Goal: Task Accomplishment & Management: Manage account settings

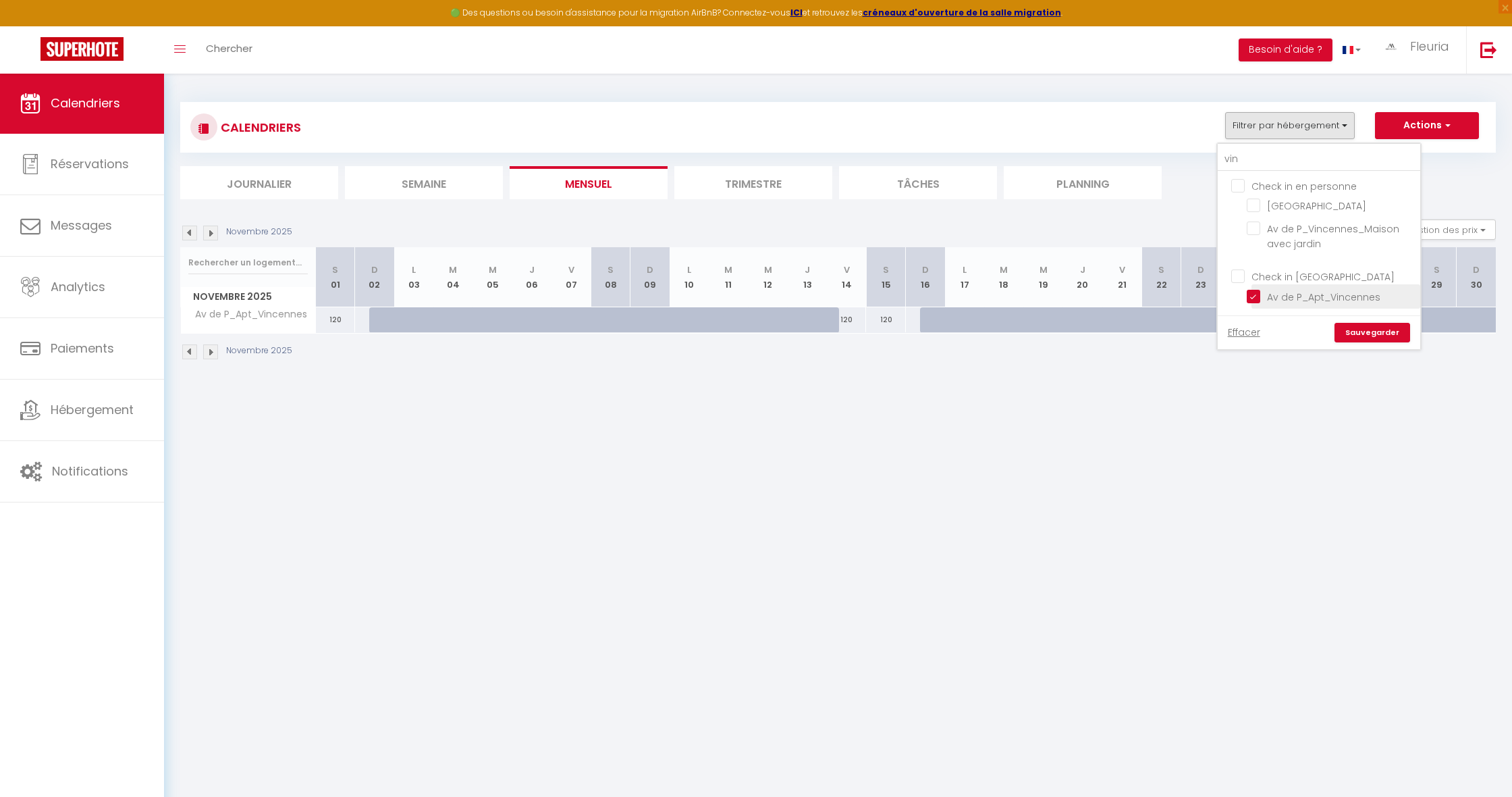
click at [1258, 292] on input "Av de P_Apt_Vincennes" at bounding box center [1330, 295] width 168 height 13
checkbox input "false"
click at [1255, 150] on input "vin" at bounding box center [1318, 159] width 202 height 24
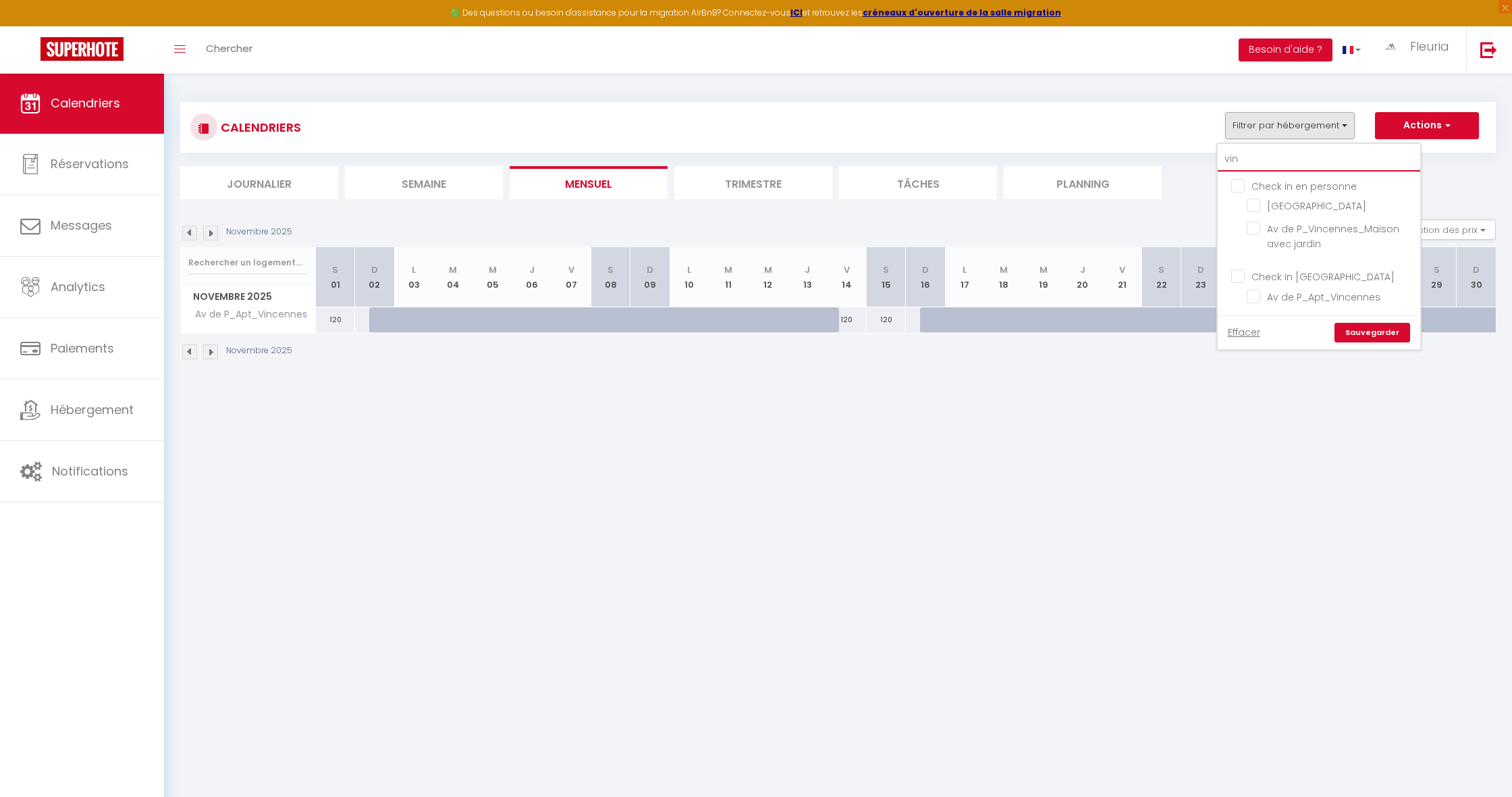
click at [1269, 157] on input "vin" at bounding box center [1318, 159] width 202 height 24
type input "vi"
checkbox input "false"
type input "v"
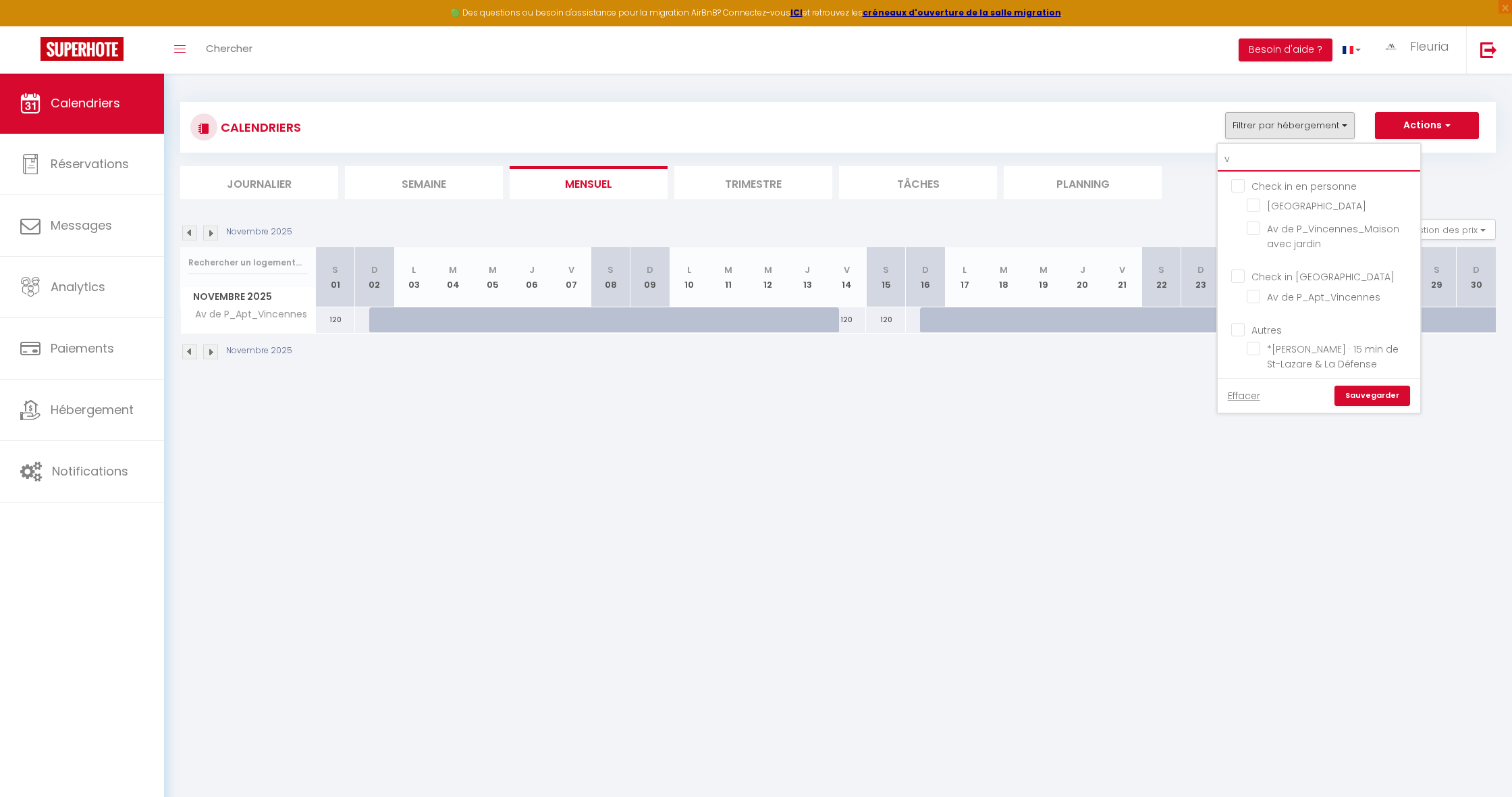
checkbox input "false"
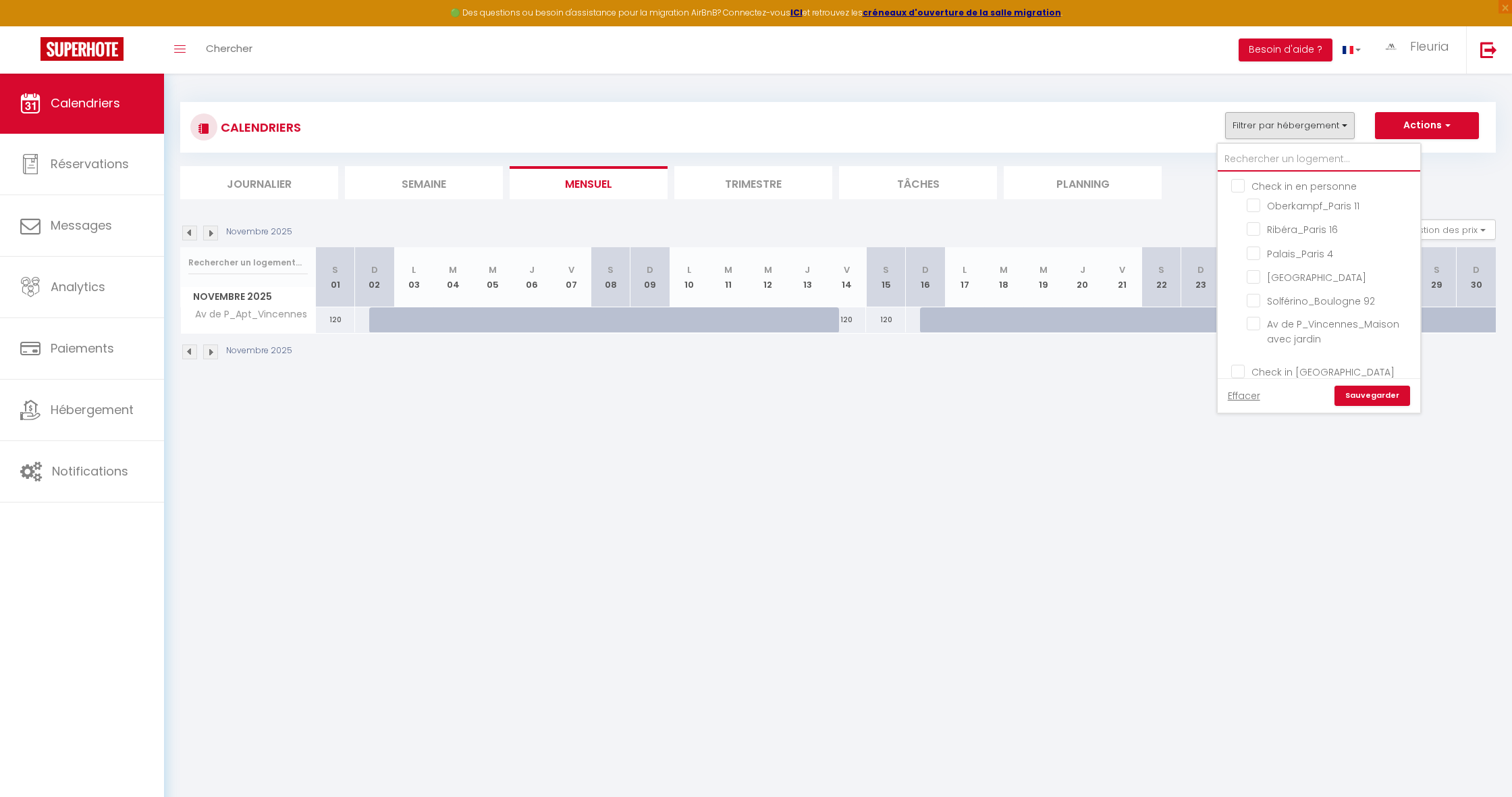
checkbox input "false"
type input "l"
checkbox input "false"
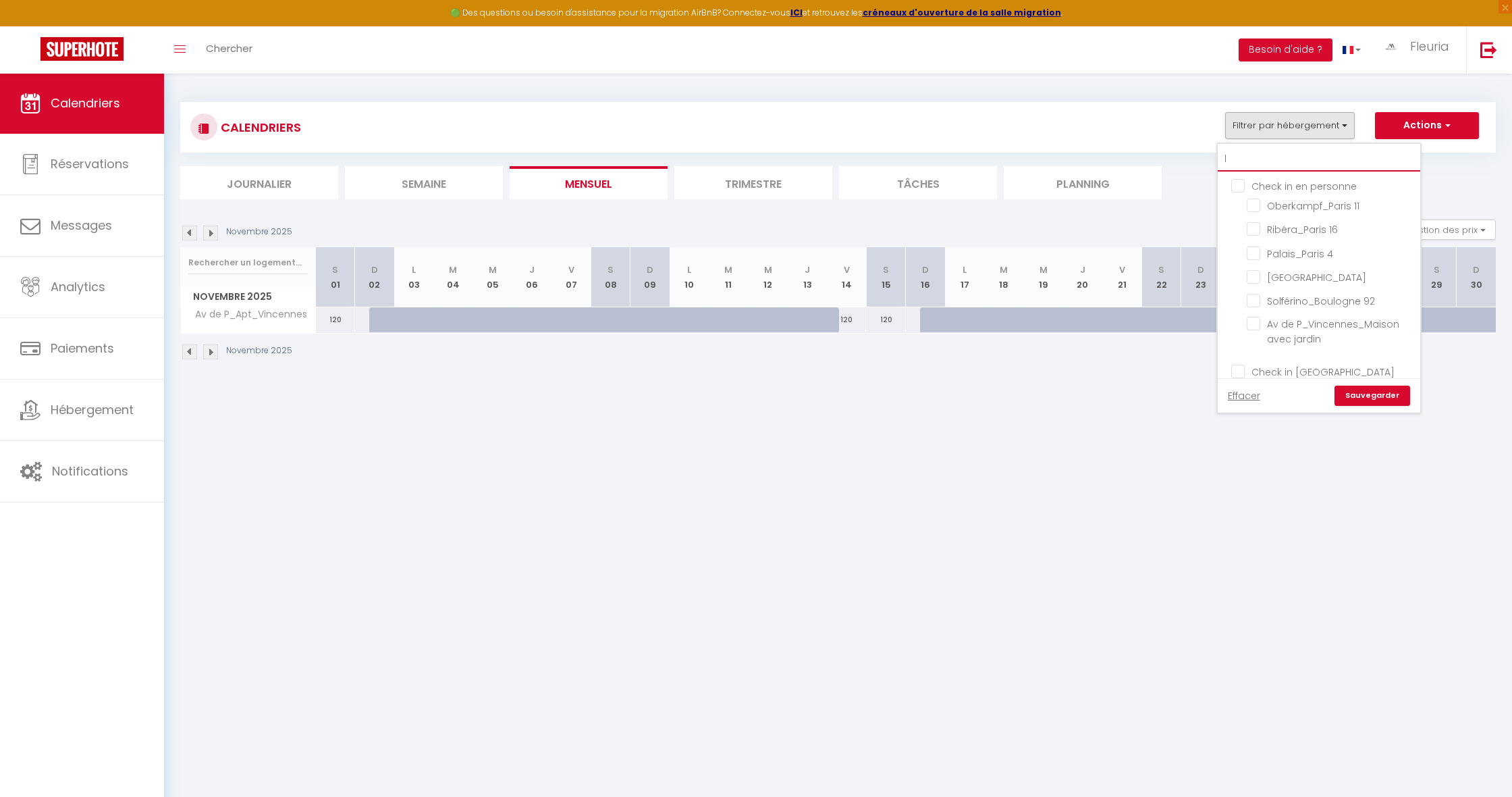
checkbox input "false"
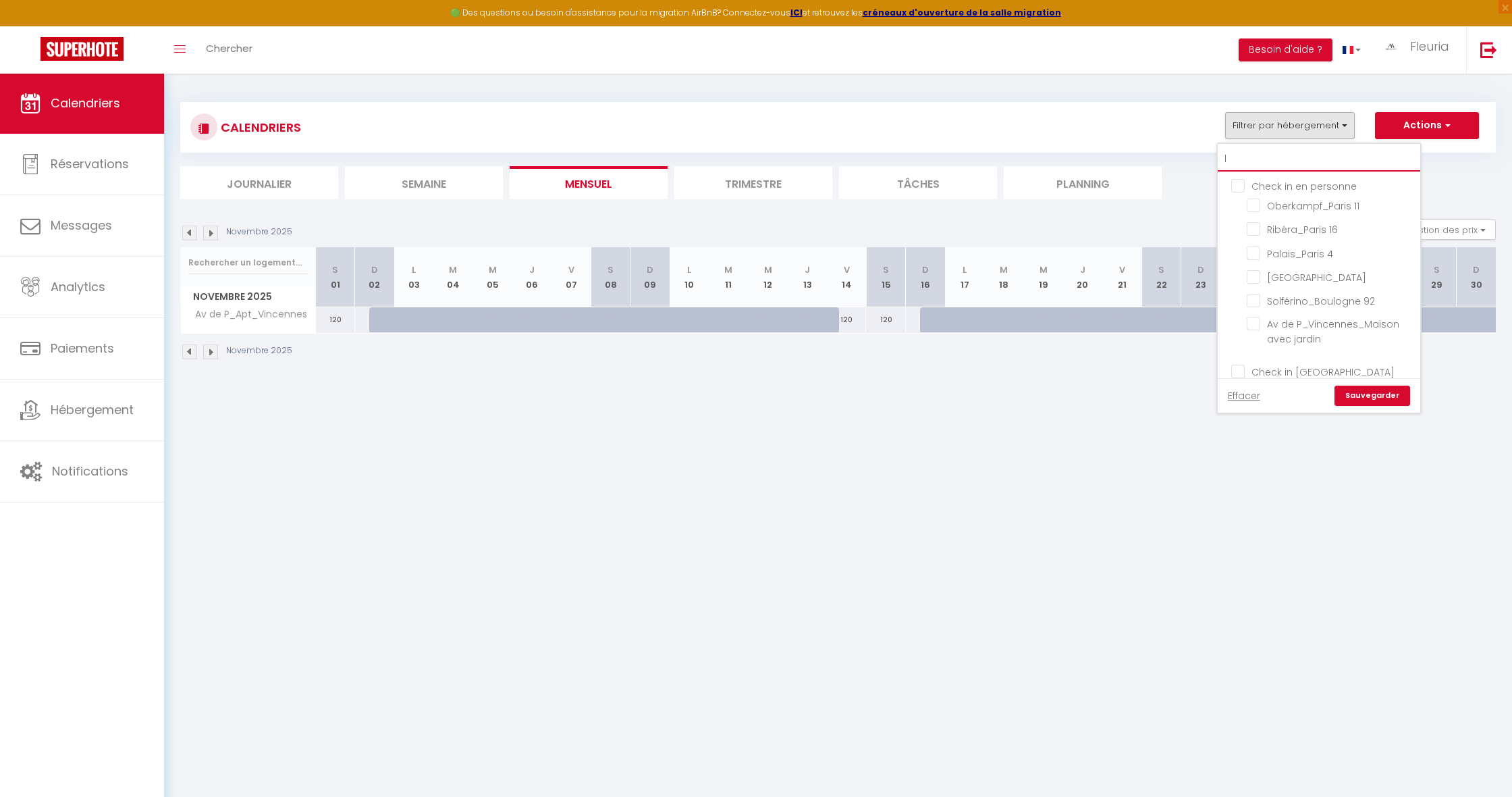
checkbox input "false"
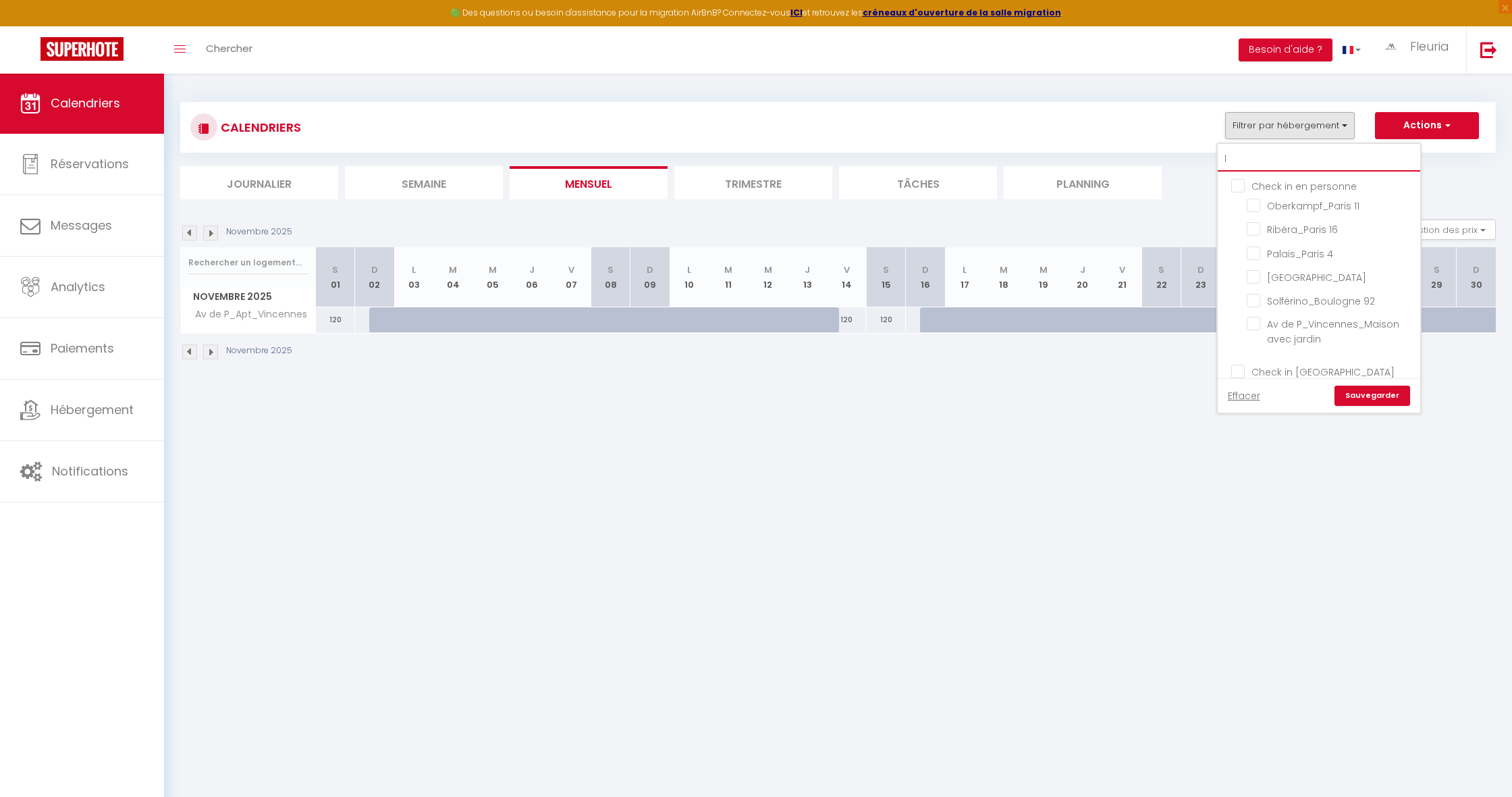
checkbox input "false"
type input "la"
checkbox input "false"
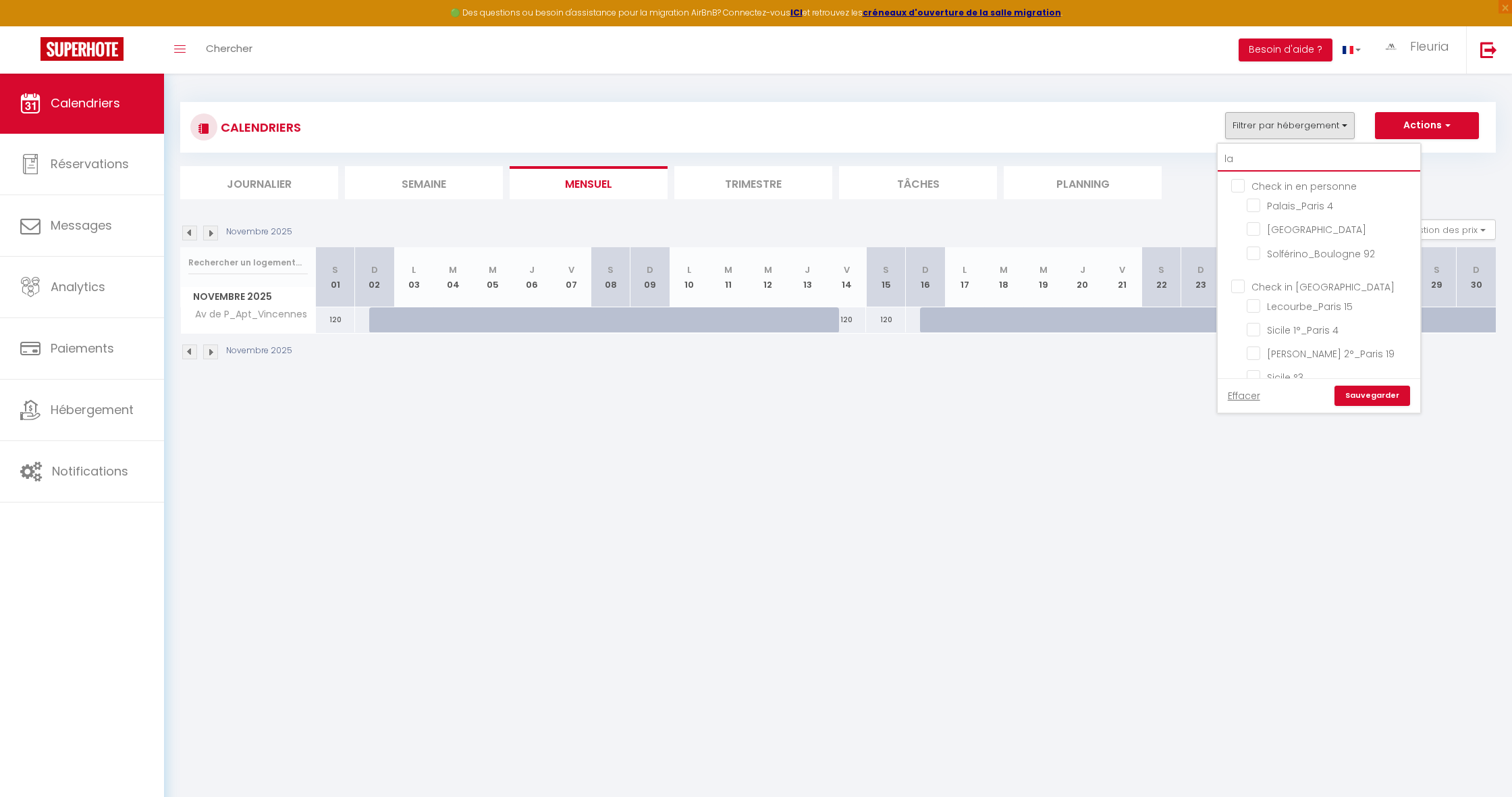
checkbox input "false"
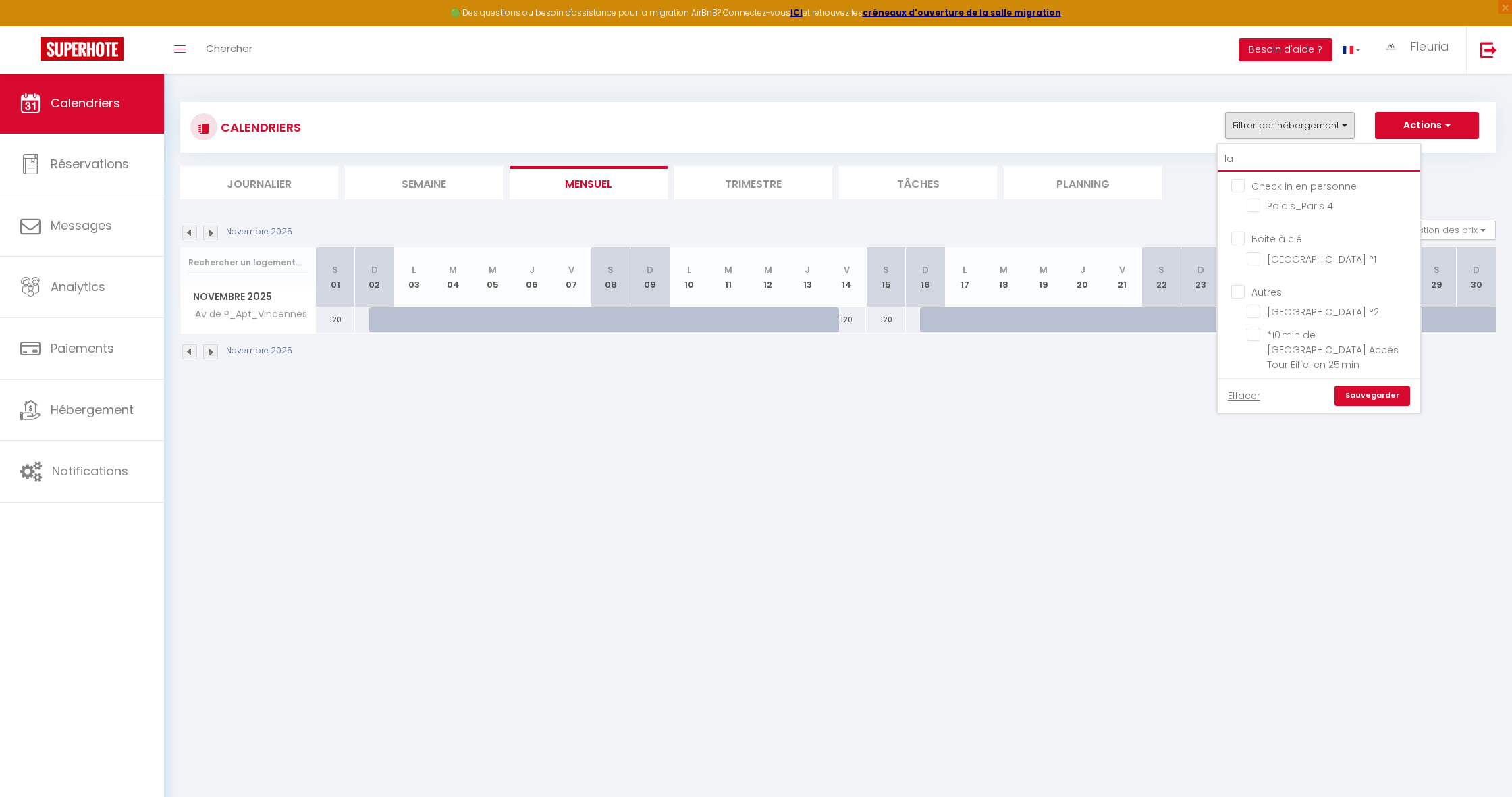
type input "l"
checkbox input "false"
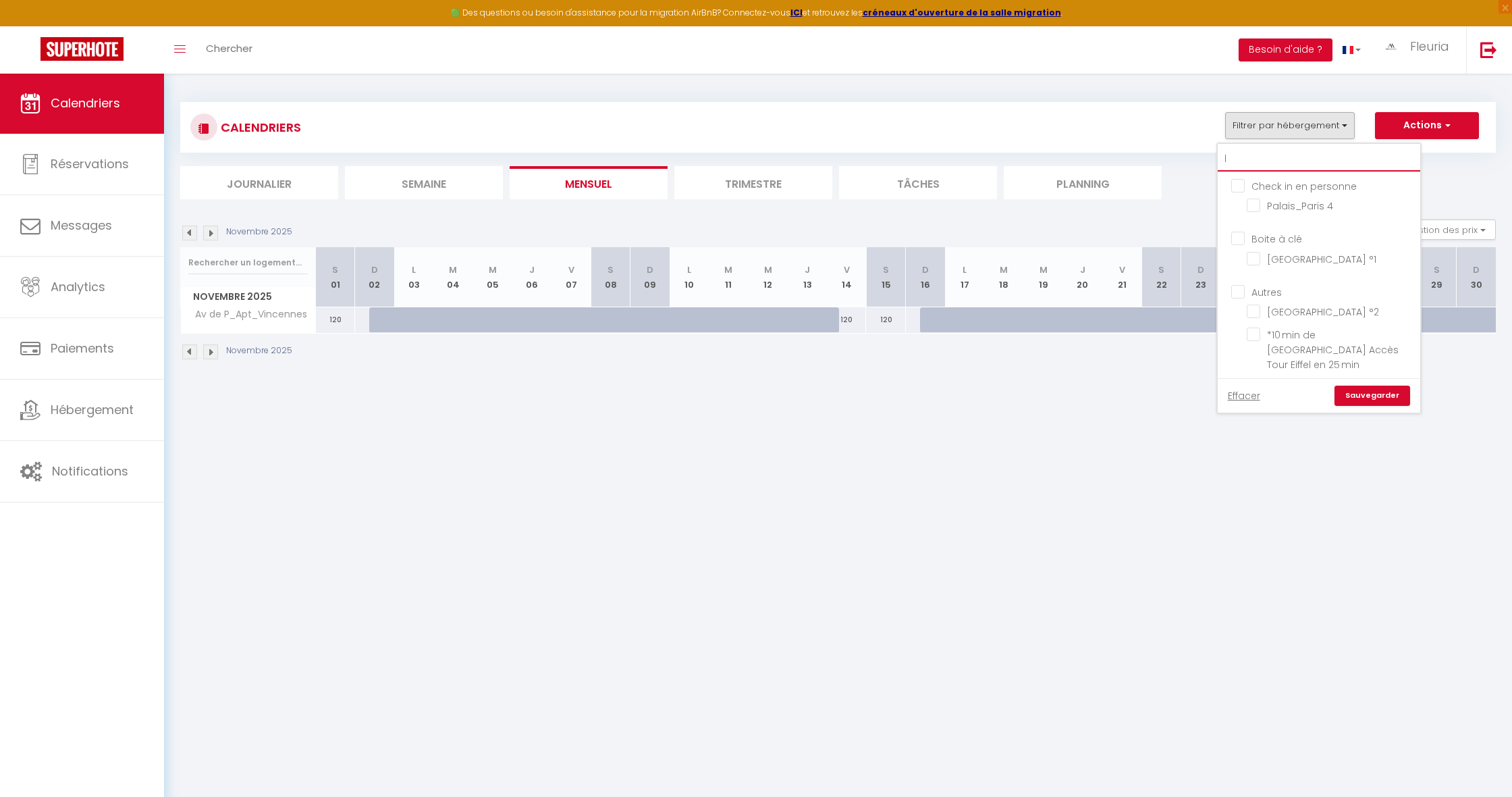
checkbox input "false"
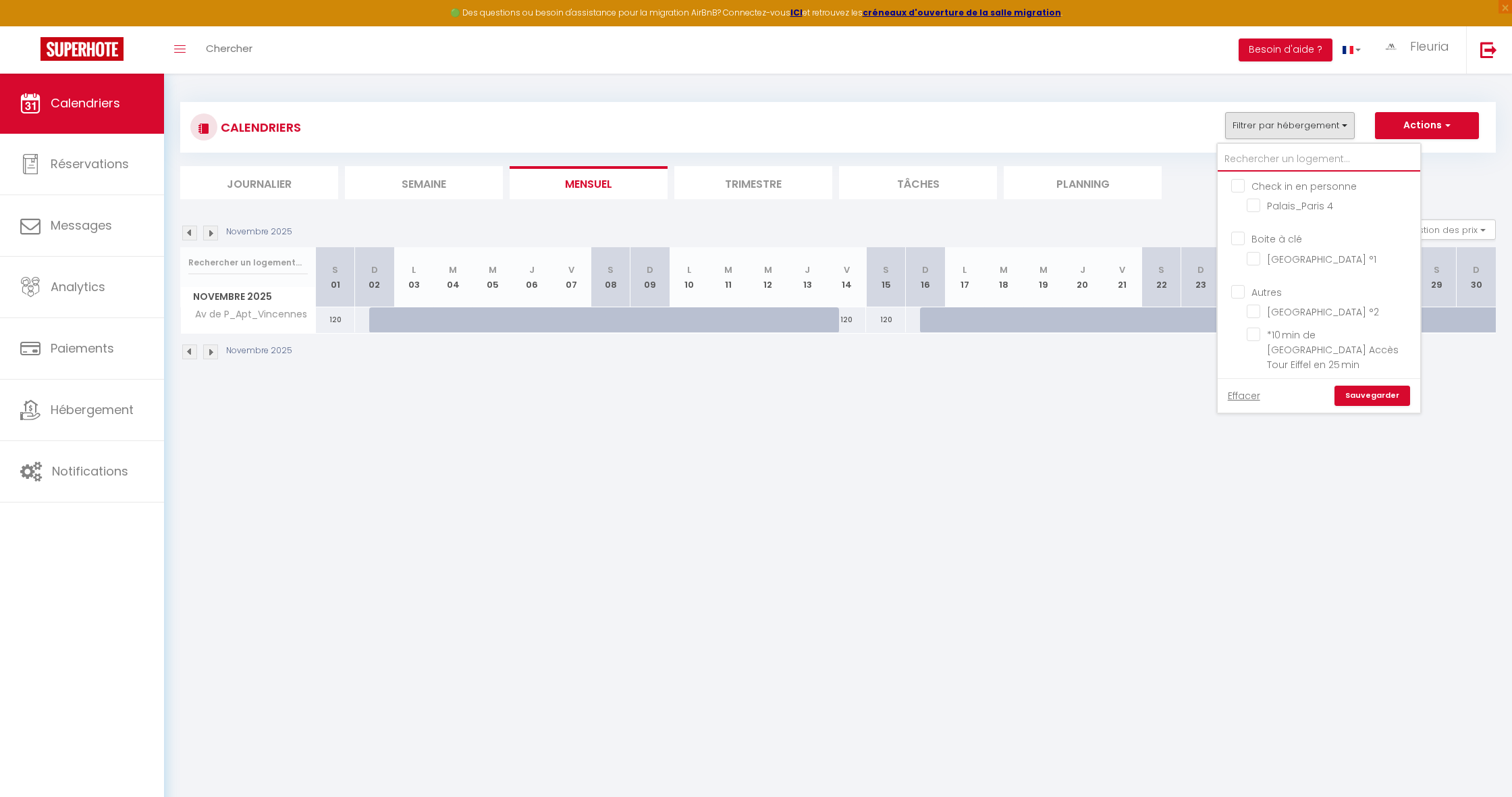
checkbox input "false"
type input "s"
checkbox input "false"
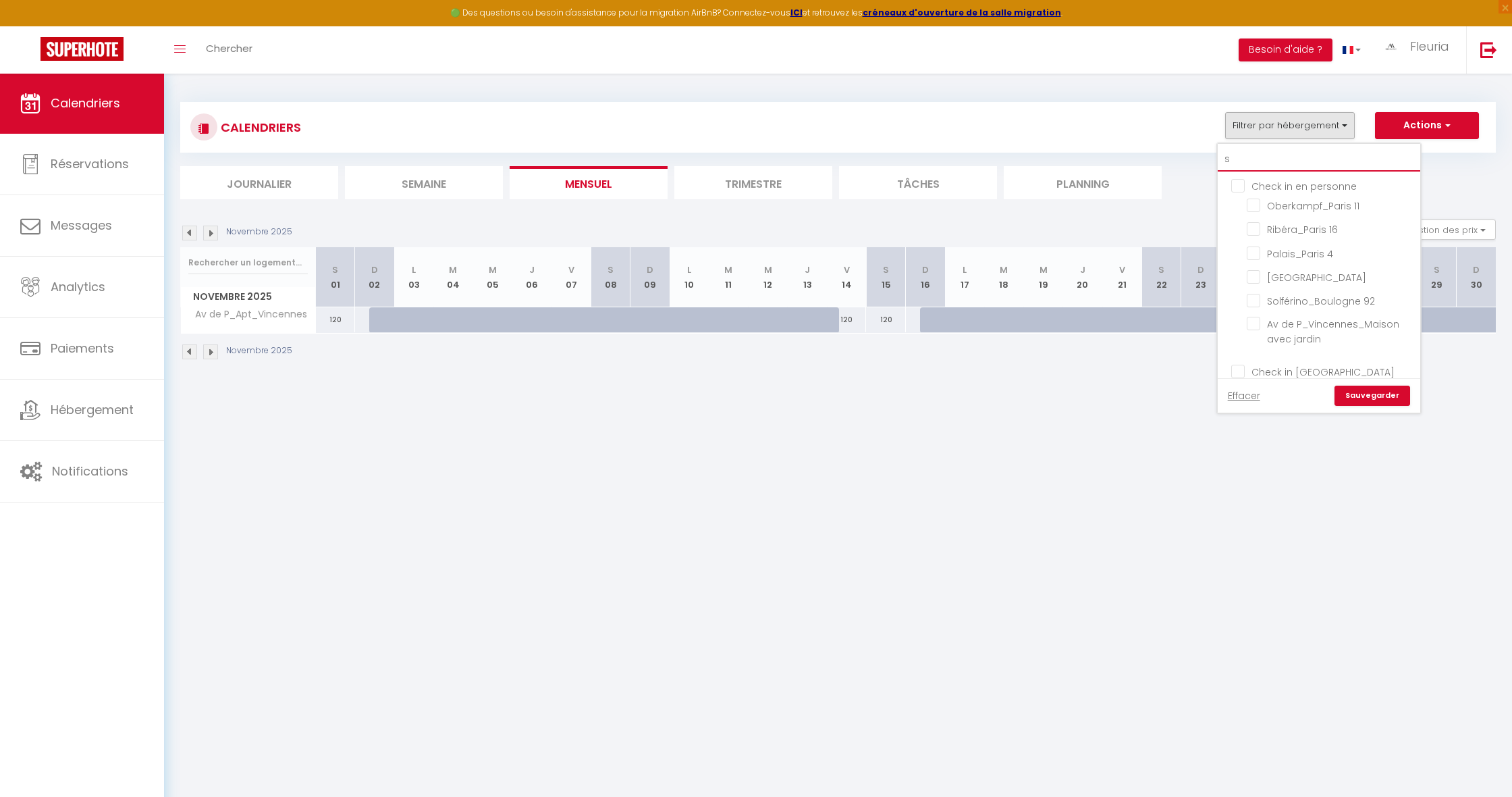
checkbox input "false"
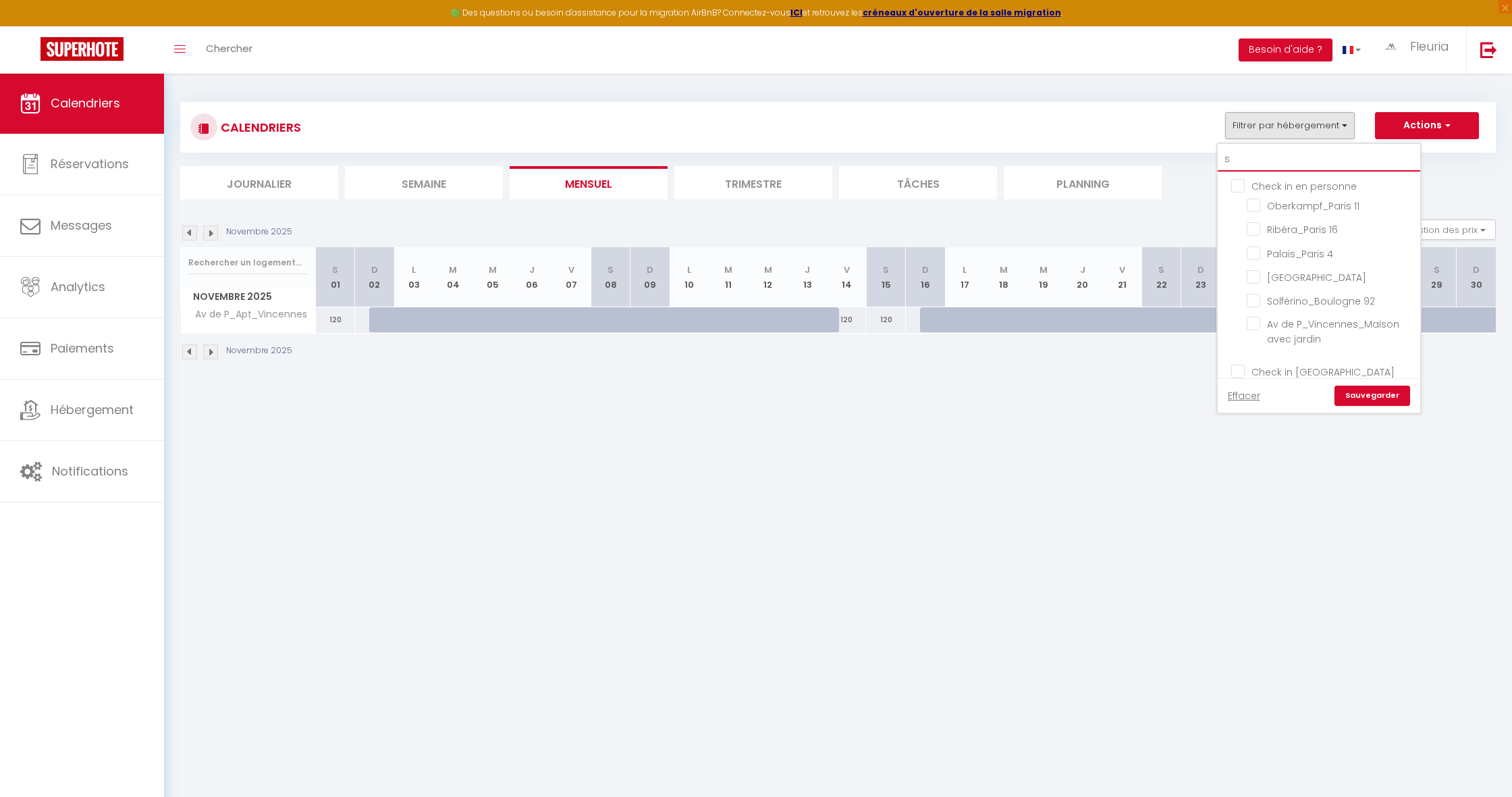
checkbox input "false"
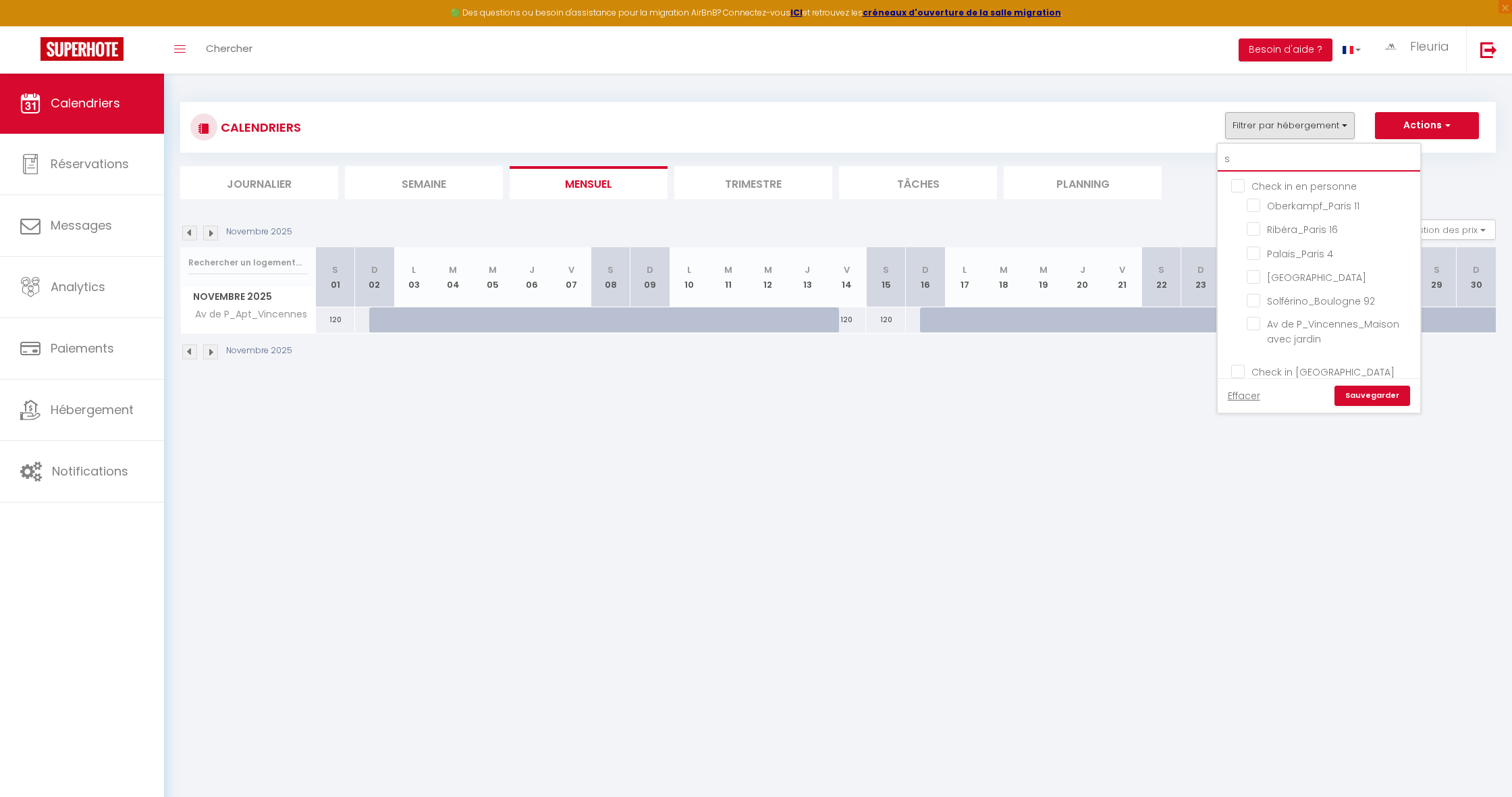
checkbox input "false"
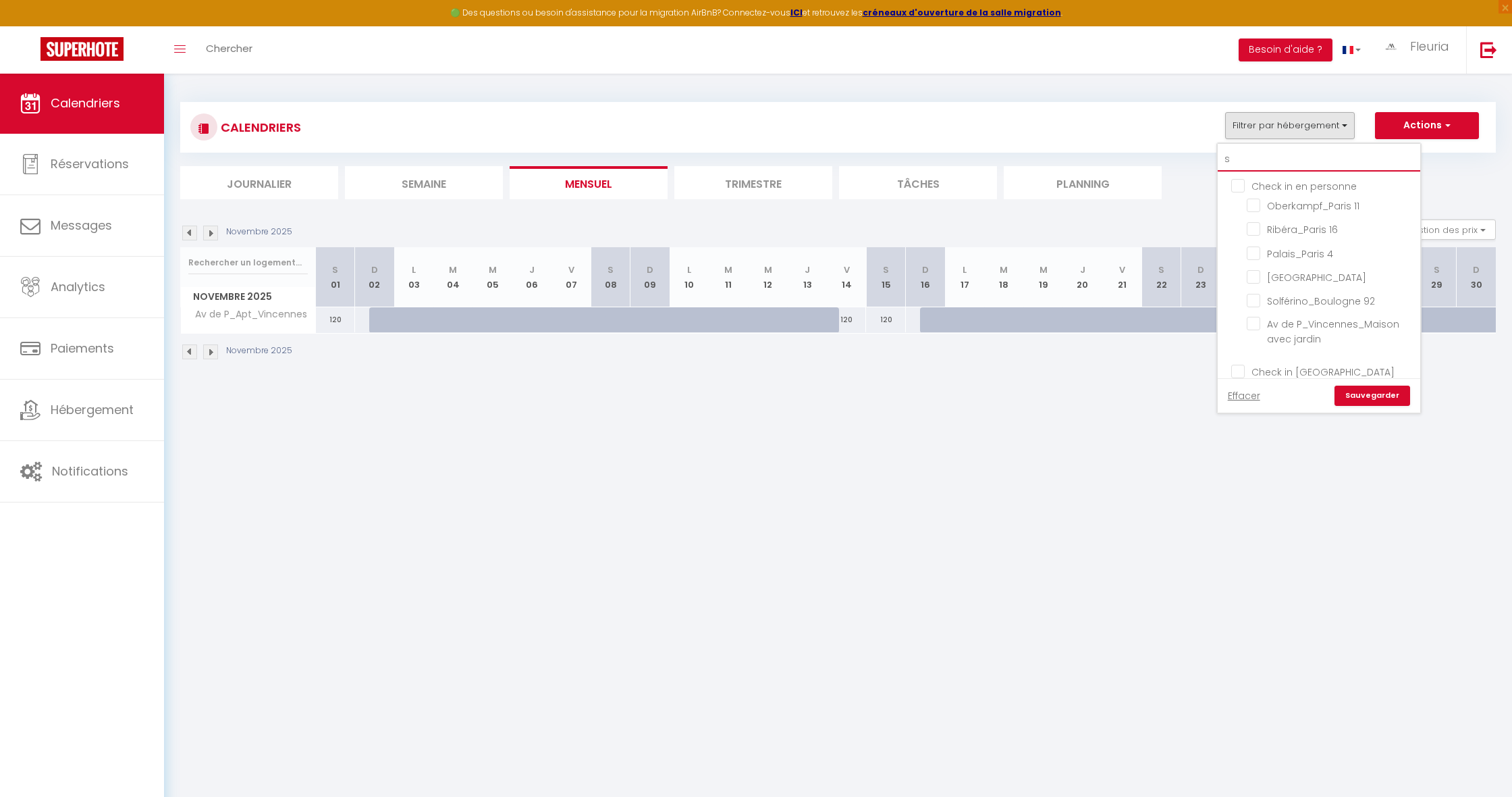
checkbox input "false"
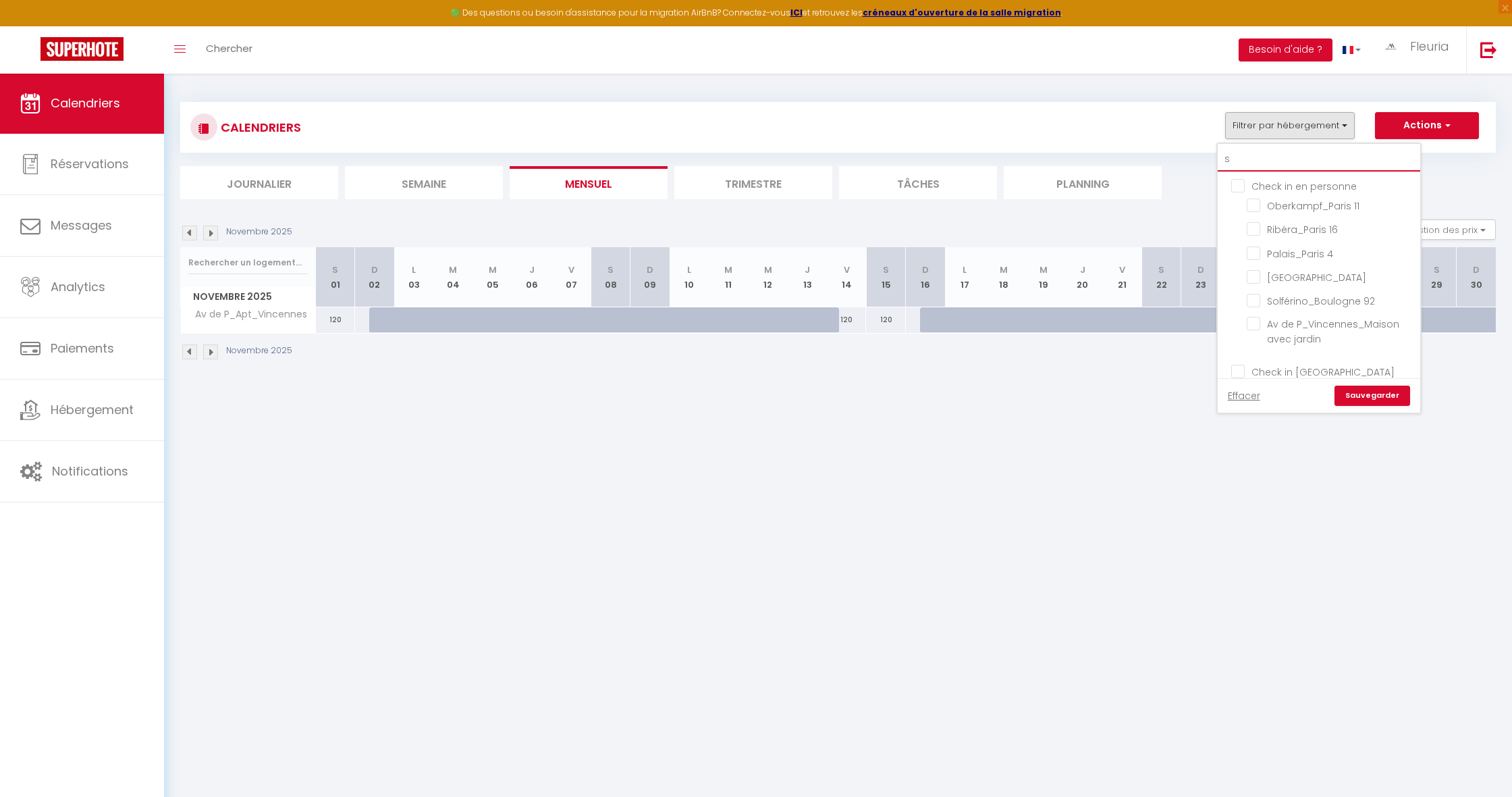
checkbox input "false"
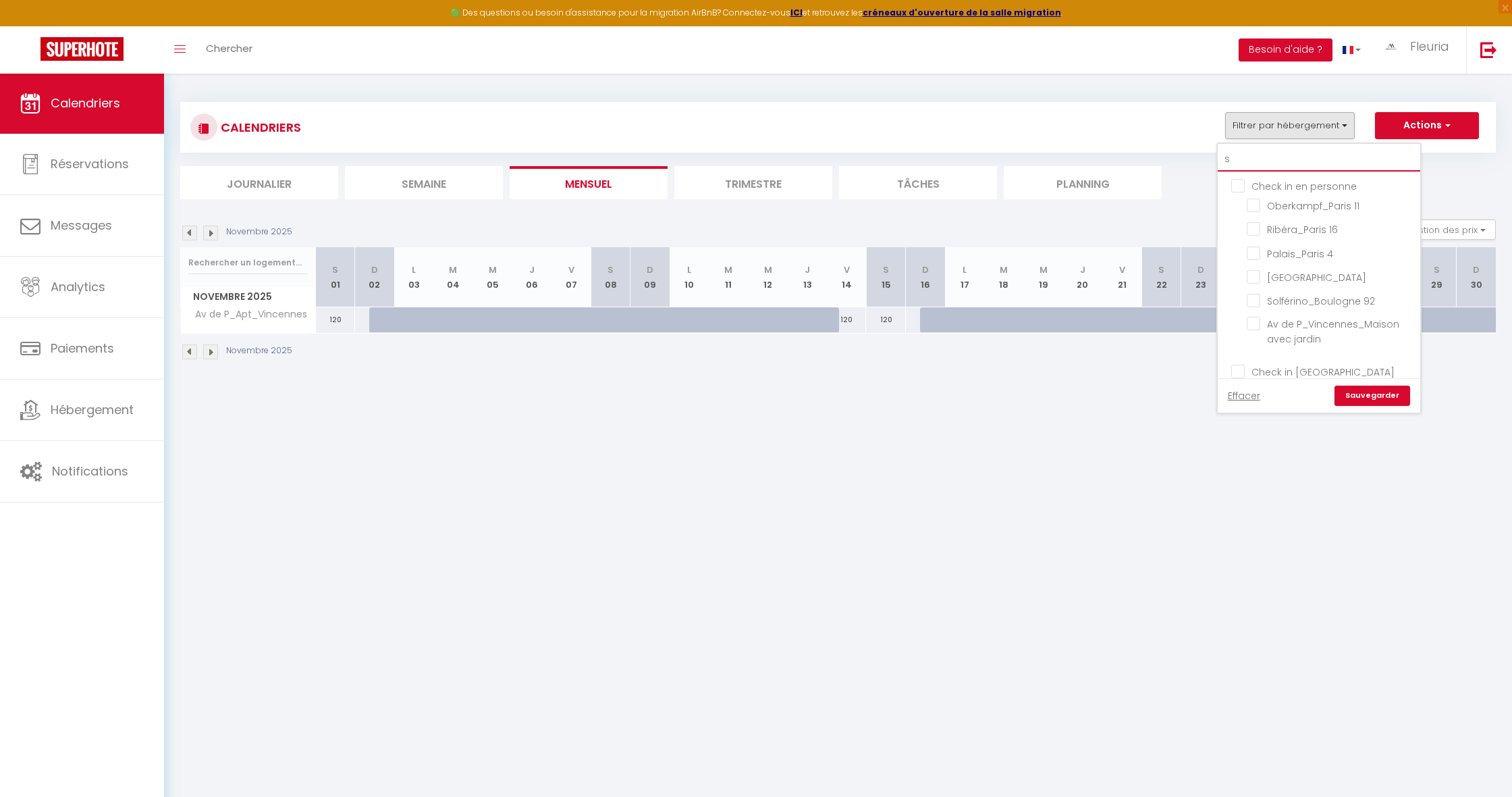
checkbox input "false"
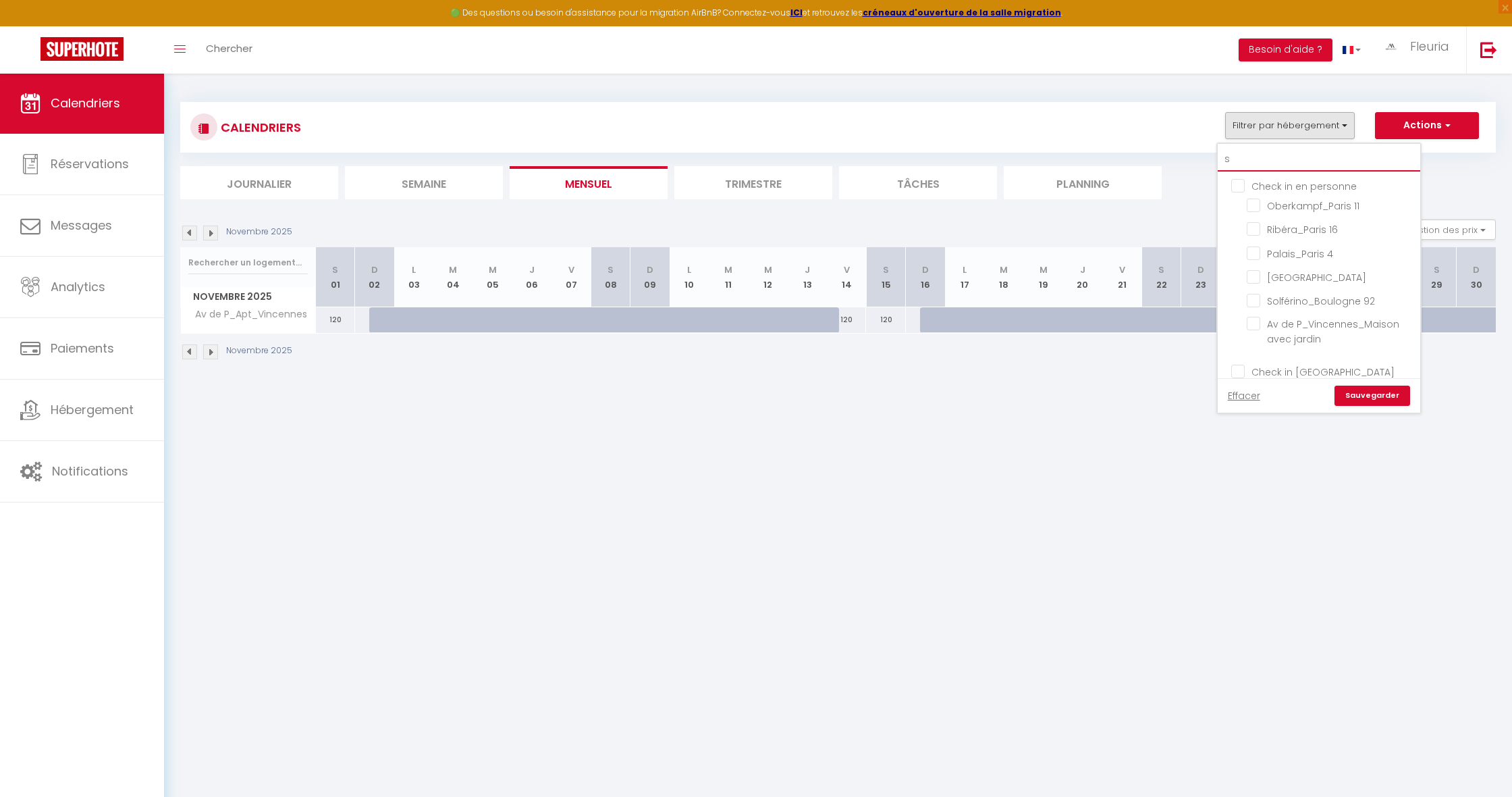
checkbox input "false"
type input "so"
checkbox input "false"
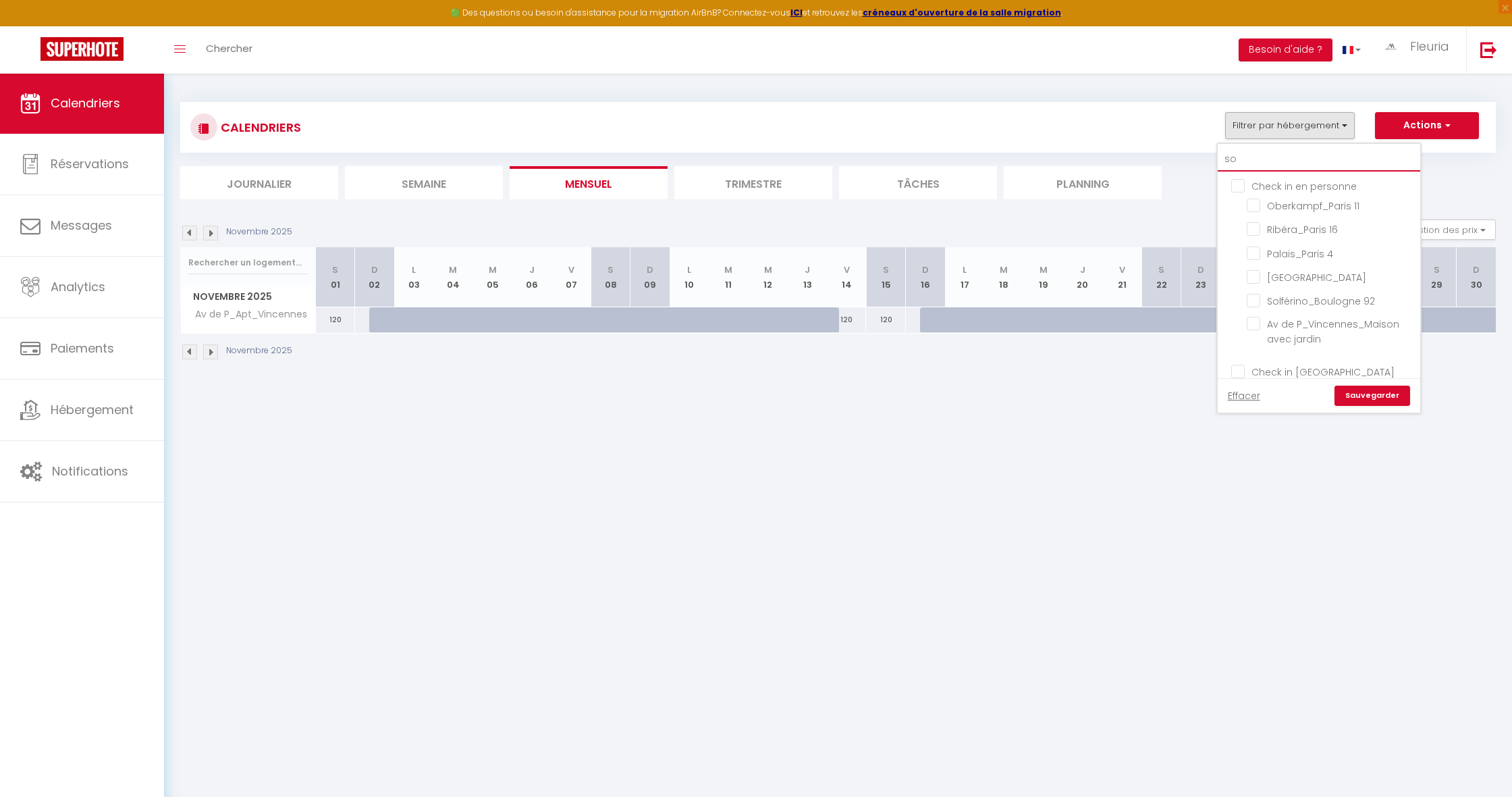
checkbox input "false"
type input "so"
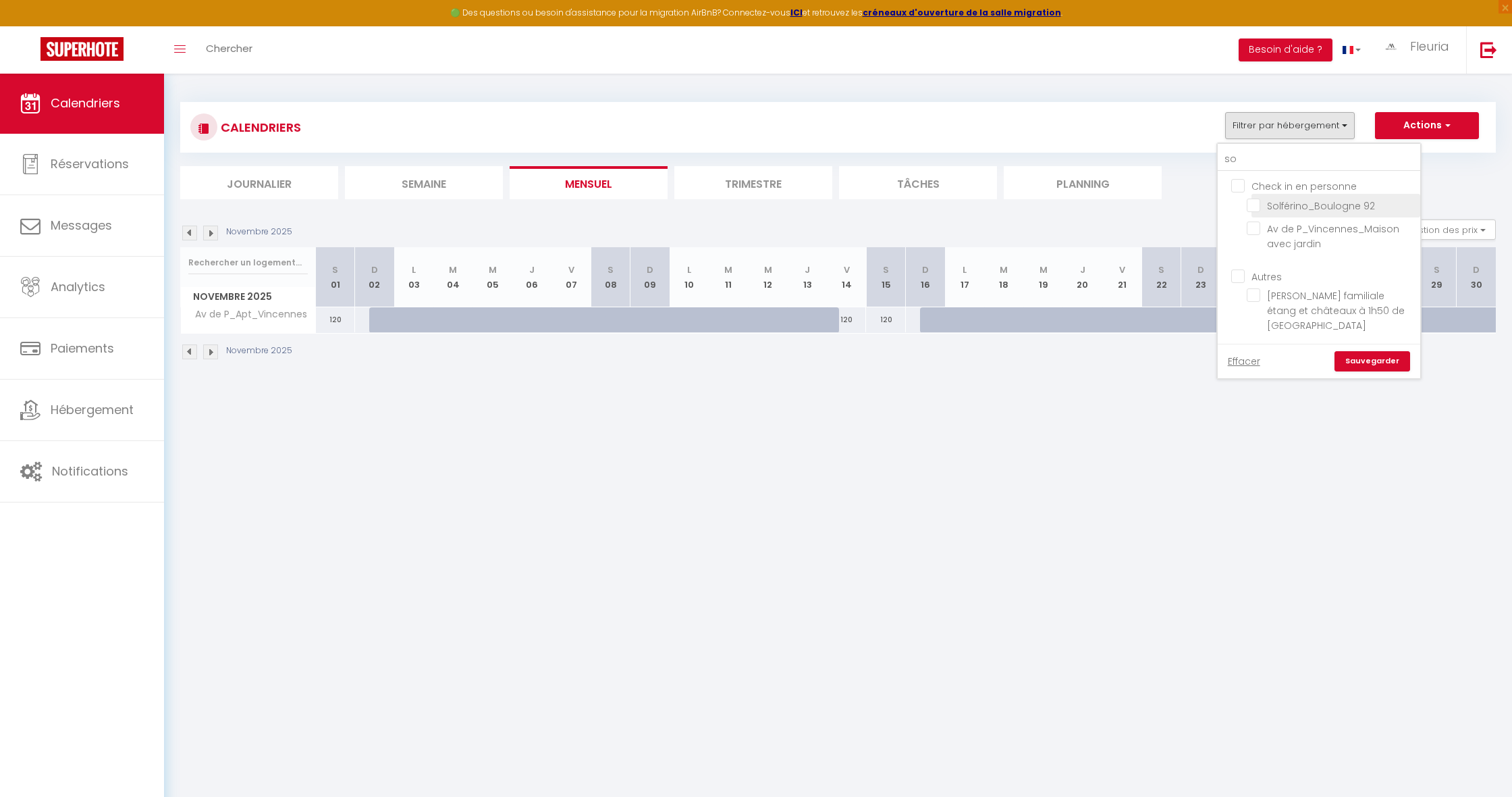
click at [1249, 207] on input "Solférino_Boulogne 92" at bounding box center [1330, 204] width 168 height 13
checkbox input "true"
checkbox input "false"
click at [1357, 362] on link "Sauvegarder" at bounding box center [1372, 361] width 75 height 20
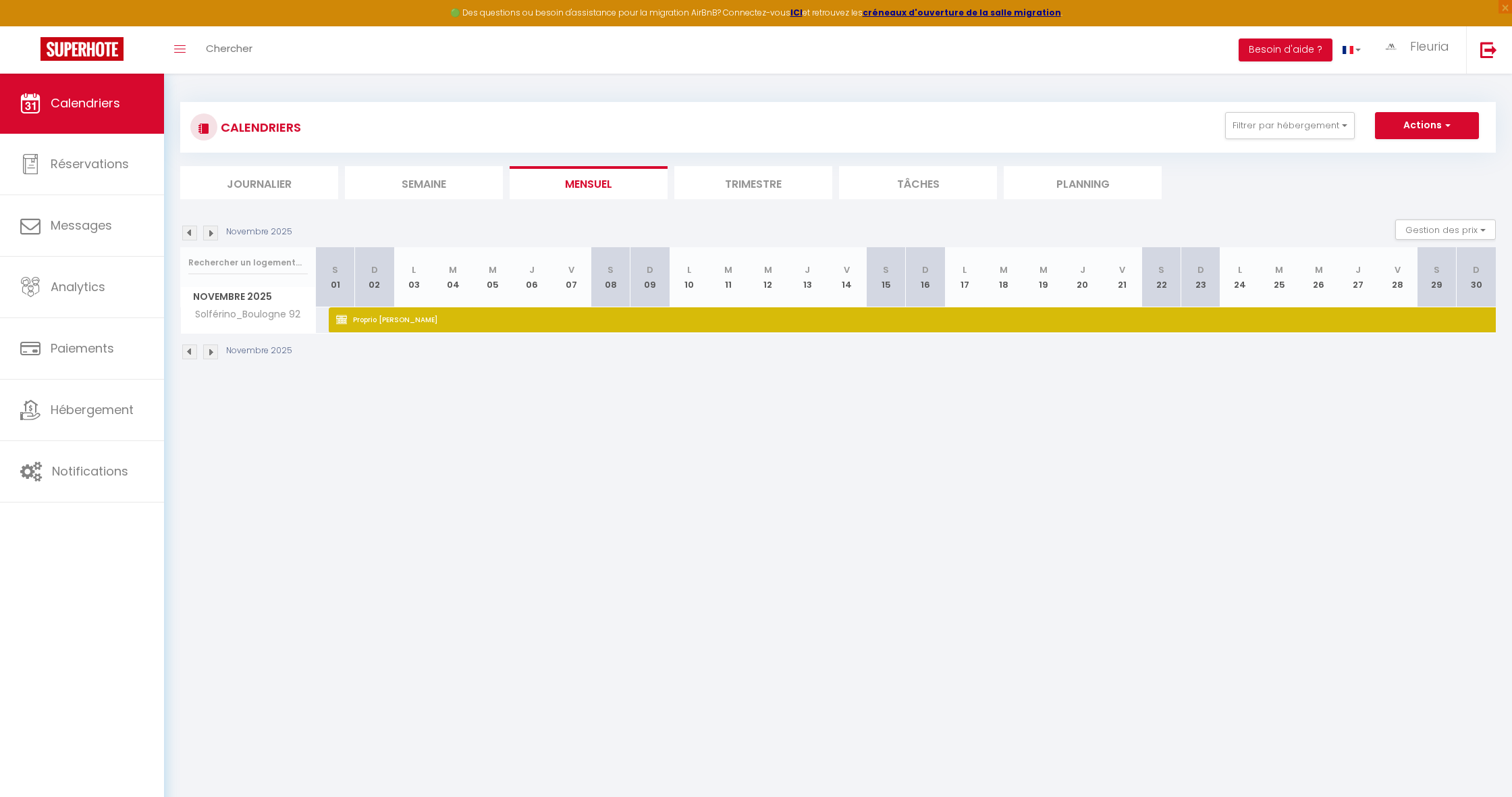
click at [191, 230] on img at bounding box center [190, 233] width 15 height 15
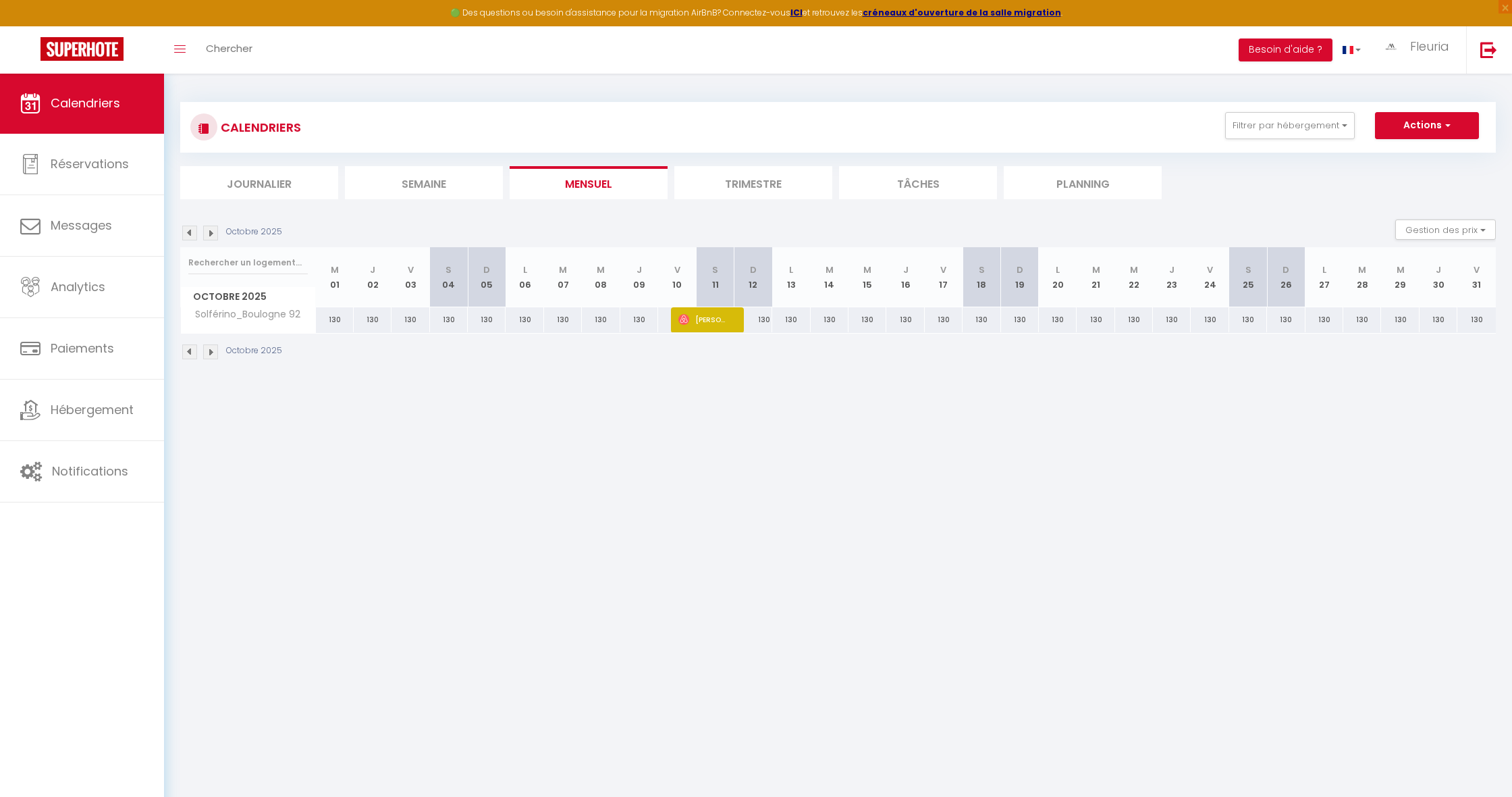
click at [191, 230] on img at bounding box center [190, 233] width 15 height 15
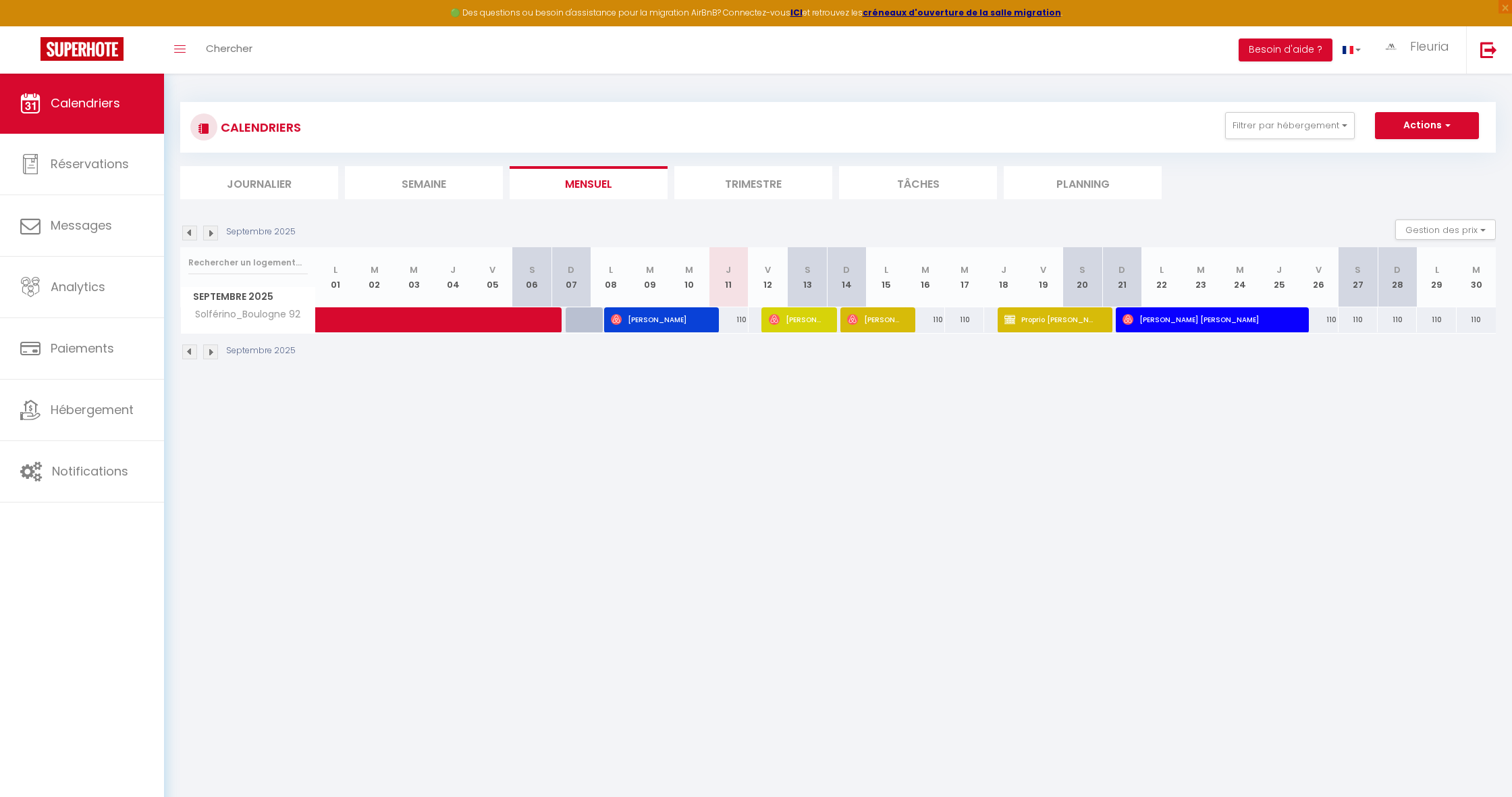
click at [212, 237] on img at bounding box center [210, 233] width 15 height 15
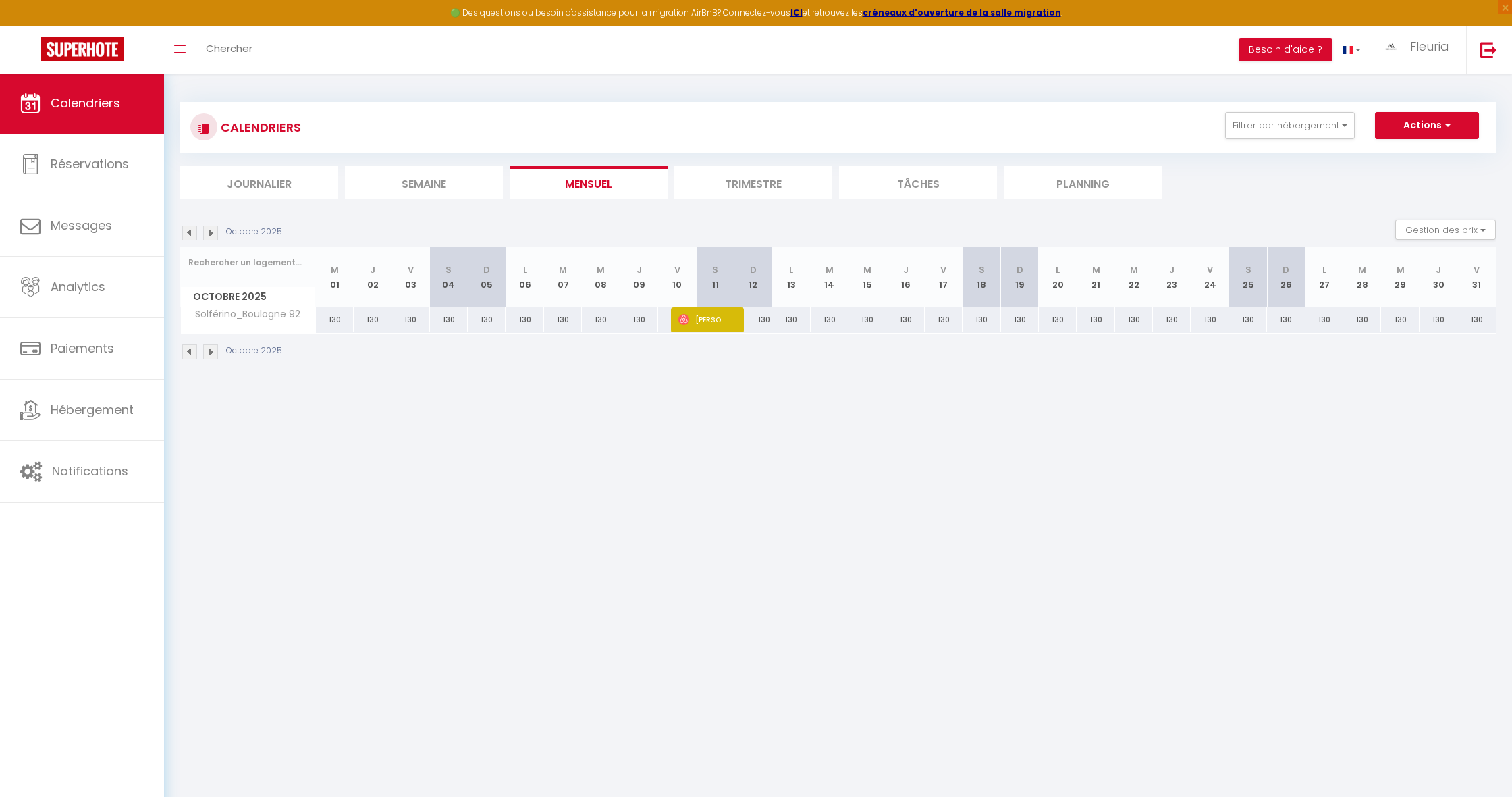
click at [212, 237] on img at bounding box center [210, 233] width 15 height 15
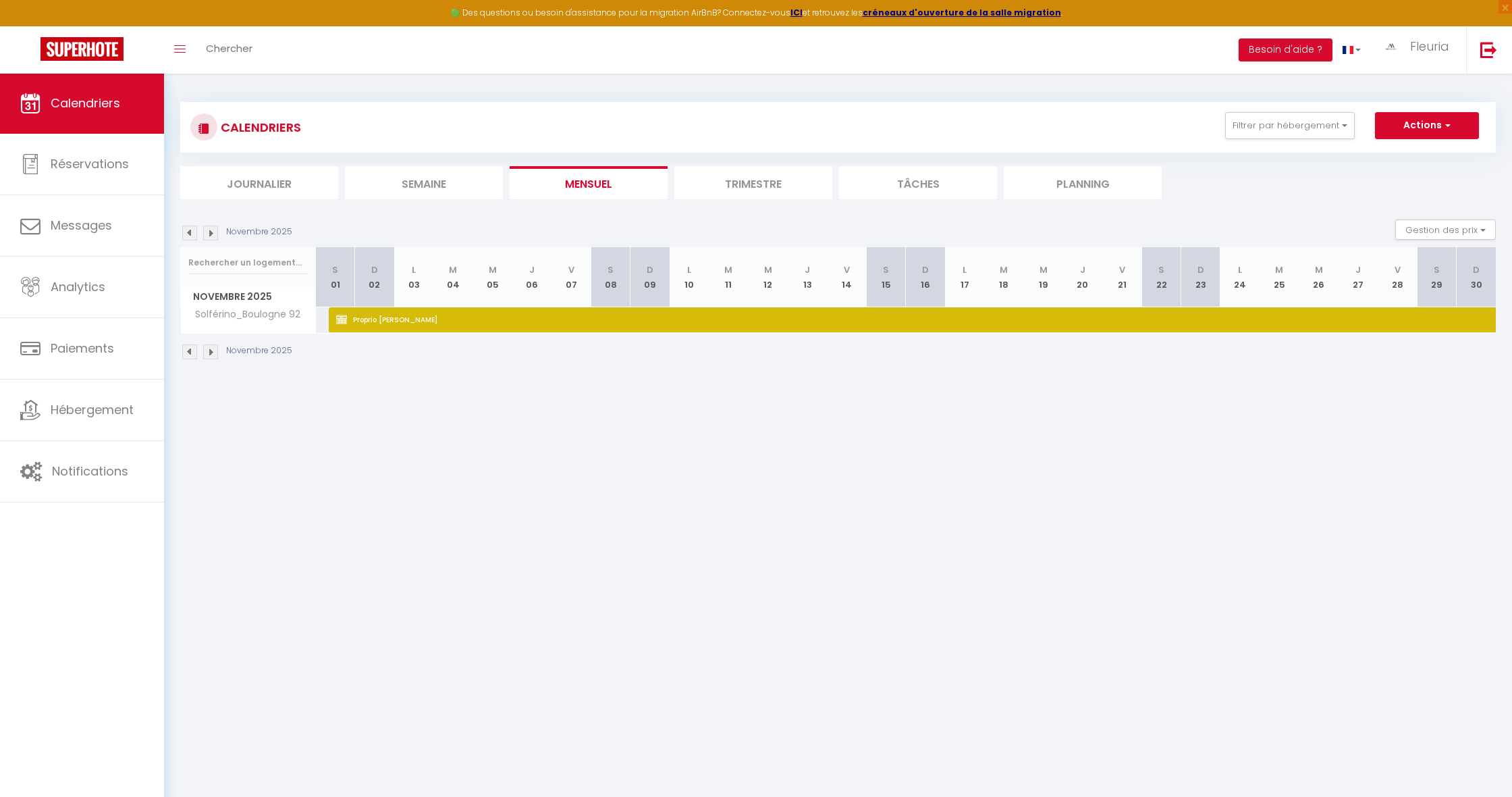
click at [215, 230] on img at bounding box center [210, 233] width 15 height 15
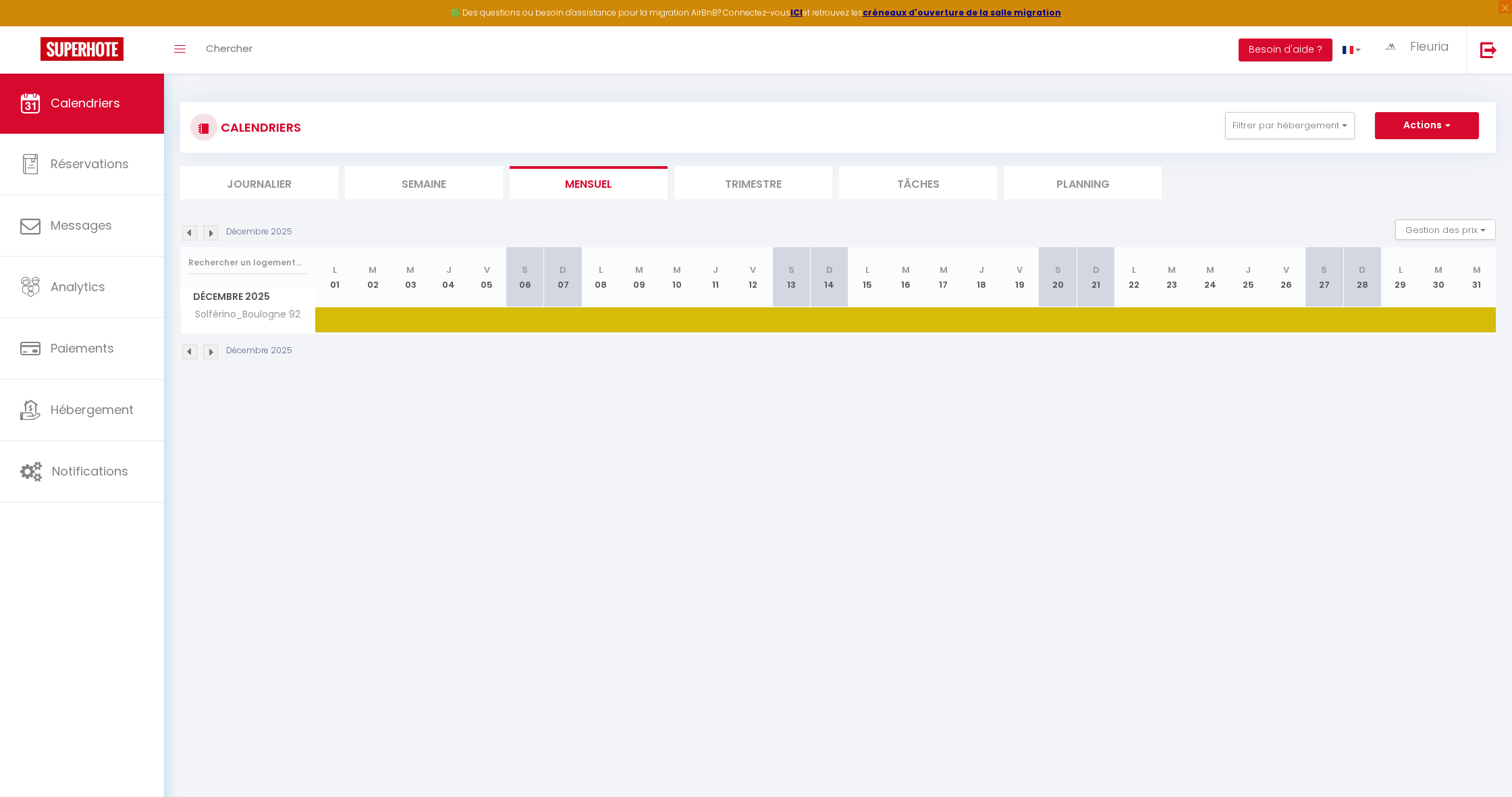
click at [215, 230] on img at bounding box center [210, 233] width 15 height 15
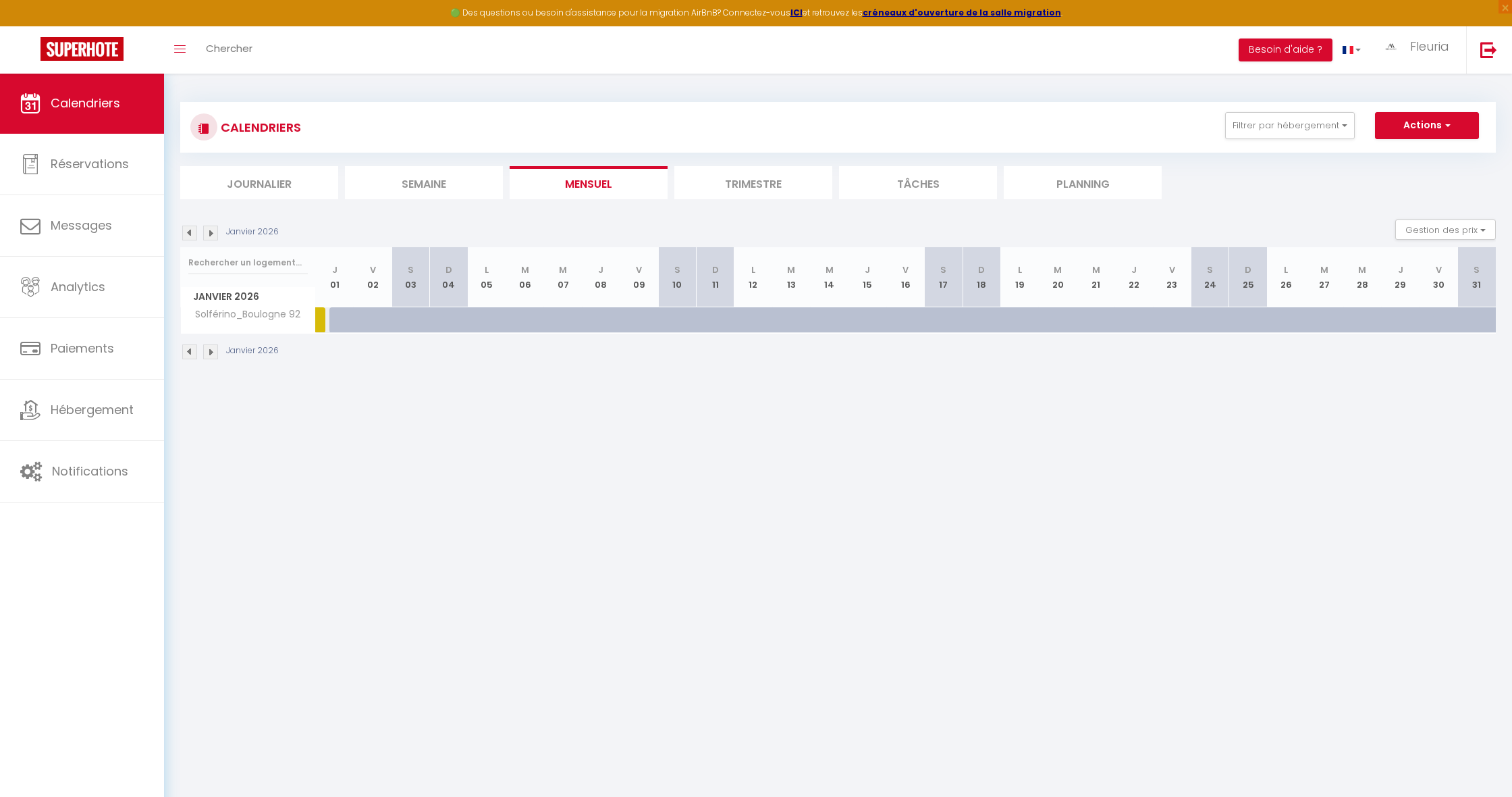
click at [192, 230] on img at bounding box center [190, 233] width 15 height 15
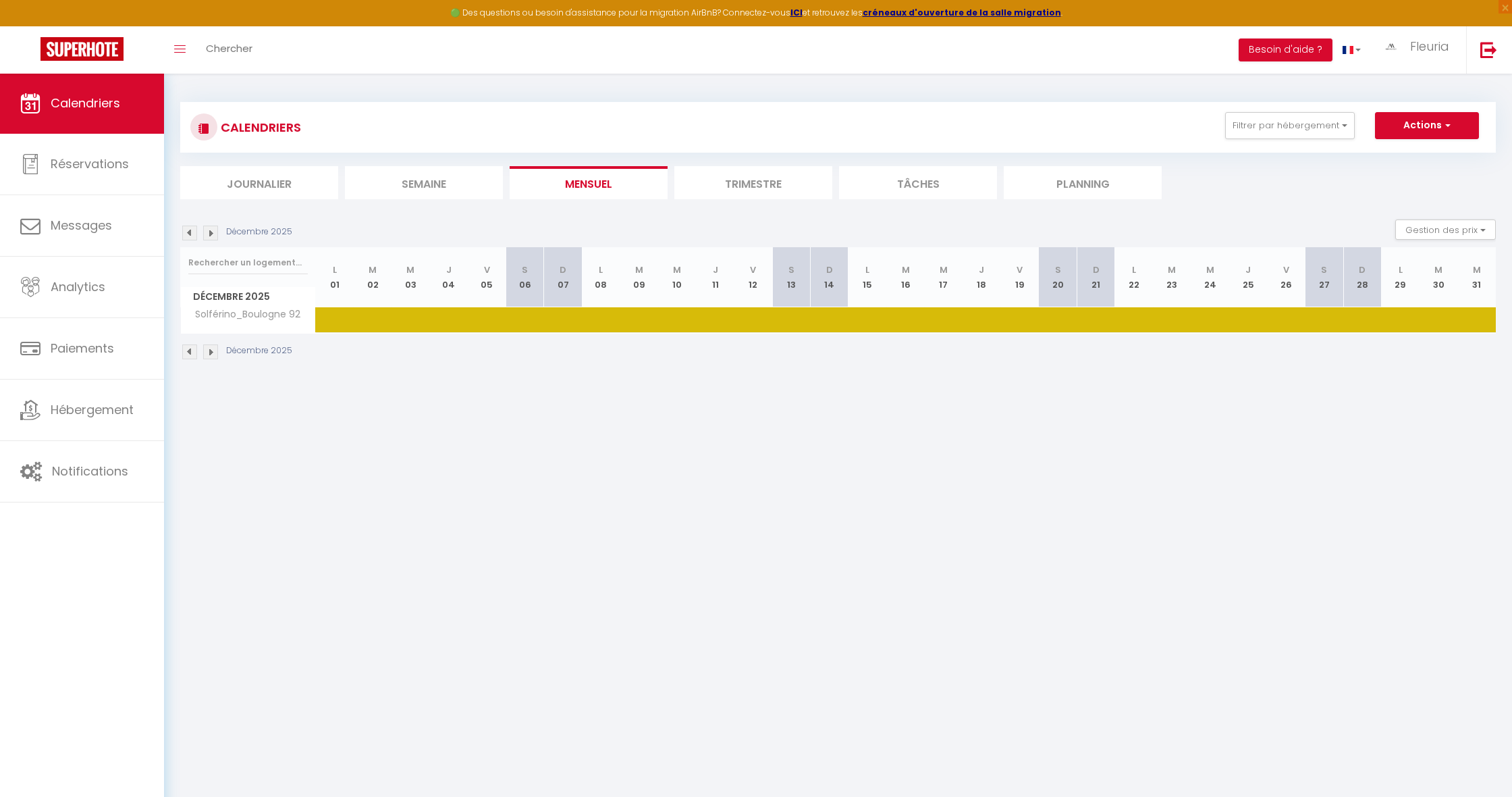
click at [192, 230] on img at bounding box center [190, 233] width 15 height 15
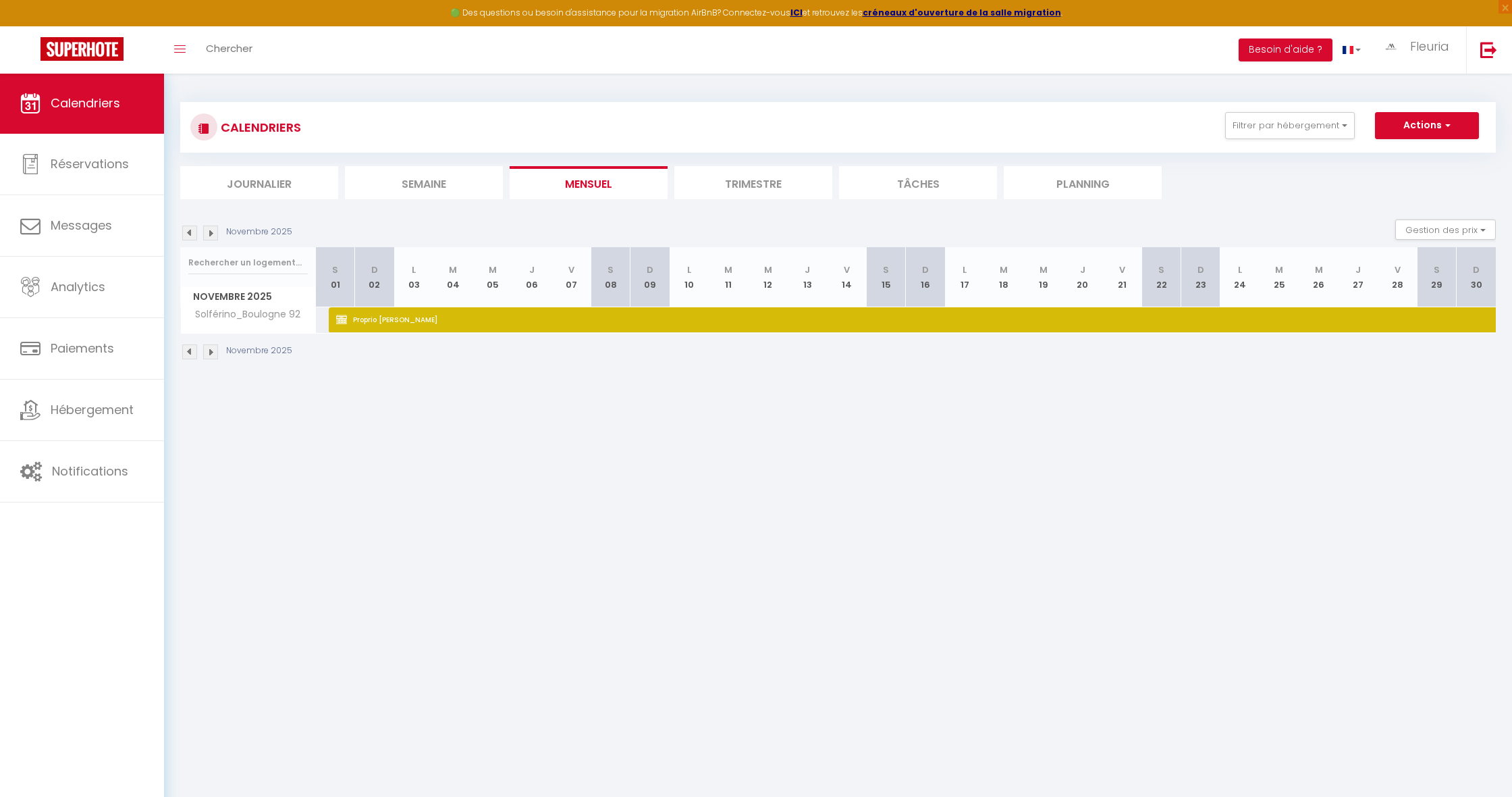
click at [192, 230] on img at bounding box center [190, 233] width 15 height 15
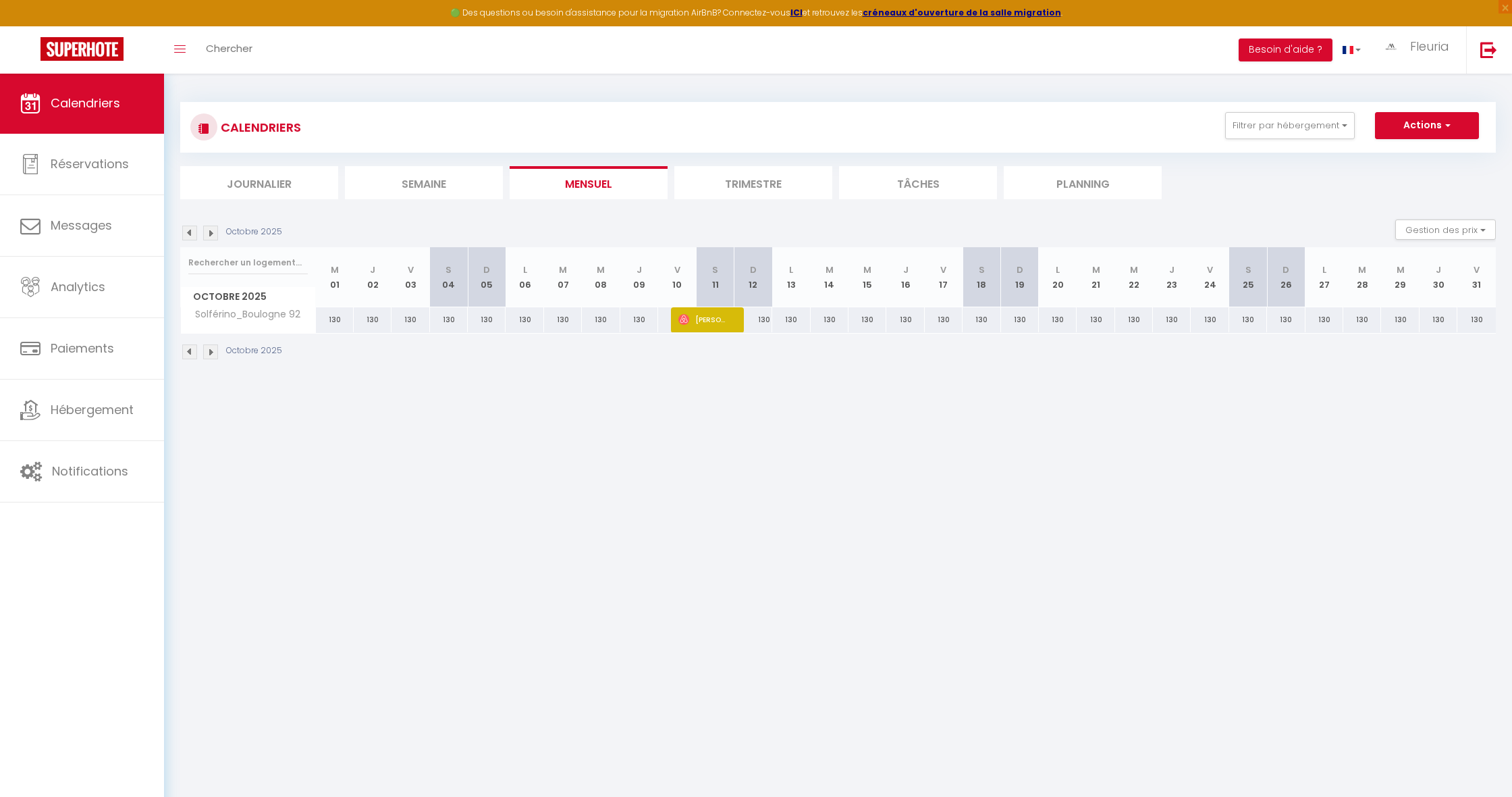
click at [207, 237] on img at bounding box center [210, 233] width 15 height 15
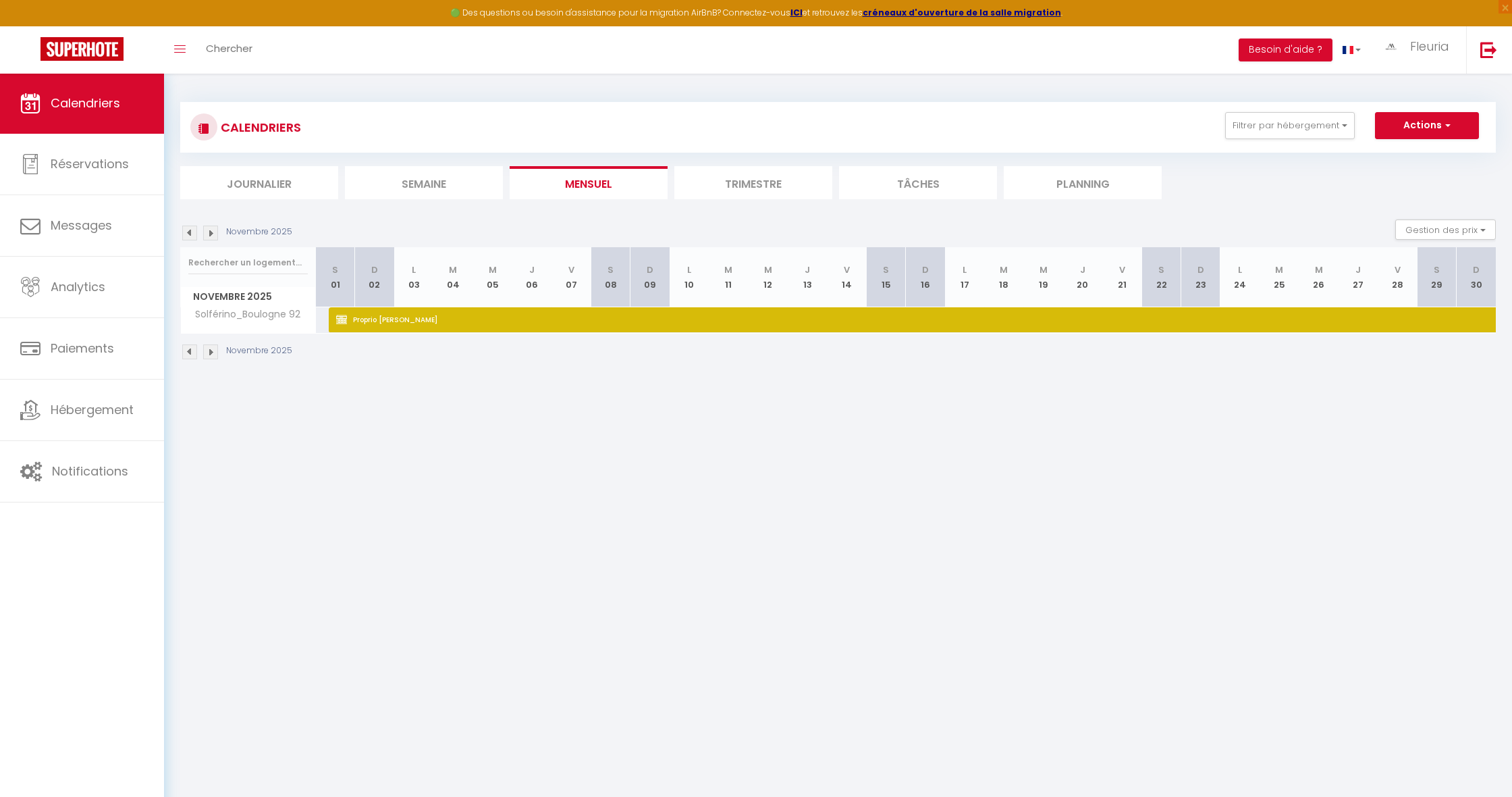
click at [207, 237] on img at bounding box center [210, 233] width 15 height 15
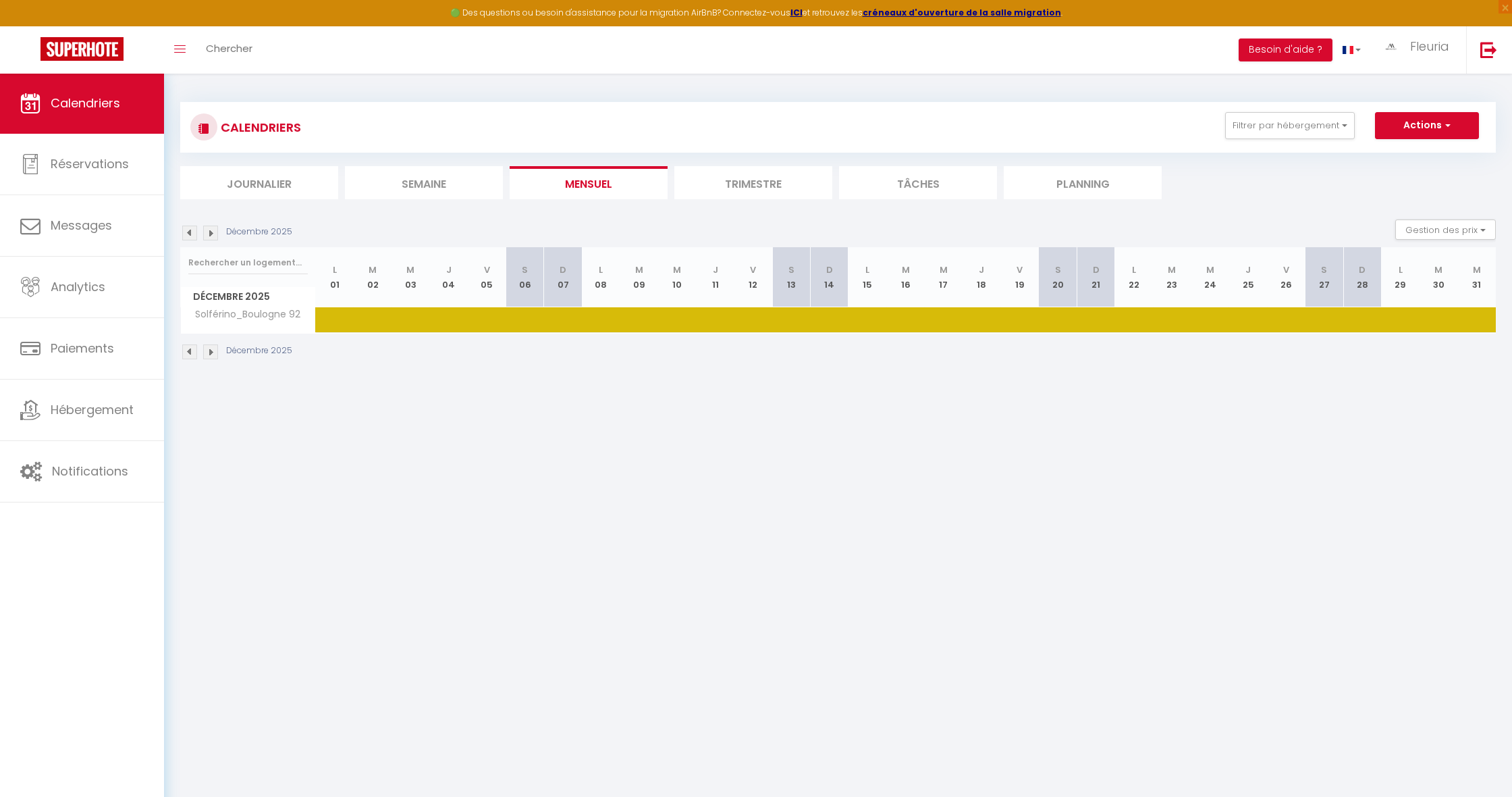
click at [207, 237] on img at bounding box center [210, 233] width 15 height 15
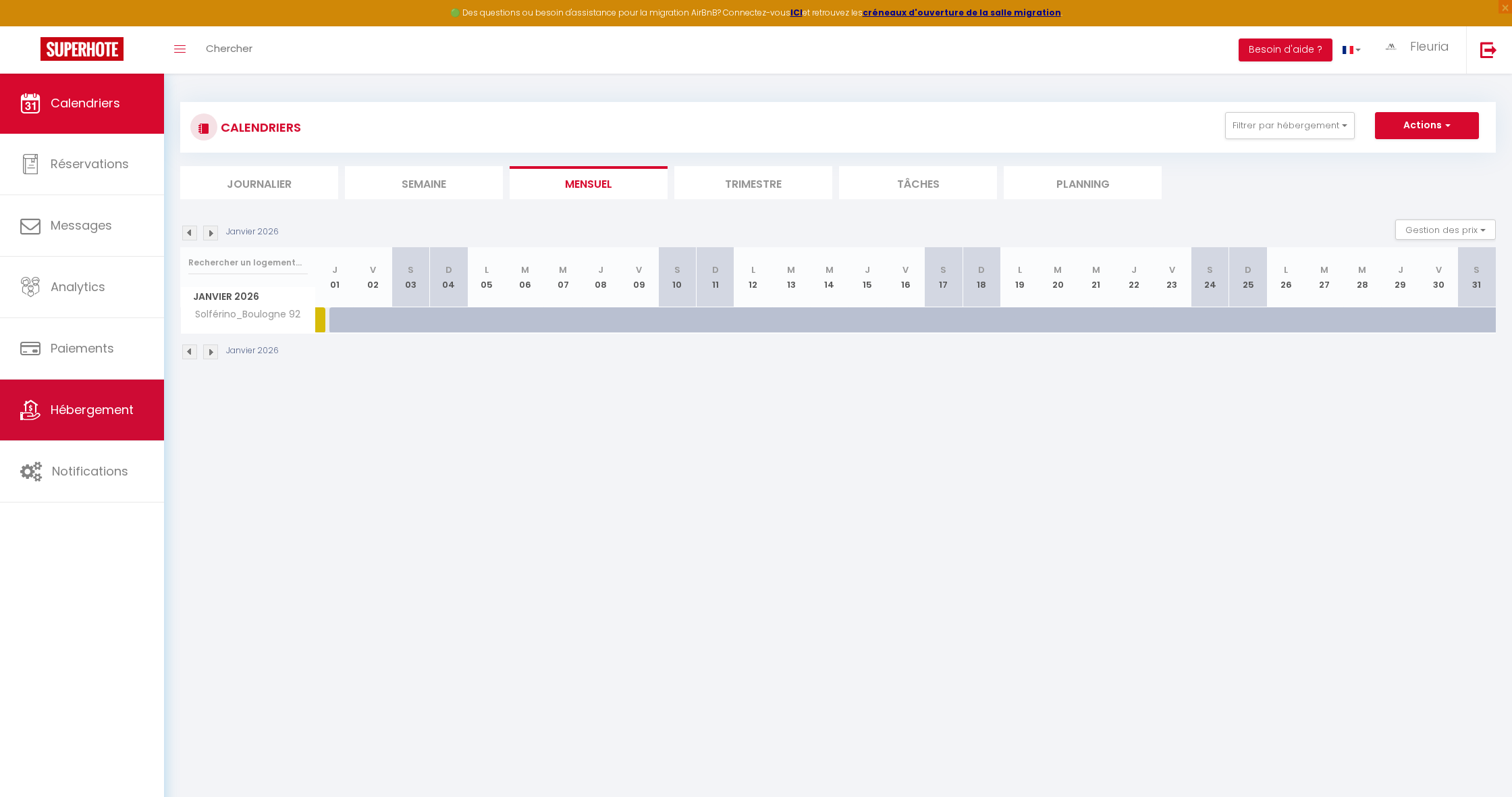
click at [103, 420] on link "Hébergement" at bounding box center [81, 410] width 164 height 61
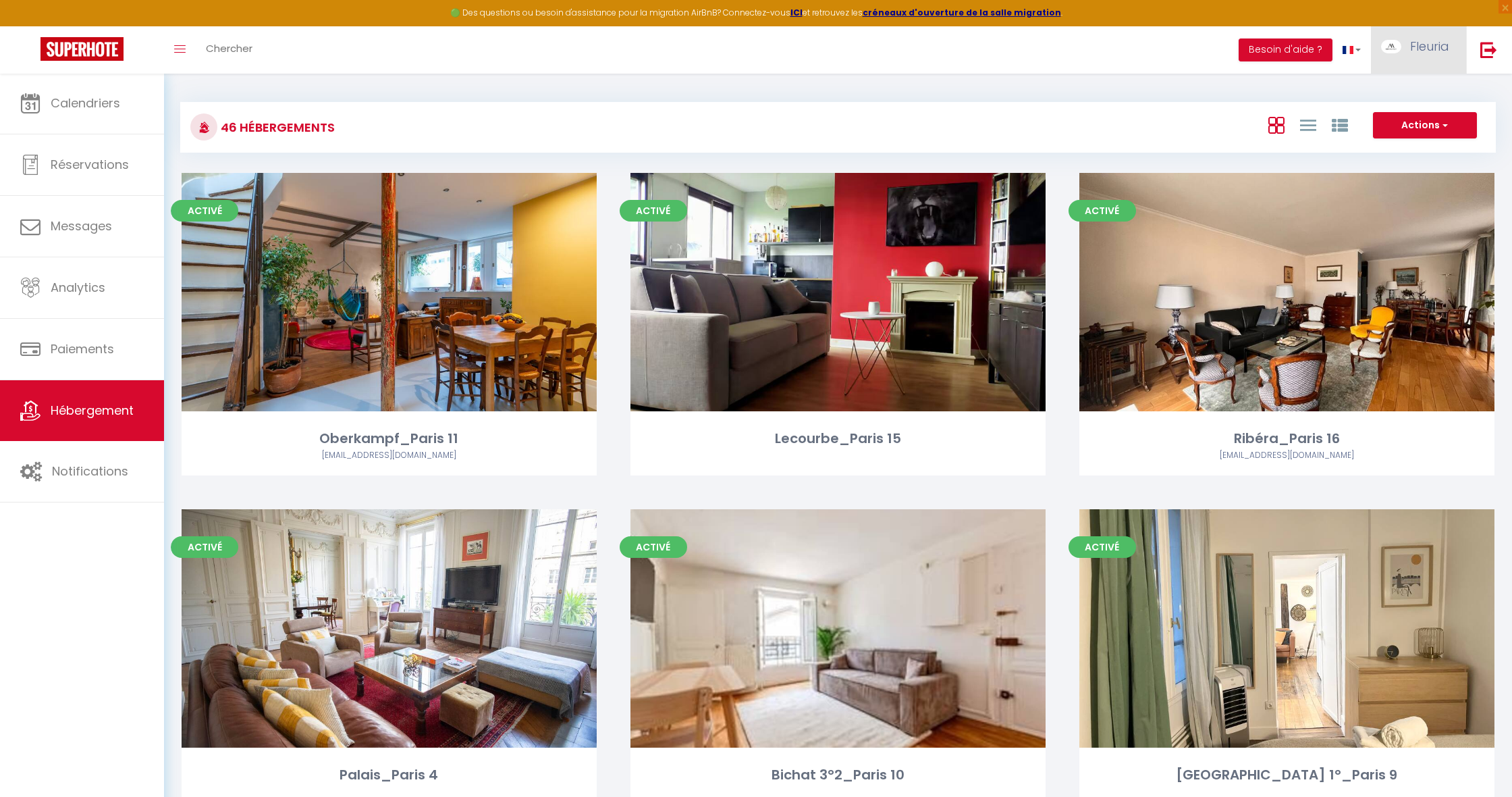
click at [1405, 47] on link "Fleuria" at bounding box center [1418, 50] width 95 height 47
click at [1384, 90] on link "Paramètres" at bounding box center [1411, 93] width 99 height 23
select select "28"
select select "fr"
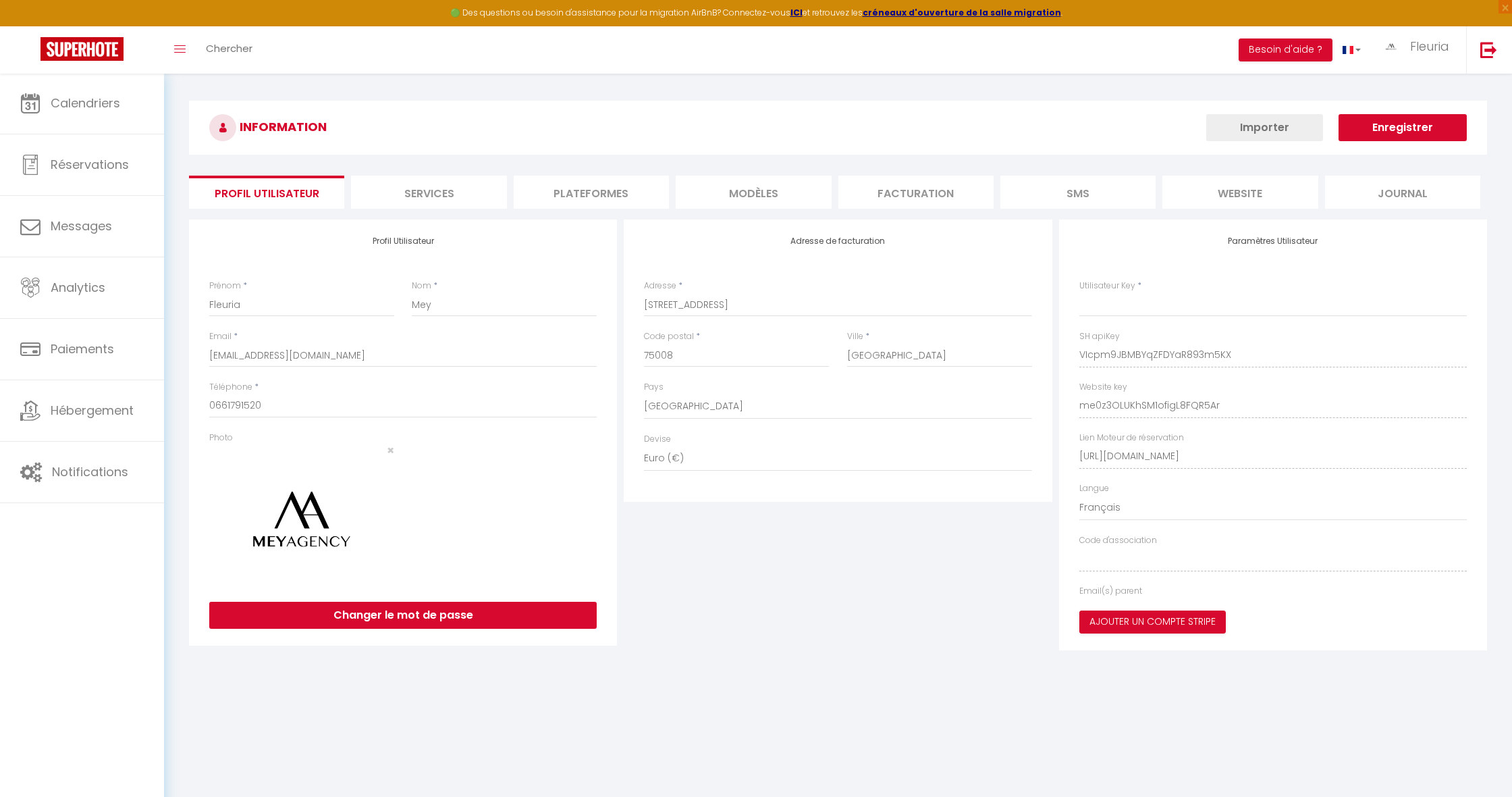
select select "fr"
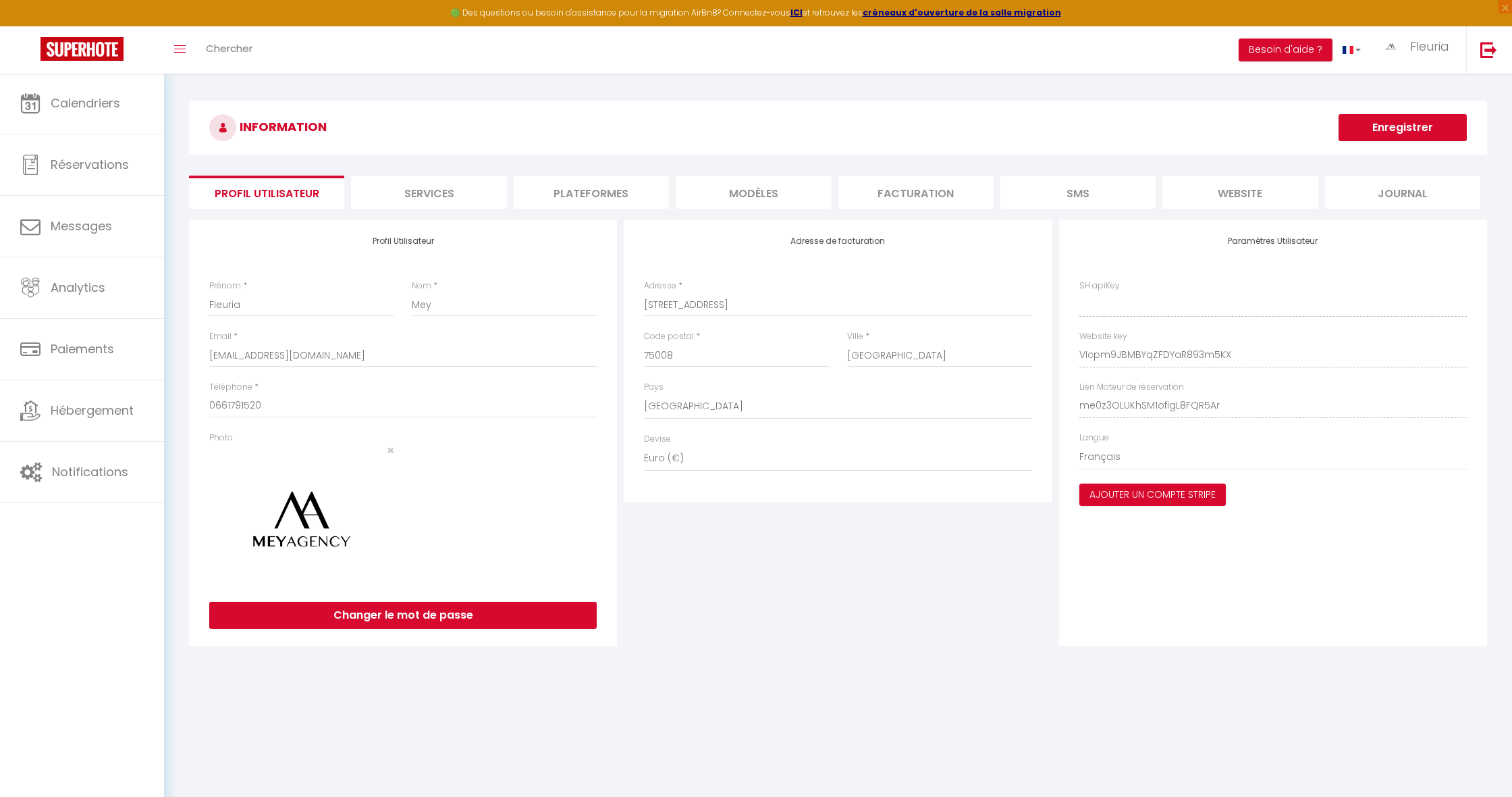
type input "VIcpm9JBMBYqZFDYaR893m5KX"
type input "me0z3OLUKhSM1ofigL8FQR5Ar"
type input "[URL][DOMAIN_NAME]"
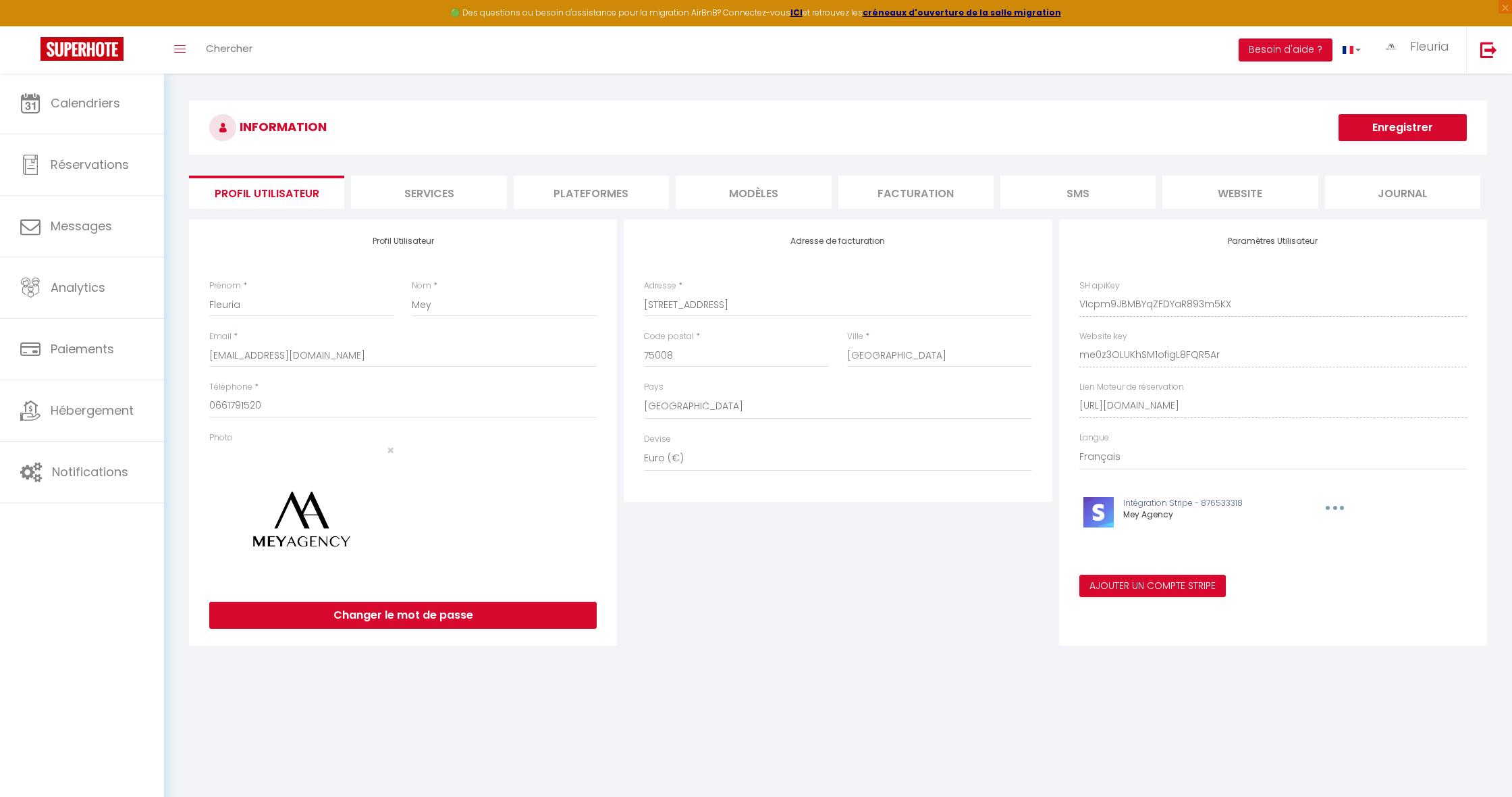
click at [577, 187] on li "Plateformes" at bounding box center [591, 192] width 155 height 33
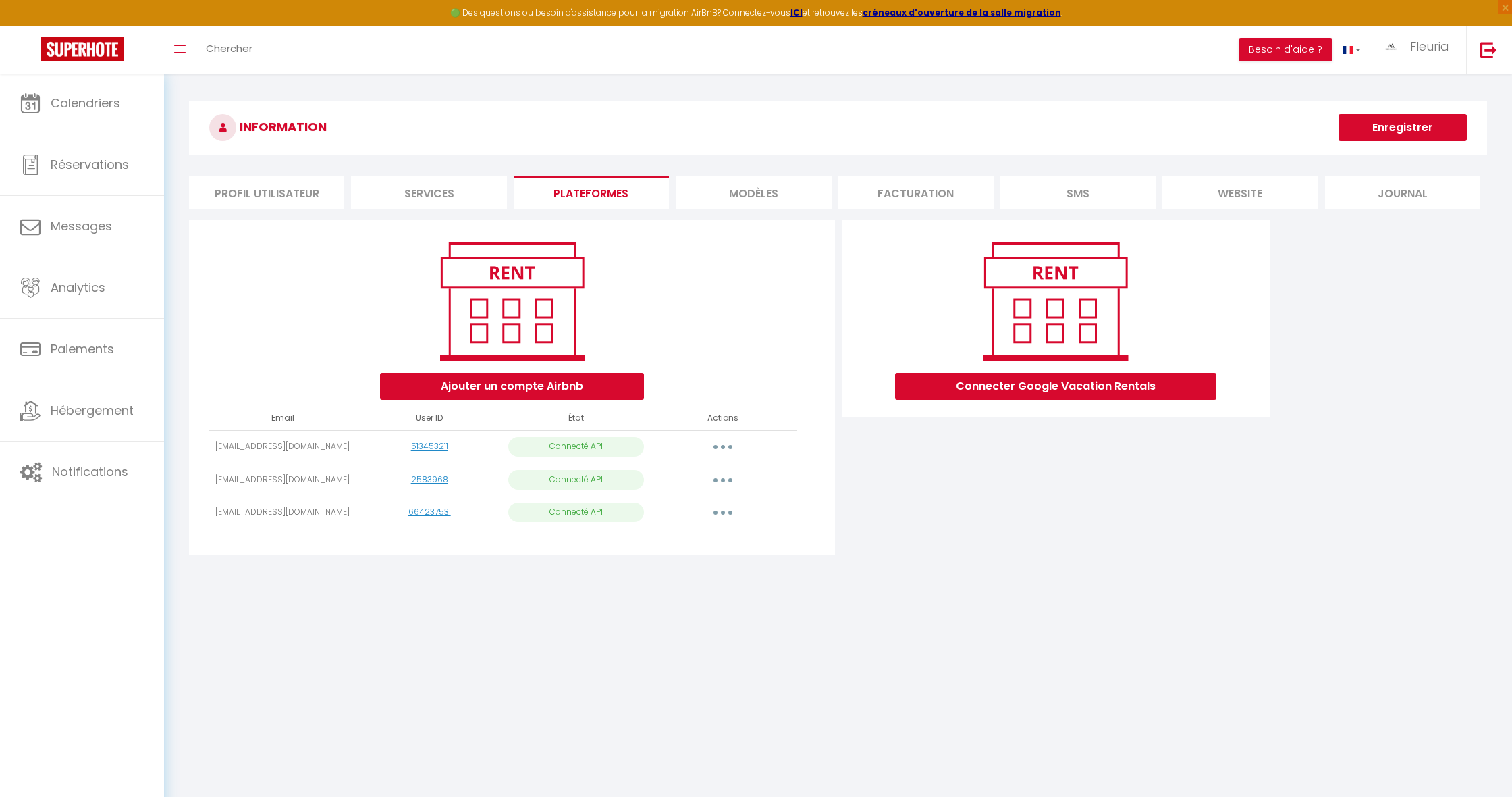
click at [718, 511] on button "button" at bounding box center [723, 513] width 38 height 22
click at [658, 540] on link "Importer les appartements" at bounding box center [663, 542] width 149 height 23
select select
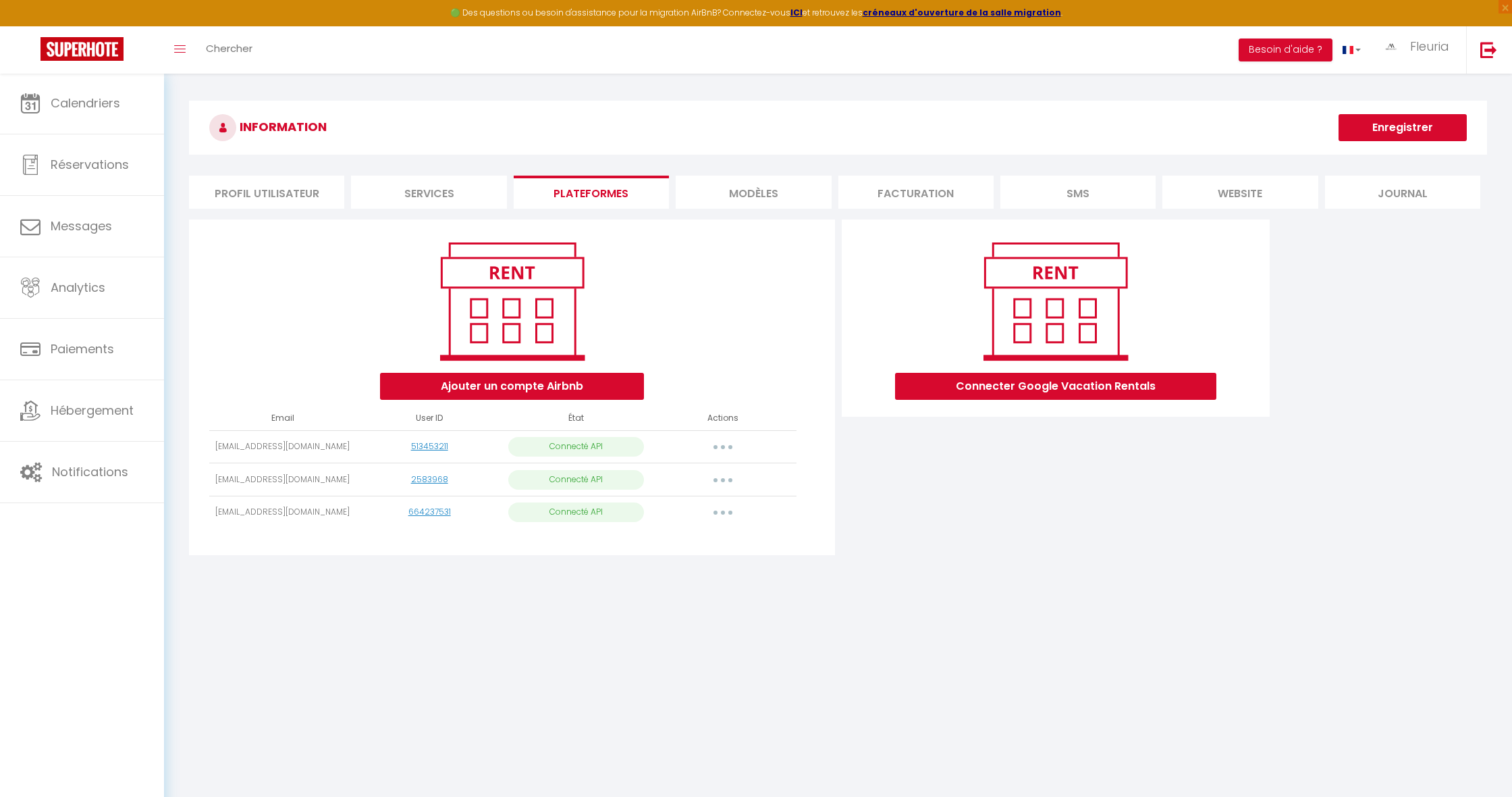
select select
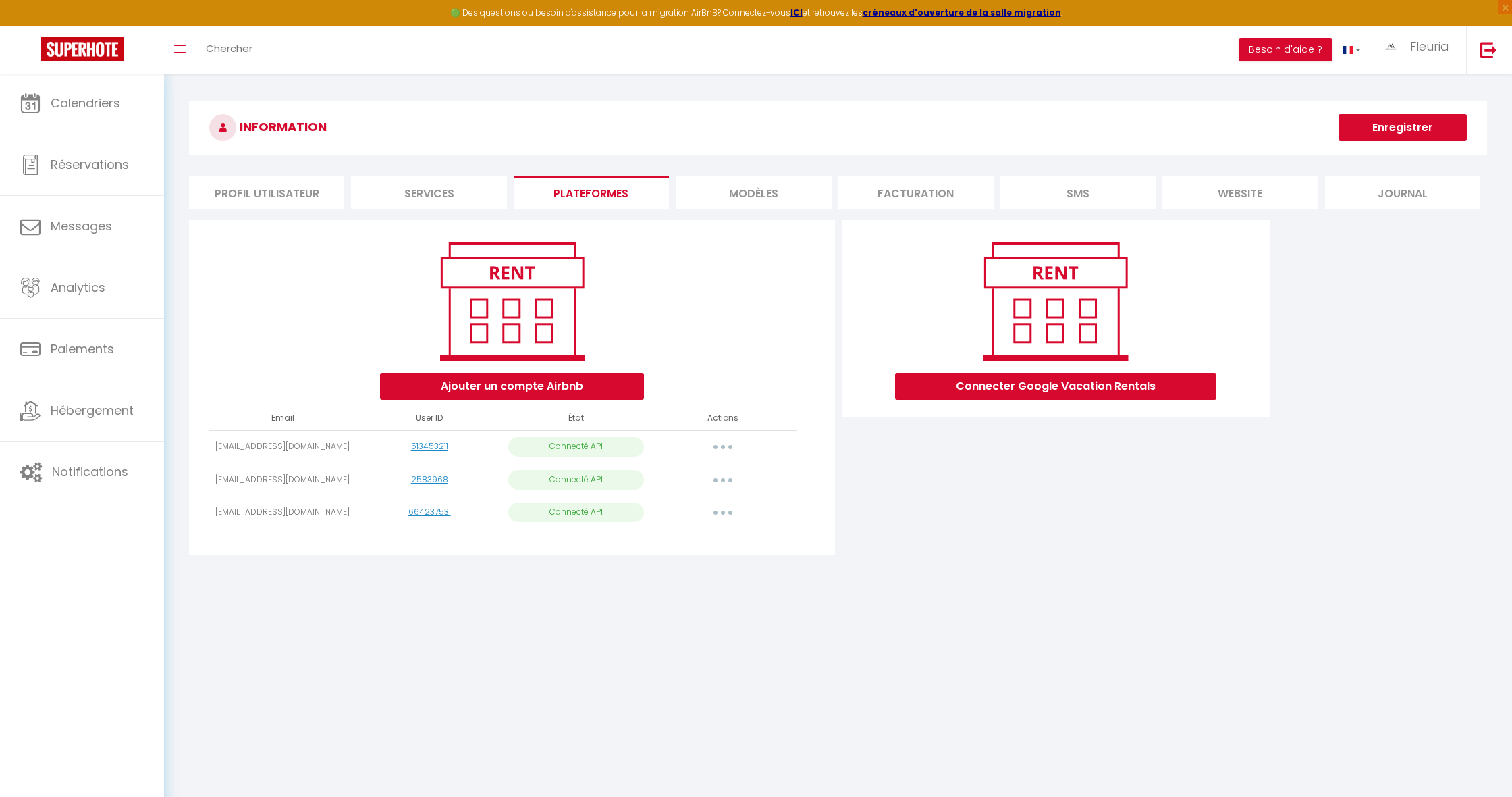
select select
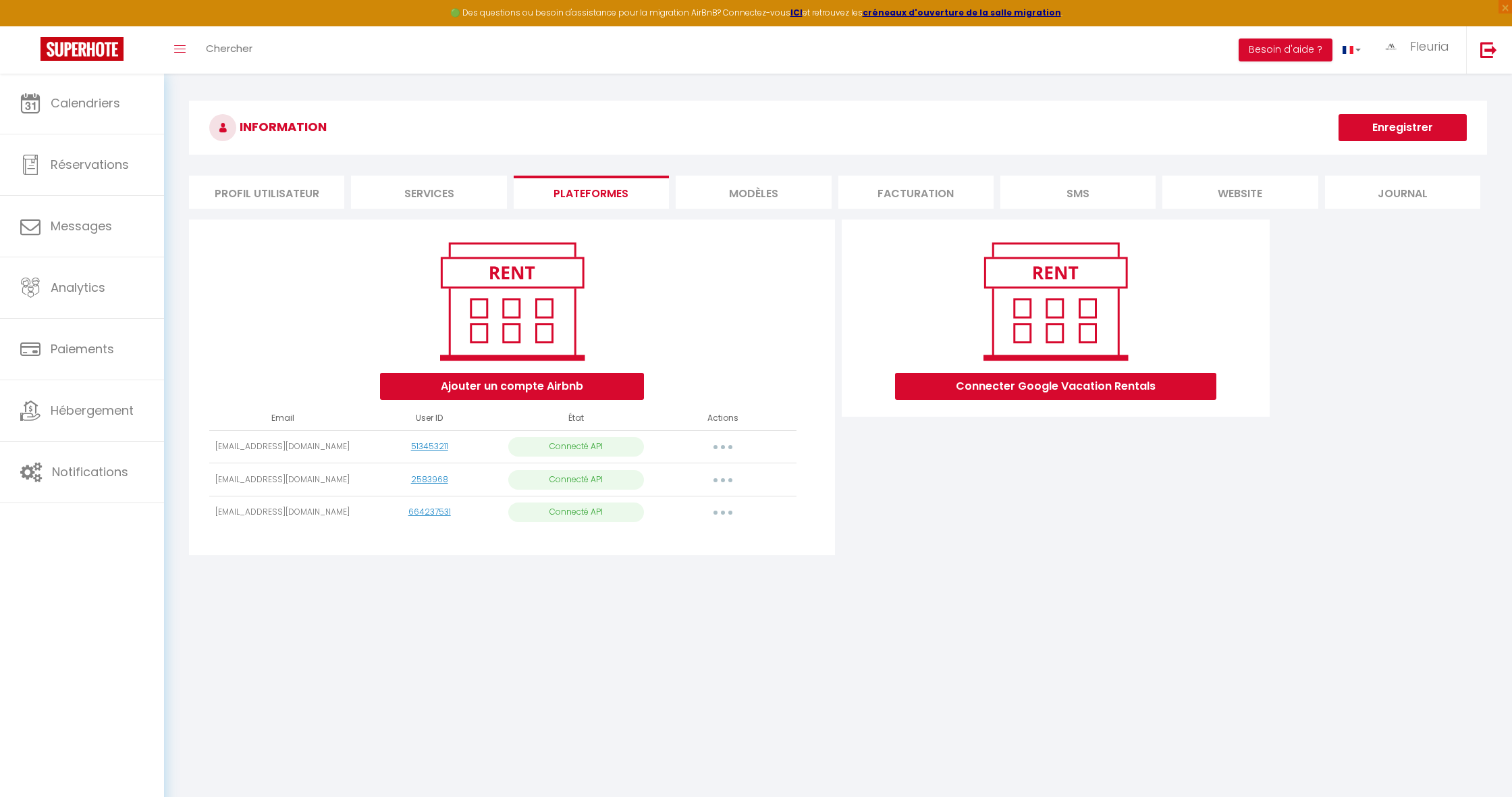
select select
select select "76826"
select select "76801"
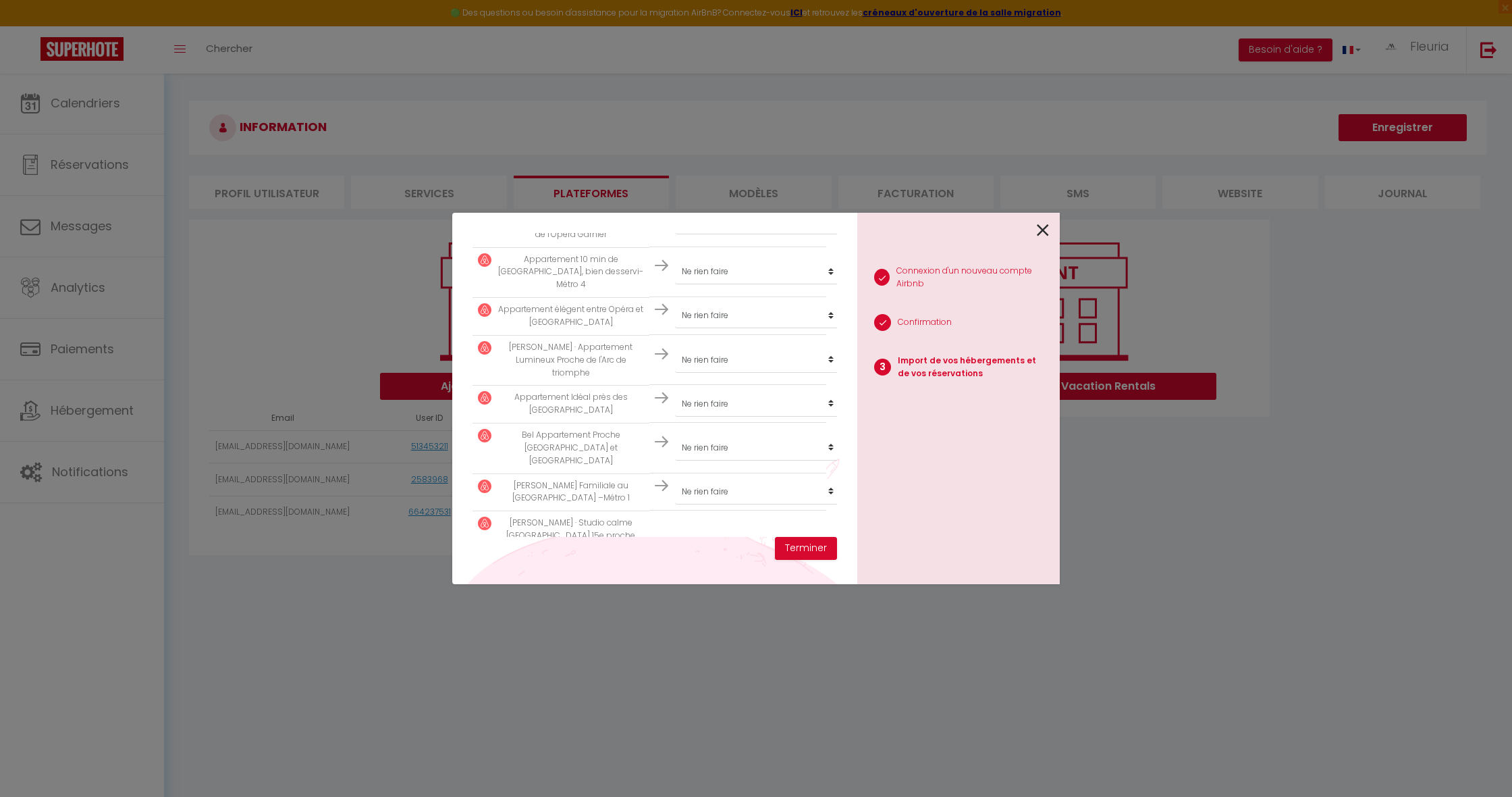
scroll to position [609, 0]
select select "create_new"
click at [812, 547] on button "Terminer" at bounding box center [805, 548] width 62 height 23
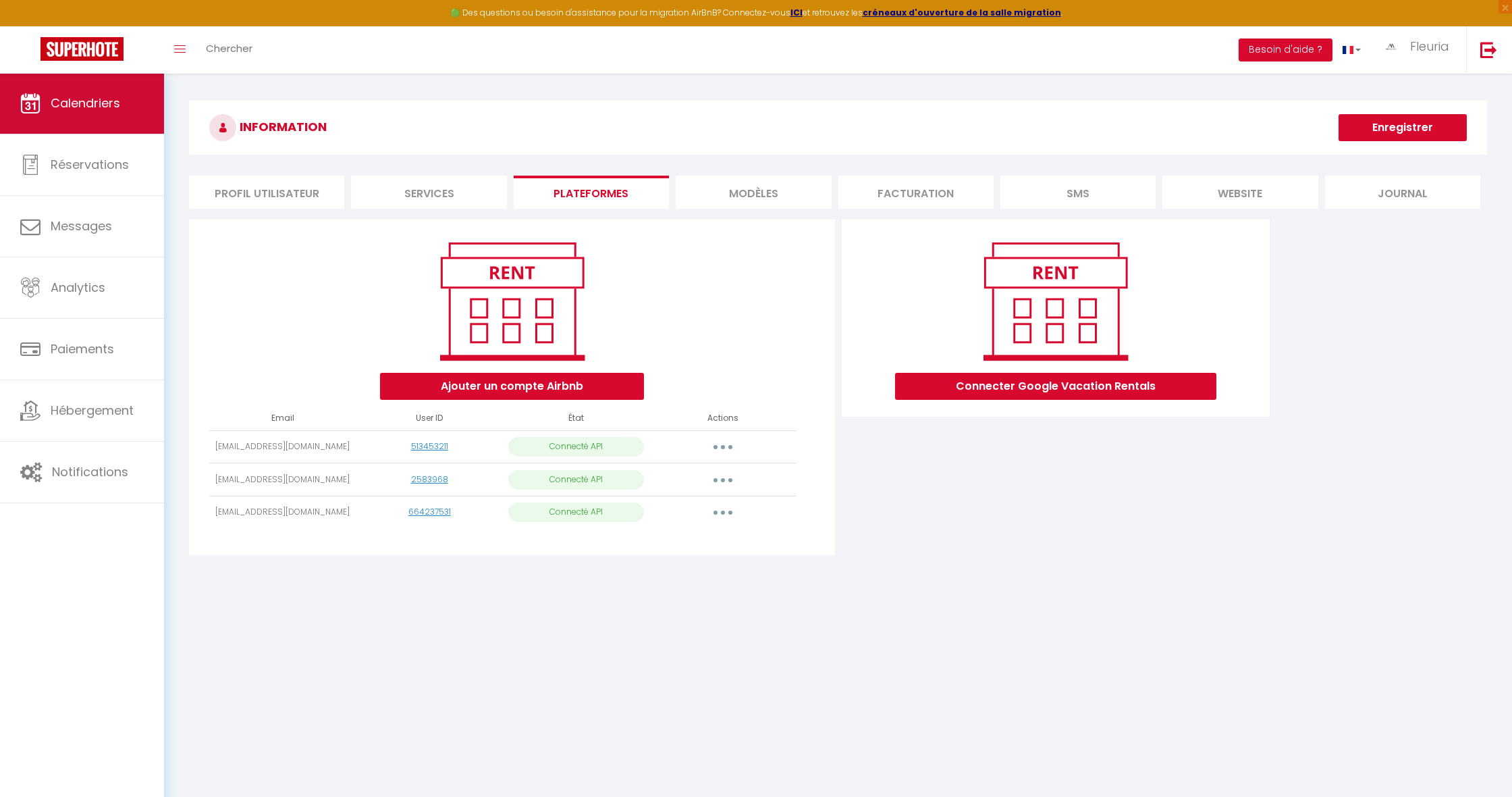
click at [119, 108] on span "Calendriers" at bounding box center [85, 103] width 70 height 17
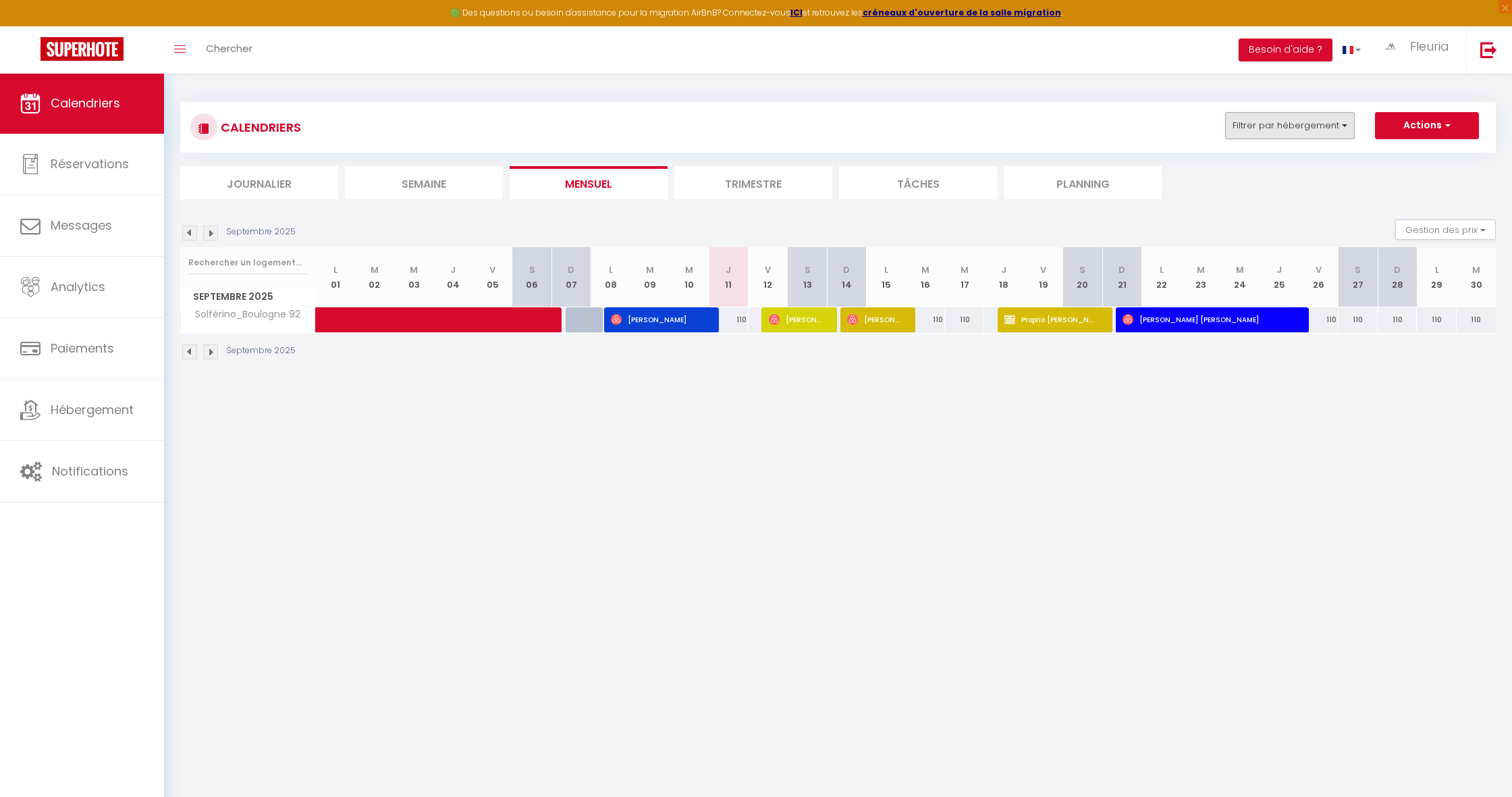
drag, startPoint x: 1279, startPoint y: 123, endPoint x: 1273, endPoint y: 125, distance: 6.3
click at [1279, 124] on button "Filtrer par hébergement" at bounding box center [1290, 125] width 129 height 27
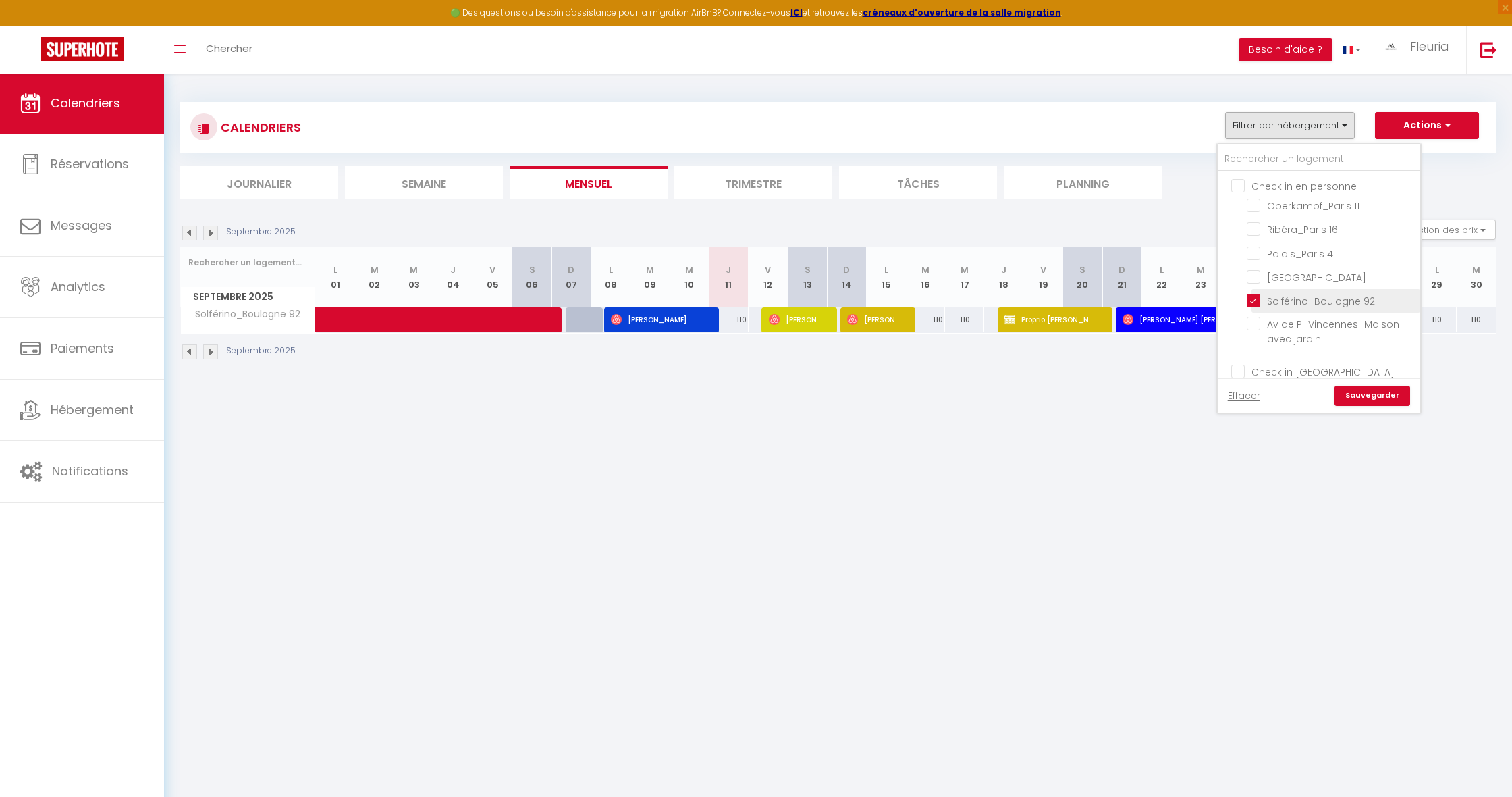
click at [1253, 299] on input "Solférino_Boulogne 92" at bounding box center [1330, 299] width 168 height 13
checkbox input "false"
click at [1310, 157] on input "text" at bounding box center [1318, 159] width 202 height 24
type input "v"
checkbox input "false"
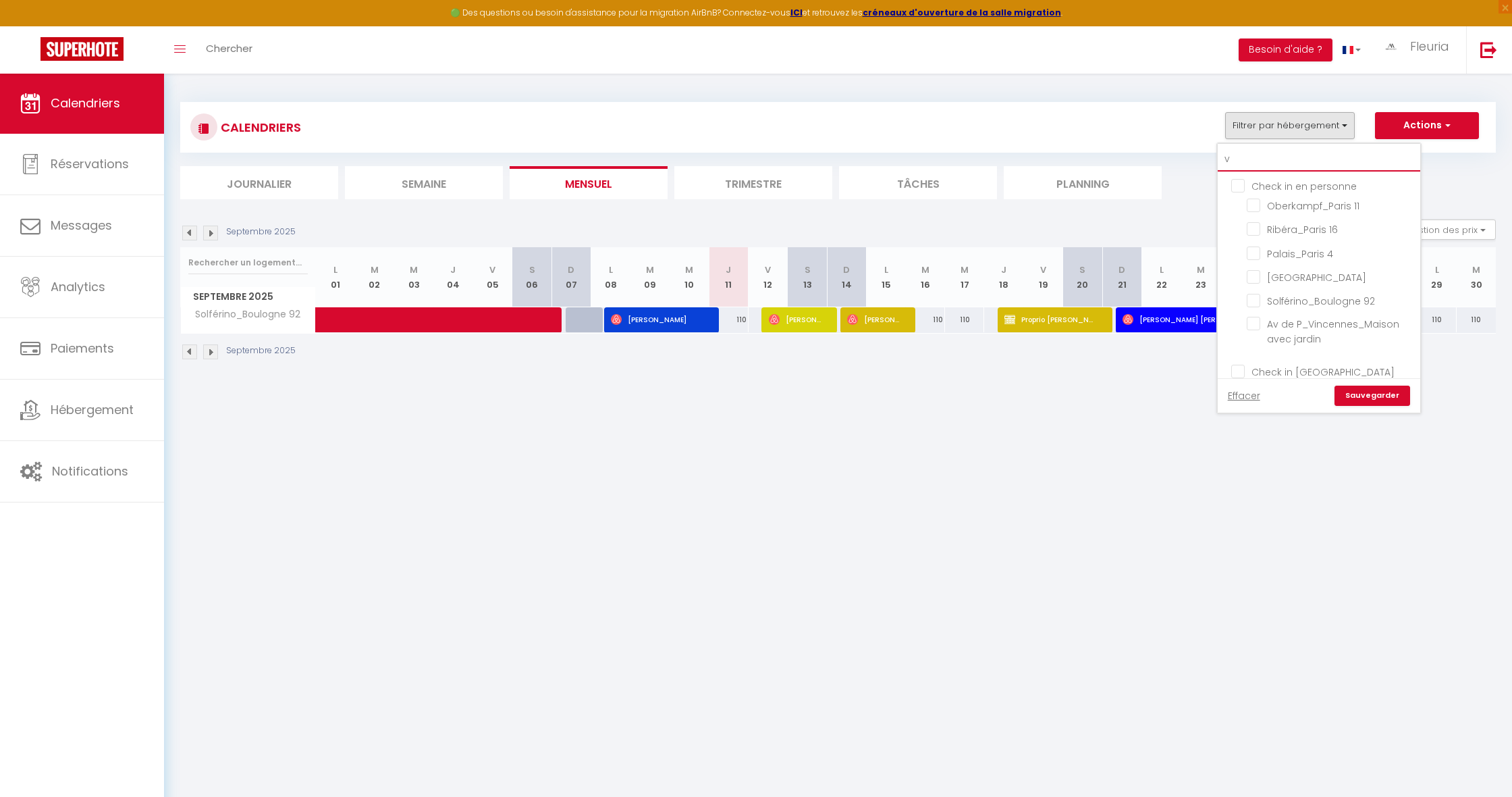
checkbox input "false"
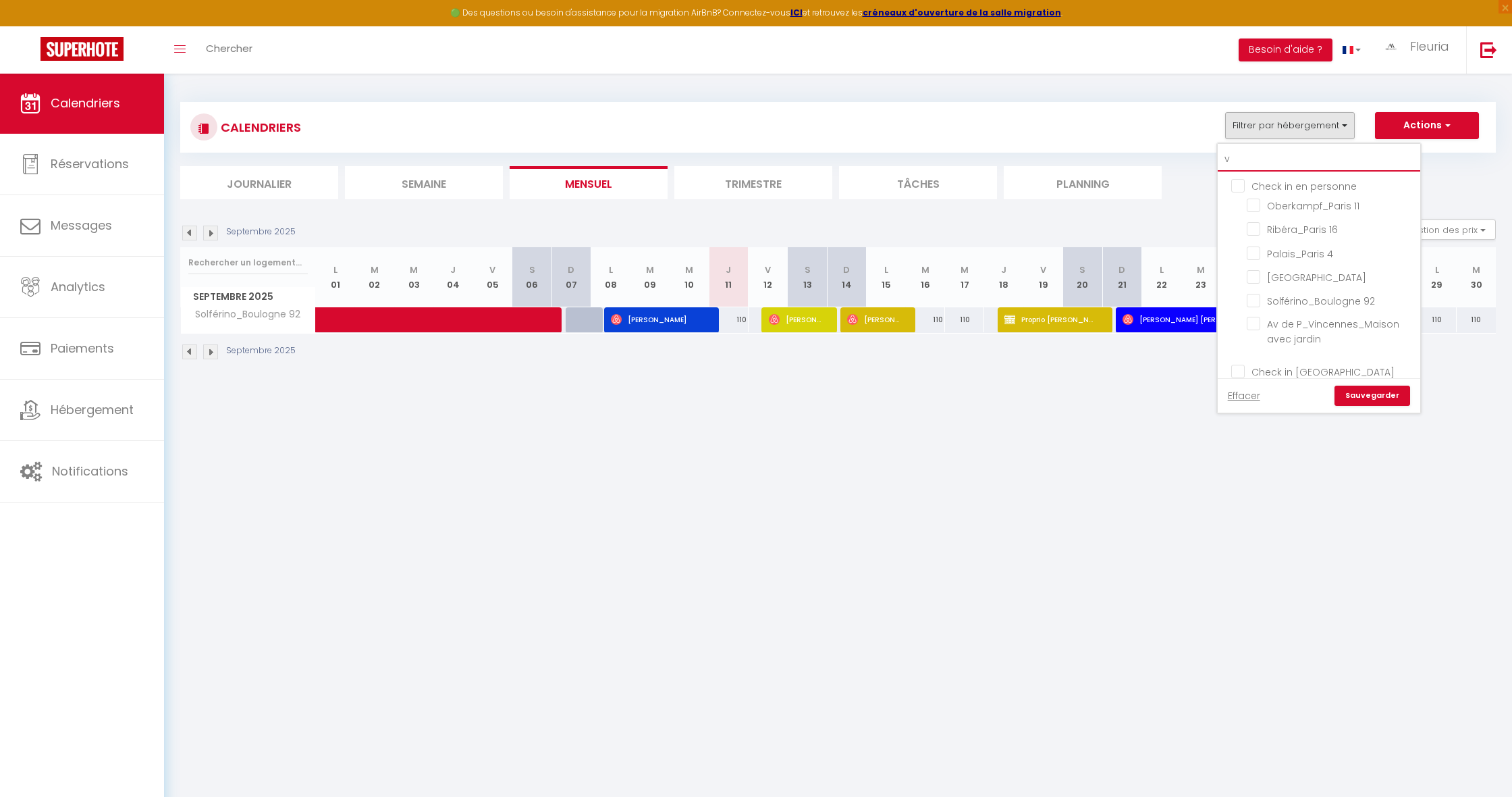
checkbox input "false"
type input "vi"
checkbox input "false"
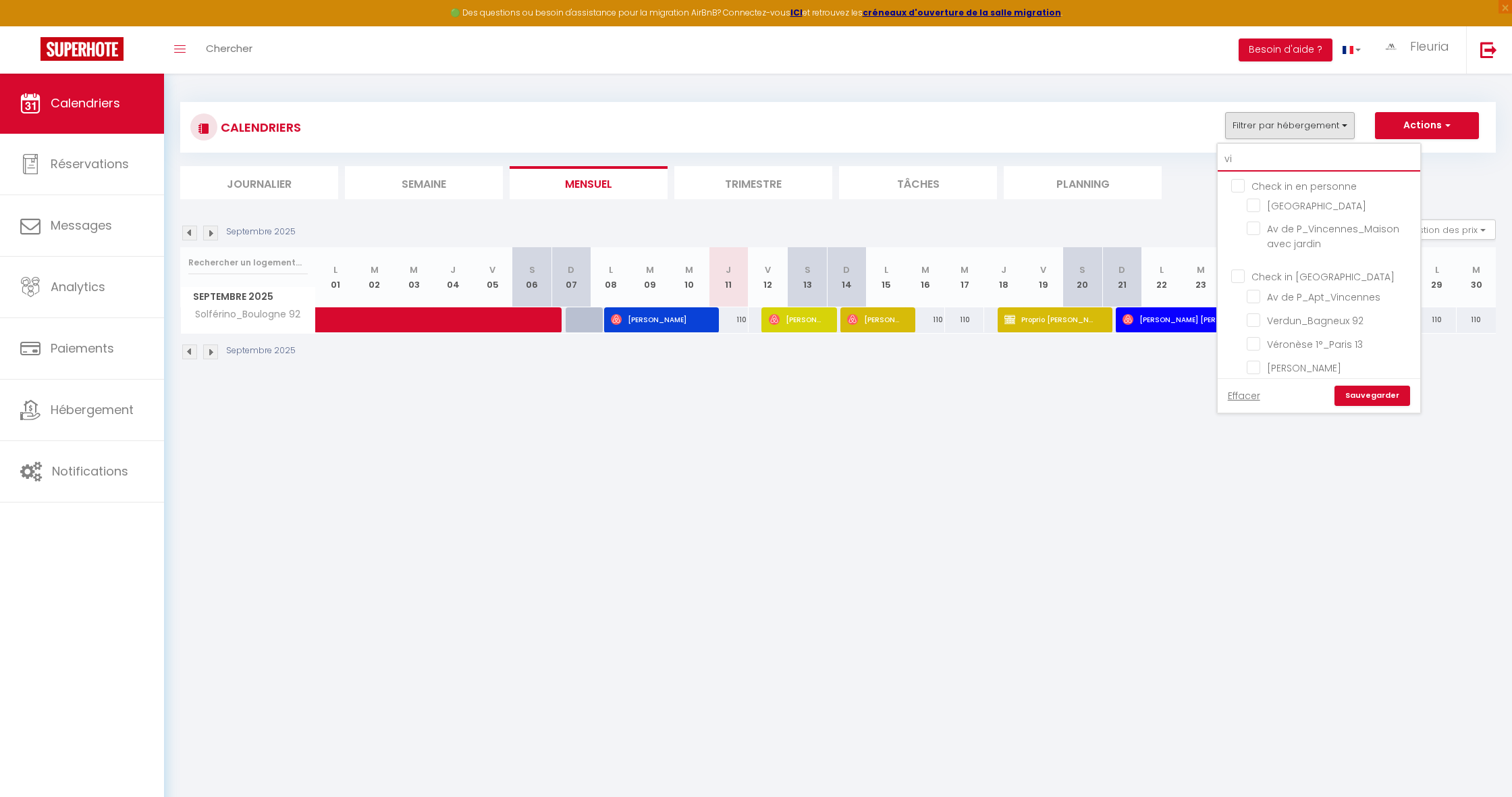
checkbox input "false"
click at [1282, 235] on span "Av de P_Vincennes_Maison avec jardin" at bounding box center [1333, 236] width 132 height 28
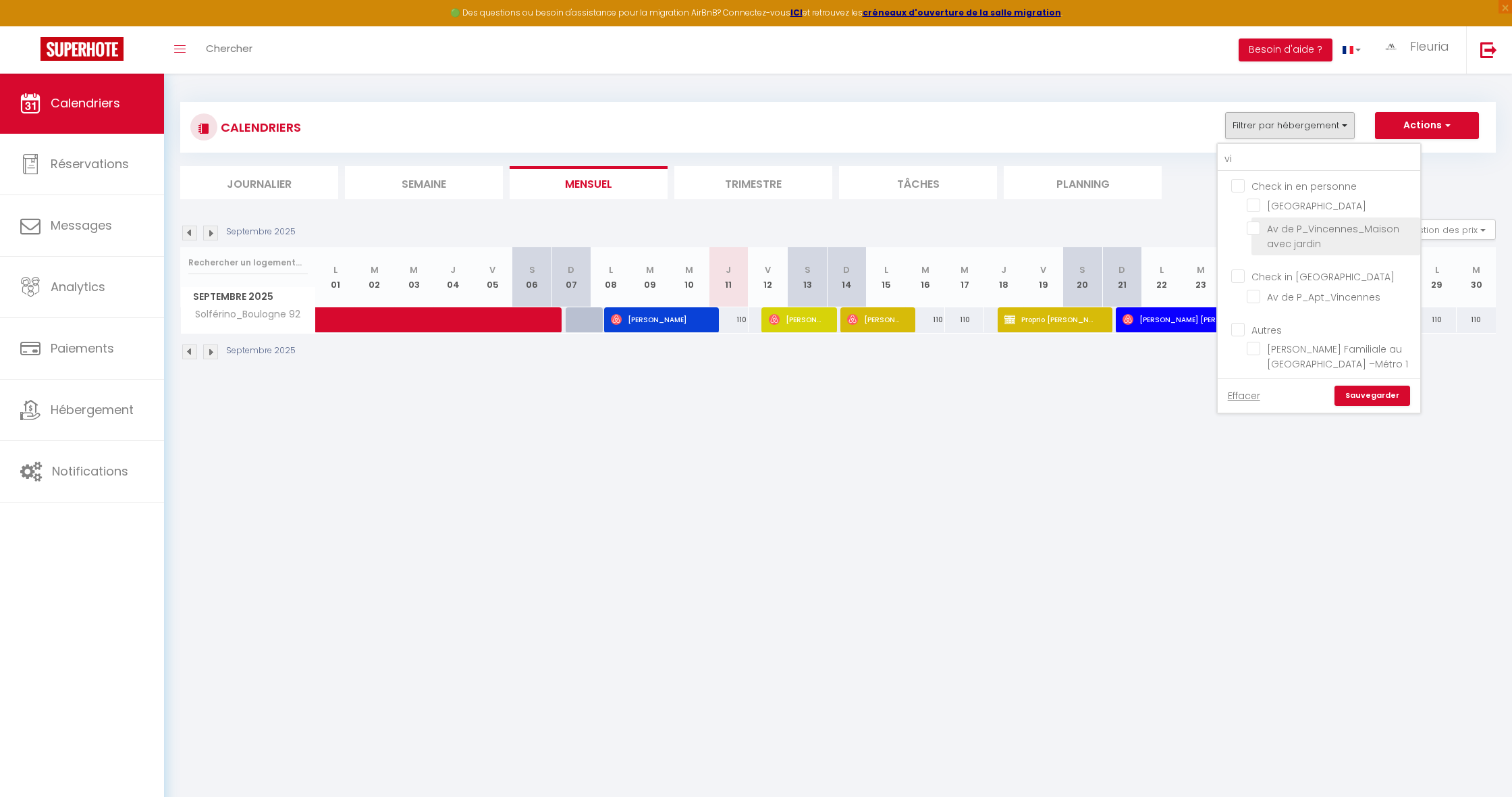
click at [1282, 235] on input "Av de P_Vincennes_Maison avec jardin" at bounding box center [1330, 228] width 168 height 13
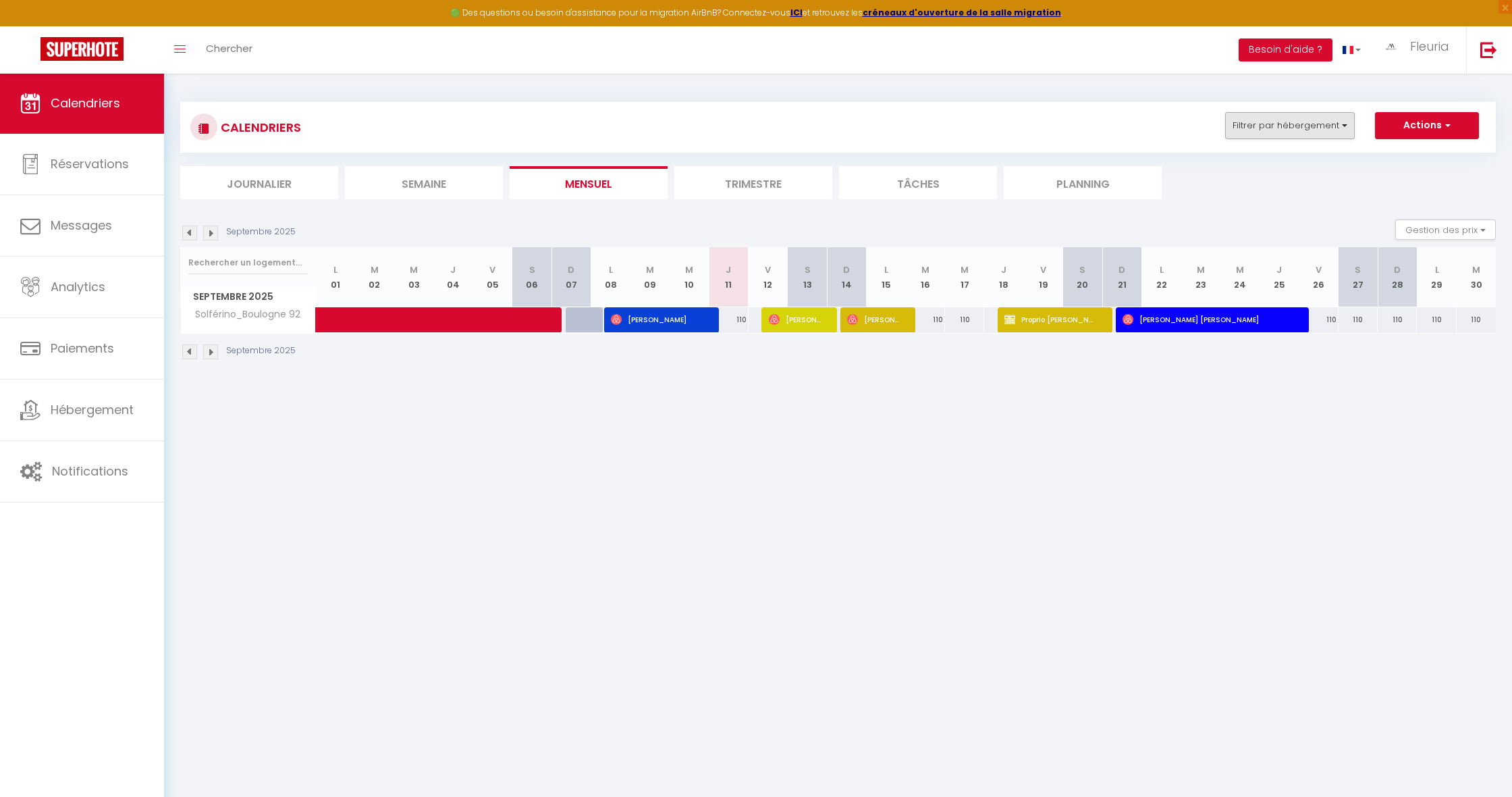
click at [1328, 129] on button "Filtrer par hébergement" at bounding box center [1290, 125] width 129 height 27
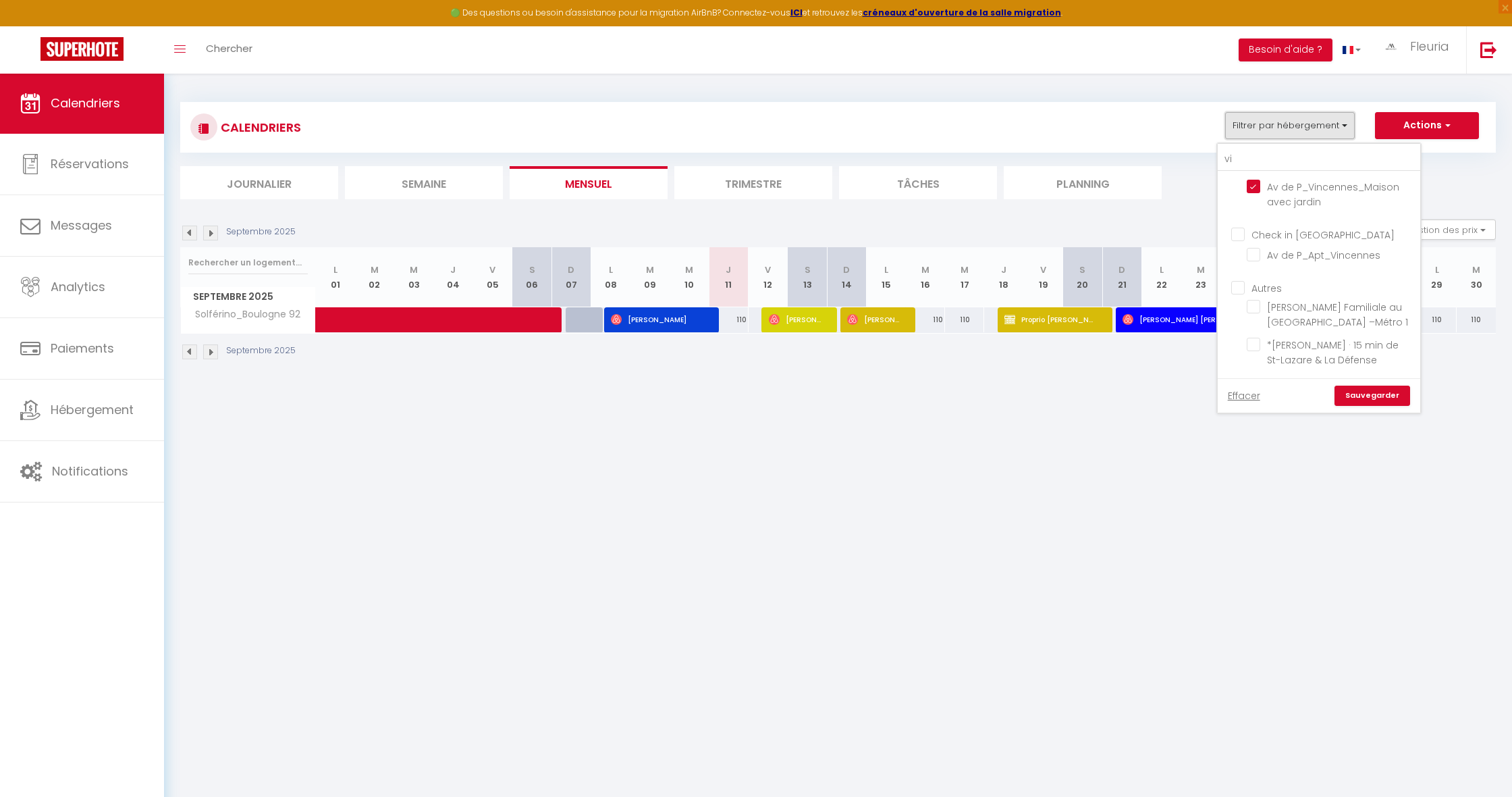
scroll to position [56, 0]
click at [1283, 161] on input "vi" at bounding box center [1318, 159] width 202 height 24
type input "v"
checkbox input "false"
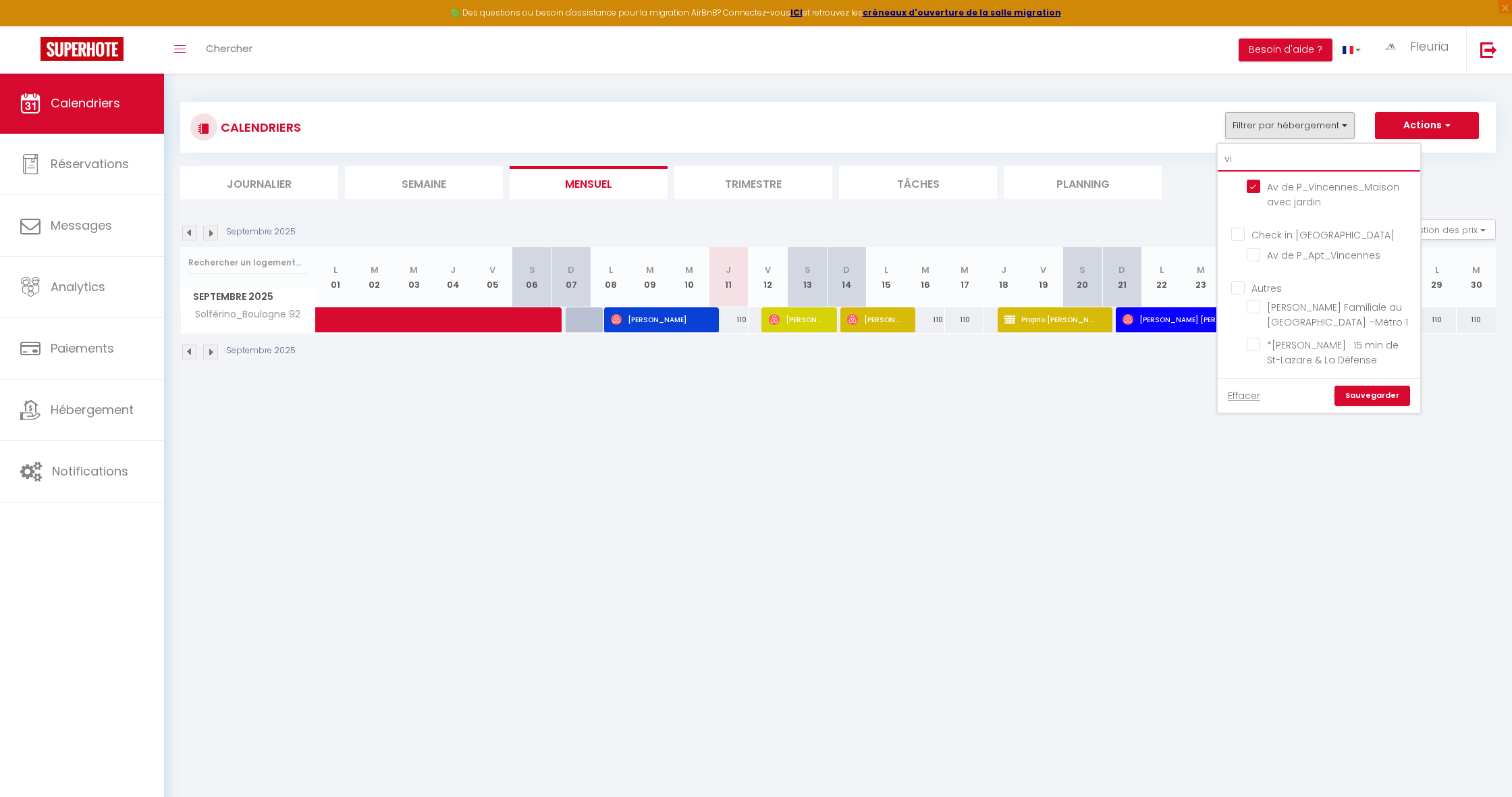
checkbox input "false"
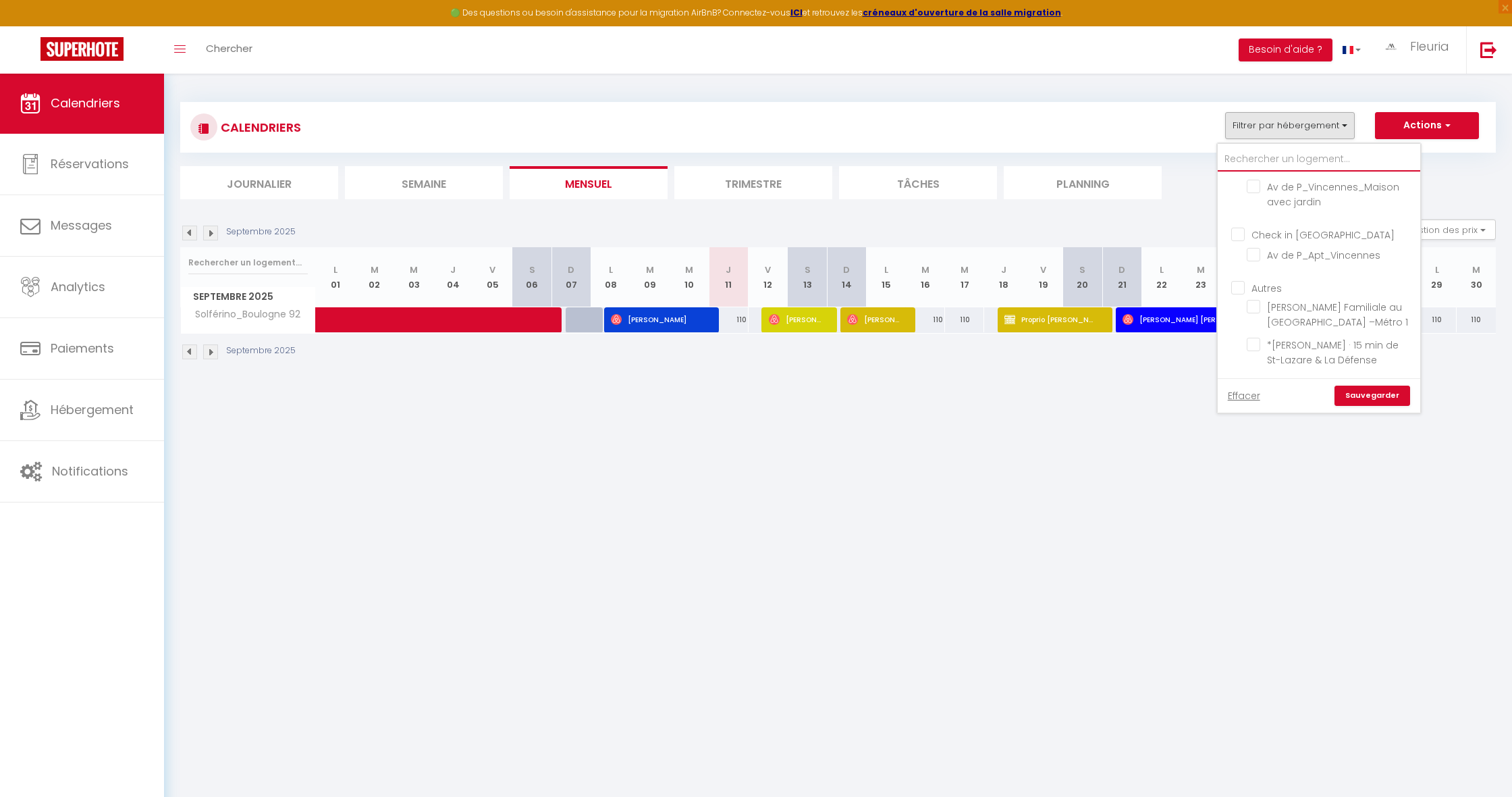
checkbox input "false"
click at [1253, 299] on input "[PERSON_NAME] Familiale au [GEOGRAPHIC_DATA] –Métro 1" at bounding box center [1330, 306] width 168 height 13
checkbox input "true"
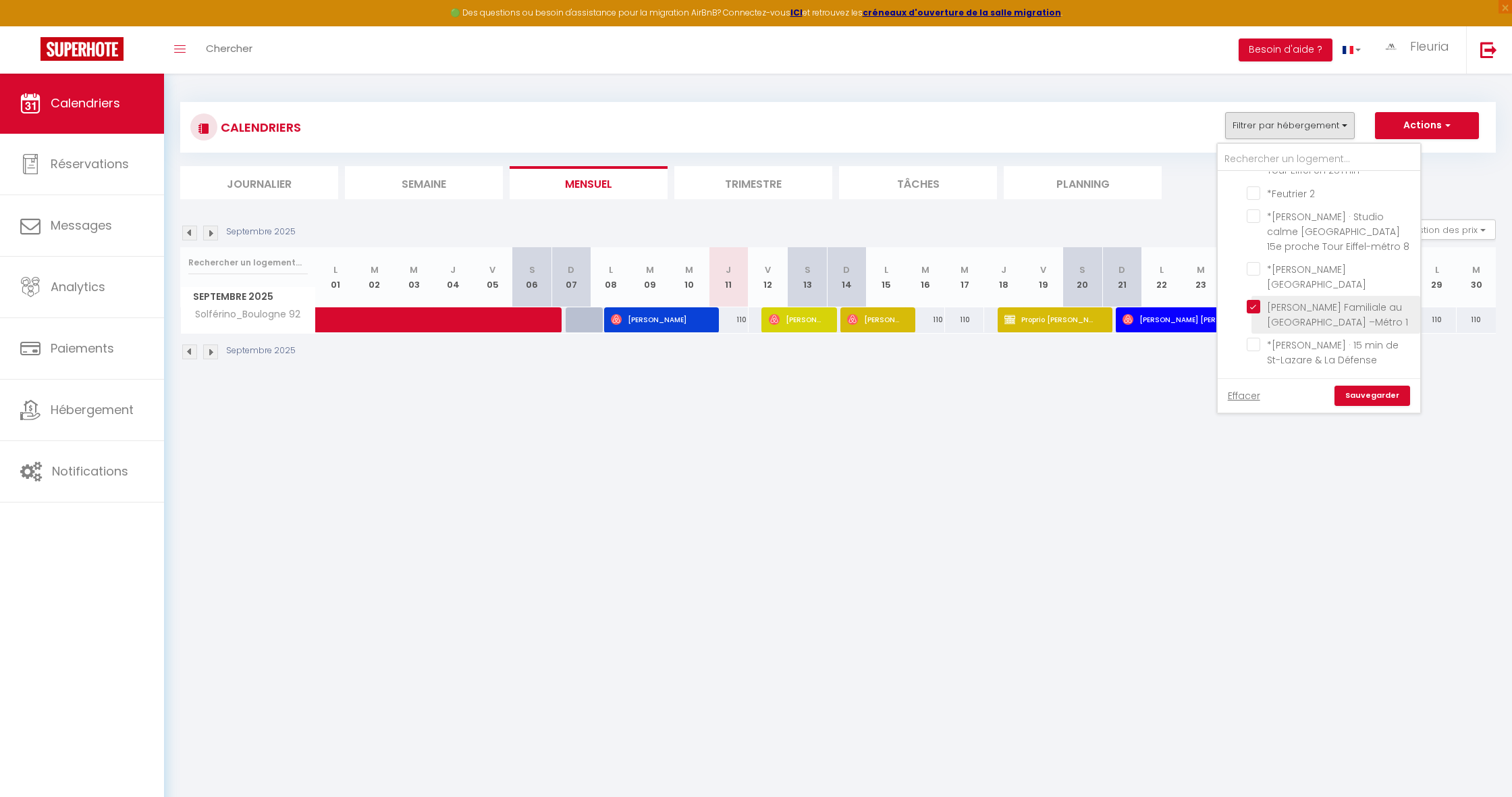
checkbox input "false"
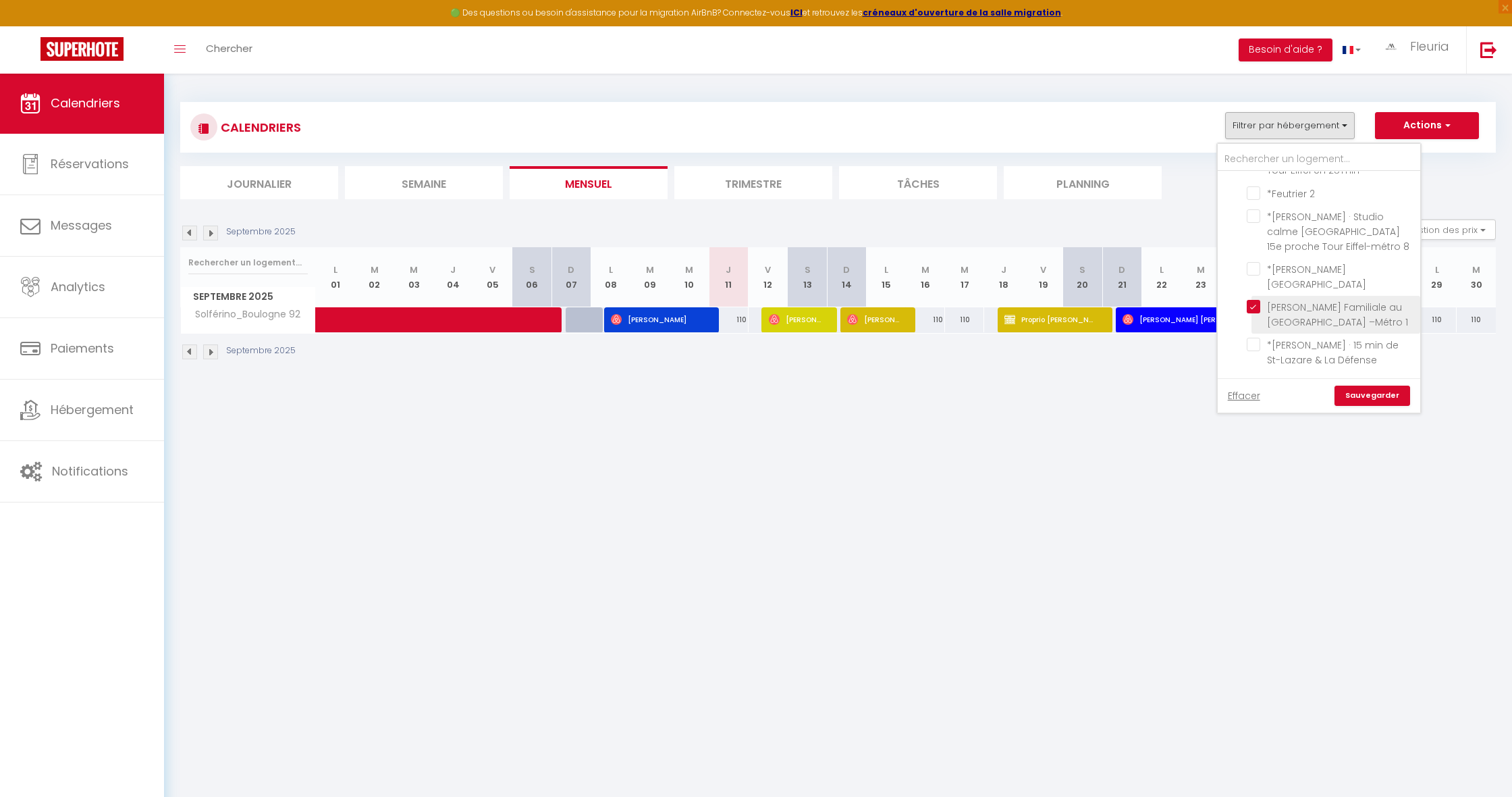
checkbox input "false"
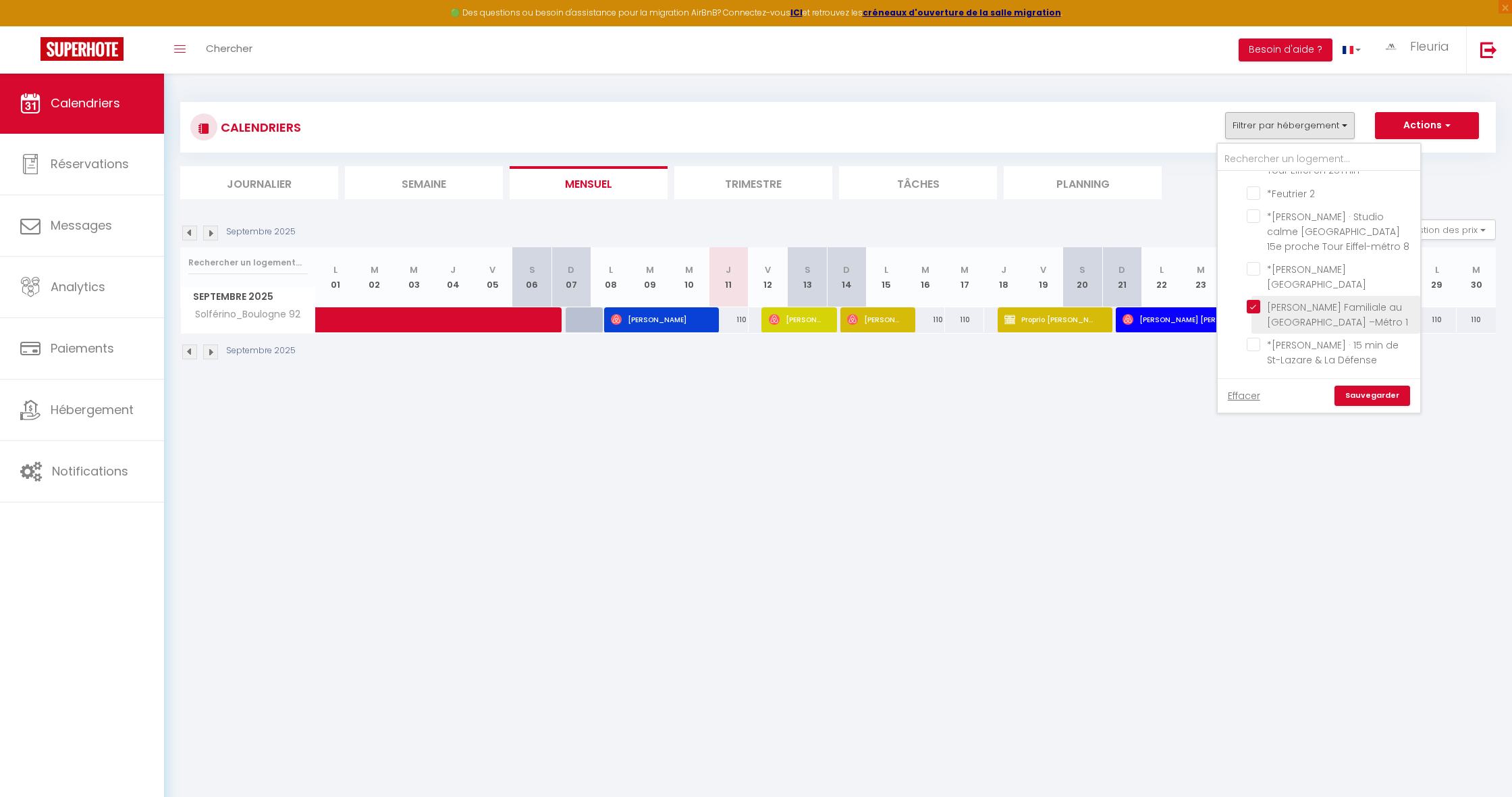
checkbox input "false"
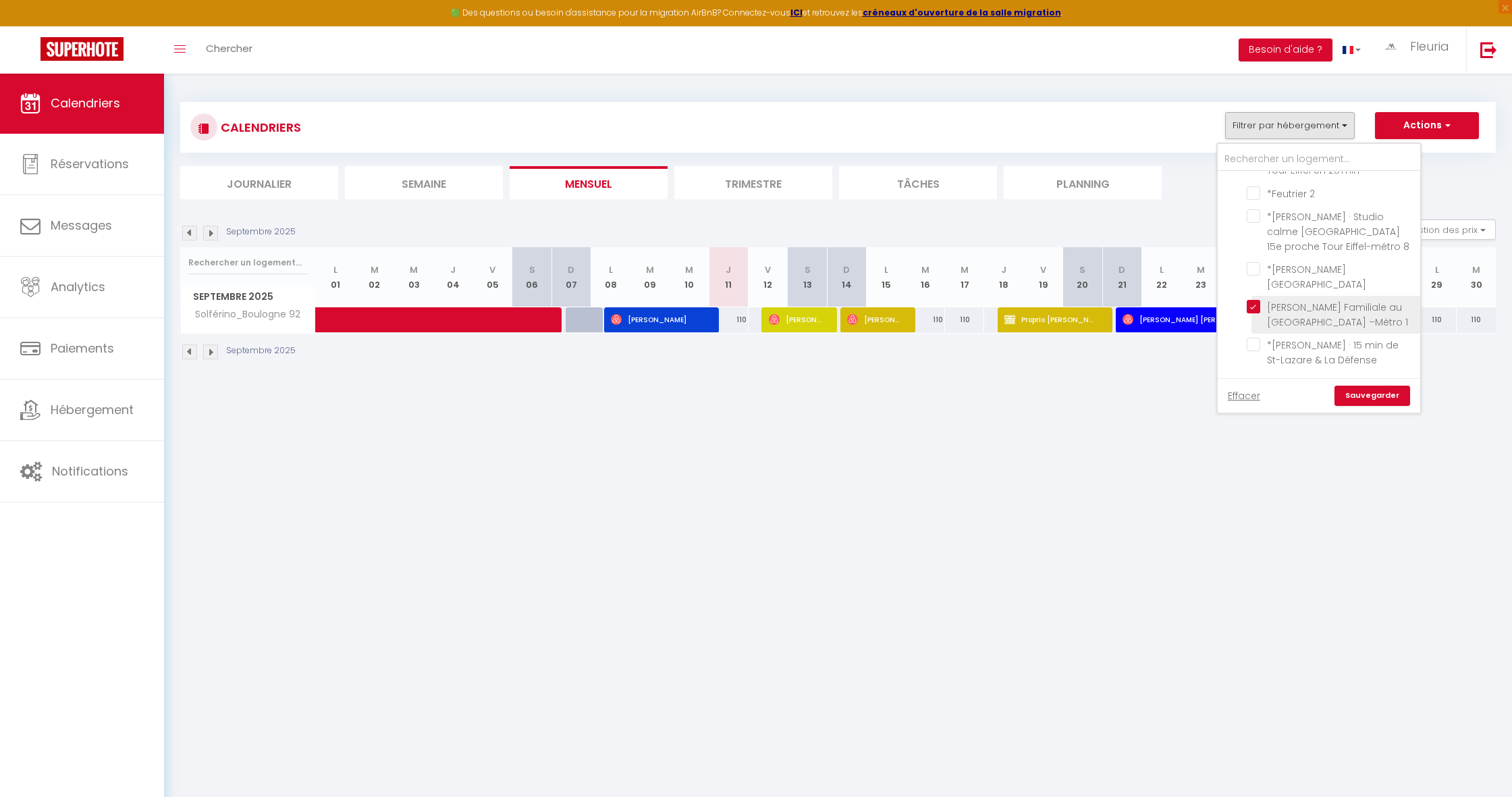
checkbox input "false"
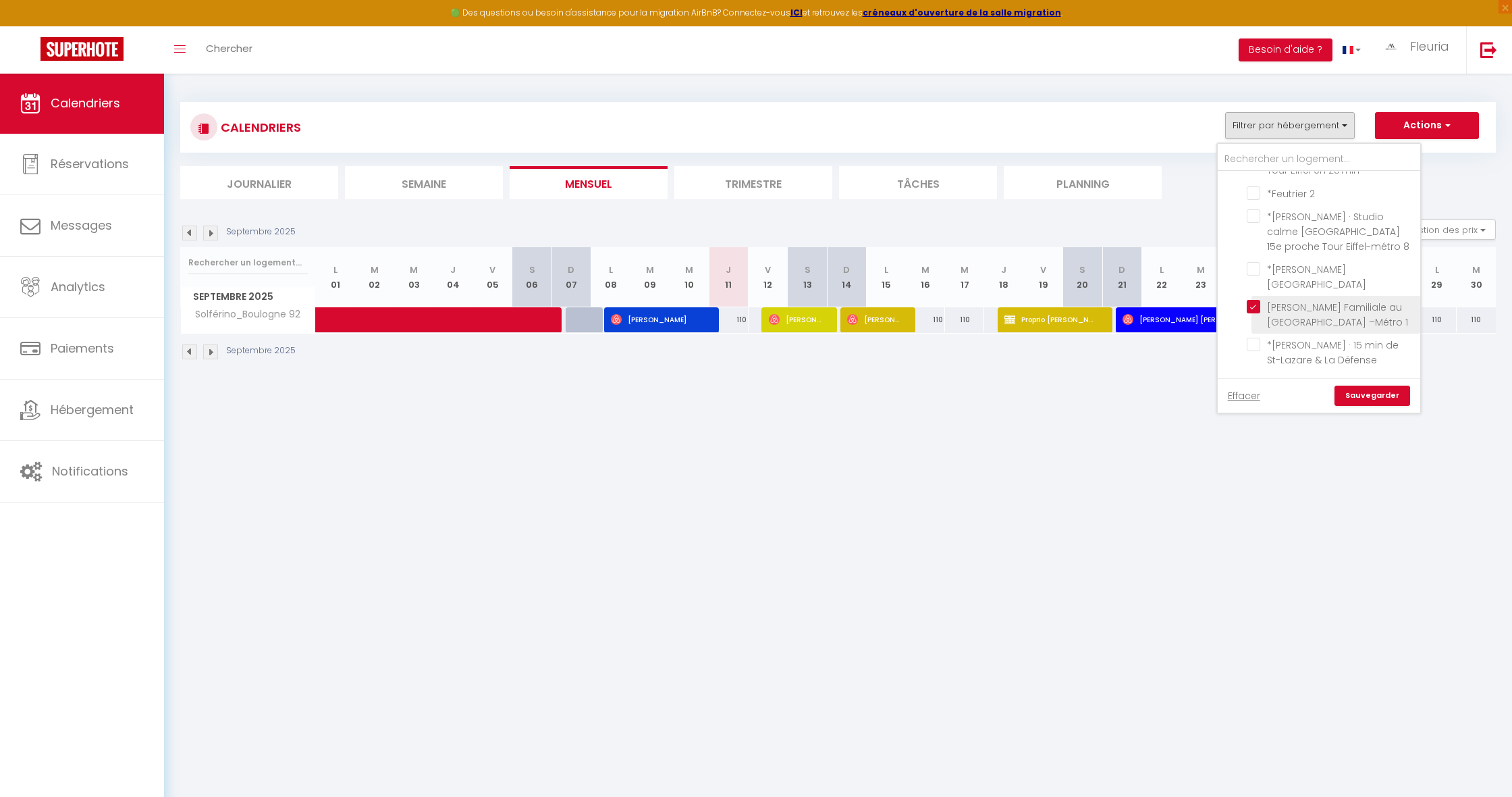
checkbox input "false"
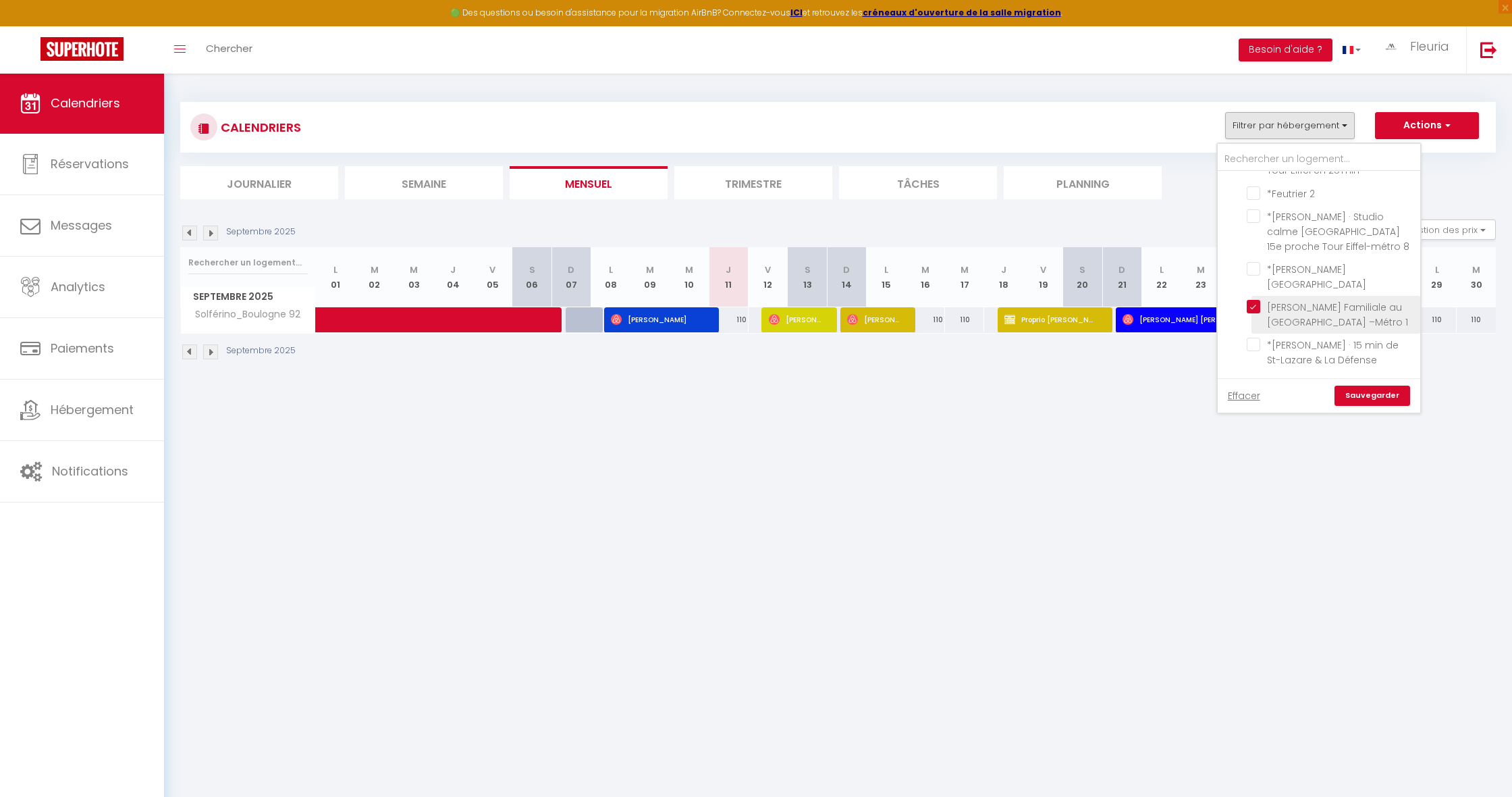
checkbox input "false"
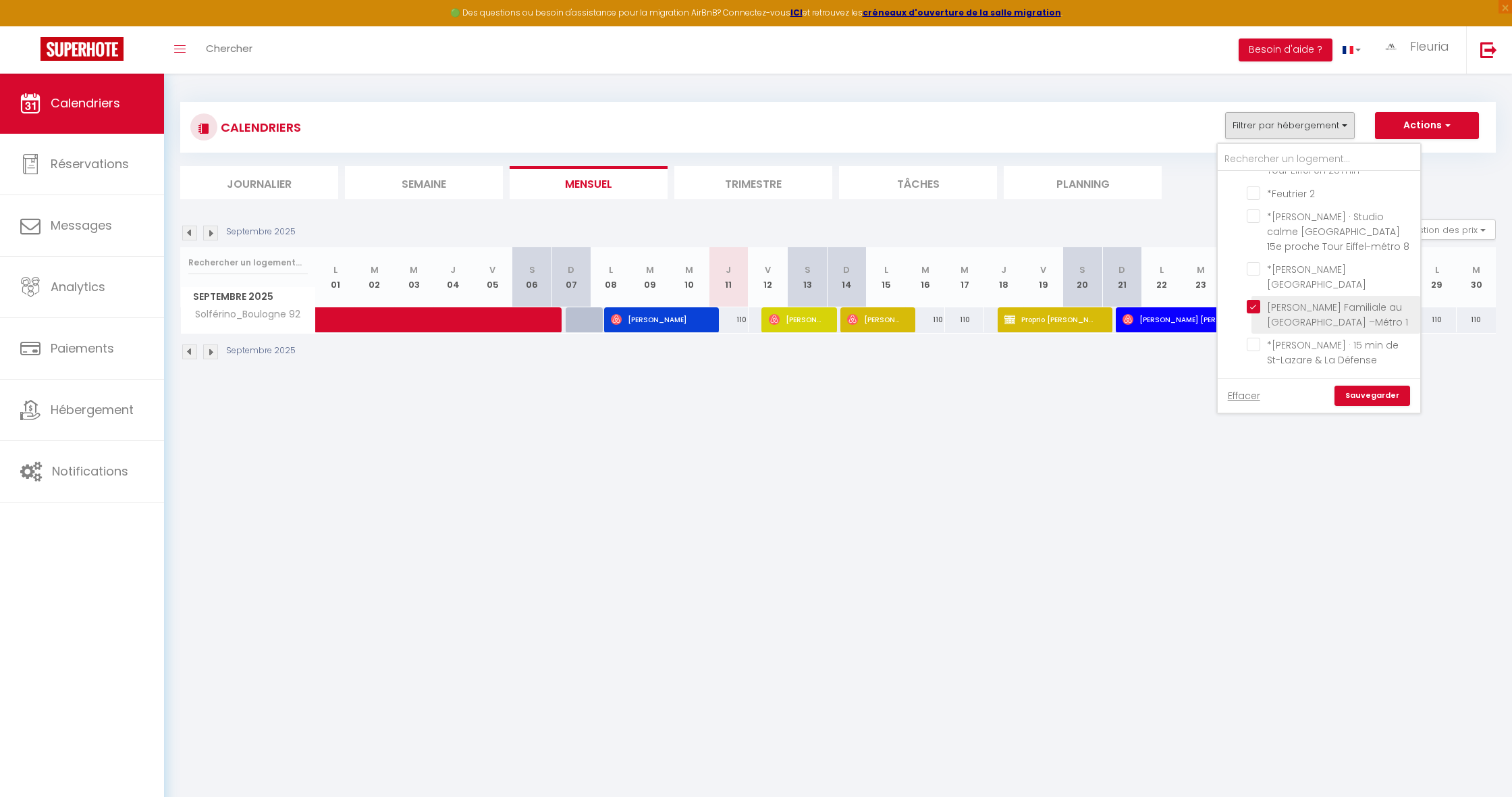
checkbox input "false"
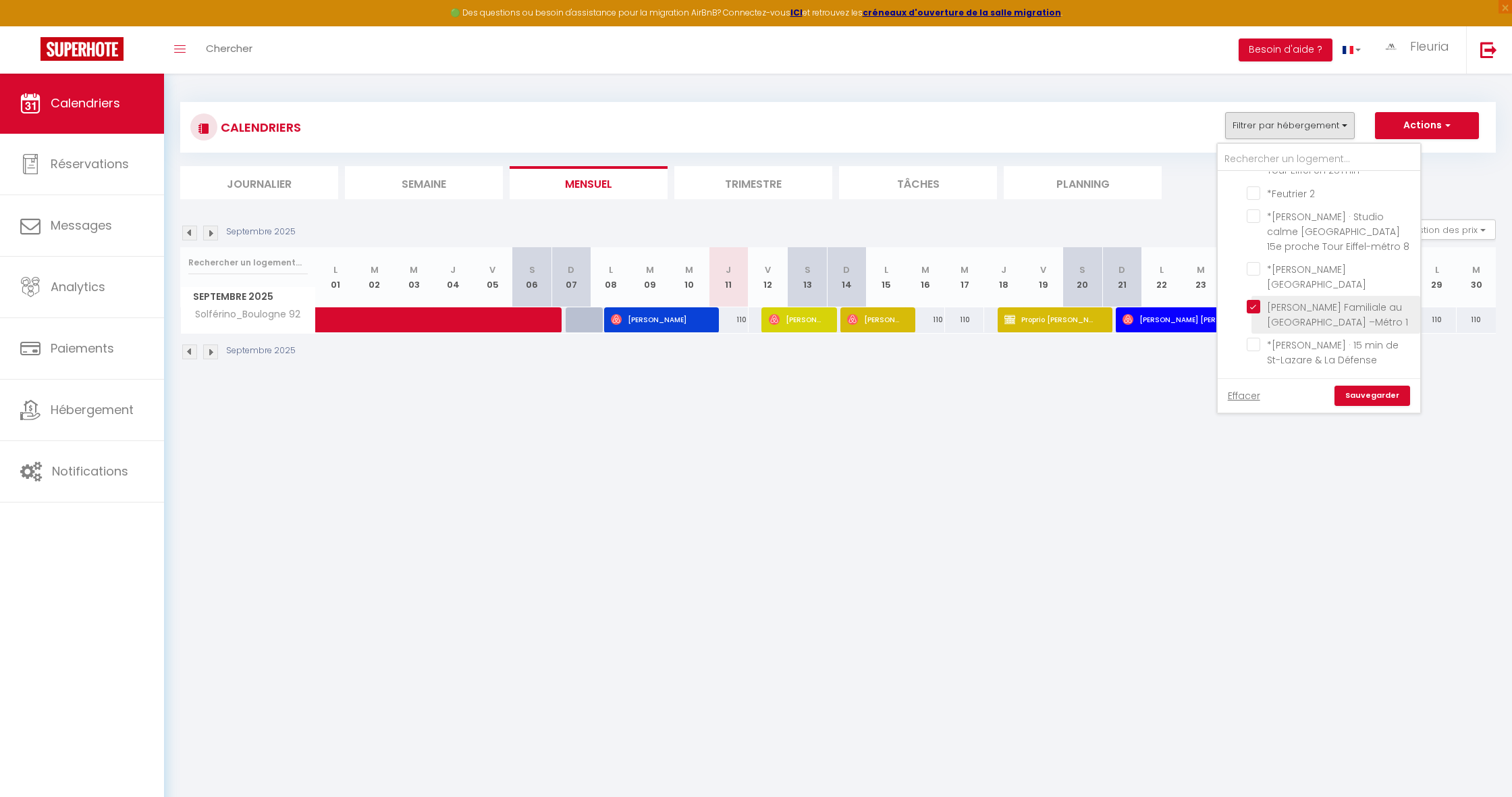
checkbox input "false"
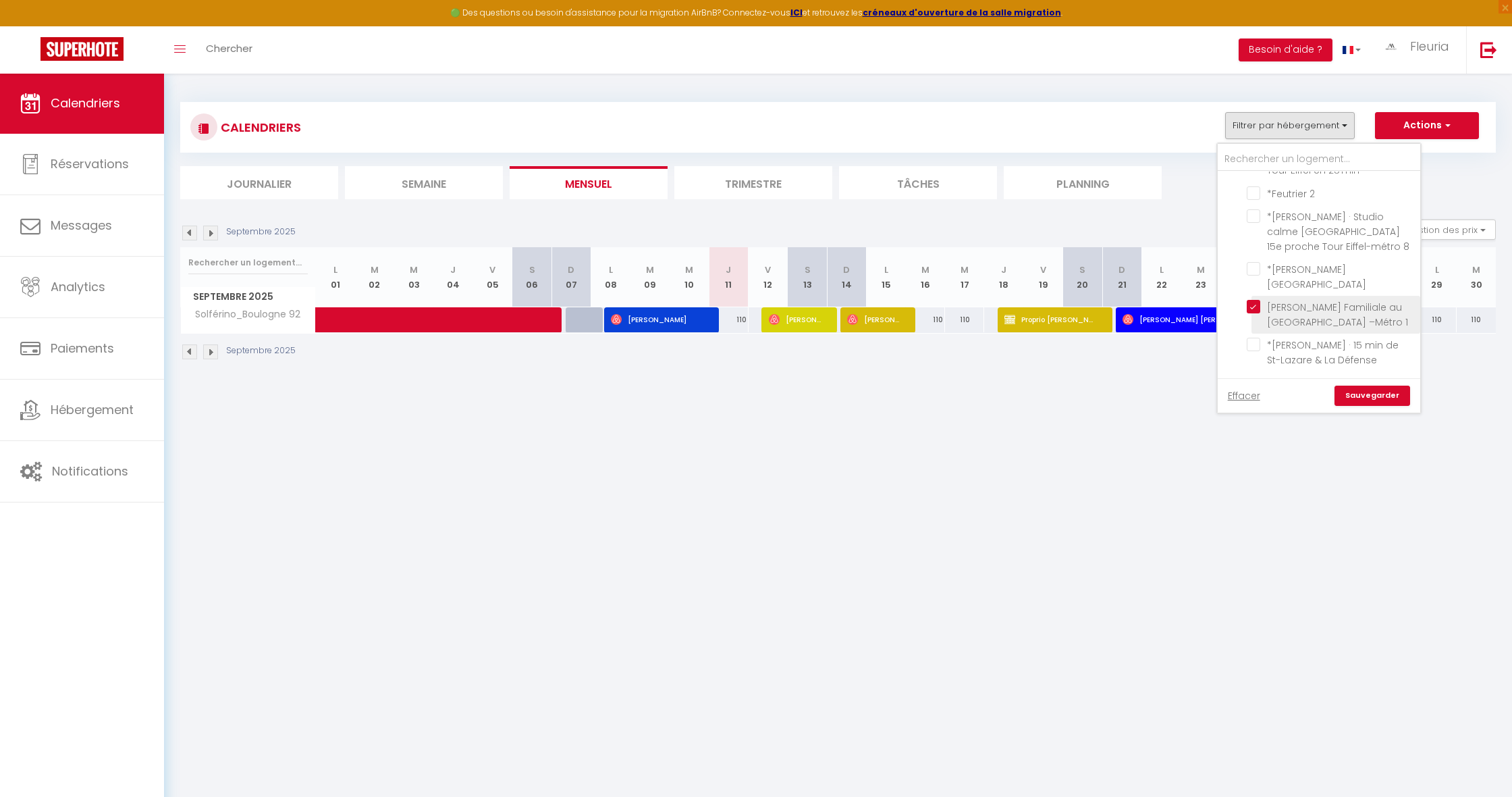
checkbox input "false"
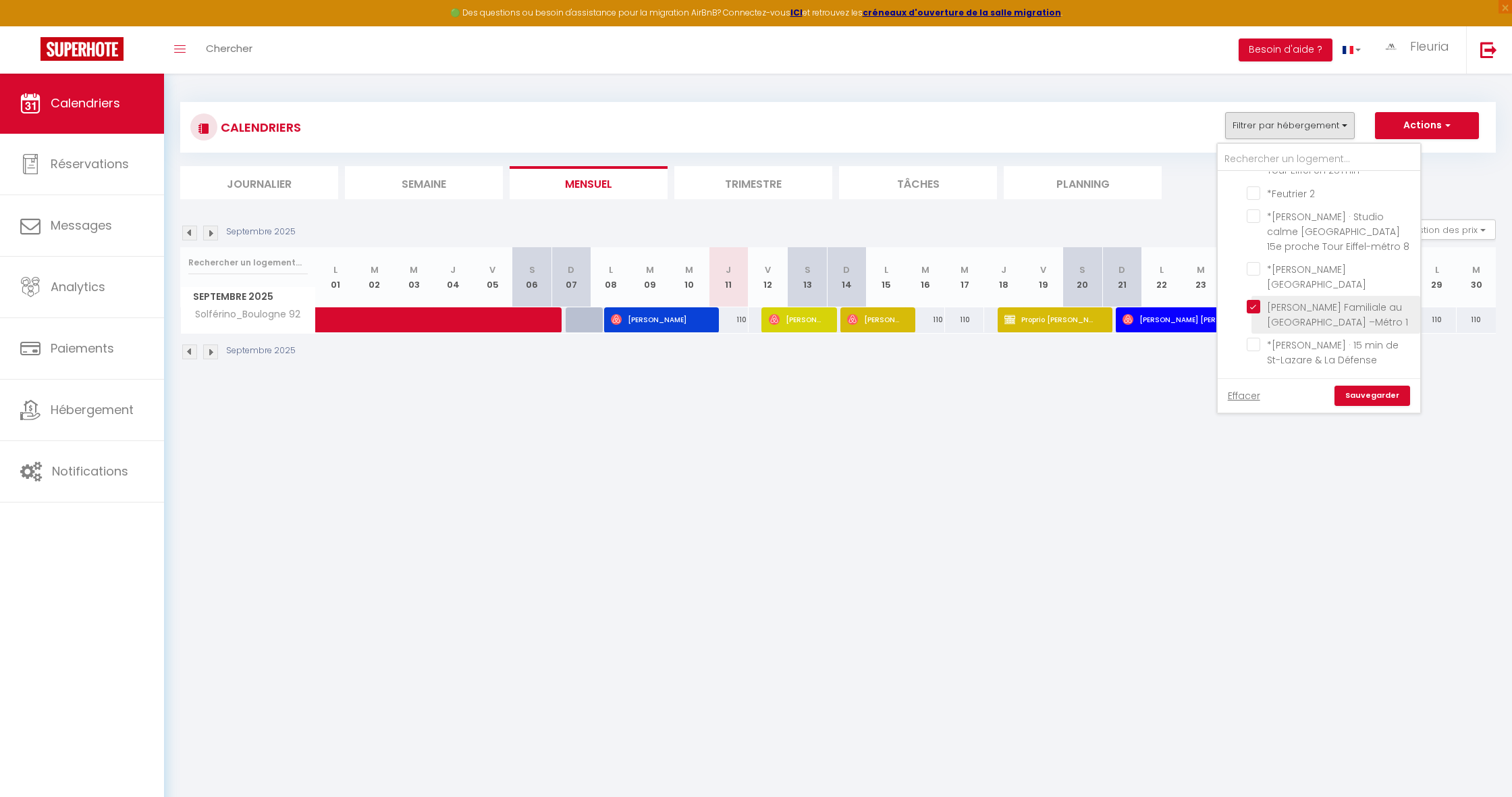
scroll to position [1230, 0]
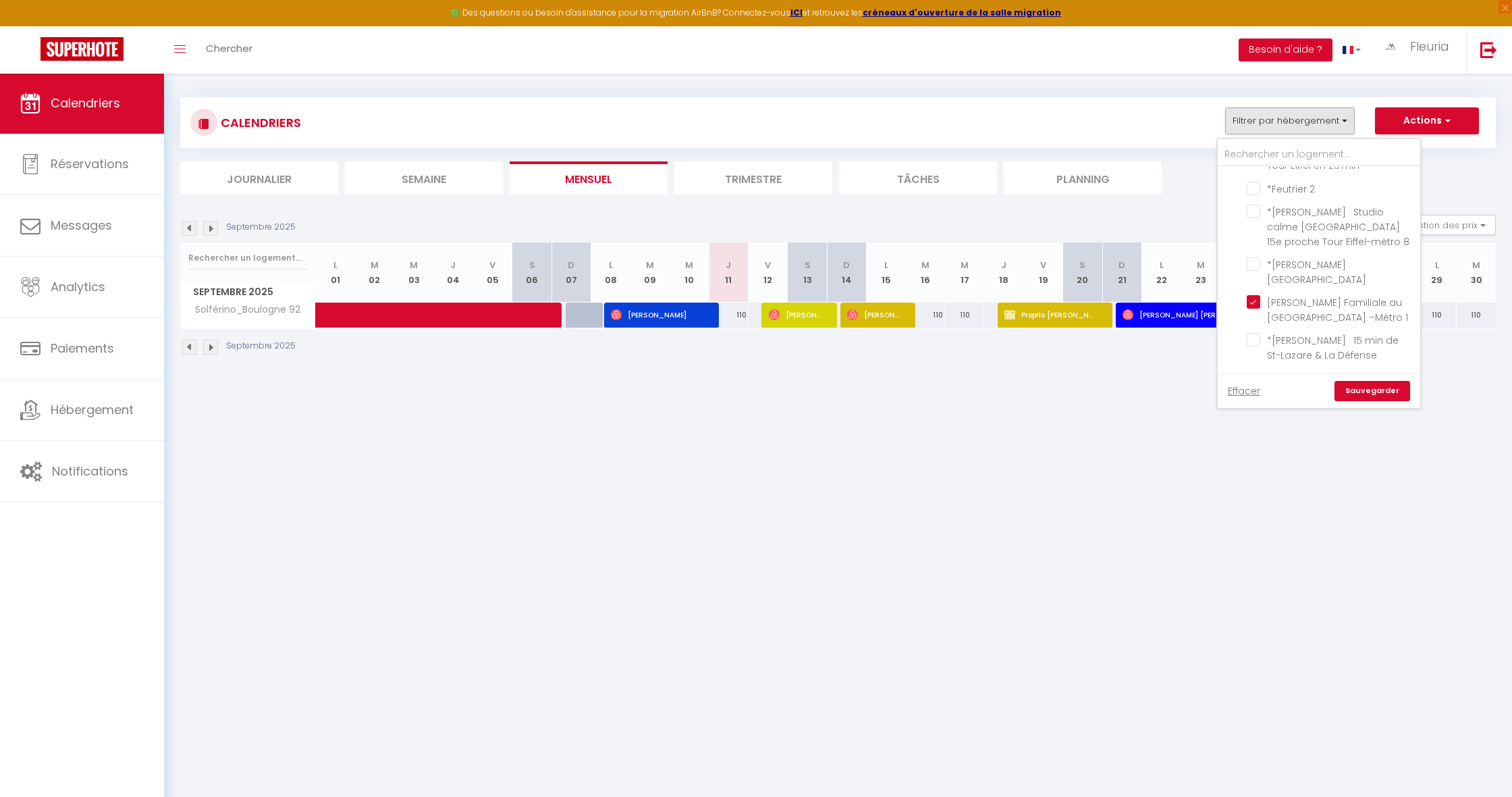
click at [1367, 396] on link "Sauvegarder" at bounding box center [1372, 391] width 75 height 20
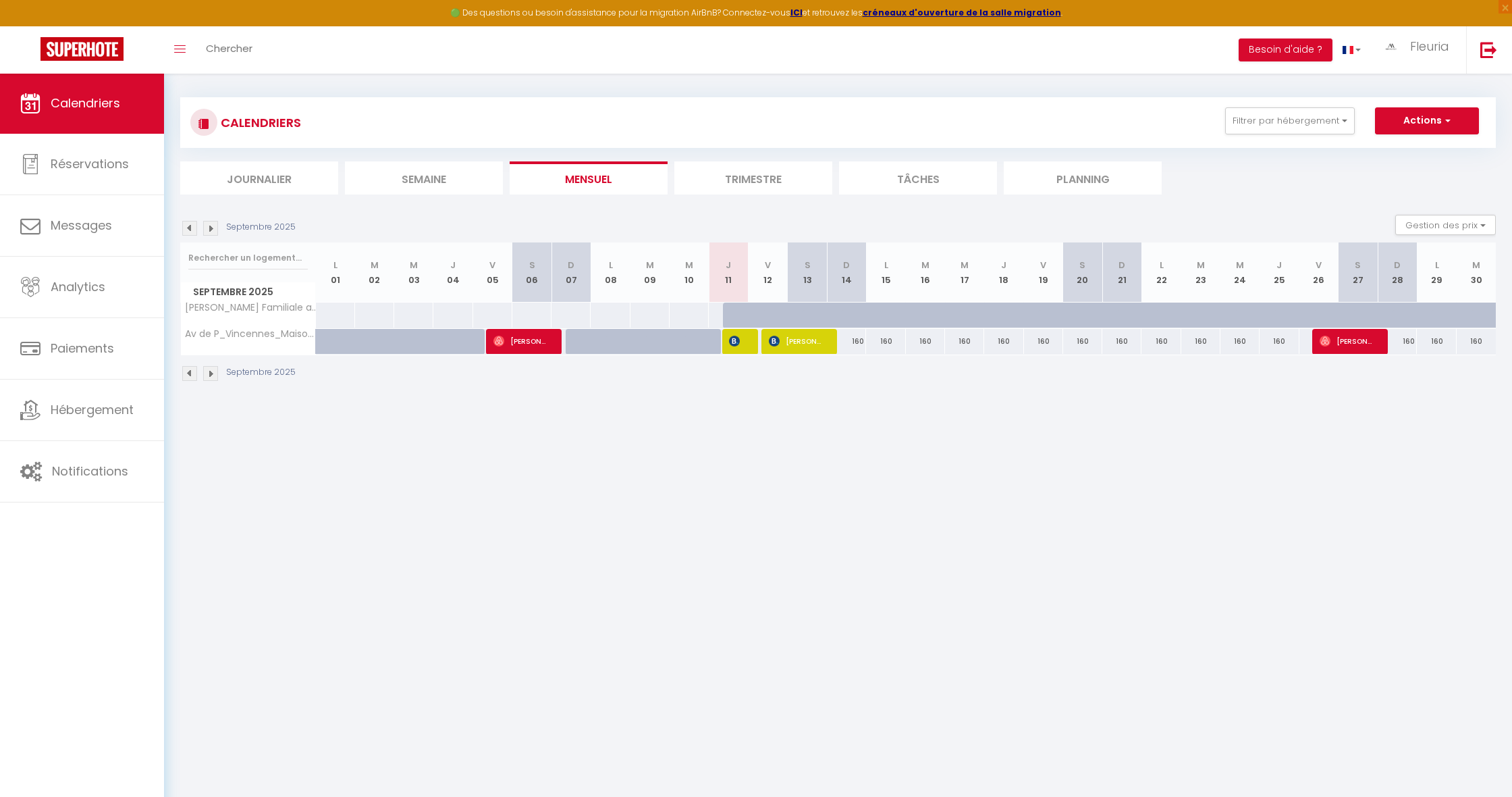
scroll to position [3, 0]
click at [212, 229] on img at bounding box center [210, 229] width 15 height 15
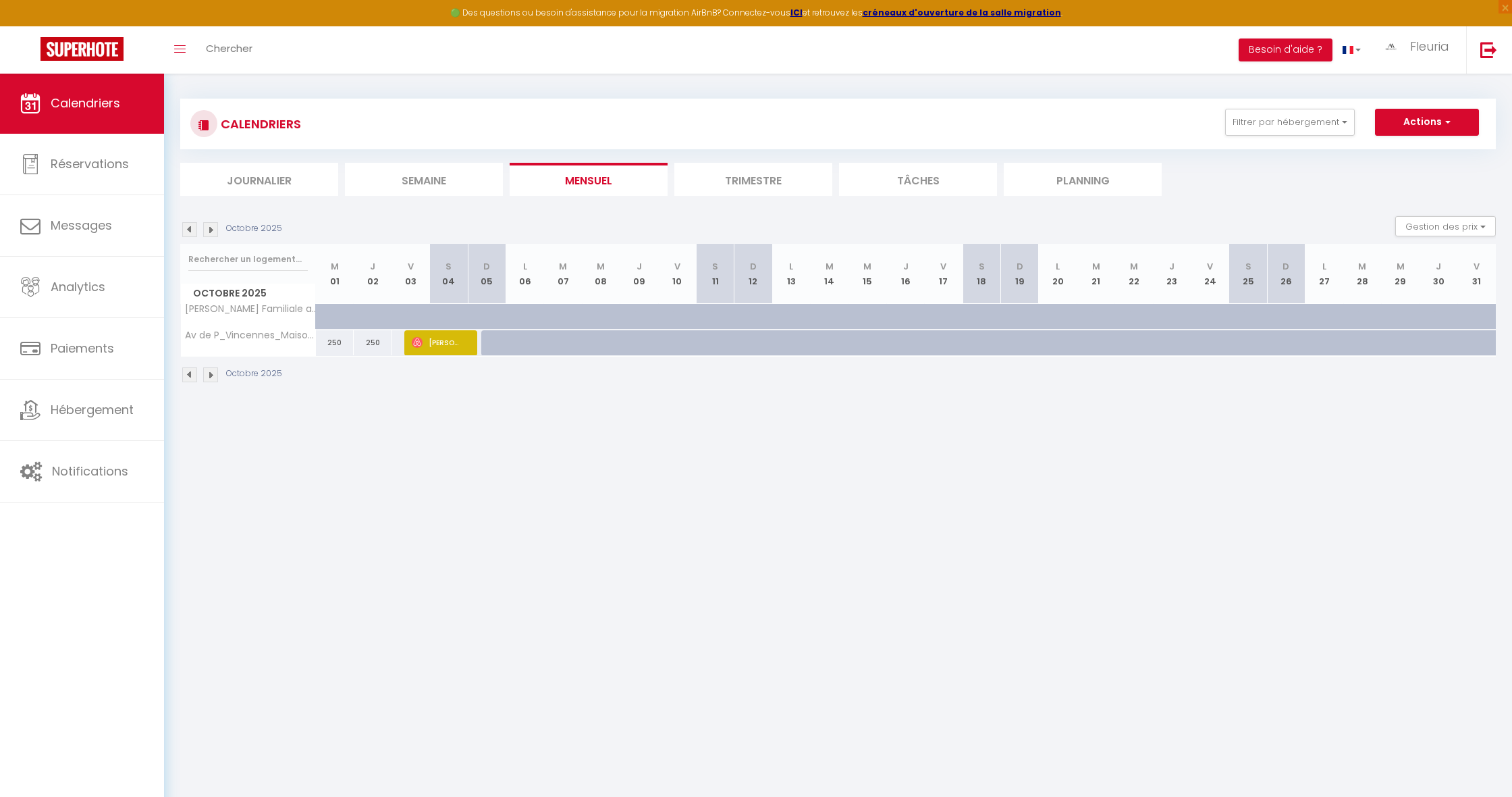
click at [194, 227] on img at bounding box center [190, 229] width 15 height 15
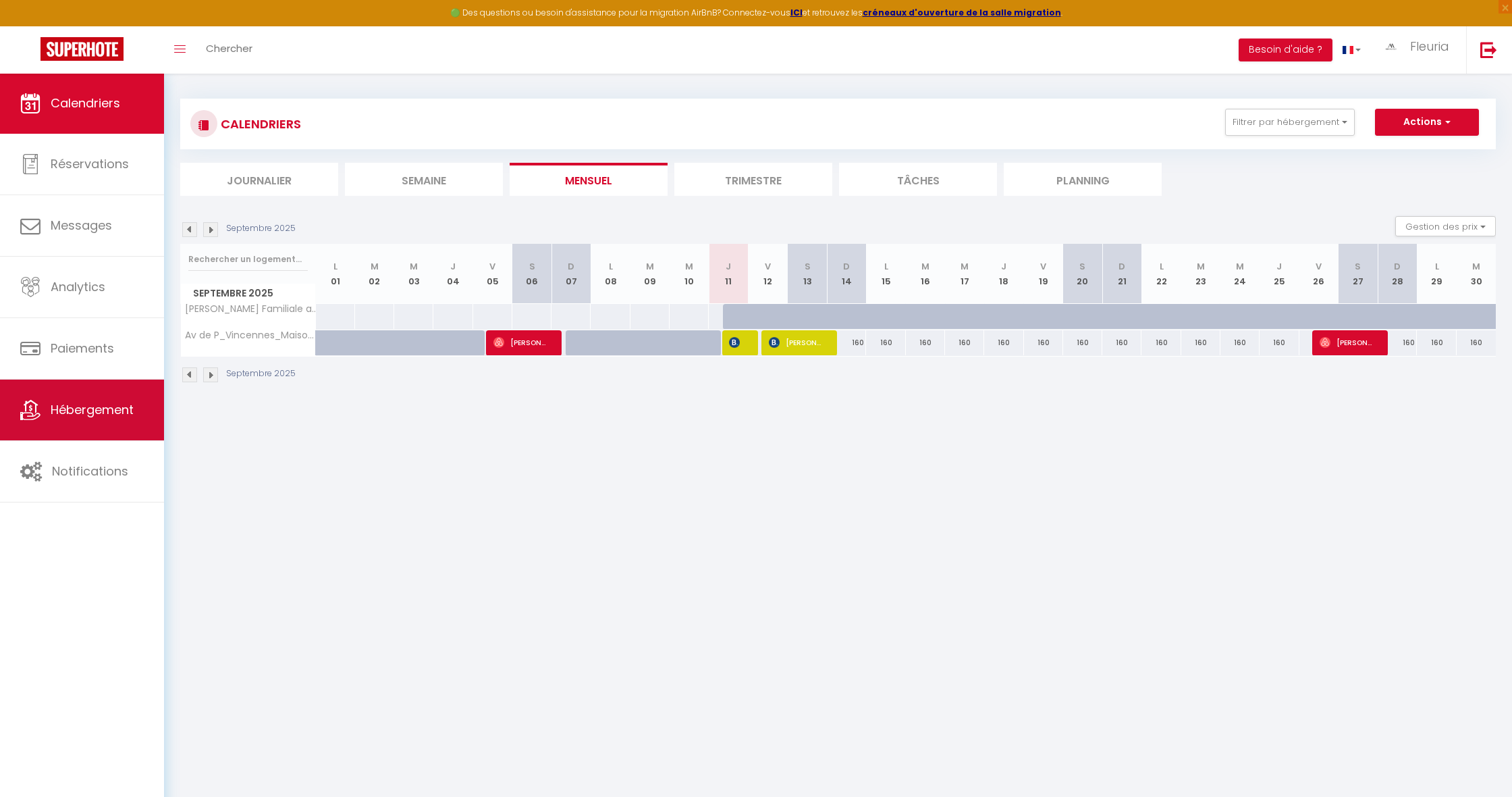
click at [110, 412] on span "Hébergement" at bounding box center [92, 410] width 83 height 17
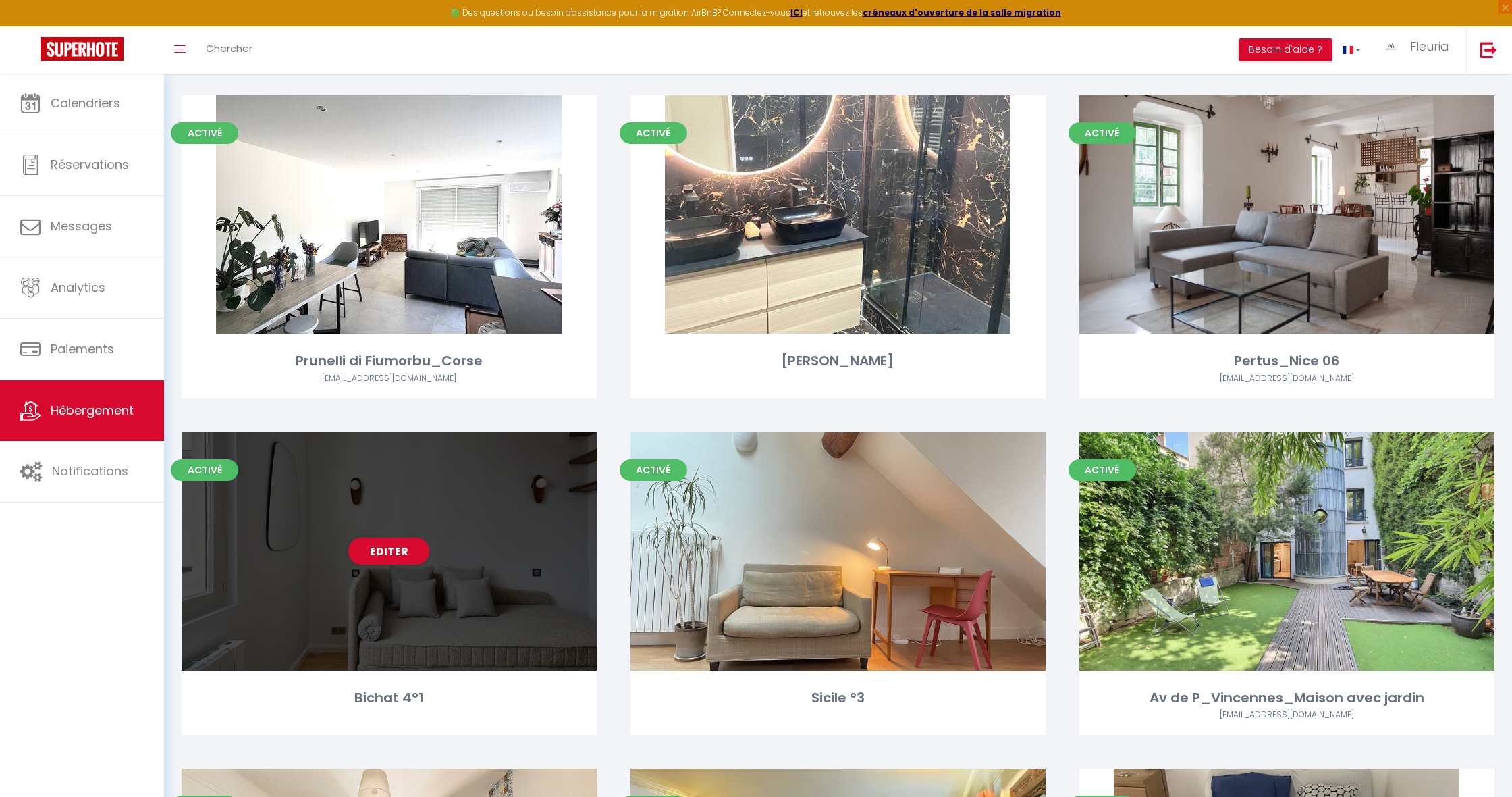
scroll to position [3078, 0]
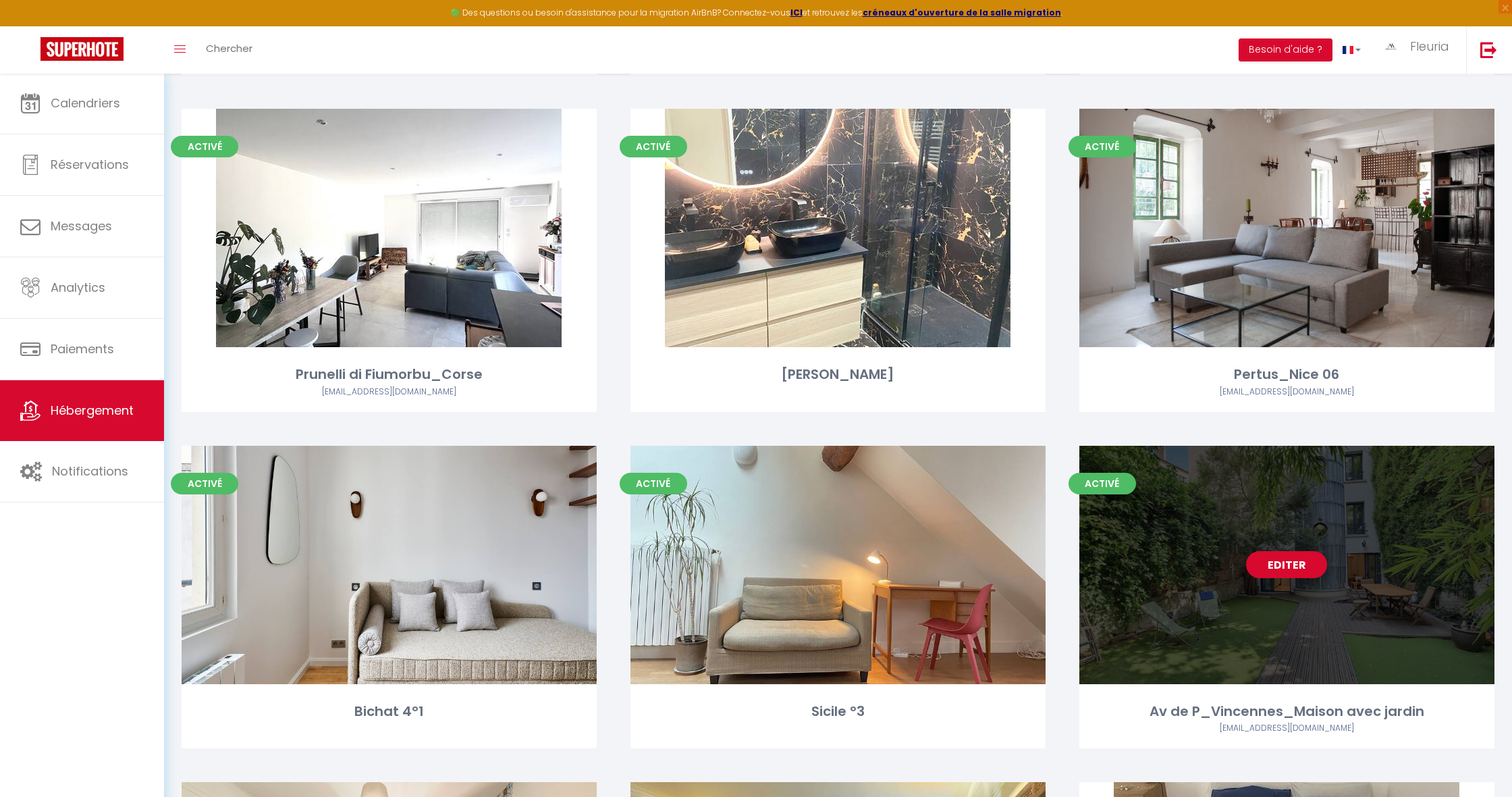
click at [1275, 551] on link "Editer" at bounding box center [1286, 564] width 81 height 27
click at [1272, 574] on div "Editer" at bounding box center [1287, 565] width 415 height 238
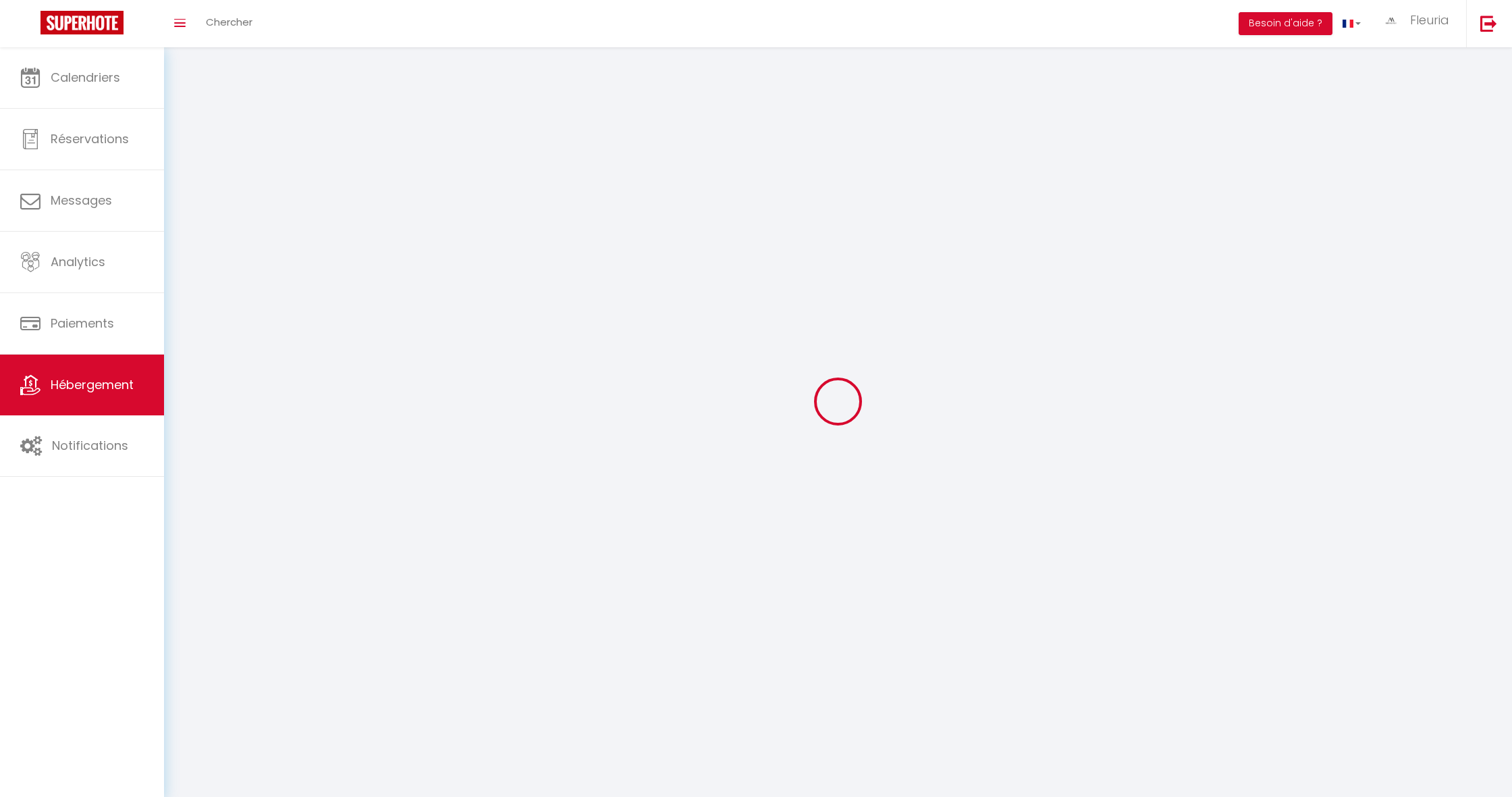
select select "1"
select select
select select "28"
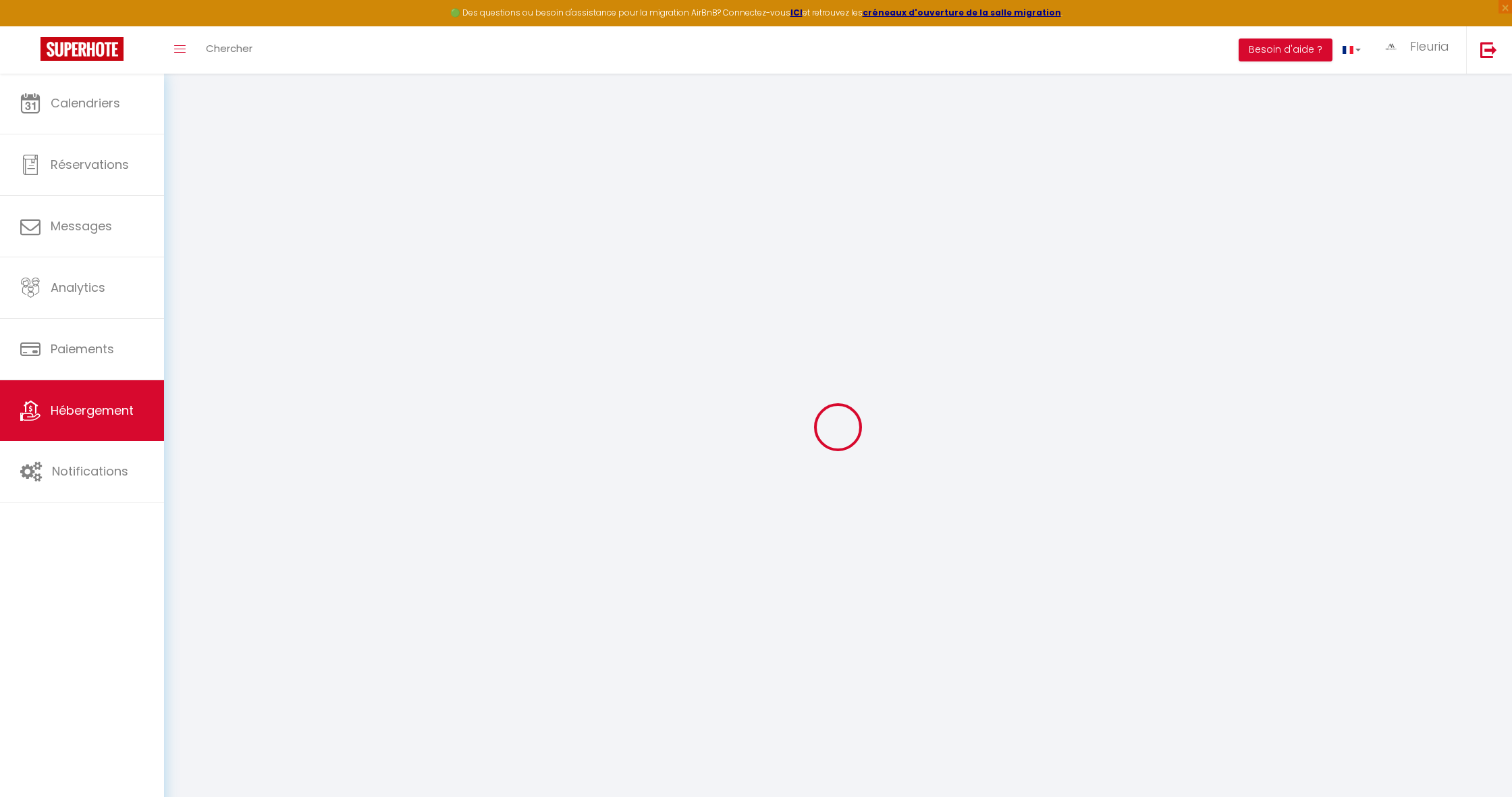
select select
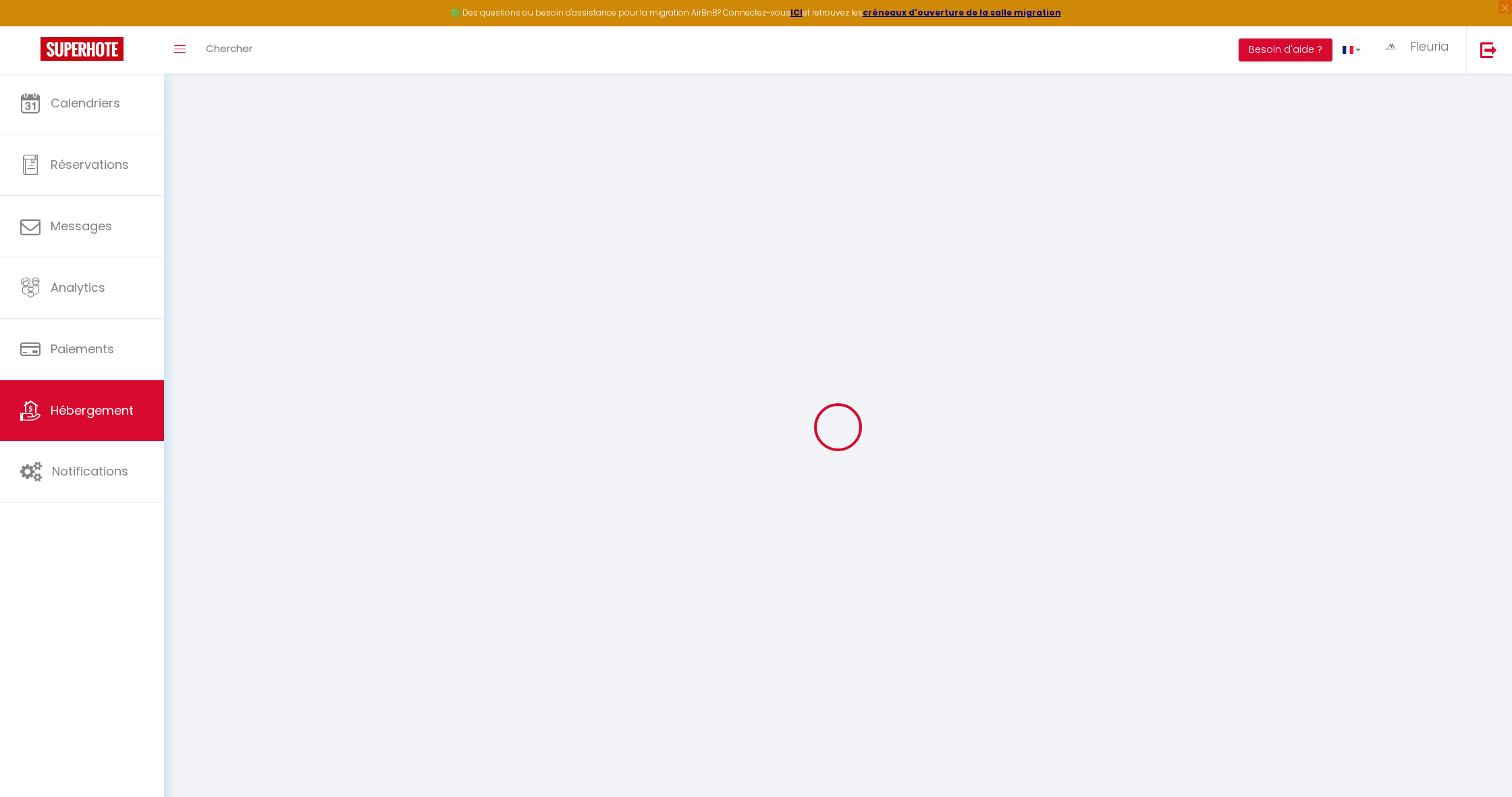
select select
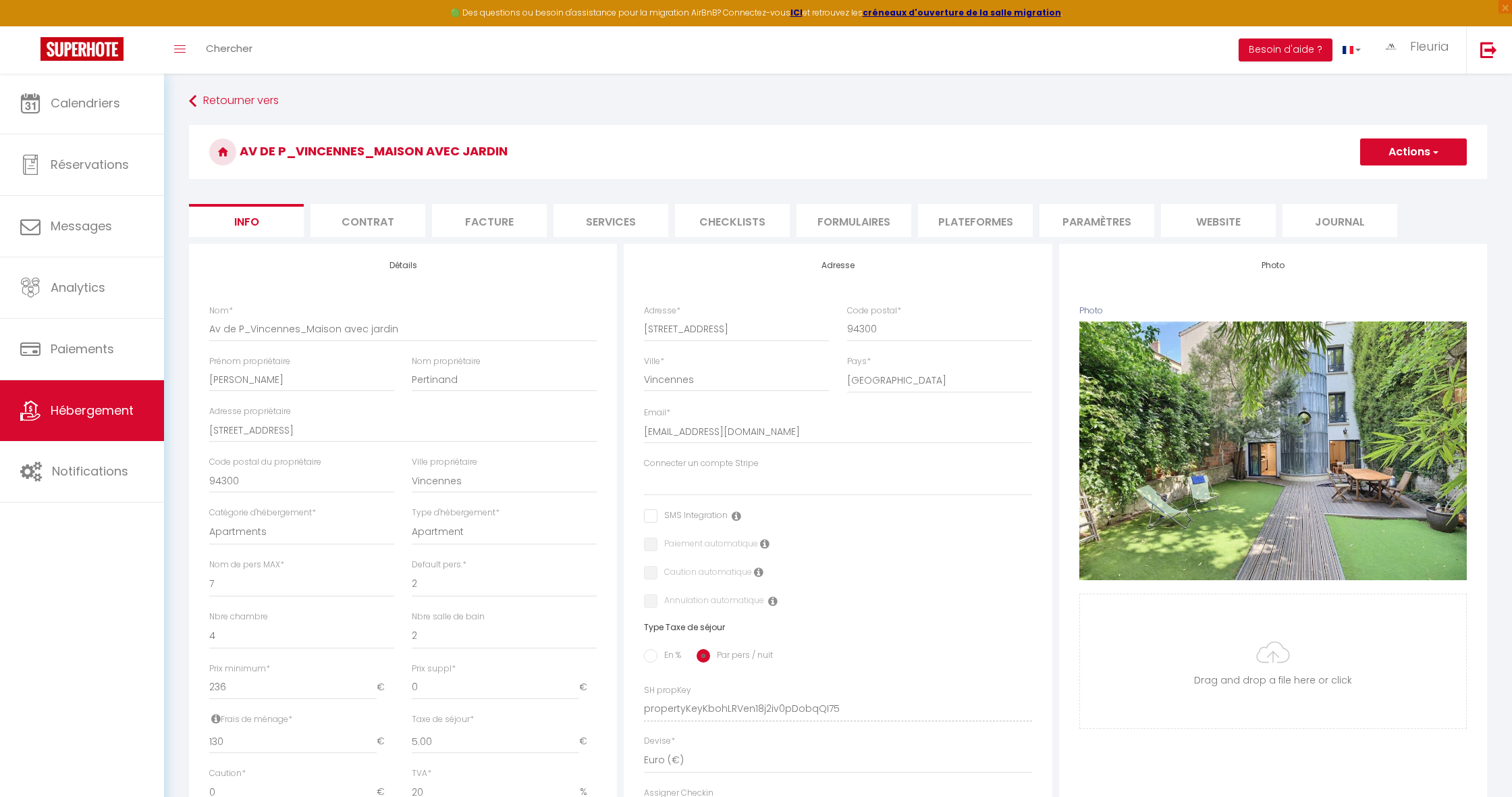
click at [957, 223] on li "Plateformes" at bounding box center [975, 220] width 114 height 33
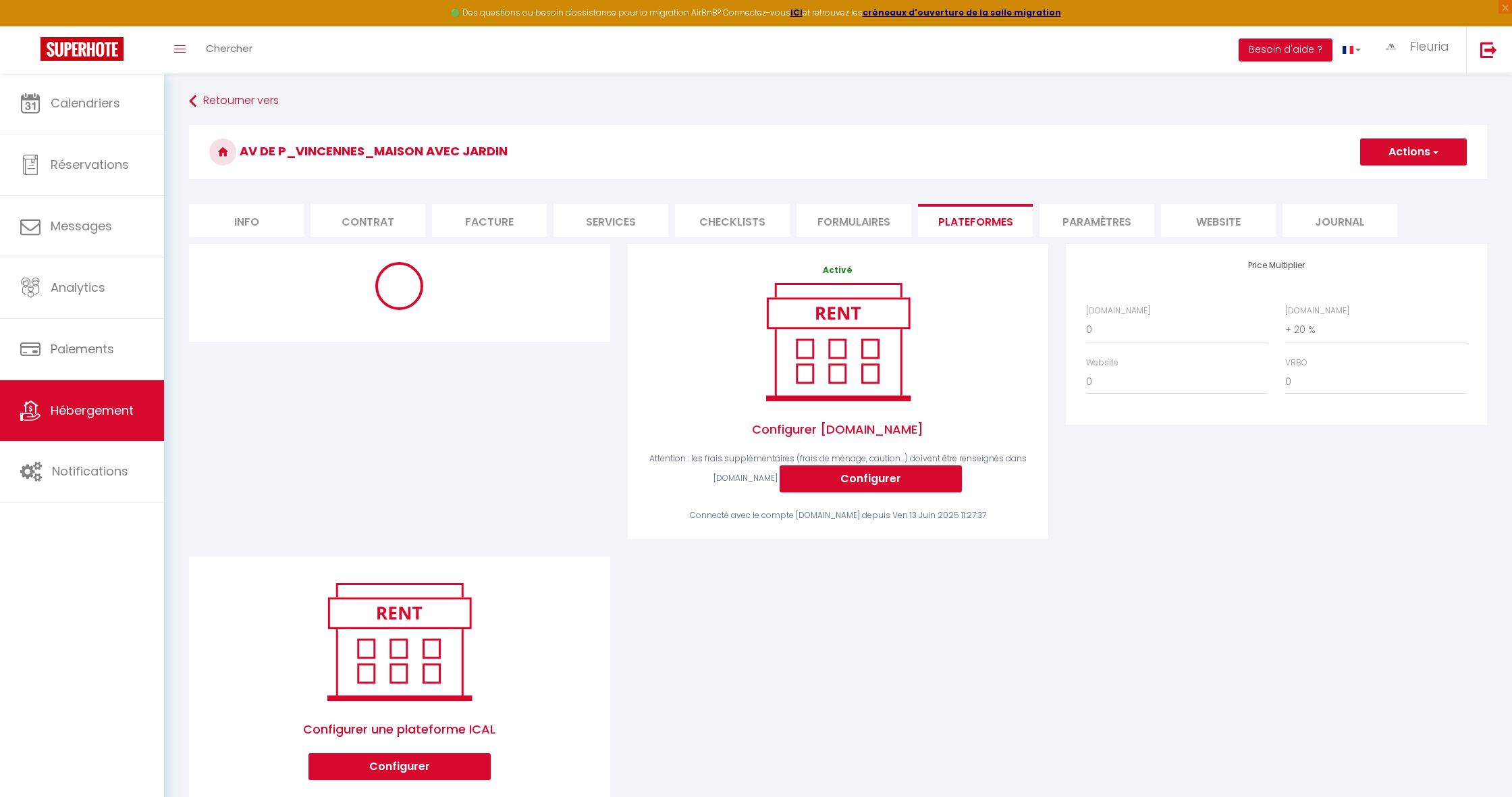
click at [848, 475] on button "Configurer" at bounding box center [870, 479] width 183 height 27
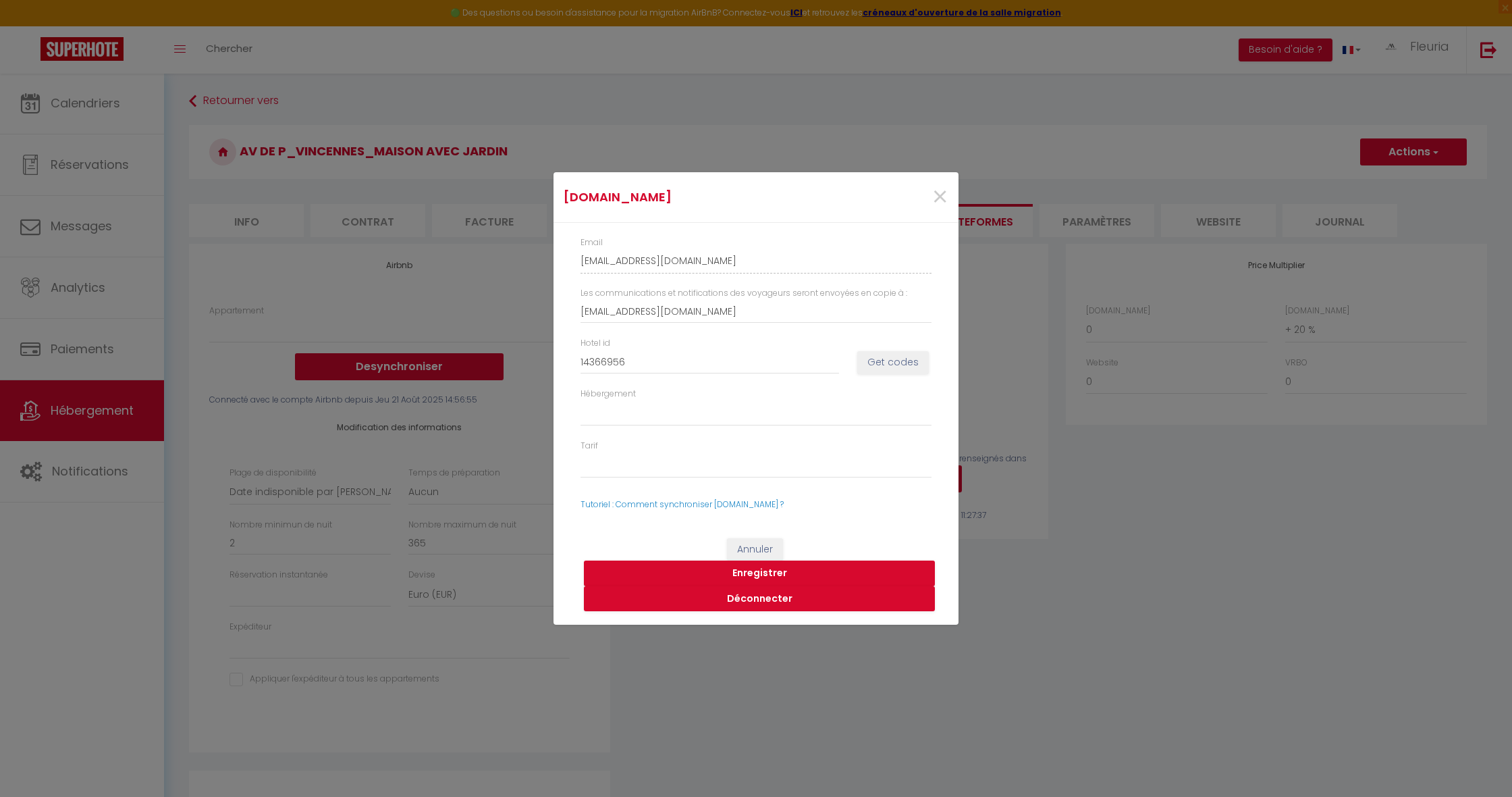
click at [881, 363] on button "Get codes" at bounding box center [892, 362] width 71 height 23
click at [768, 599] on button "Déconnecter" at bounding box center [759, 599] width 351 height 26
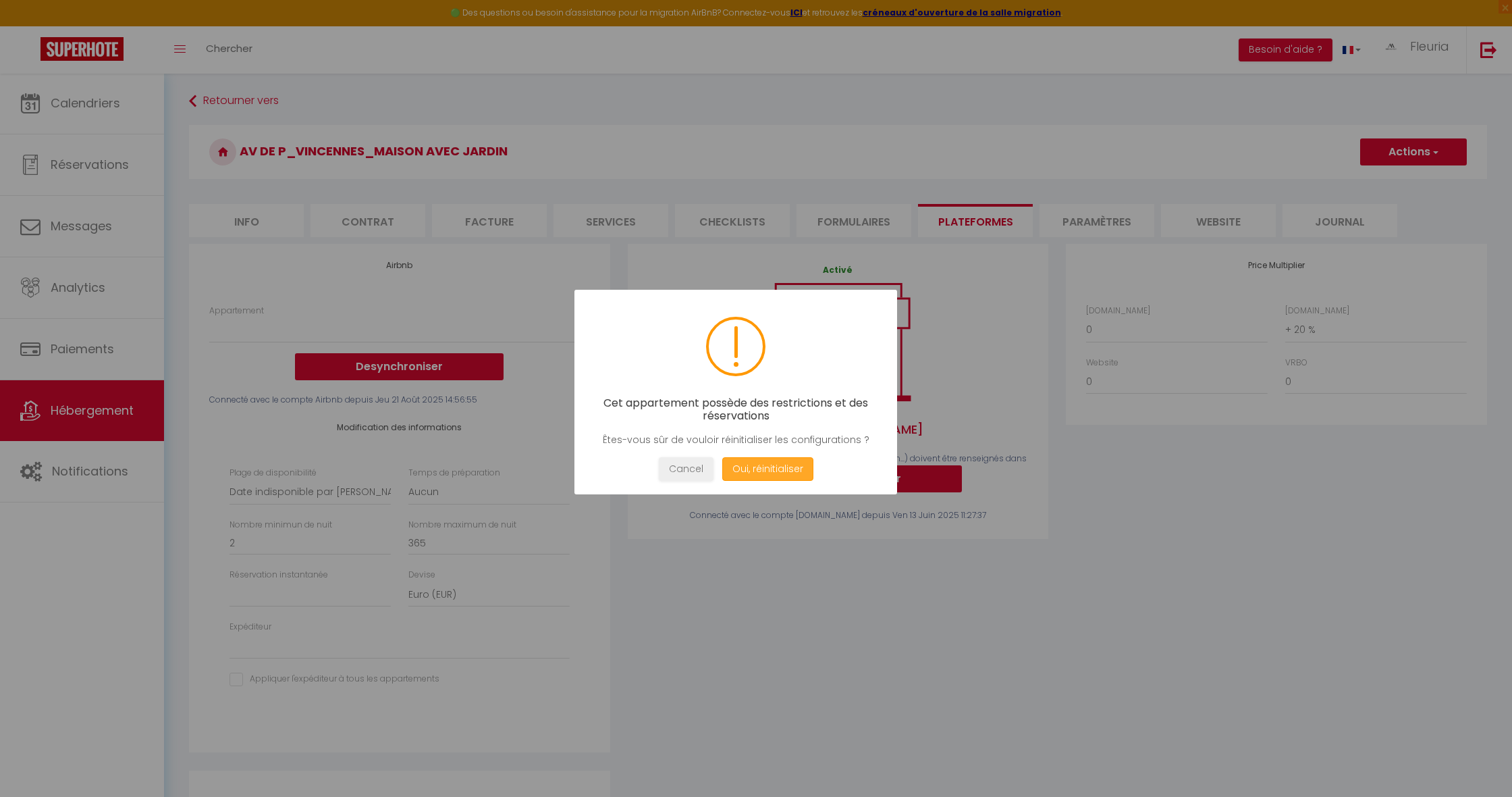
click at [767, 472] on button "Oui, réinitialiser" at bounding box center [768, 469] width 91 height 24
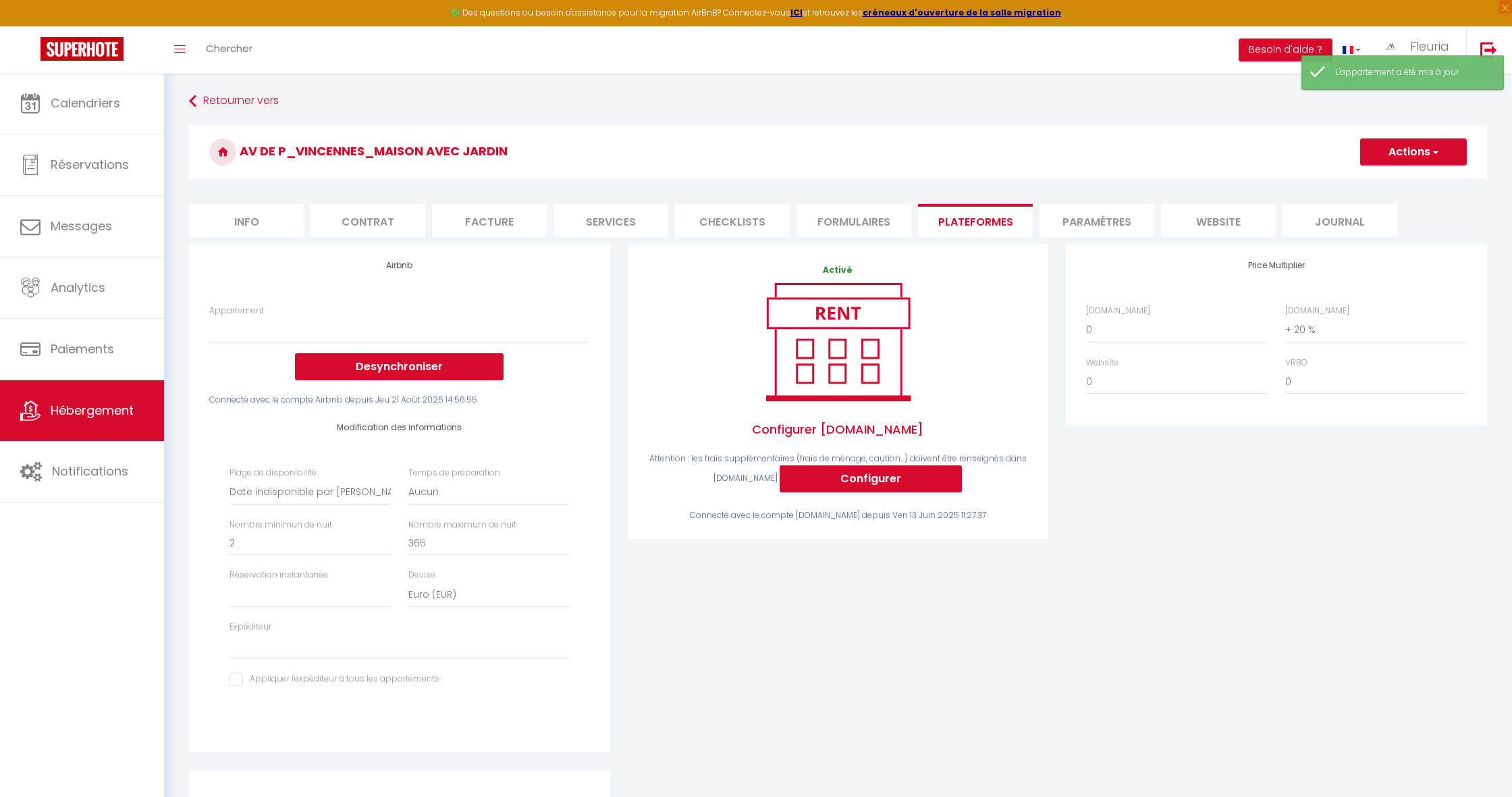
click at [44, 411] on link "Hébergement" at bounding box center [81, 411] width 164 height 61
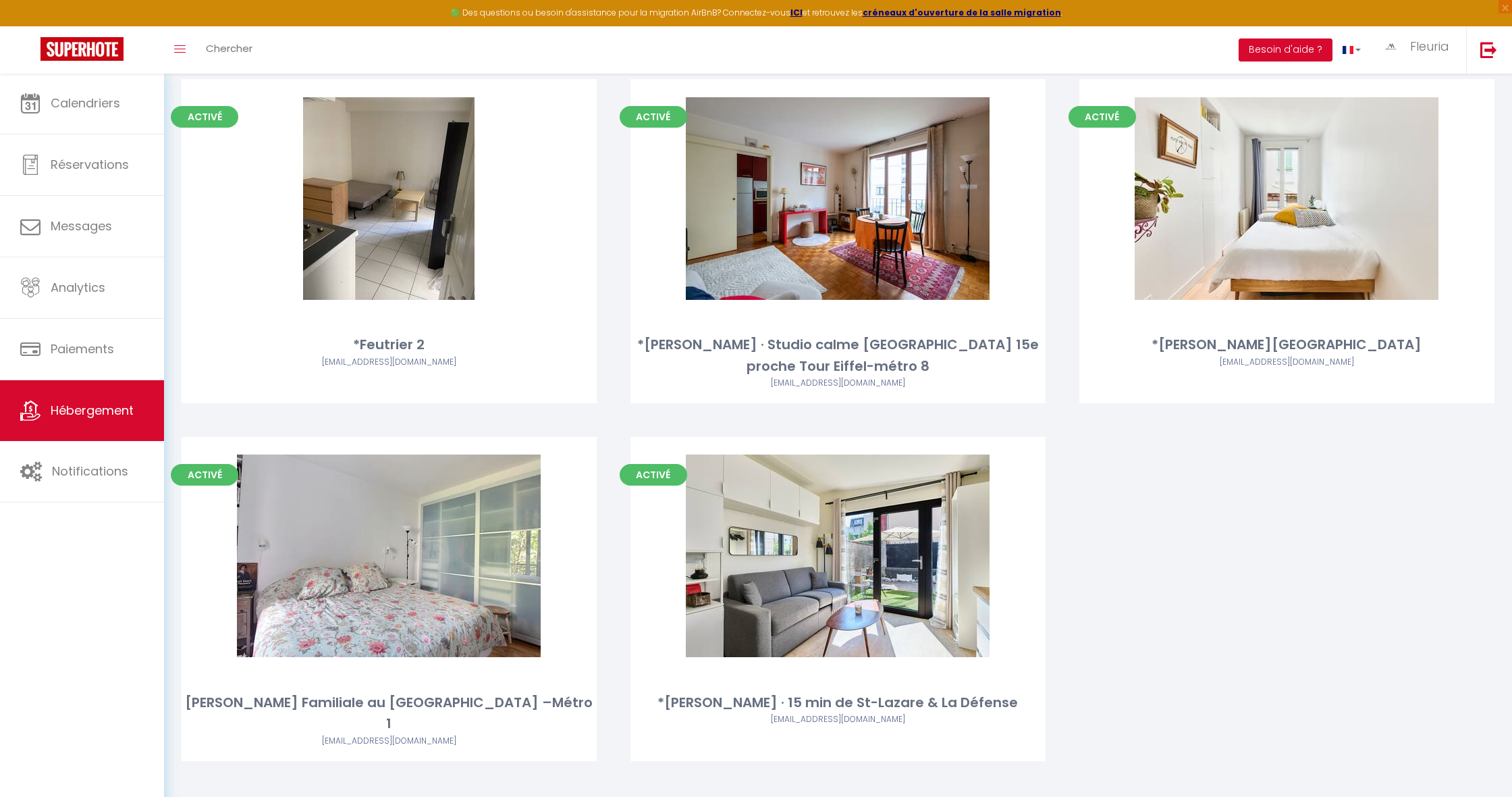
scroll to position [4811, 0]
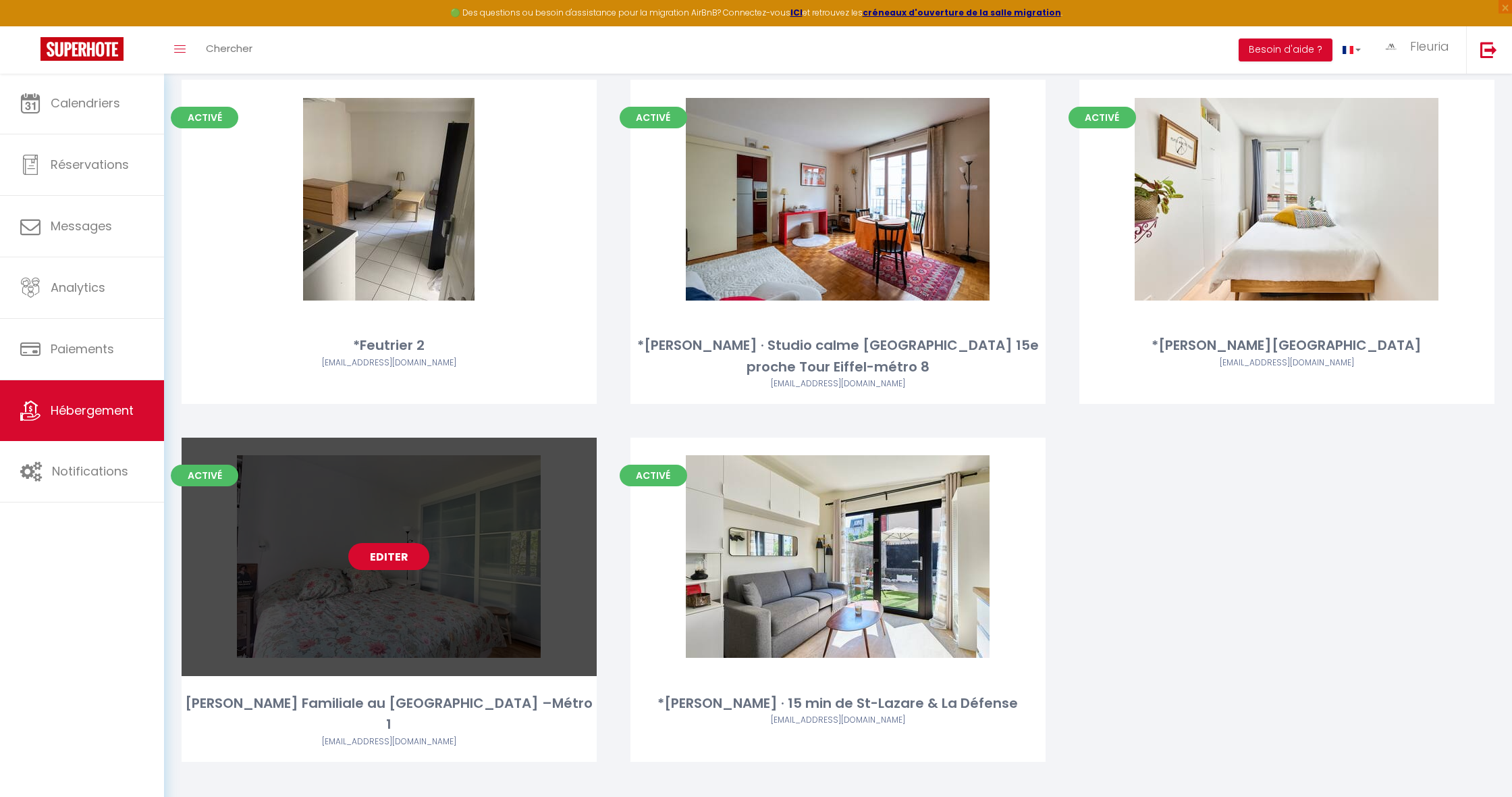
click at [381, 543] on link "Editer" at bounding box center [389, 556] width 81 height 27
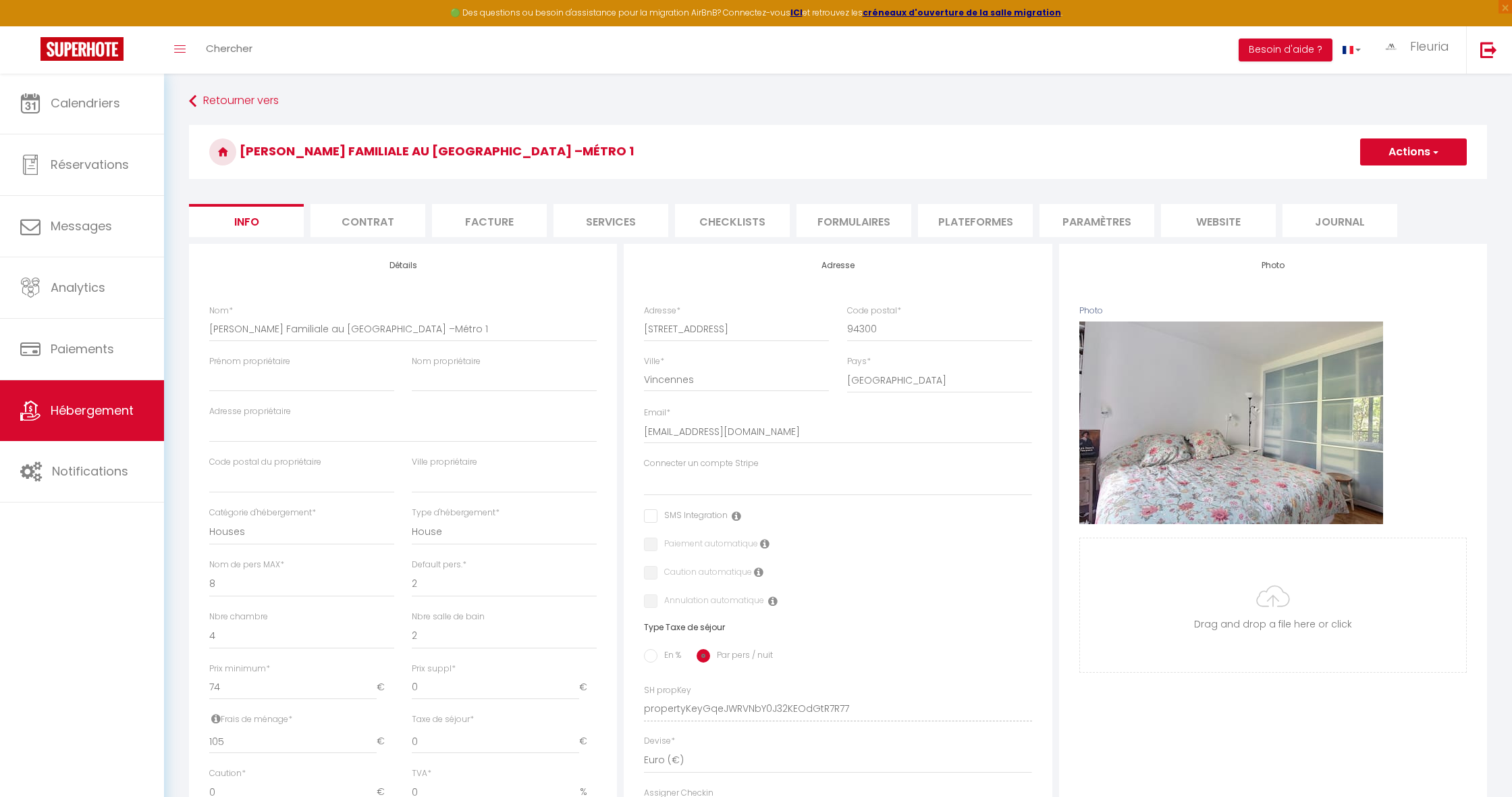
click at [955, 222] on li "Plateformes" at bounding box center [975, 220] width 114 height 33
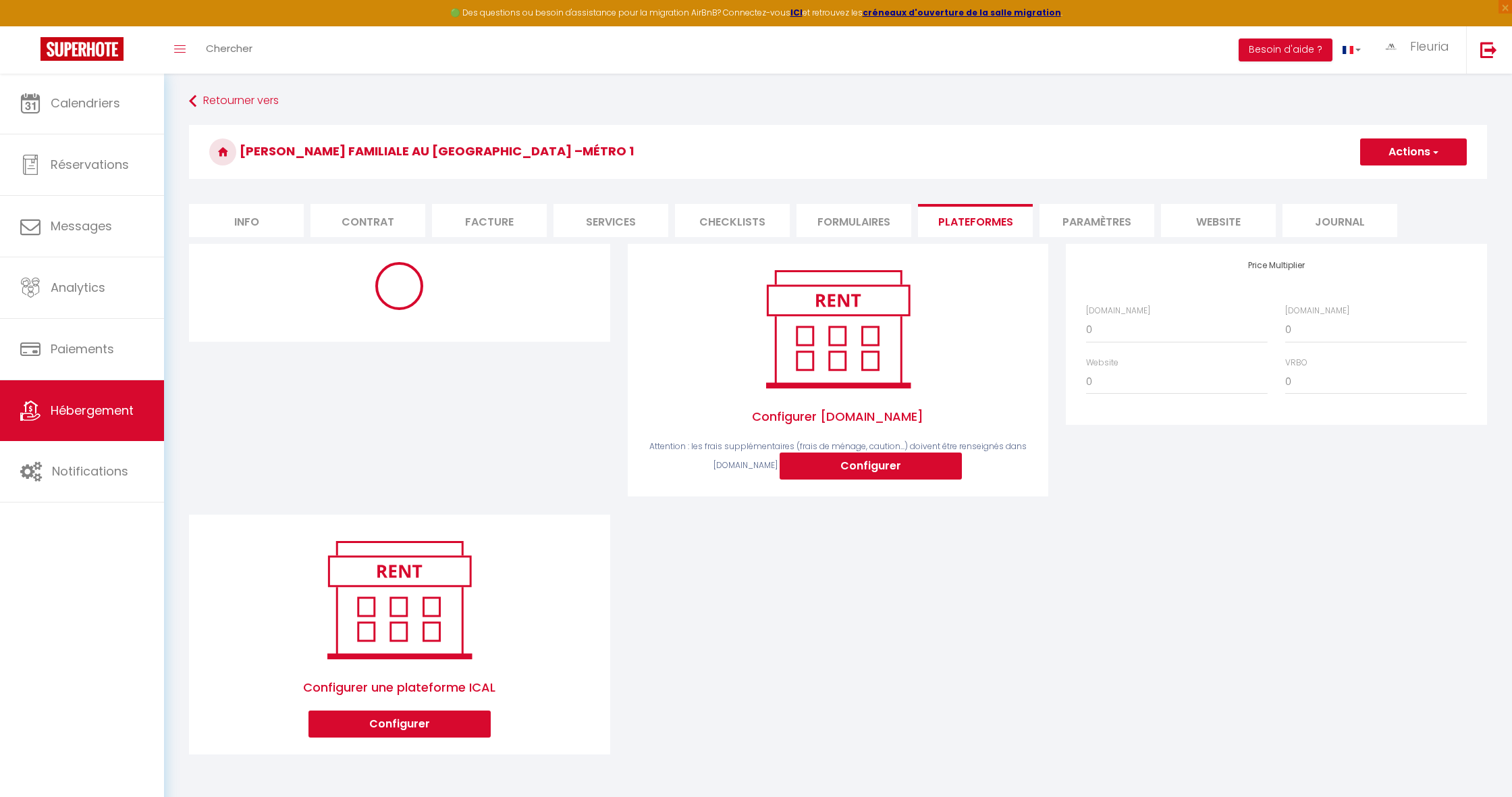
click at [832, 466] on button "Configurer" at bounding box center [870, 466] width 183 height 27
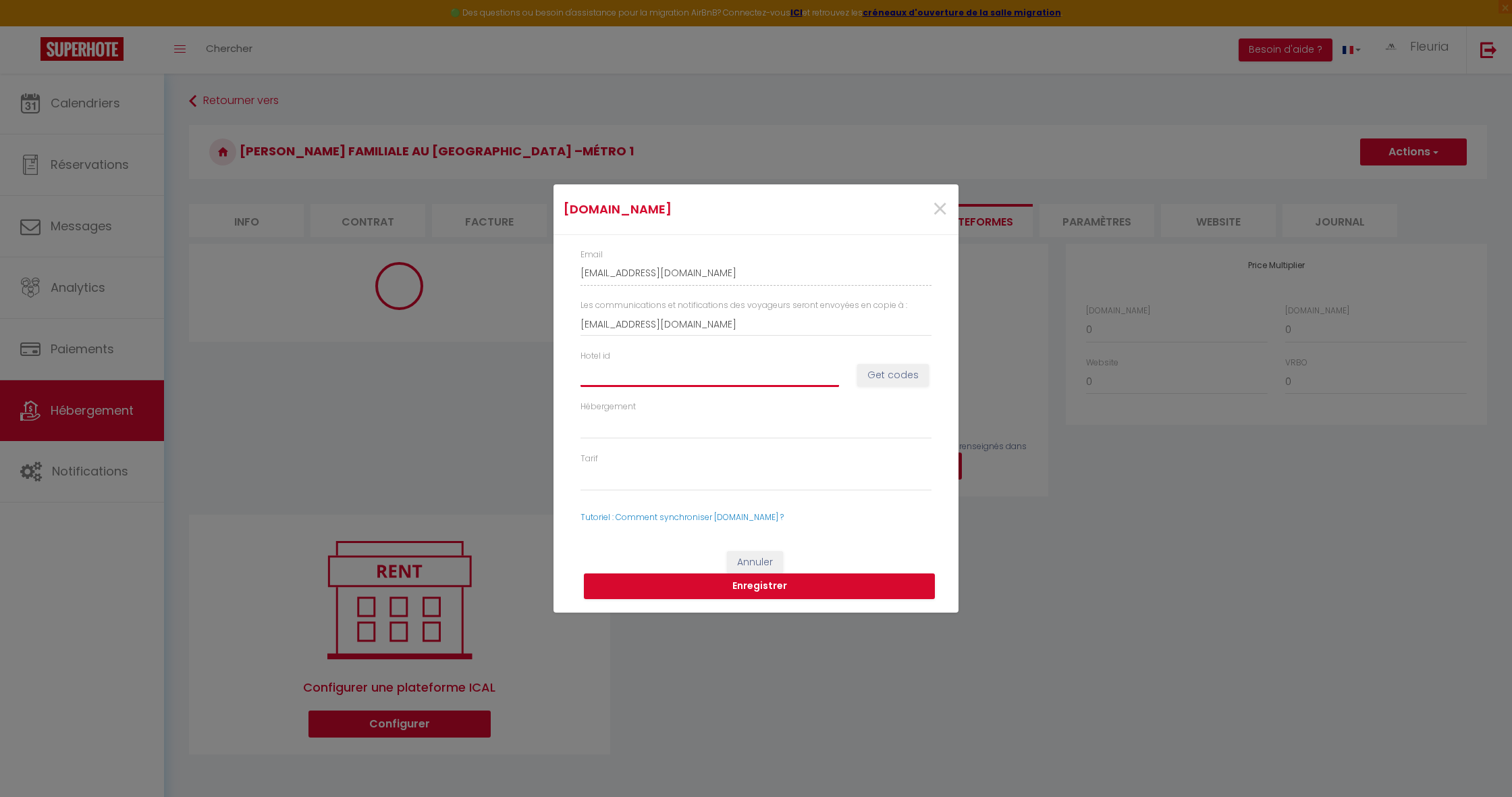
click at [666, 374] on input "Hotel id" at bounding box center [710, 375] width 259 height 24
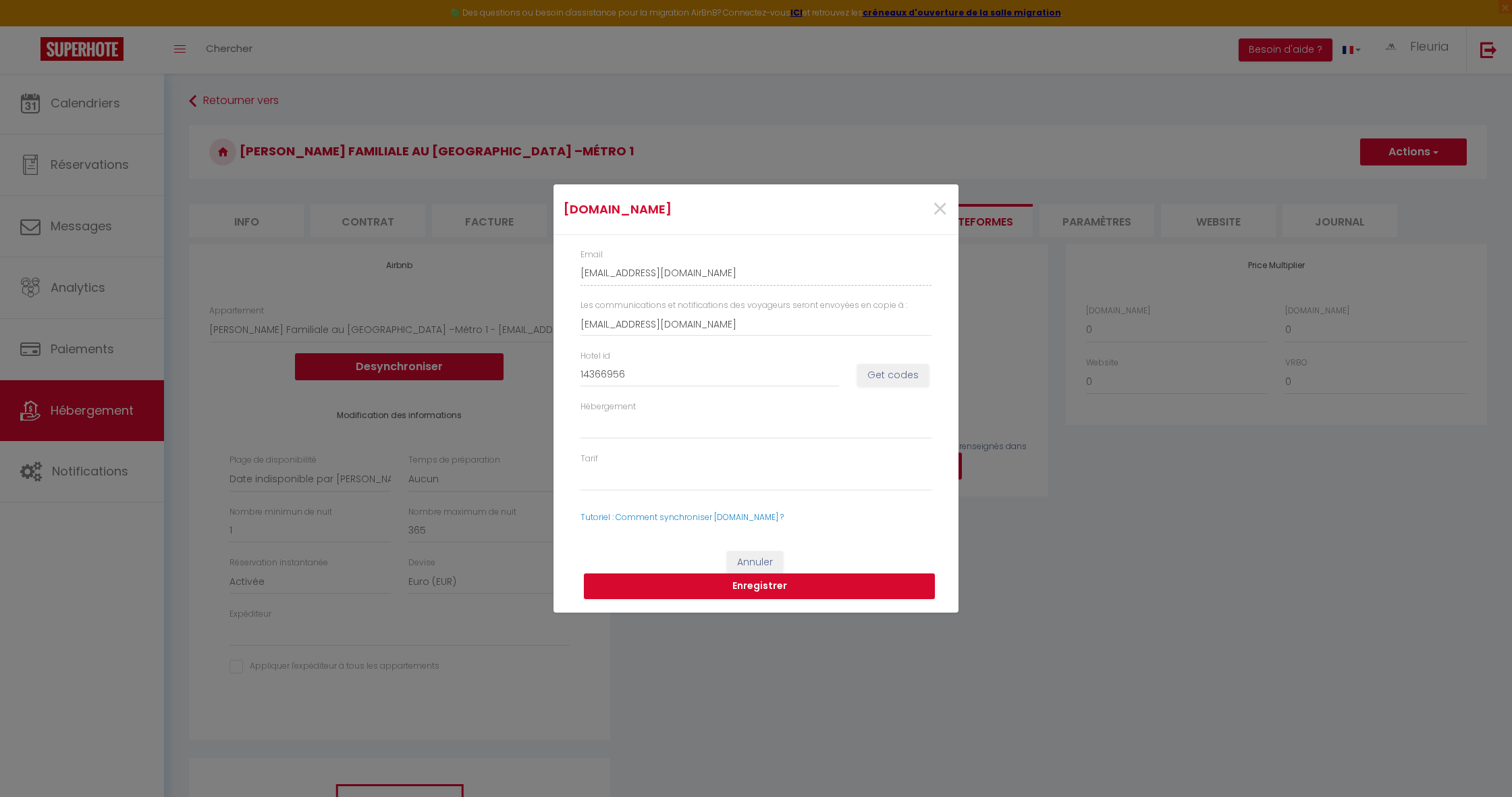
click at [881, 382] on button "Get codes" at bounding box center [892, 375] width 71 height 23
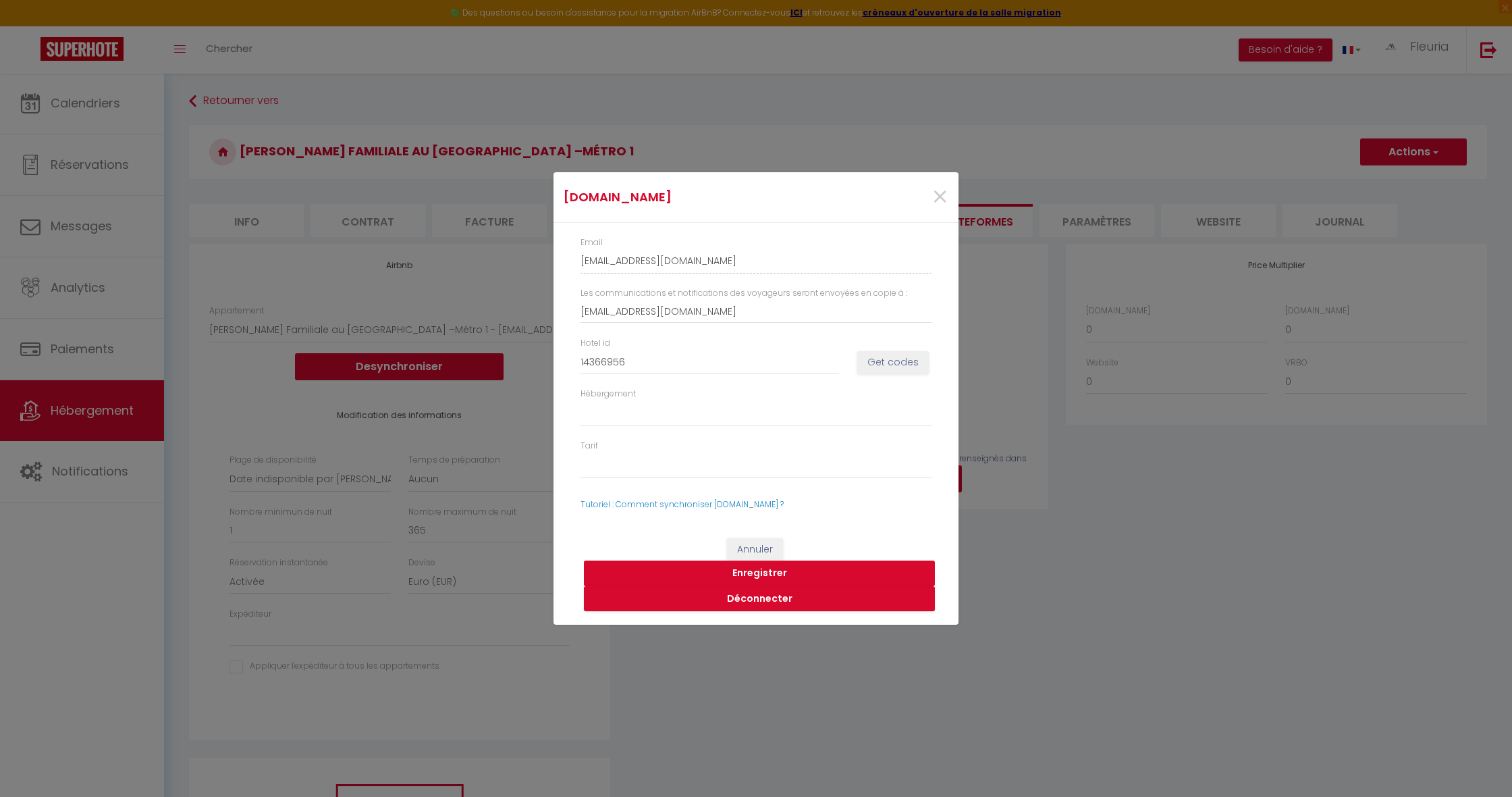
click at [765, 571] on button "Enregistrer" at bounding box center [759, 573] width 351 height 26
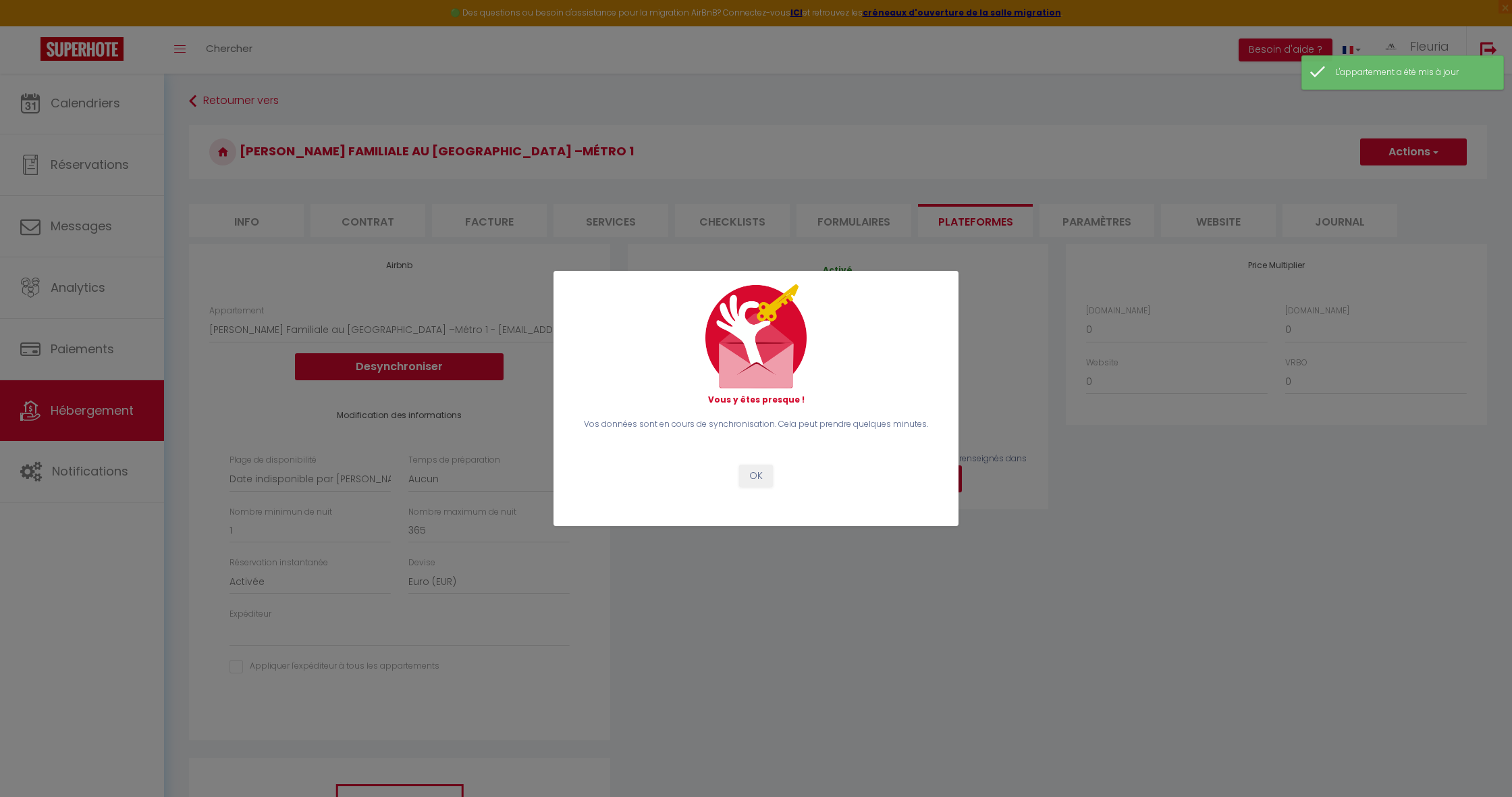
click at [755, 473] on button "OK" at bounding box center [755, 476] width 34 height 23
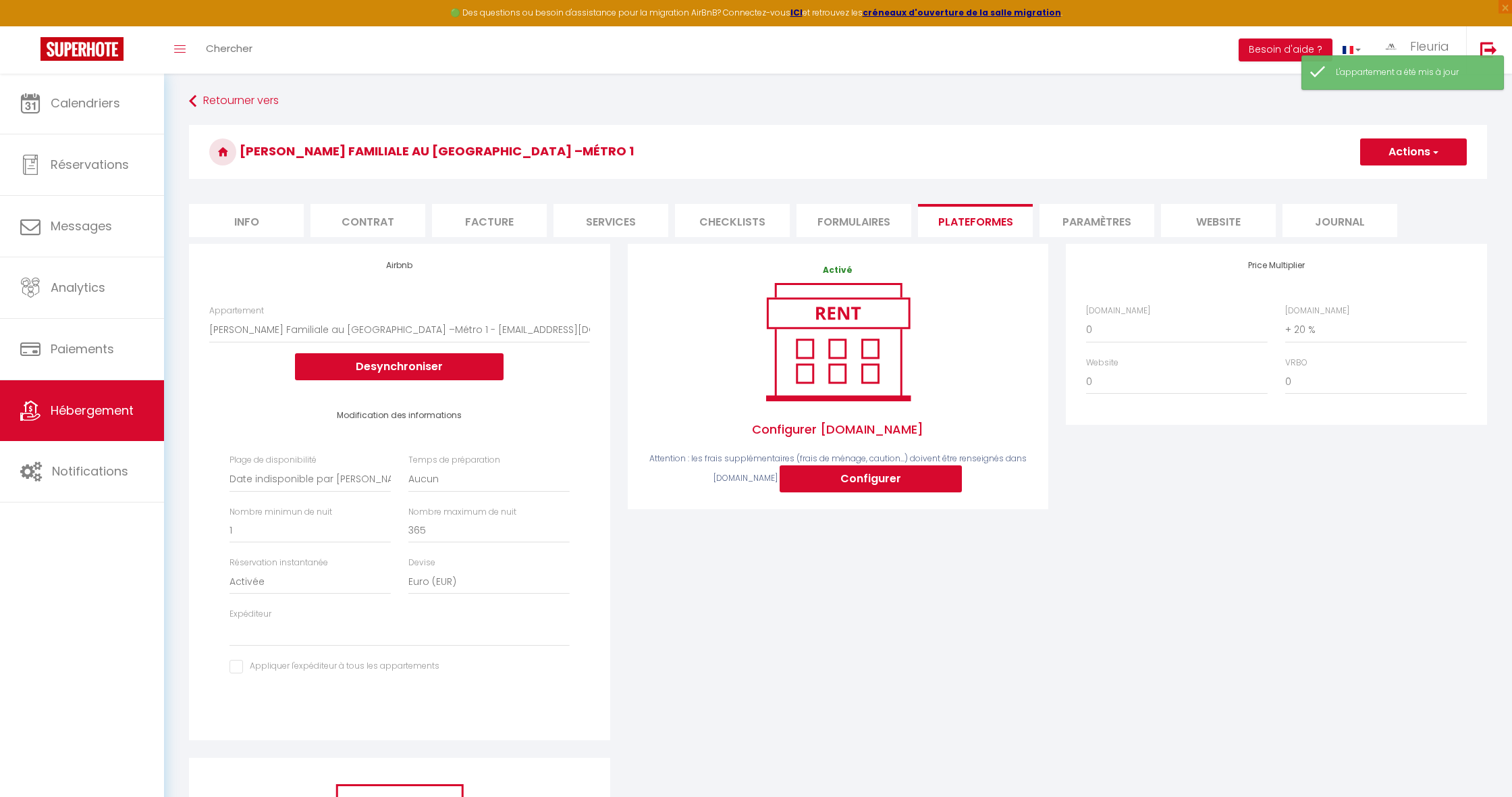
click at [1409, 147] on button "Actions" at bounding box center [1413, 152] width 107 height 27
click at [1394, 183] on link "Enregistrer" at bounding box center [1413, 182] width 107 height 17
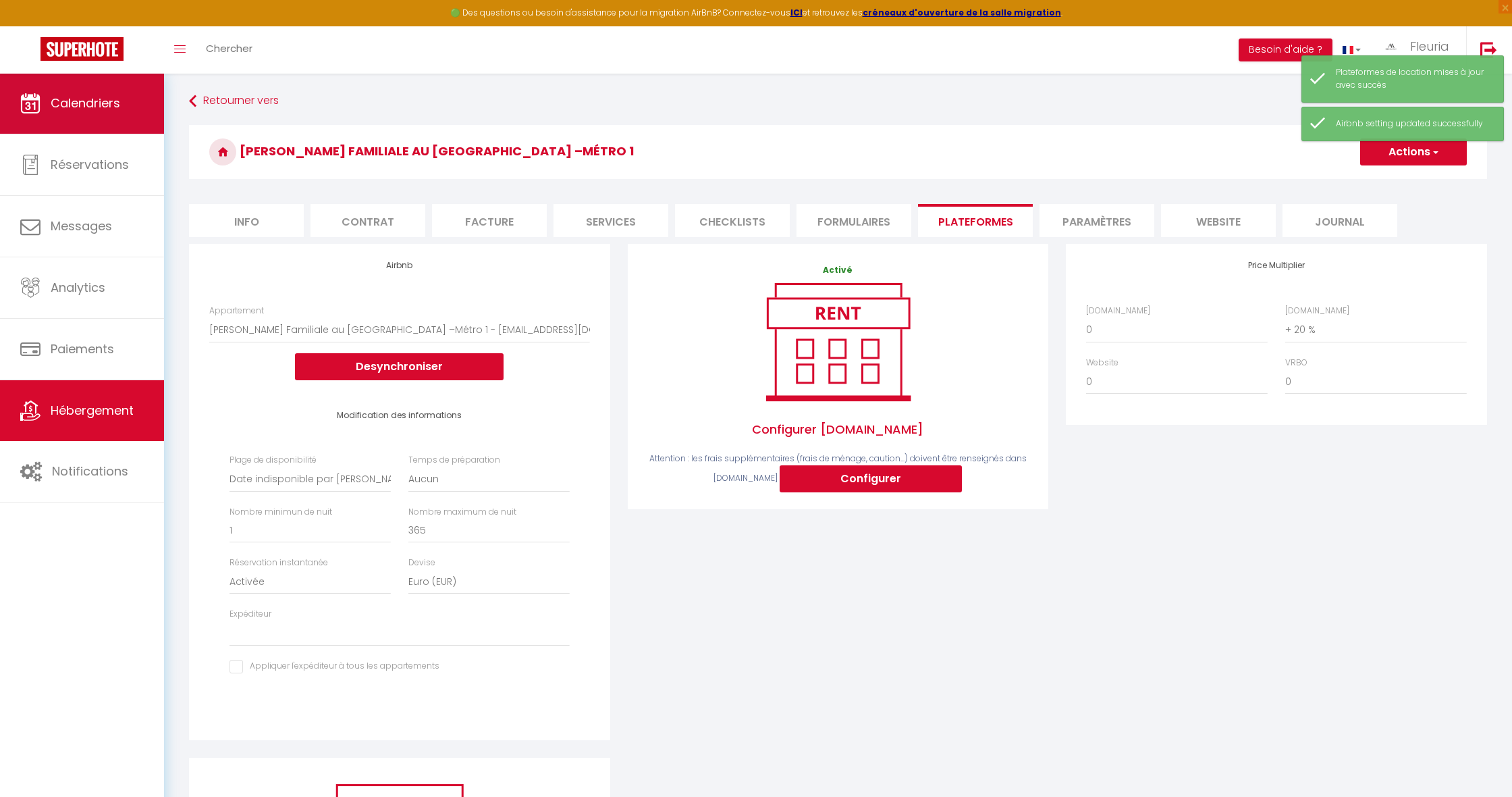
click at [103, 96] on span "Calendriers" at bounding box center [85, 103] width 70 height 17
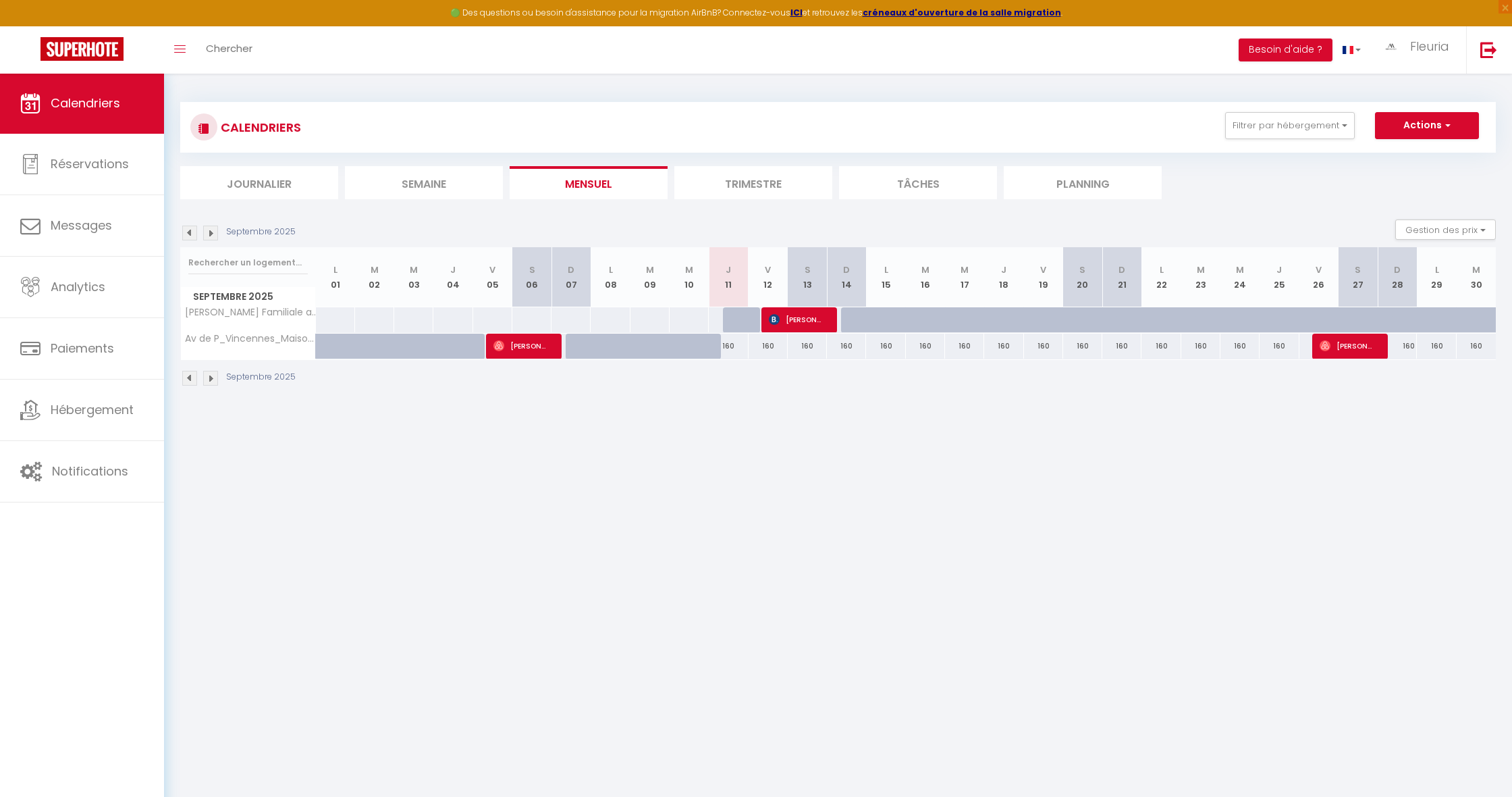
click at [732, 347] on div "160" at bounding box center [729, 346] width 39 height 25
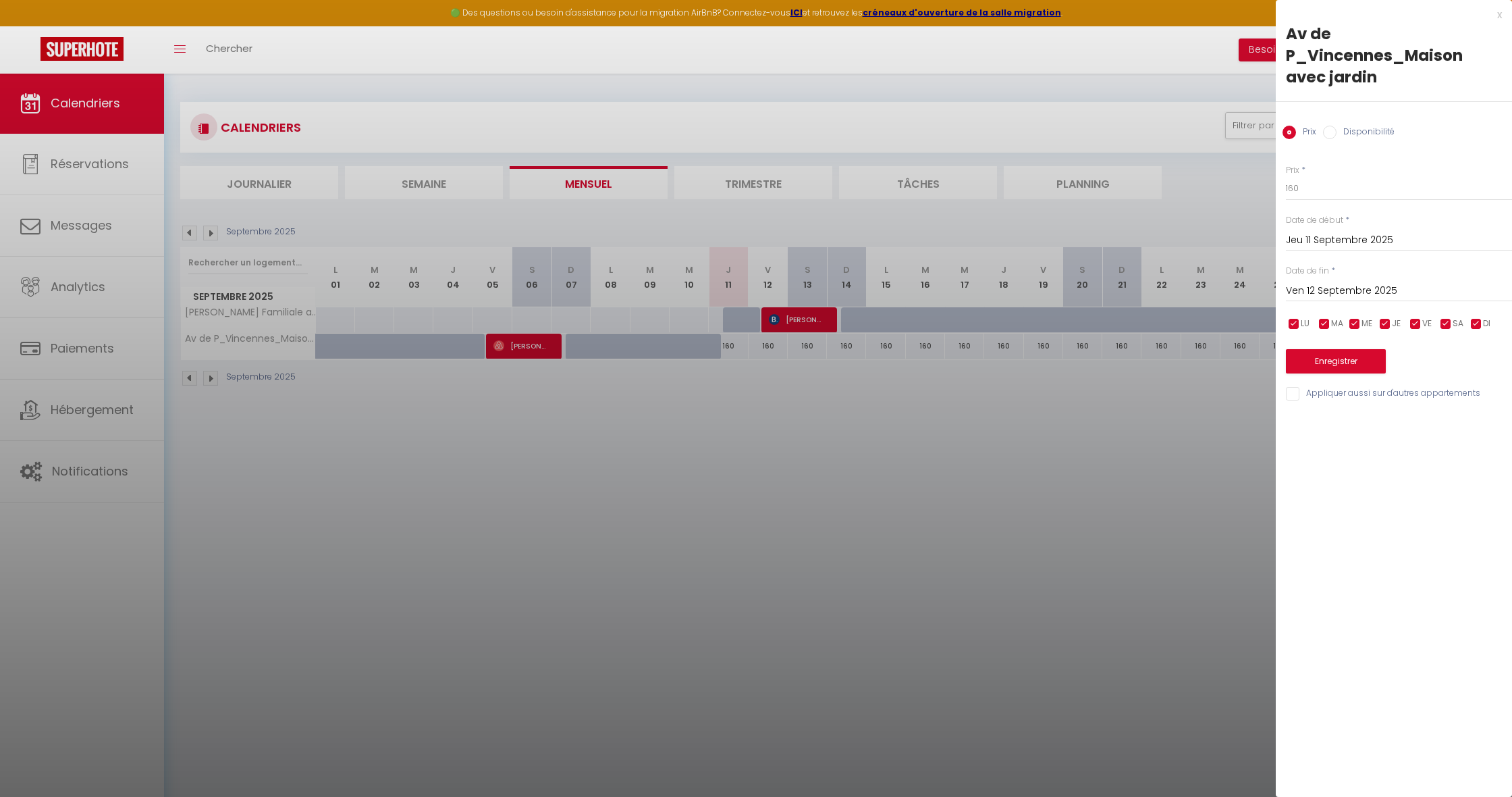
drag, startPoint x: 1350, startPoint y: 290, endPoint x: 1366, endPoint y: 290, distance: 16.0
click at [1350, 290] on input "Ven 12 Septembre 2025" at bounding box center [1398, 291] width 226 height 17
click at [1472, 306] on span ">" at bounding box center [1473, 313] width 29 height 27
click at [1385, 365] on span "1" at bounding box center [1387, 368] width 29 height 27
drag, startPoint x: 1340, startPoint y: 173, endPoint x: 1335, endPoint y: 191, distance: 18.7
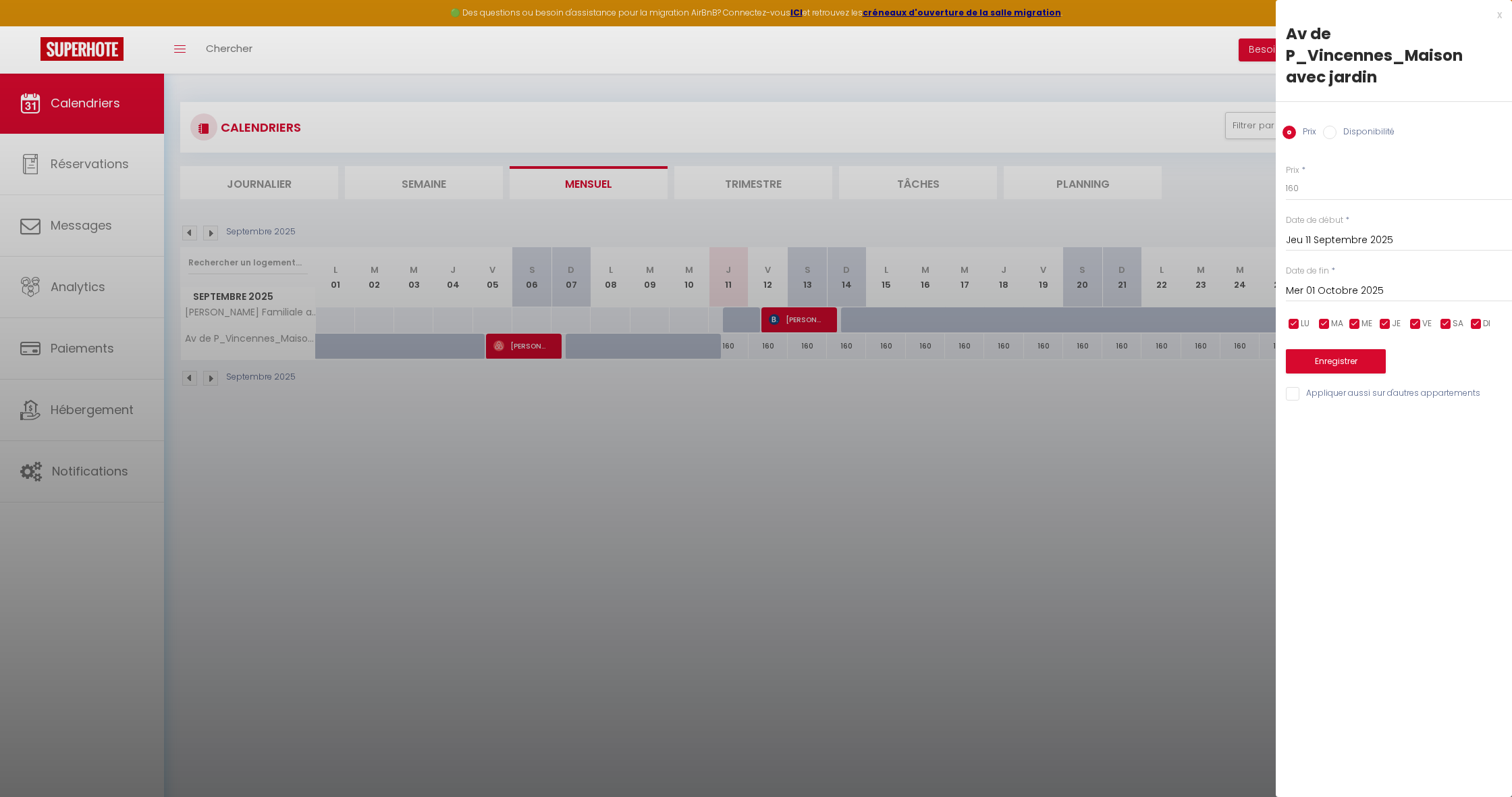
click at [1339, 174] on div "Prix * 160" at bounding box center [1398, 182] width 226 height 37
click at [1328, 128] on input "Disponibilité" at bounding box center [1329, 132] width 13 height 13
click at [1319, 357] on button "Enregistrer" at bounding box center [1335, 362] width 99 height 24
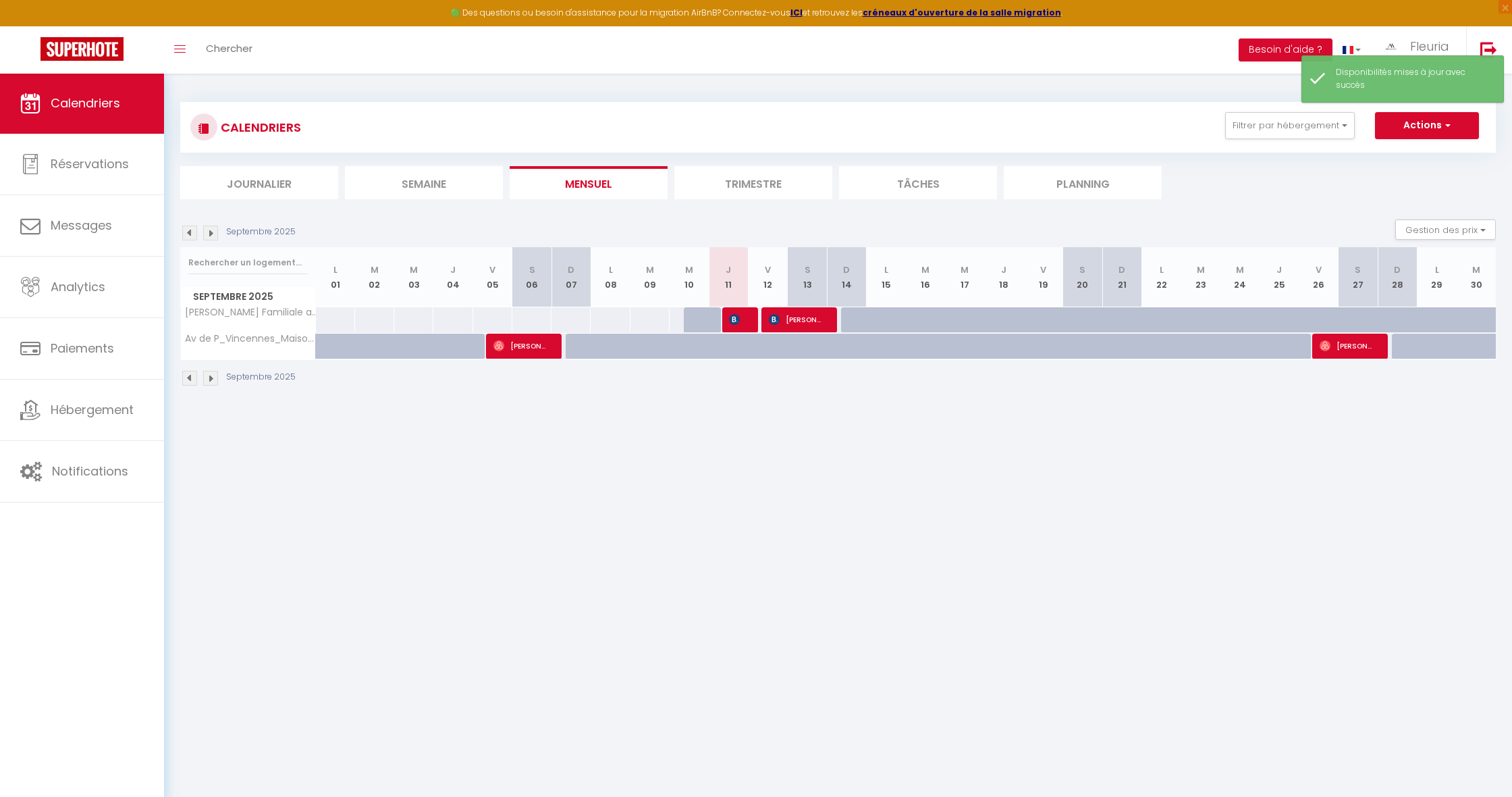
click at [845, 317] on div at bounding box center [860, 320] width 39 height 26
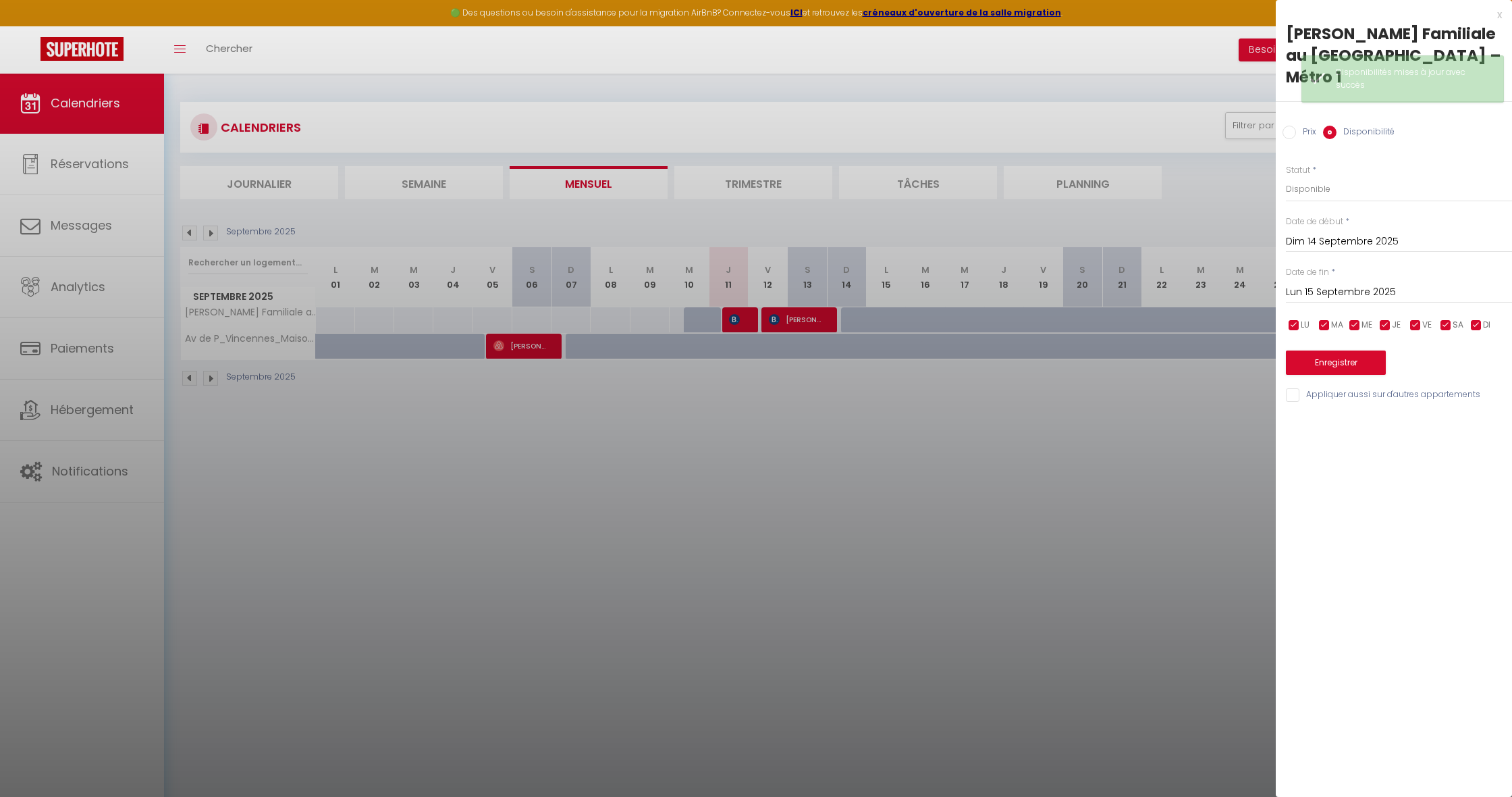
click at [1342, 288] on input "Lun 15 Septembre 2025" at bounding box center [1398, 292] width 226 height 17
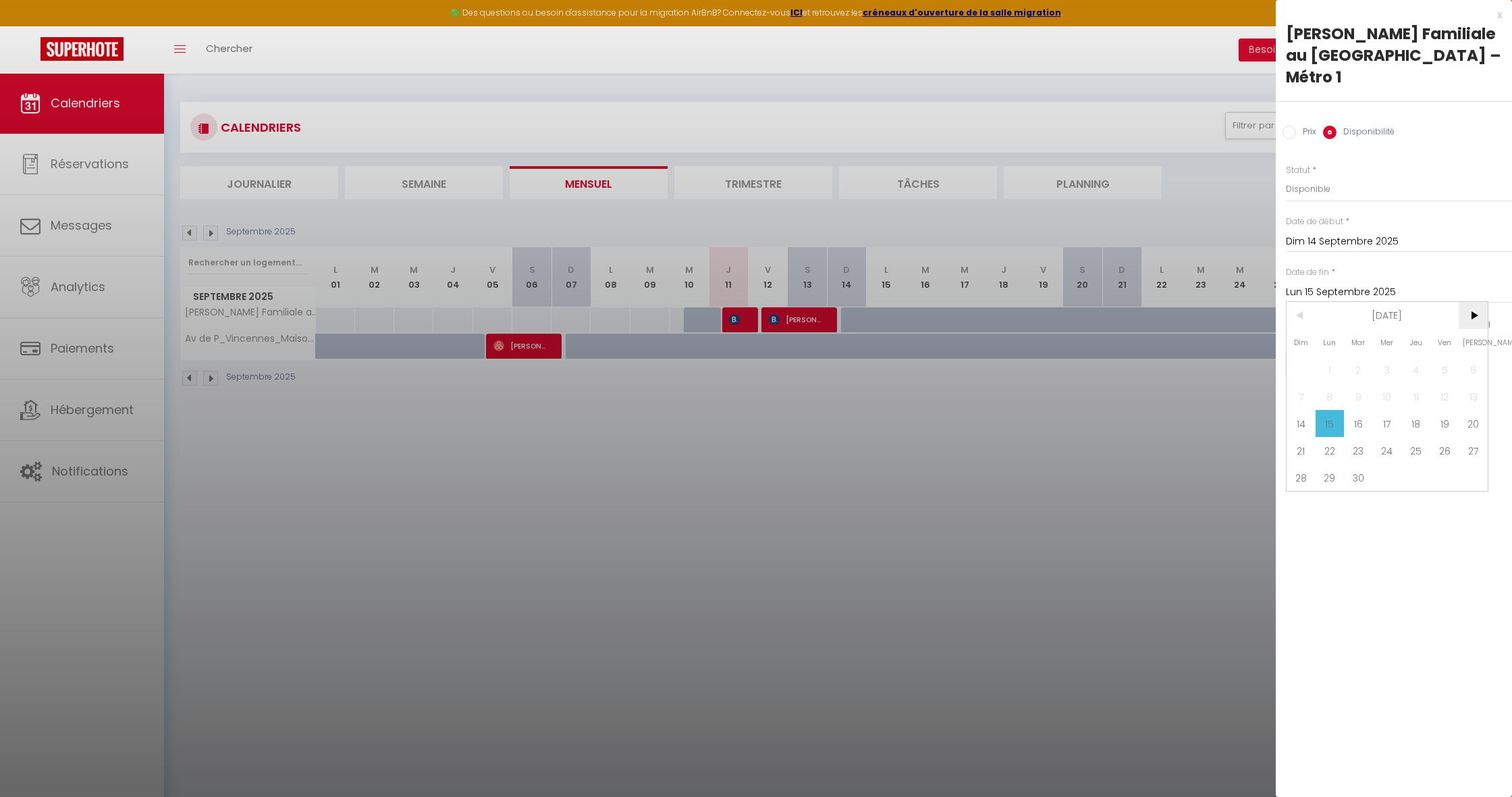
click at [1475, 310] on span ">" at bounding box center [1473, 315] width 29 height 27
click at [1473, 365] on span "4" at bounding box center [1473, 369] width 29 height 27
click at [1319, 359] on button "Enregistrer" at bounding box center [1335, 362] width 99 height 24
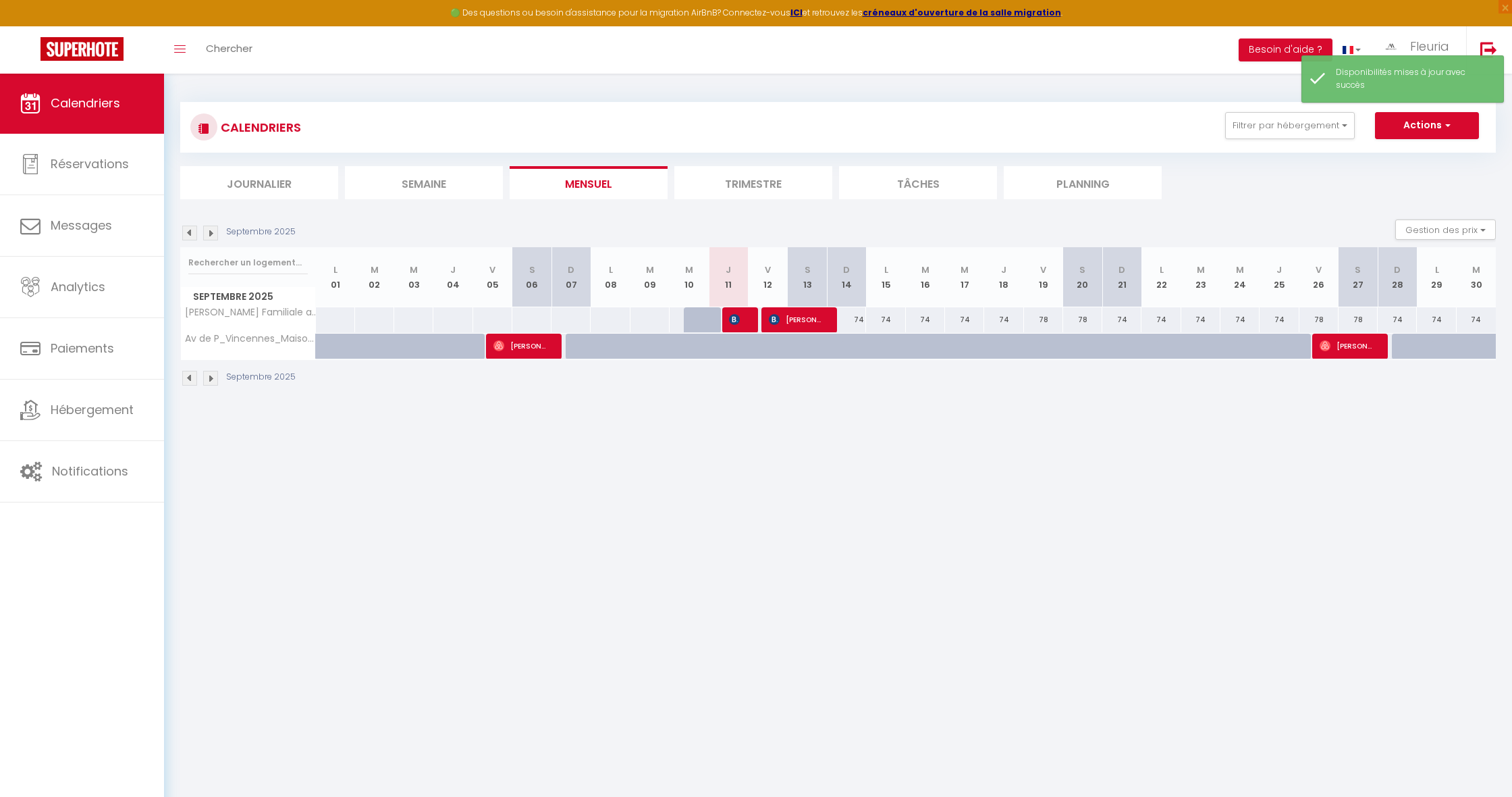
click at [855, 318] on div "74" at bounding box center [846, 320] width 39 height 25
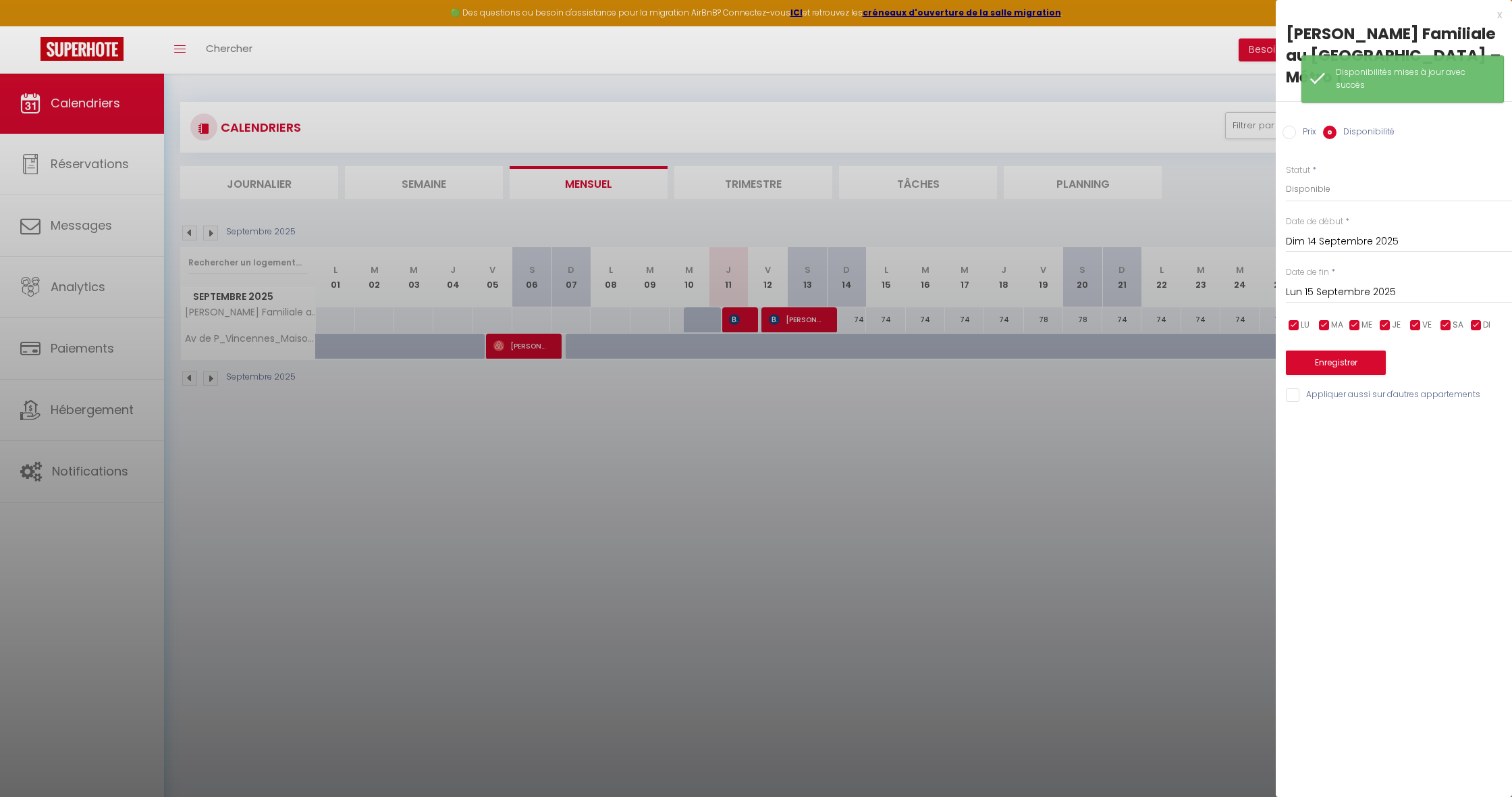
click at [1308, 285] on input "Lun 15 Septembre 2025" at bounding box center [1398, 292] width 226 height 17
click at [1473, 308] on span ">" at bounding box center [1473, 315] width 29 height 27
click at [1478, 365] on span "4" at bounding box center [1473, 369] width 29 height 27
click at [1289, 136] on input "Prix" at bounding box center [1289, 132] width 13 height 13
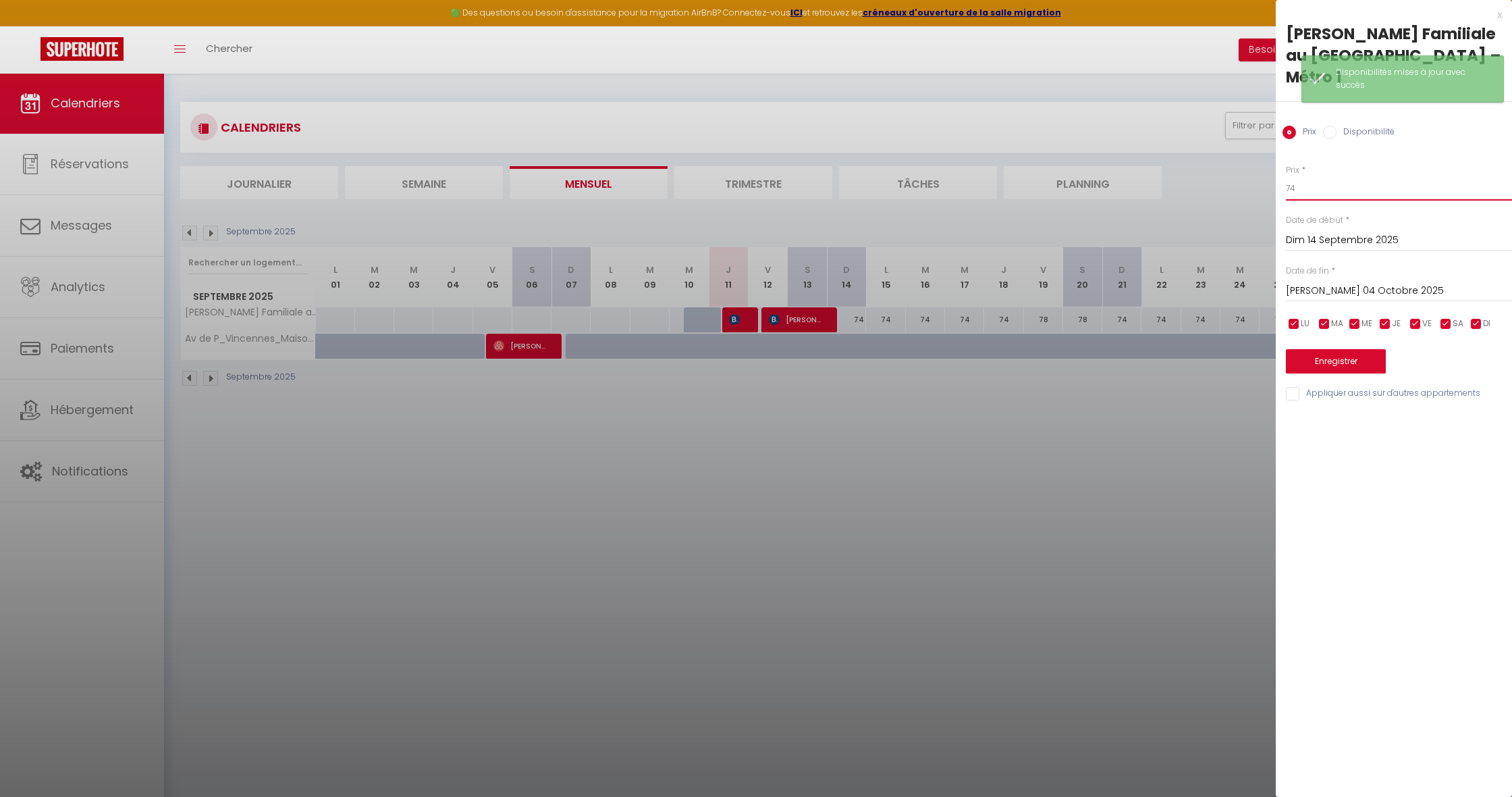
click at [1311, 186] on input "74" at bounding box center [1398, 188] width 226 height 24
click at [1310, 365] on button "Enregistrer" at bounding box center [1335, 360] width 99 height 24
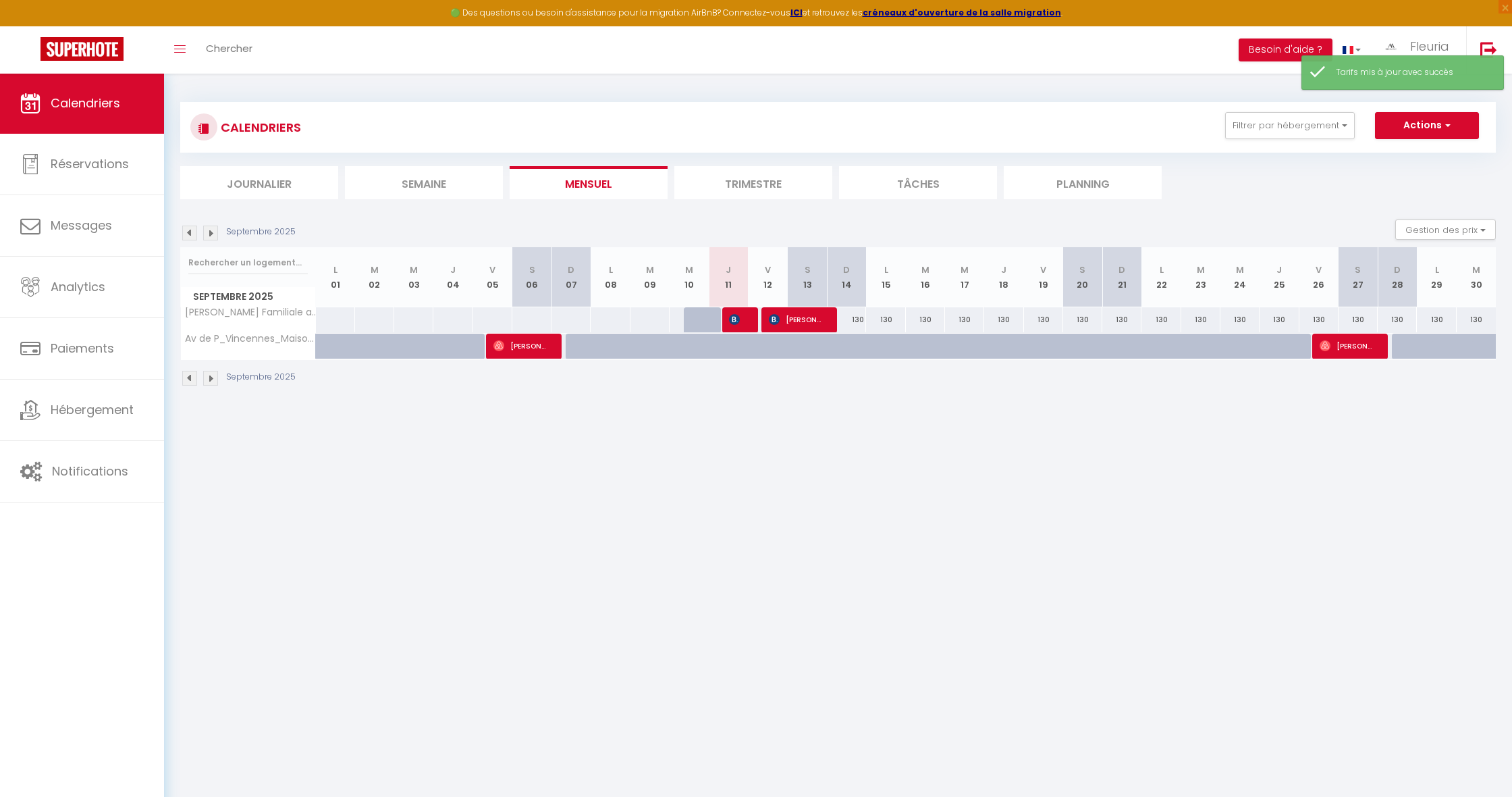
click at [1318, 317] on div "130" at bounding box center [1318, 320] width 39 height 25
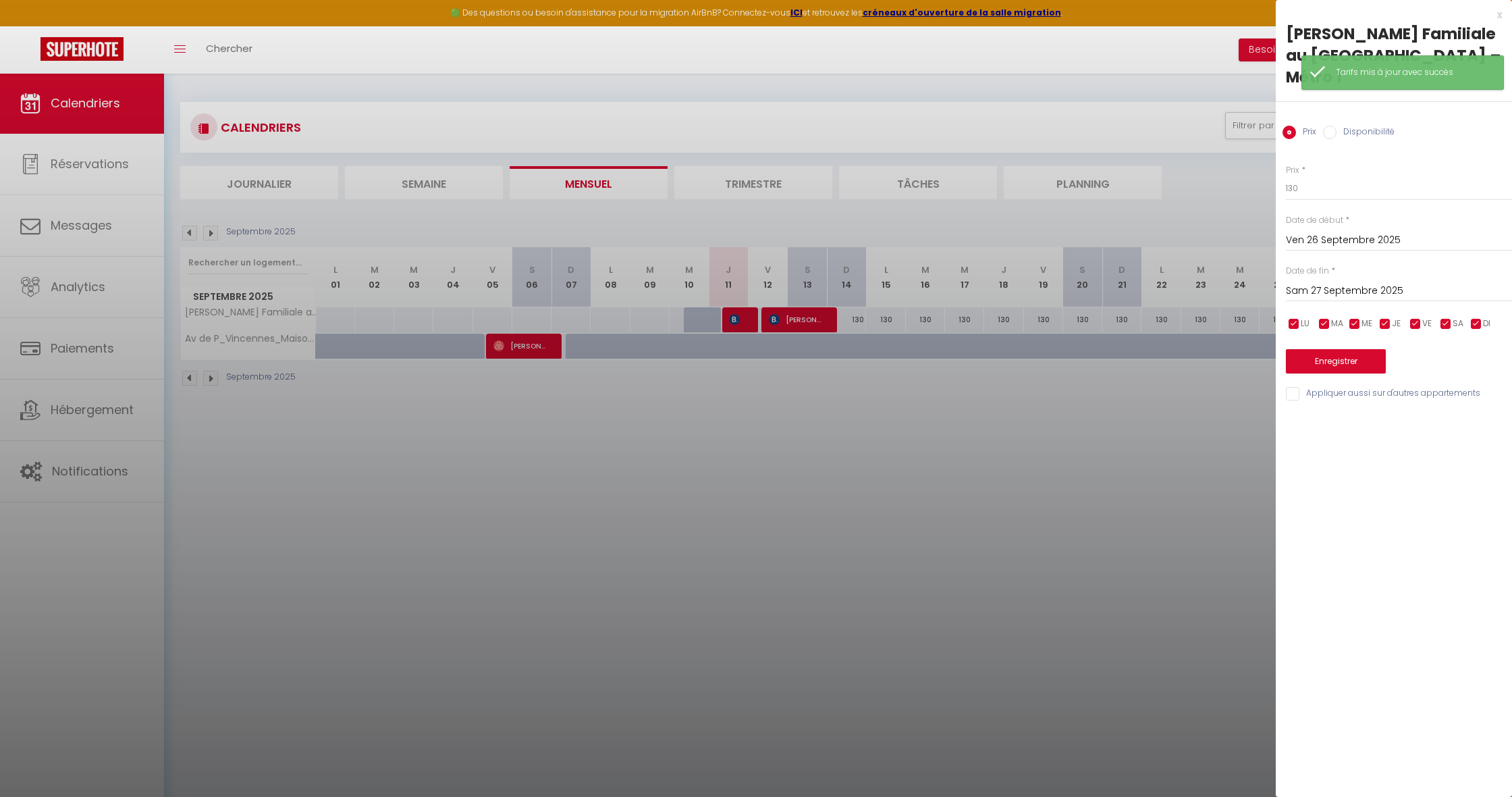
click at [1345, 292] on input "Sam 27 Septembre 2025" at bounding box center [1398, 291] width 226 height 17
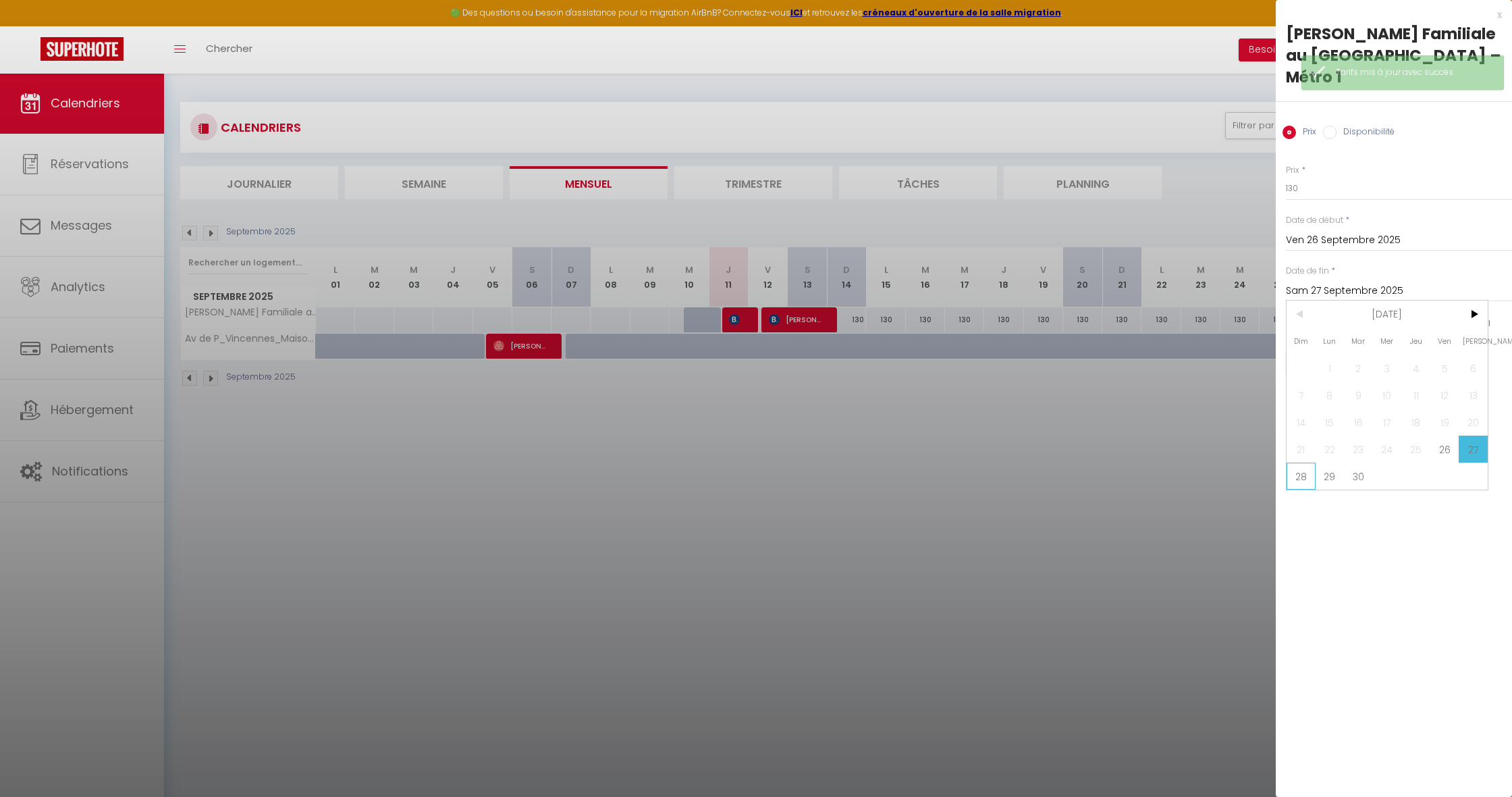
click at [1296, 476] on span "28" at bounding box center [1300, 476] width 29 height 27
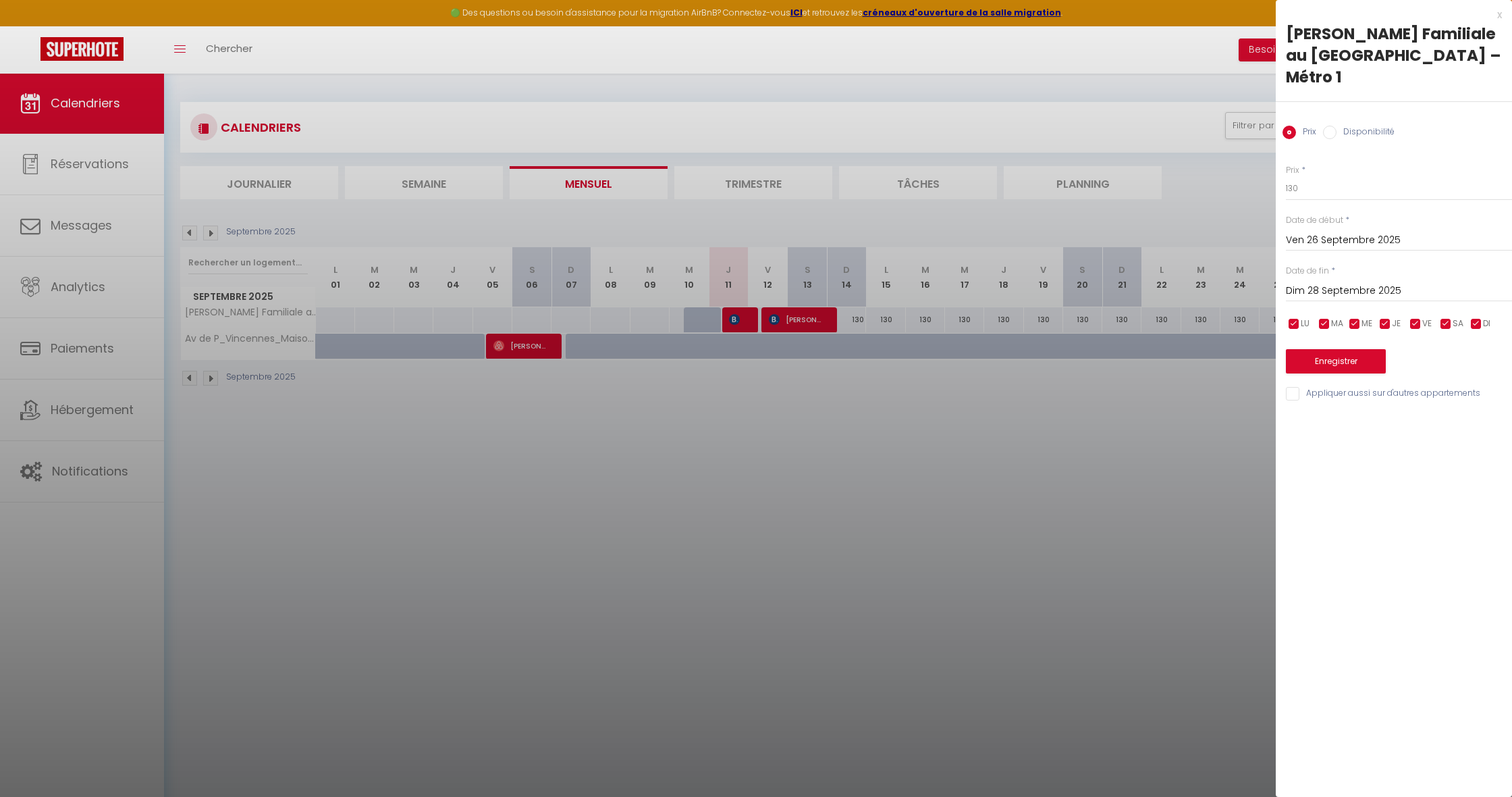
click at [1327, 138] on input "Disponibilité" at bounding box center [1329, 132] width 13 height 13
click at [1318, 360] on button "Enregistrer" at bounding box center [1335, 362] width 99 height 24
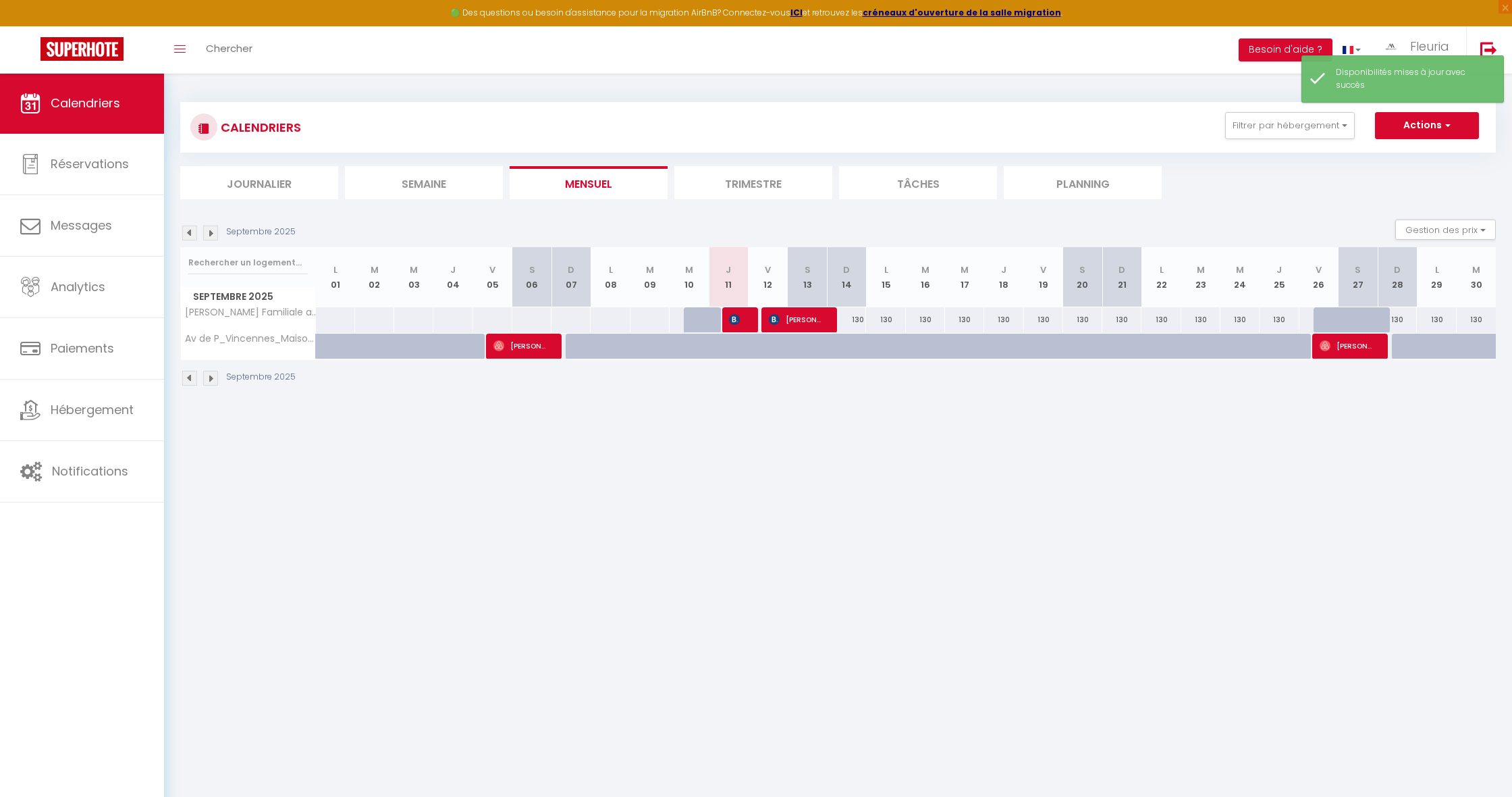
click at [210, 231] on img at bounding box center [210, 233] width 15 height 15
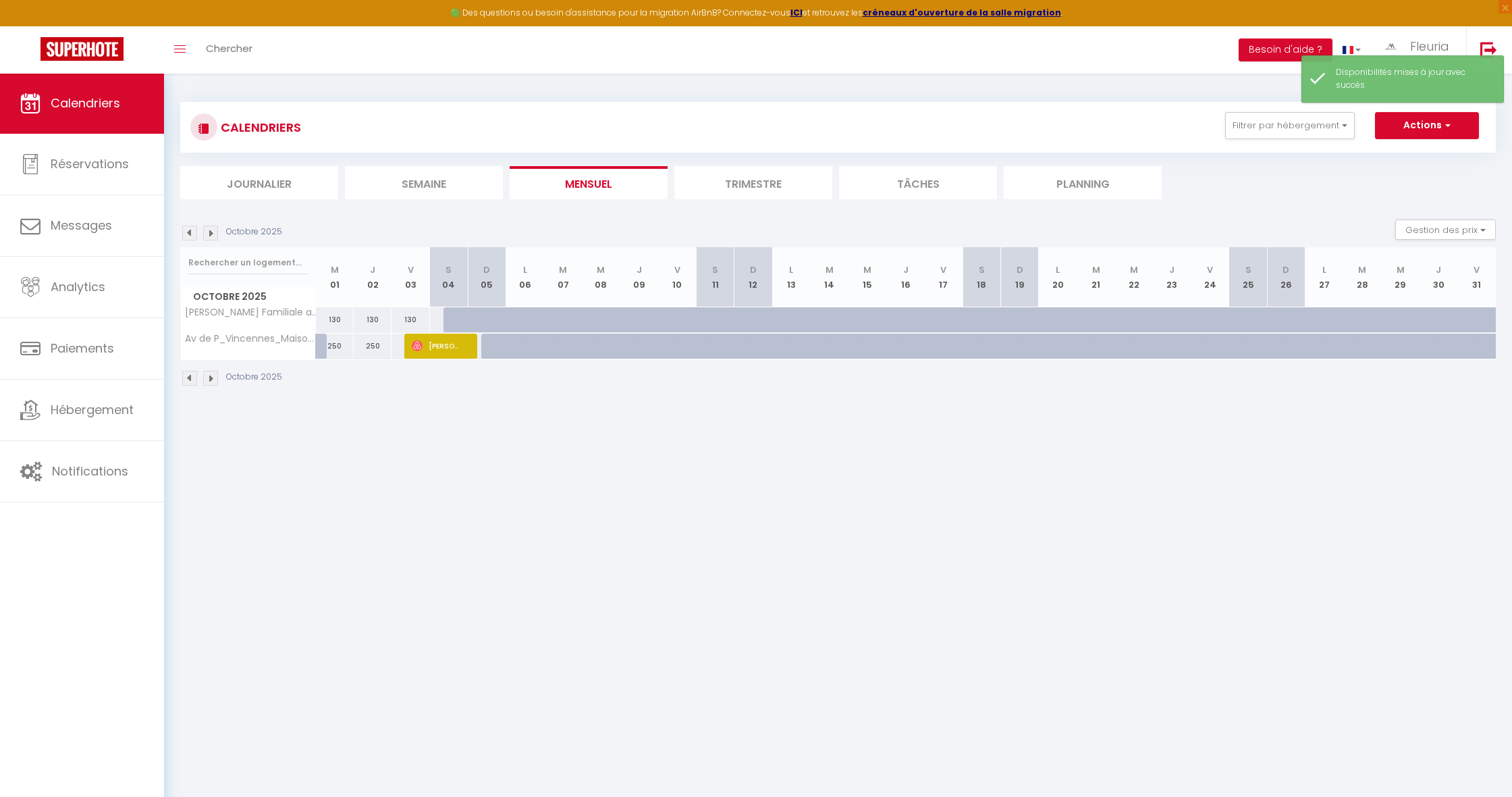
click at [402, 319] on div "130" at bounding box center [411, 320] width 38 height 25
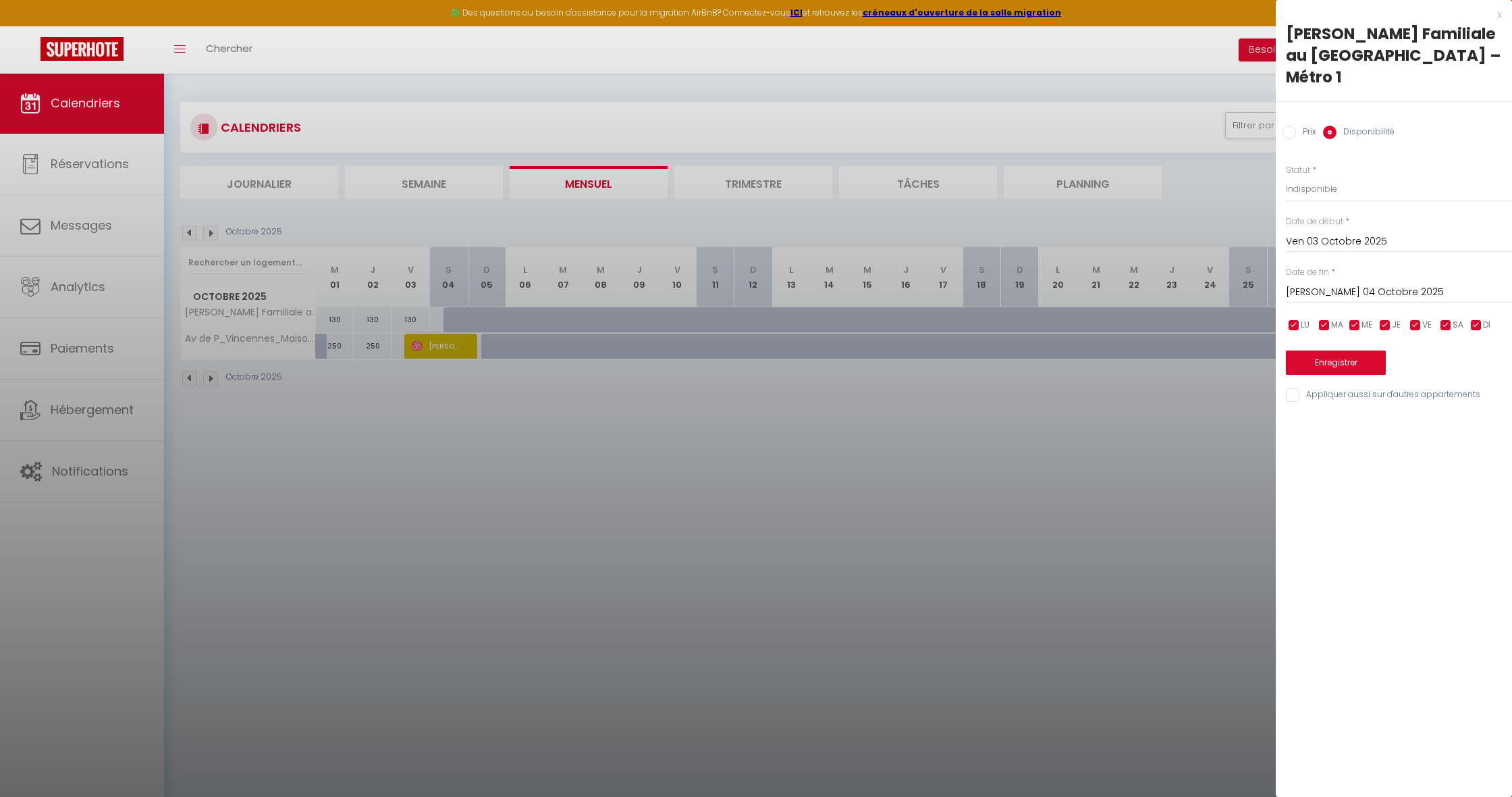
click at [1332, 357] on button "Enregistrer" at bounding box center [1335, 362] width 99 height 24
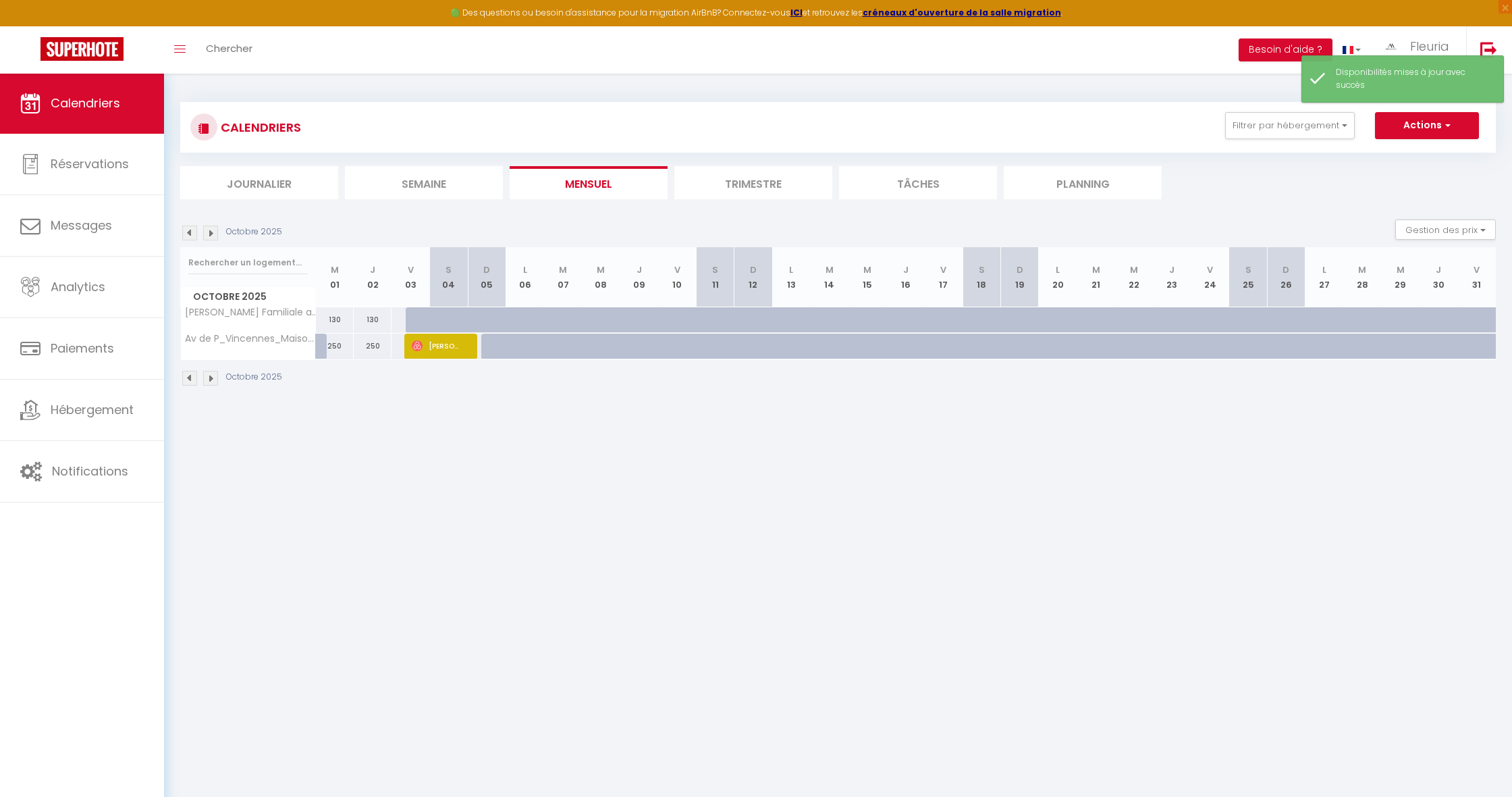
click at [328, 349] on div "250" at bounding box center [335, 346] width 38 height 25
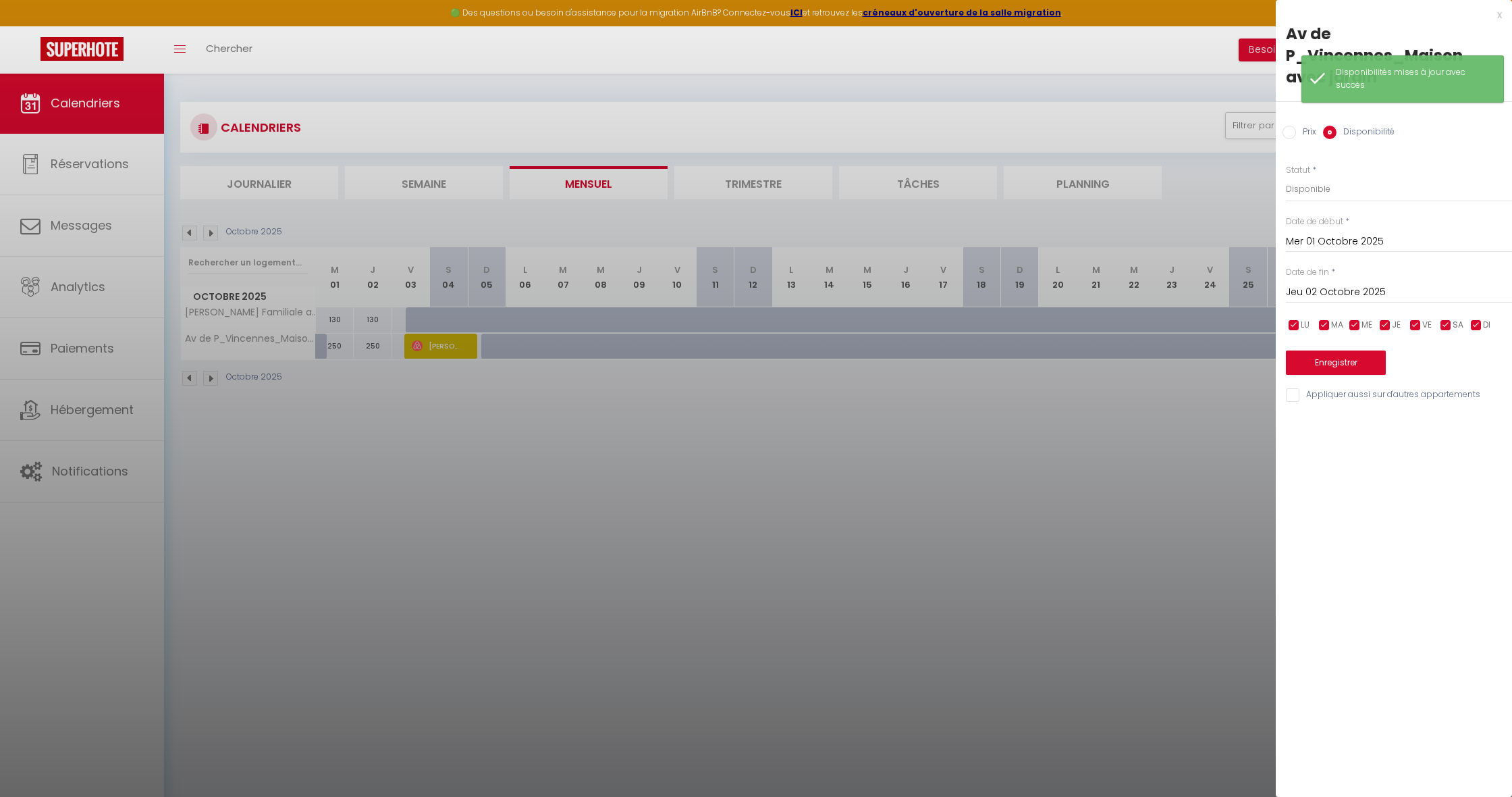
click at [1316, 290] on input "Jeu 02 Octobre 2025" at bounding box center [1398, 292] width 226 height 17
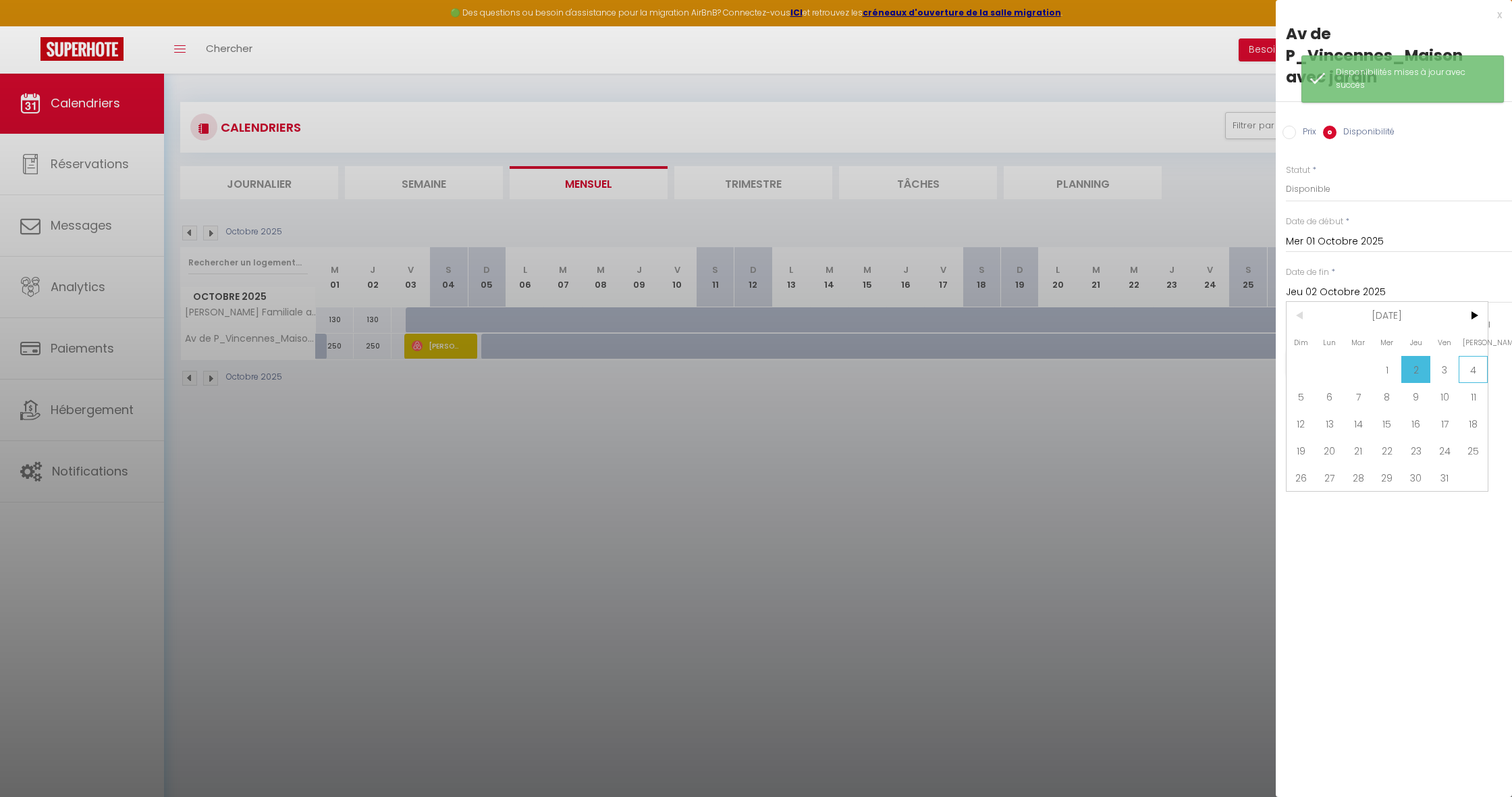
click at [1472, 361] on span "4" at bounding box center [1473, 369] width 29 height 27
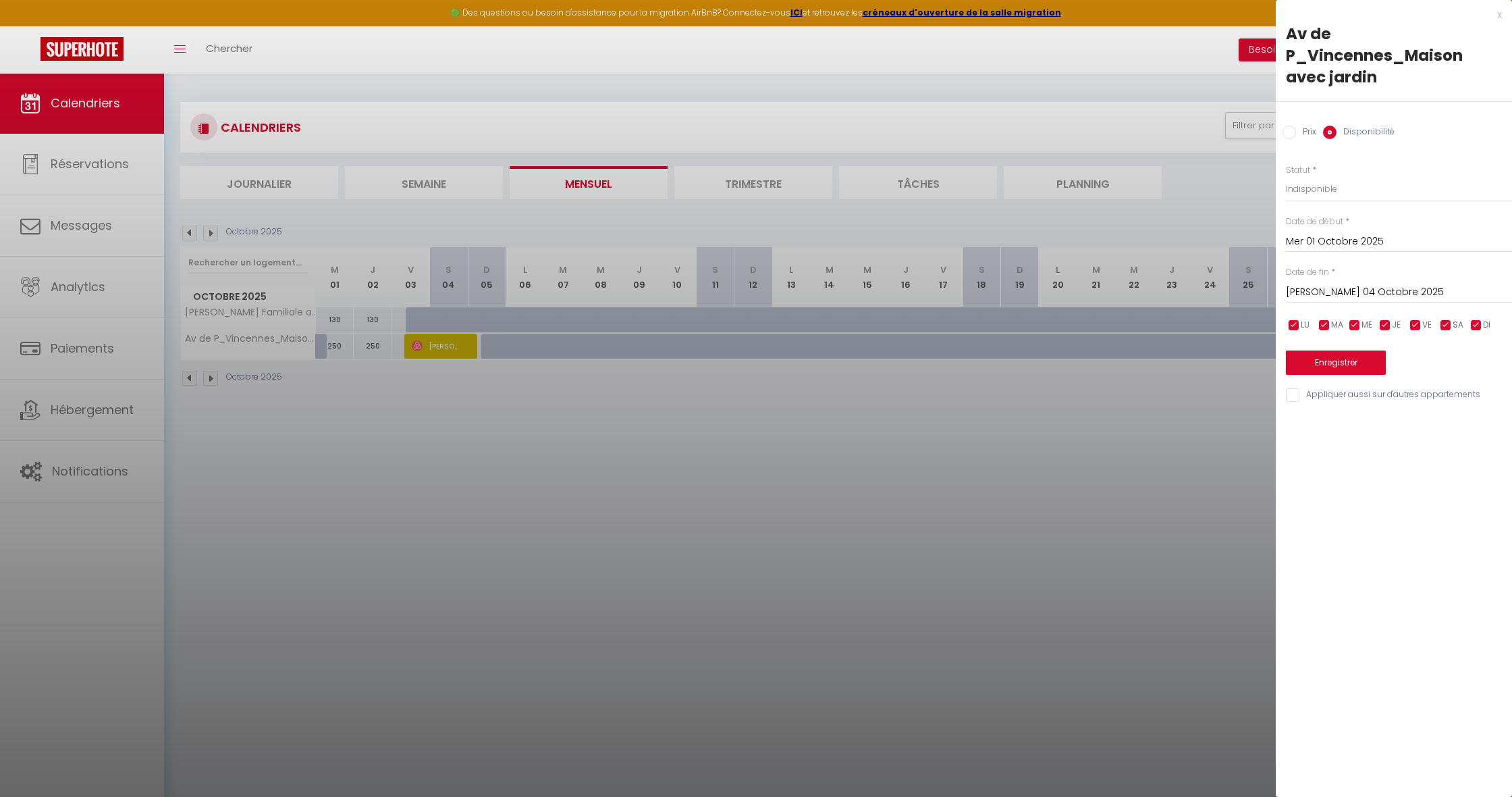
click at [1326, 366] on button "Enregistrer" at bounding box center [1335, 362] width 99 height 24
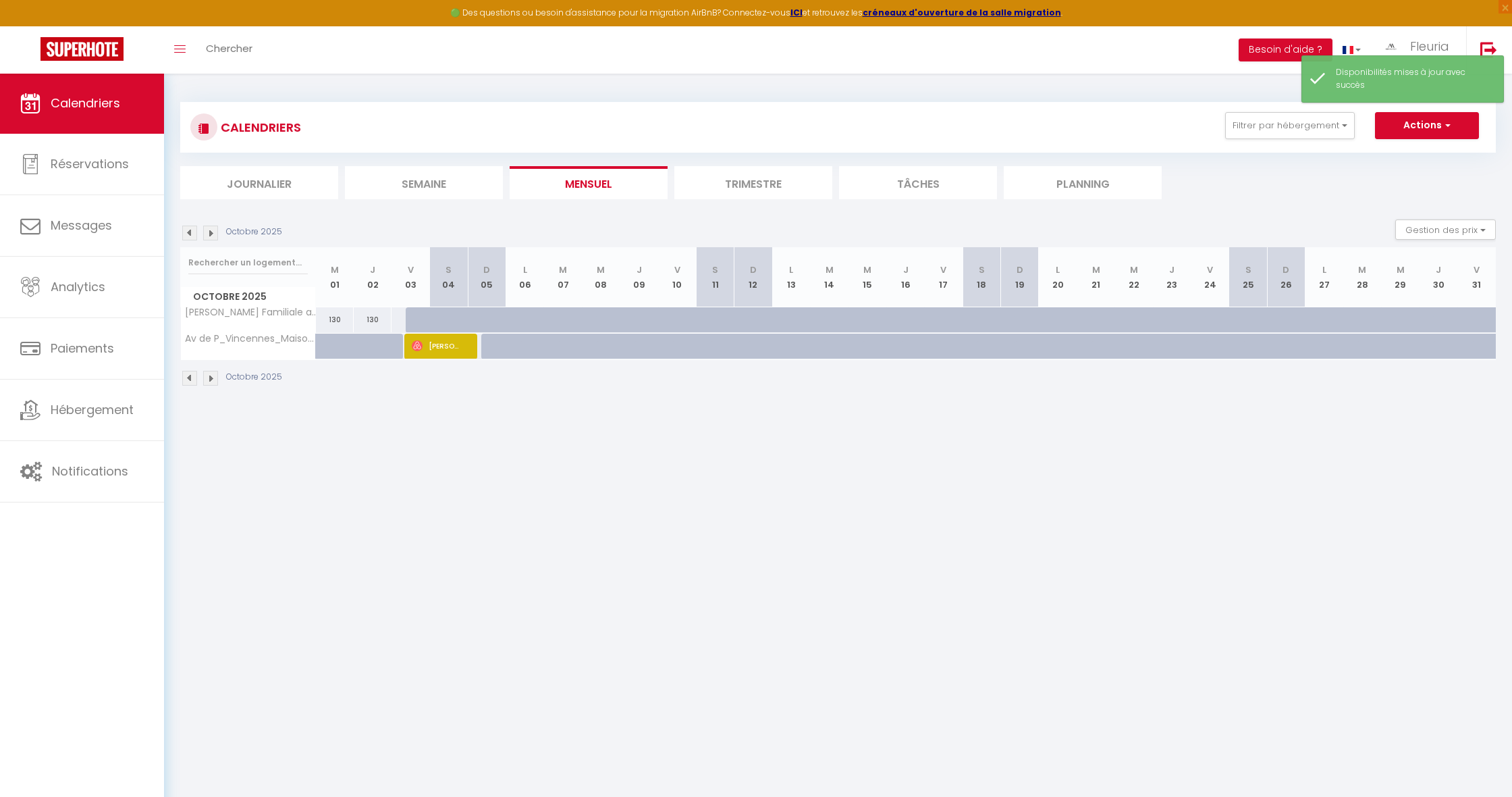
click at [189, 230] on img at bounding box center [190, 233] width 15 height 15
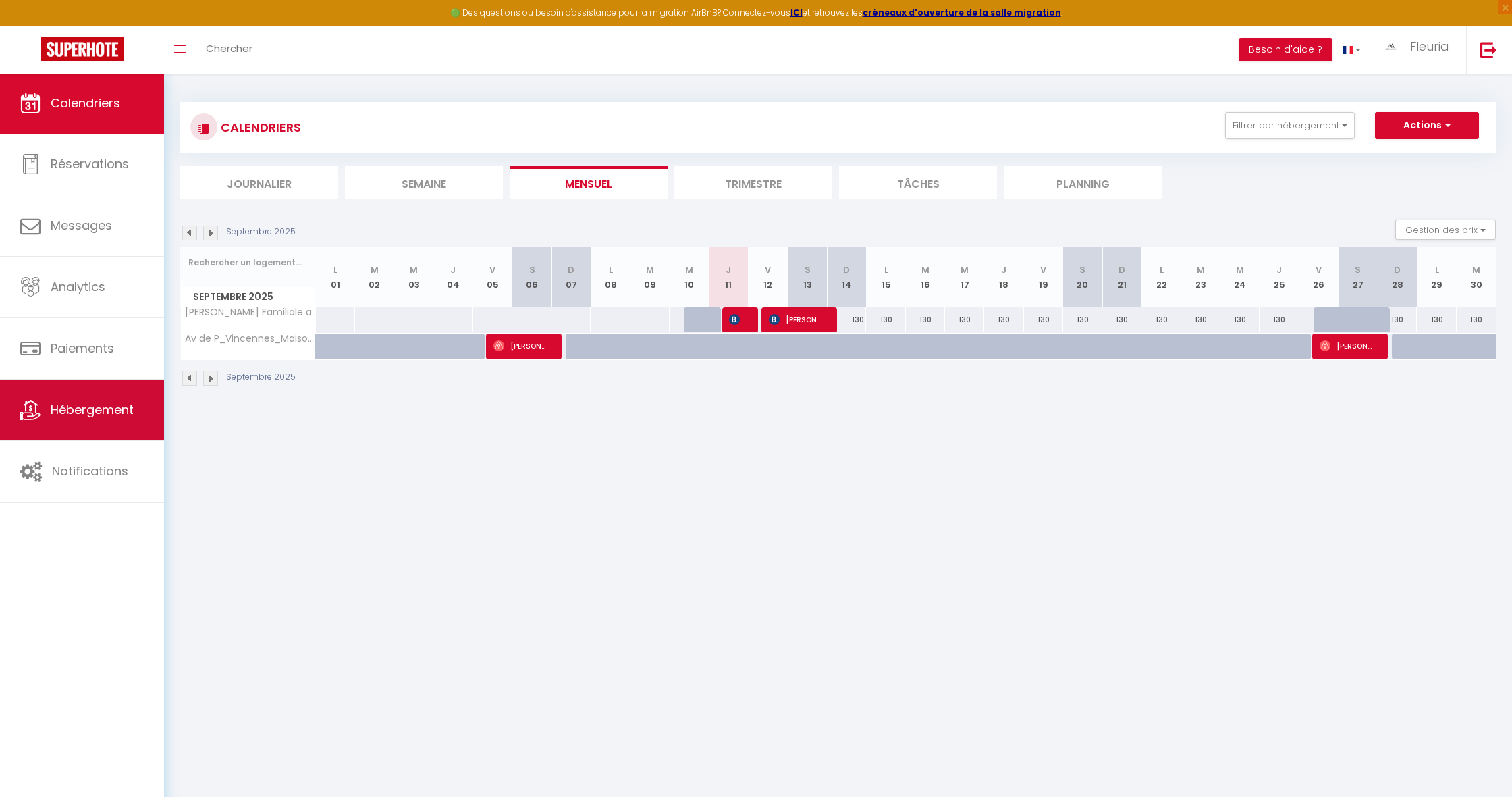
click at [68, 417] on span "Hébergement" at bounding box center [92, 410] width 83 height 17
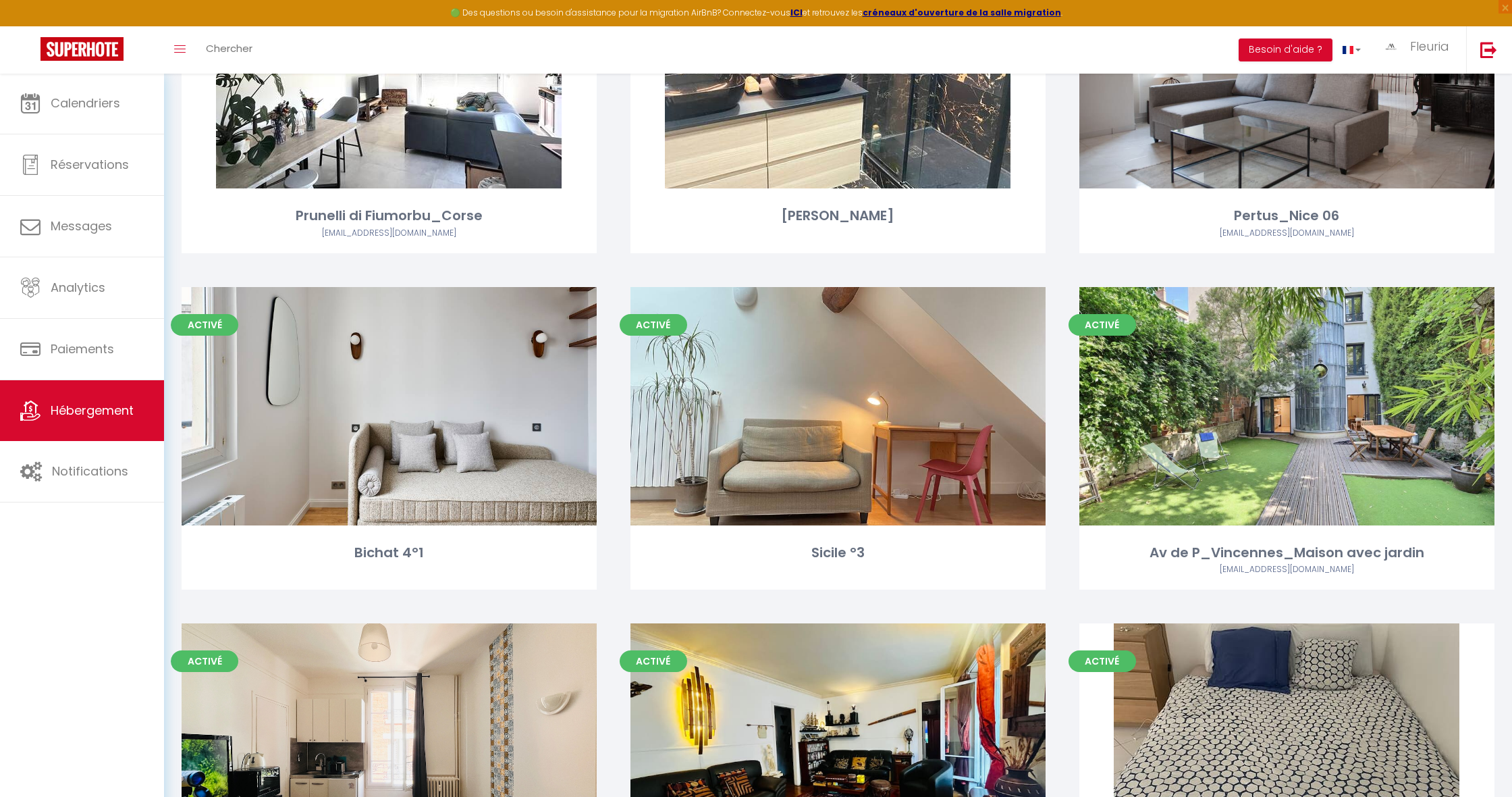
scroll to position [3221, 0]
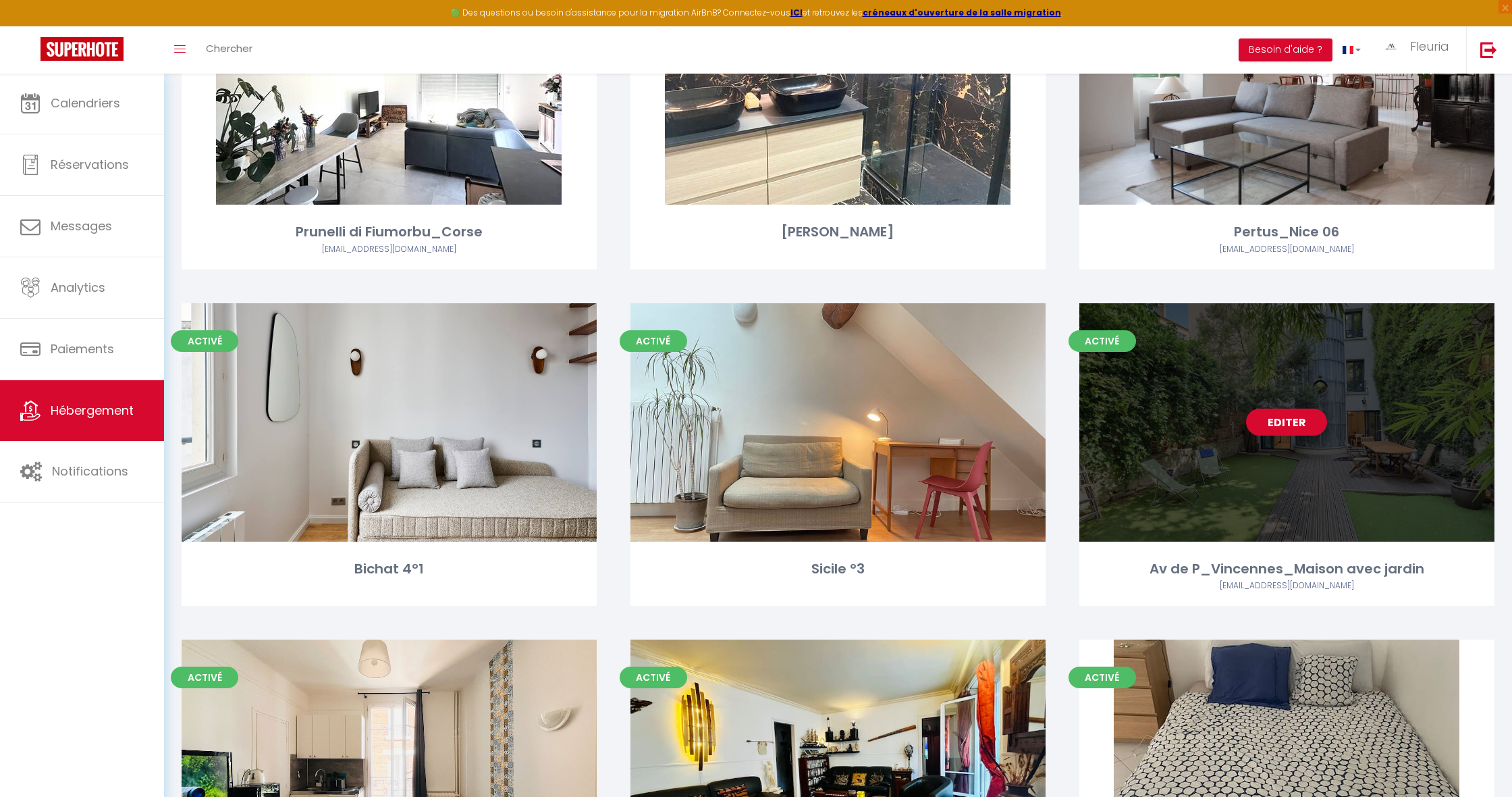
click at [1283, 410] on link "Editer" at bounding box center [1286, 422] width 81 height 27
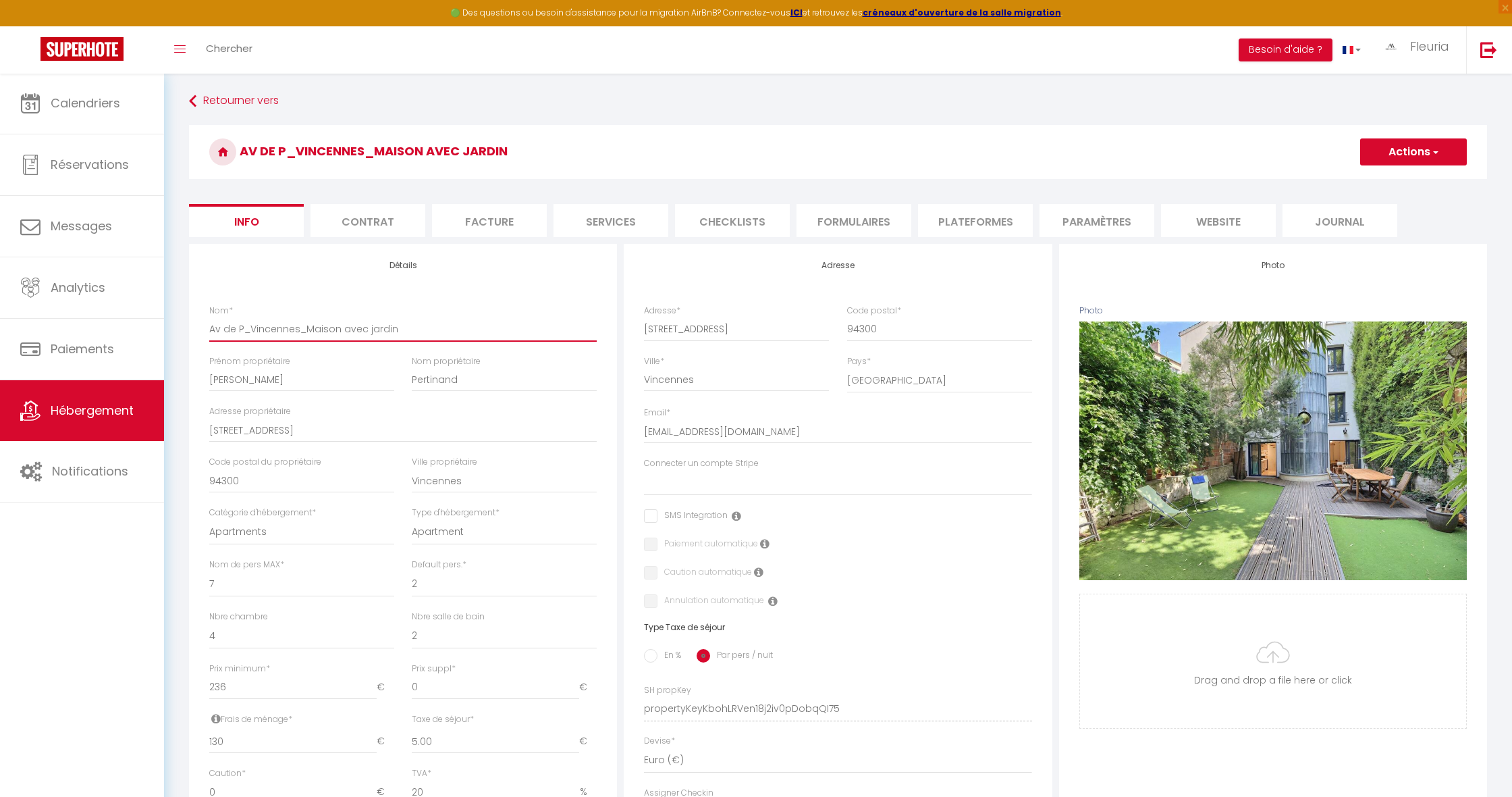
drag, startPoint x: 402, startPoint y: 324, endPoint x: 202, endPoint y: 324, distance: 200.0
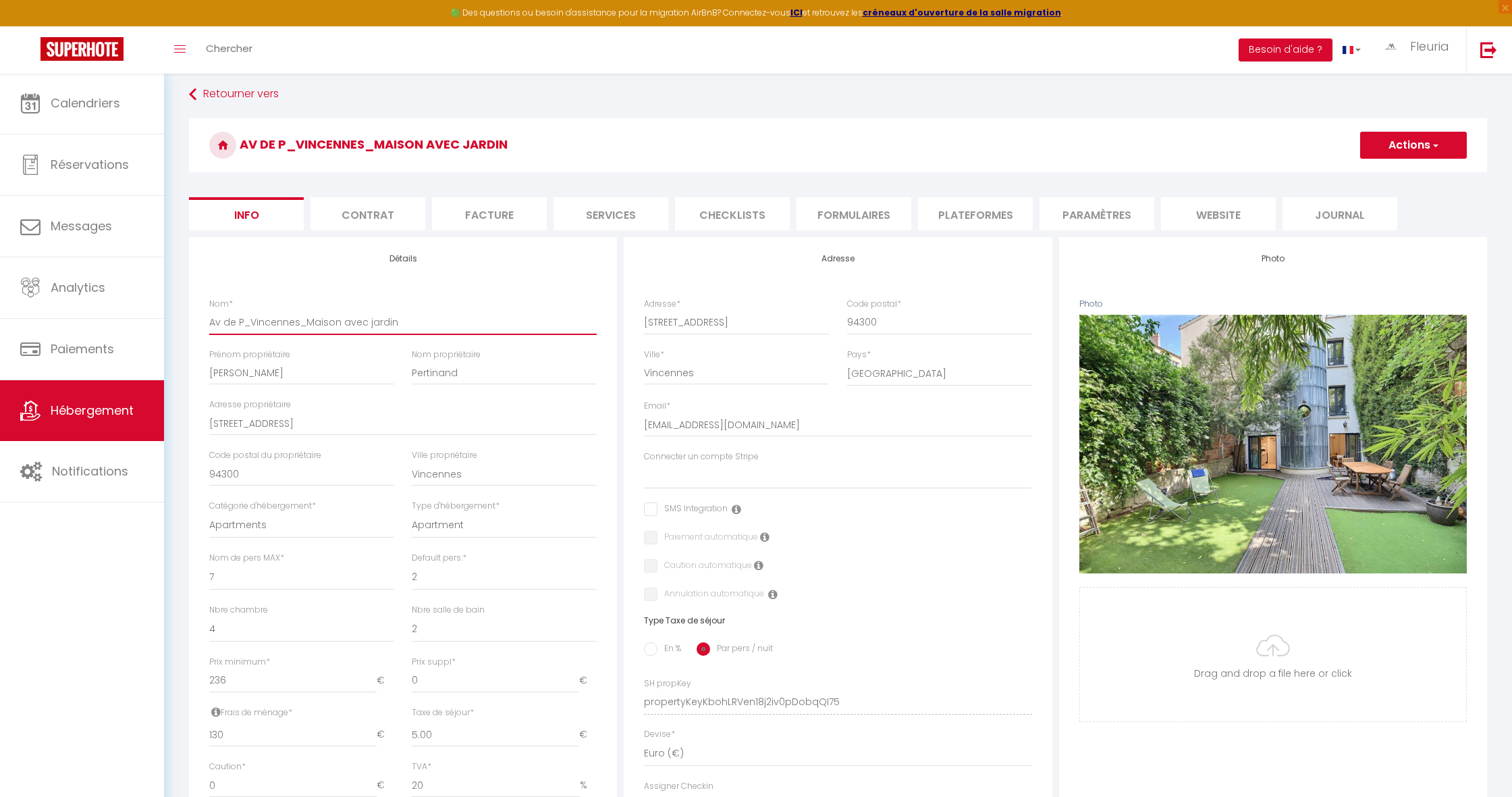
click at [425, 318] on input "Av de P_Vincennes_Maison avec jardin" at bounding box center [403, 321] width 387 height 24
click at [1413, 143] on button "Actions" at bounding box center [1413, 145] width 107 height 27
click at [1364, 174] on input "Enregistrer" at bounding box center [1360, 175] width 50 height 13
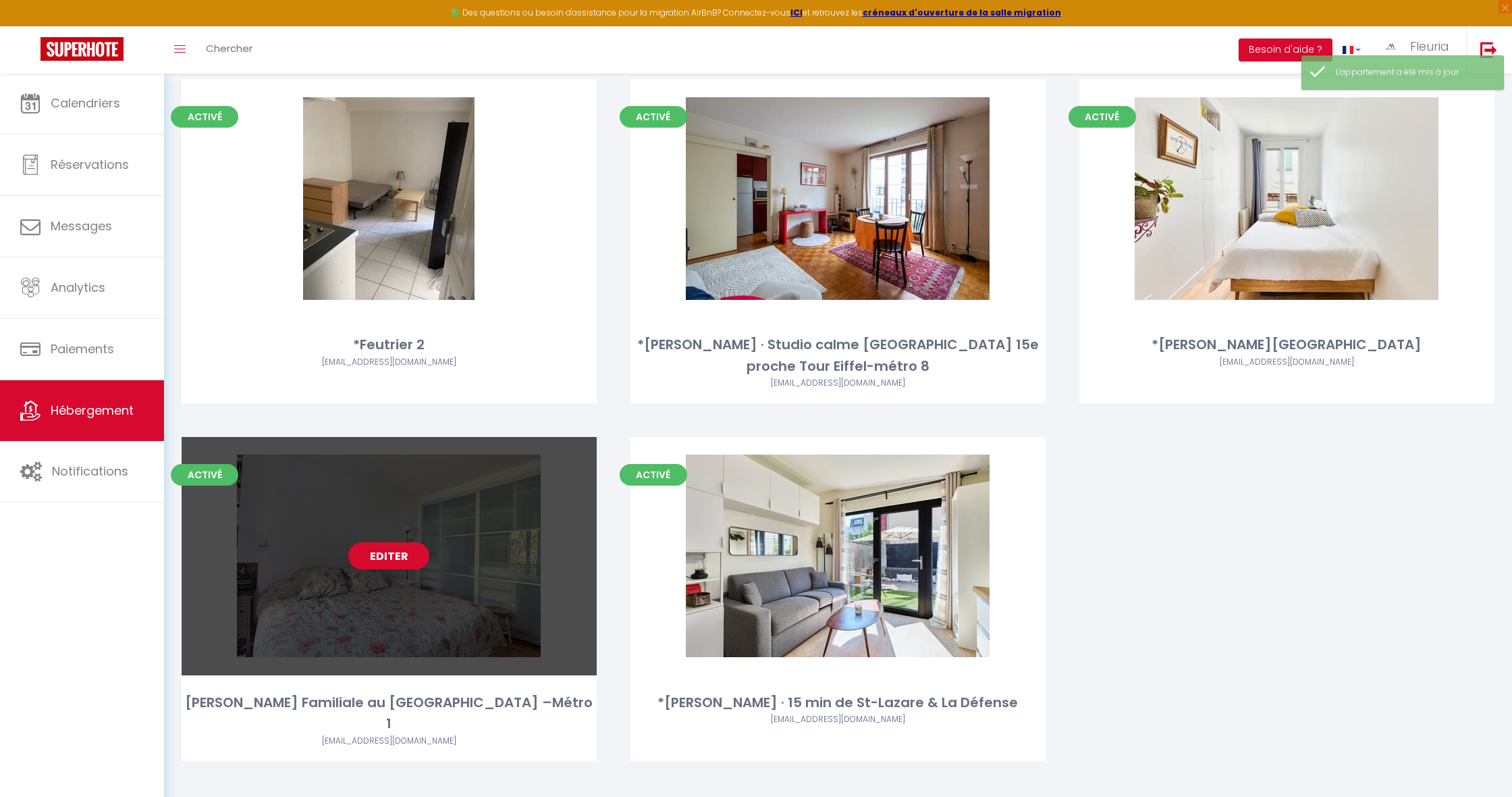
scroll to position [4811, 0]
click at [385, 549] on link "Editer" at bounding box center [389, 556] width 81 height 27
click at [382, 543] on link "Editer" at bounding box center [389, 556] width 81 height 27
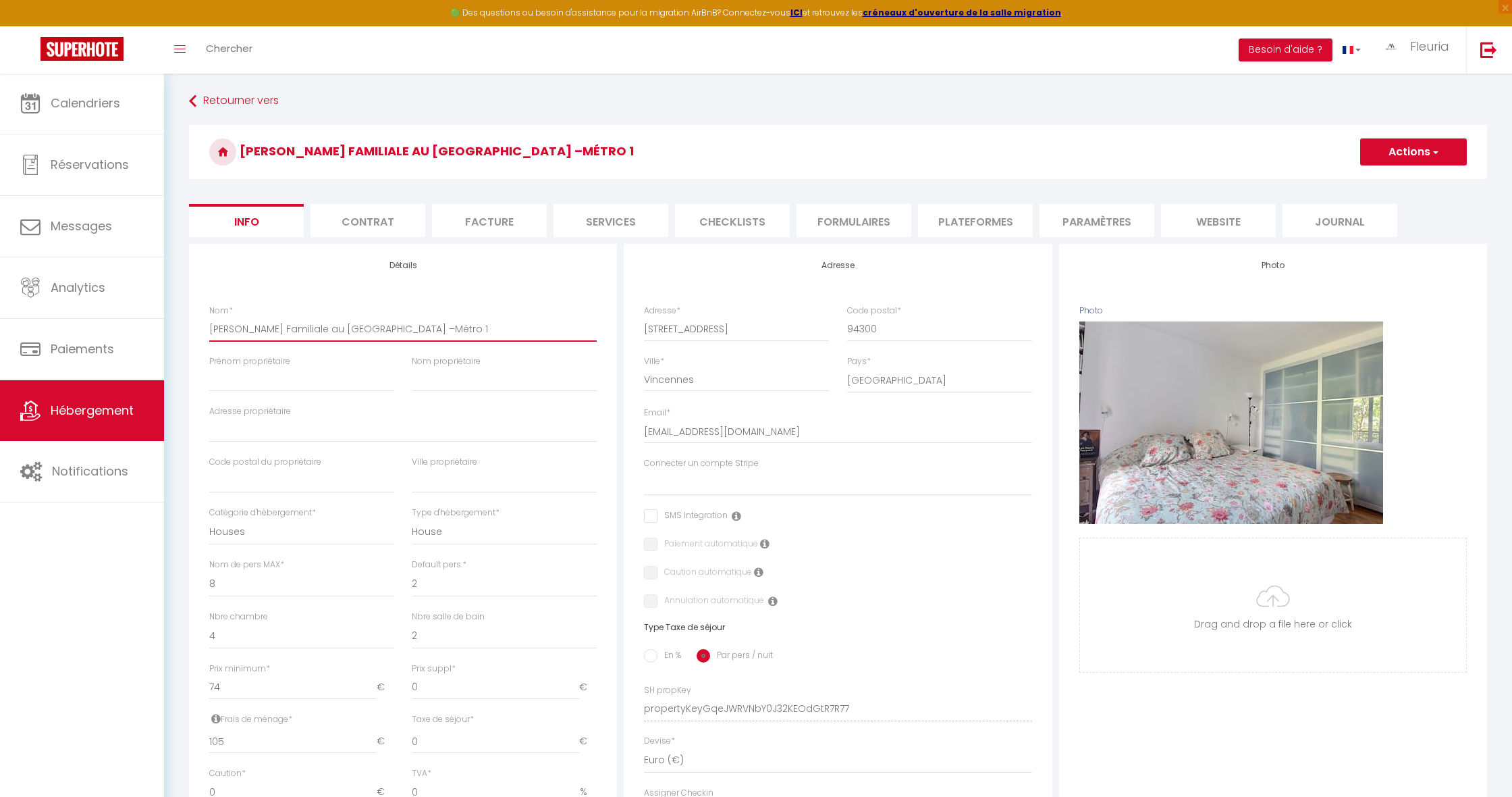
drag, startPoint x: 537, startPoint y: 331, endPoint x: 190, endPoint y: 326, distance: 347.0
paste input "Av de P_Vincennes_Maison avec jardin"
click at [208, 326] on div "Nom * Av de P_Vincennes_Maison avec jardin 2" at bounding box center [403, 330] width 405 height 51
drag, startPoint x: 210, startPoint y: 328, endPoint x: 219, endPoint y: 331, distance: 9.5
click at [210, 328] on input "Av de P_Vincennes_Maison avec jardin 2" at bounding box center [403, 328] width 387 height 24
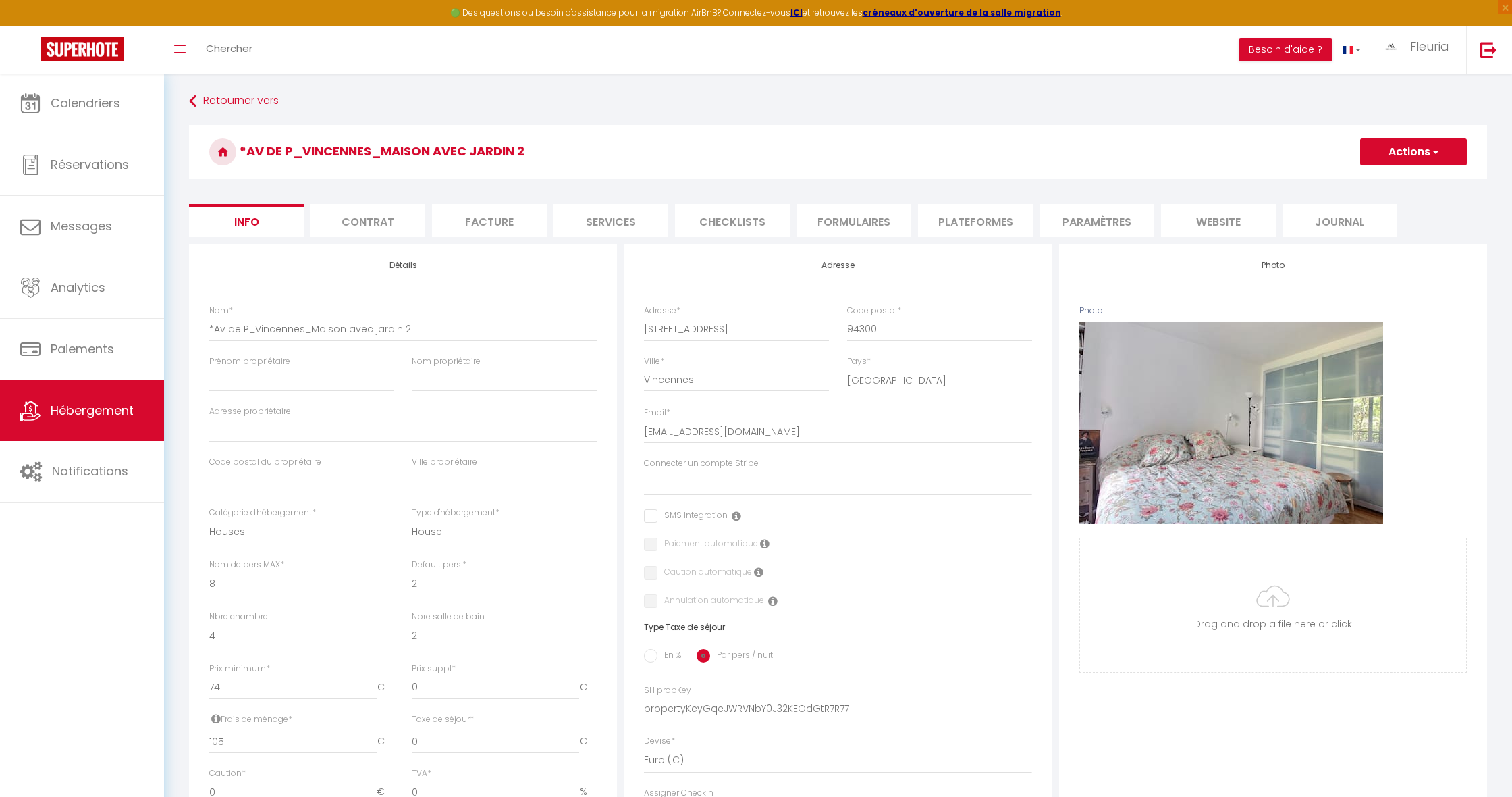
click at [1401, 150] on button "Actions" at bounding box center [1413, 152] width 107 height 27
click at [1367, 183] on input "Enregistrer" at bounding box center [1360, 181] width 50 height 13
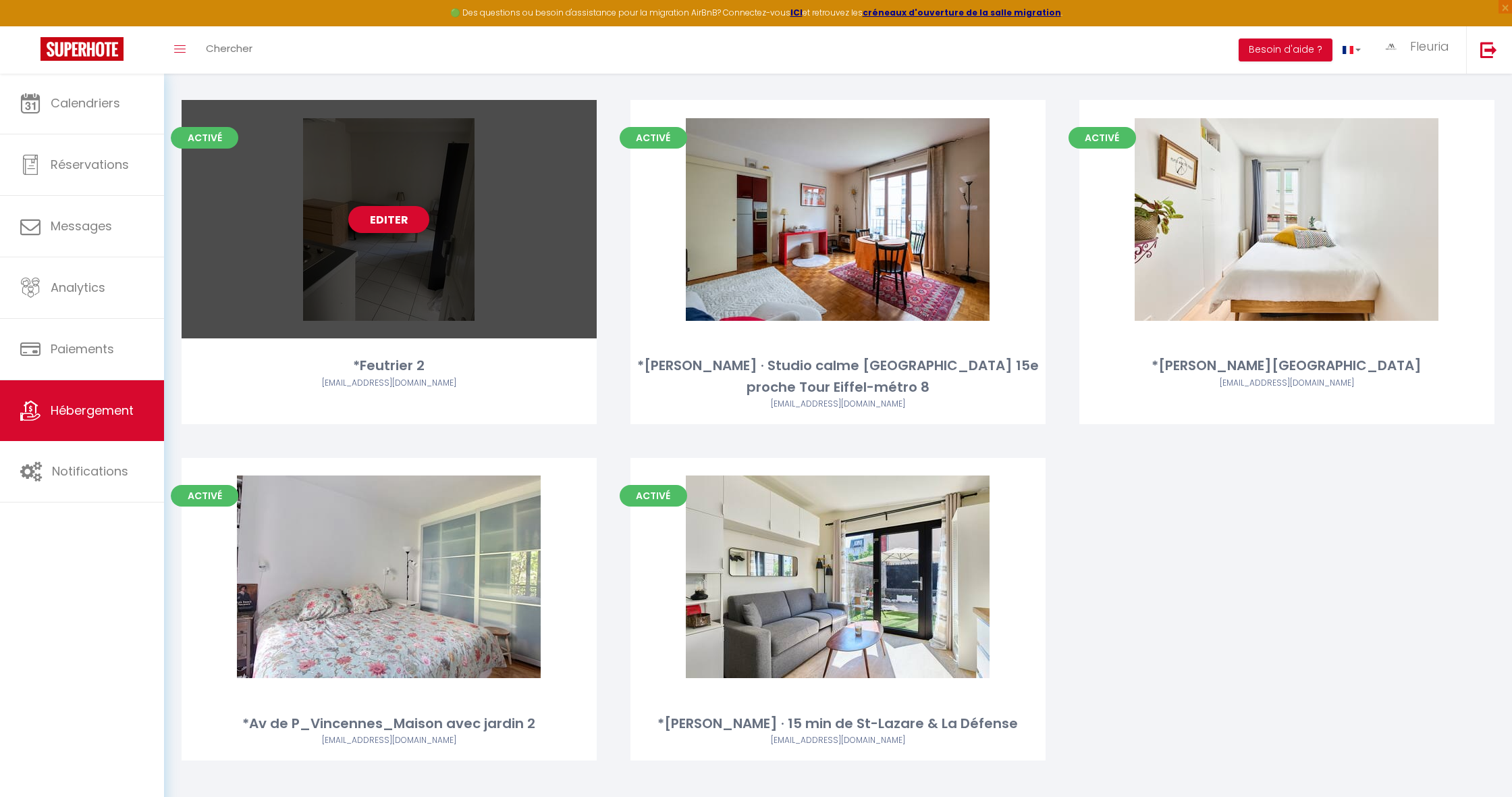
scroll to position [4790, 0]
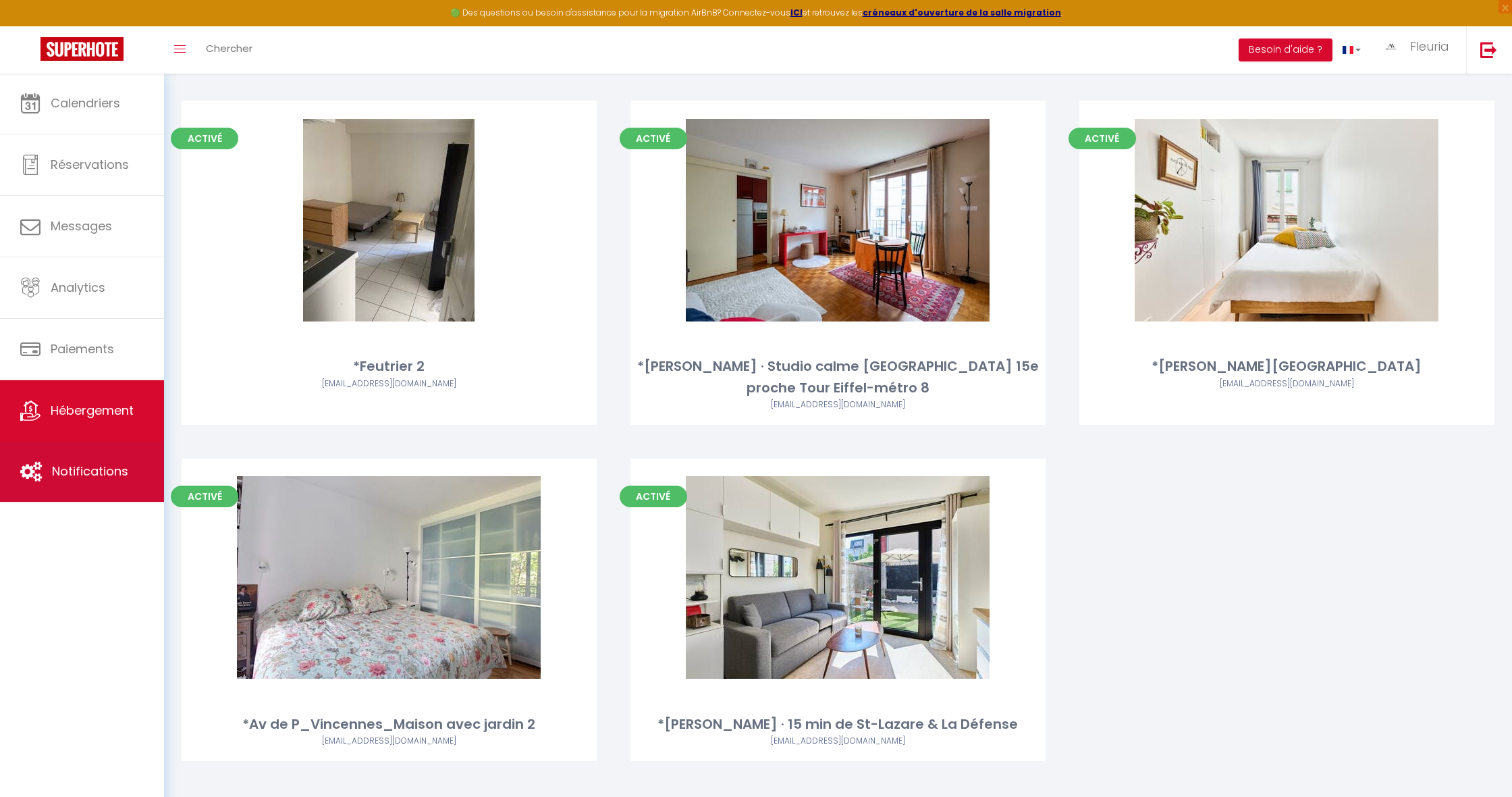
click at [75, 472] on span "Notifications" at bounding box center [89, 471] width 76 height 17
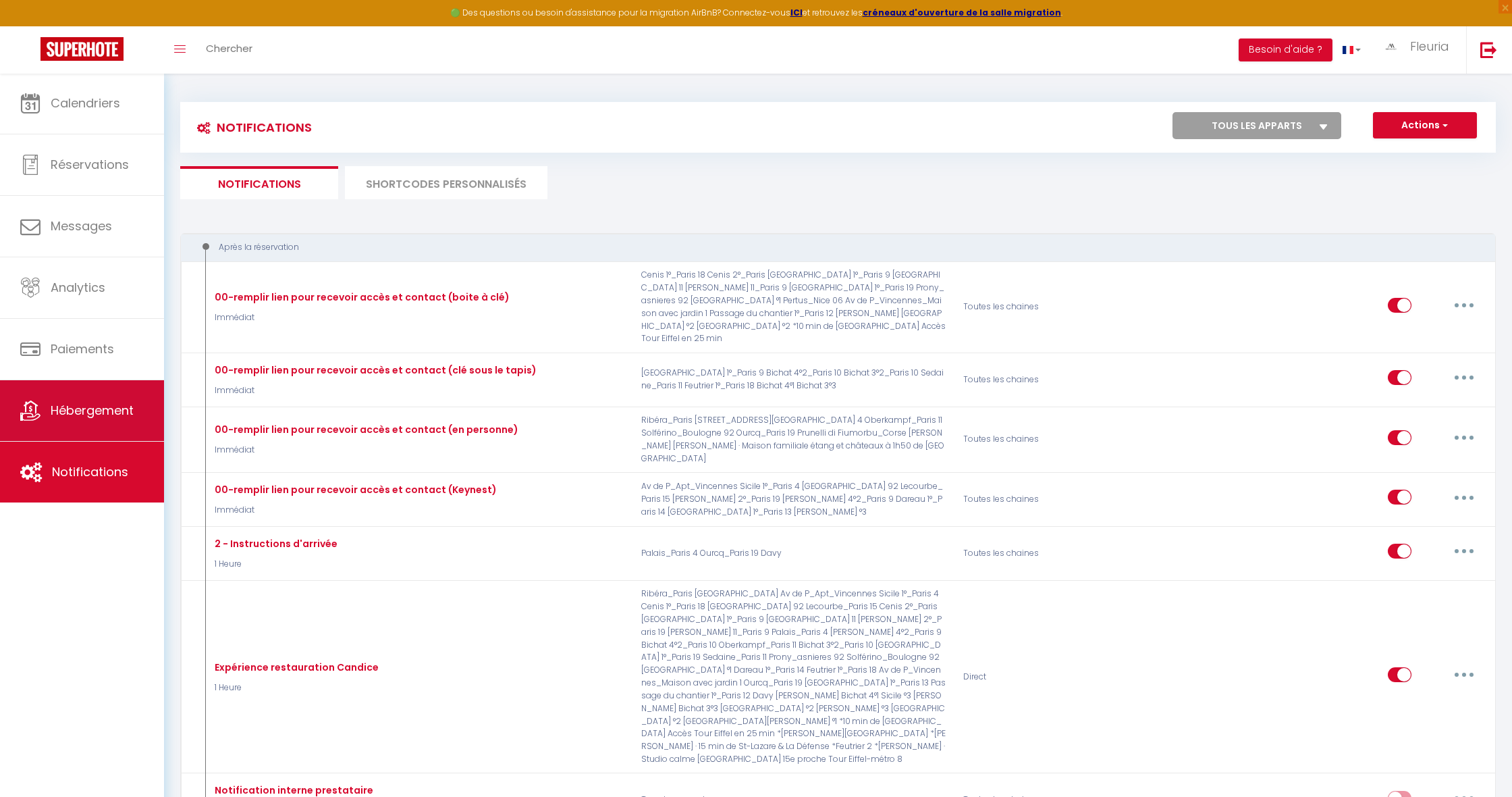
click at [89, 407] on span "Hébergement" at bounding box center [92, 411] width 83 height 17
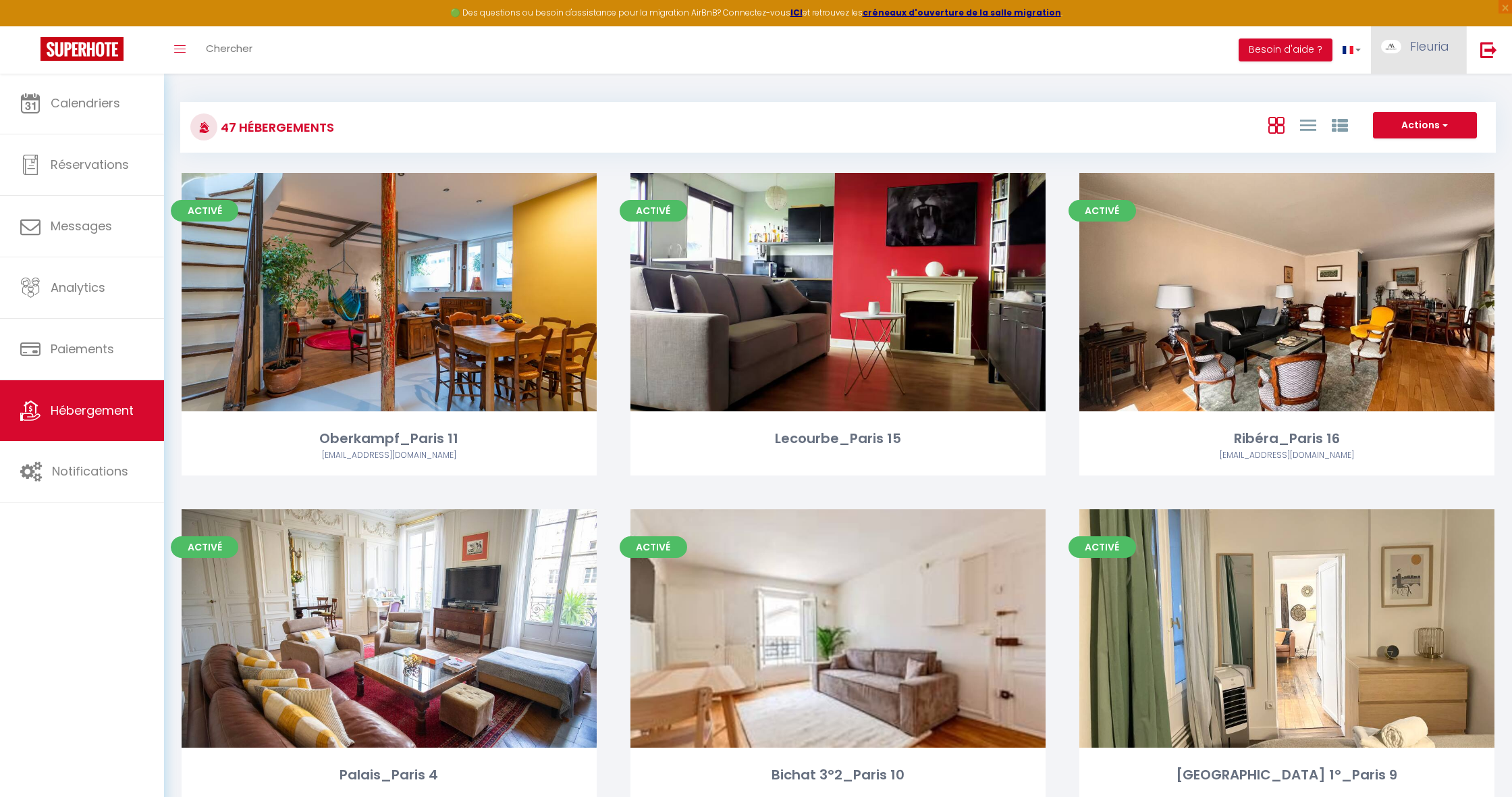
click at [1415, 44] on span "Fleuria" at bounding box center [1430, 46] width 39 height 17
click at [1379, 114] on icon at bounding box center [1376, 119] width 9 height 9
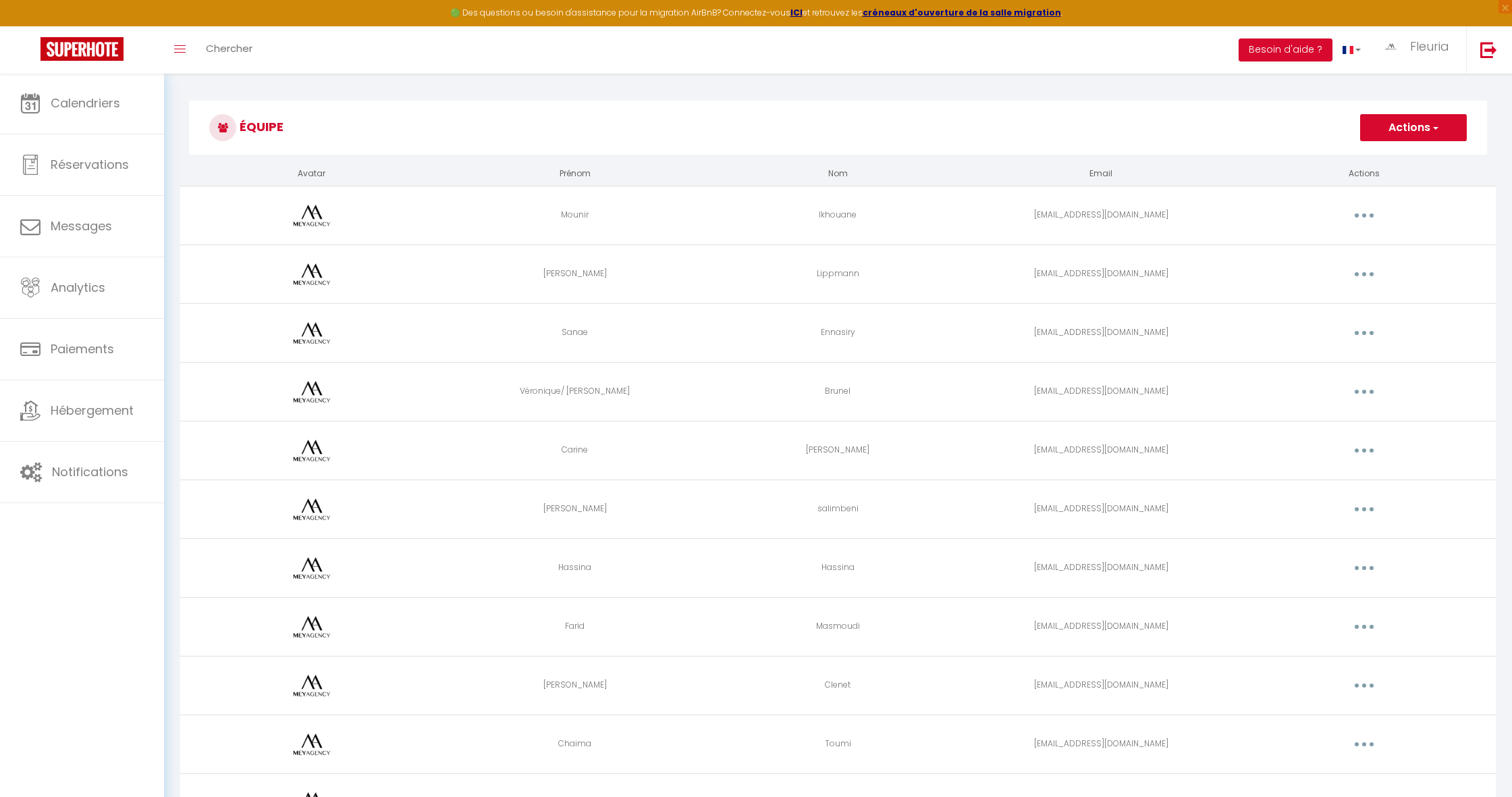
click at [1360, 334] on button "button" at bounding box center [1364, 333] width 38 height 22
click at [1290, 364] on link "Editer" at bounding box center [1329, 364] width 99 height 23
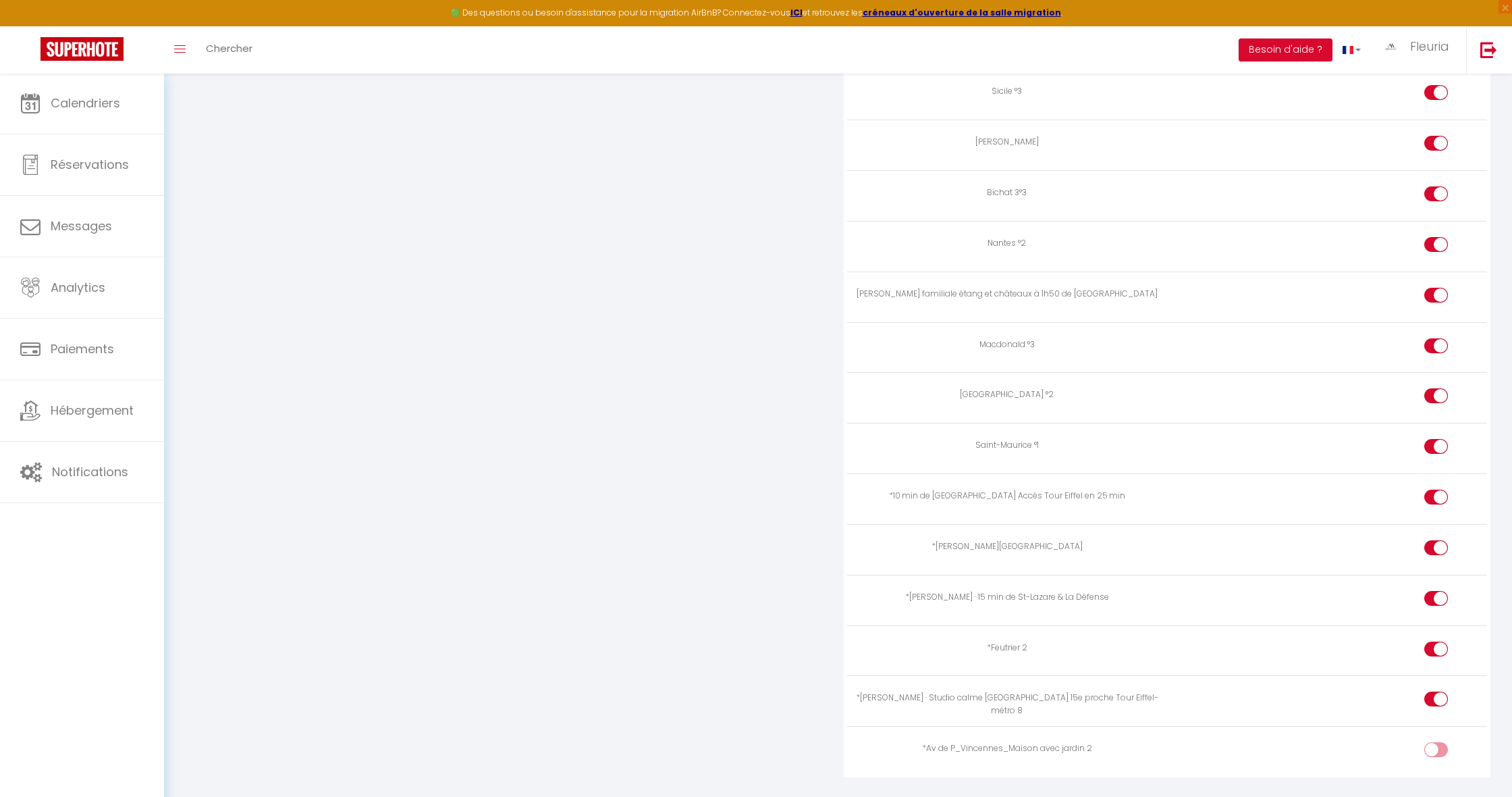
scroll to position [2458, 0]
click at [1431, 743] on div at bounding box center [1436, 750] width 24 height 15
click at [1435, 743] on input "checkbox" at bounding box center [1447, 753] width 24 height 20
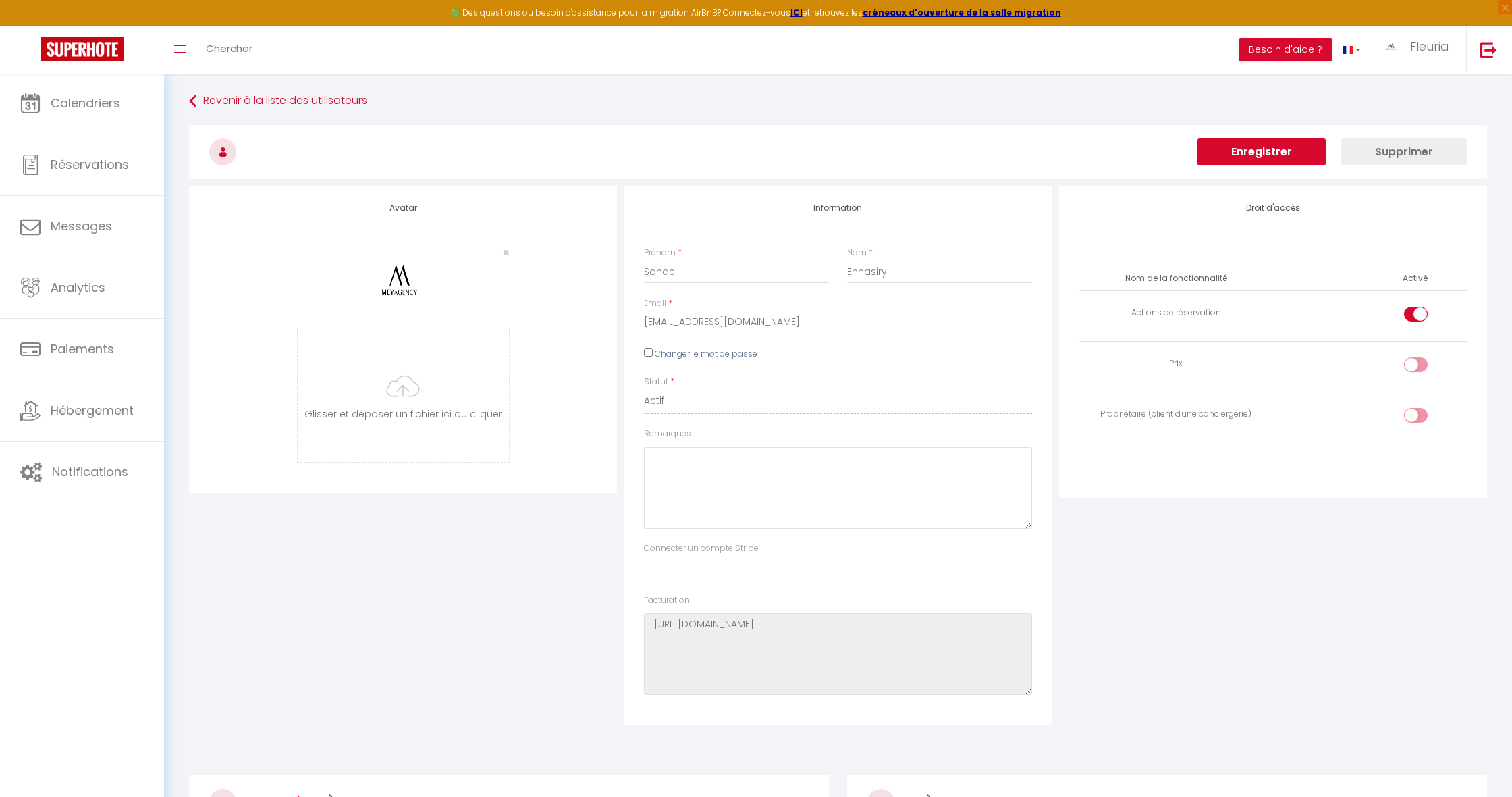
scroll to position [0, 0]
click at [1230, 148] on button "Enregistrer" at bounding box center [1261, 152] width 128 height 27
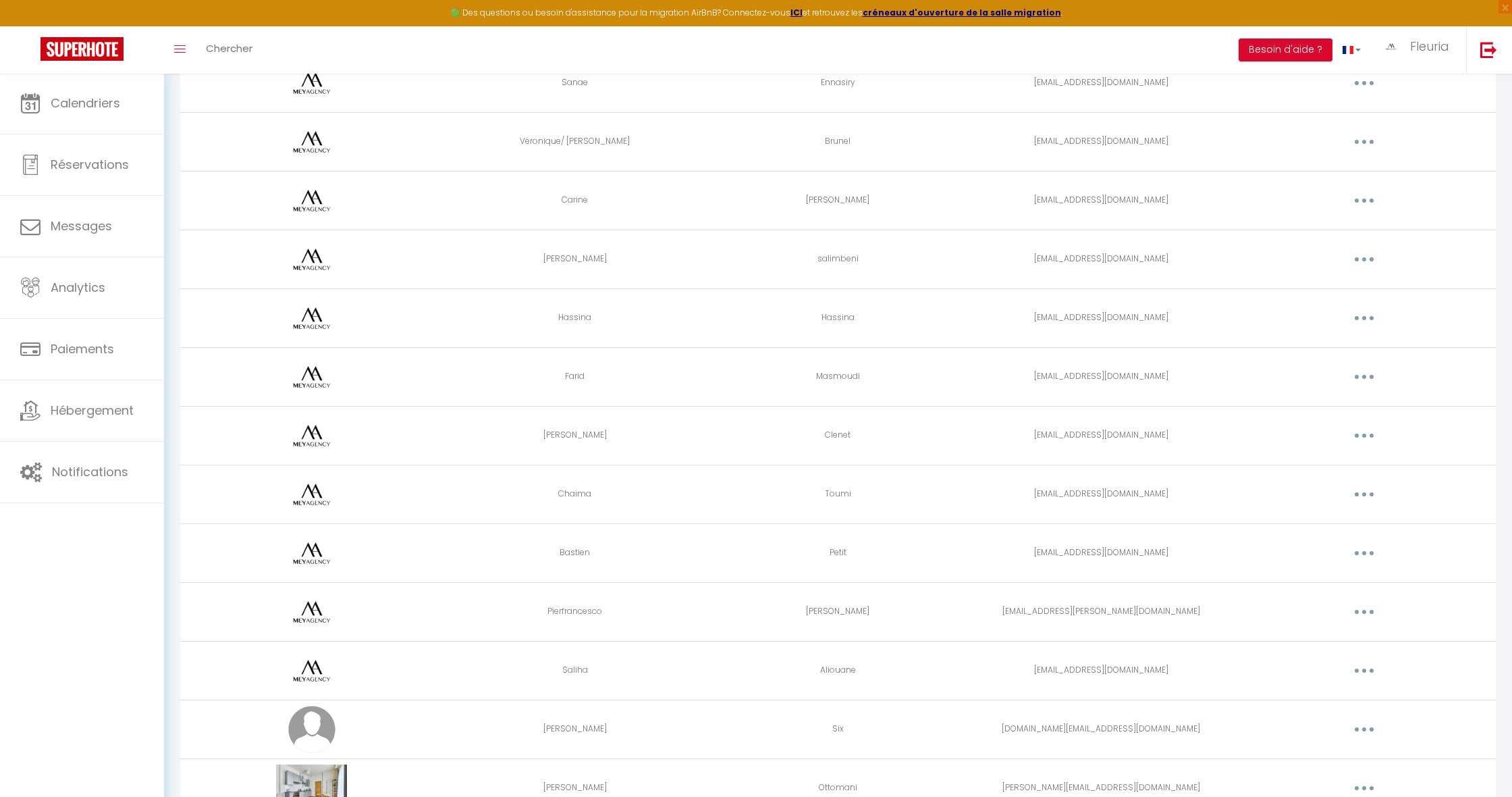
scroll to position [251, 0]
click at [1359, 314] on button "button" at bounding box center [1364, 317] width 38 height 22
click at [1310, 340] on link "Editer" at bounding box center [1329, 347] width 99 height 23
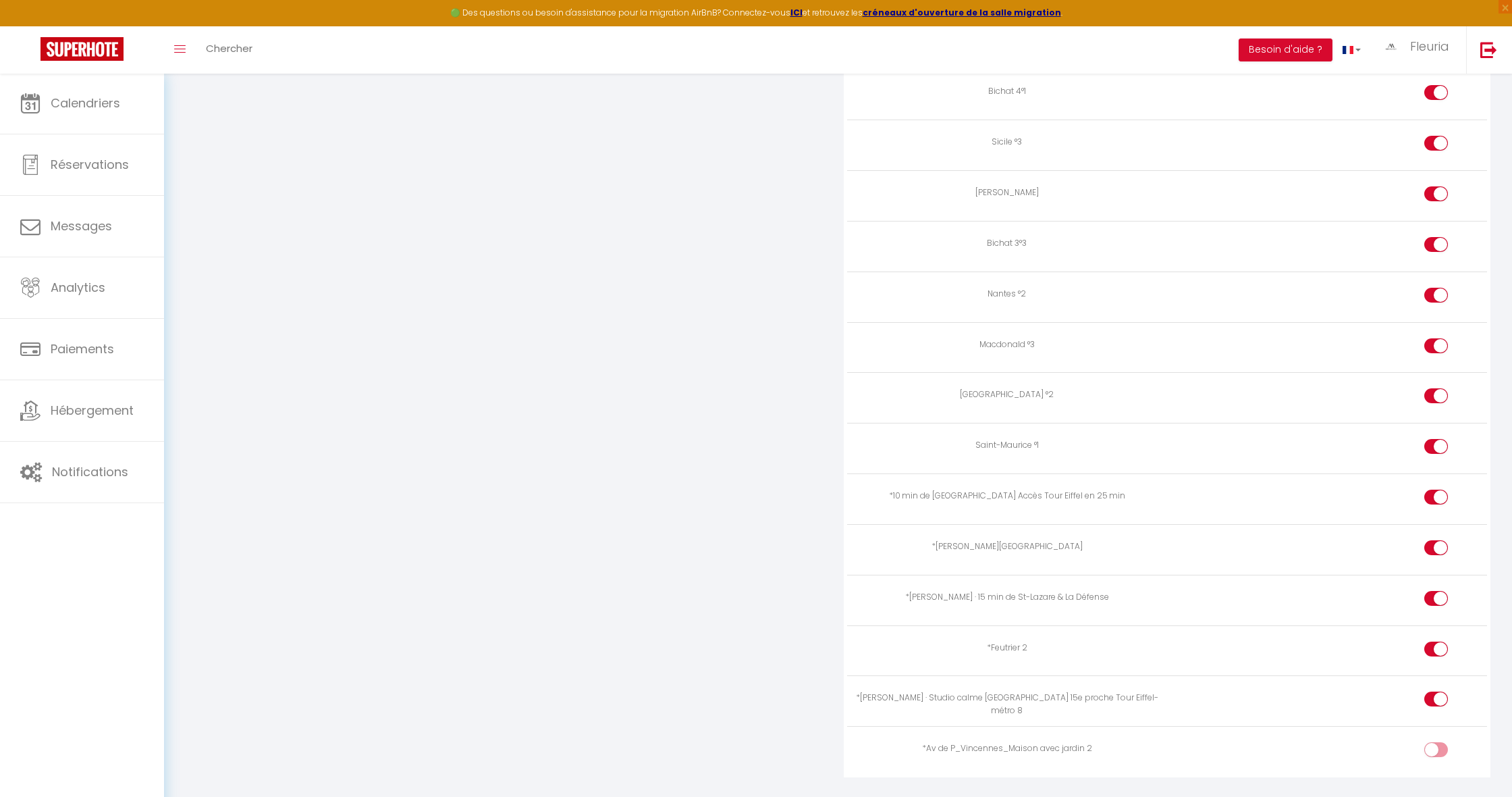
scroll to position [2458, 0]
click at [1431, 743] on div at bounding box center [1436, 750] width 24 height 15
click at [1435, 743] on input "checkbox" at bounding box center [1447, 753] width 24 height 20
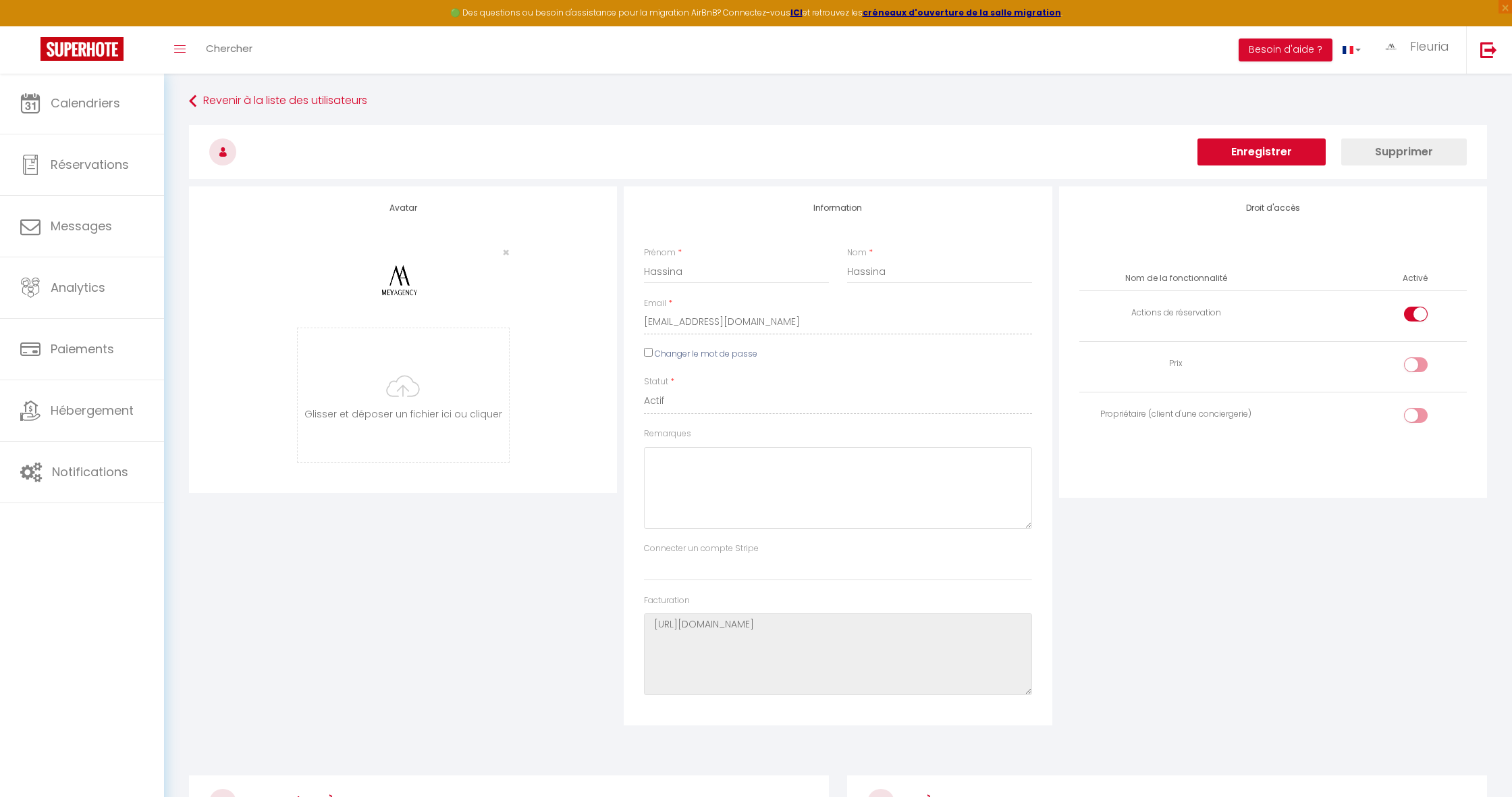
scroll to position [32, 0]
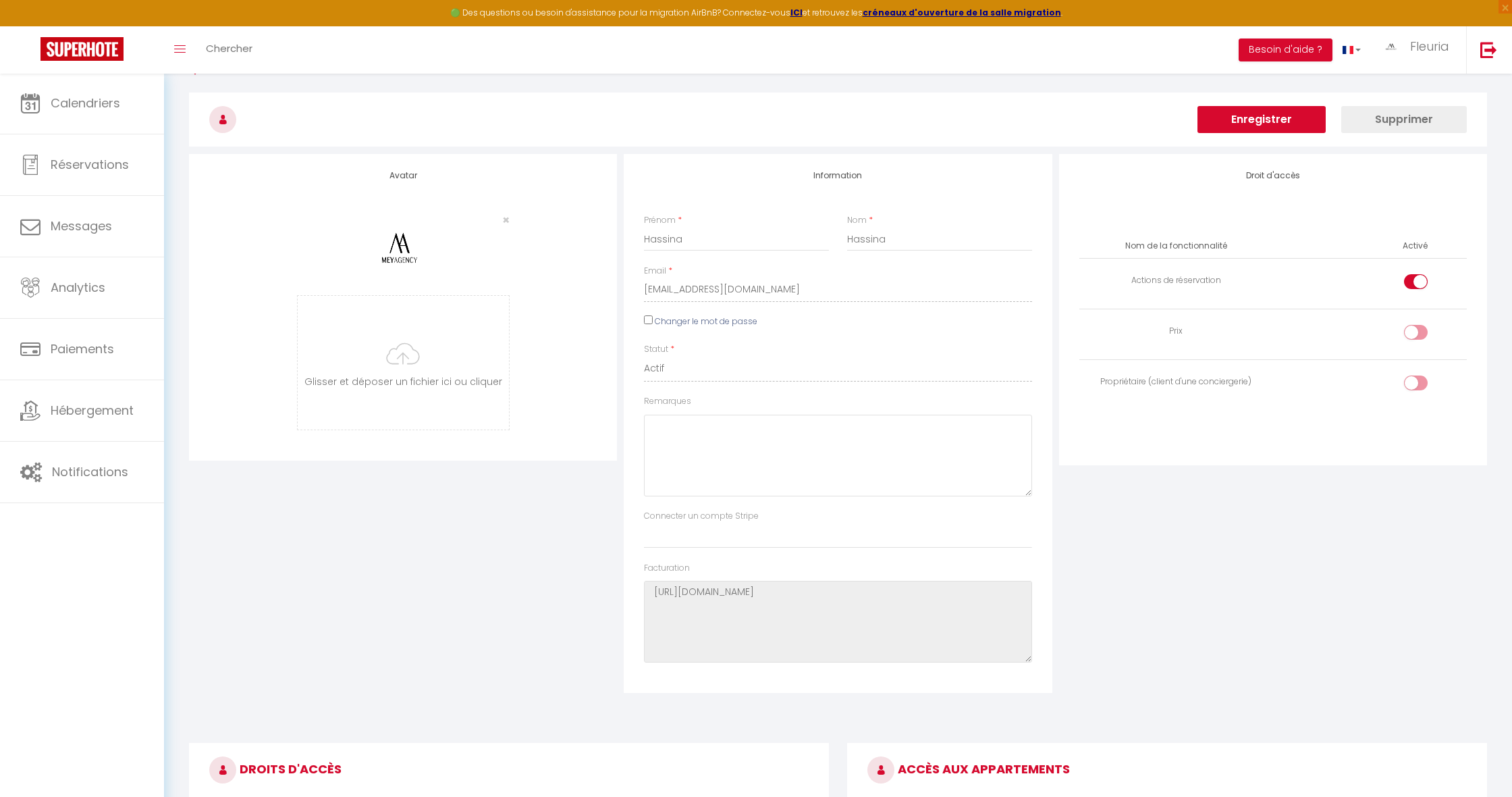
click at [1251, 116] on button "Enregistrer" at bounding box center [1261, 119] width 128 height 27
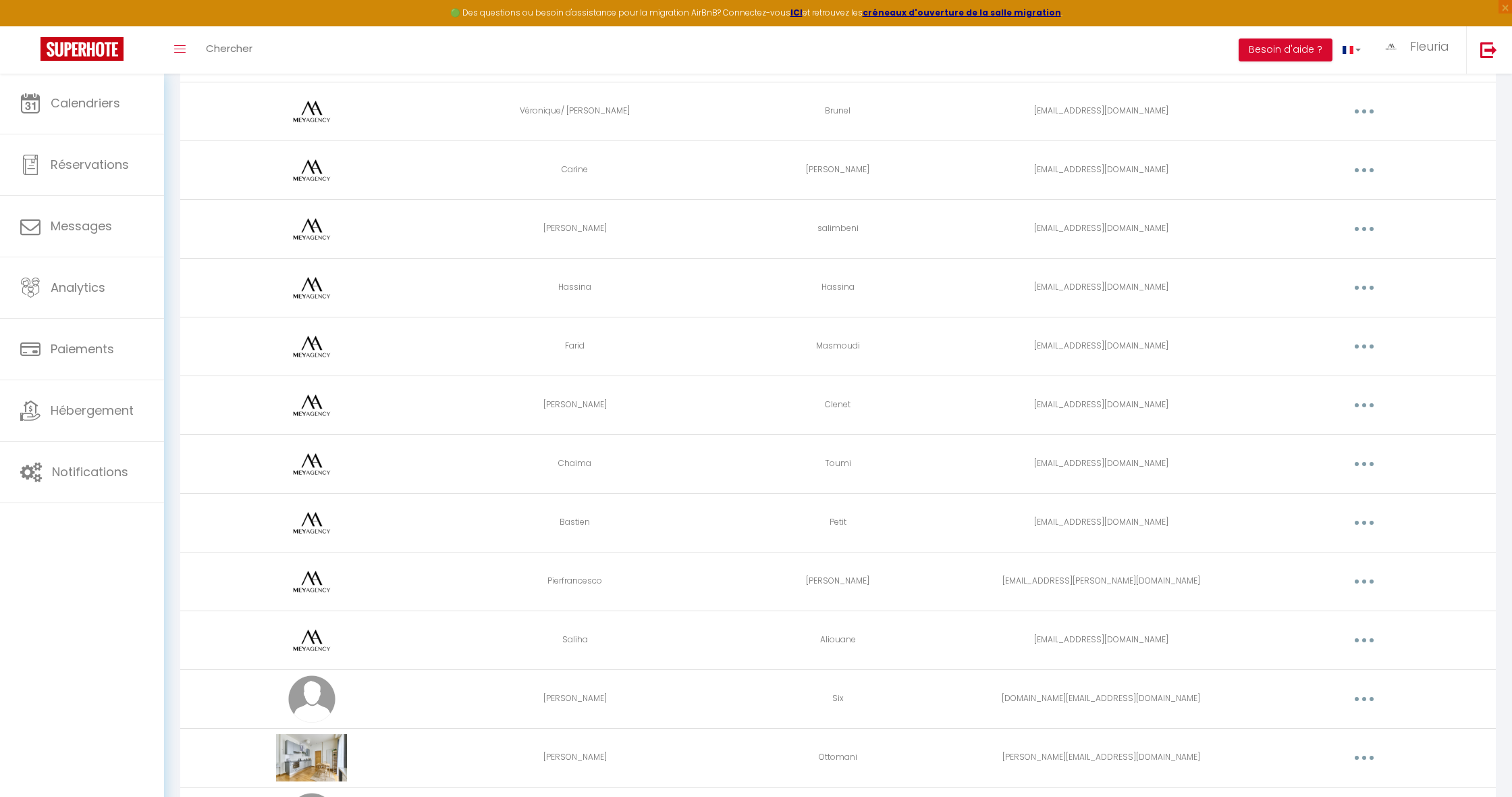
scroll to position [284, 0]
click at [1357, 459] on button "button" at bounding box center [1364, 461] width 38 height 22
click at [1318, 484] on link "Editer" at bounding box center [1329, 491] width 99 height 23
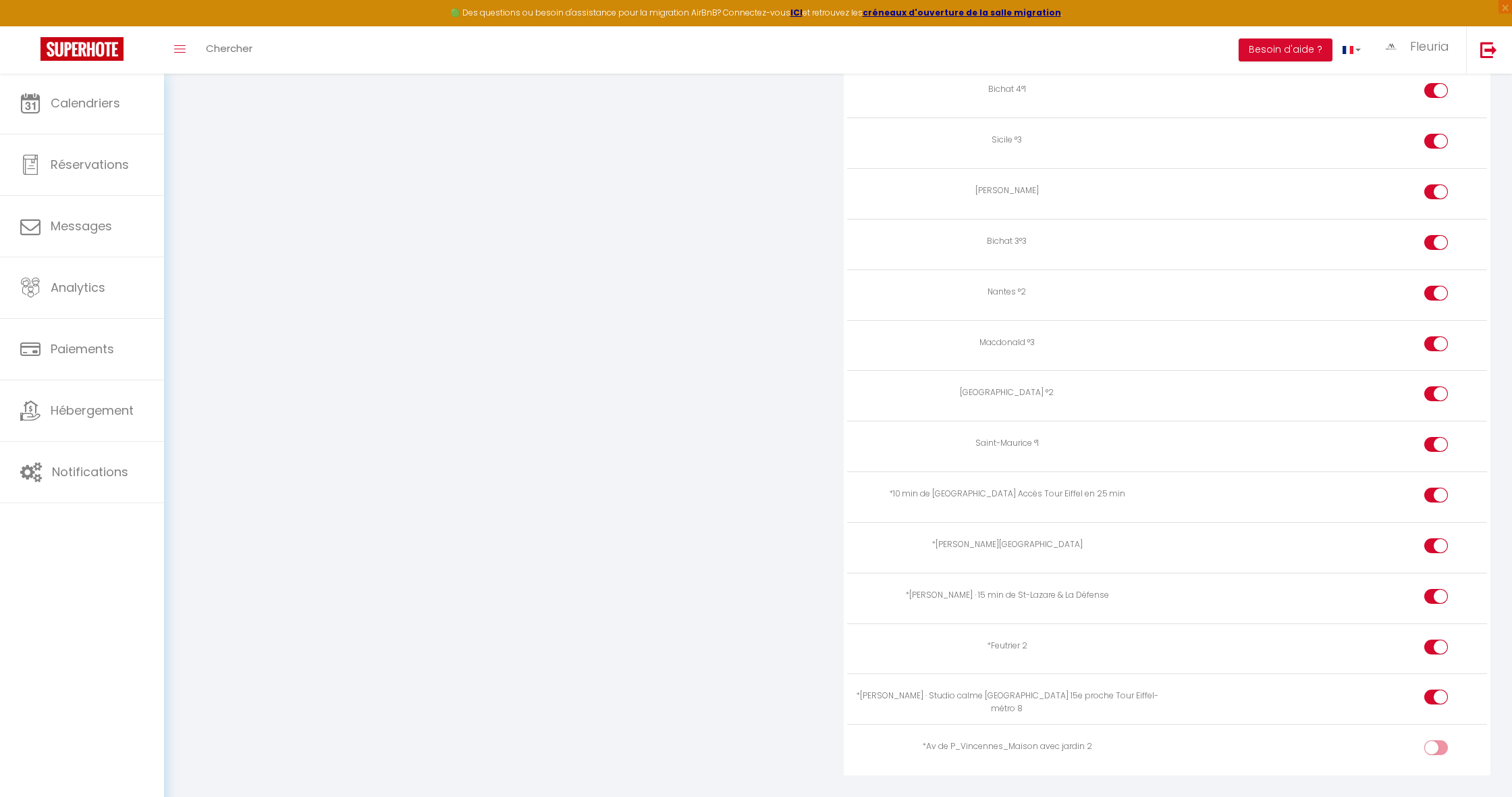
scroll to position [2458, 0]
click at [1431, 743] on div at bounding box center [1436, 750] width 24 height 15
click at [1435, 743] on input "checkbox" at bounding box center [1447, 753] width 24 height 20
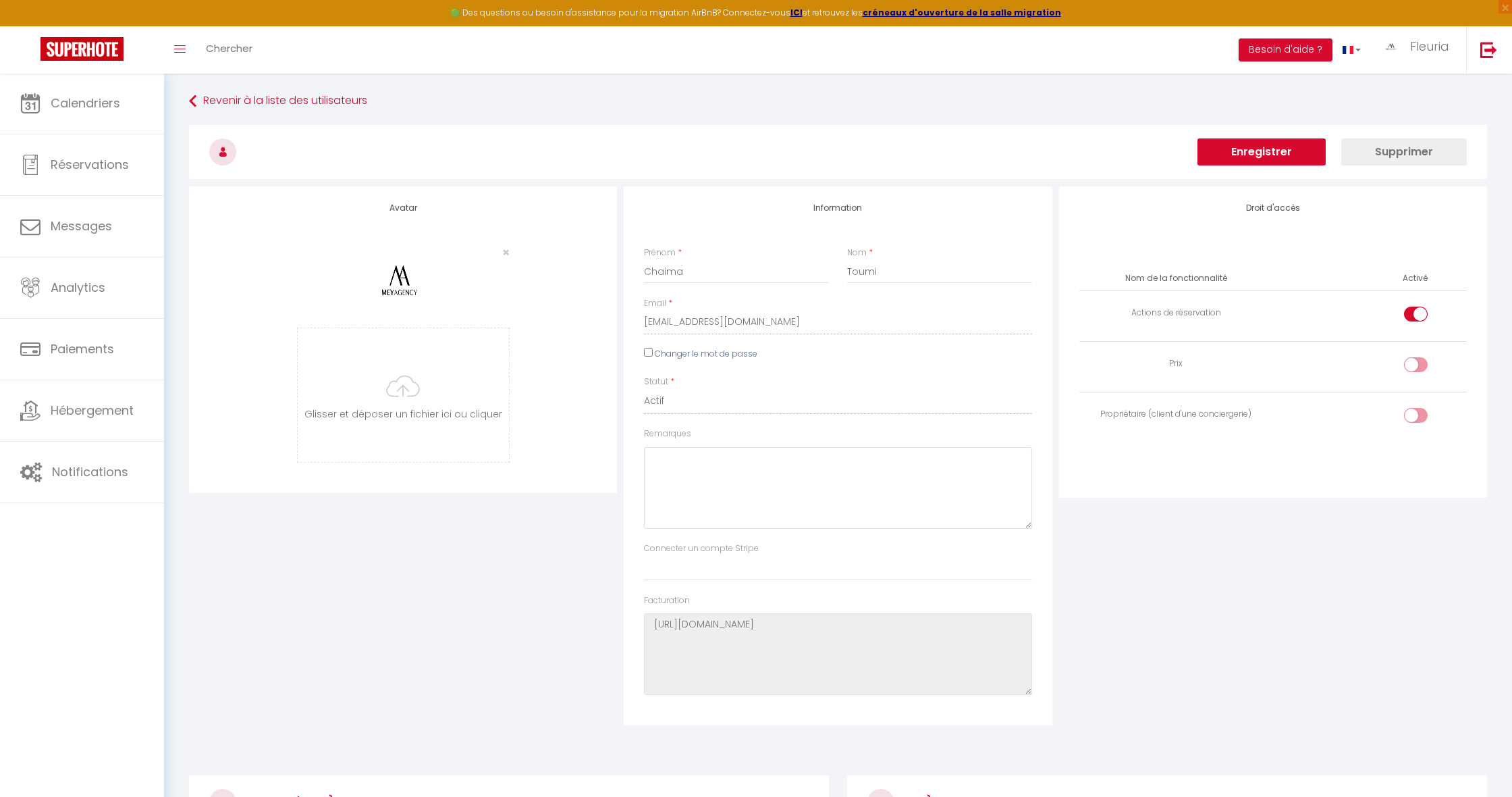
scroll to position [0, 0]
drag, startPoint x: 1285, startPoint y: 285, endPoint x: 1289, endPoint y: 307, distance: 22.4
click at [1281, 274] on thead "Nom de la fonctionnalité Activé" at bounding box center [1273, 278] width 387 height 24
click at [1260, 163] on button "Enregistrer" at bounding box center [1261, 152] width 128 height 27
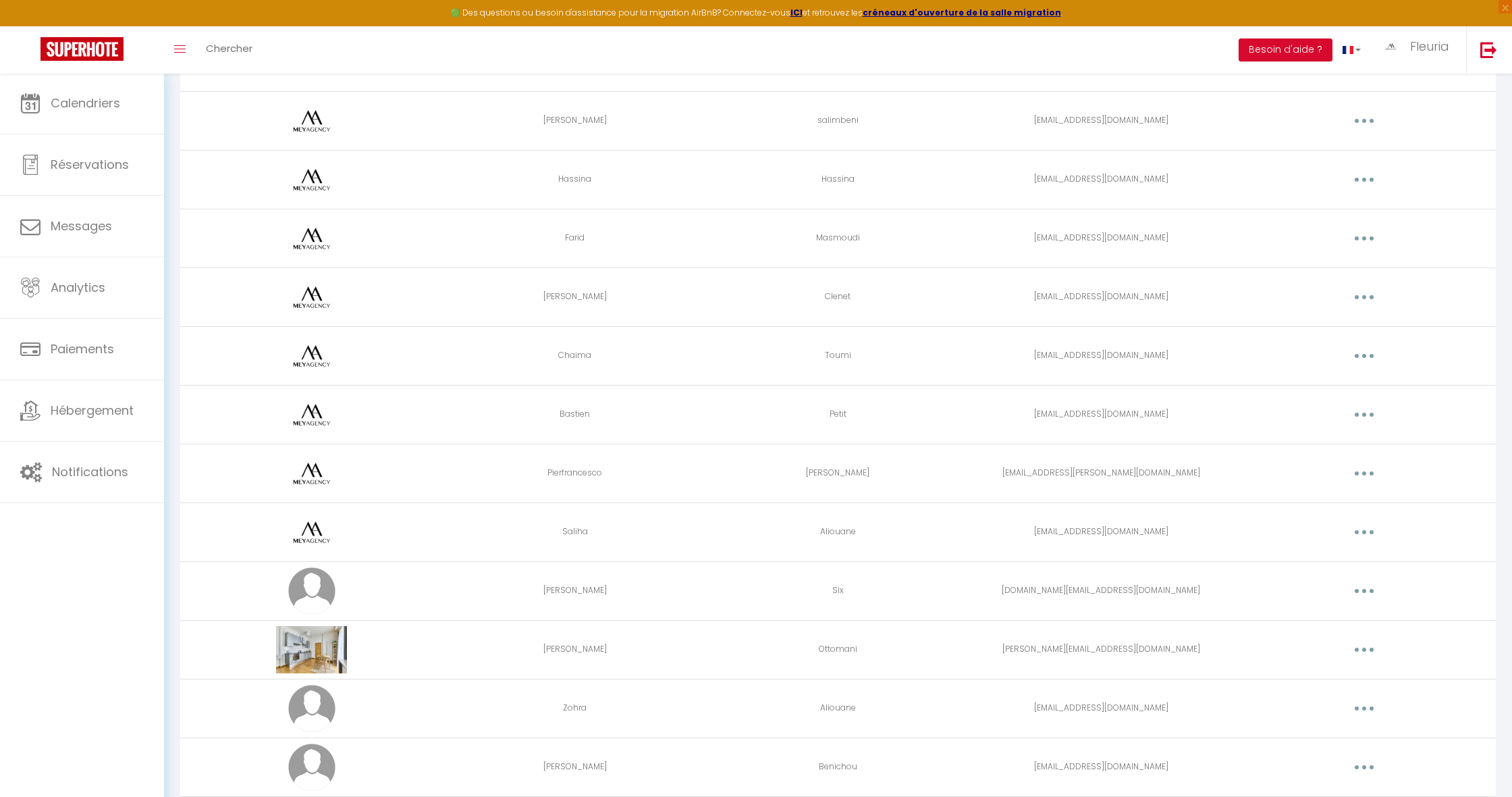
scroll to position [387, 0]
click at [1352, 535] on button "button" at bounding box center [1364, 534] width 38 height 22
click at [1301, 558] on link "Editer" at bounding box center [1329, 564] width 99 height 23
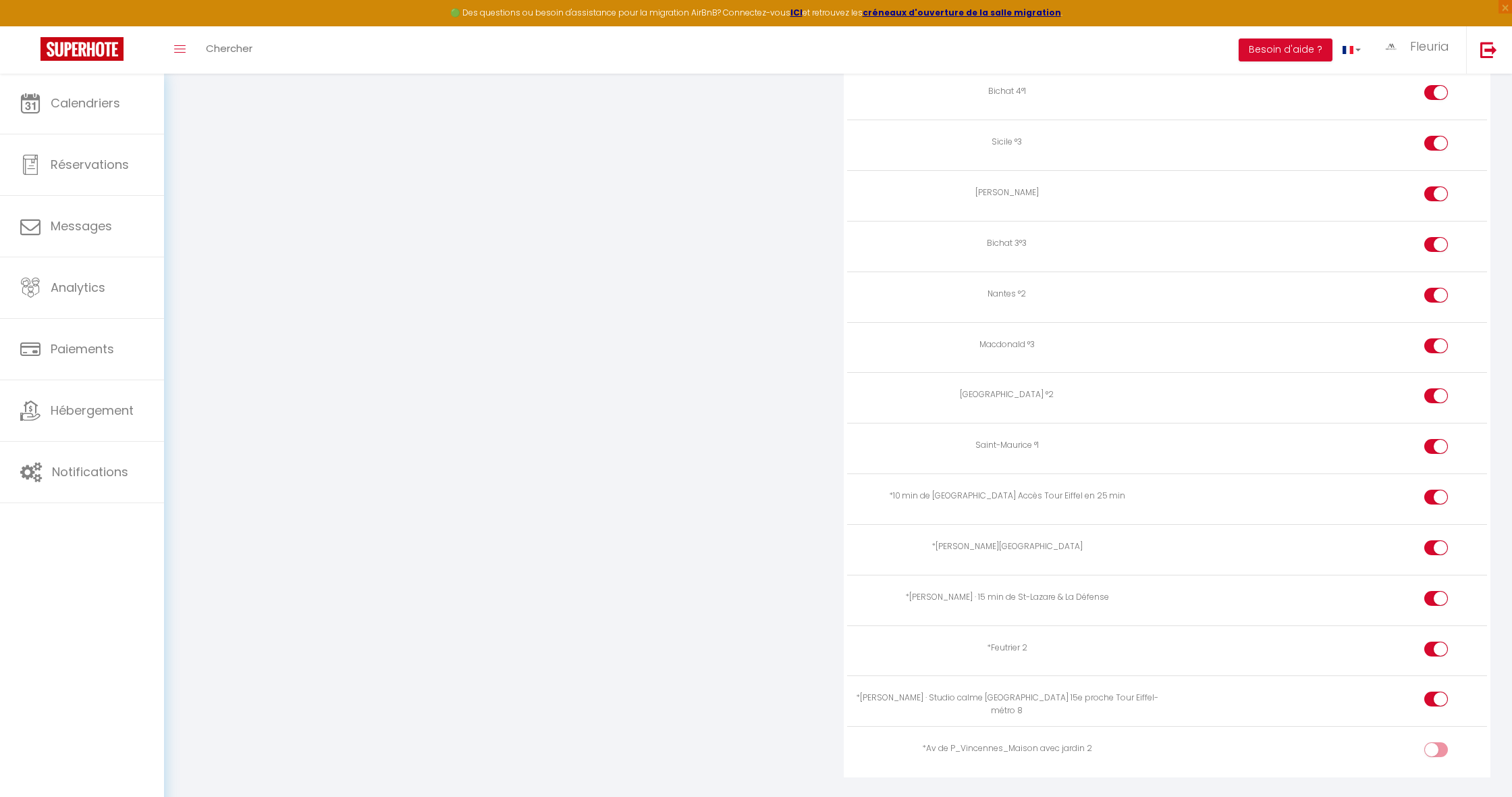
scroll to position [2458, 0]
click at [1430, 743] on div at bounding box center [1436, 750] width 24 height 15
click at [1435, 743] on input "checkbox" at bounding box center [1447, 753] width 24 height 20
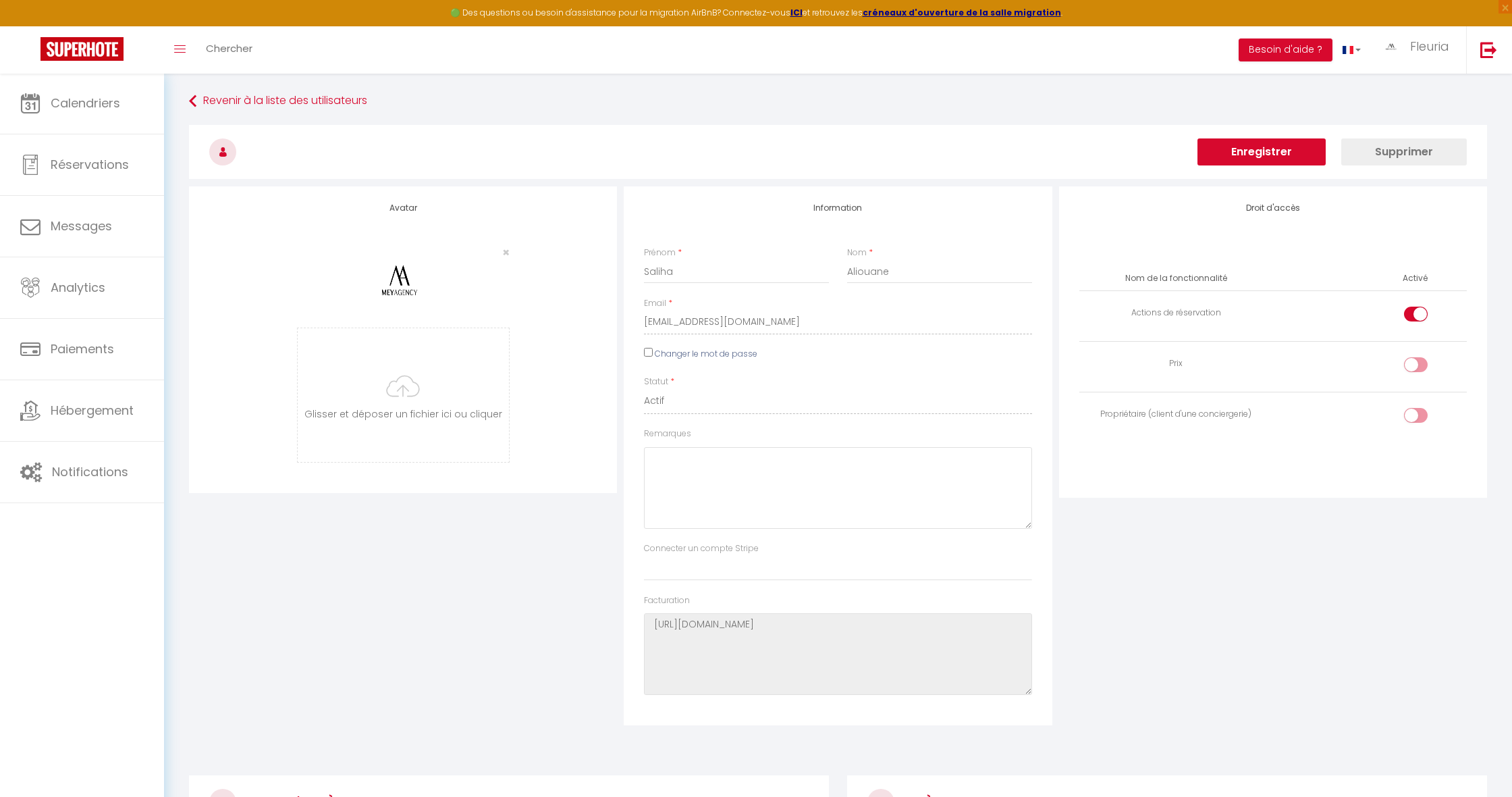
scroll to position [0, 0]
click at [1232, 152] on button "Enregistrer" at bounding box center [1261, 152] width 128 height 27
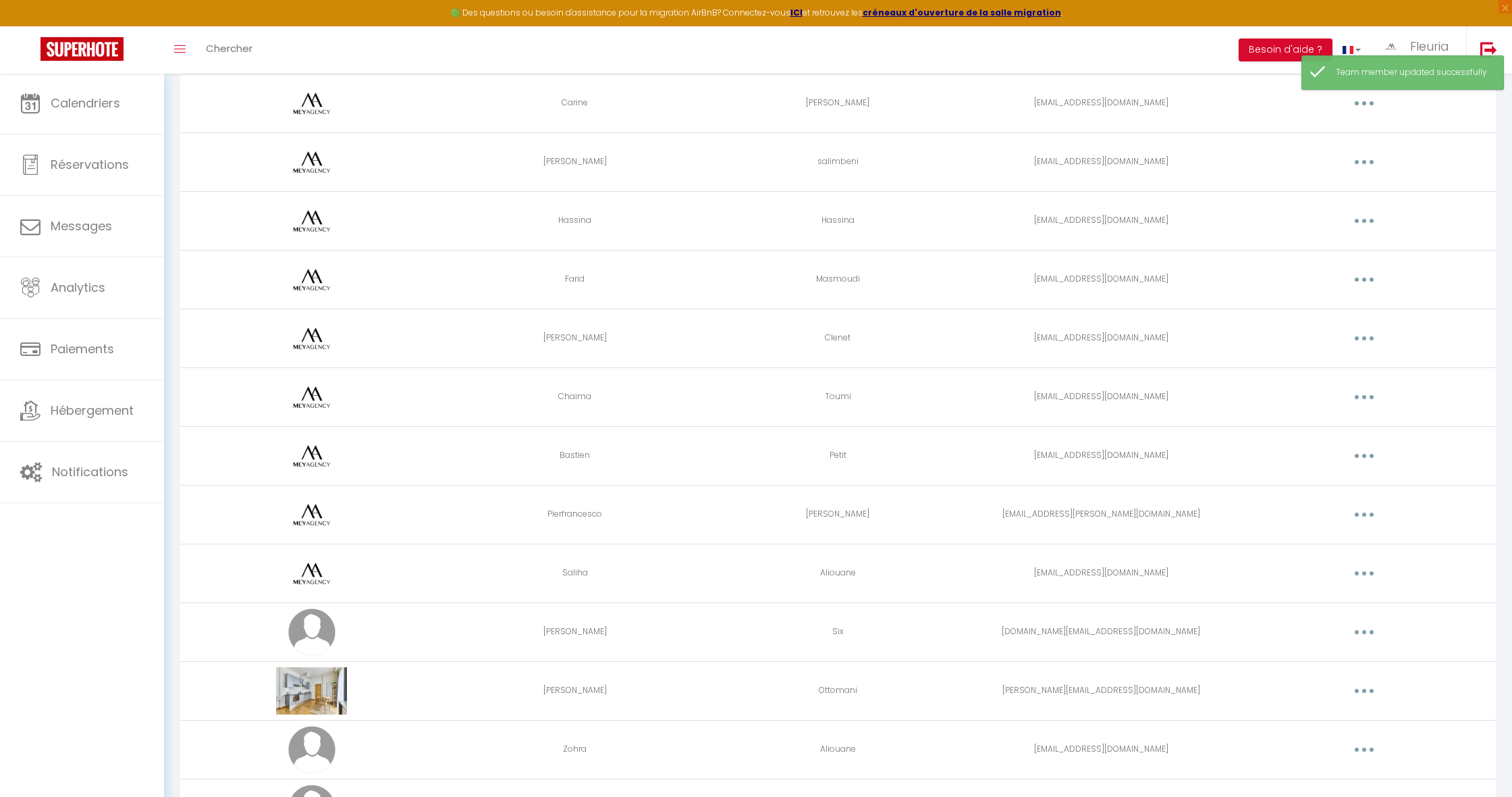
scroll to position [355, 0]
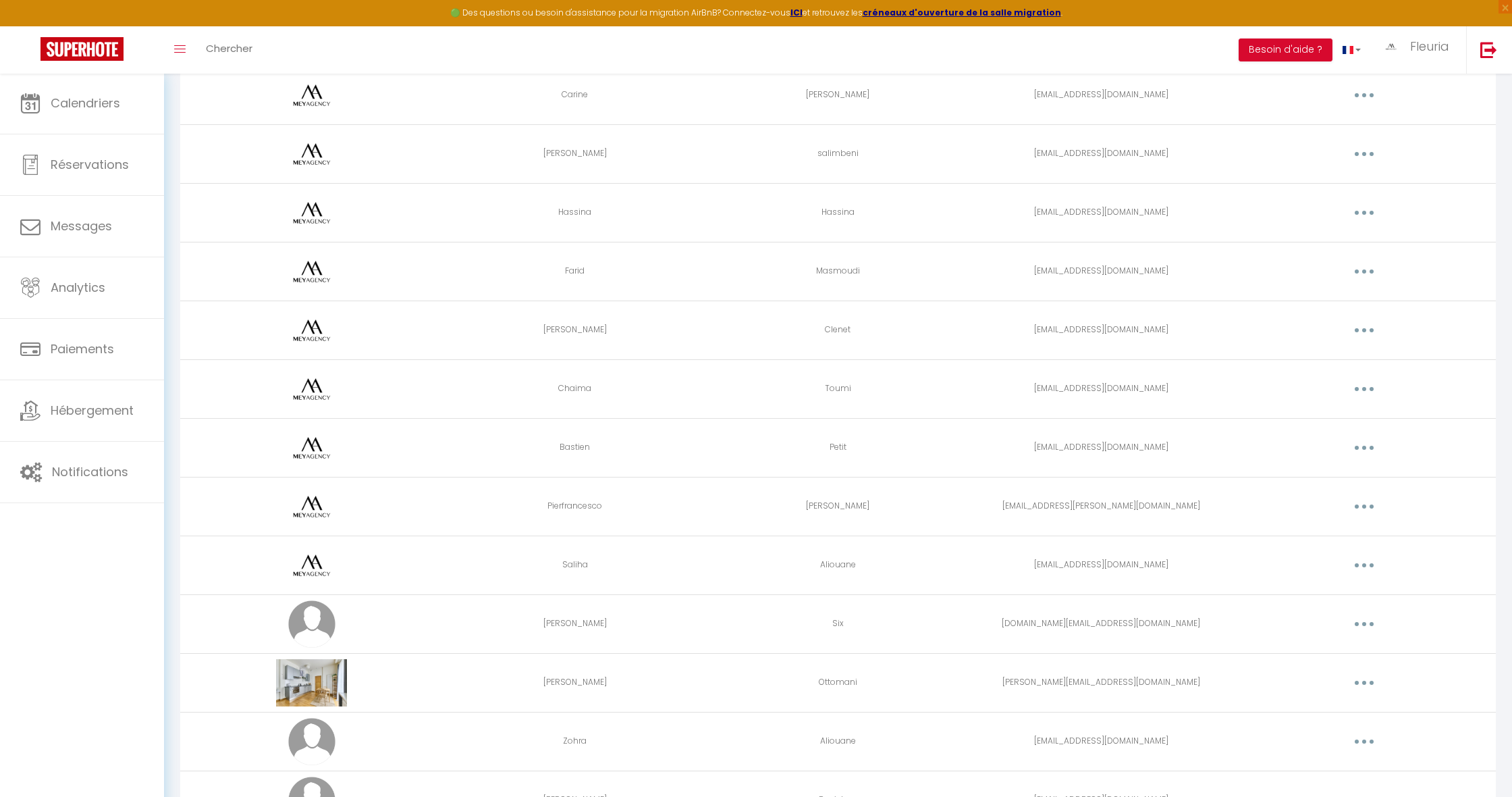
click at [1366, 563] on button "button" at bounding box center [1364, 565] width 38 height 22
click at [1318, 596] on link "Editer" at bounding box center [1329, 596] width 99 height 23
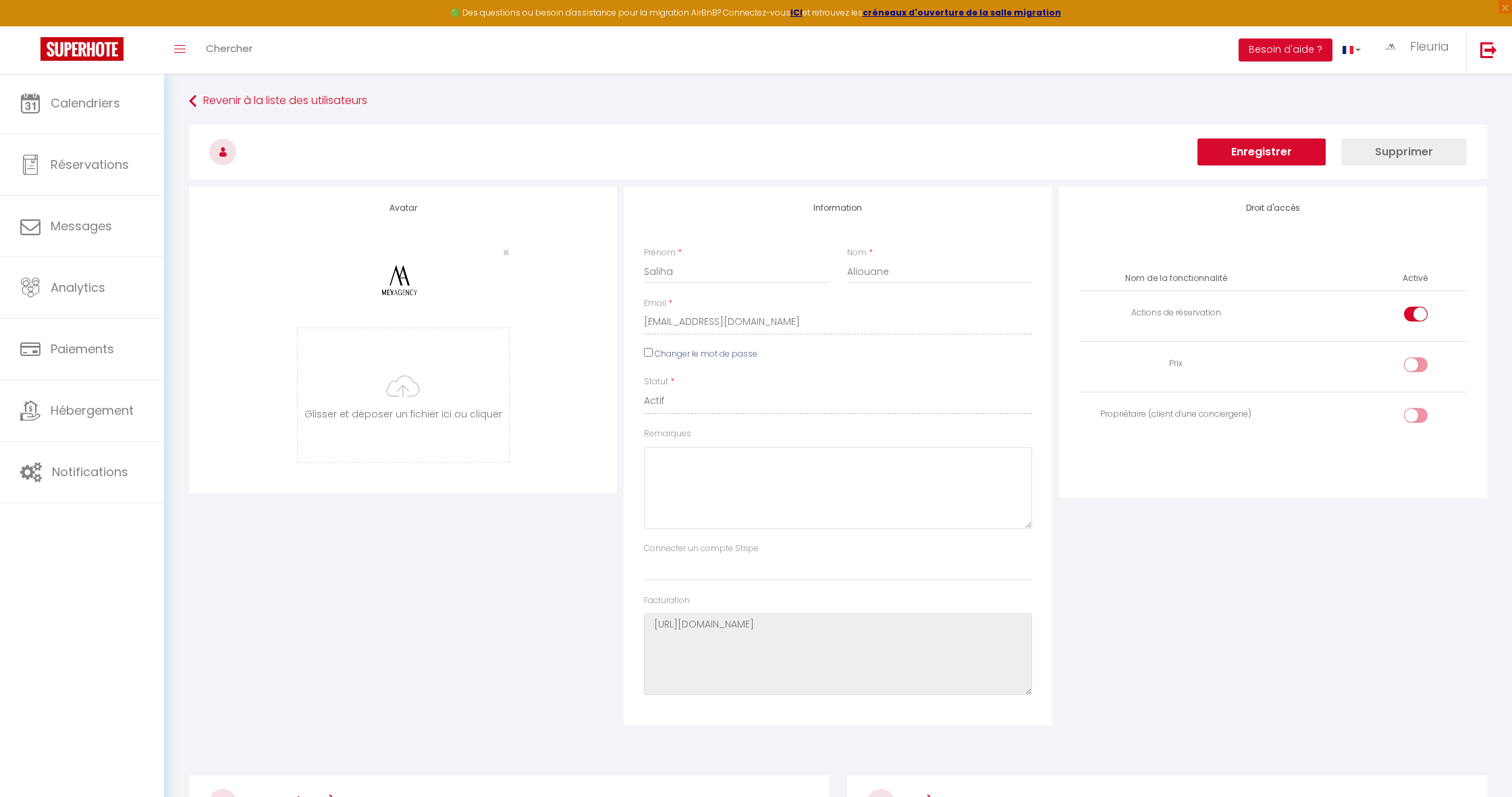
click at [1241, 156] on button "Enregistrer" at bounding box center [1261, 152] width 128 height 27
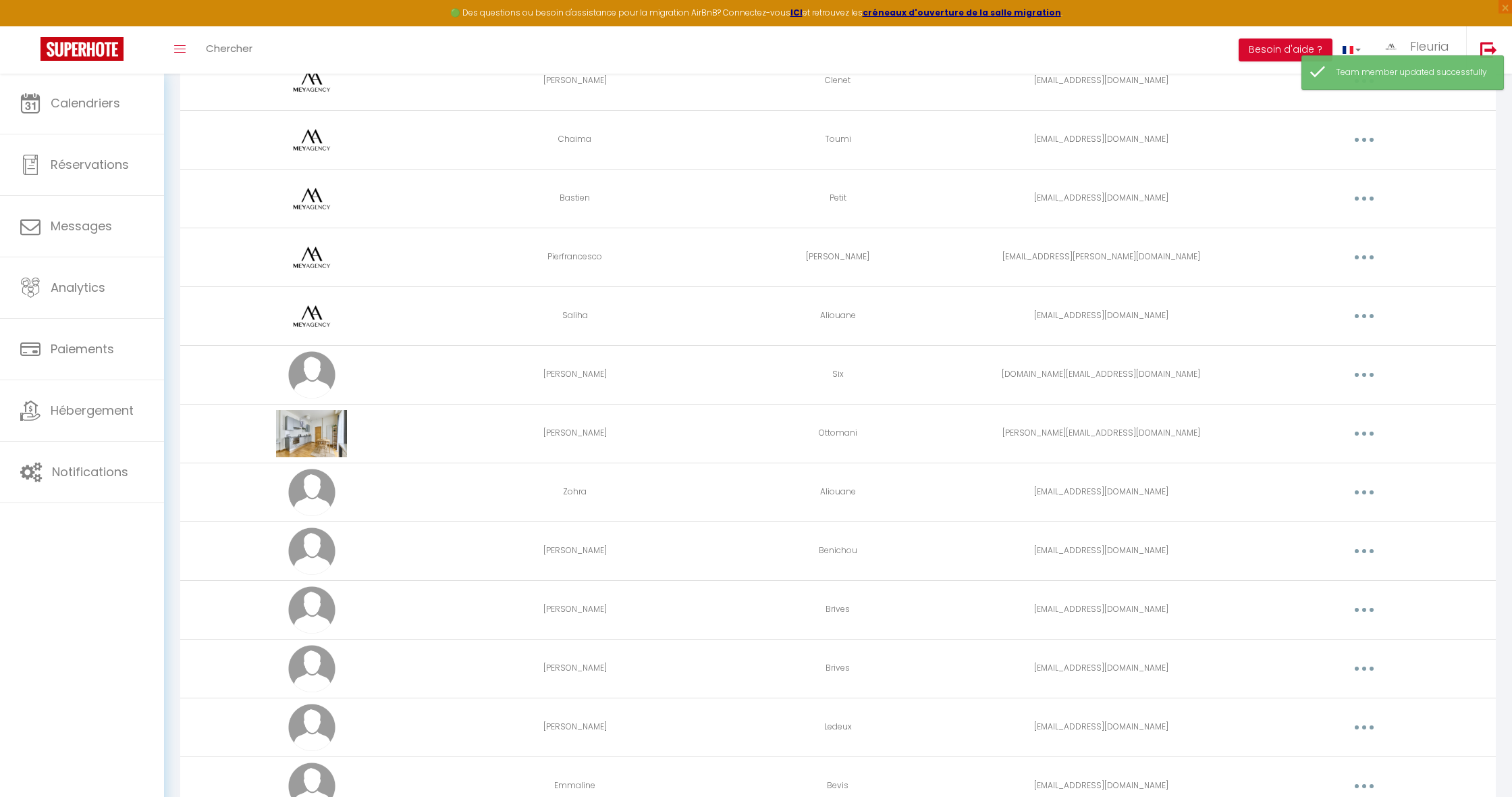
scroll to position [605, 0]
click at [1358, 491] on button "button" at bounding box center [1364, 491] width 38 height 22
click at [1320, 520] on link "Editer" at bounding box center [1329, 522] width 99 height 23
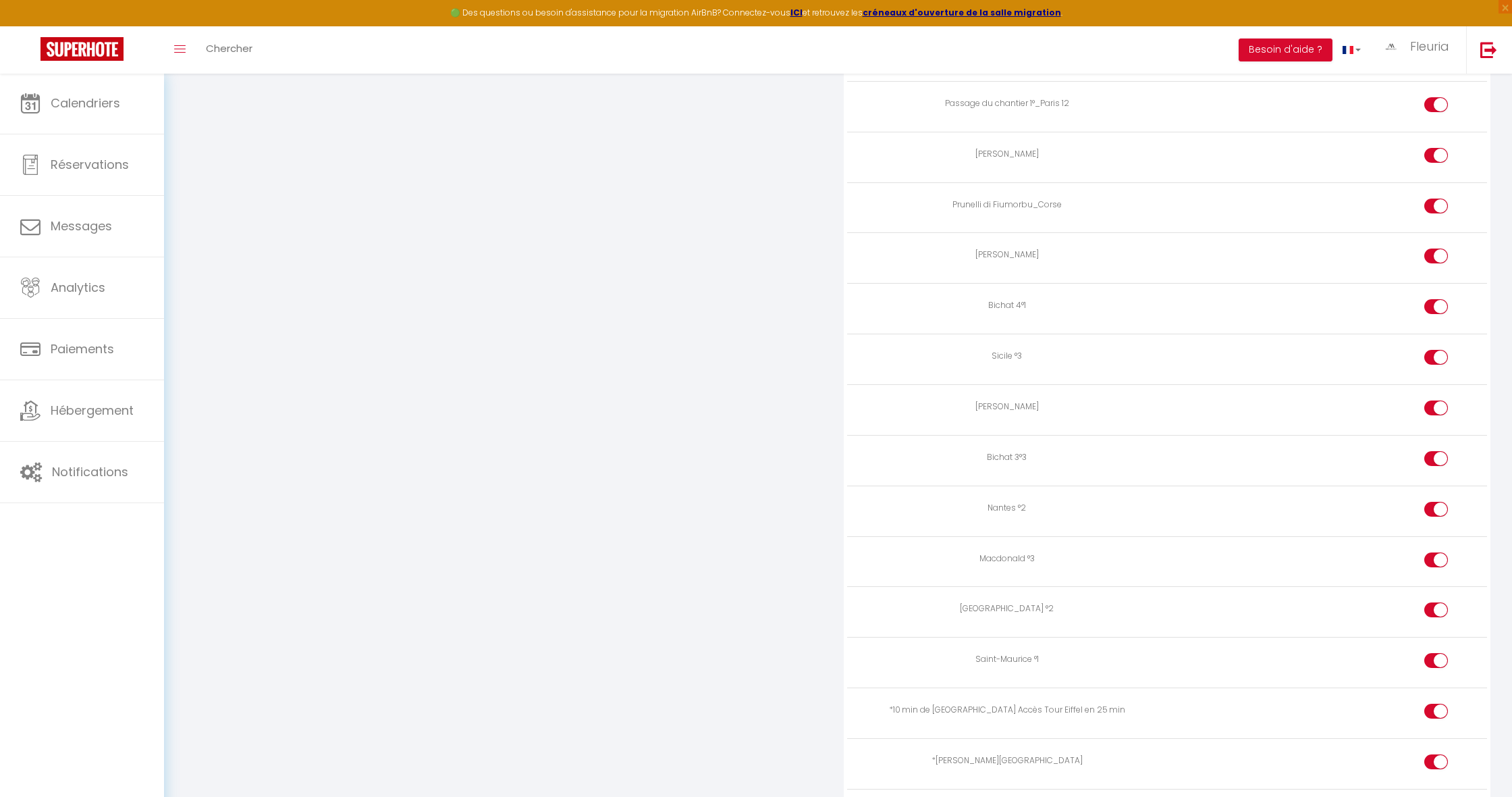
scroll to position [2455, 0]
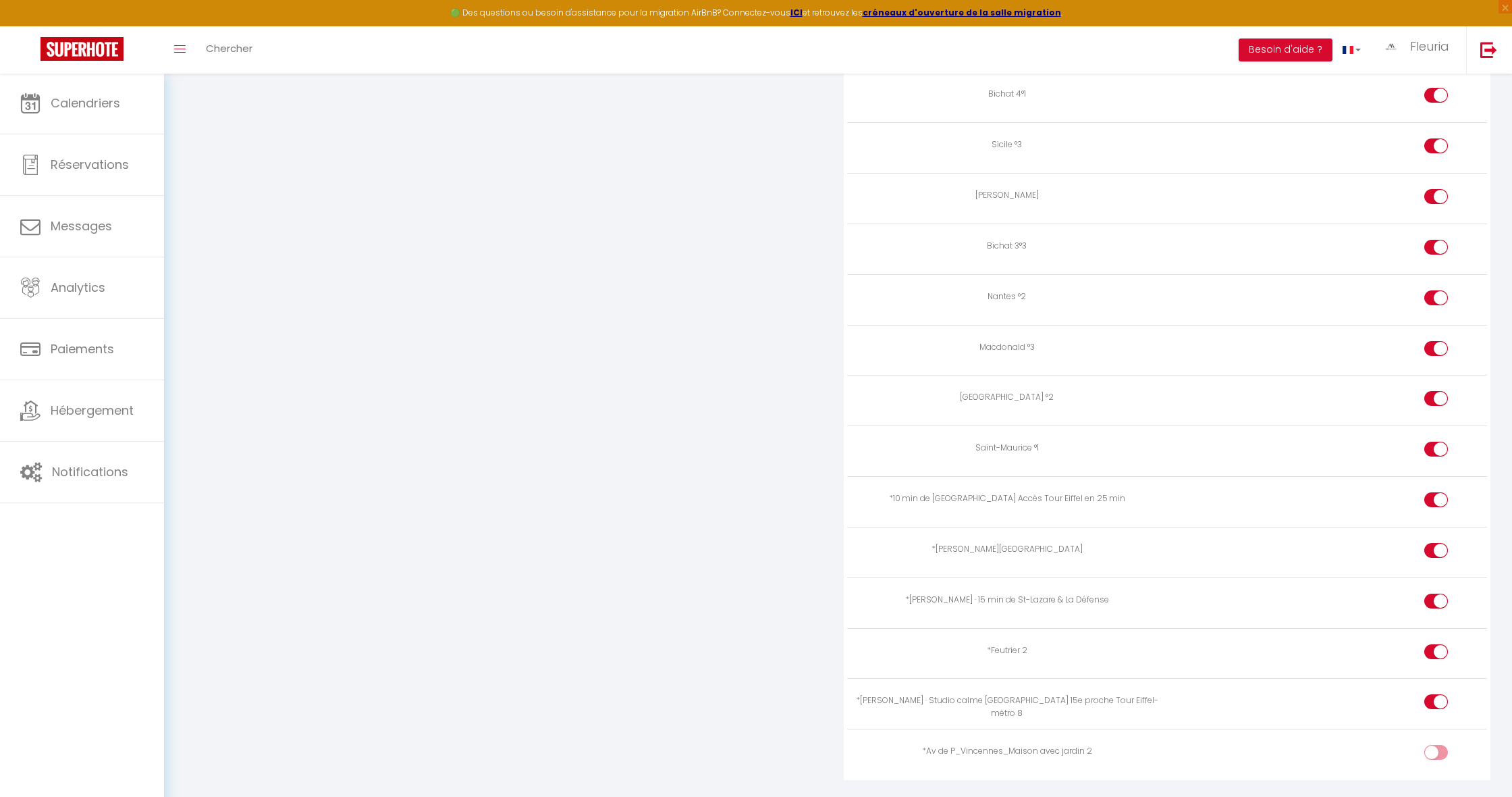
click at [1430, 744] on div at bounding box center [1436, 752] width 24 height 15
click at [1435, 744] on input "checkbox" at bounding box center [1447, 755] width 24 height 20
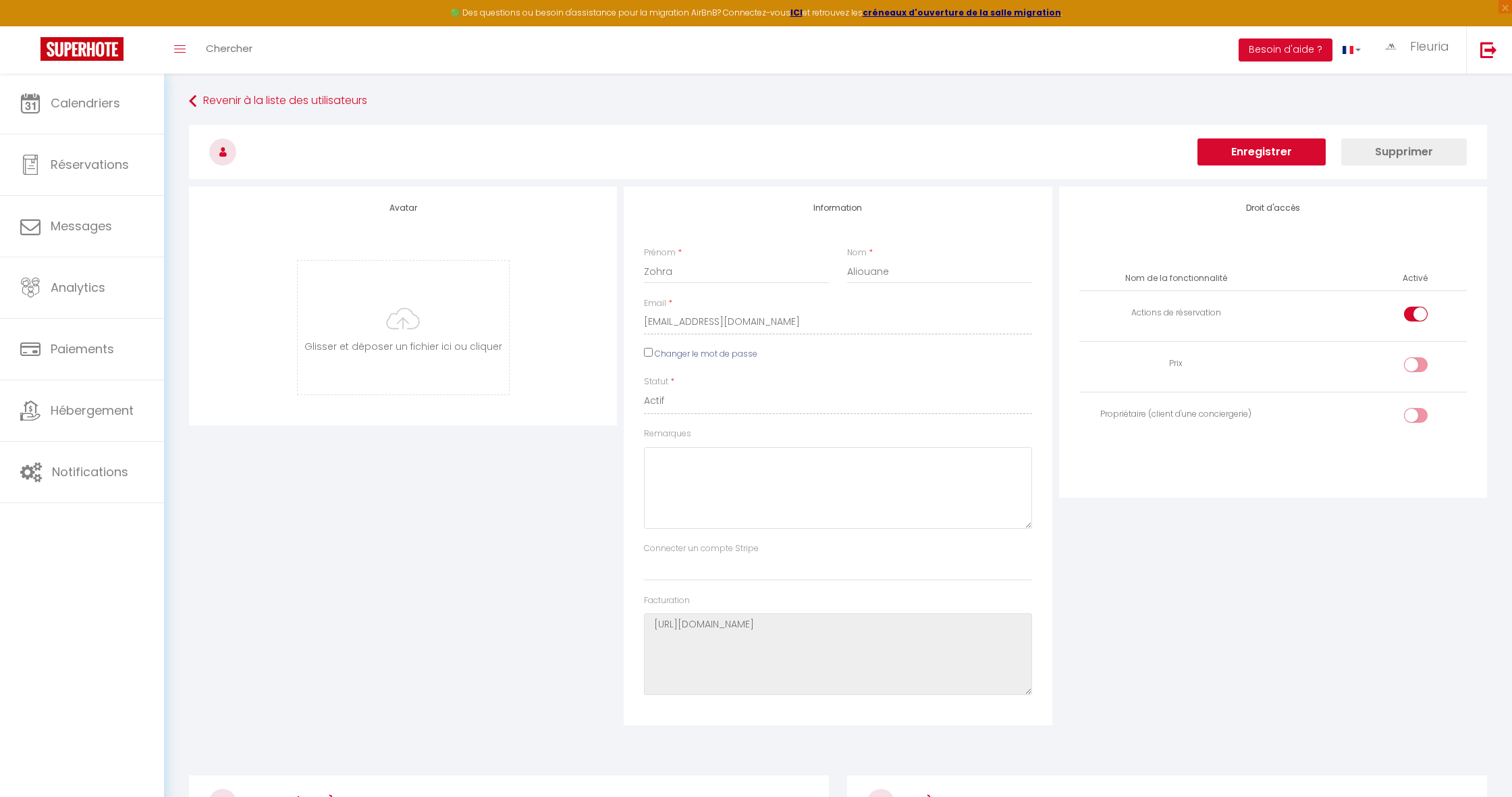
scroll to position [0, 0]
click at [1238, 158] on button "Enregistrer" at bounding box center [1261, 152] width 128 height 27
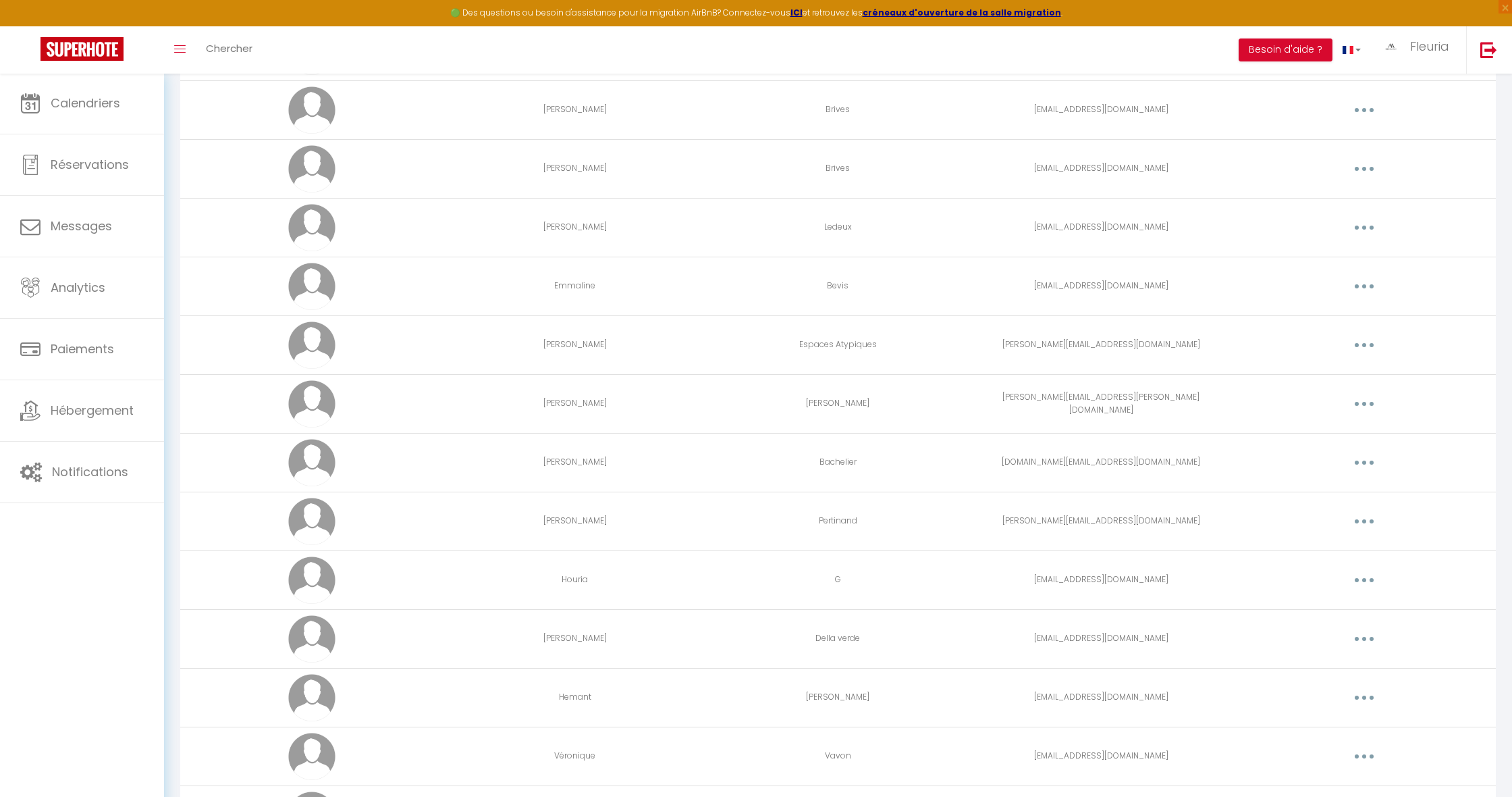
scroll to position [1122, 0]
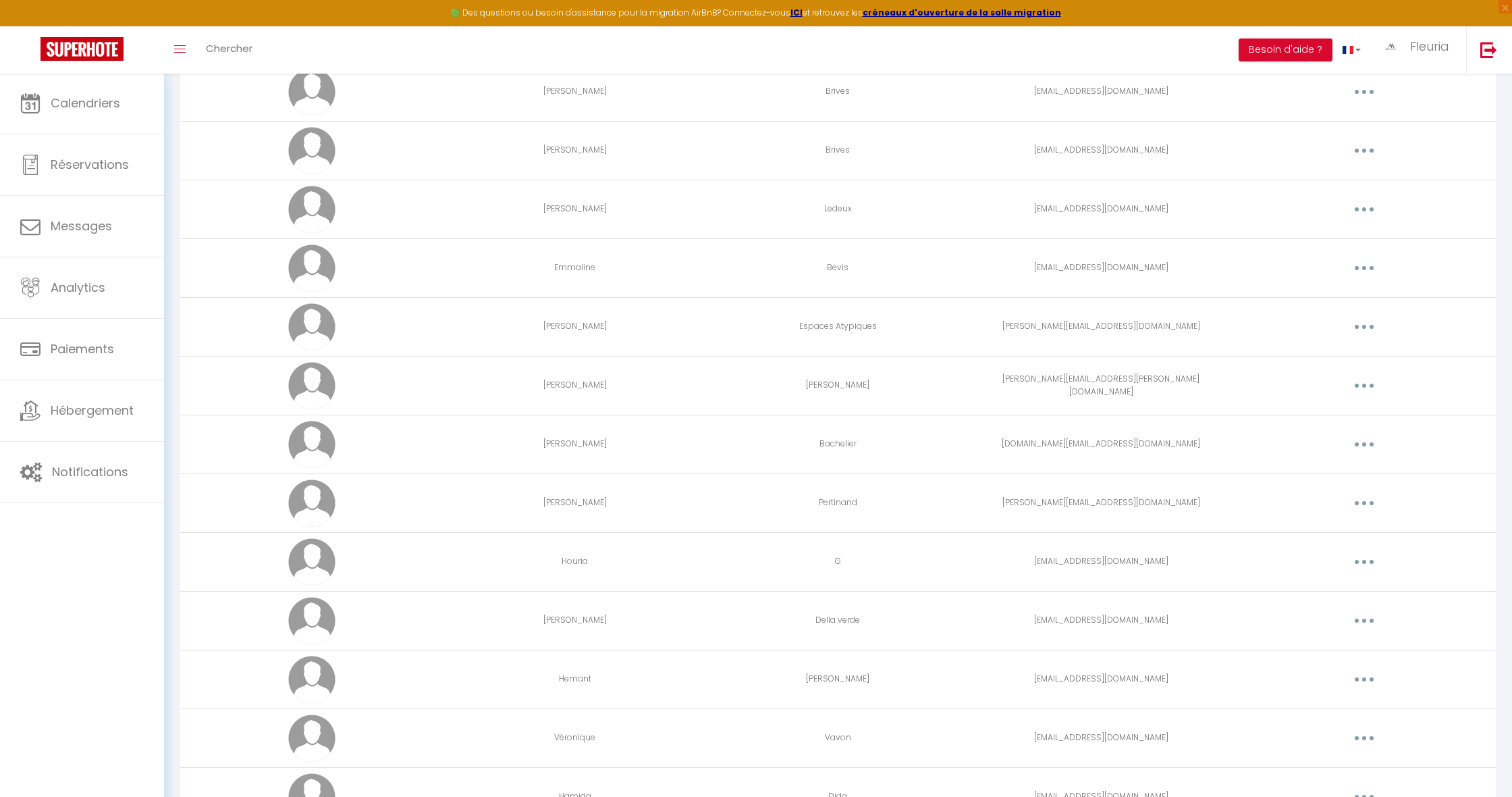
click at [1362, 505] on icon "button" at bounding box center [1363, 502] width 4 height 4
click at [1289, 539] on link "Editer" at bounding box center [1329, 534] width 99 height 23
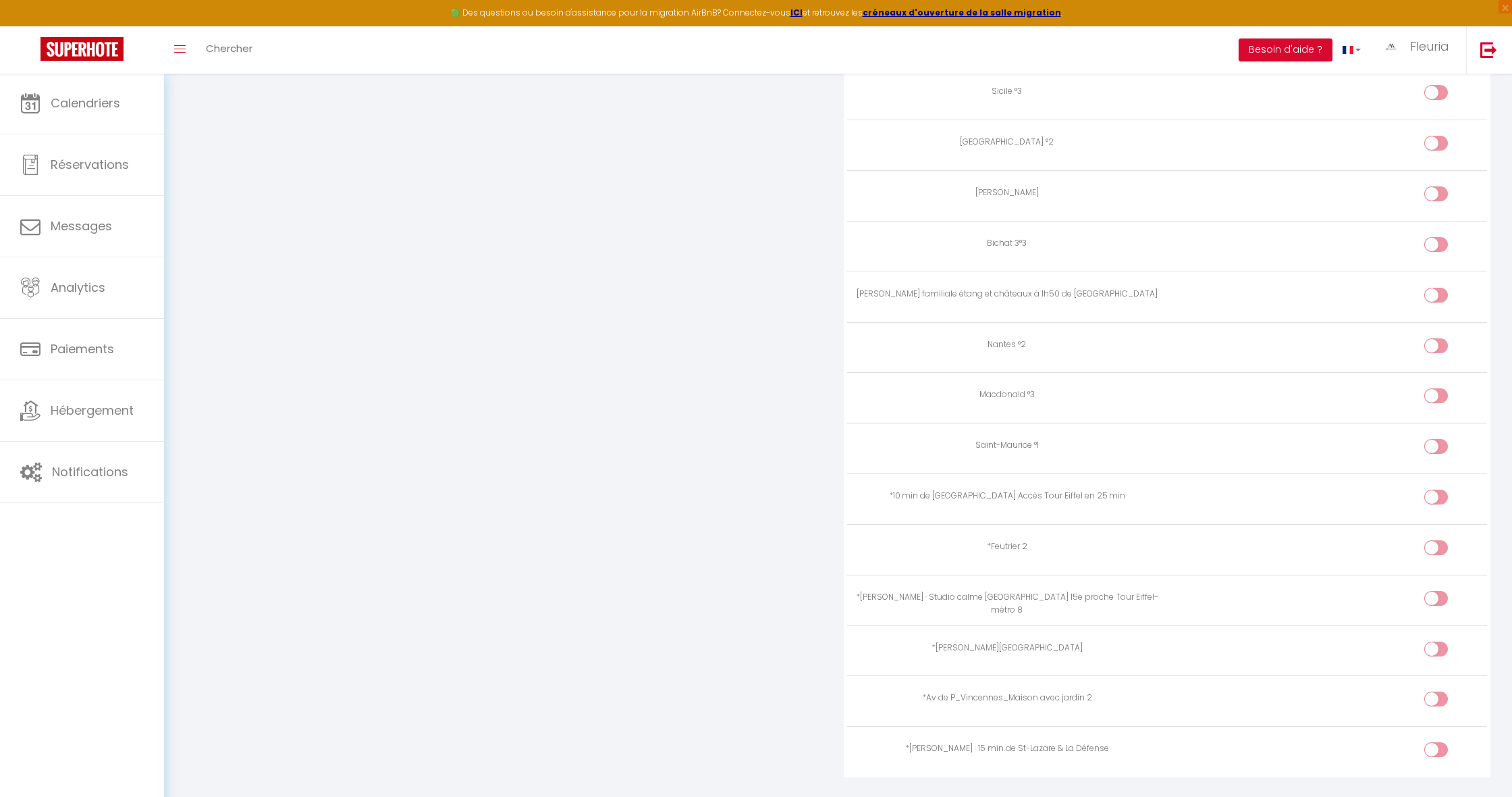
scroll to position [2458, 0]
click at [1436, 692] on input "checkbox" at bounding box center [1447, 702] width 24 height 20
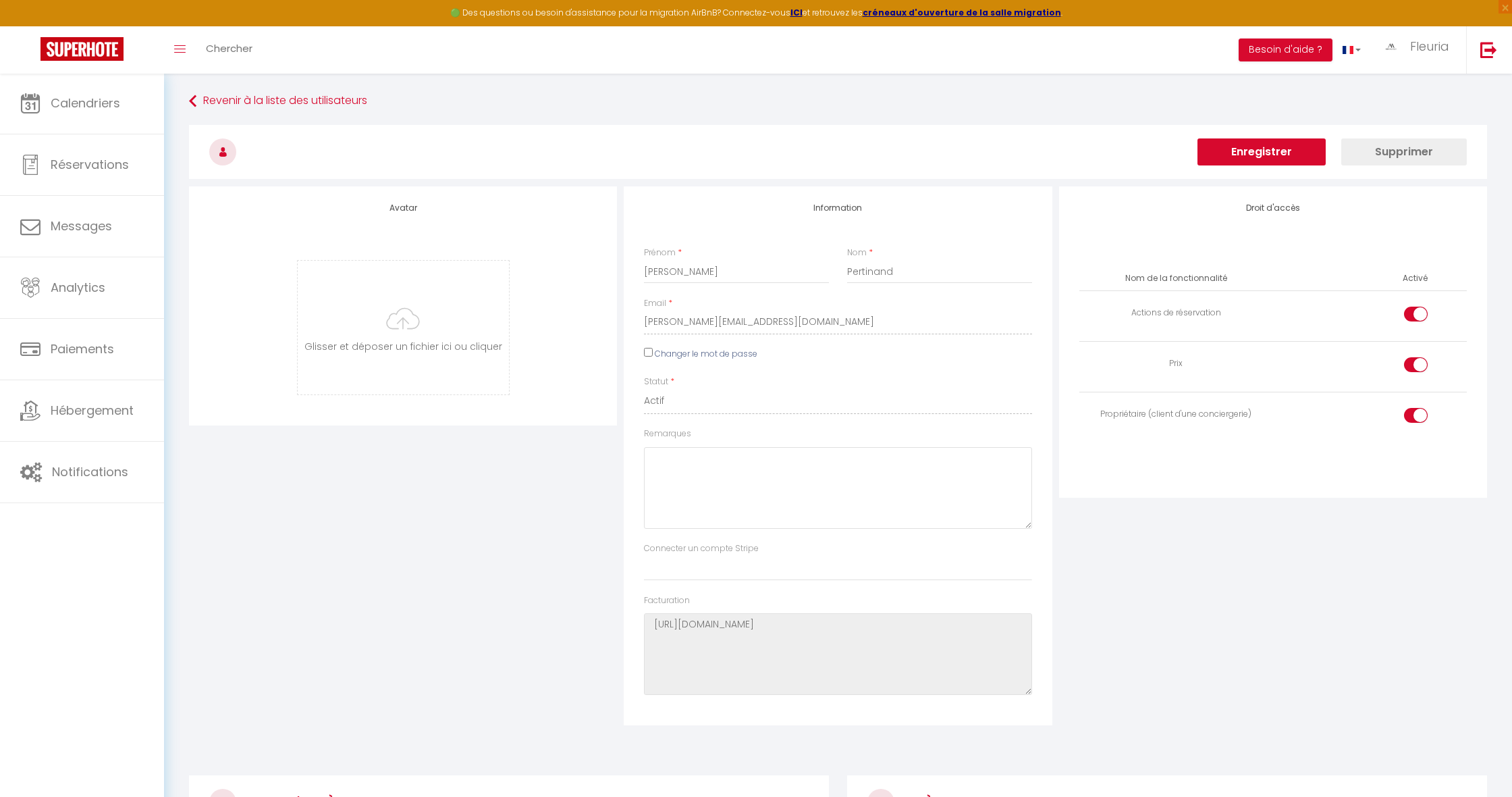
scroll to position [0, 0]
click at [1234, 144] on button "Enregistrer" at bounding box center [1261, 152] width 128 height 27
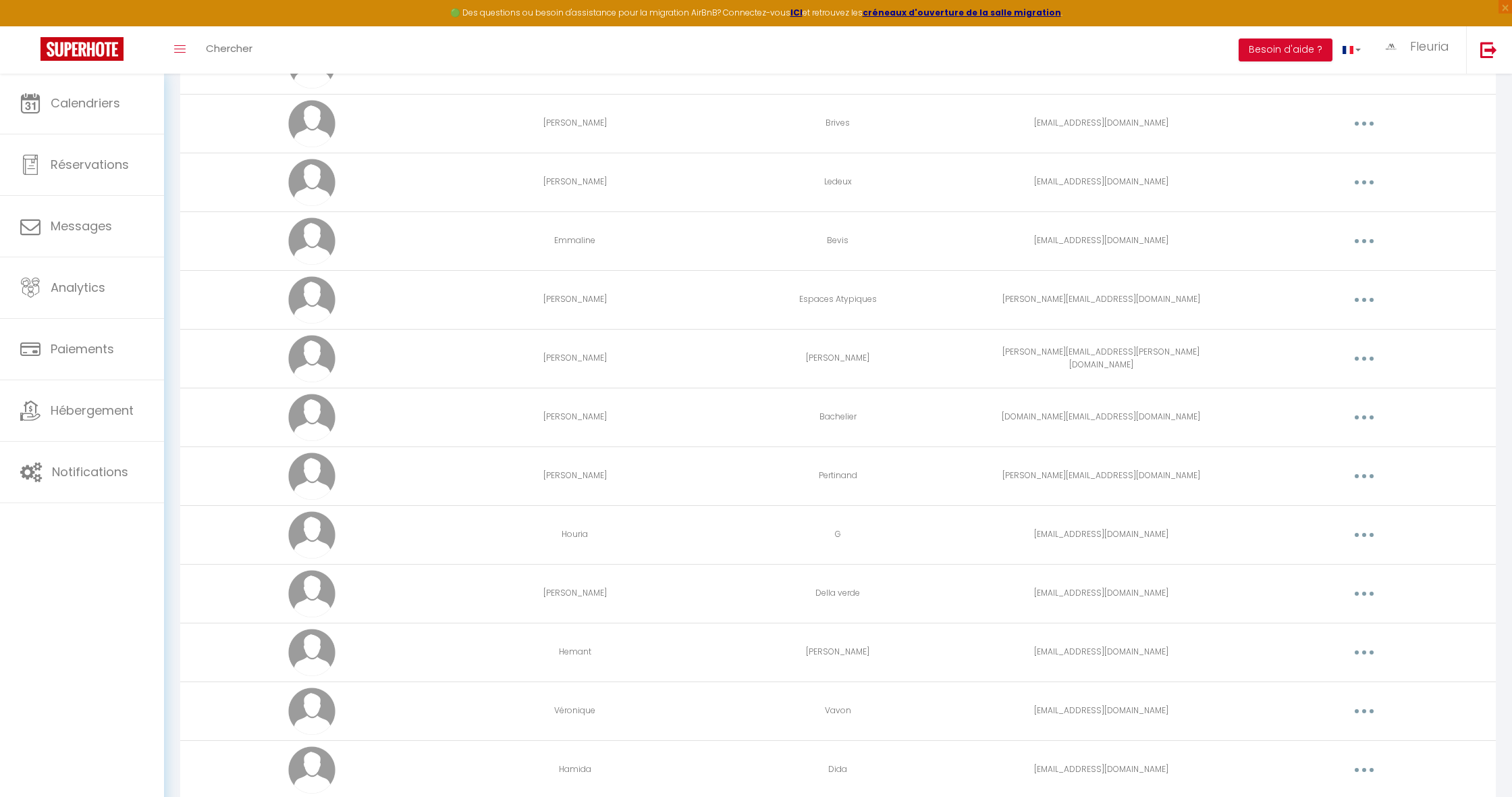
scroll to position [1148, 0]
drag, startPoint x: 1371, startPoint y: 534, endPoint x: 1365, endPoint y: 538, distance: 7.2
click at [1371, 534] on button "button" at bounding box center [1364, 535] width 38 height 22
click at [1322, 562] on link "Editer" at bounding box center [1329, 566] width 99 height 23
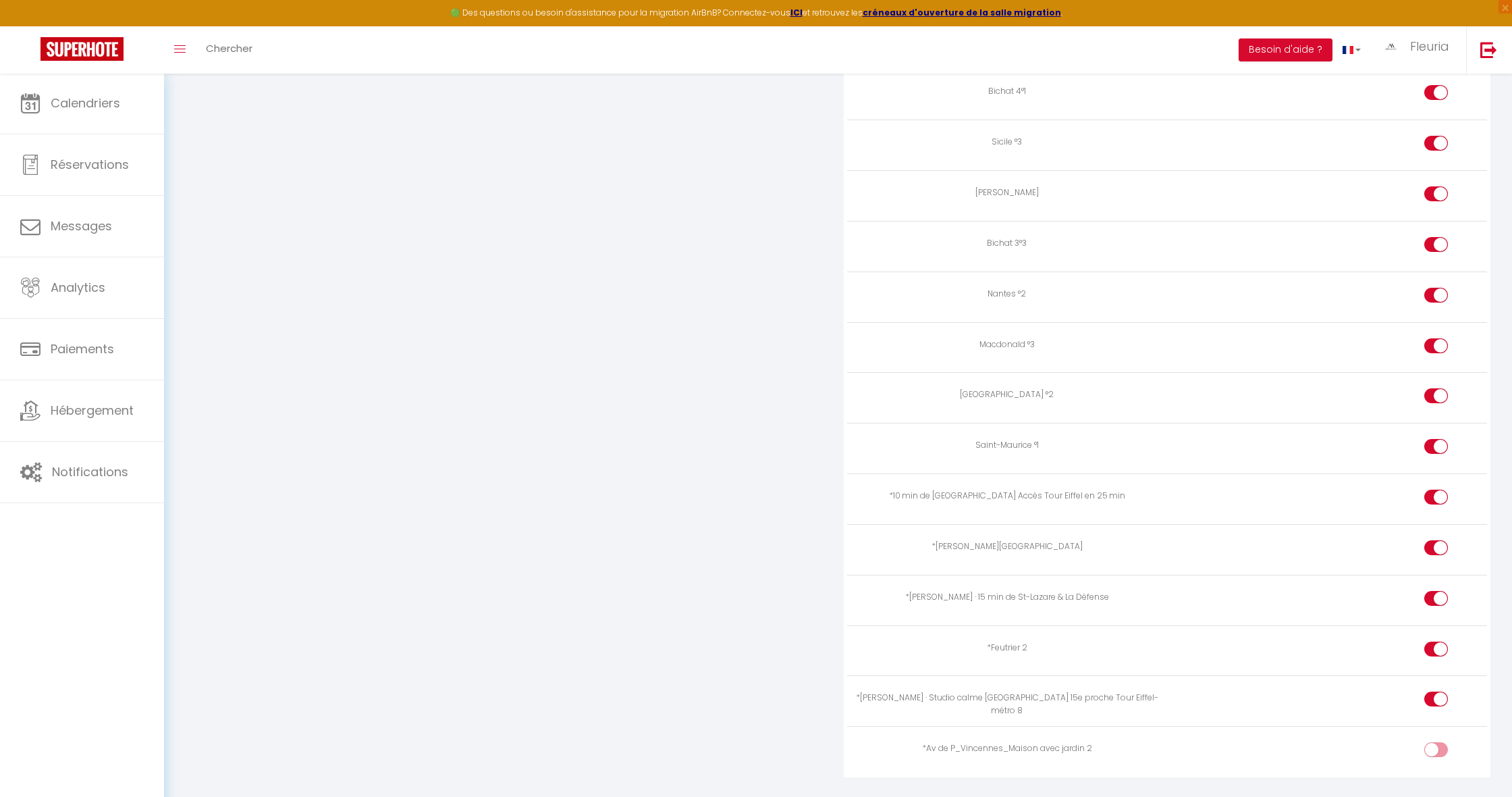
scroll to position [2458, 0]
click at [1436, 743] on input "checkbox" at bounding box center [1447, 753] width 24 height 20
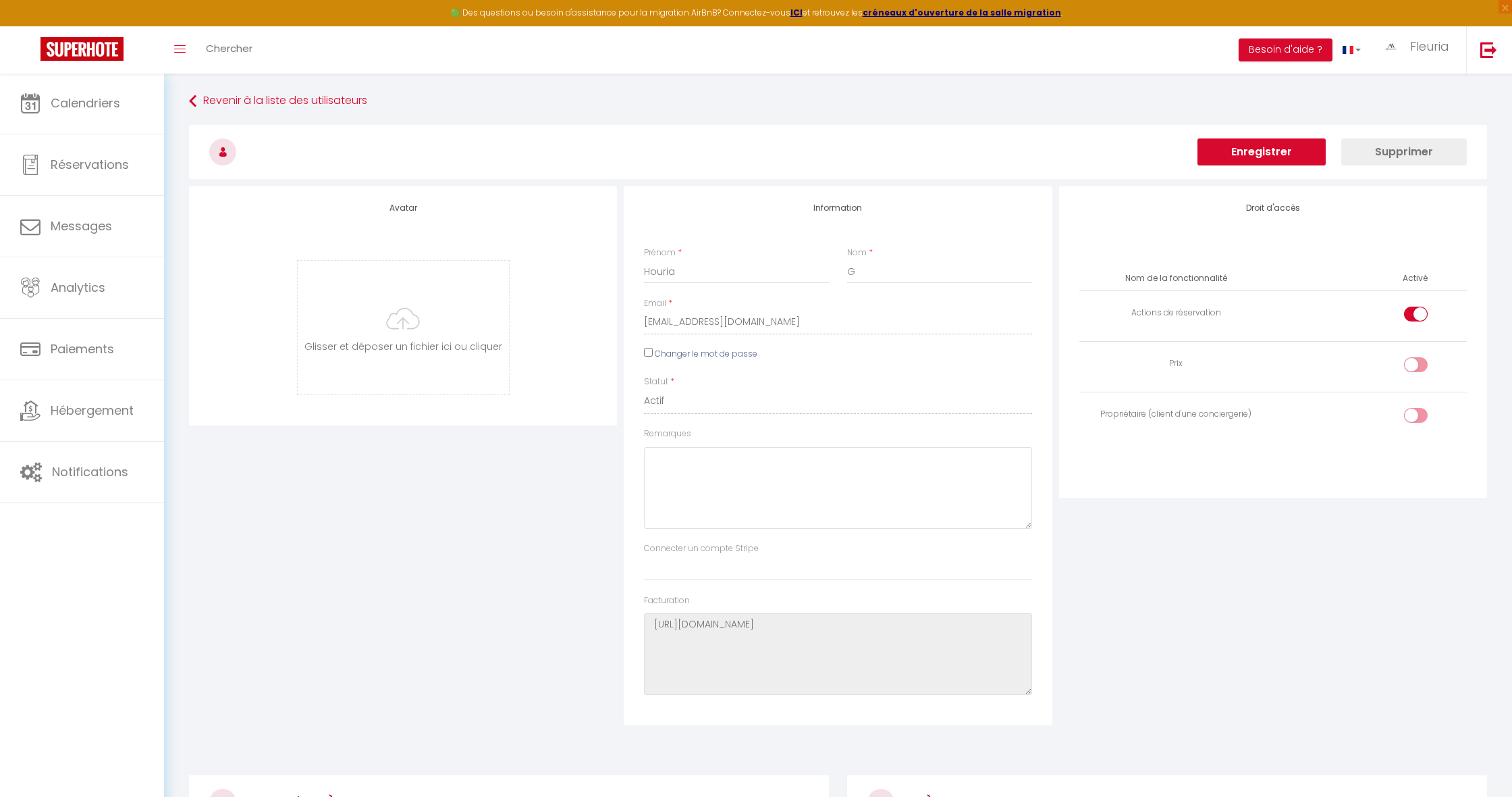
scroll to position [0, 0]
click at [1245, 153] on button "Enregistrer" at bounding box center [1261, 152] width 128 height 27
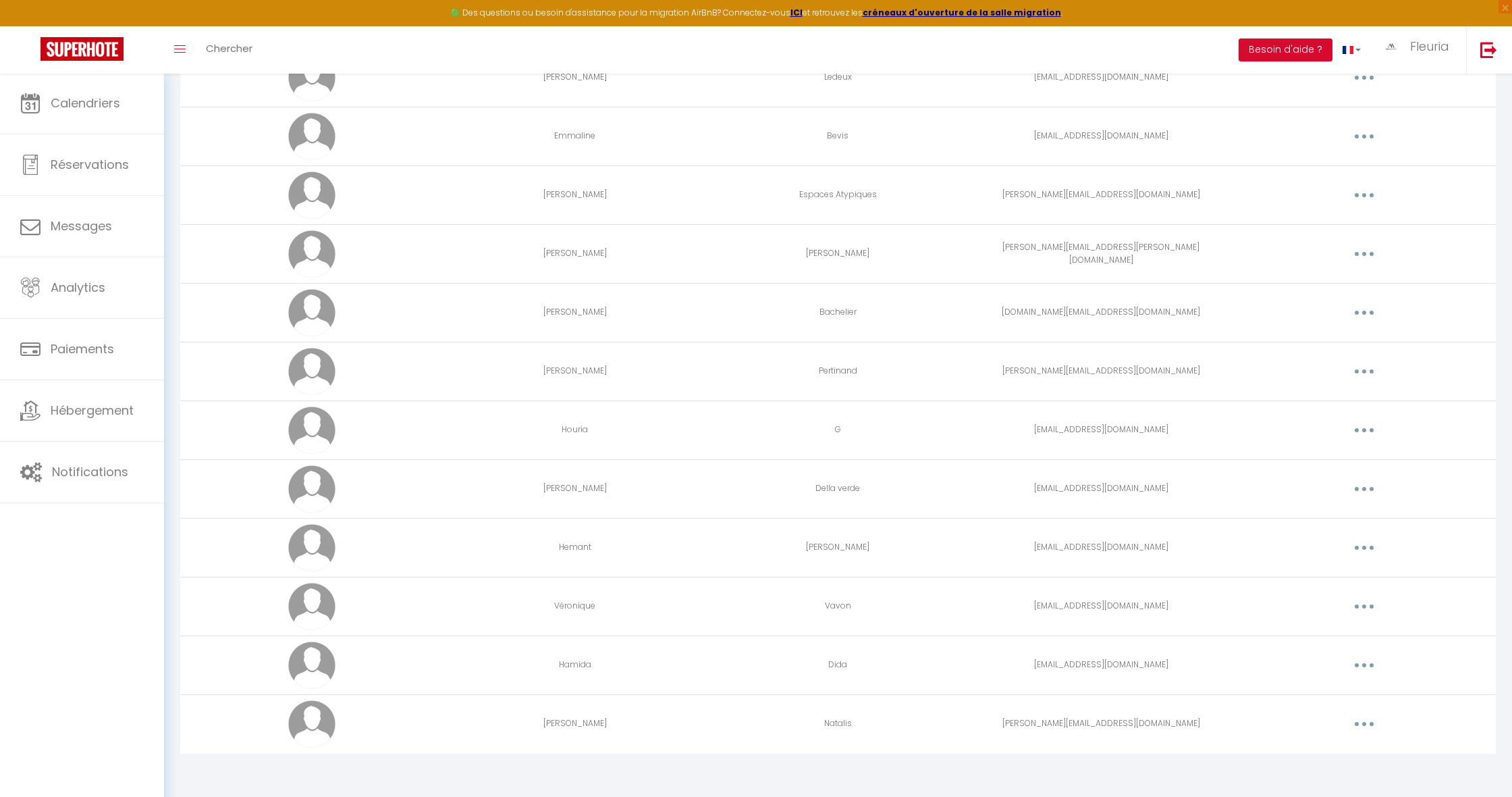
scroll to position [1253, 0]
click at [1355, 667] on button "button" at bounding box center [1364, 666] width 38 height 22
click at [1306, 693] on link "Editer" at bounding box center [1329, 696] width 99 height 23
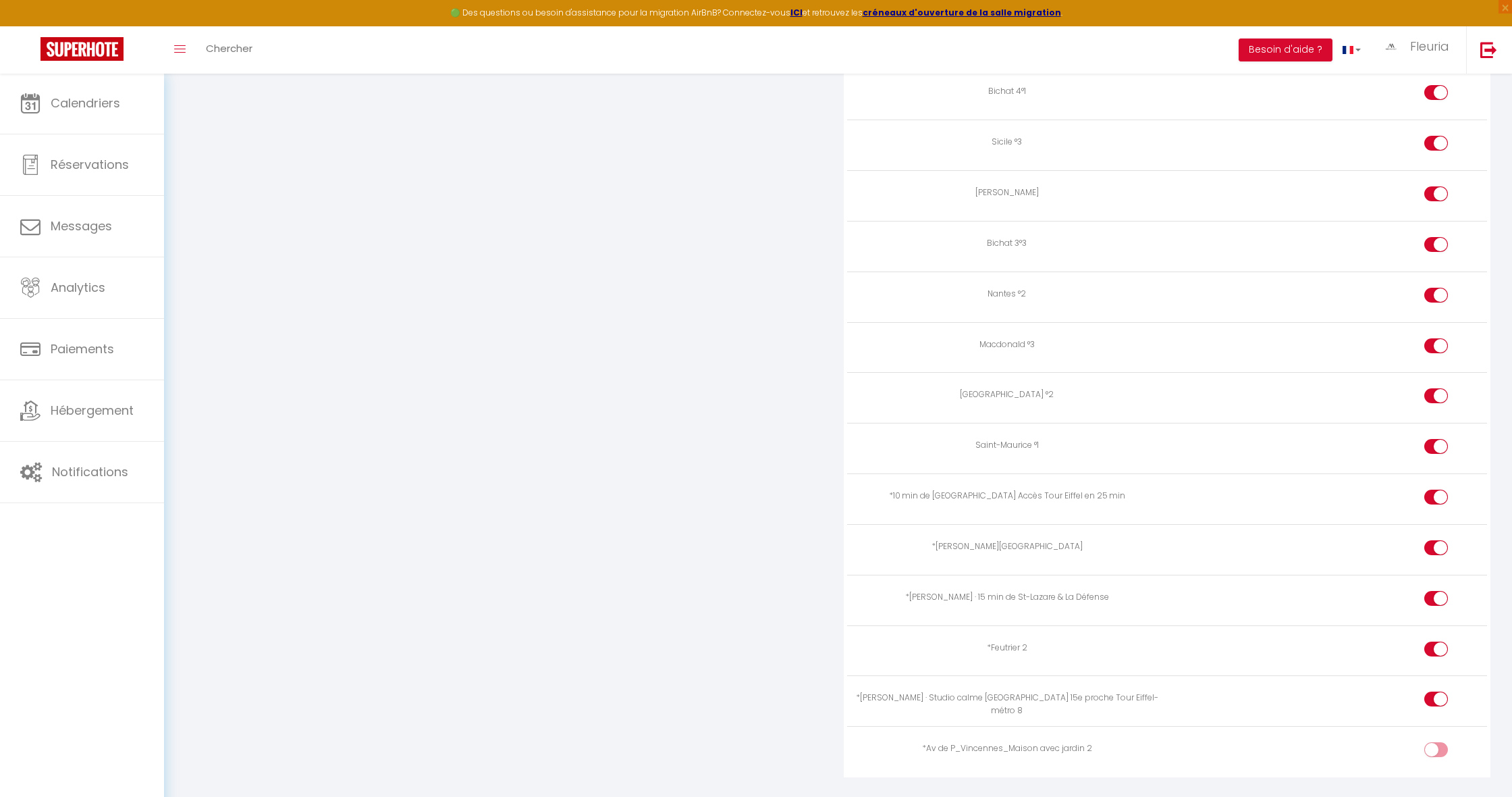
scroll to position [2458, 0]
click at [1430, 743] on div at bounding box center [1436, 750] width 24 height 15
click at [1435, 743] on input "checkbox" at bounding box center [1447, 753] width 24 height 20
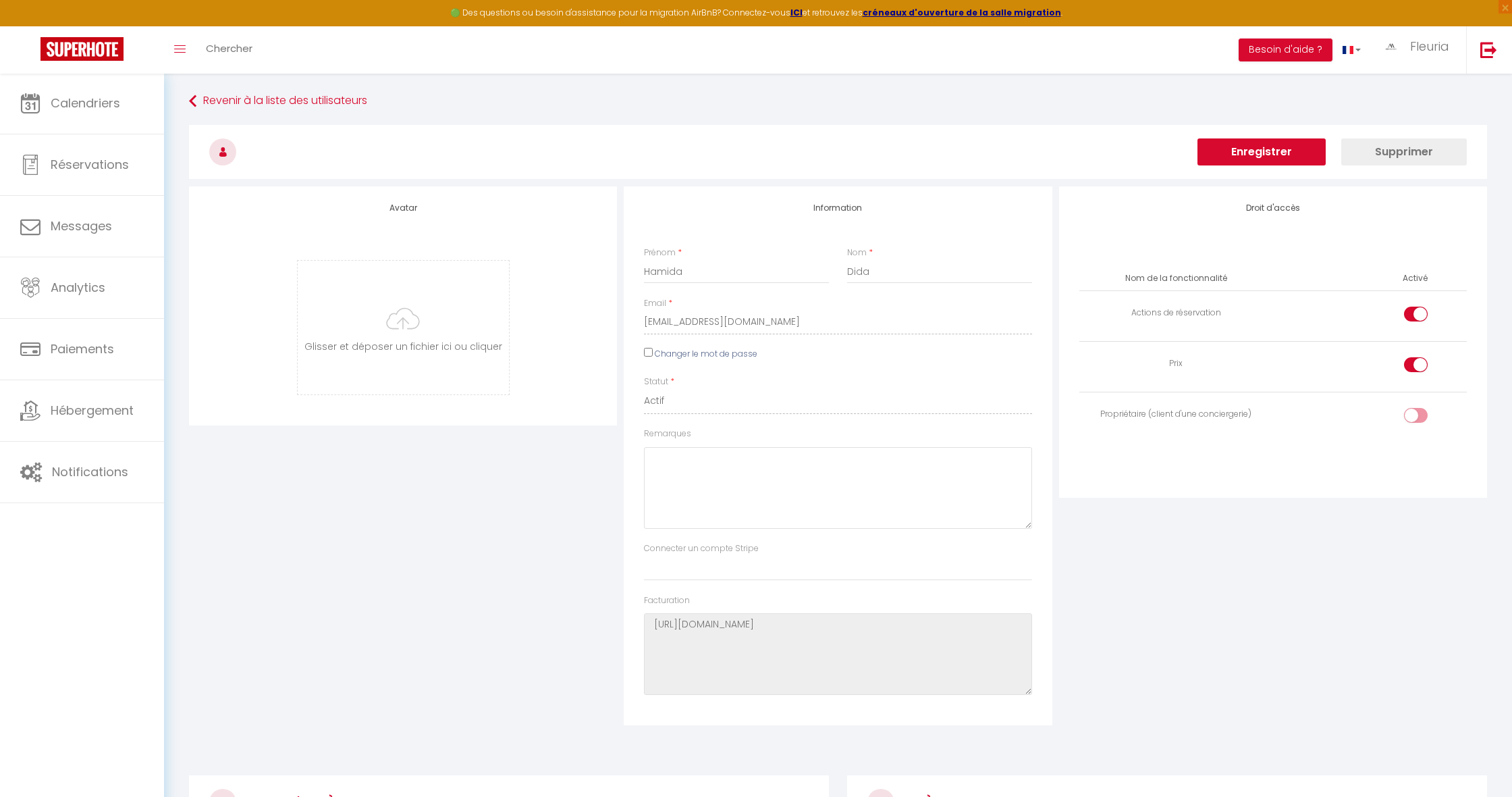
scroll to position [0, 0]
click at [1227, 155] on button "Enregistrer" at bounding box center [1261, 152] width 128 height 27
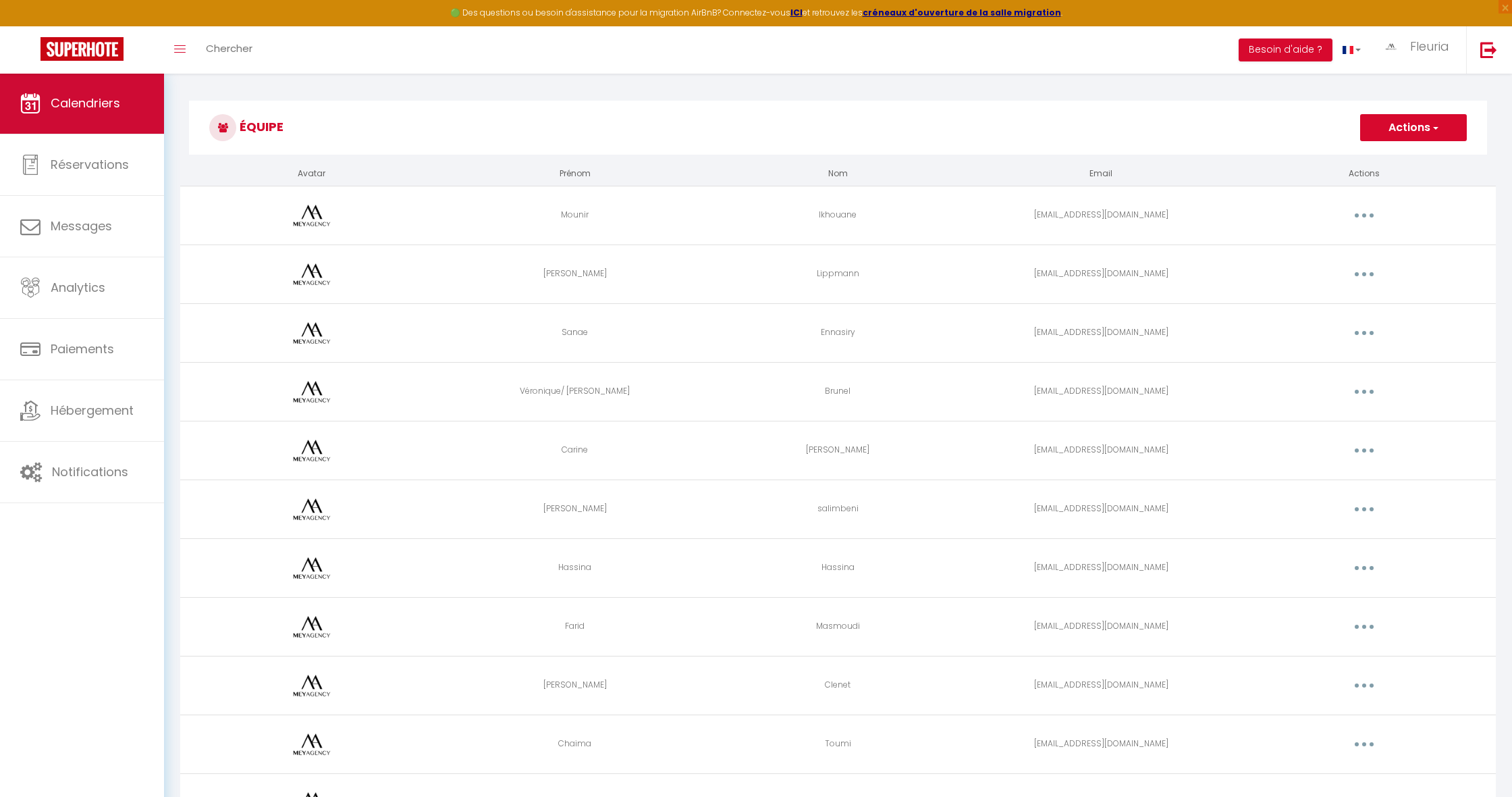
click at [103, 103] on span "Calendriers" at bounding box center [85, 103] width 70 height 17
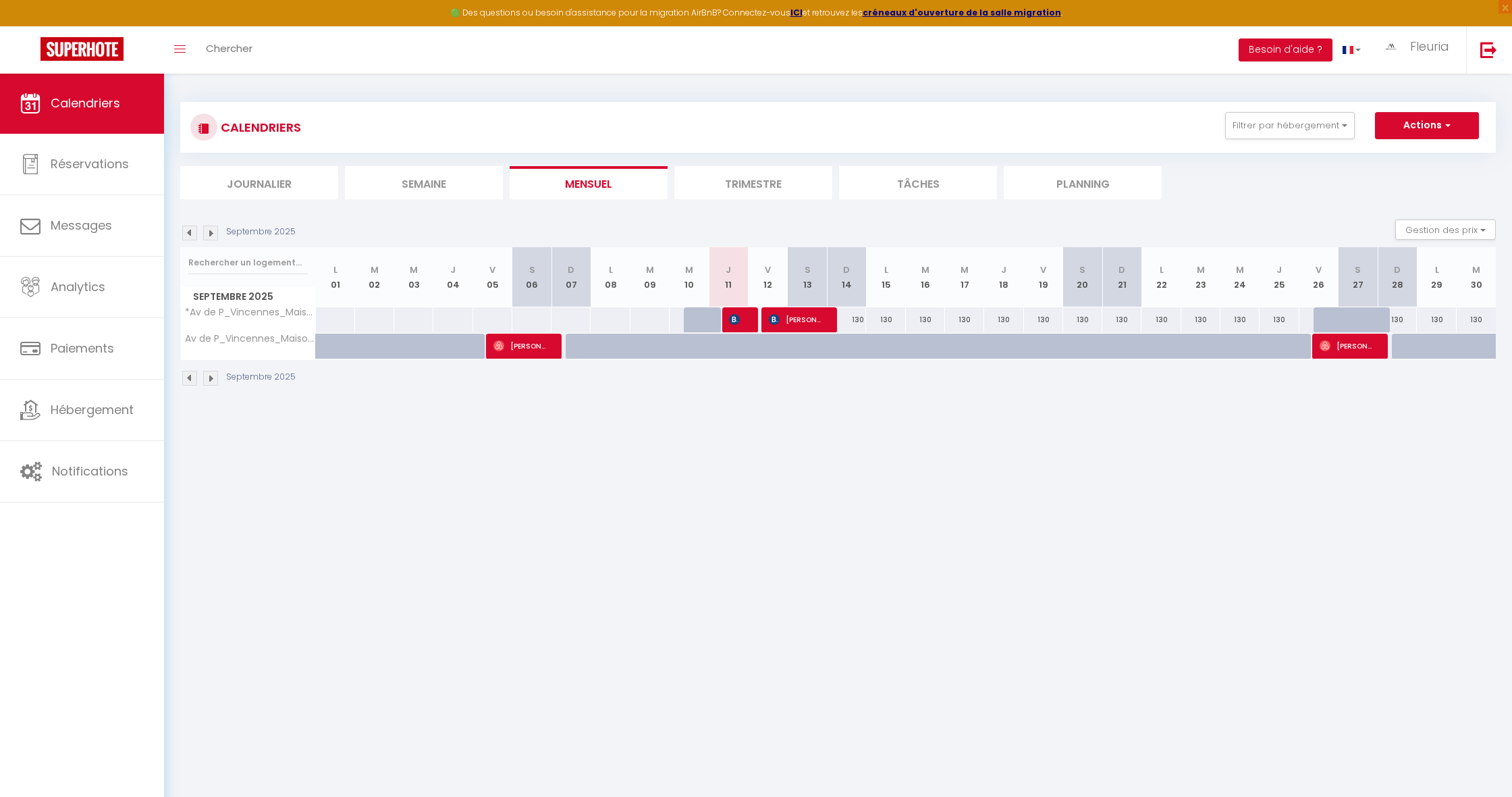
click at [215, 232] on img at bounding box center [210, 233] width 15 height 15
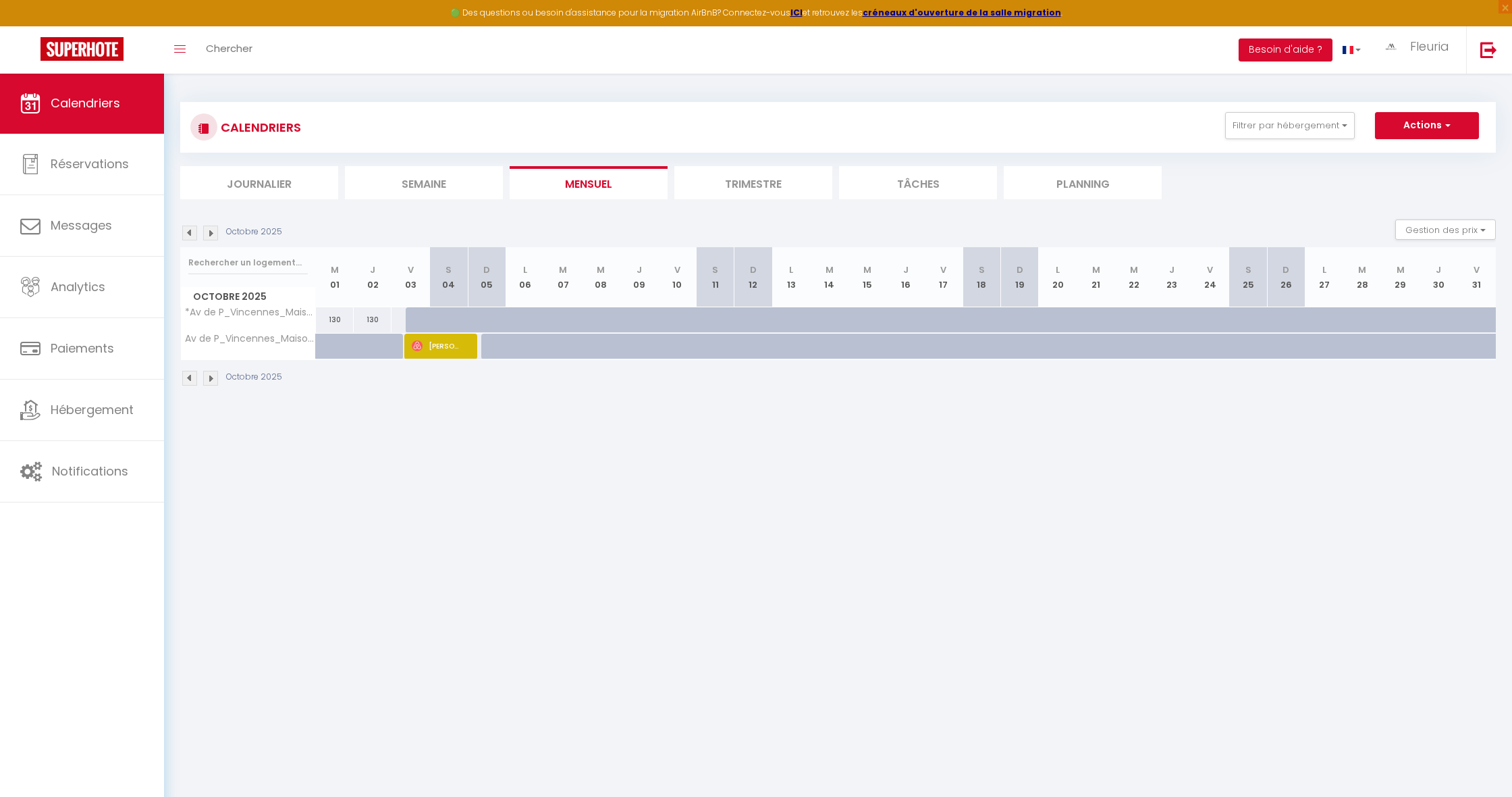
click at [186, 231] on img at bounding box center [190, 233] width 15 height 15
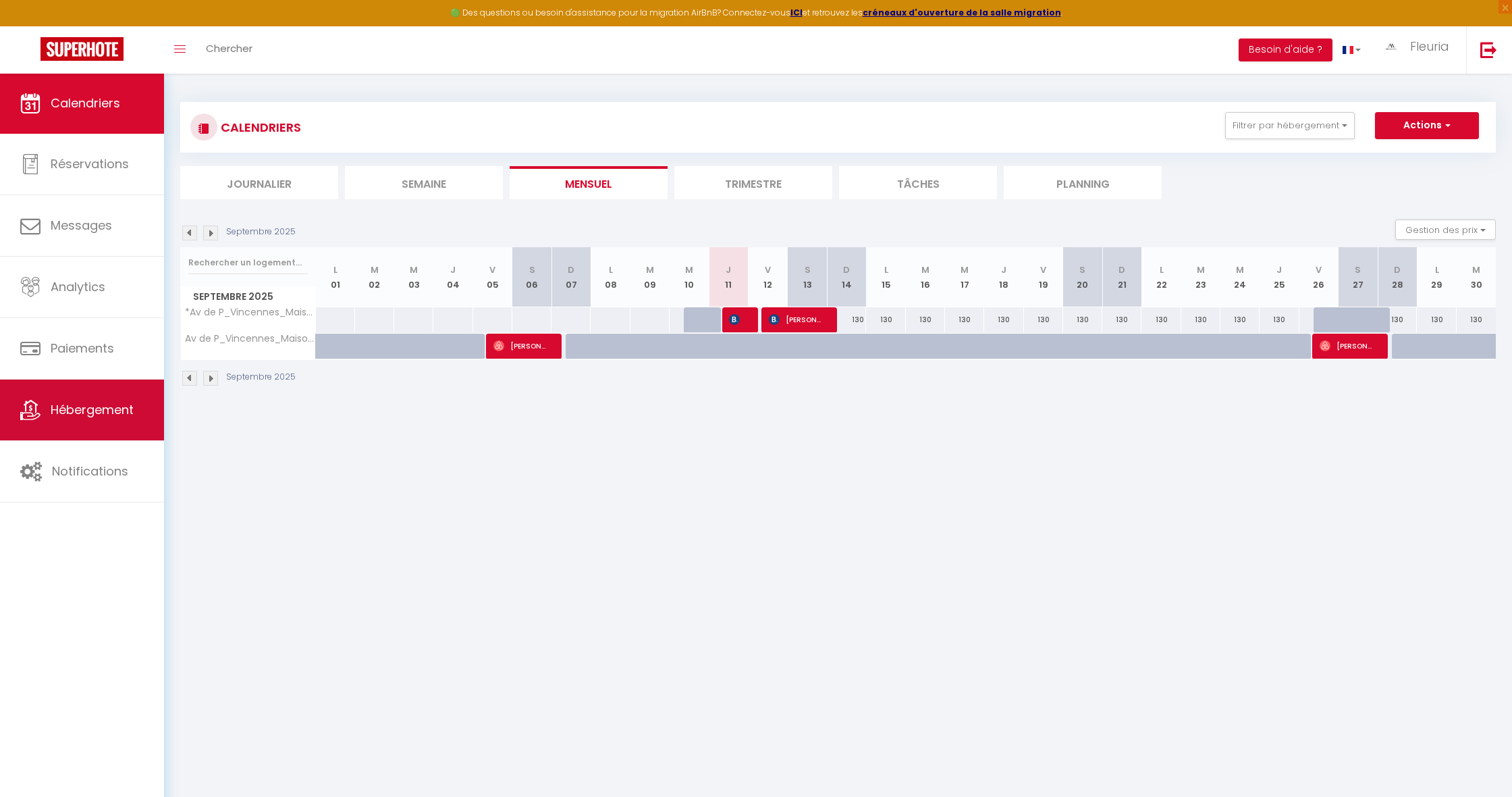
click at [105, 417] on span "Hébergement" at bounding box center [92, 410] width 83 height 17
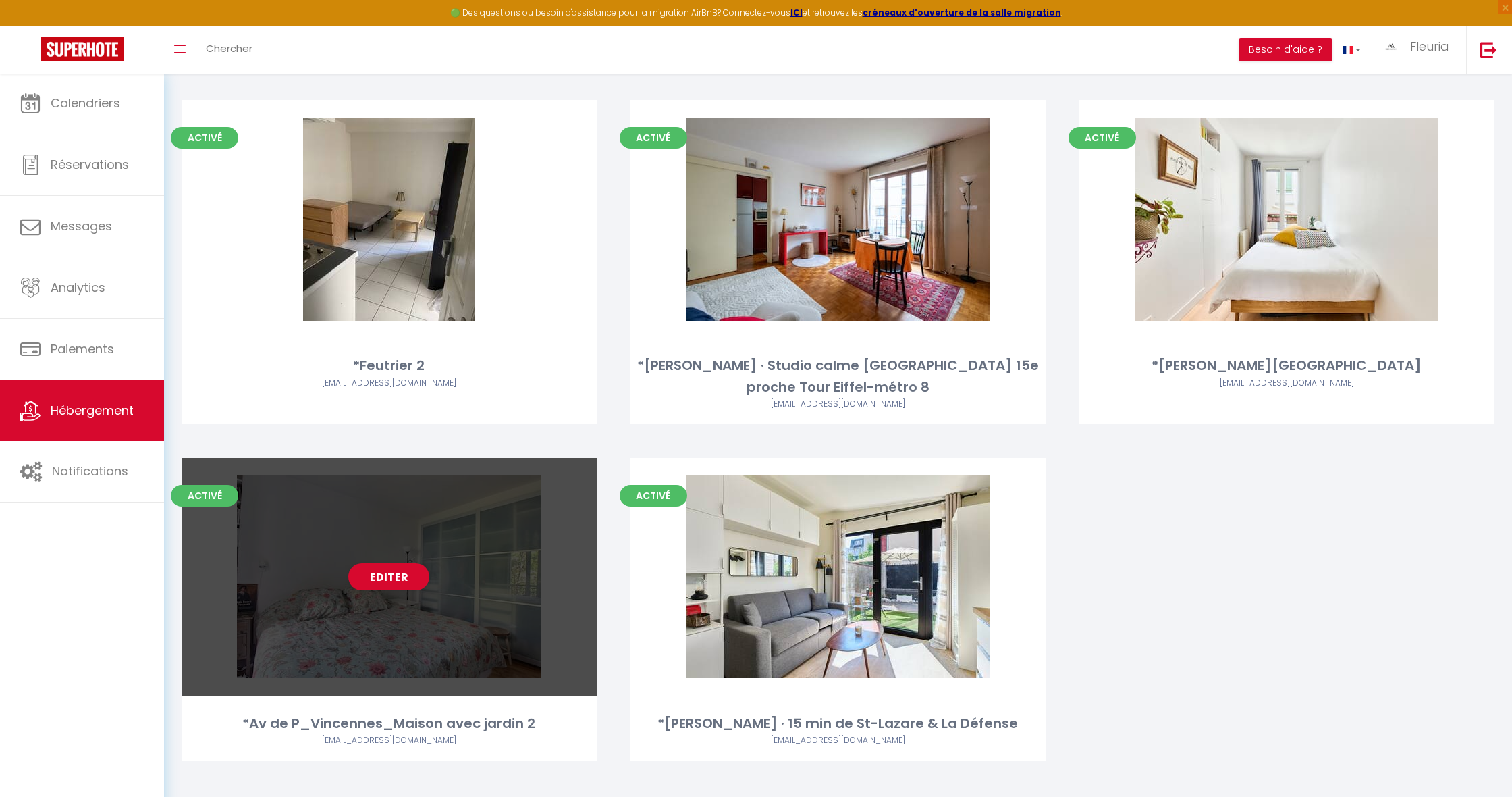
scroll to position [4790, 0]
click at [378, 563] on link "Editer" at bounding box center [389, 577] width 81 height 27
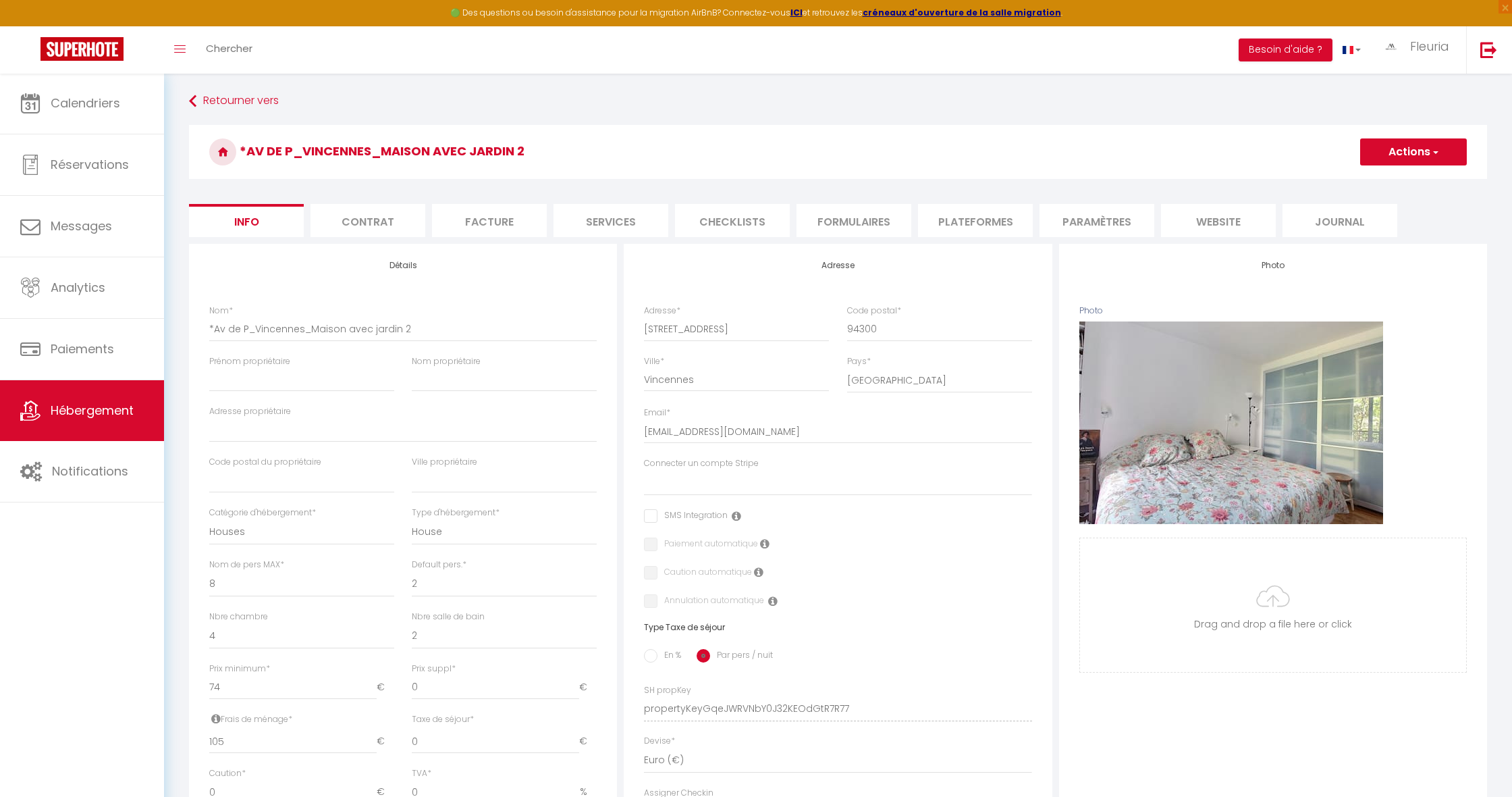
click at [982, 212] on li "Plateformes" at bounding box center [975, 220] width 114 height 33
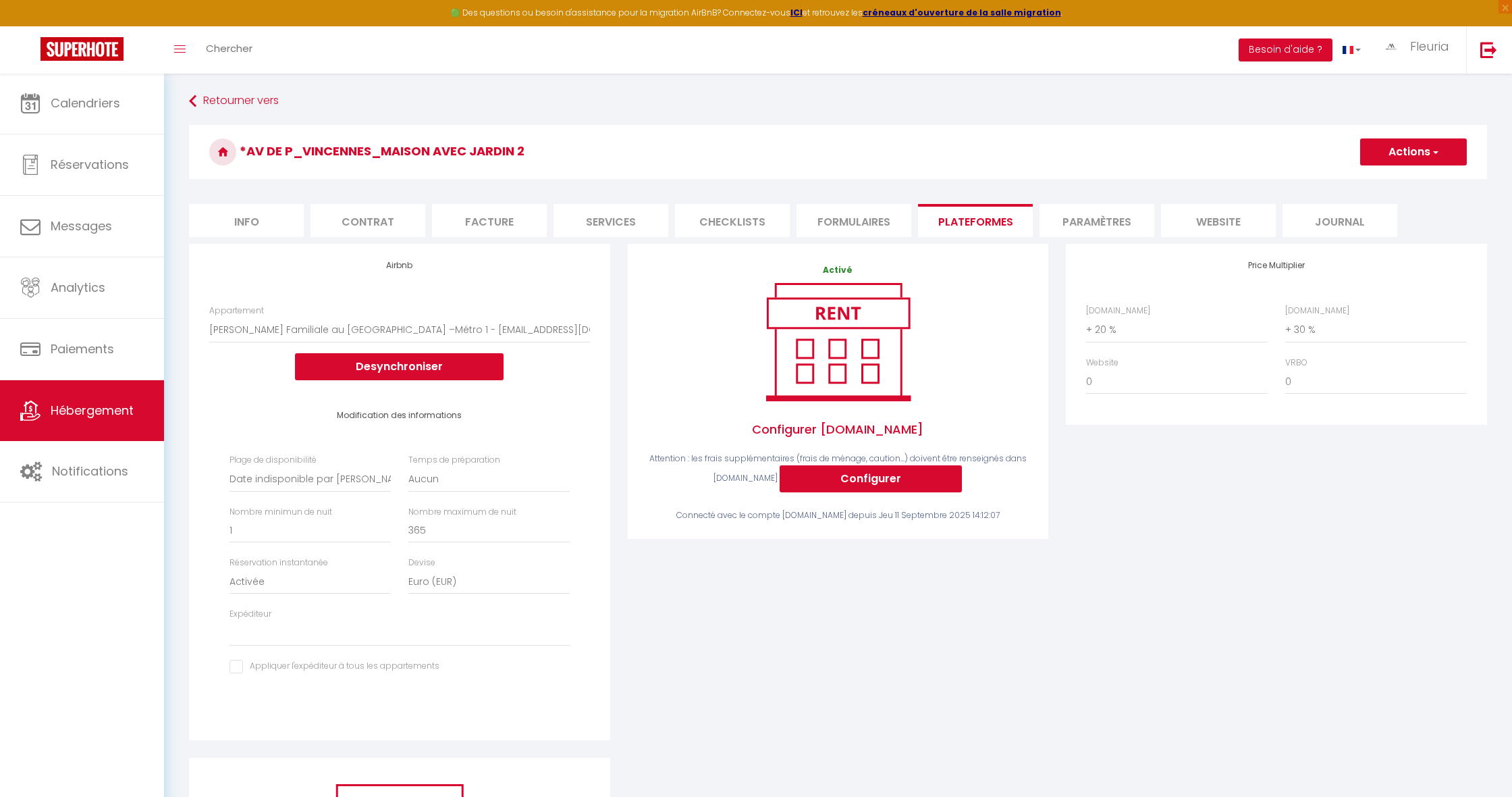
click at [1391, 146] on button "Actions" at bounding box center [1413, 152] width 107 height 27
click at [1387, 183] on link "Enregistrer" at bounding box center [1413, 182] width 107 height 17
click at [1402, 154] on button "Actions" at bounding box center [1413, 152] width 107 height 27
click at [1381, 180] on link "Enregistrer" at bounding box center [1413, 182] width 107 height 17
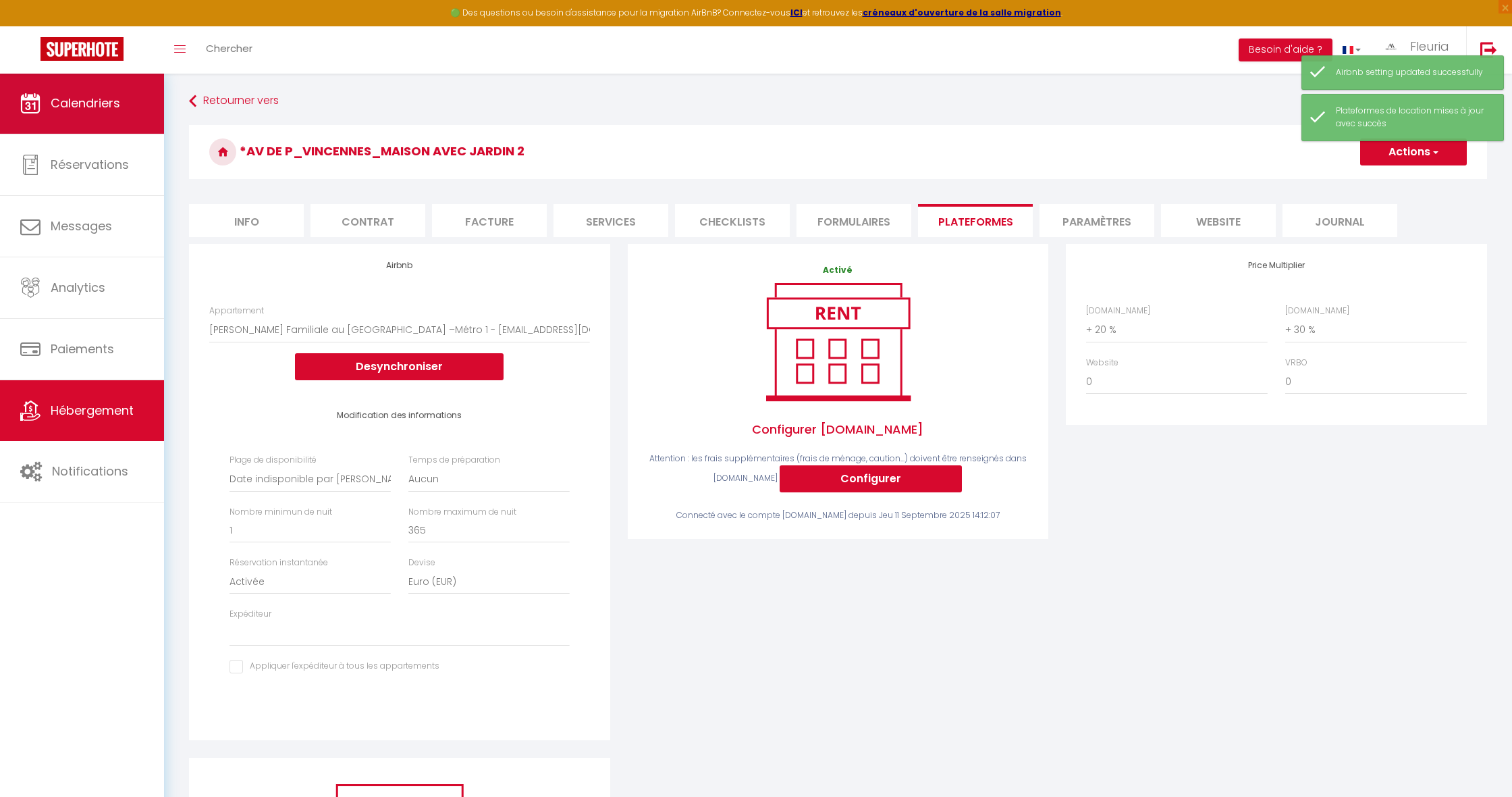
click at [82, 99] on span "Calendriers" at bounding box center [85, 103] width 70 height 17
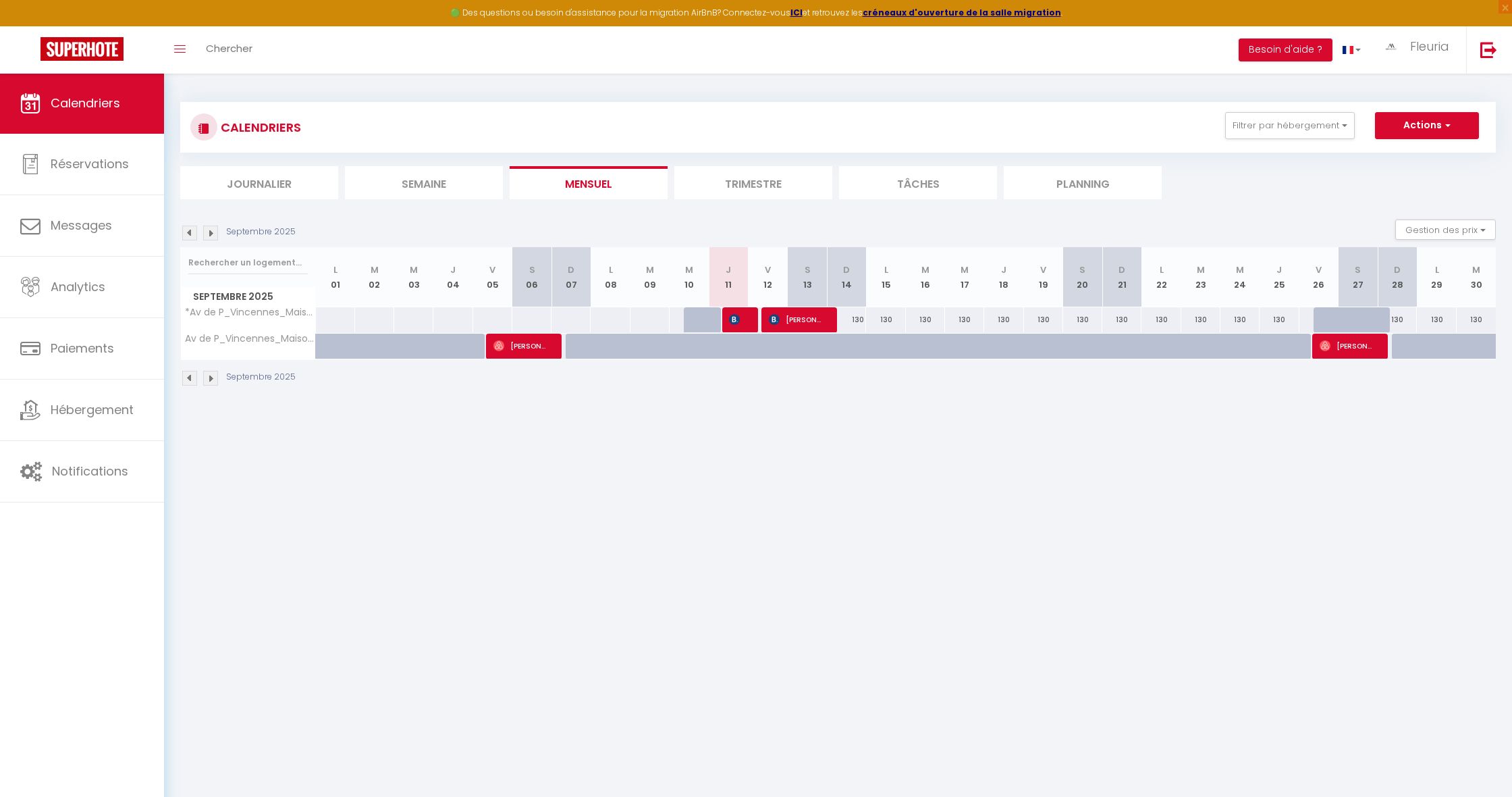
click at [211, 234] on img at bounding box center [210, 233] width 15 height 15
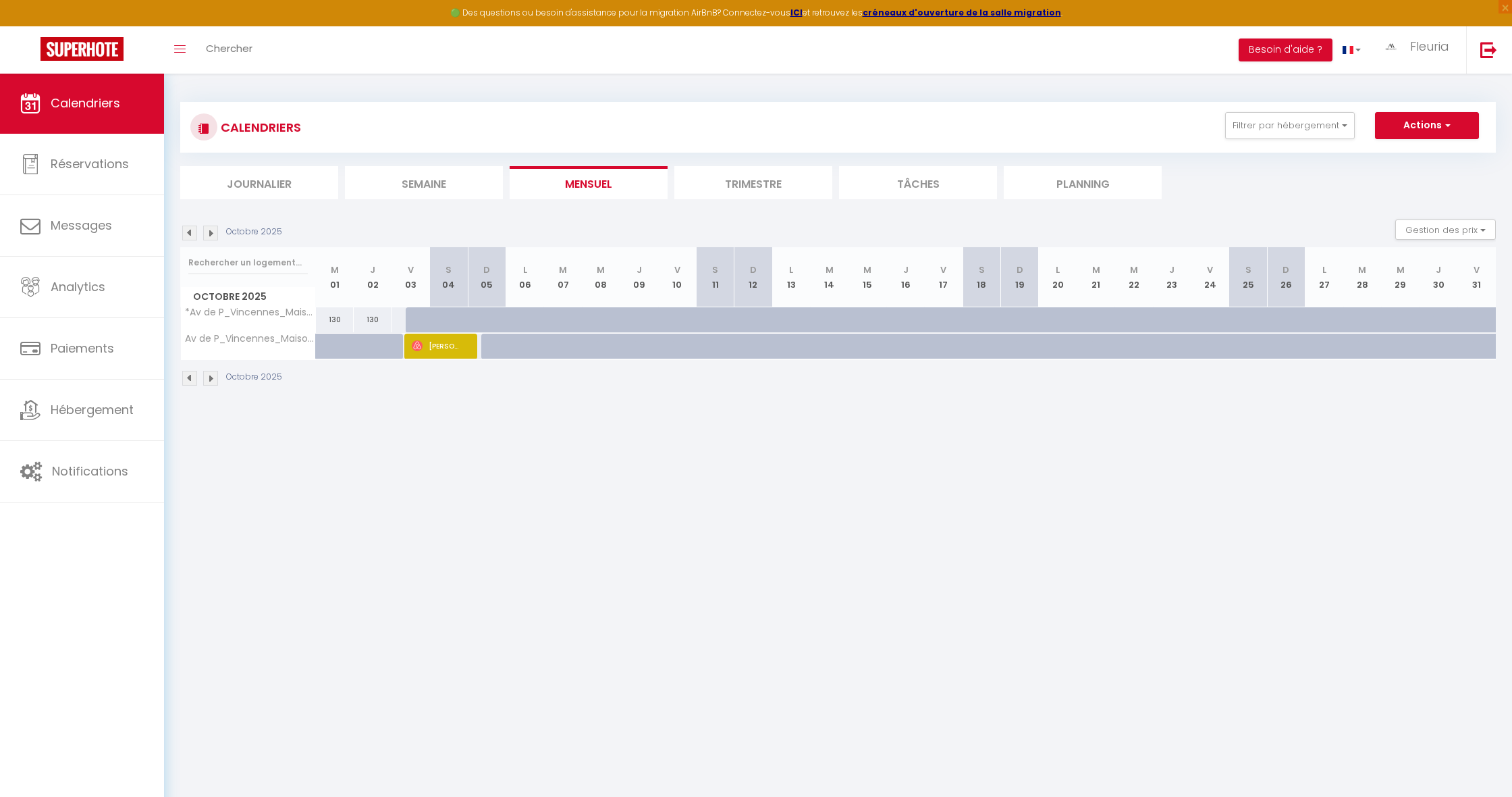
click at [182, 233] on div "Octobre 2025" at bounding box center [233, 233] width 106 height 15
click at [1269, 128] on button "Filtrer par hébergement" at bounding box center [1290, 125] width 129 height 27
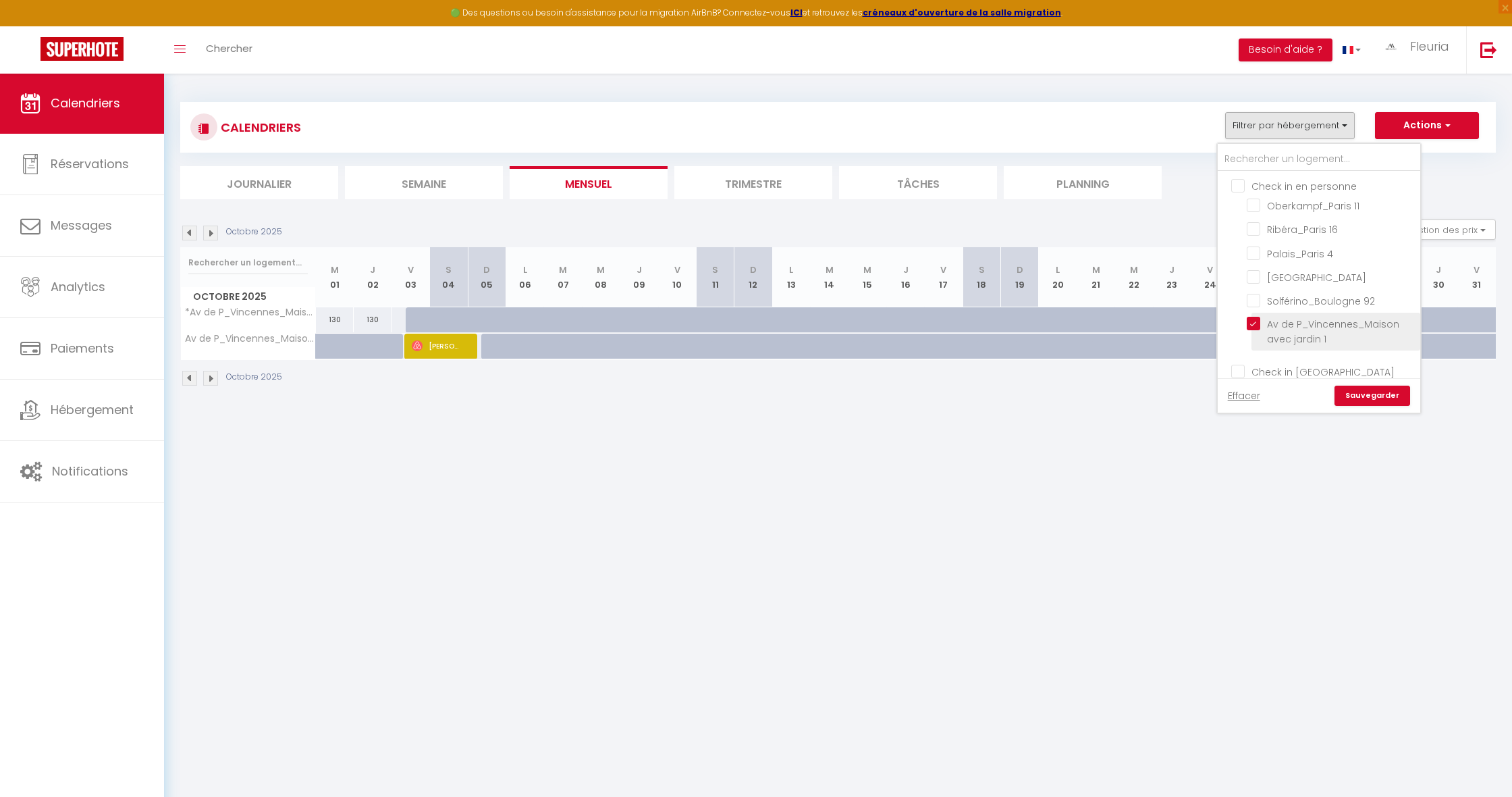
click at [1252, 321] on input "Av de P_Vincennes_Maison avec jardin 1" at bounding box center [1330, 323] width 168 height 13
click at [1285, 167] on input "text" at bounding box center [1318, 159] width 202 height 24
click at [1256, 305] on input "*Av de P_Vincennes_Maison avec jardin 2" at bounding box center [1330, 311] width 168 height 13
click at [1254, 190] on input "*Feutrier 2" at bounding box center [1330, 197] width 168 height 13
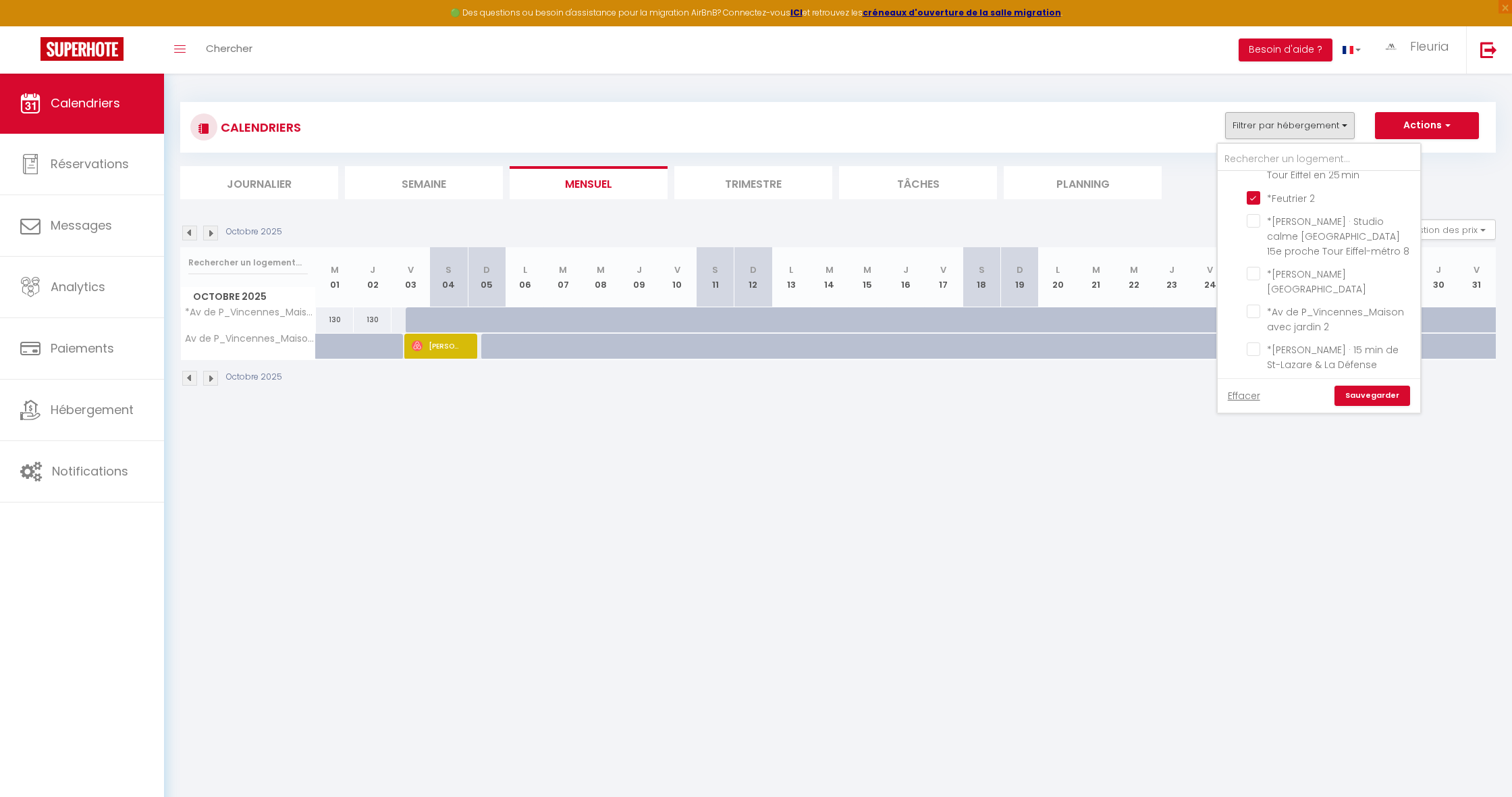
click at [1364, 397] on link "Sauvegarder" at bounding box center [1372, 396] width 75 height 20
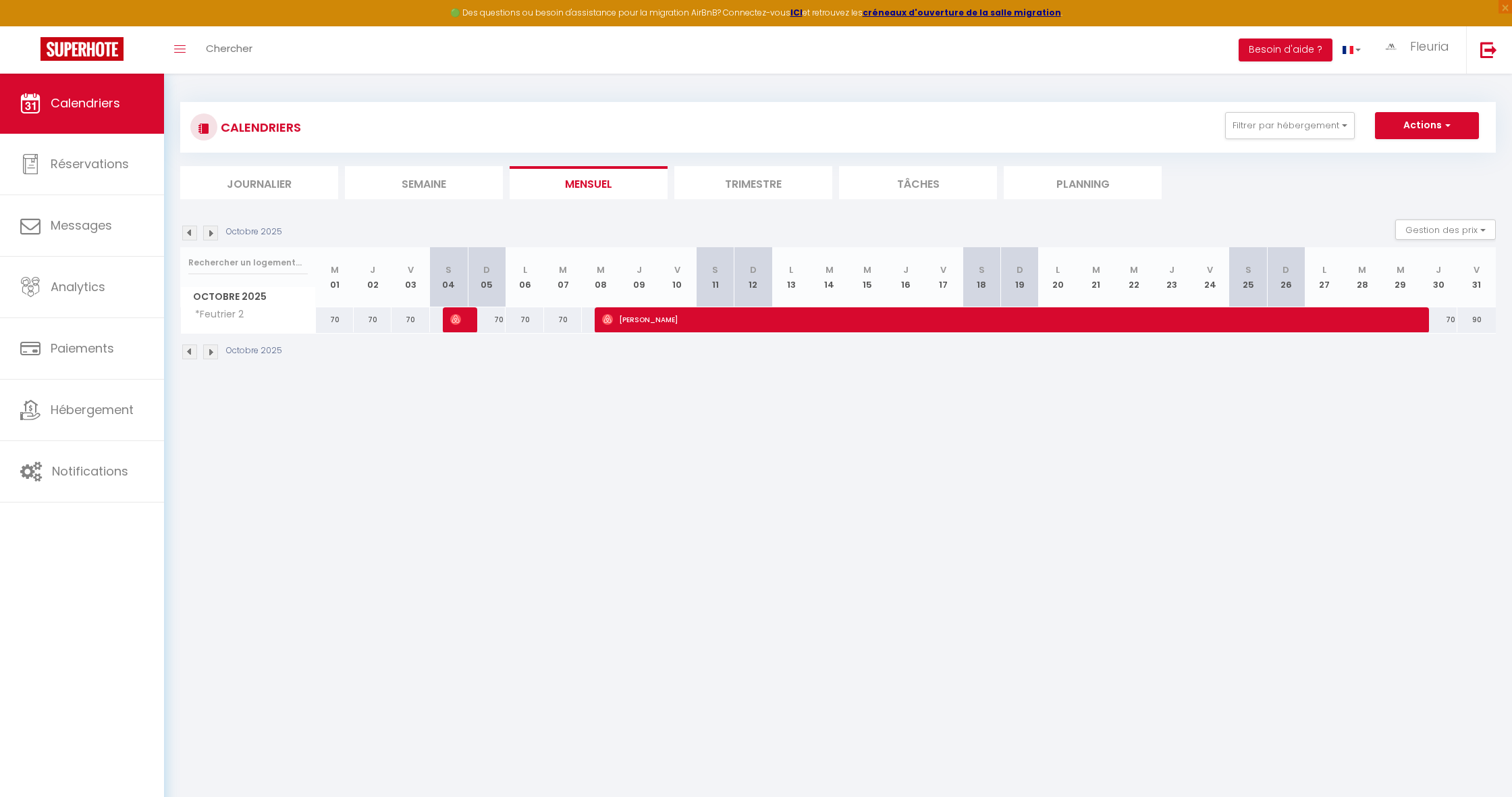
click at [185, 230] on img at bounding box center [190, 233] width 15 height 15
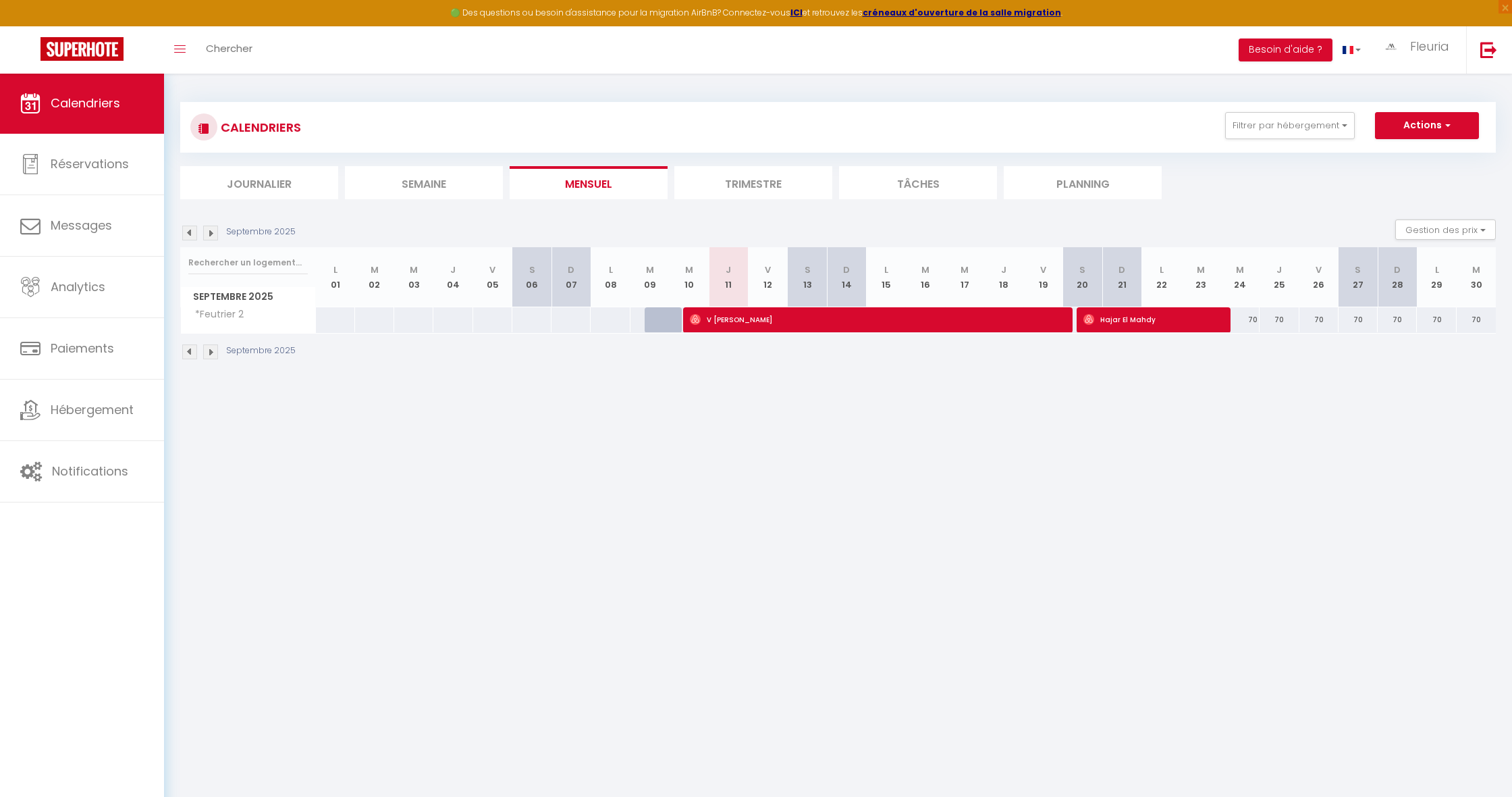
click at [211, 232] on img at bounding box center [210, 233] width 15 height 15
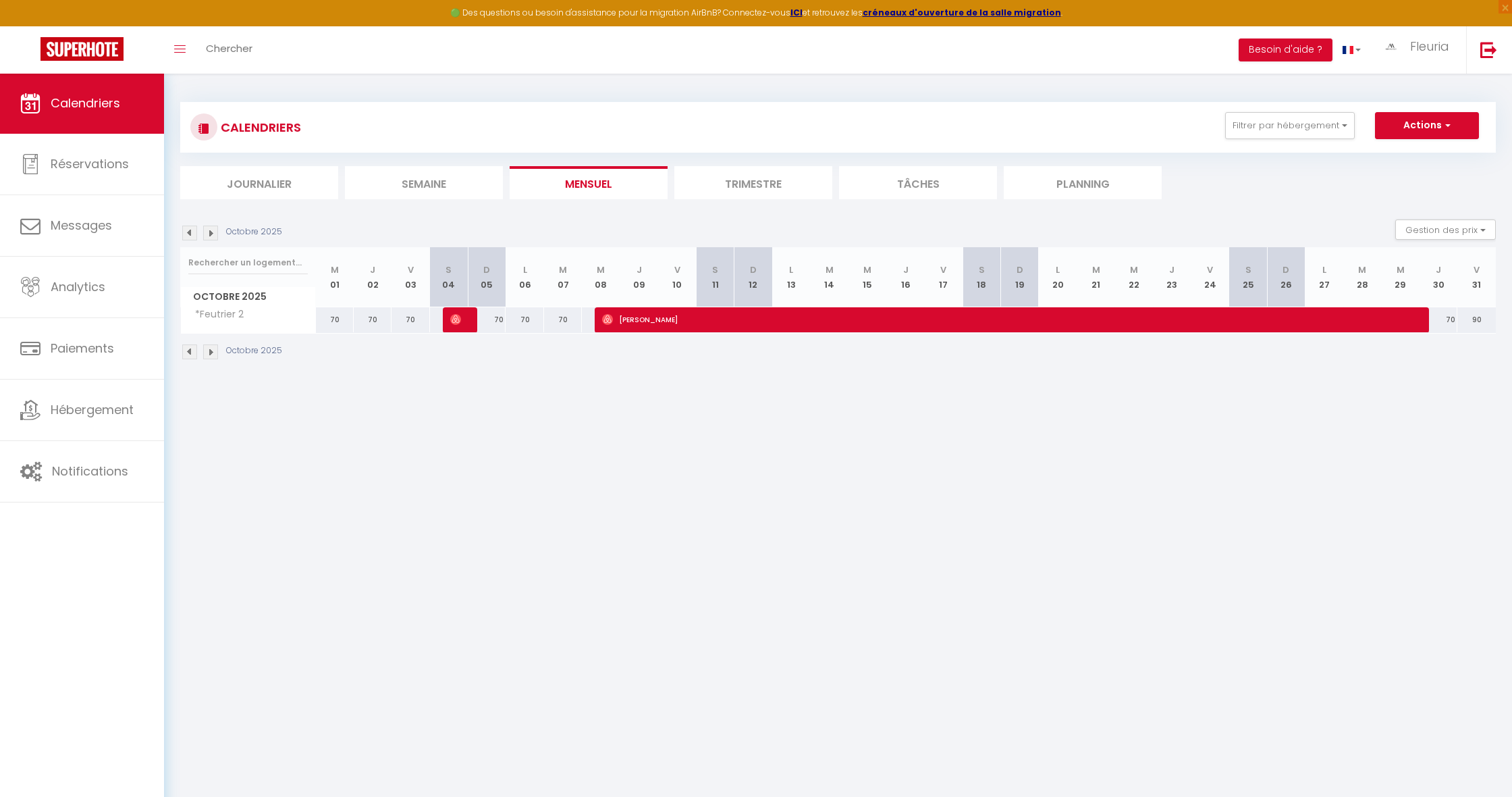
click at [211, 232] on img at bounding box center [210, 233] width 15 height 15
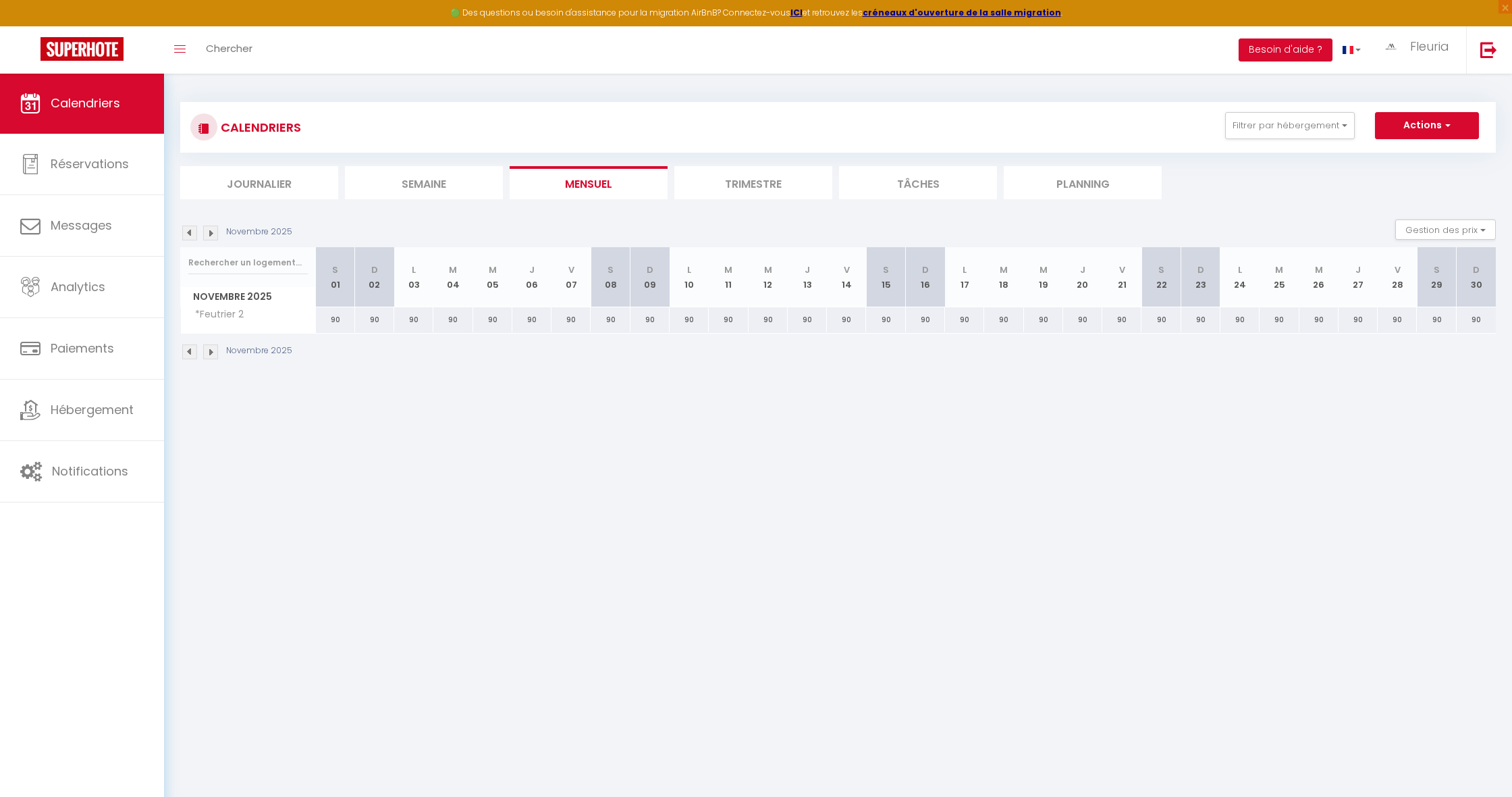
click at [211, 232] on img at bounding box center [210, 233] width 15 height 15
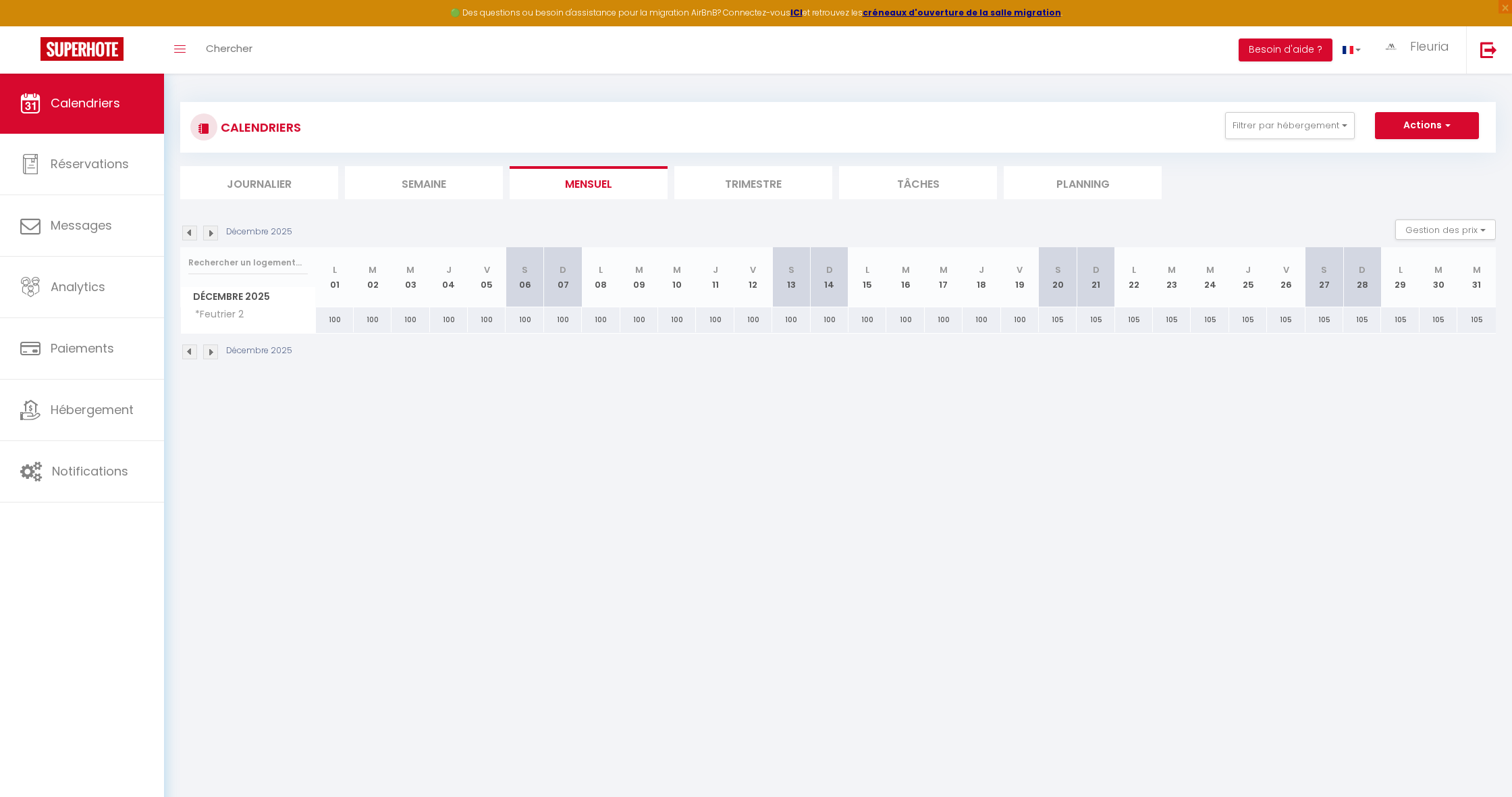
click at [190, 232] on img at bounding box center [190, 233] width 15 height 15
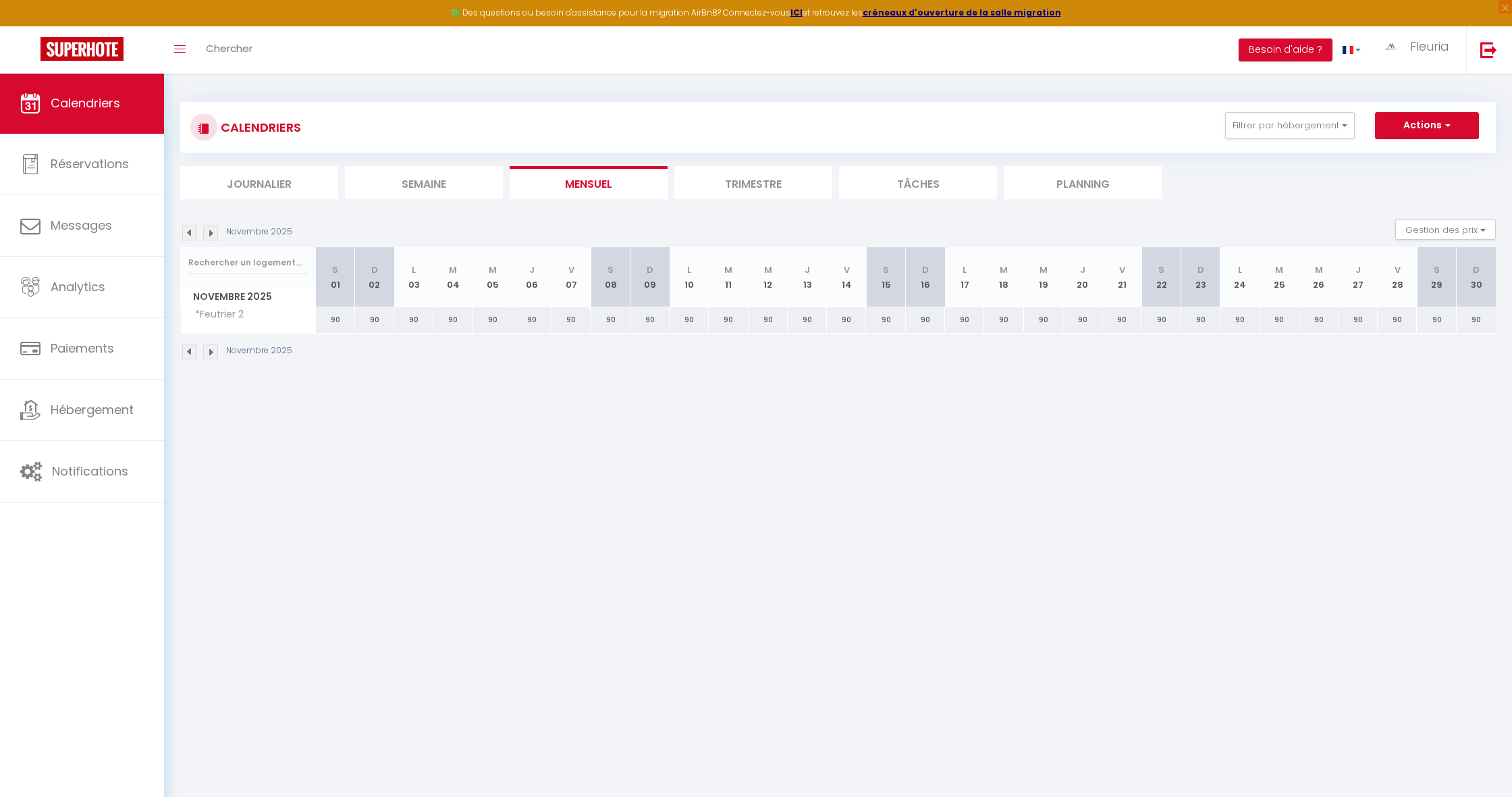
click at [190, 232] on img at bounding box center [190, 233] width 15 height 15
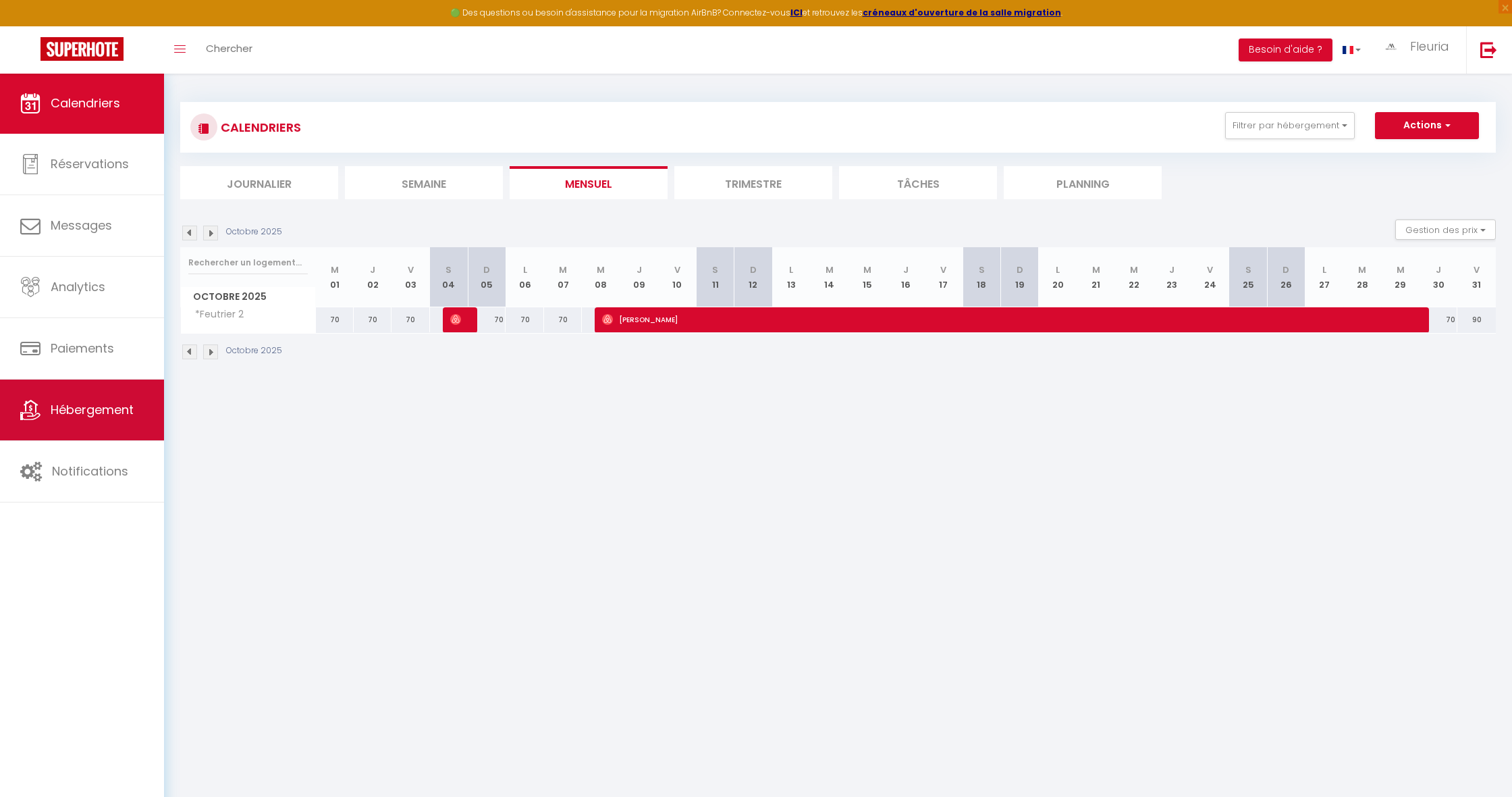
click at [94, 423] on link "Hébergement" at bounding box center [81, 410] width 164 height 61
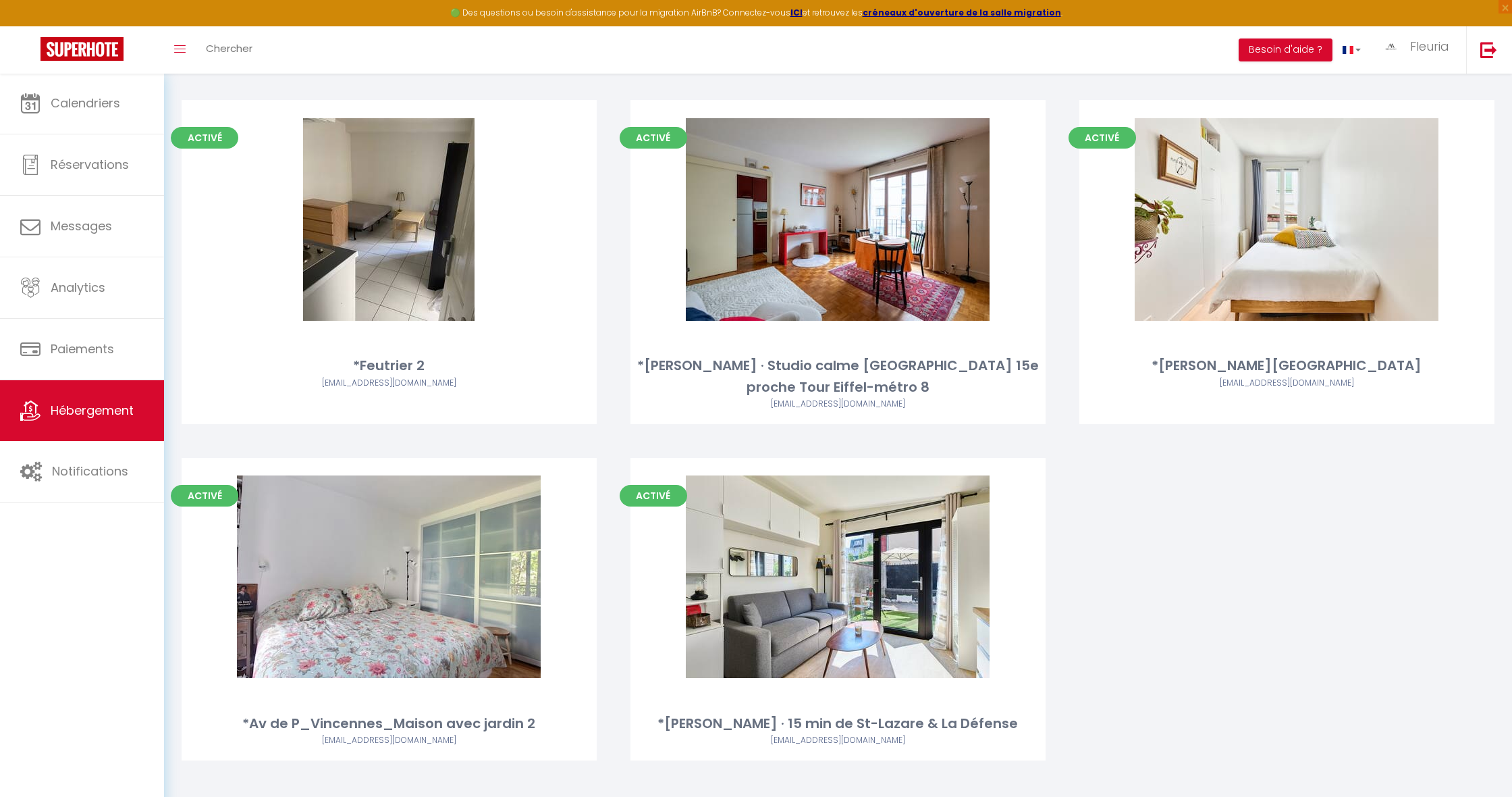
scroll to position [4790, 0]
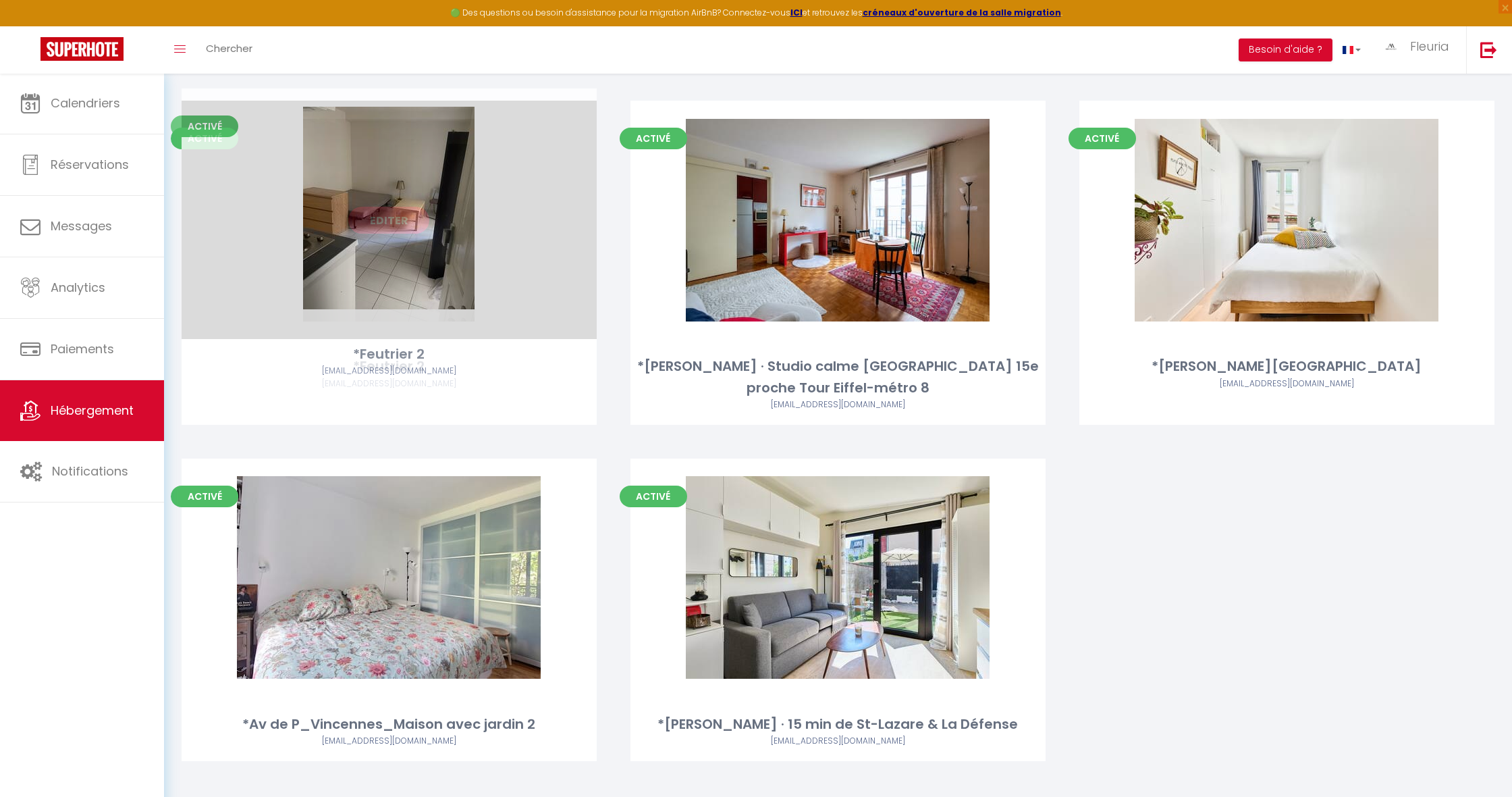
click at [389, 209] on link "Editer" at bounding box center [389, 220] width 81 height 27
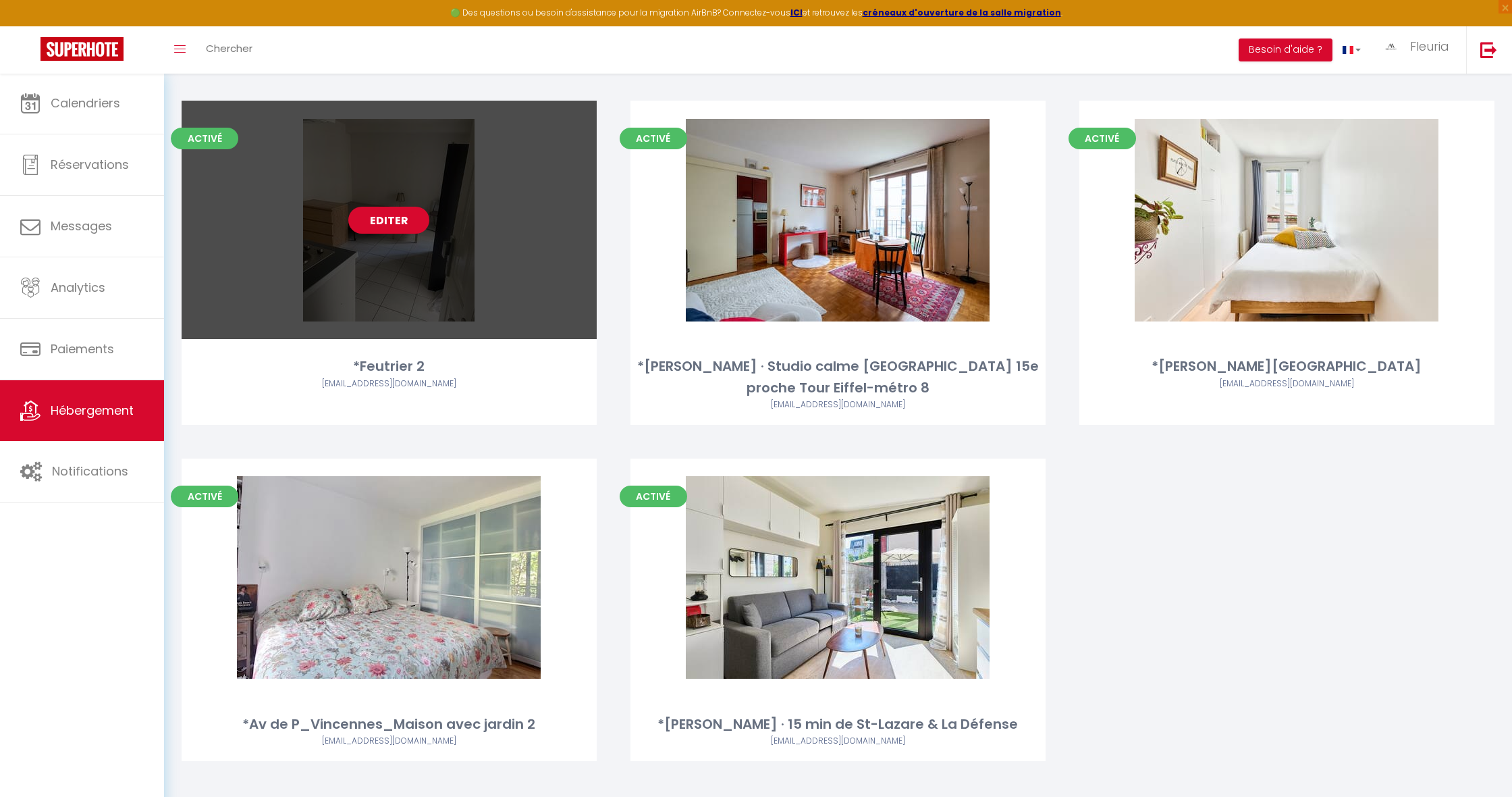
click at [396, 208] on link "Editer" at bounding box center [389, 220] width 81 height 27
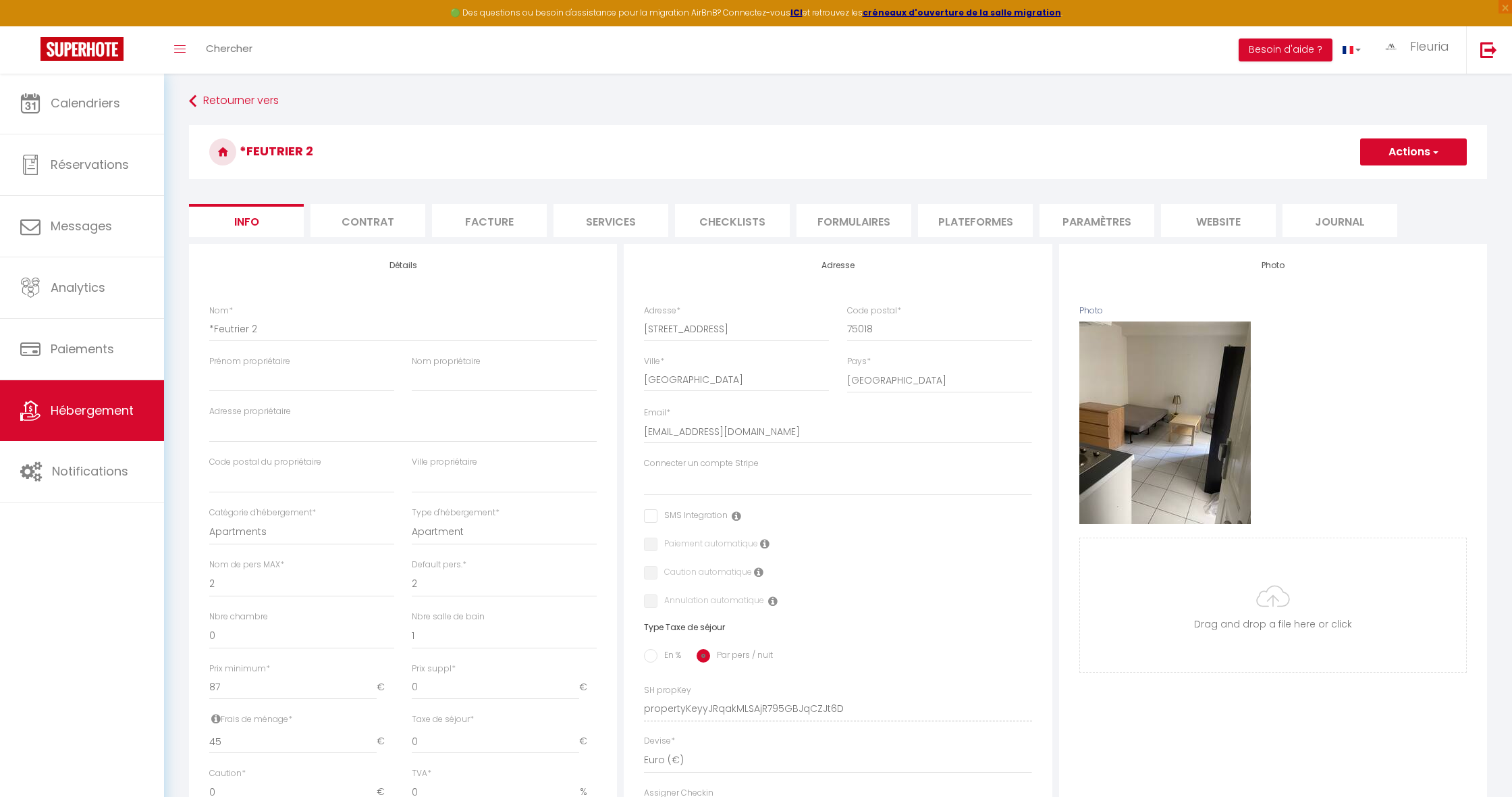
click at [1375, 158] on button "Actions" at bounding box center [1413, 152] width 107 height 27
click at [991, 219] on li "Plateformes" at bounding box center [975, 220] width 114 height 33
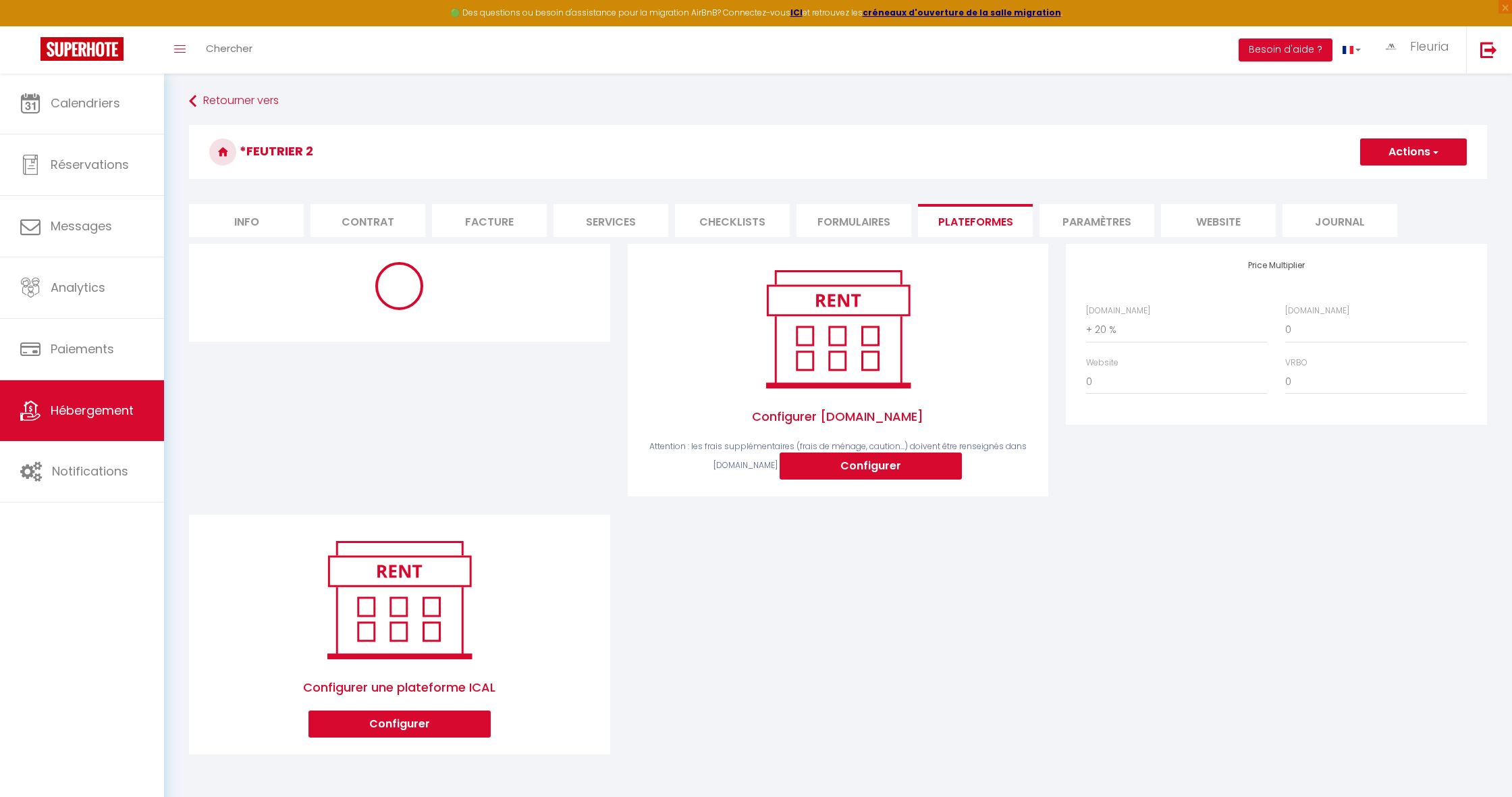
click at [1398, 153] on button "Actions" at bounding box center [1413, 152] width 107 height 27
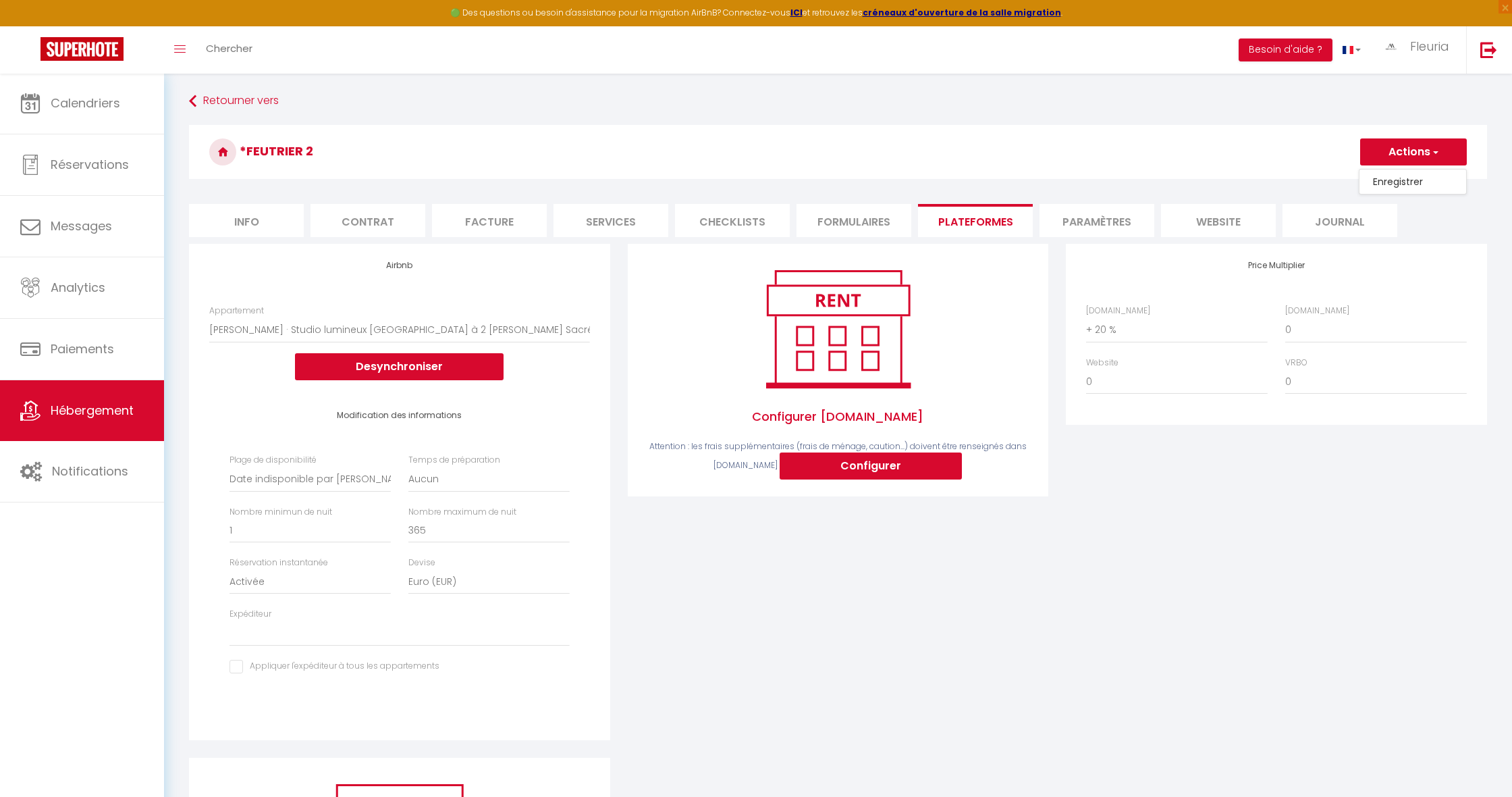
click at [1397, 183] on link "Enregistrer" at bounding box center [1413, 182] width 107 height 17
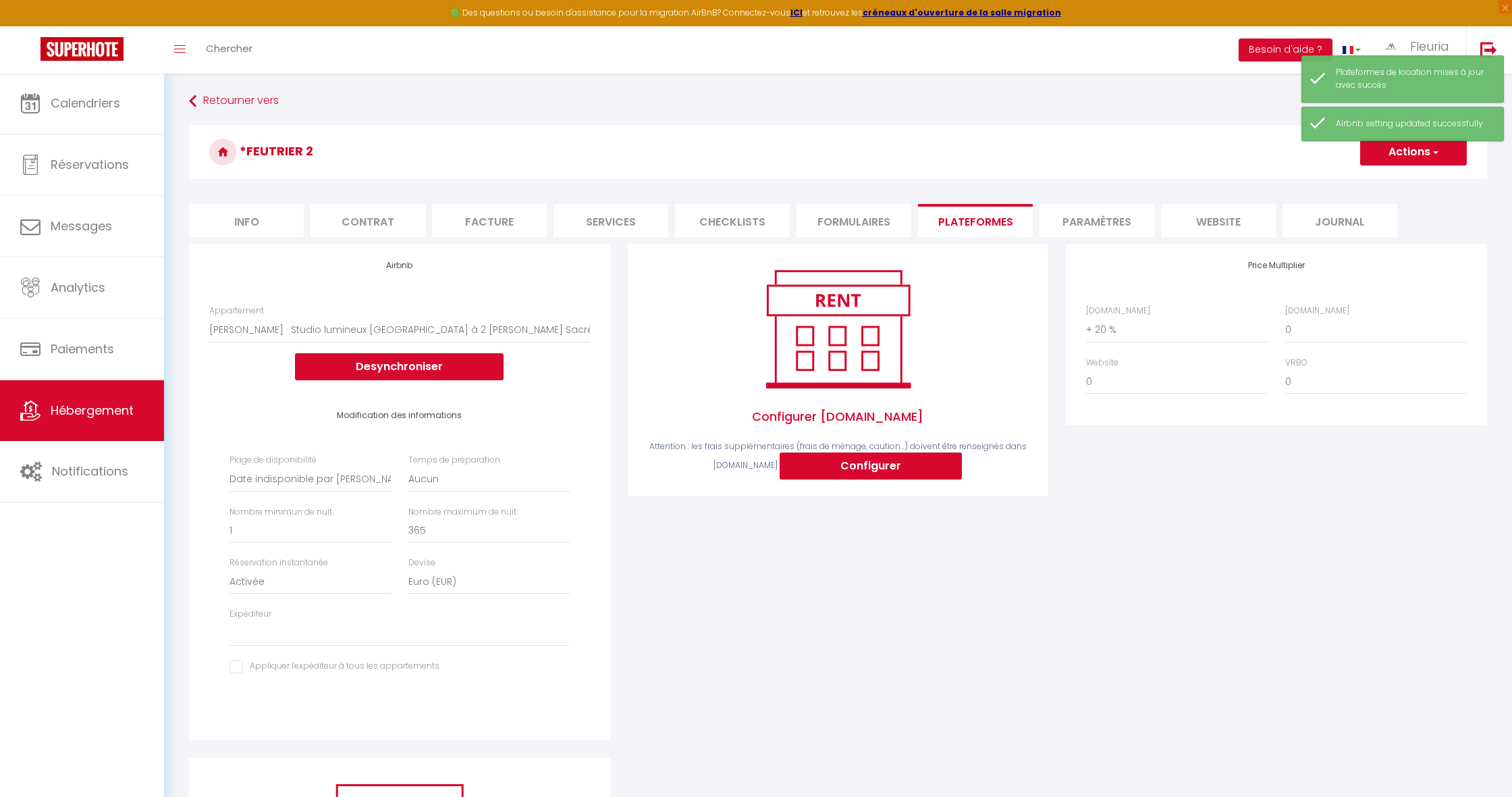
click at [260, 229] on li "Info" at bounding box center [246, 220] width 114 height 33
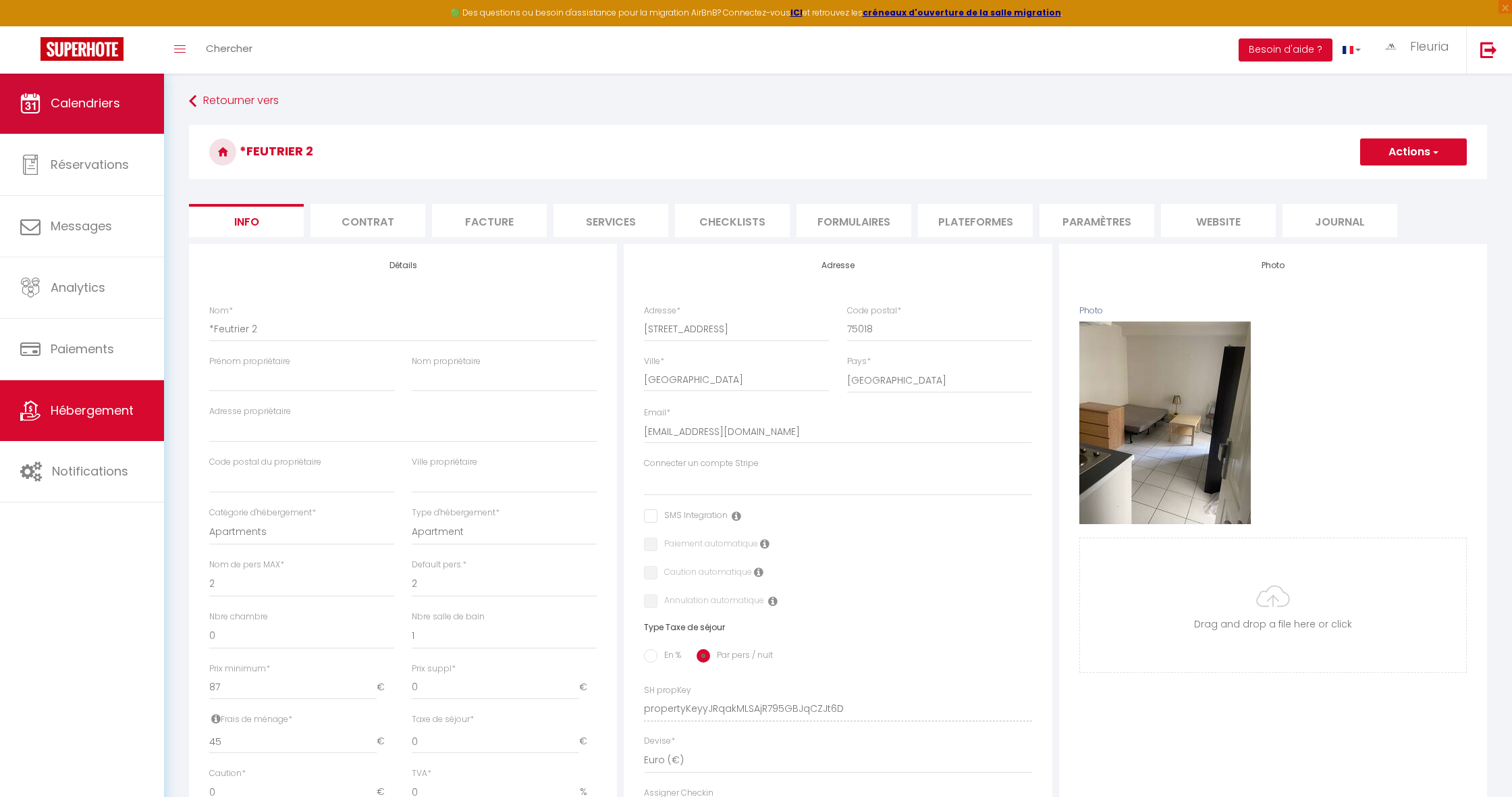
click at [96, 89] on link "Calendriers" at bounding box center [81, 103] width 164 height 61
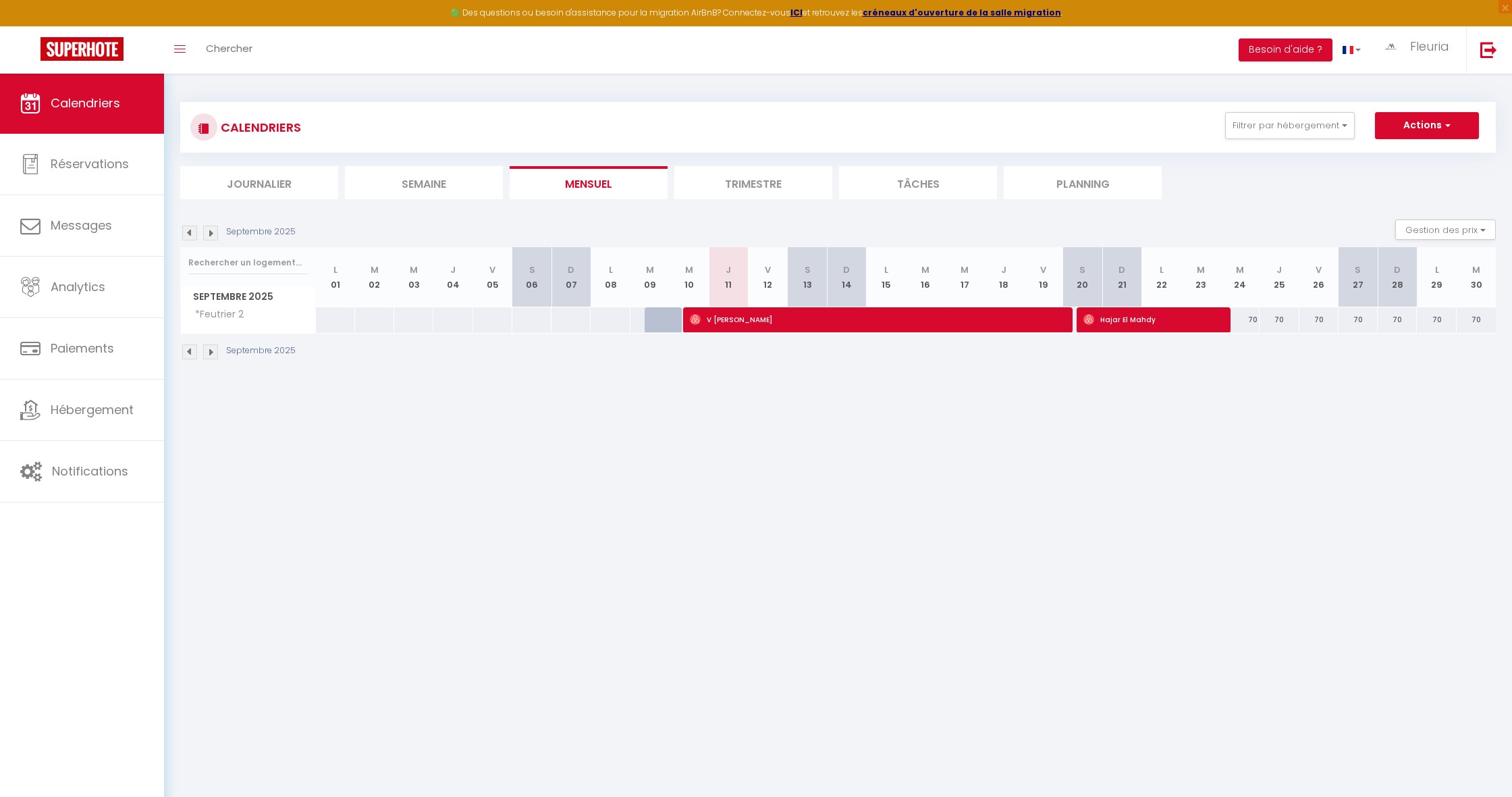
click at [212, 234] on img at bounding box center [210, 233] width 15 height 15
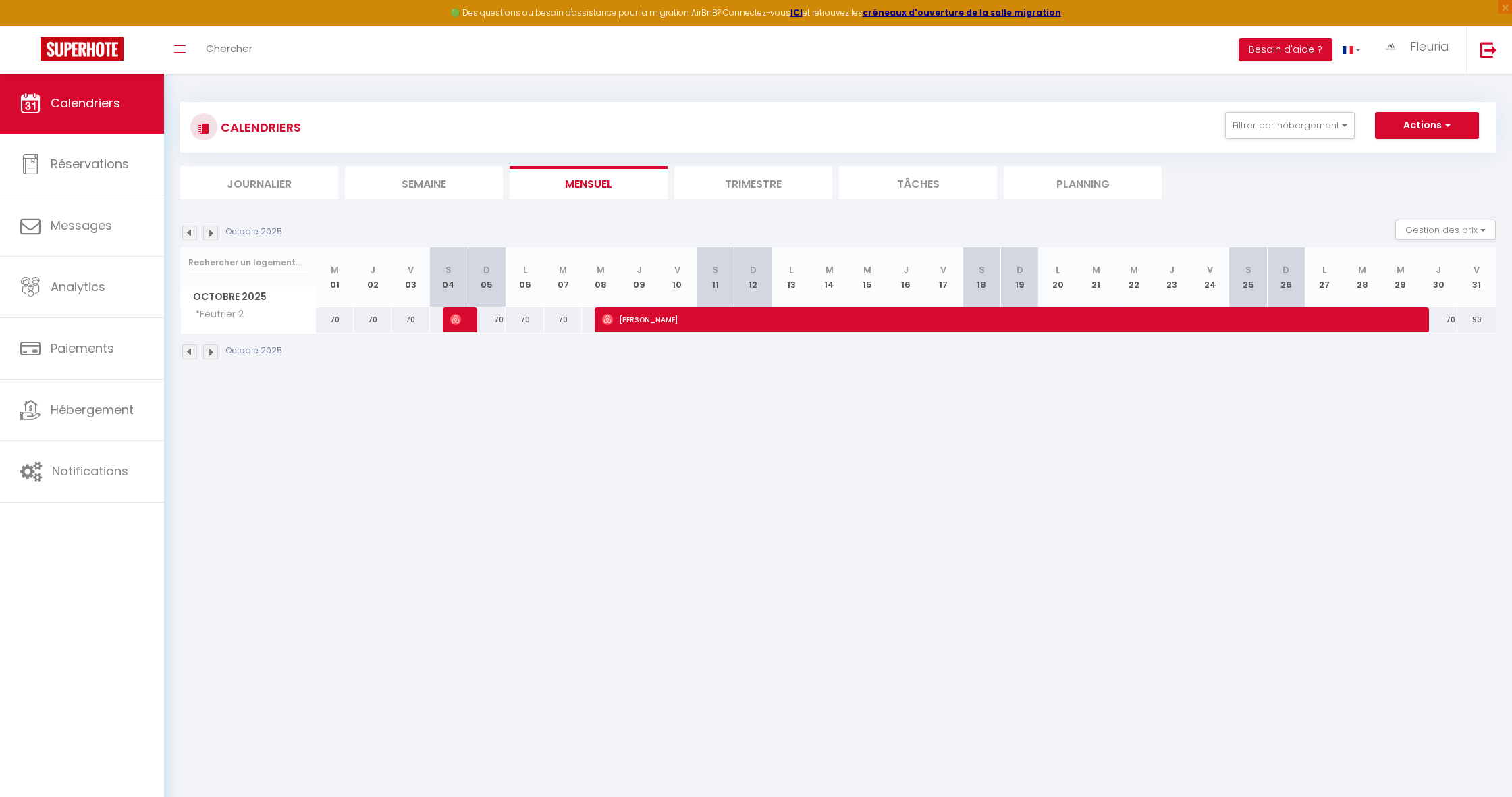
click at [212, 234] on img at bounding box center [210, 233] width 15 height 15
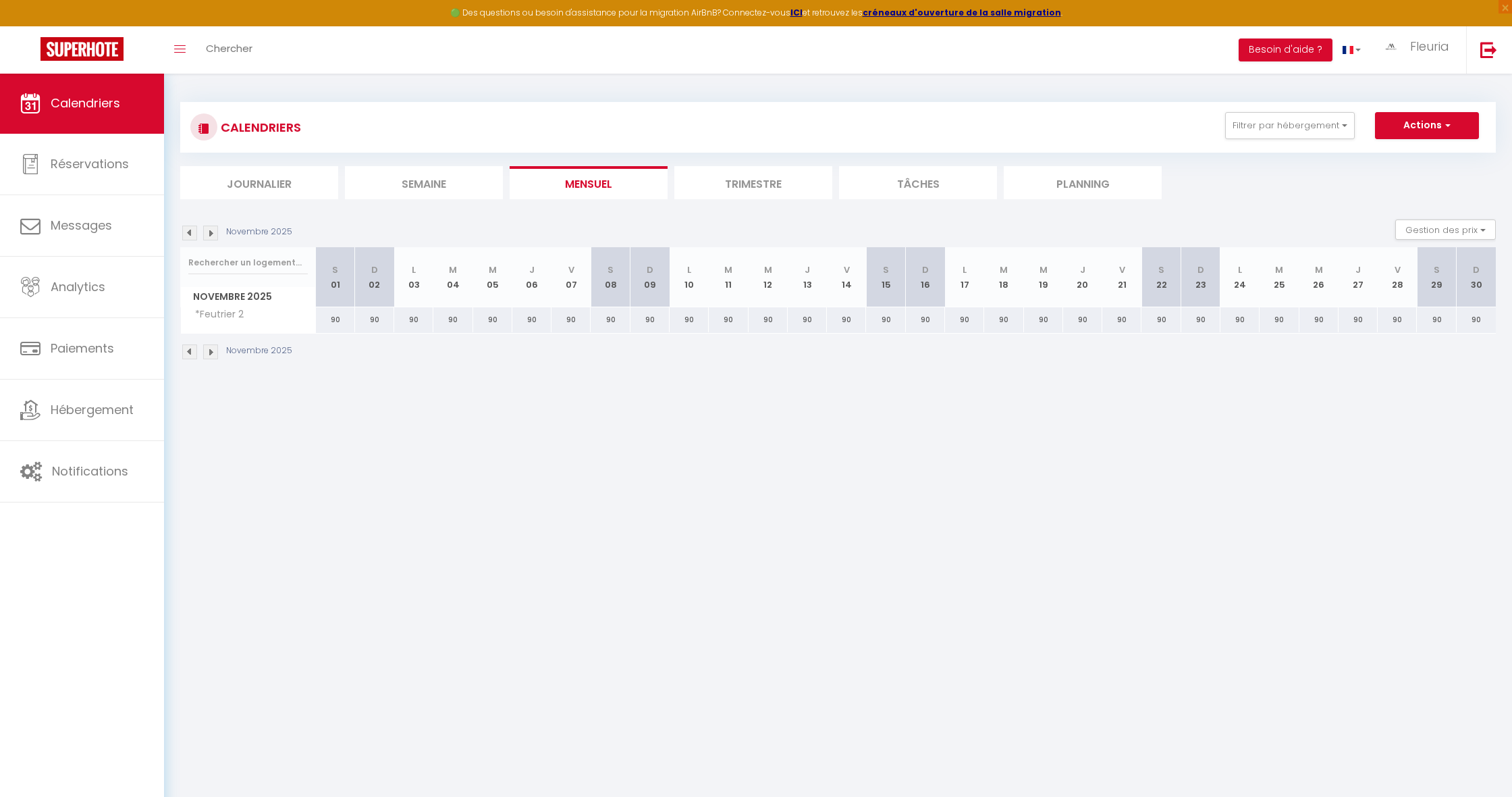
click at [186, 233] on img at bounding box center [190, 233] width 15 height 15
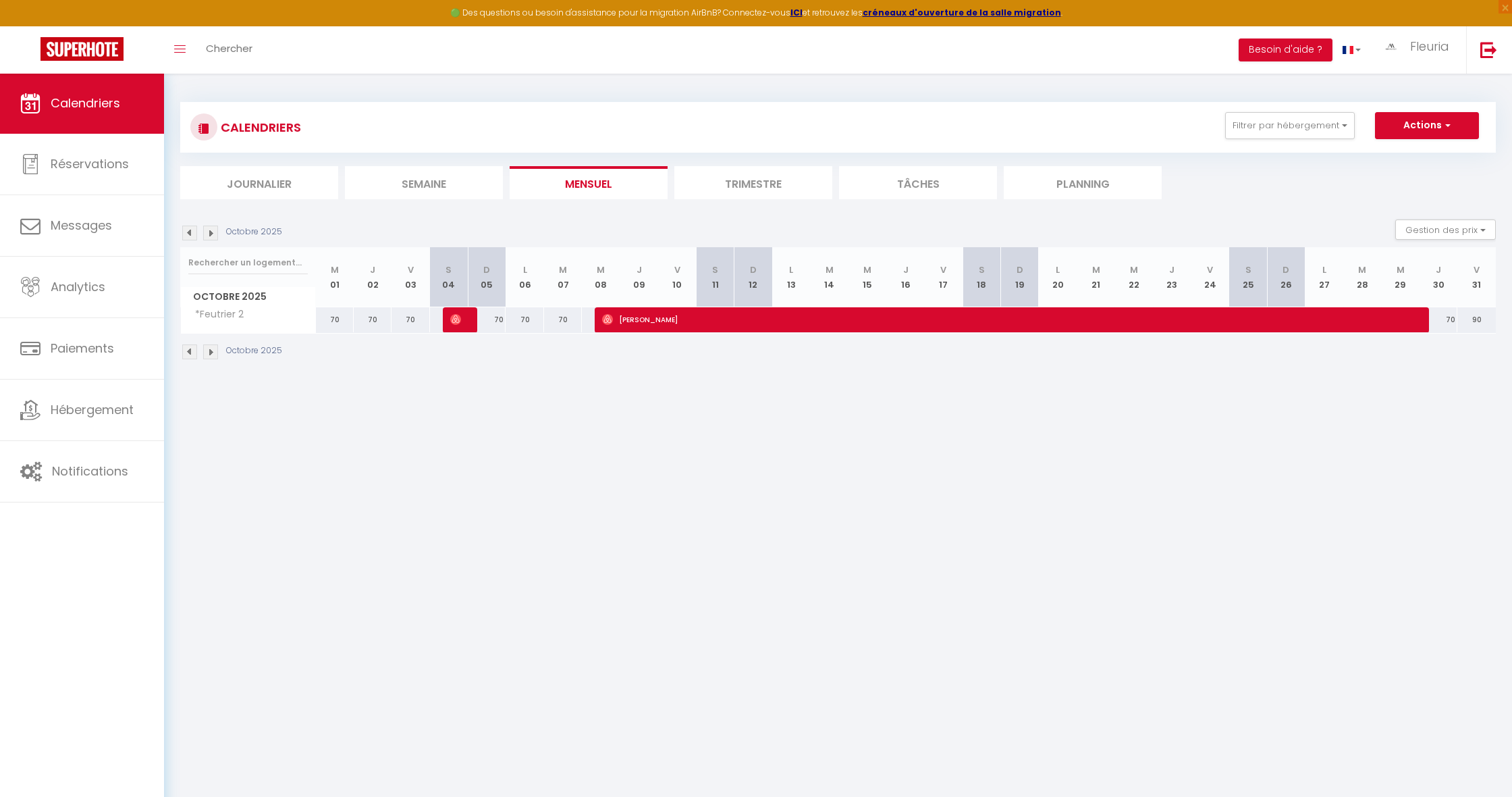
click at [186, 233] on img at bounding box center [190, 233] width 15 height 15
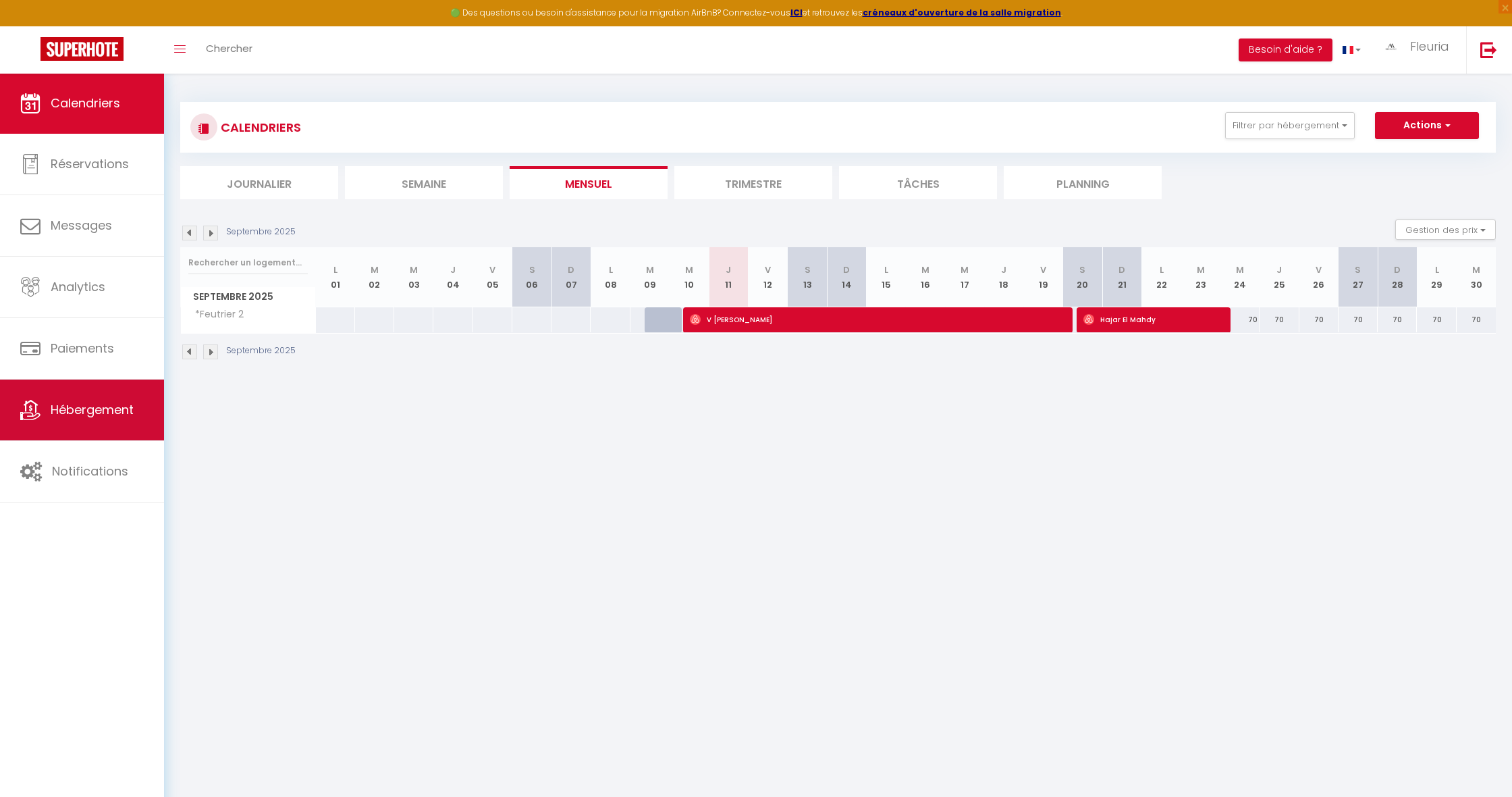
click at [107, 397] on link "Hébergement" at bounding box center [81, 410] width 164 height 61
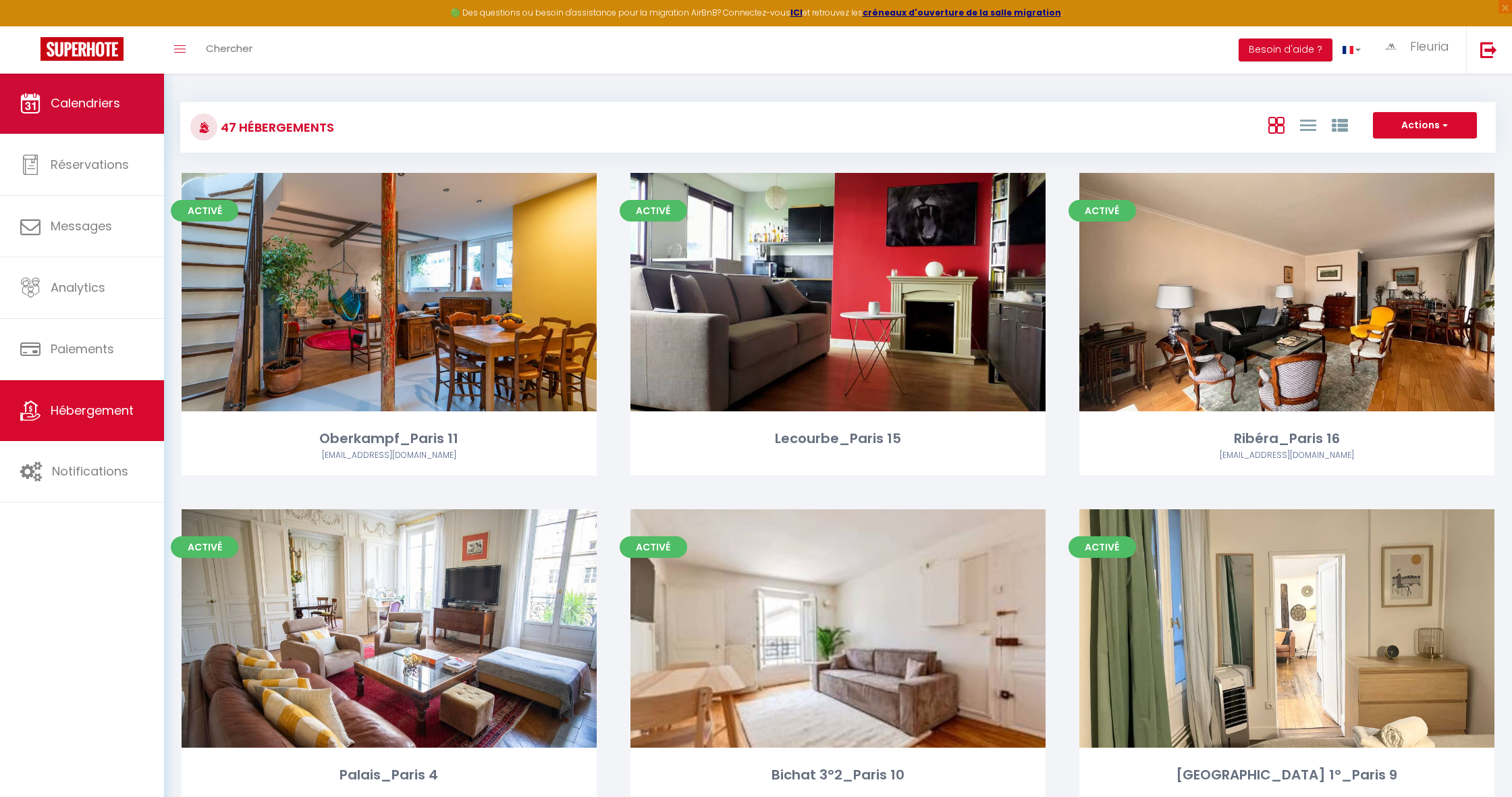
click at [113, 100] on span "Calendriers" at bounding box center [85, 103] width 70 height 17
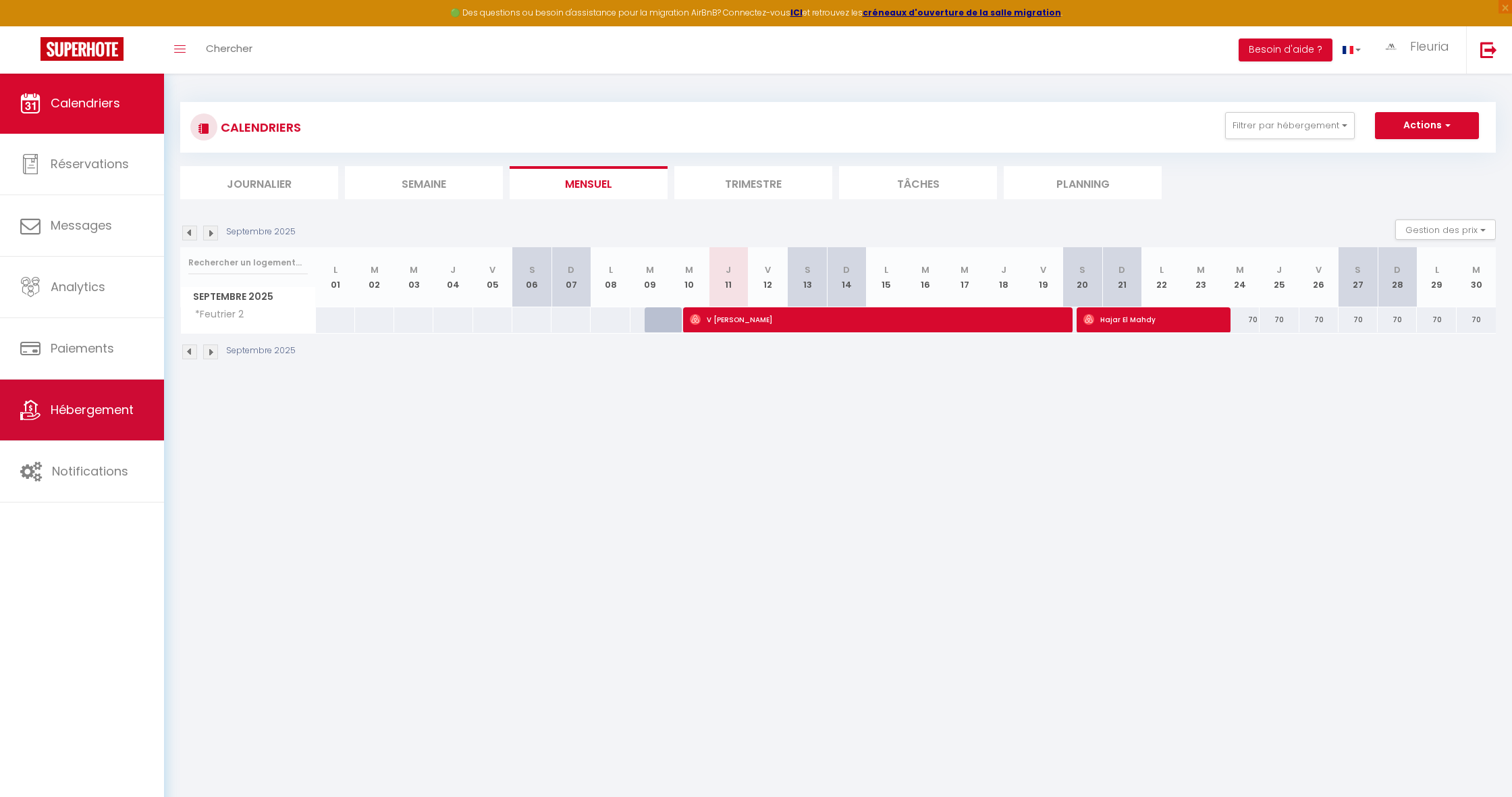
click at [61, 421] on link "Hébergement" at bounding box center [81, 410] width 164 height 61
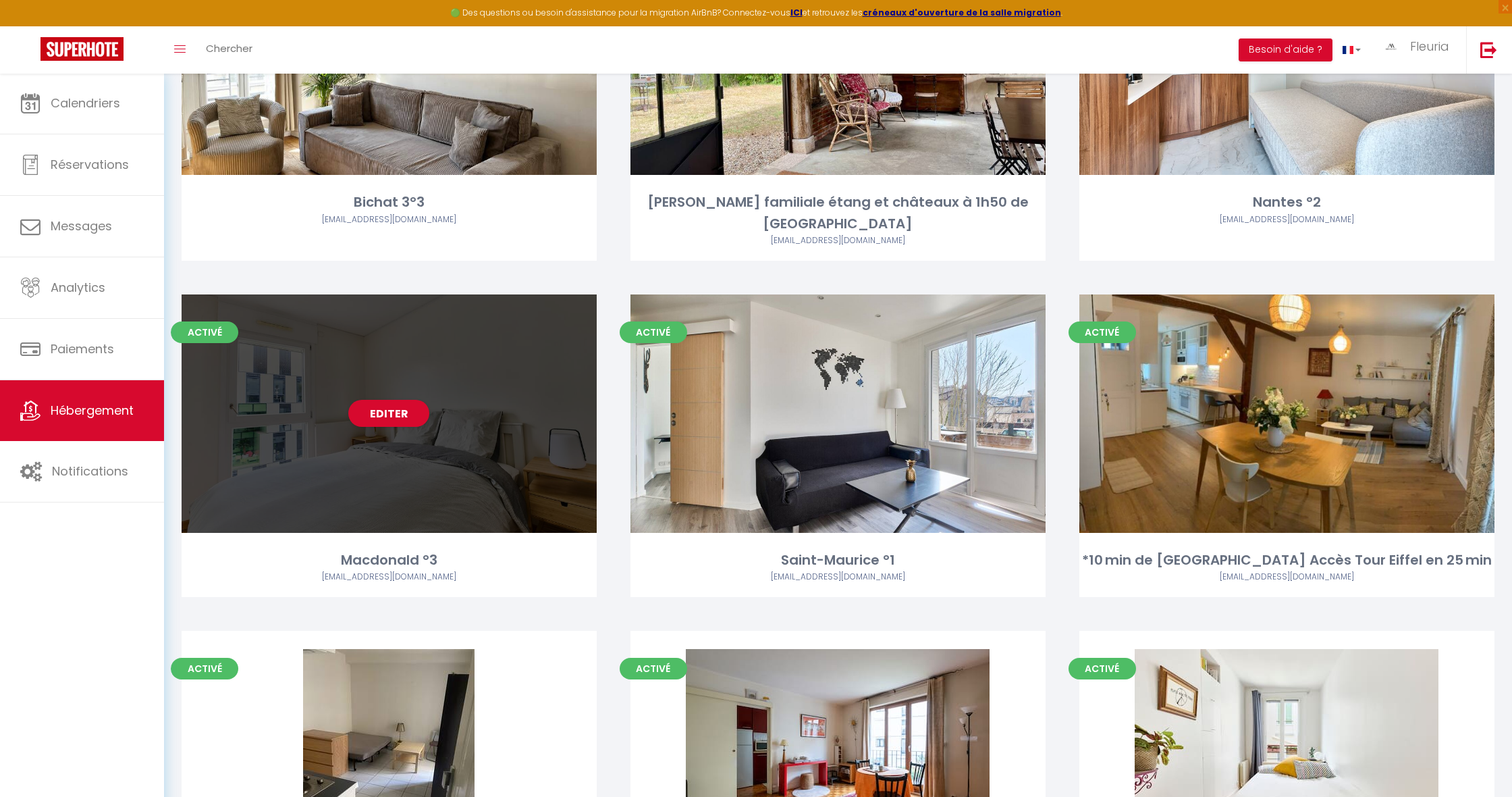
scroll to position [4255, 0]
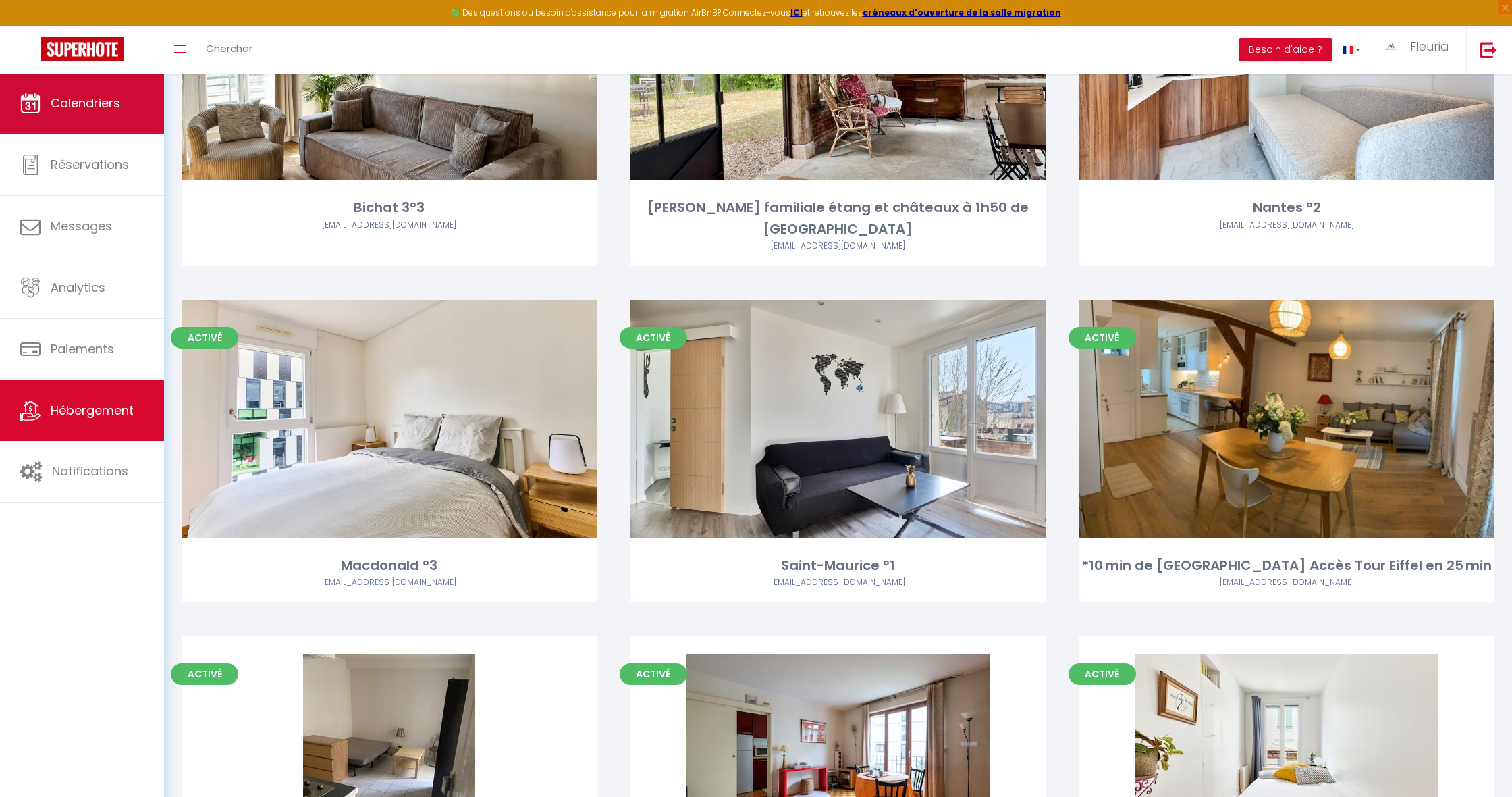
click at [80, 96] on span "Calendriers" at bounding box center [85, 103] width 70 height 17
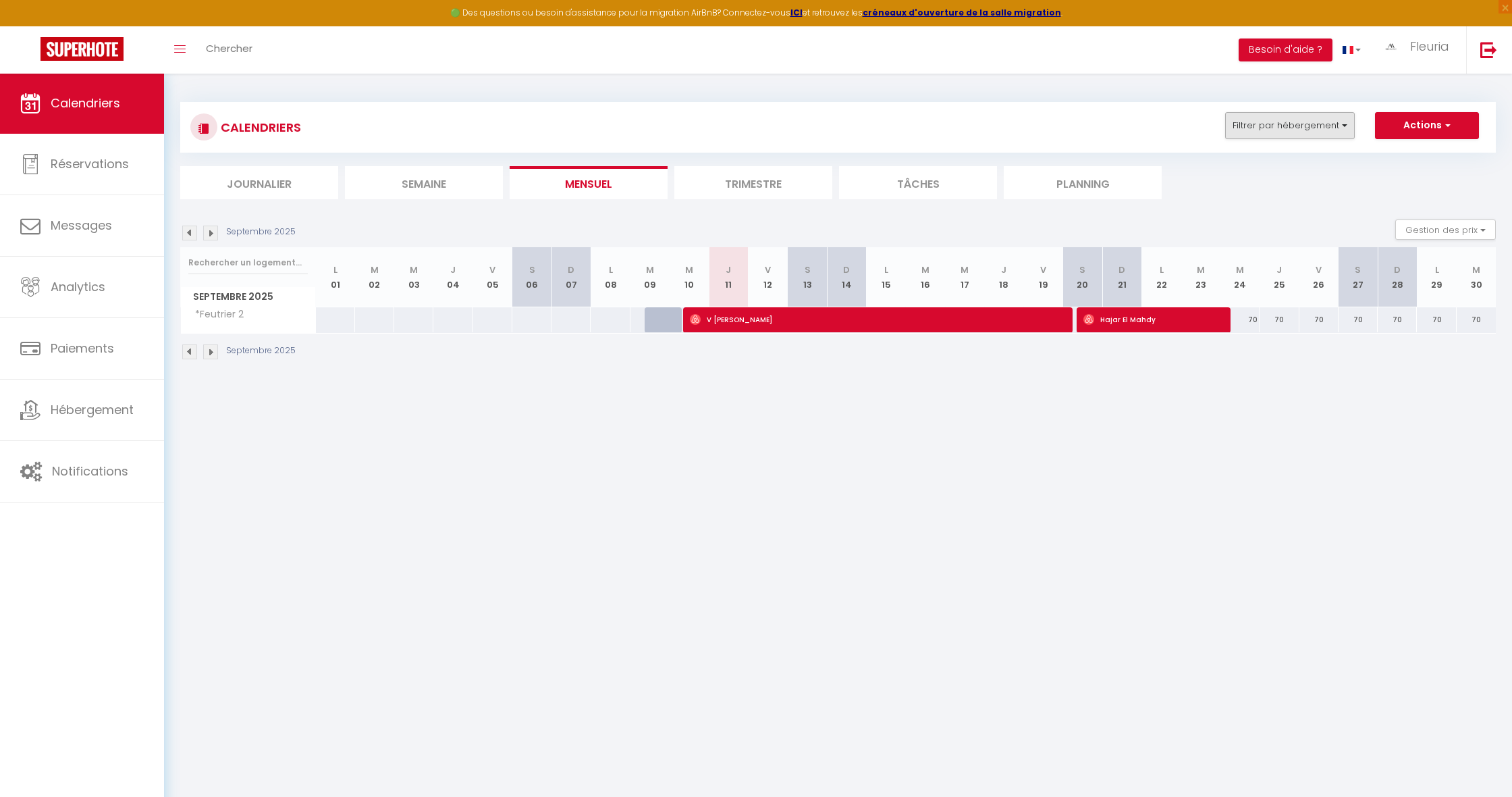
click at [1303, 125] on button "Filtrer par hébergement" at bounding box center [1290, 125] width 129 height 27
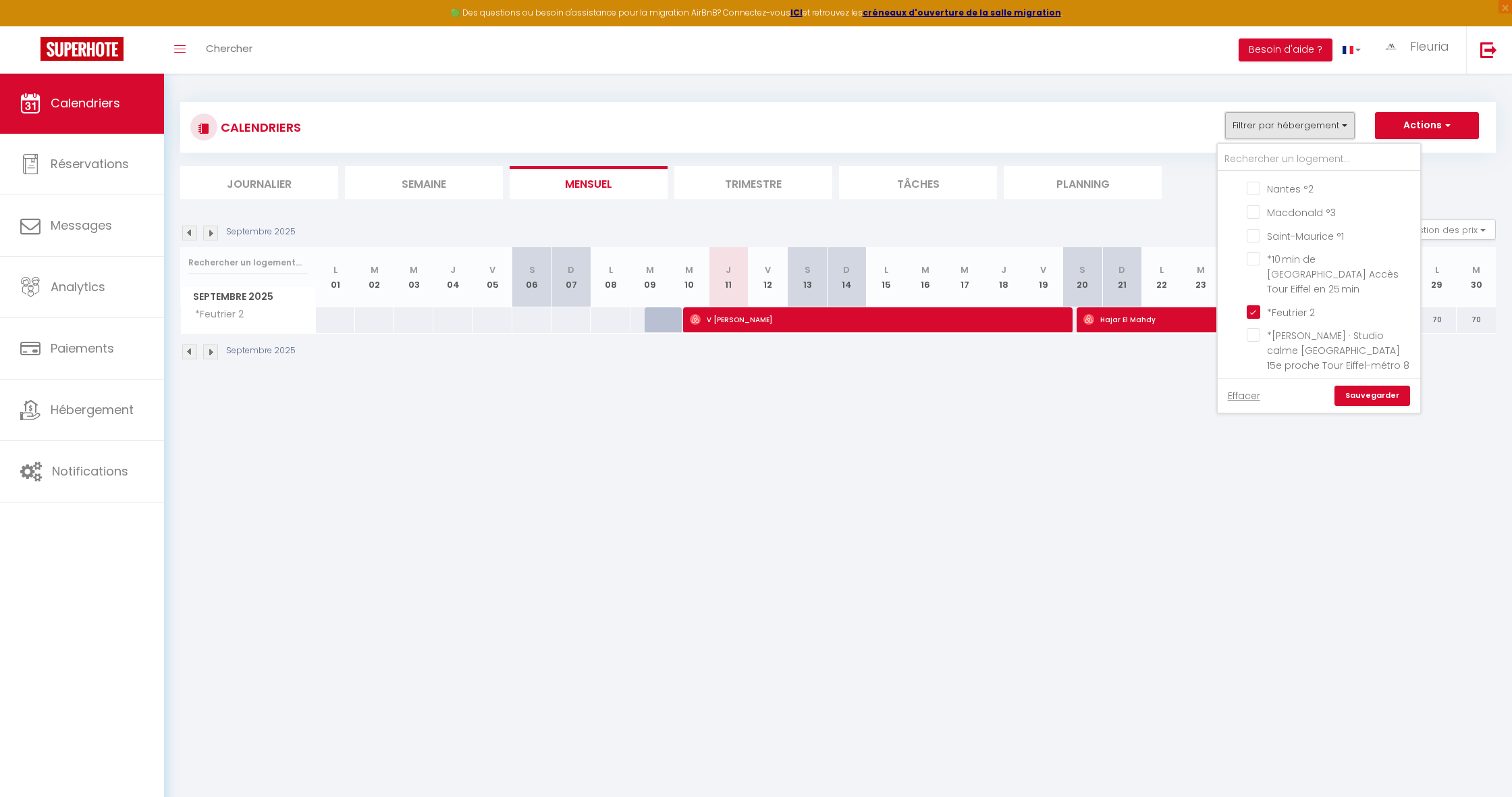
scroll to position [1182, 0]
drag, startPoint x: 1253, startPoint y: 214, endPoint x: 1258, endPoint y: 194, distance: 20.6
click at [1253, 225] on input "*Feutrier 2" at bounding box center [1330, 231] width 168 height 13
click at [1264, 161] on input "text" at bounding box center [1318, 159] width 202 height 24
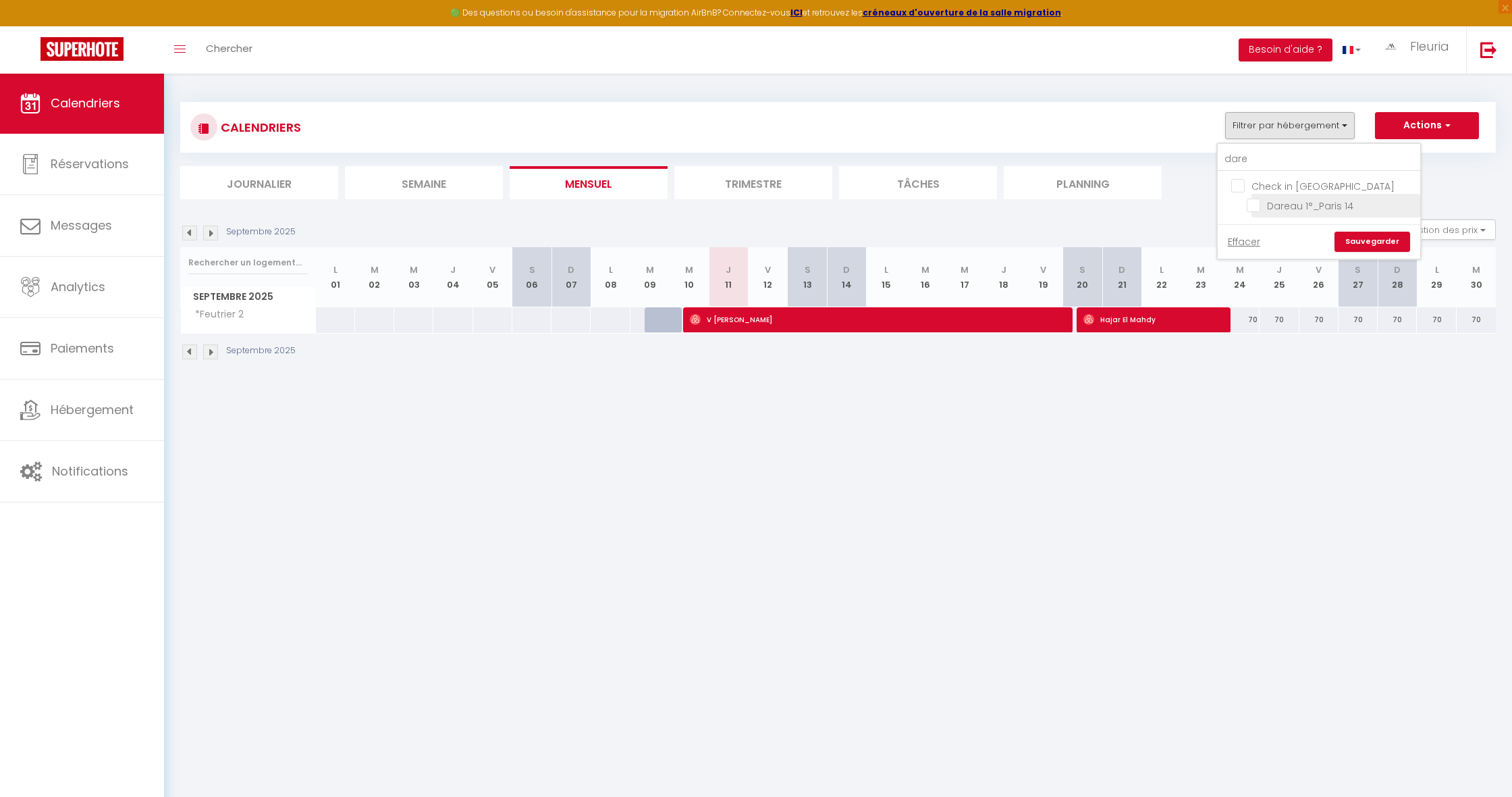
click at [1253, 203] on input "Dareau 1°_Paris 14" at bounding box center [1330, 204] width 168 height 13
click at [1355, 241] on link "Sauvegarder" at bounding box center [1372, 241] width 75 height 20
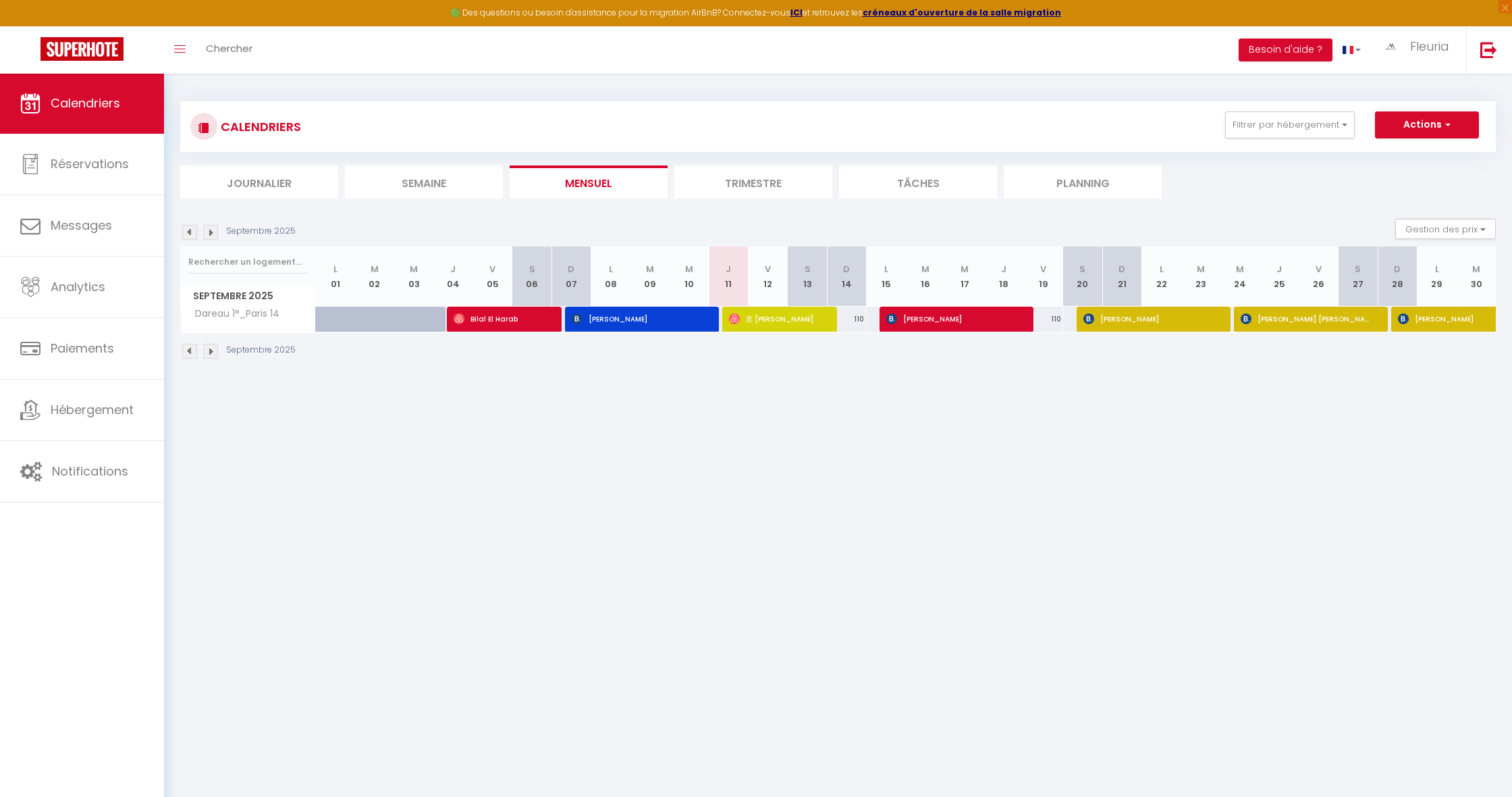
click at [212, 234] on img at bounding box center [210, 232] width 15 height 15
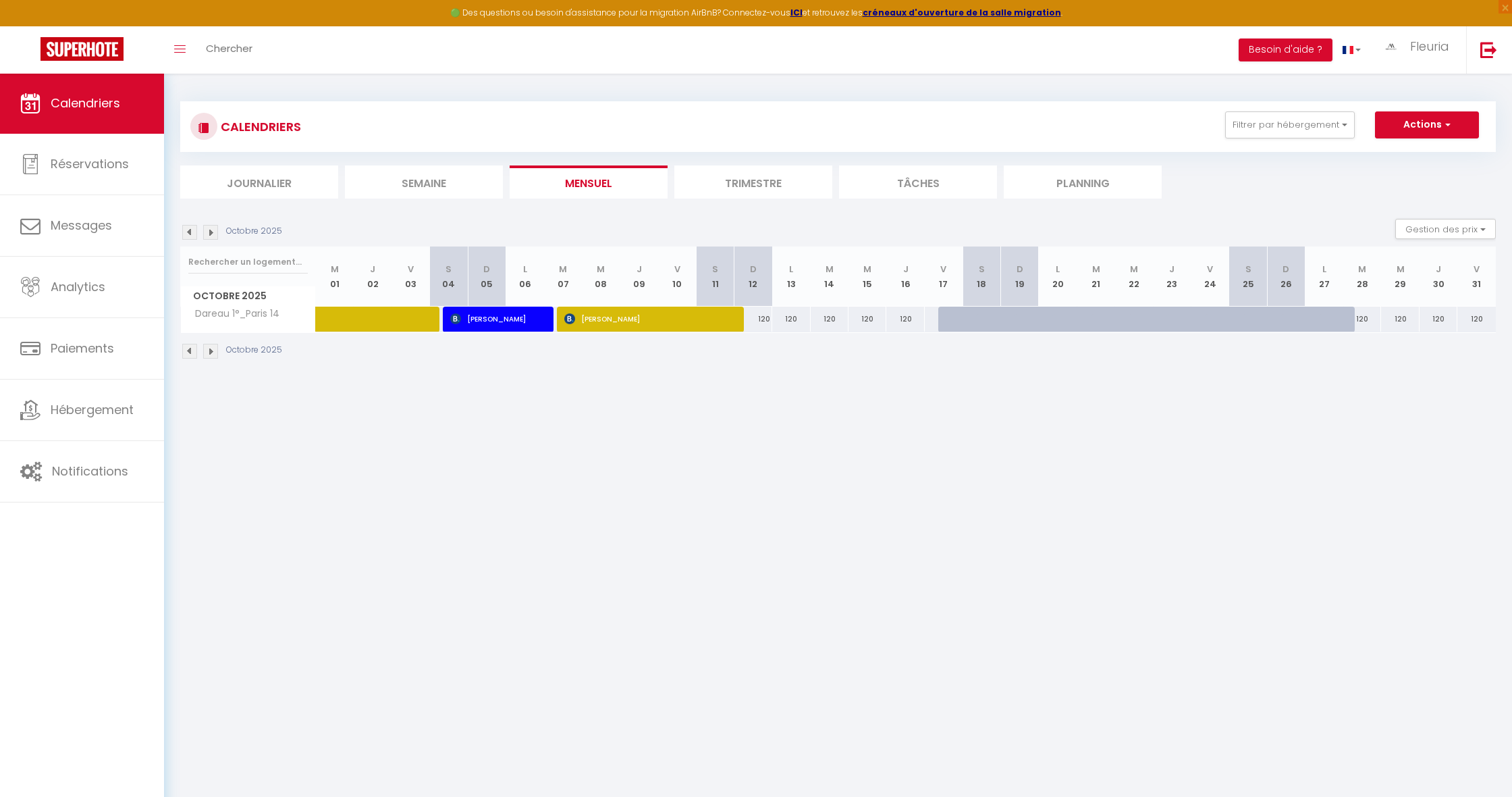
click at [212, 234] on img at bounding box center [210, 232] width 15 height 15
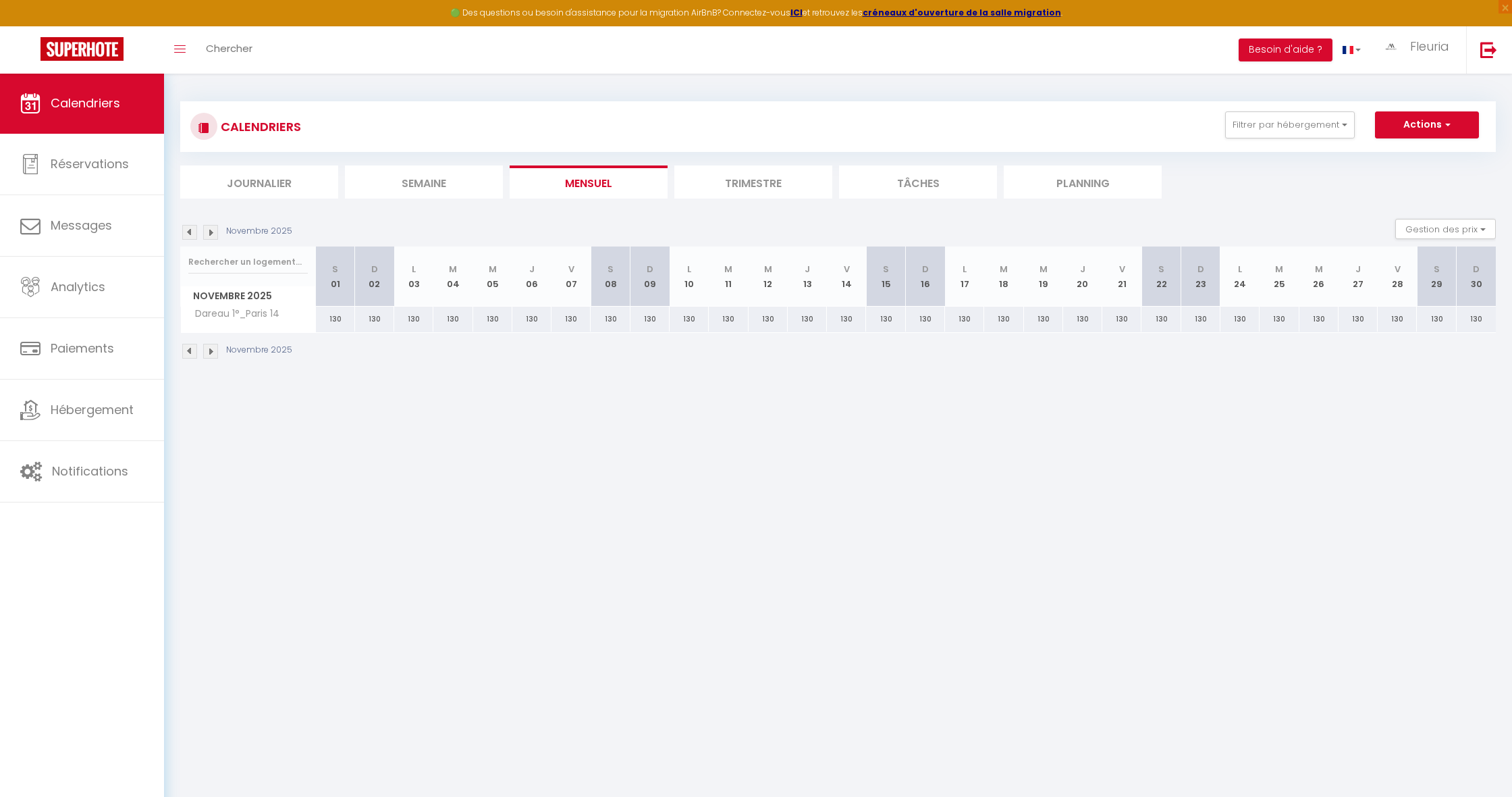
click at [212, 234] on img at bounding box center [210, 232] width 15 height 15
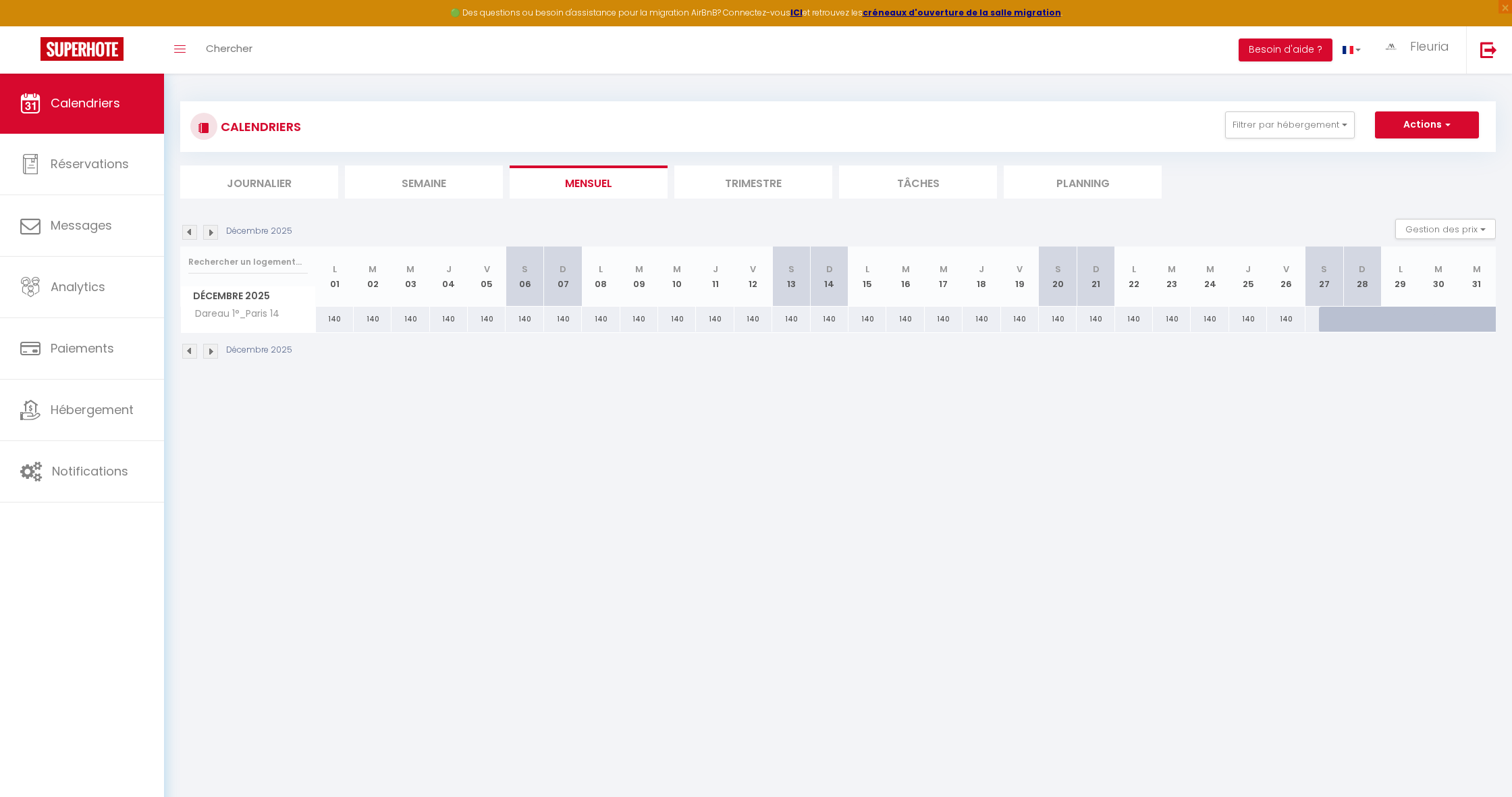
click at [212, 234] on img at bounding box center [210, 232] width 15 height 15
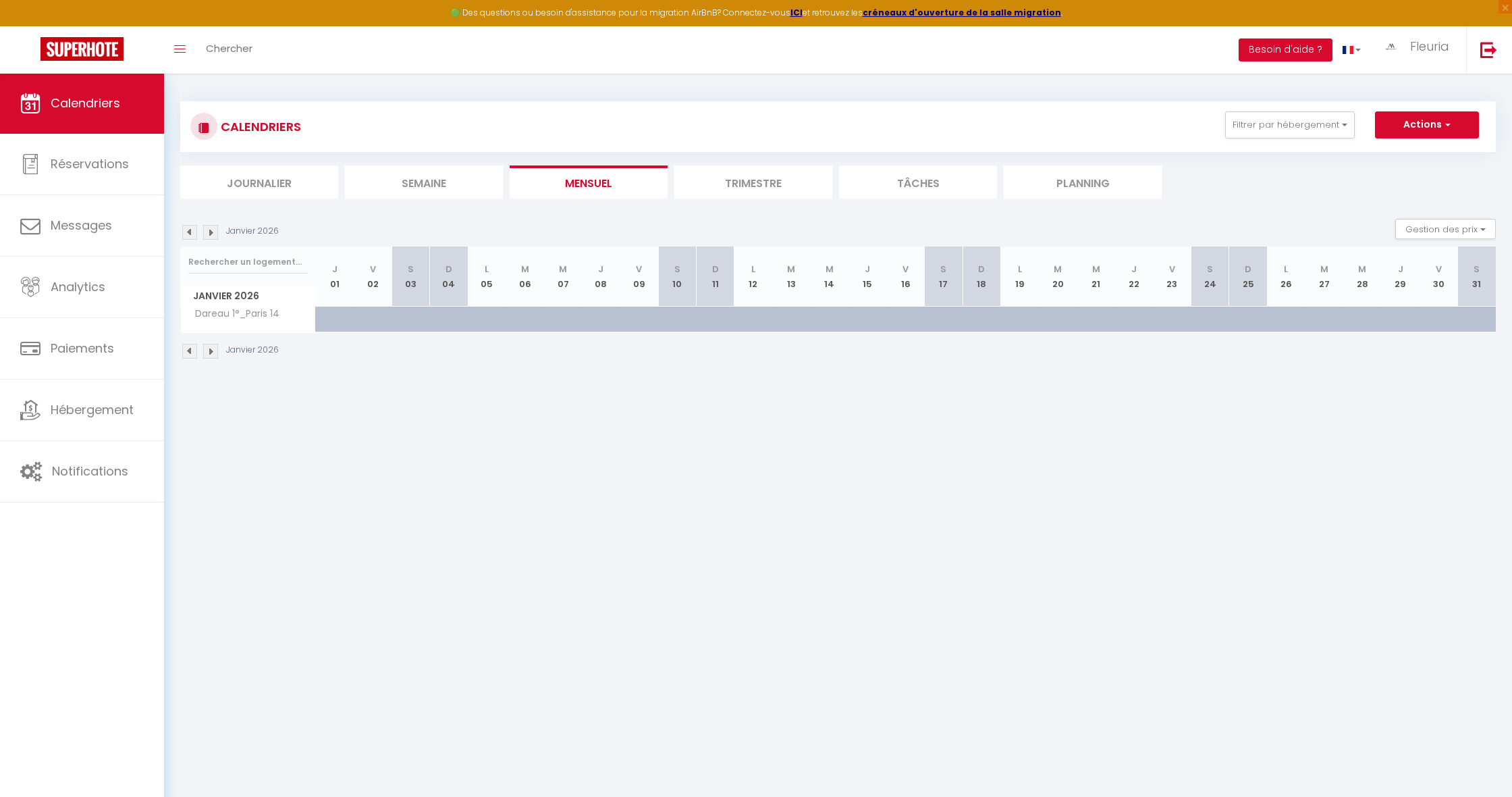
click at [189, 232] on img at bounding box center [190, 232] width 15 height 15
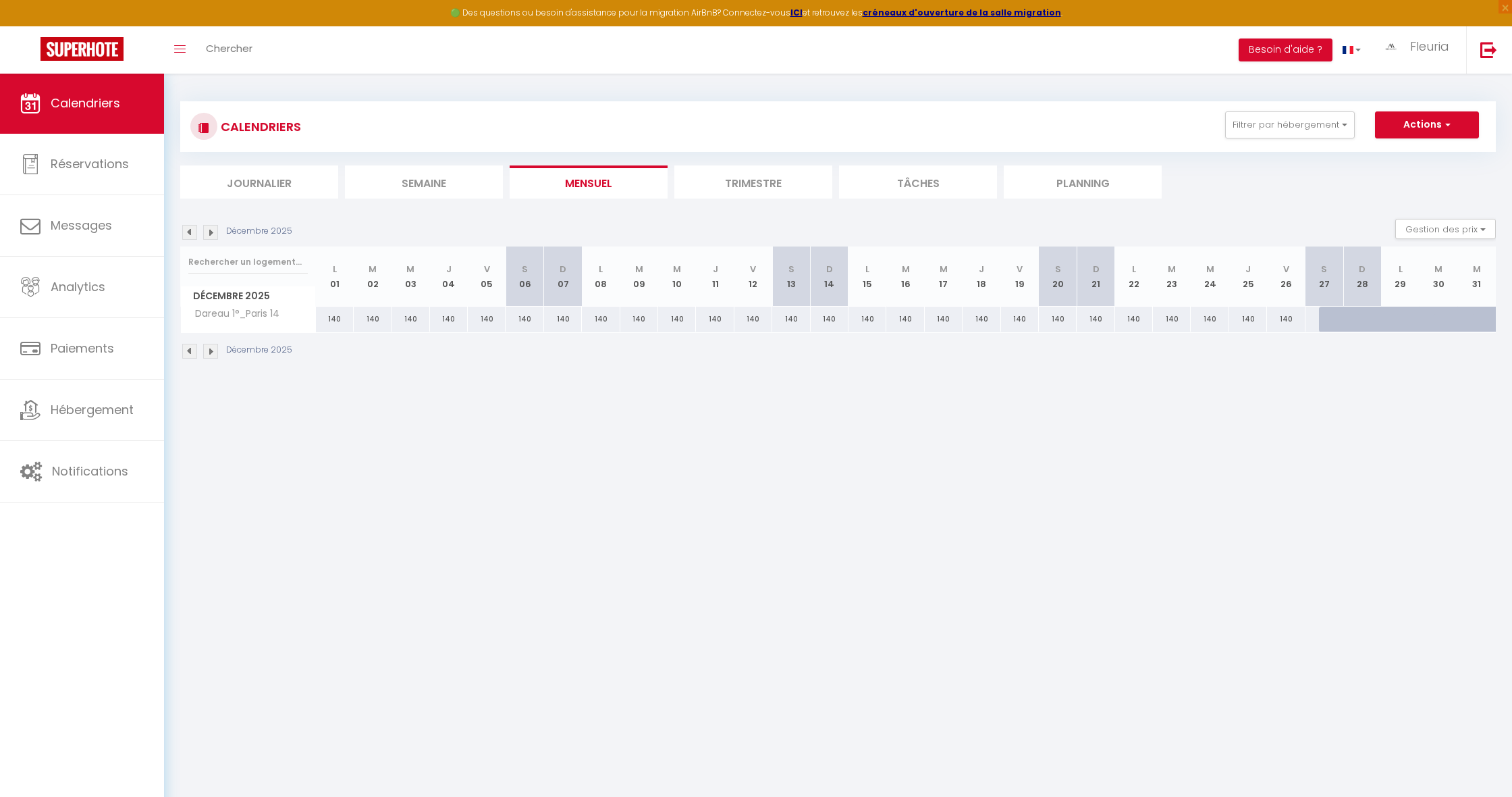
click at [190, 232] on img at bounding box center [190, 232] width 15 height 15
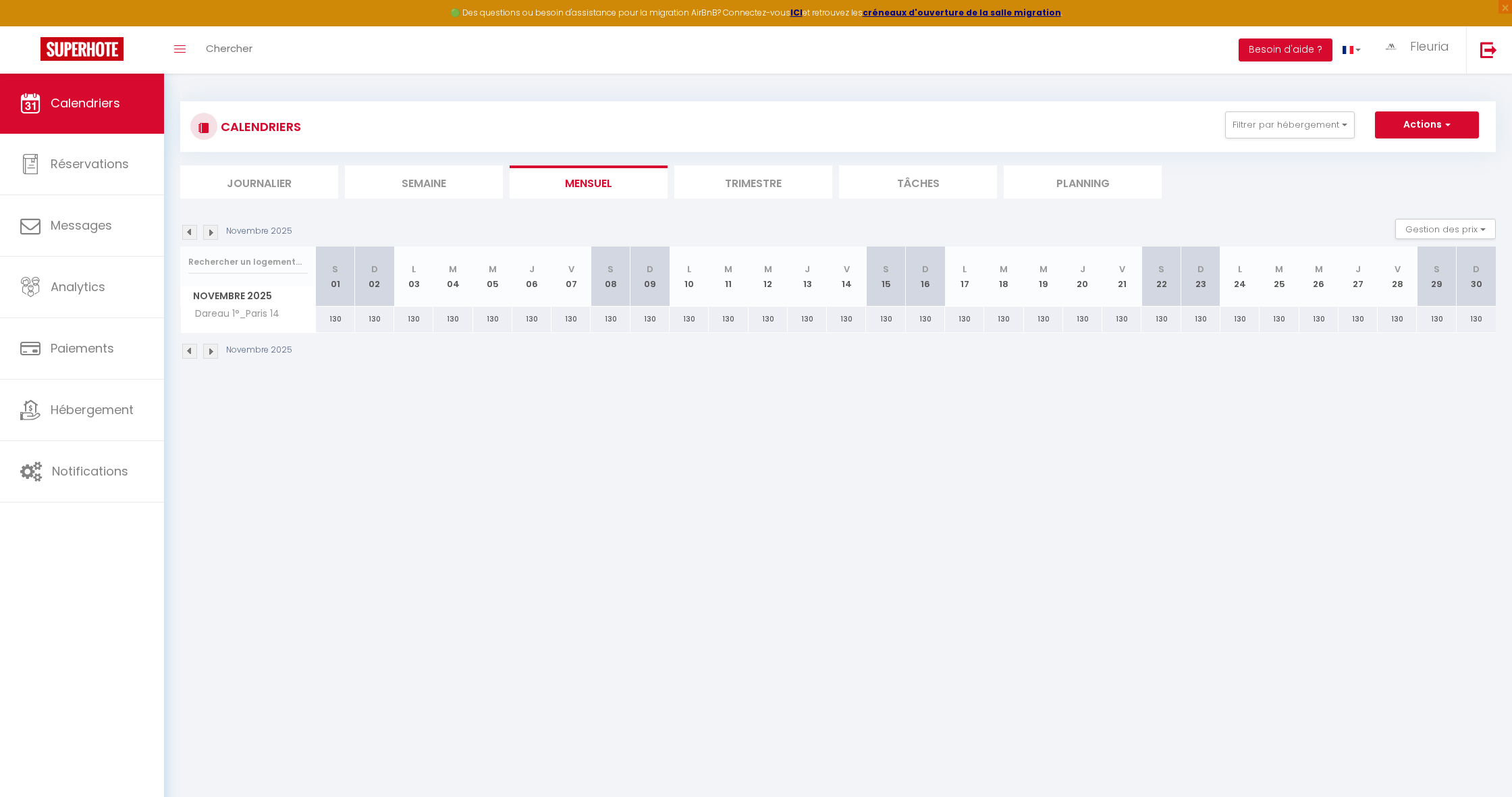
click at [190, 232] on img at bounding box center [190, 232] width 15 height 15
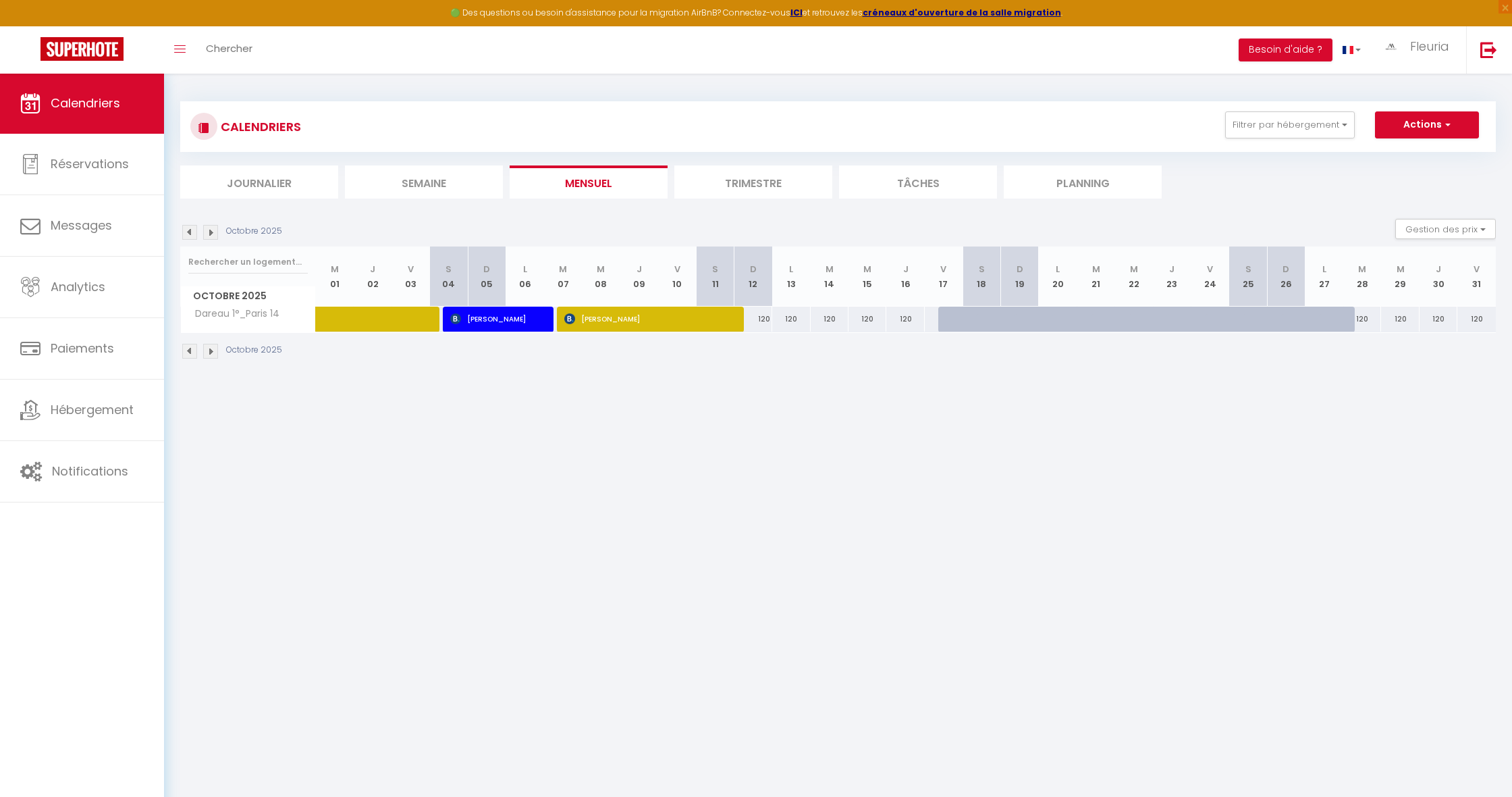
click at [190, 232] on img at bounding box center [190, 232] width 15 height 15
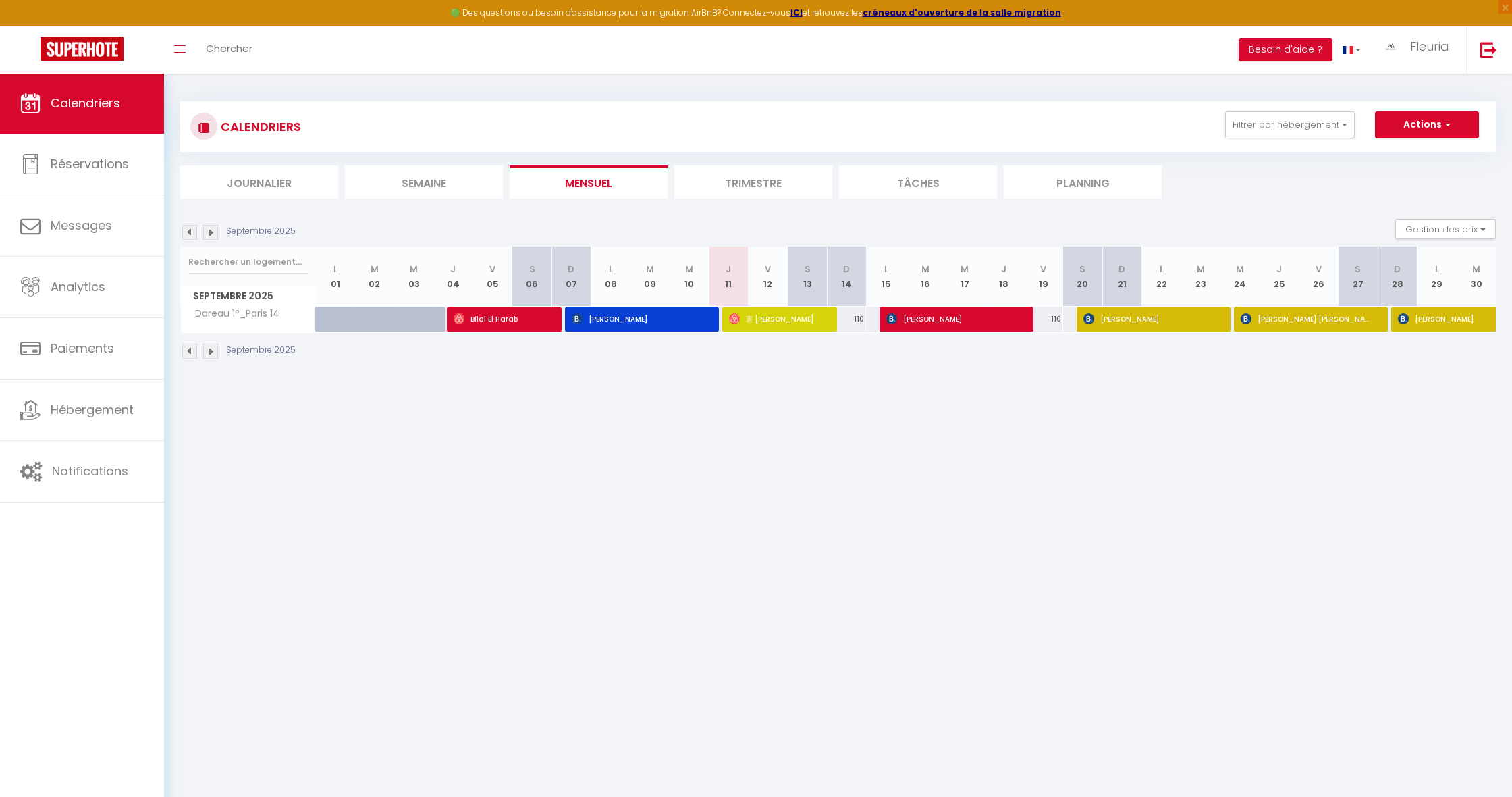
click at [186, 231] on img at bounding box center [190, 232] width 15 height 15
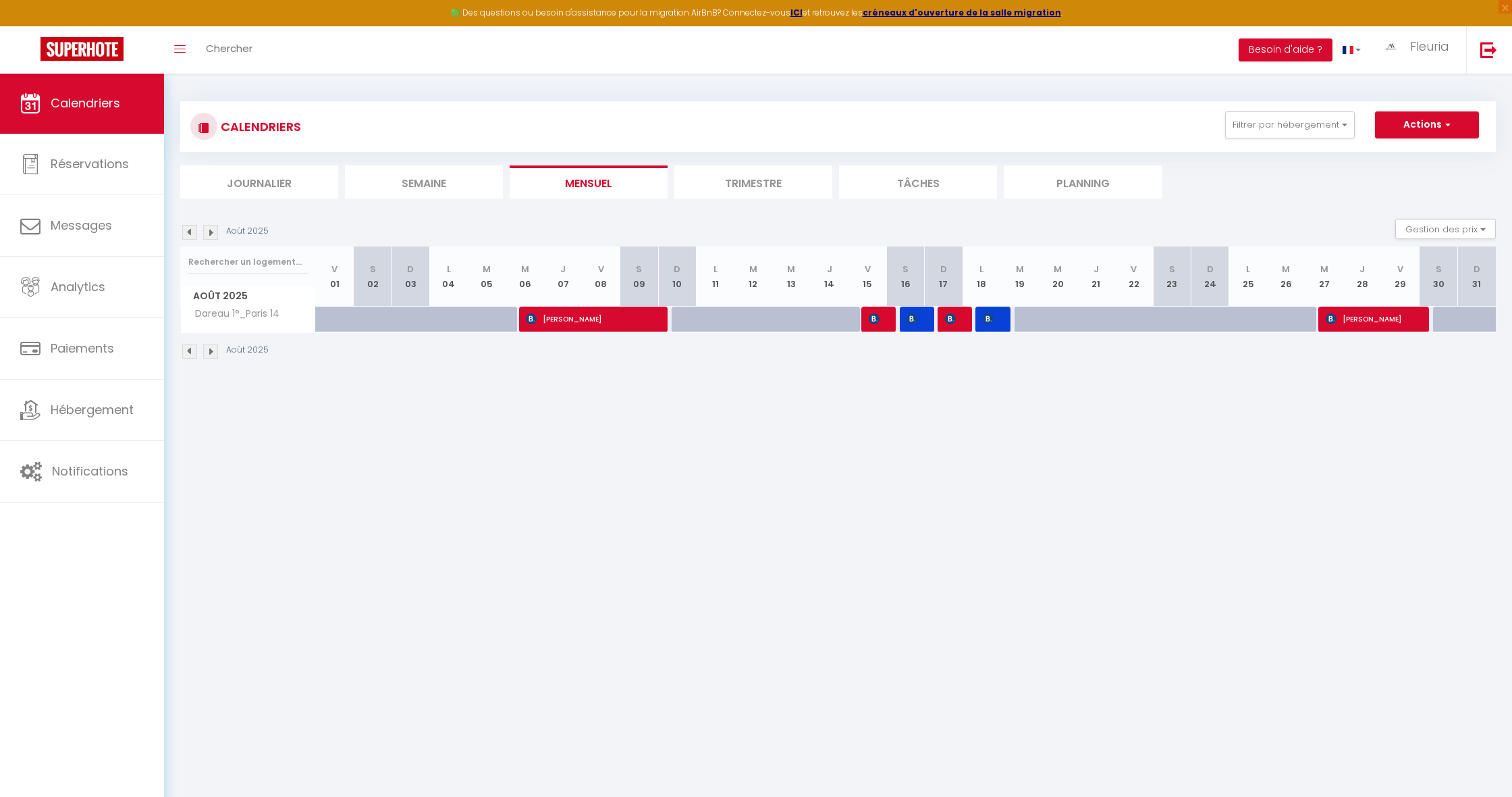
click at [190, 232] on img at bounding box center [190, 232] width 15 height 15
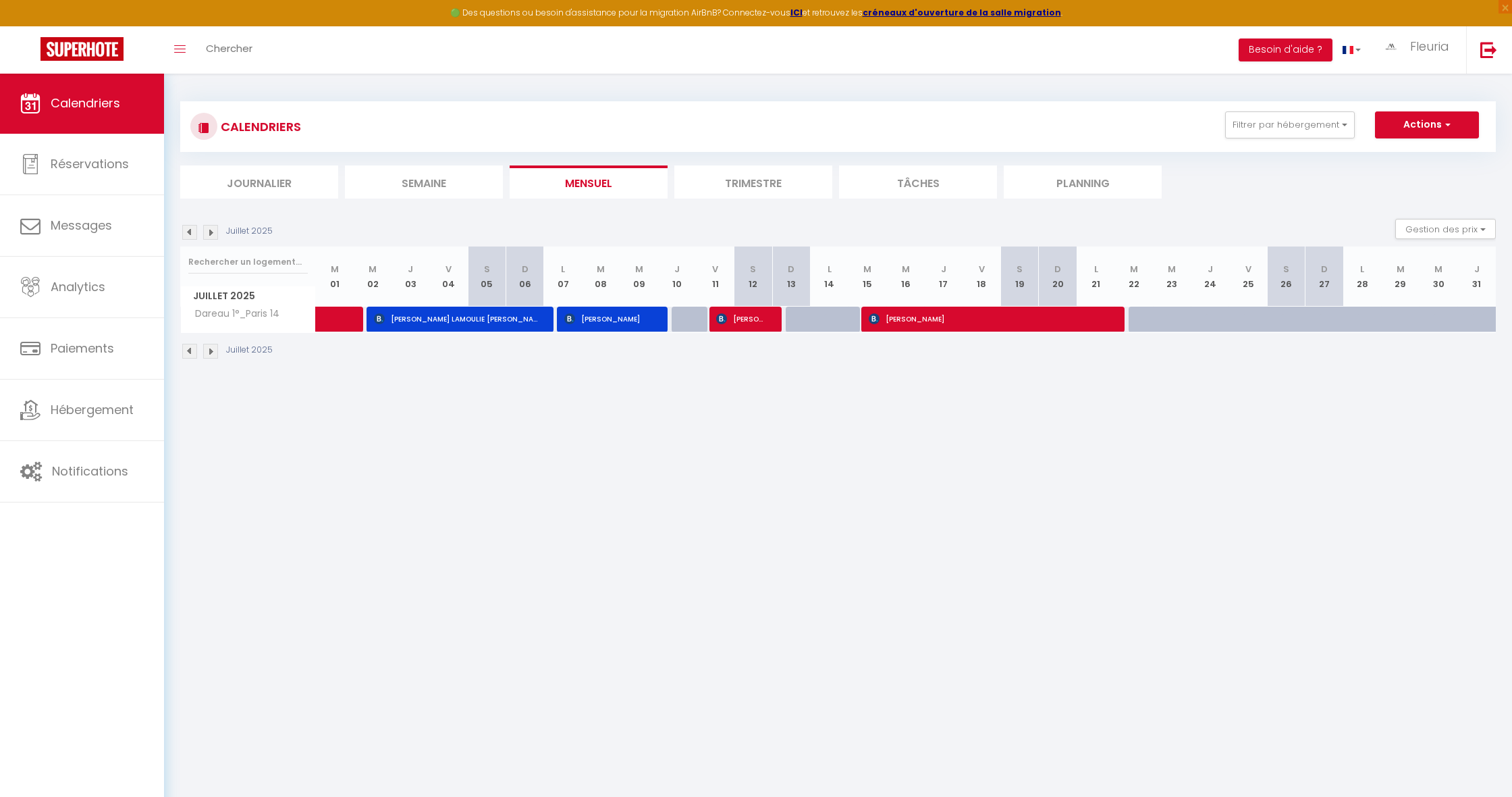
click at [190, 232] on img at bounding box center [190, 232] width 15 height 15
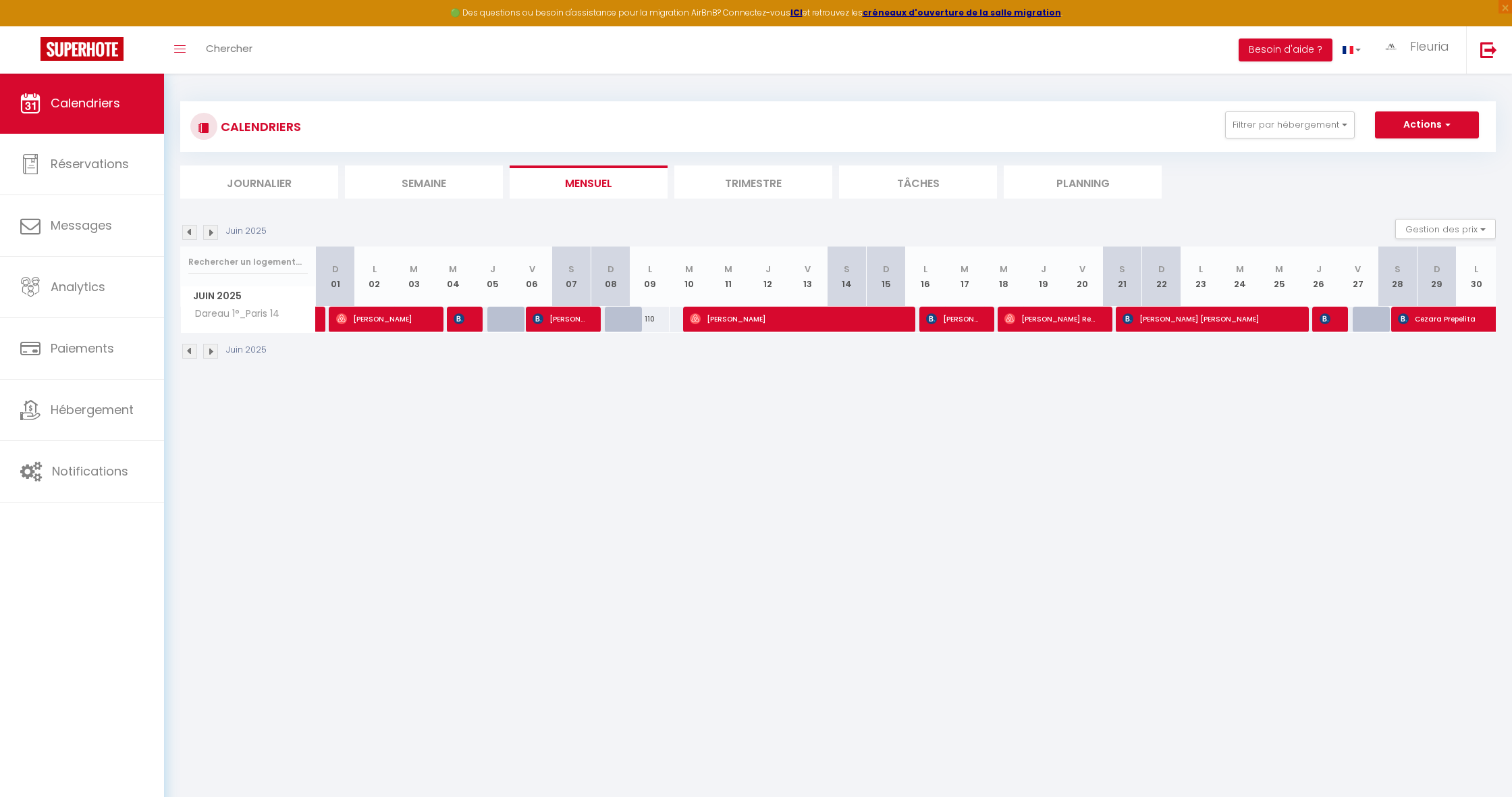
click at [190, 232] on img at bounding box center [190, 232] width 15 height 15
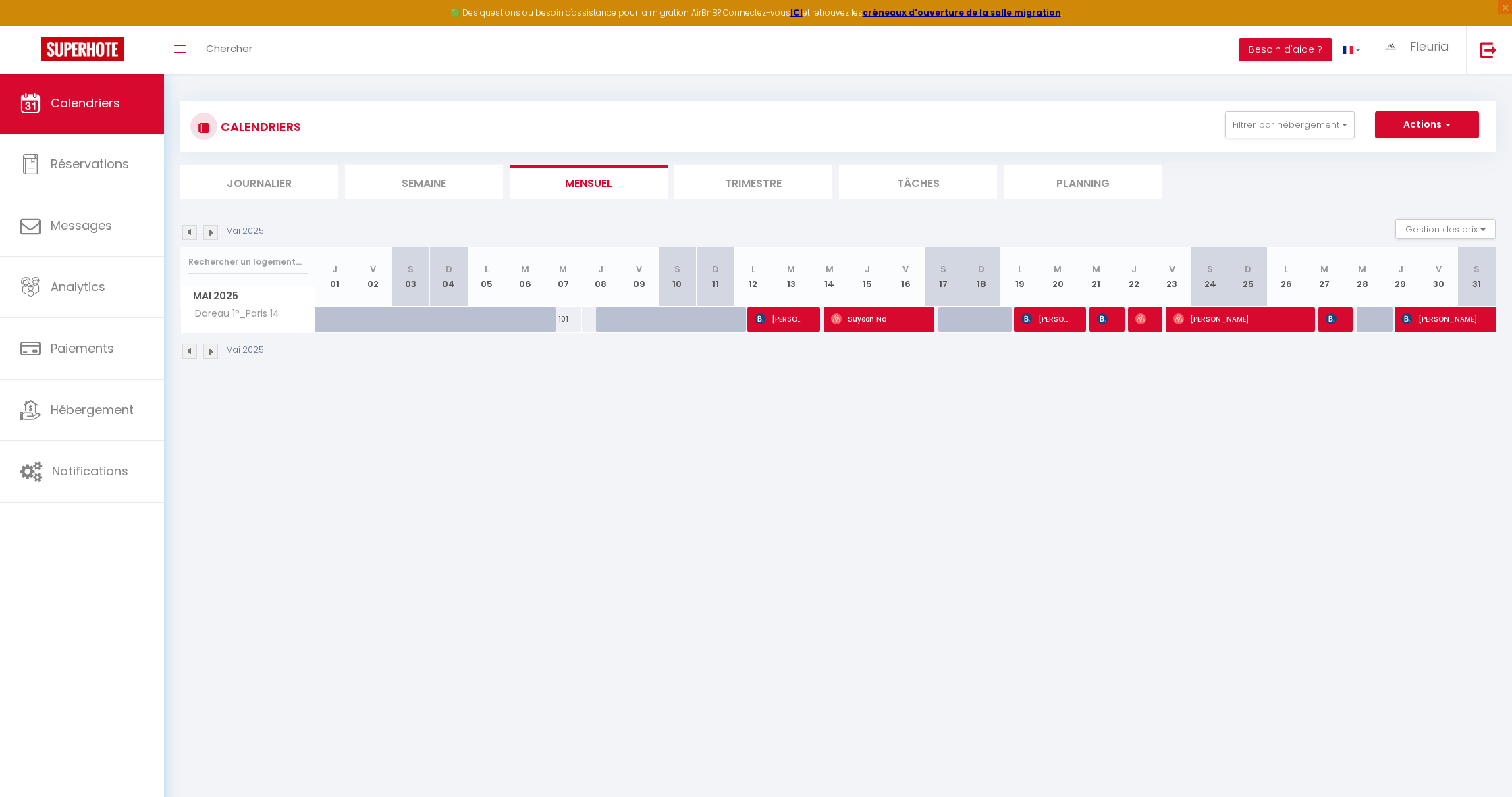
click at [190, 232] on img at bounding box center [190, 232] width 15 height 15
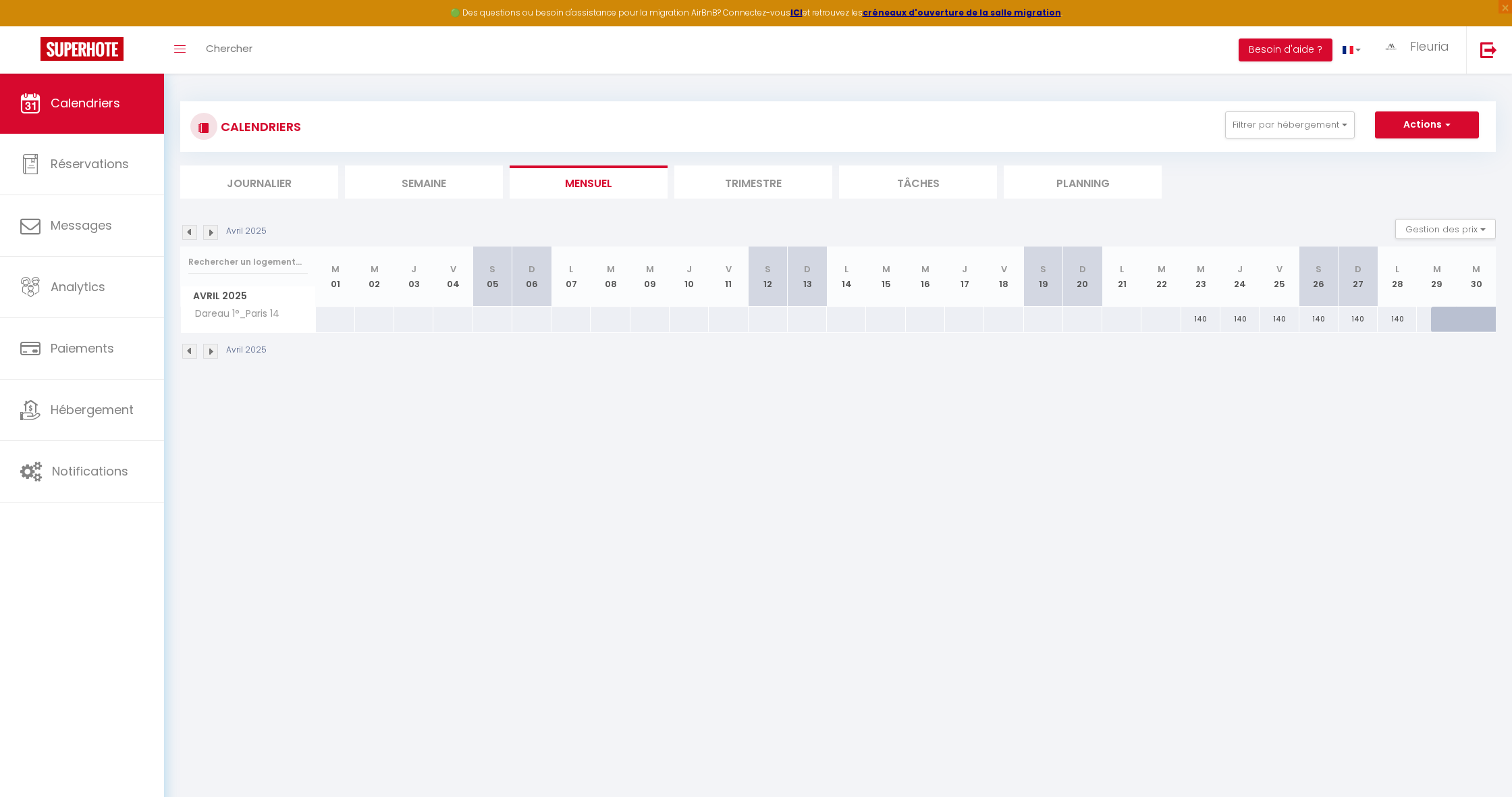
click at [210, 230] on img at bounding box center [210, 232] width 15 height 15
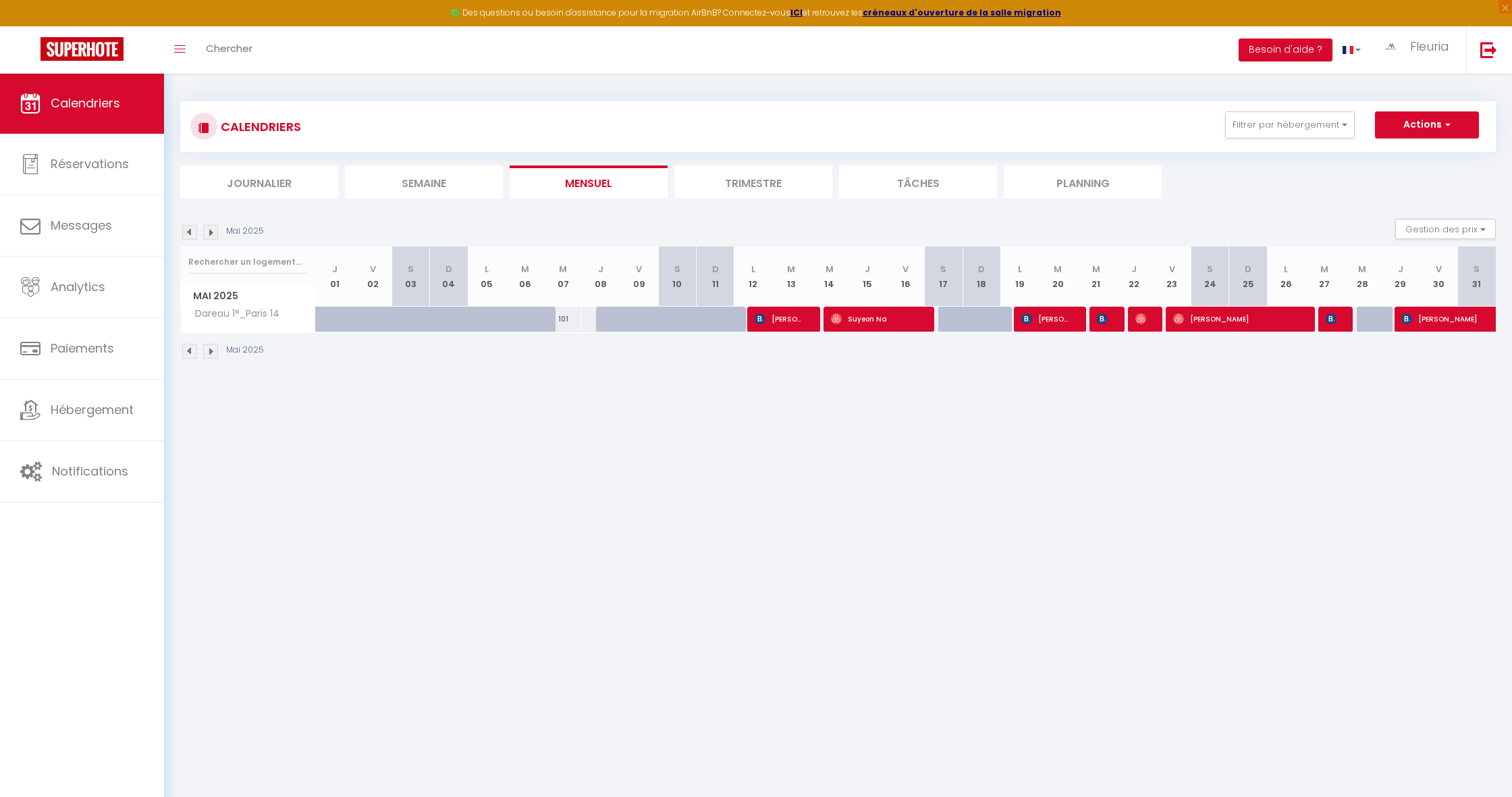
click at [212, 231] on img at bounding box center [210, 232] width 15 height 15
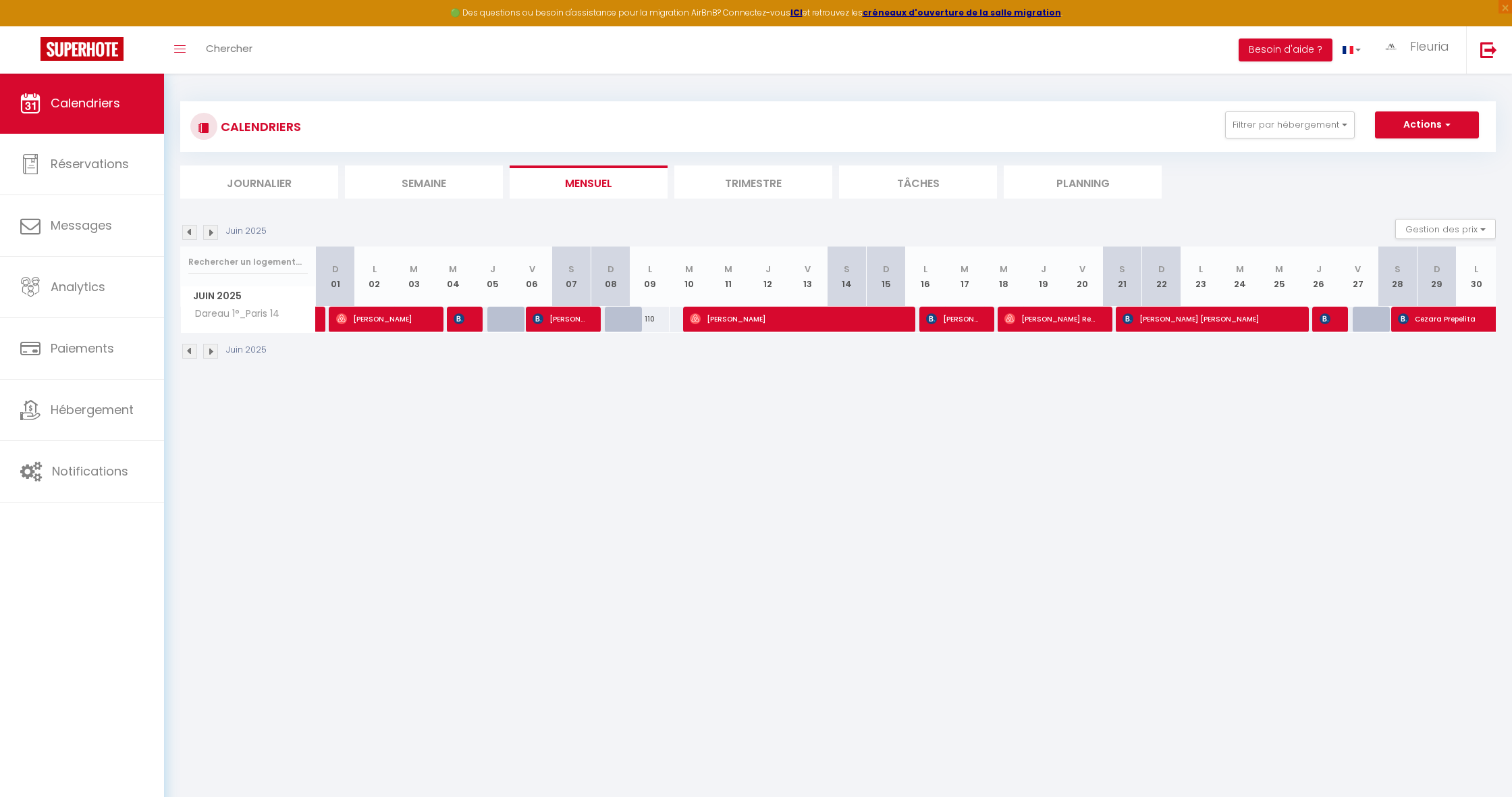
click at [212, 231] on img at bounding box center [210, 232] width 15 height 15
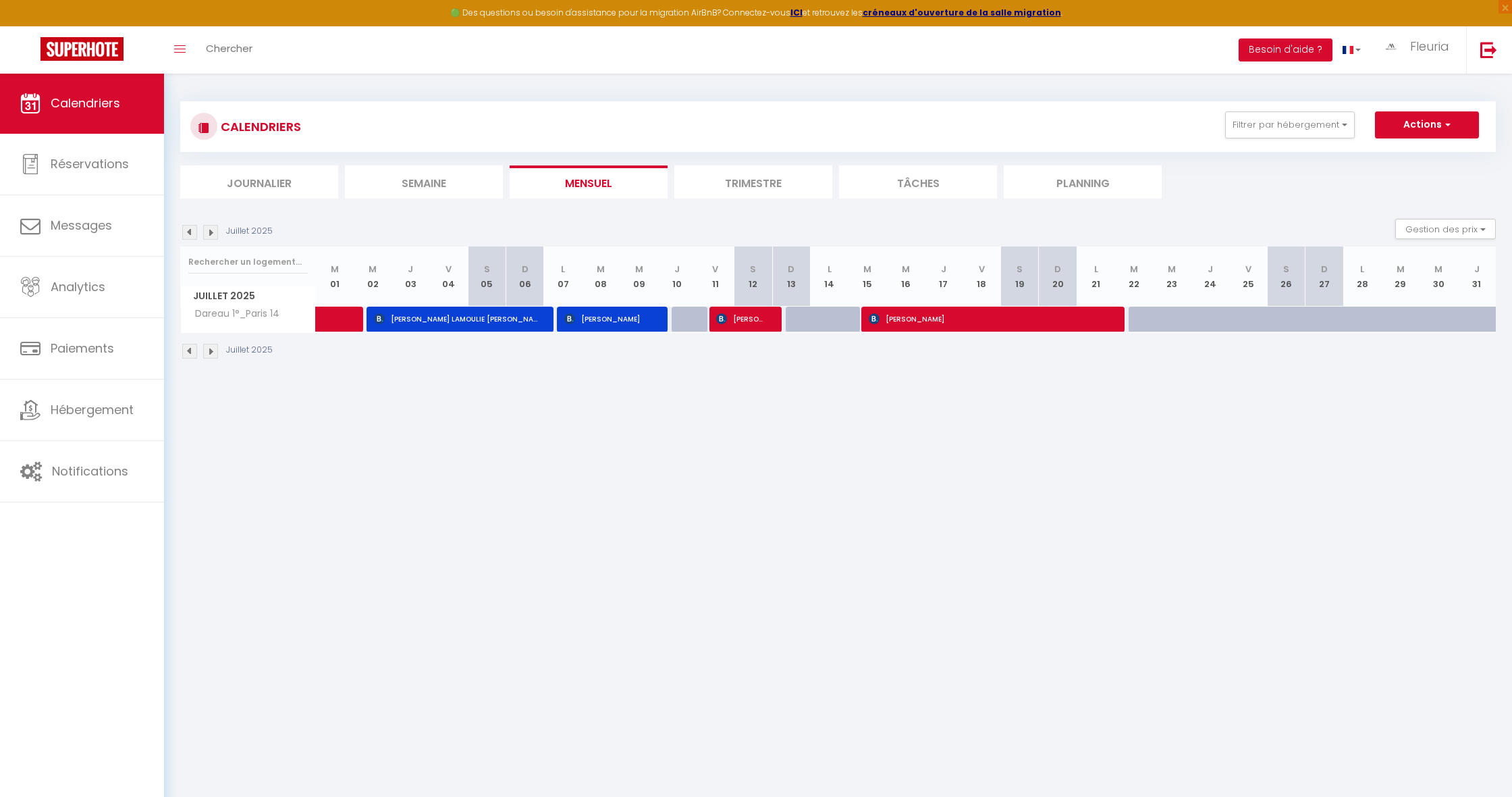
click at [212, 231] on img at bounding box center [210, 232] width 15 height 15
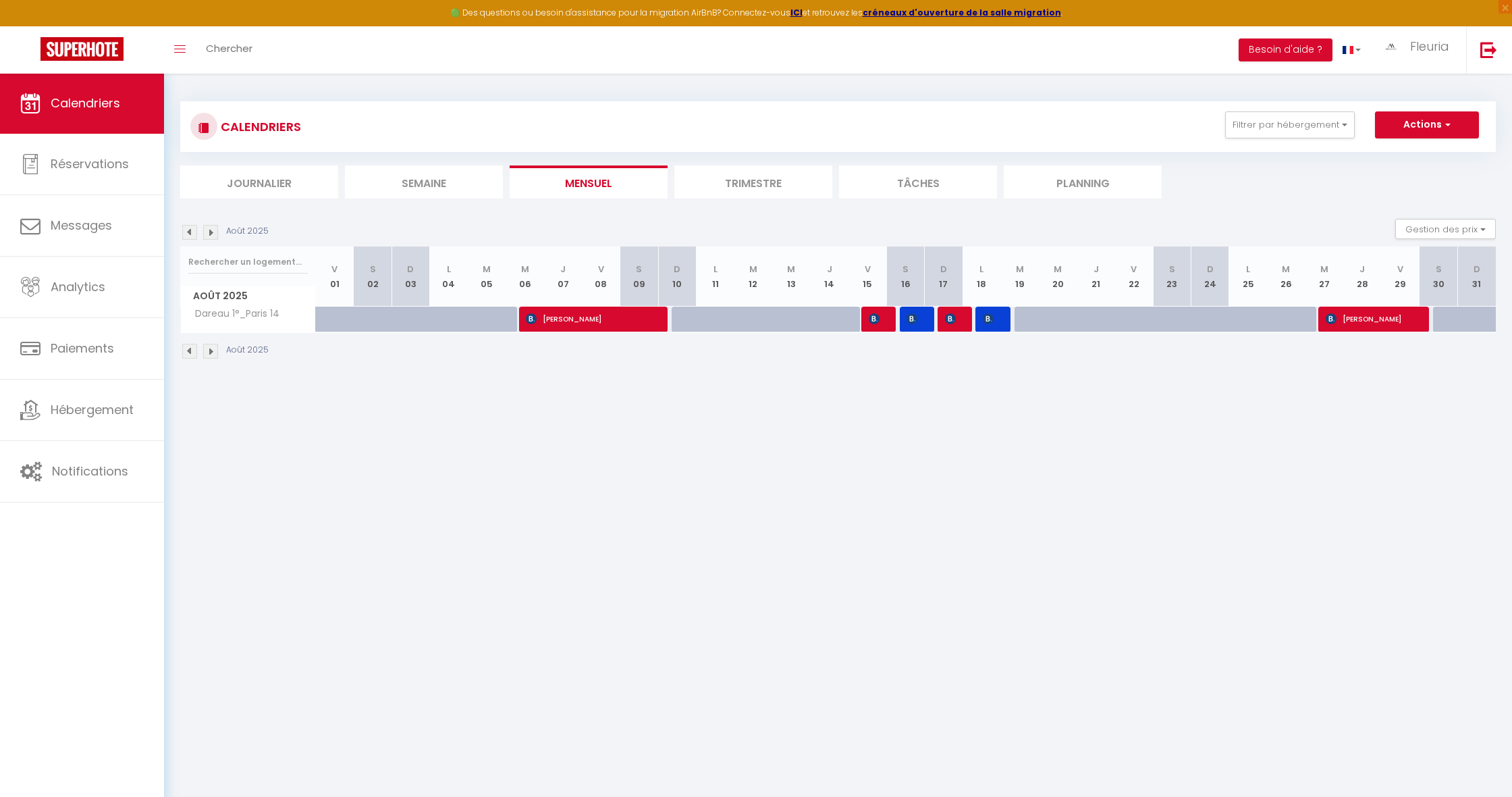
click at [212, 231] on img at bounding box center [210, 232] width 15 height 15
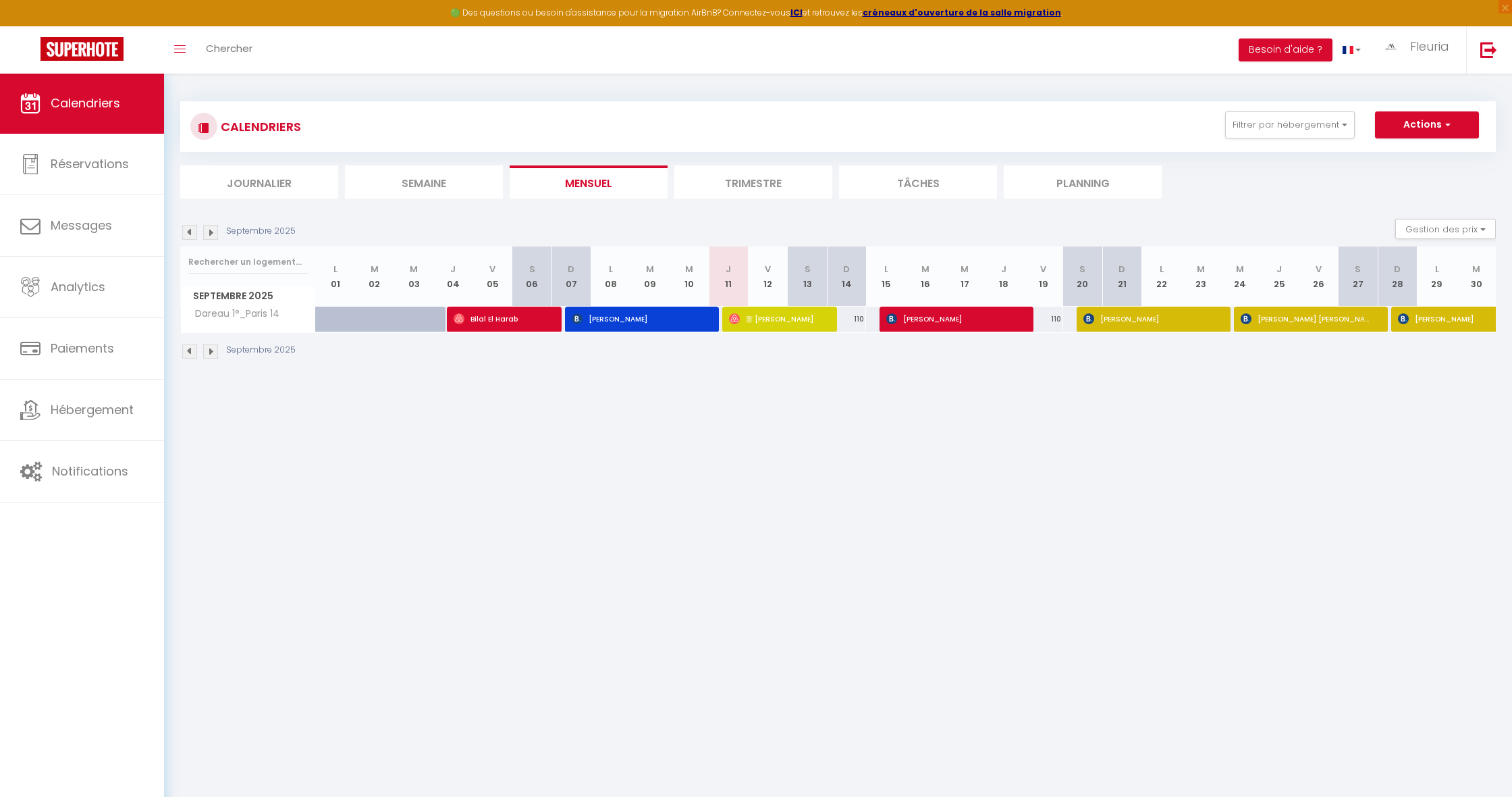
click at [212, 231] on img at bounding box center [210, 232] width 15 height 15
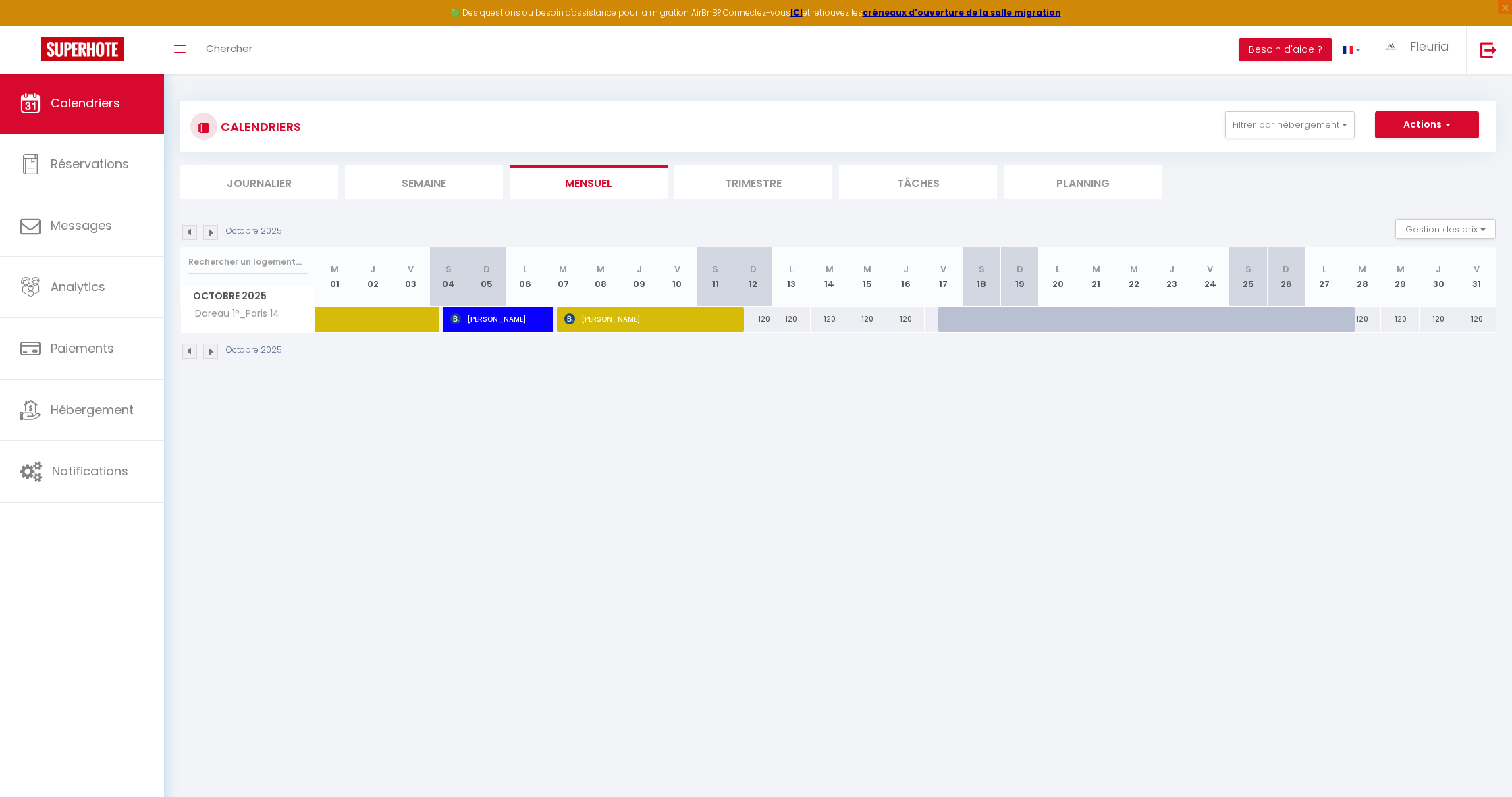
click at [193, 232] on img at bounding box center [190, 232] width 15 height 15
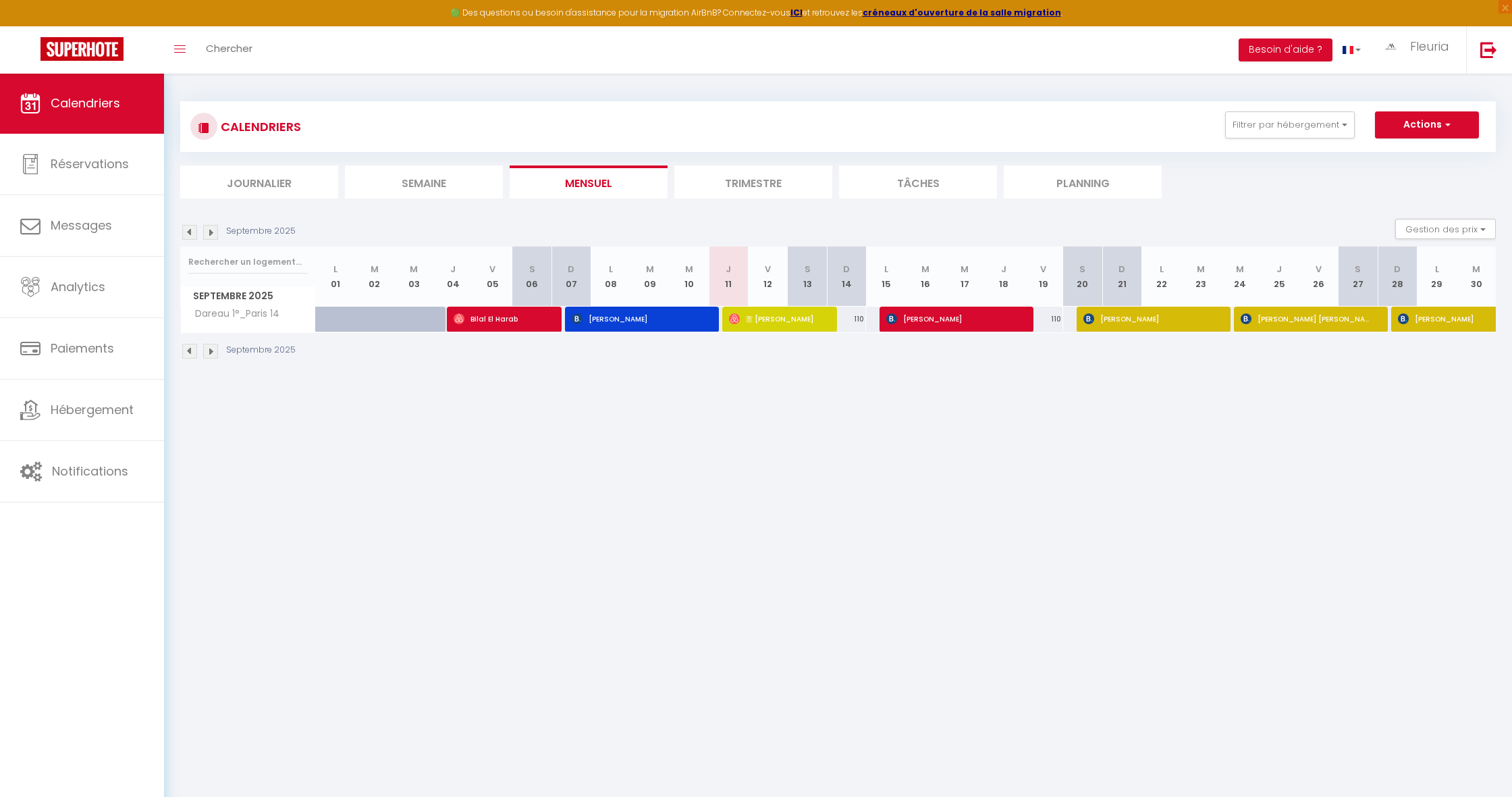
click at [190, 232] on img at bounding box center [190, 232] width 15 height 15
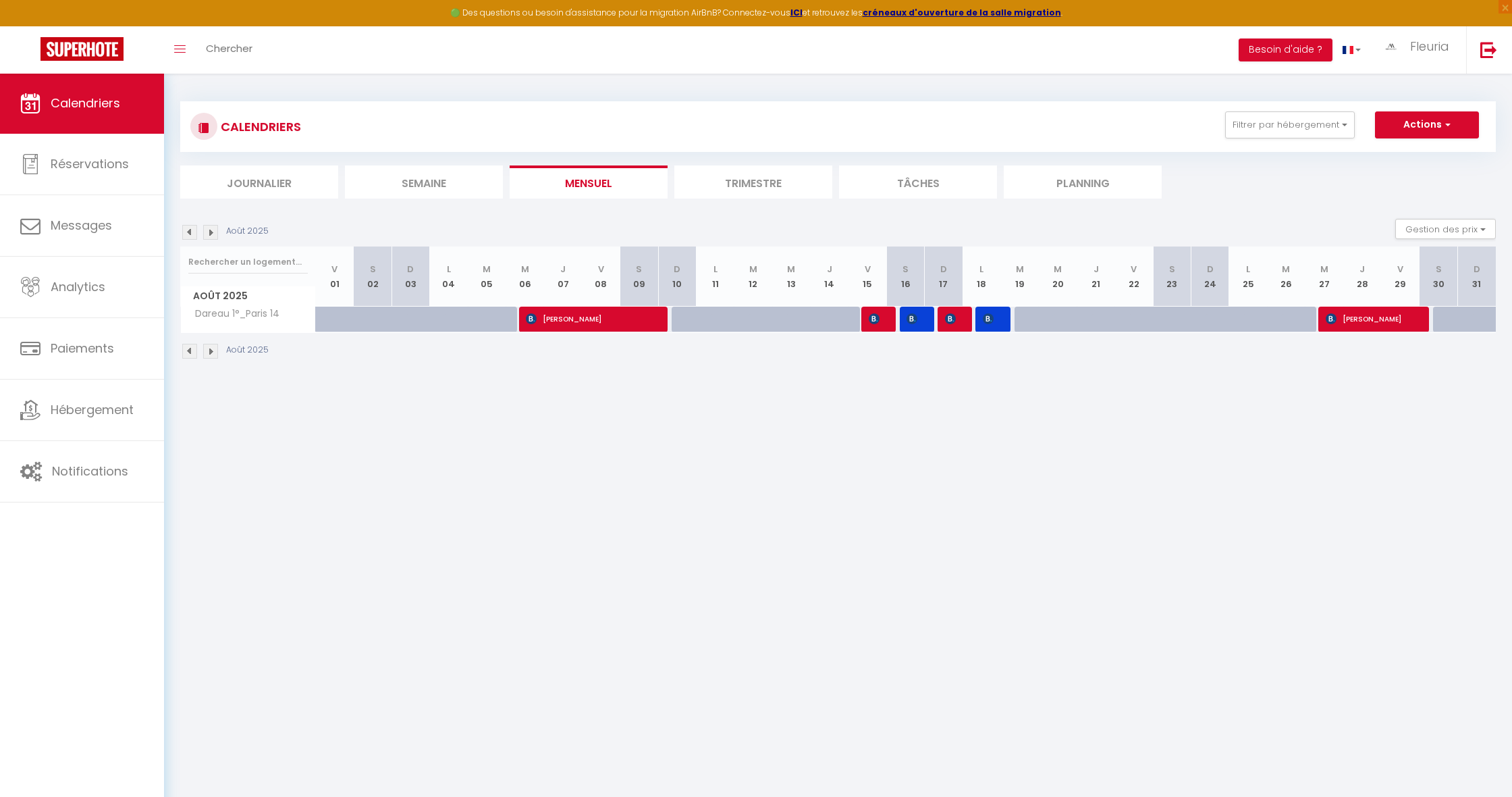
click at [191, 233] on img at bounding box center [190, 232] width 15 height 15
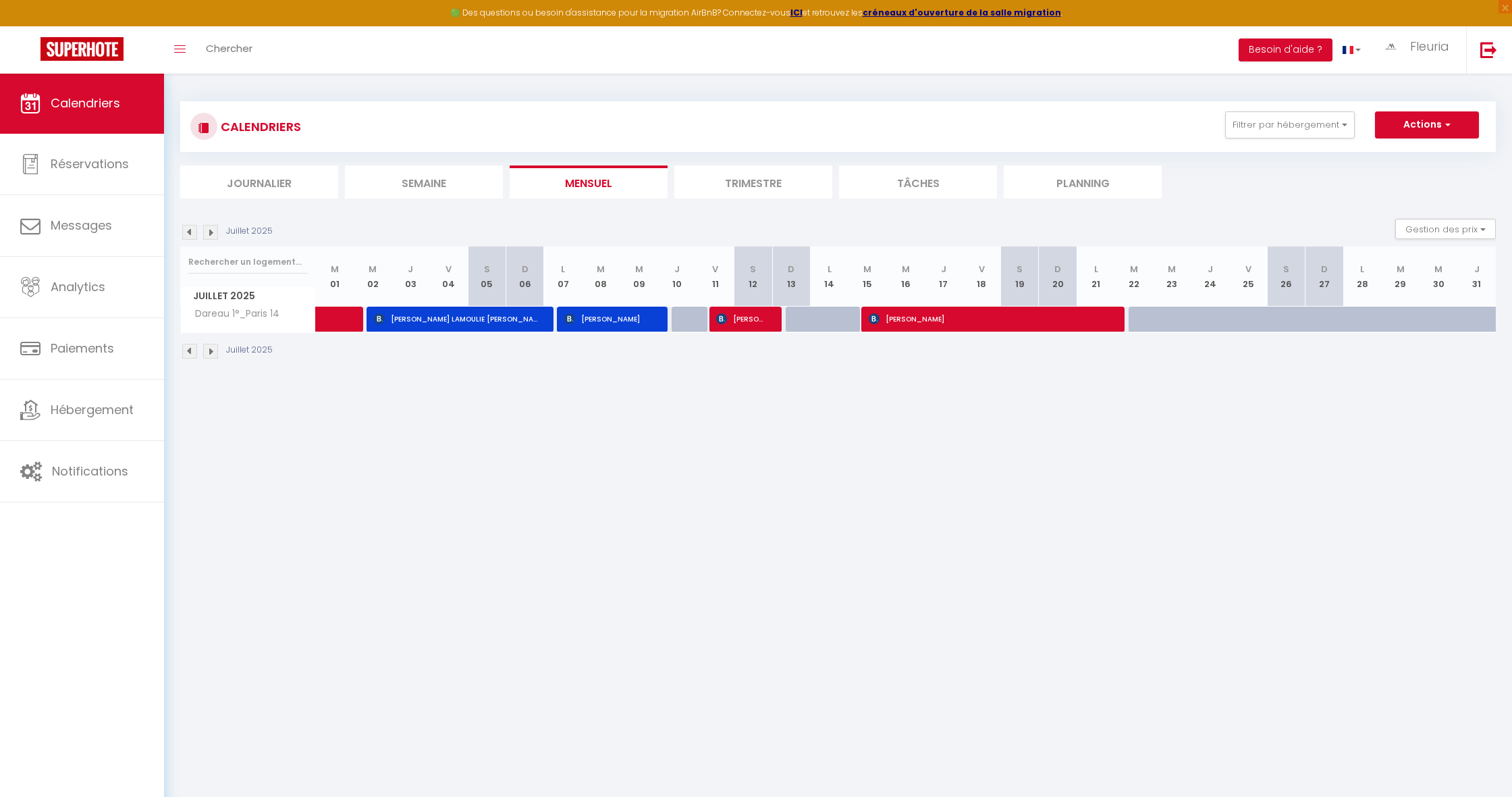
click at [191, 233] on img at bounding box center [190, 232] width 15 height 15
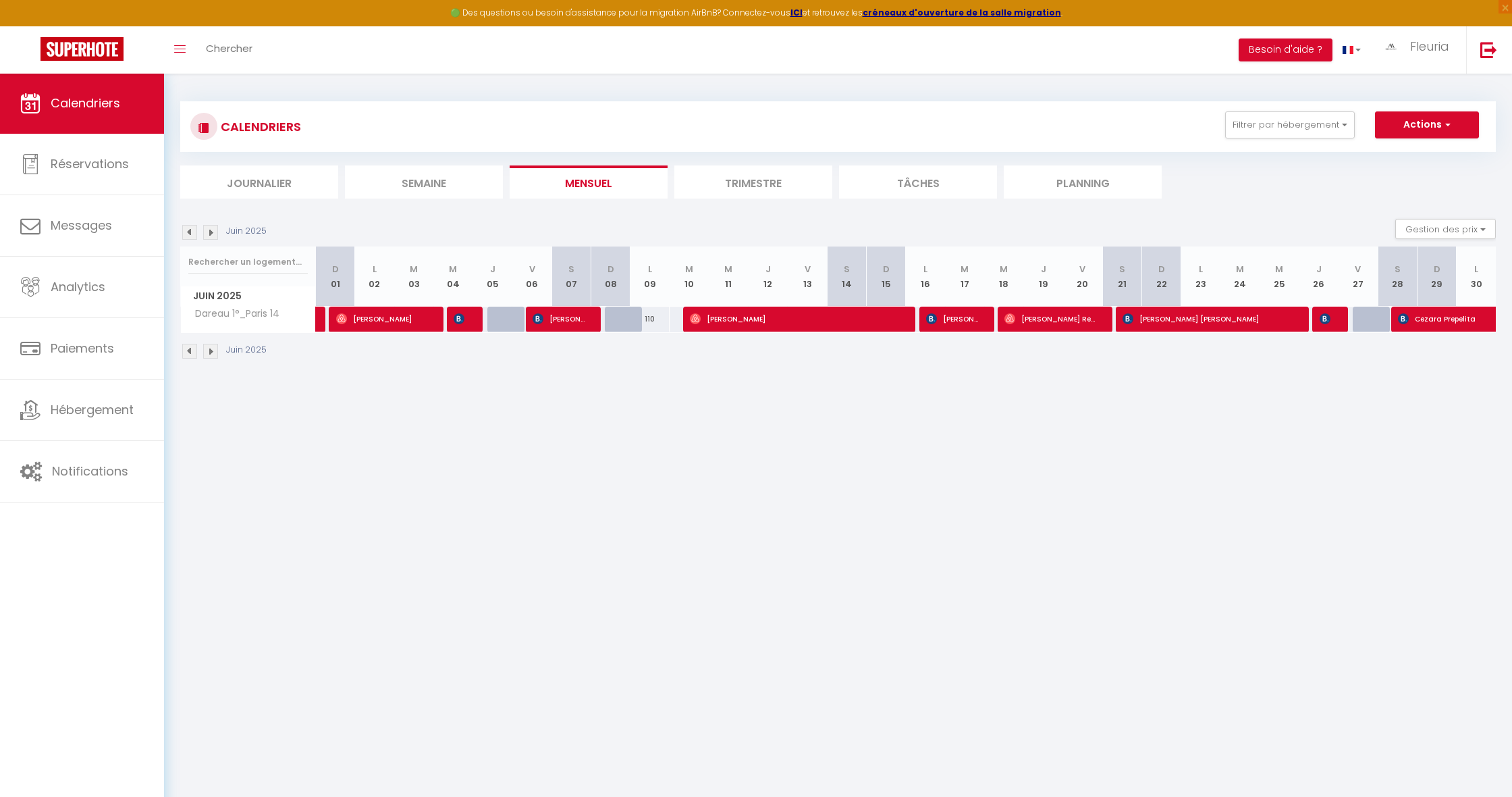
click at [191, 233] on img at bounding box center [190, 232] width 15 height 15
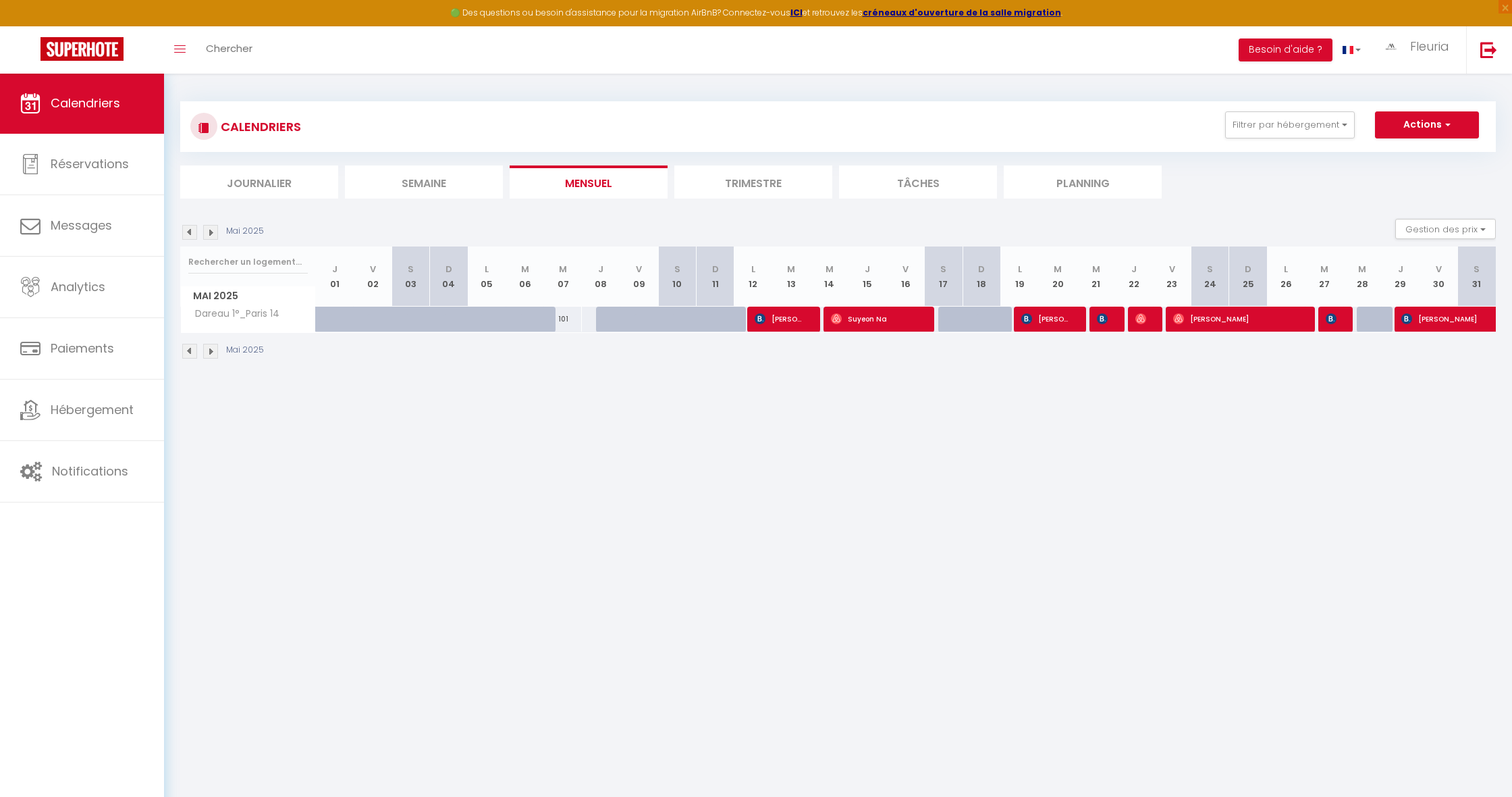
click at [212, 234] on img at bounding box center [210, 232] width 15 height 15
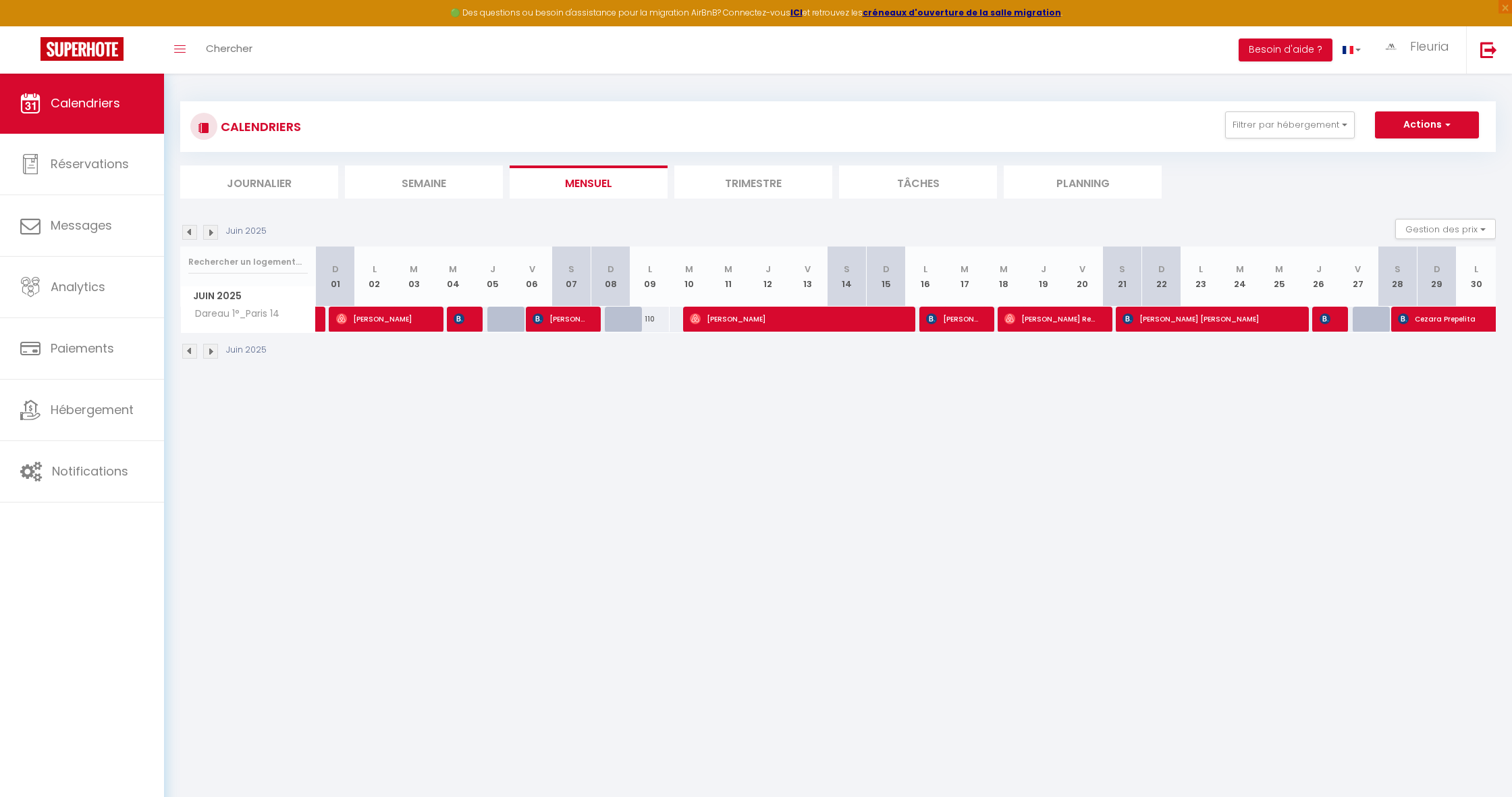
click at [212, 234] on img at bounding box center [210, 232] width 15 height 15
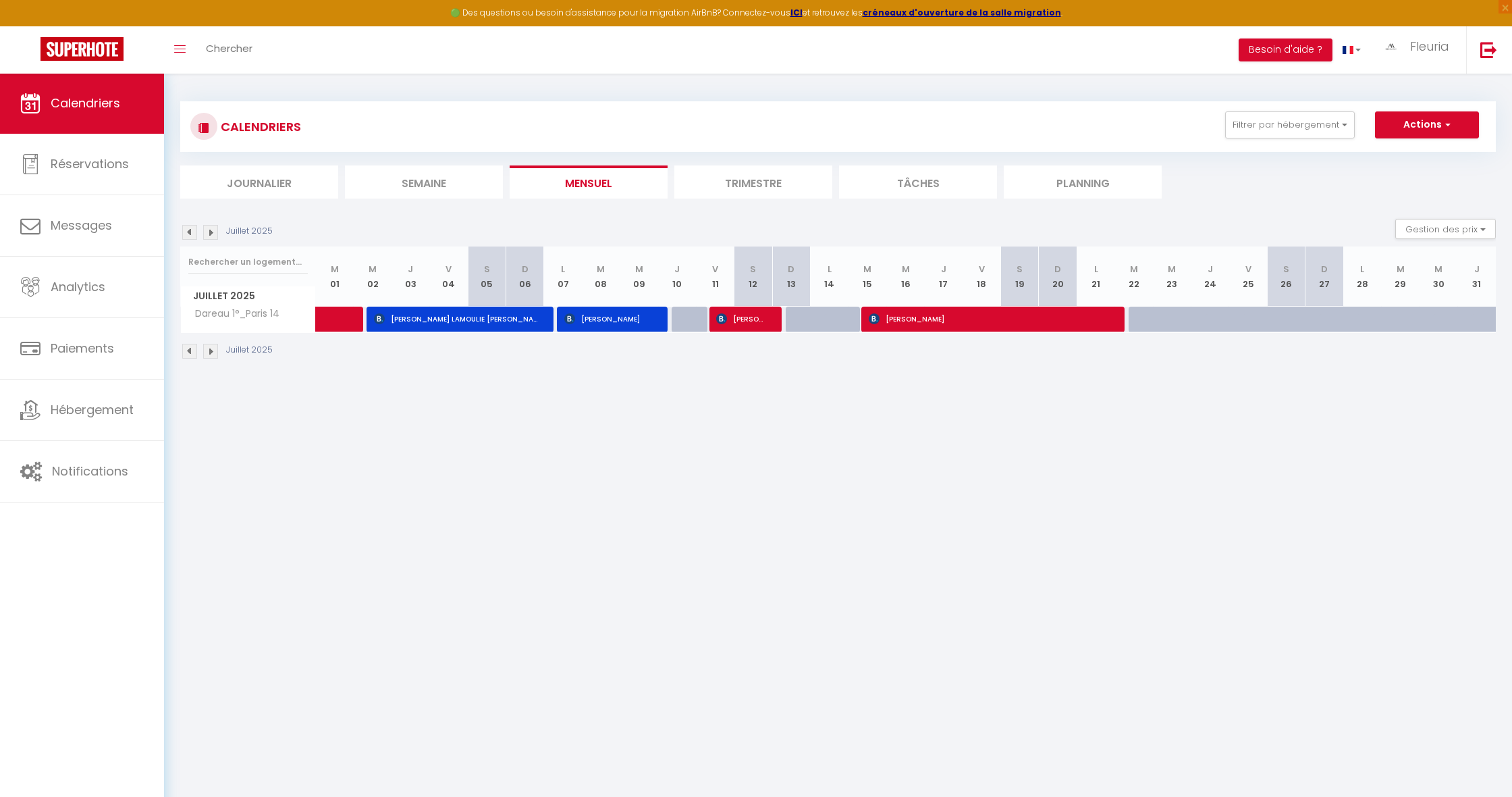
click at [212, 234] on img at bounding box center [210, 232] width 15 height 15
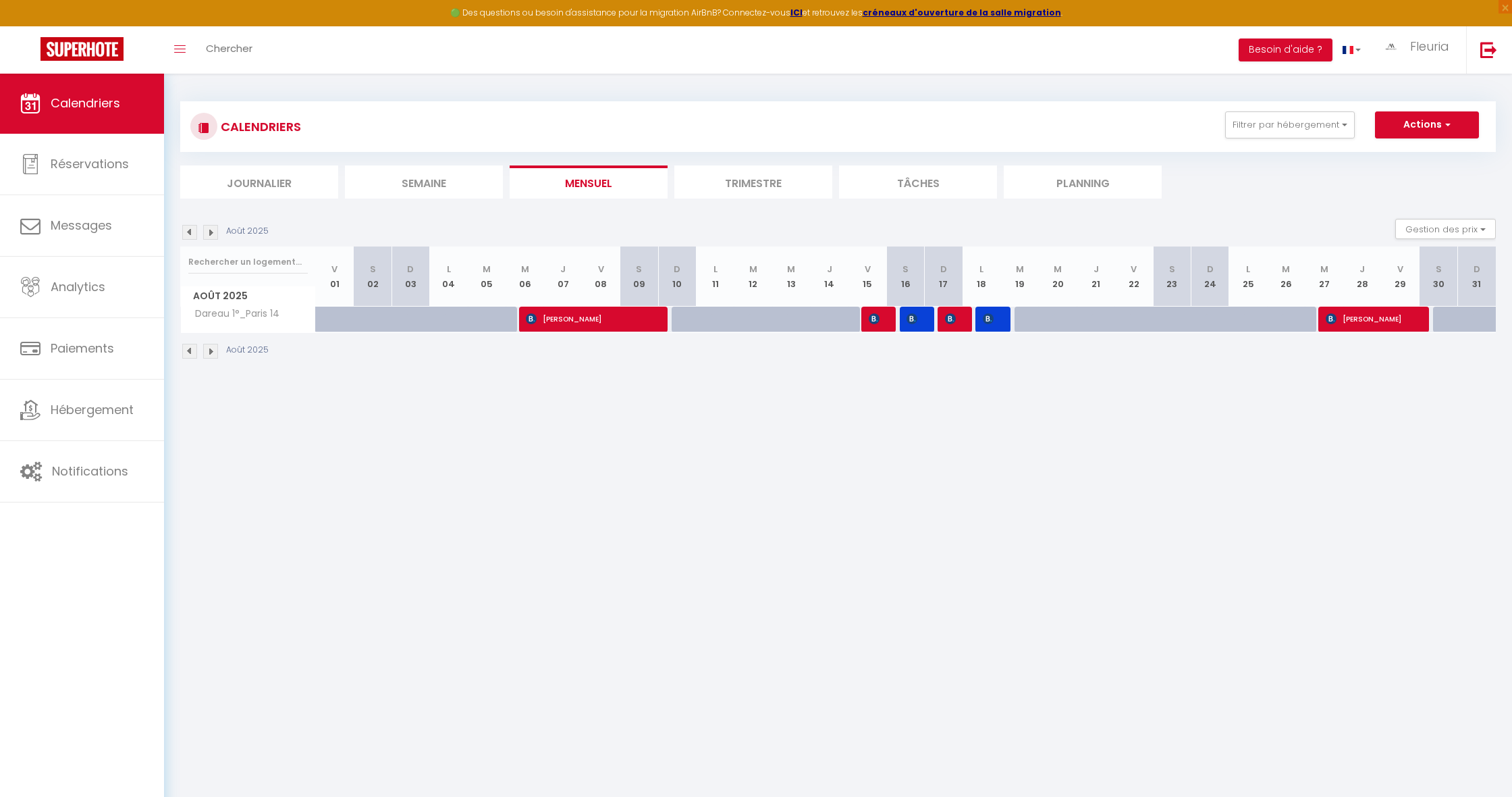
click at [212, 234] on img at bounding box center [210, 232] width 15 height 15
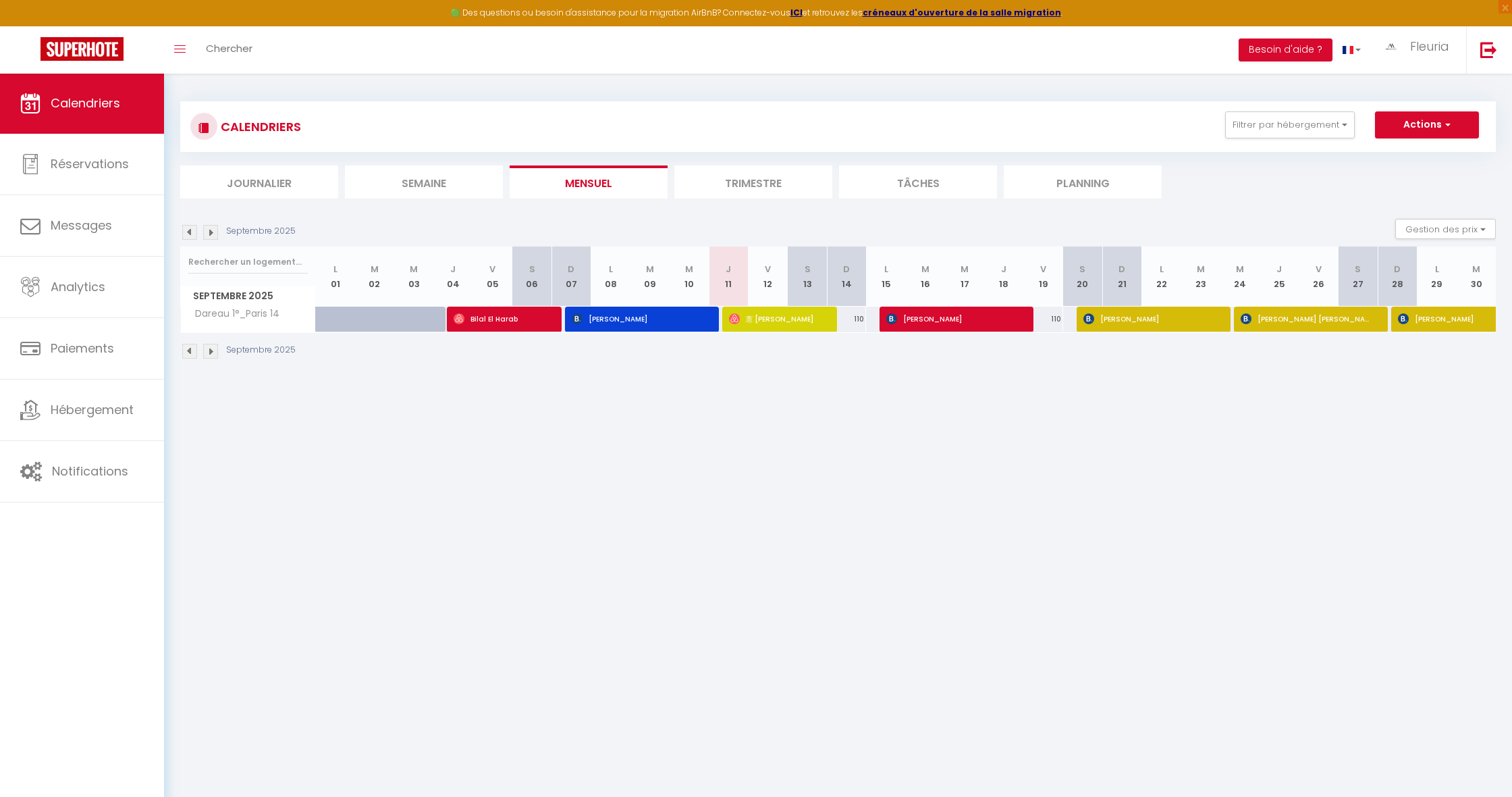
click at [212, 234] on img at bounding box center [210, 232] width 15 height 15
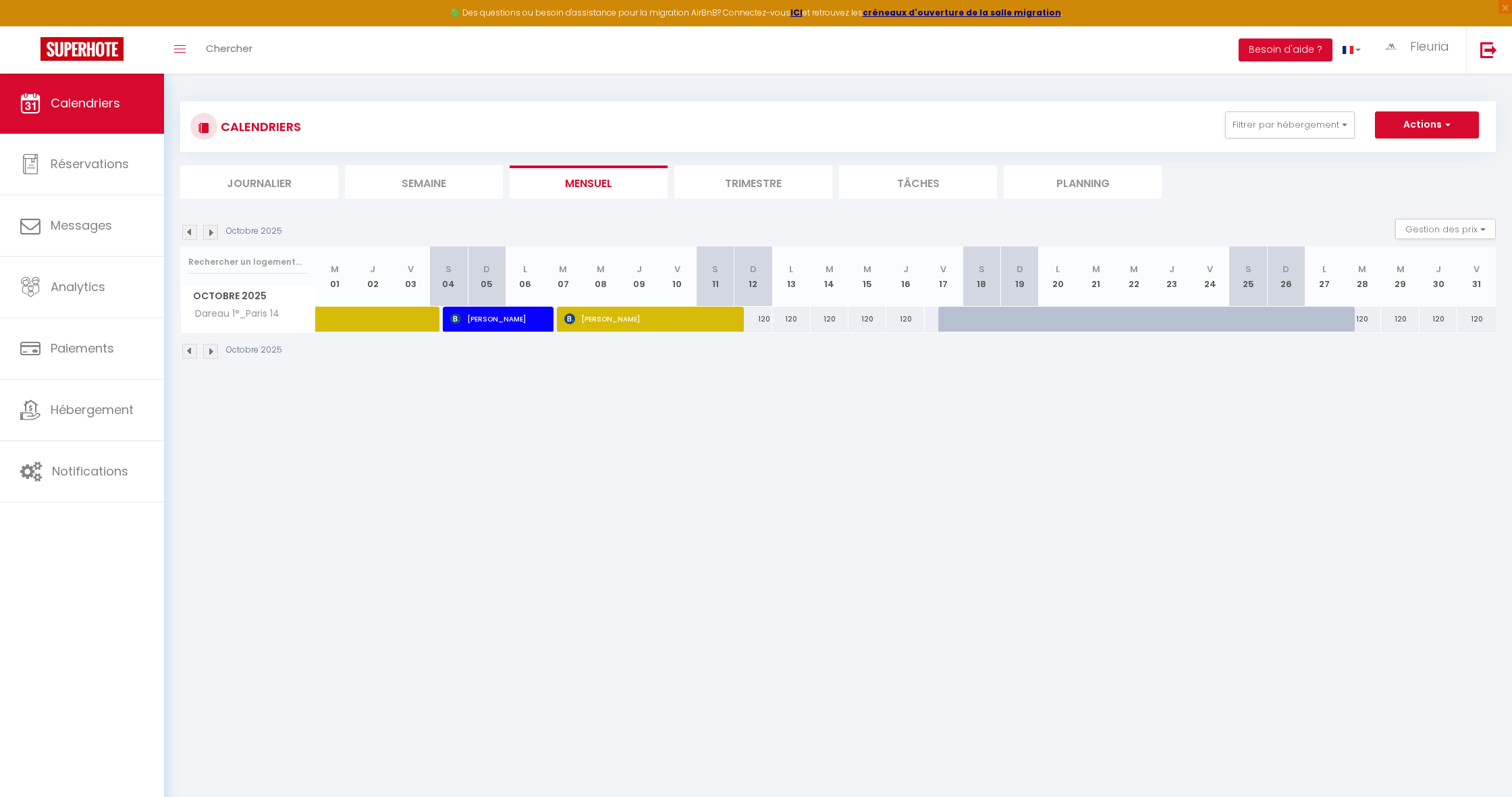
click at [214, 232] on img at bounding box center [210, 232] width 15 height 15
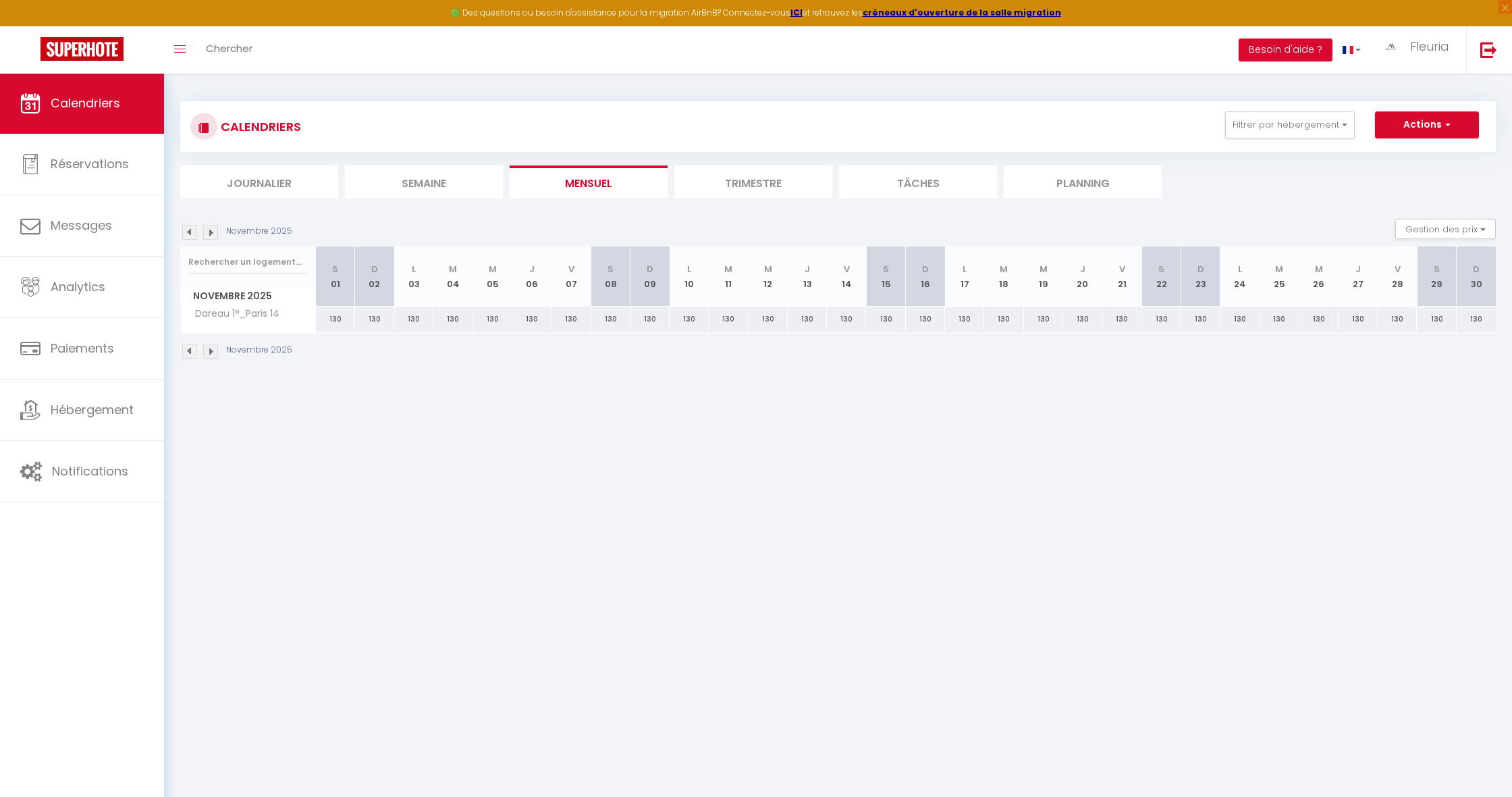
click at [214, 233] on img at bounding box center [210, 232] width 15 height 15
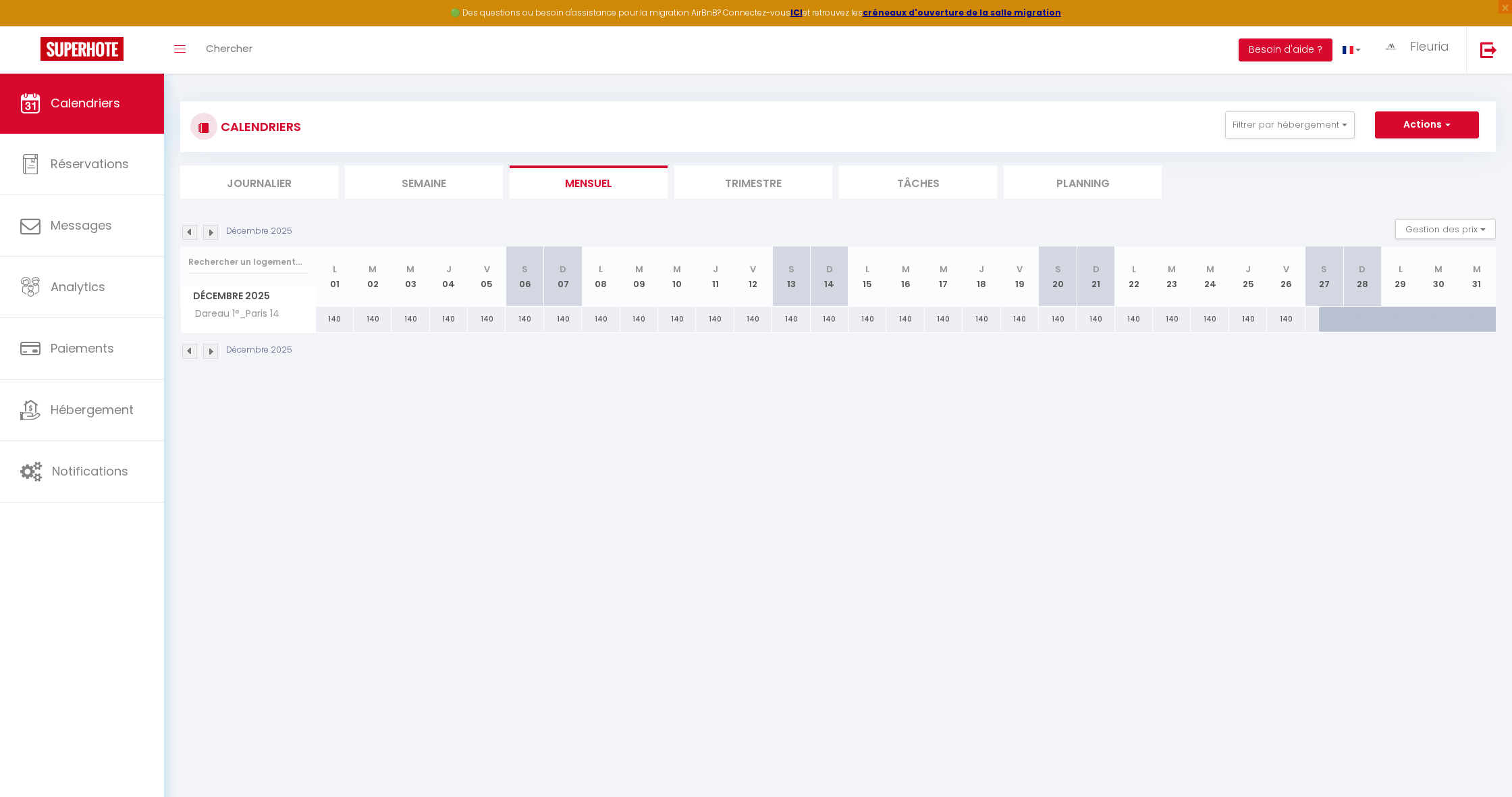
click at [187, 233] on img at bounding box center [190, 232] width 15 height 15
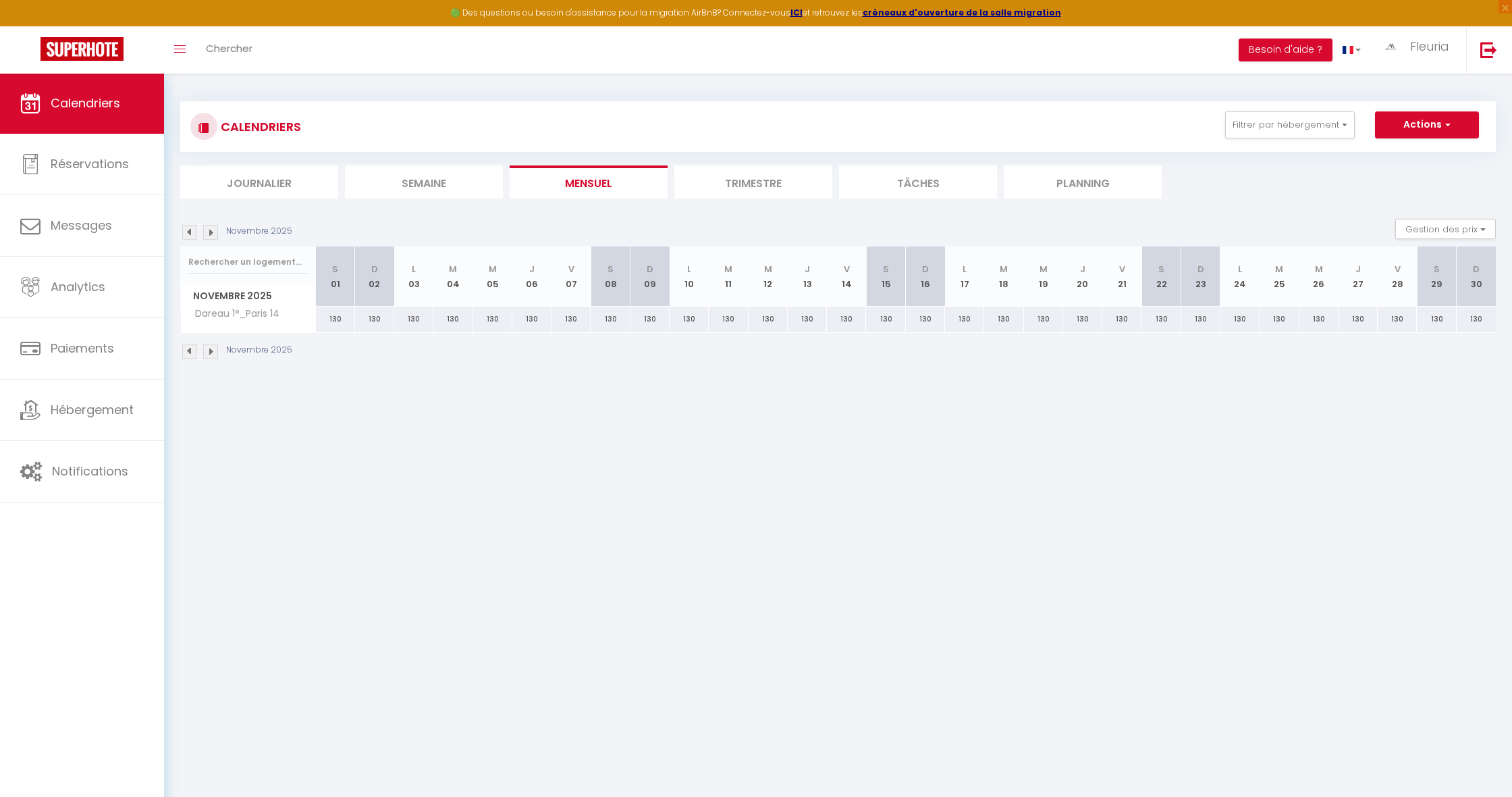
click at [187, 233] on img at bounding box center [190, 232] width 15 height 15
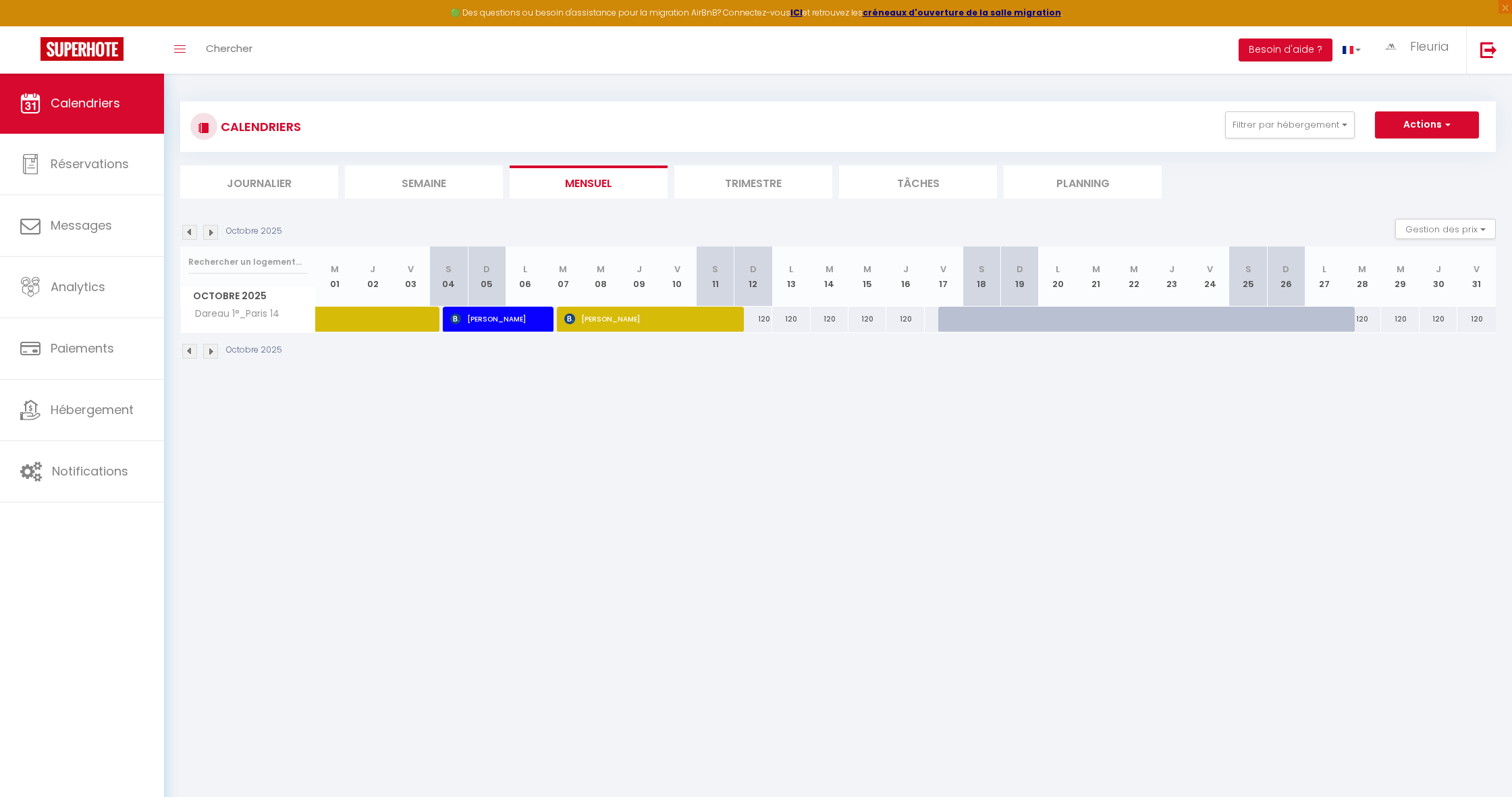
click at [187, 233] on img at bounding box center [190, 232] width 15 height 15
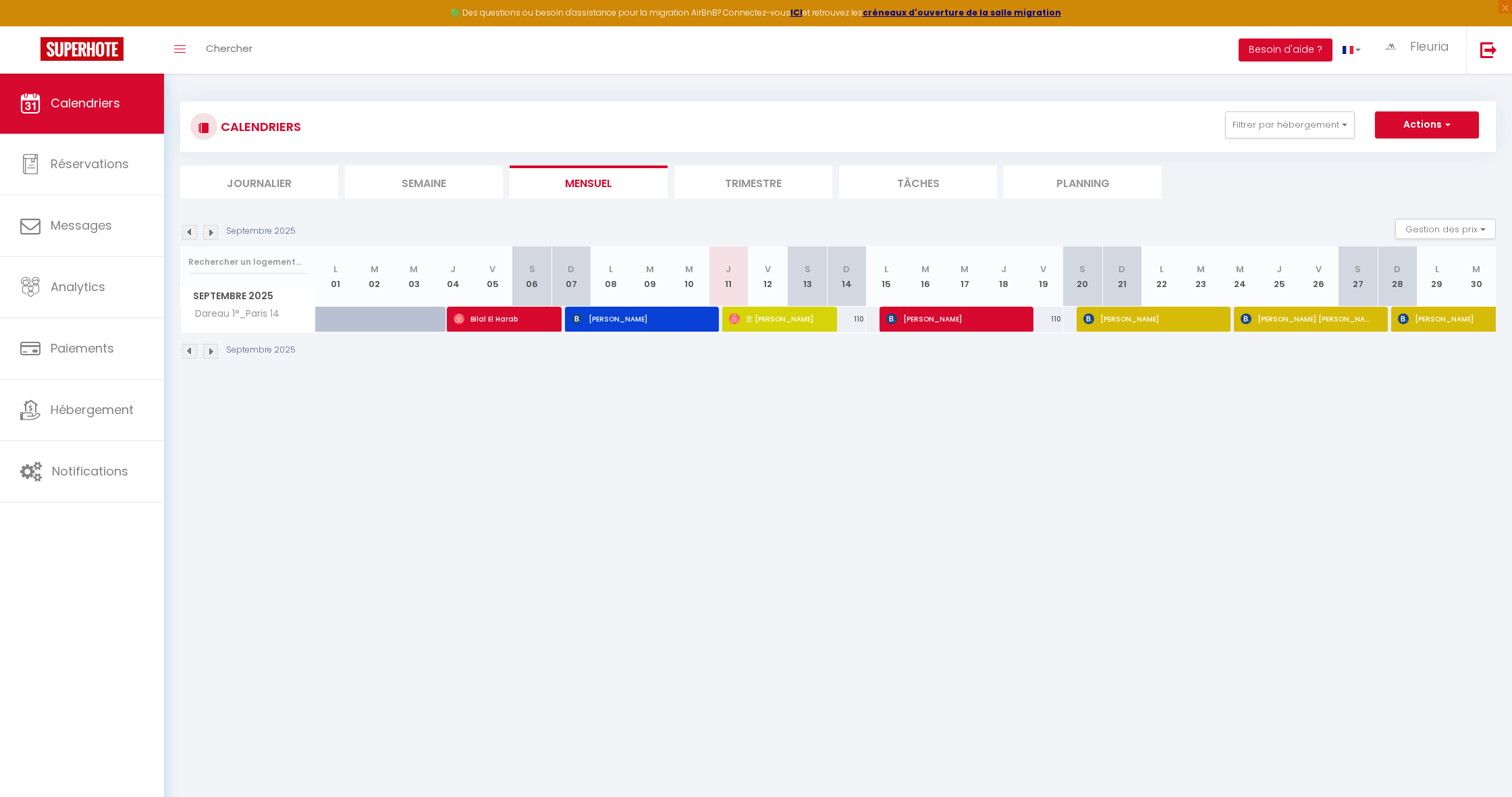
click at [189, 231] on img at bounding box center [190, 232] width 15 height 15
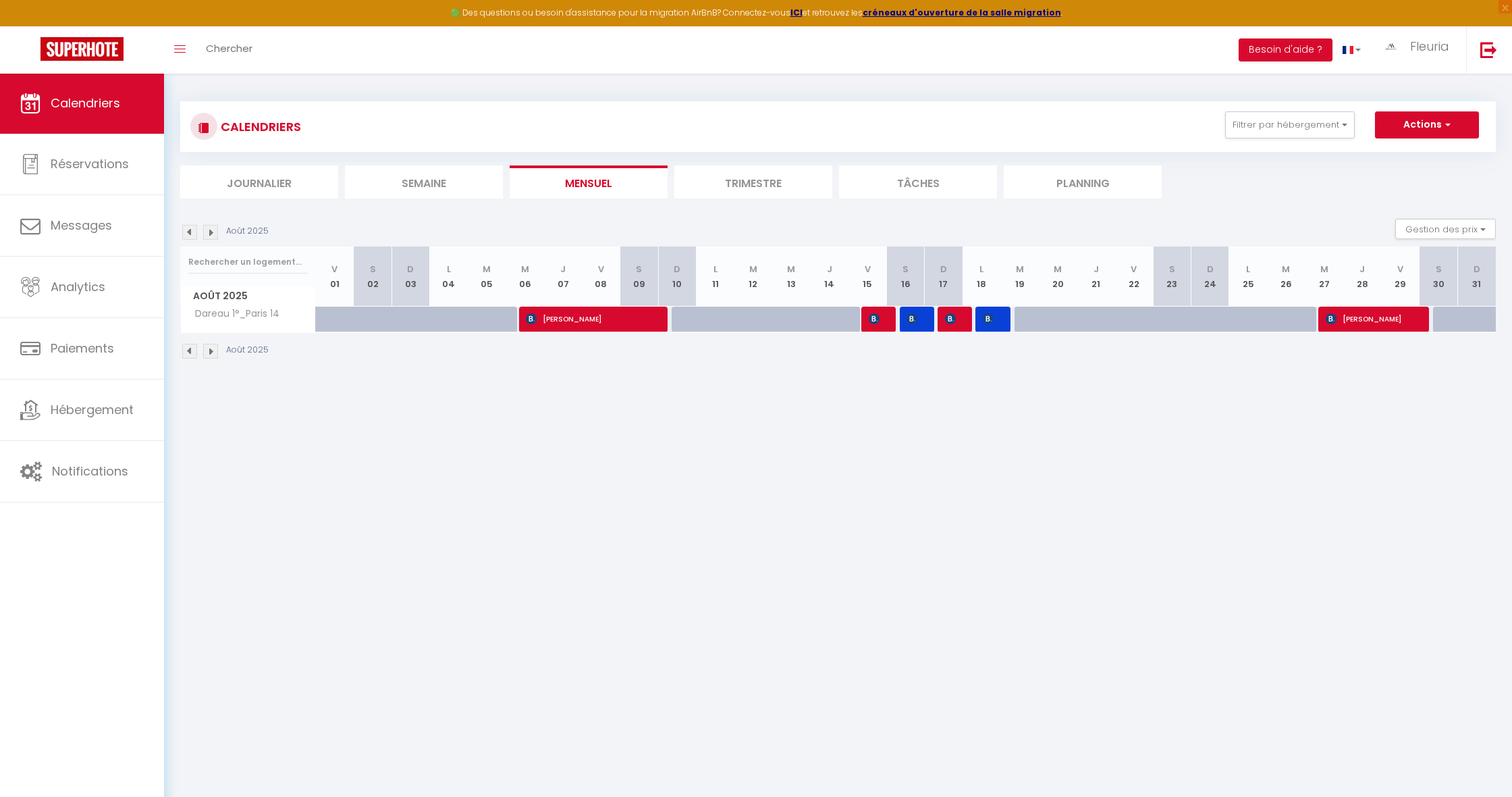
click at [211, 230] on img at bounding box center [210, 232] width 15 height 15
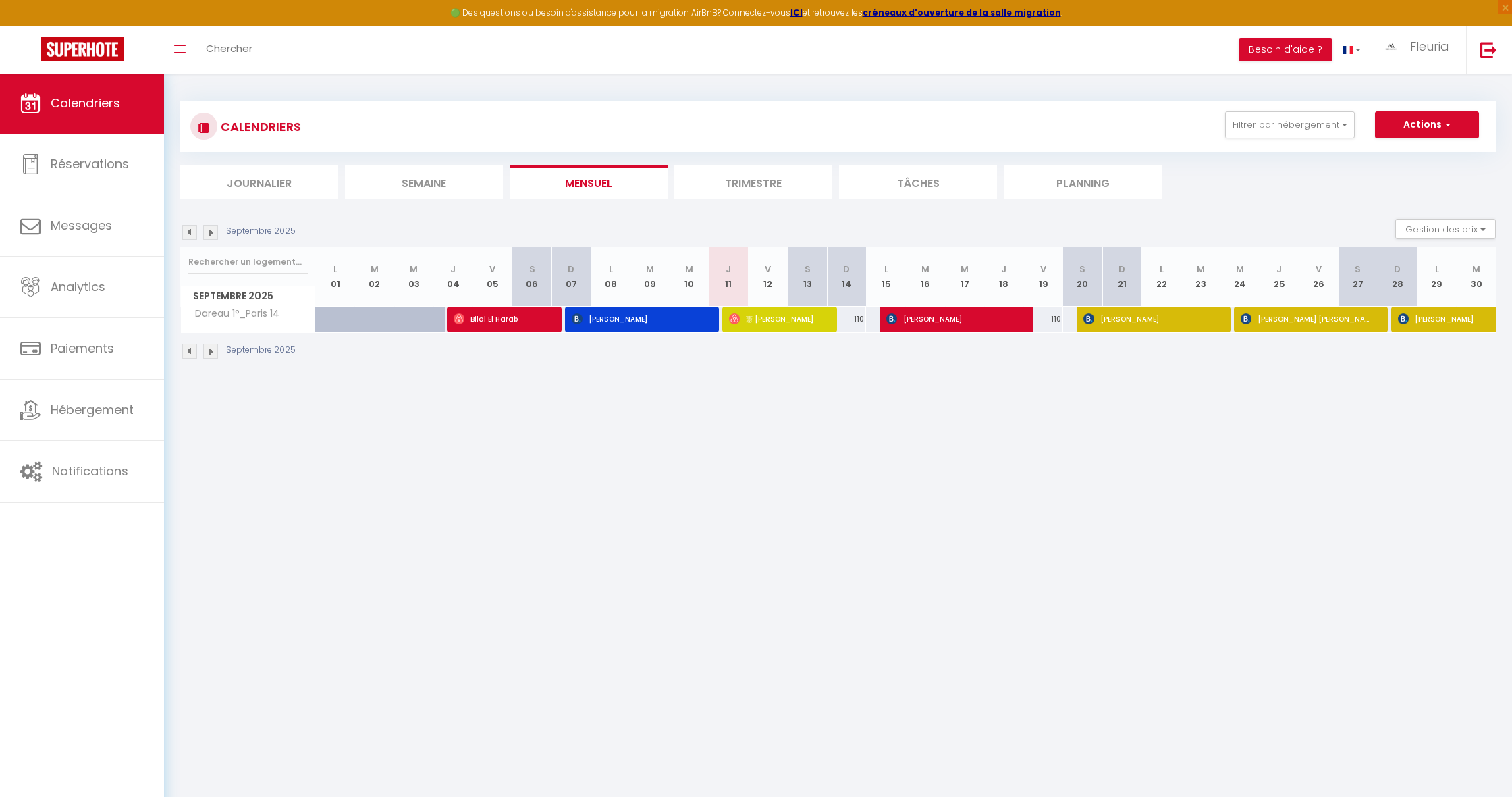
click at [210, 230] on img at bounding box center [210, 232] width 15 height 15
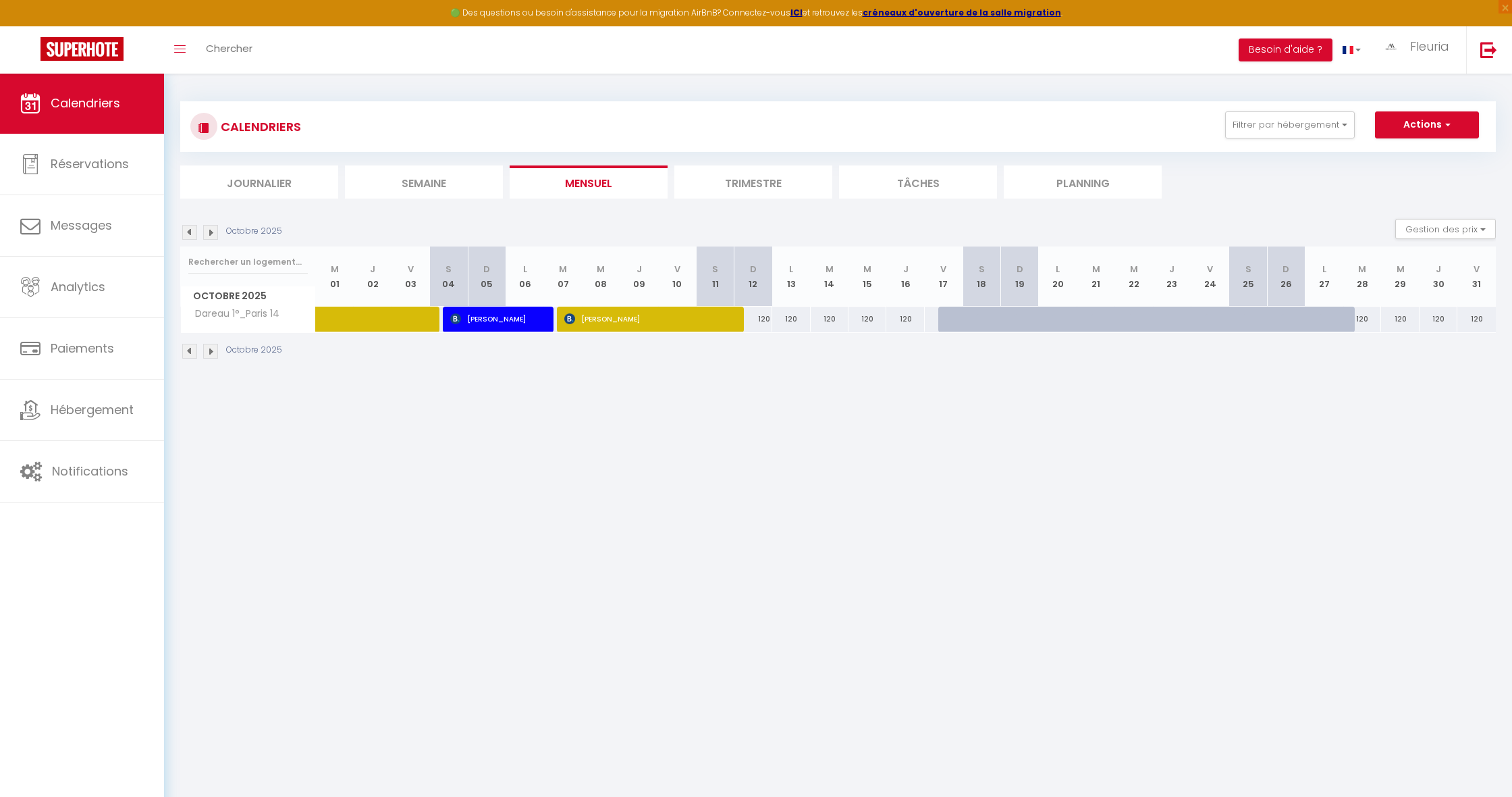
click at [210, 230] on img at bounding box center [210, 232] width 15 height 15
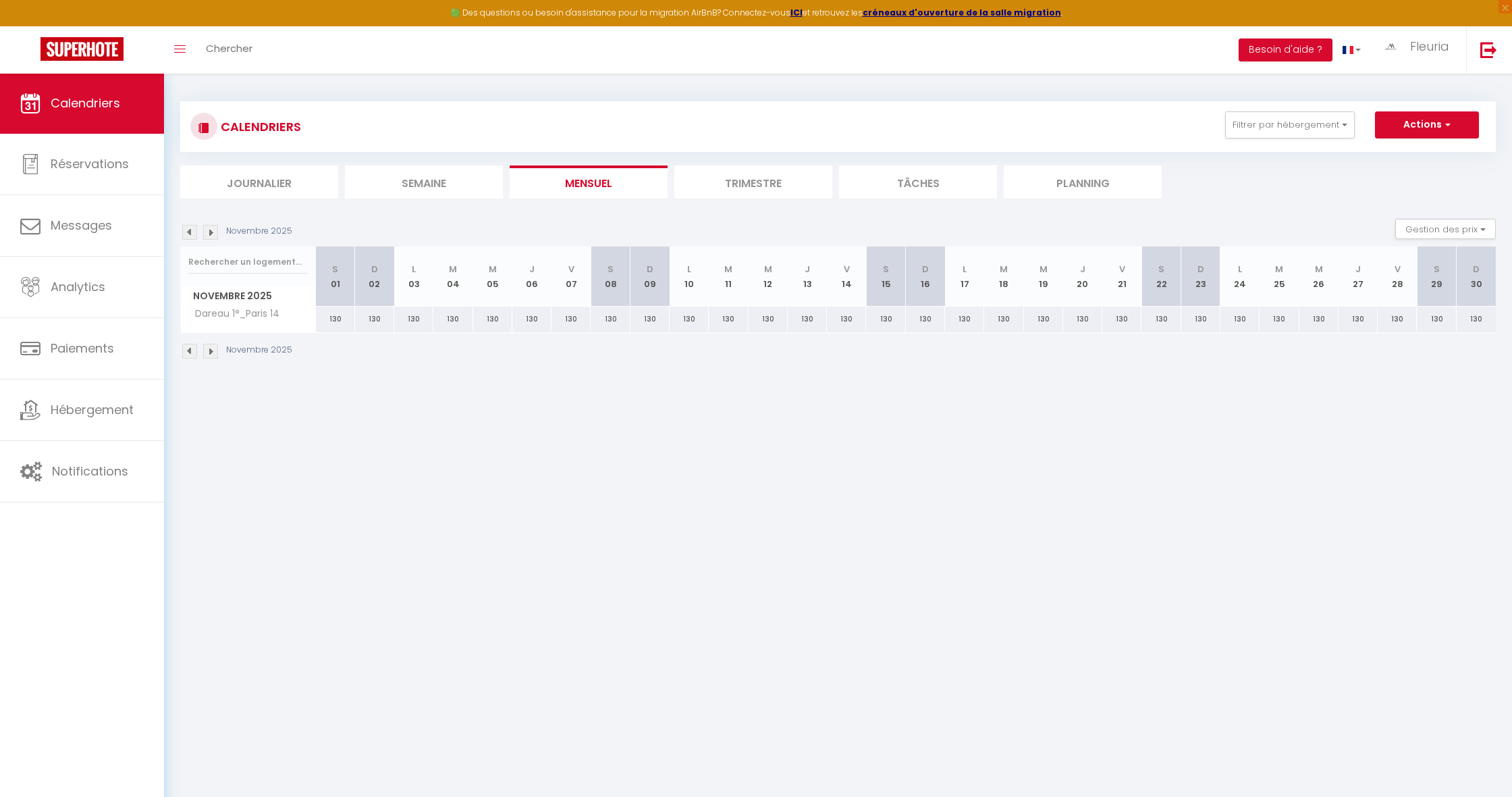
click at [210, 230] on img at bounding box center [210, 232] width 15 height 15
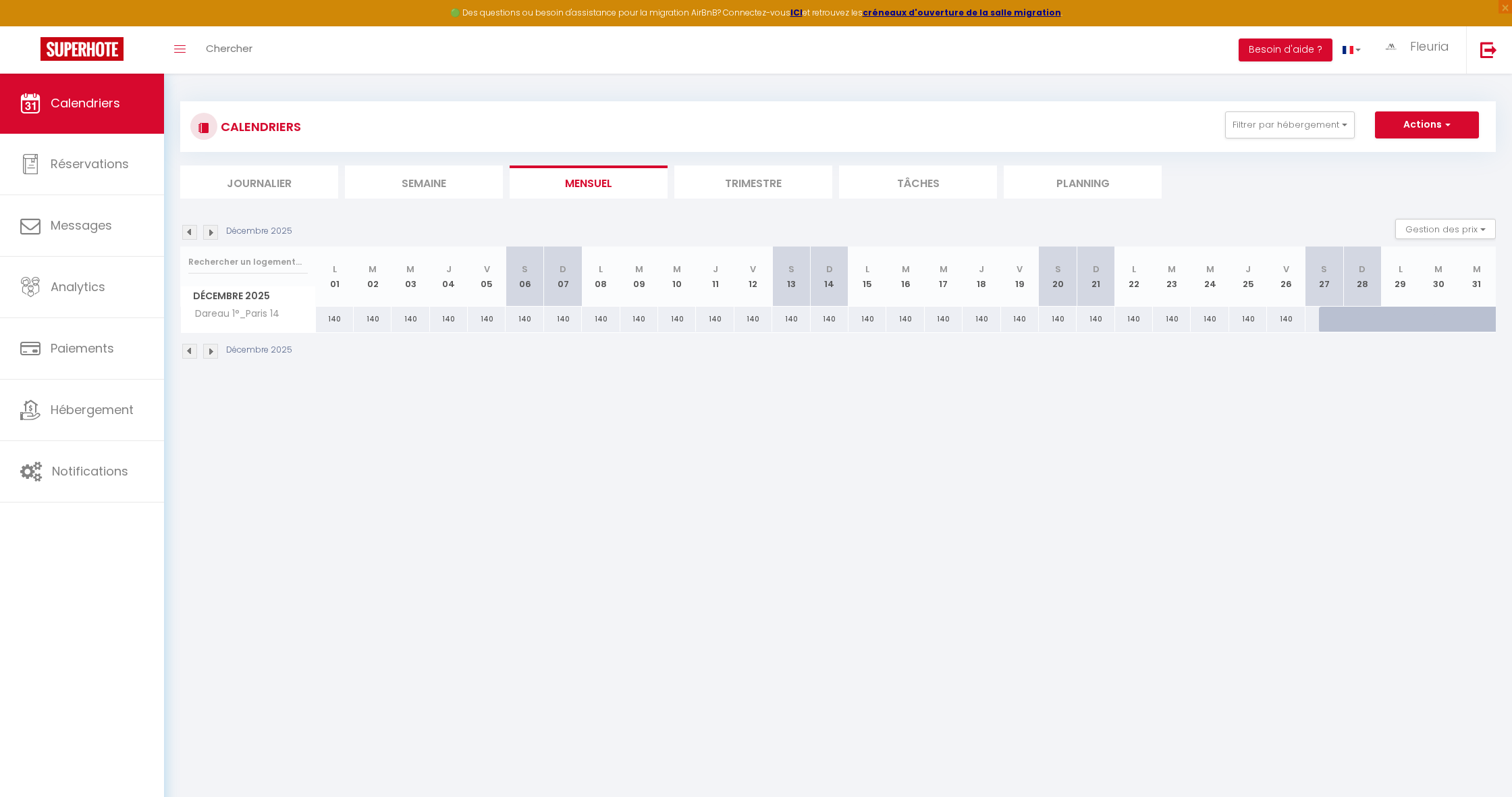
click at [187, 234] on img at bounding box center [190, 232] width 15 height 15
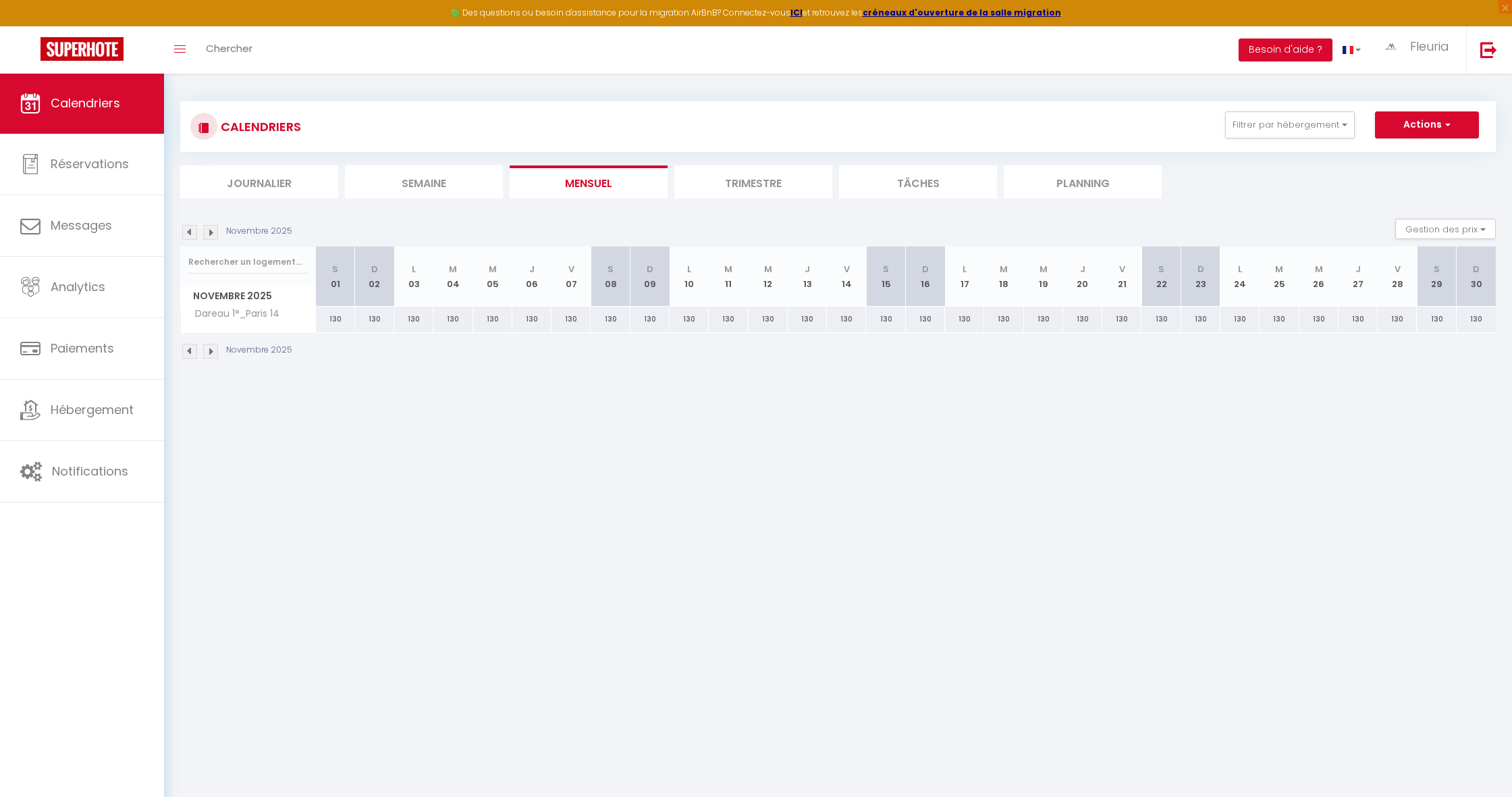
click at [187, 234] on img at bounding box center [190, 232] width 15 height 15
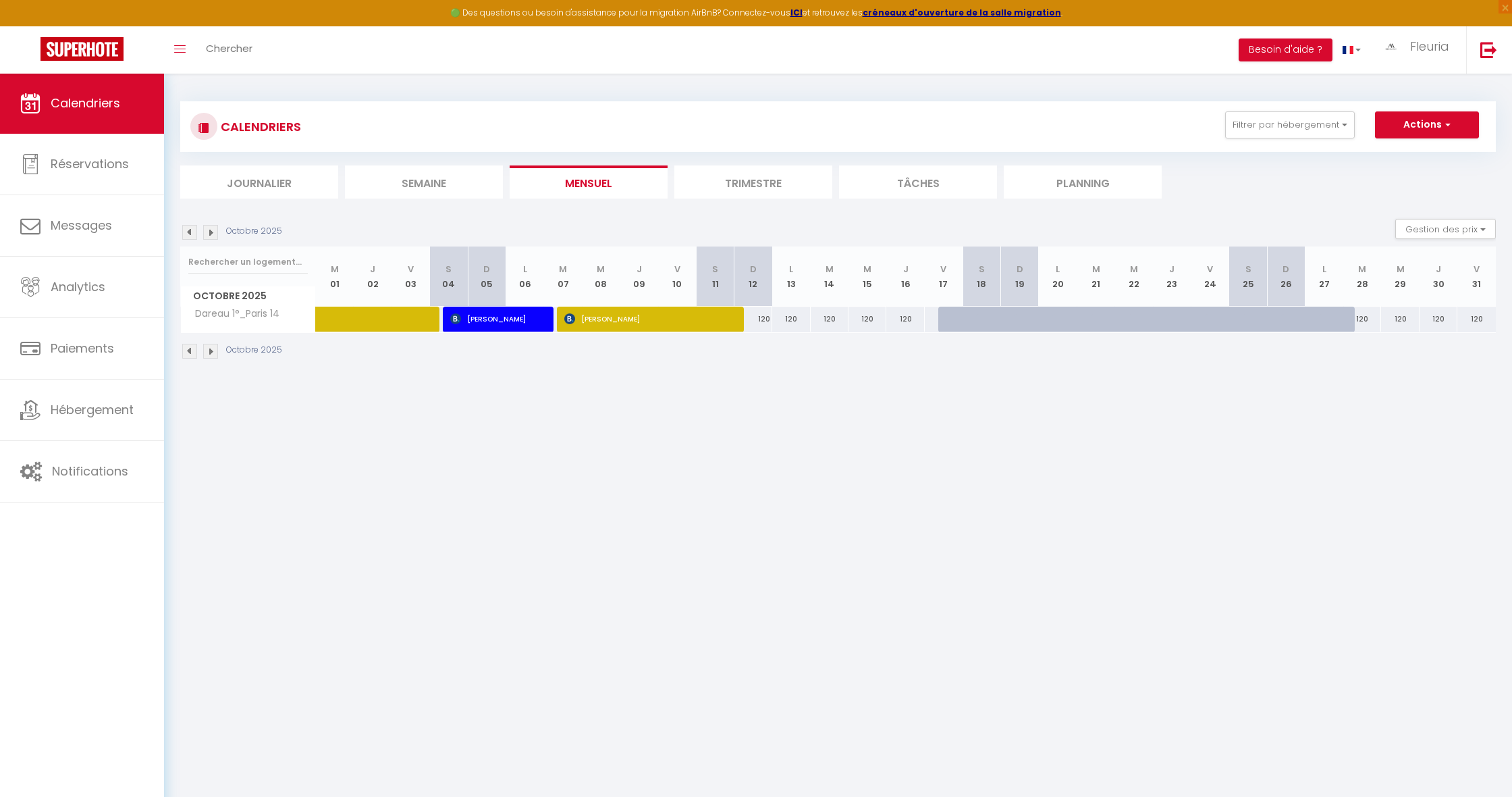
click at [187, 234] on img at bounding box center [190, 232] width 15 height 15
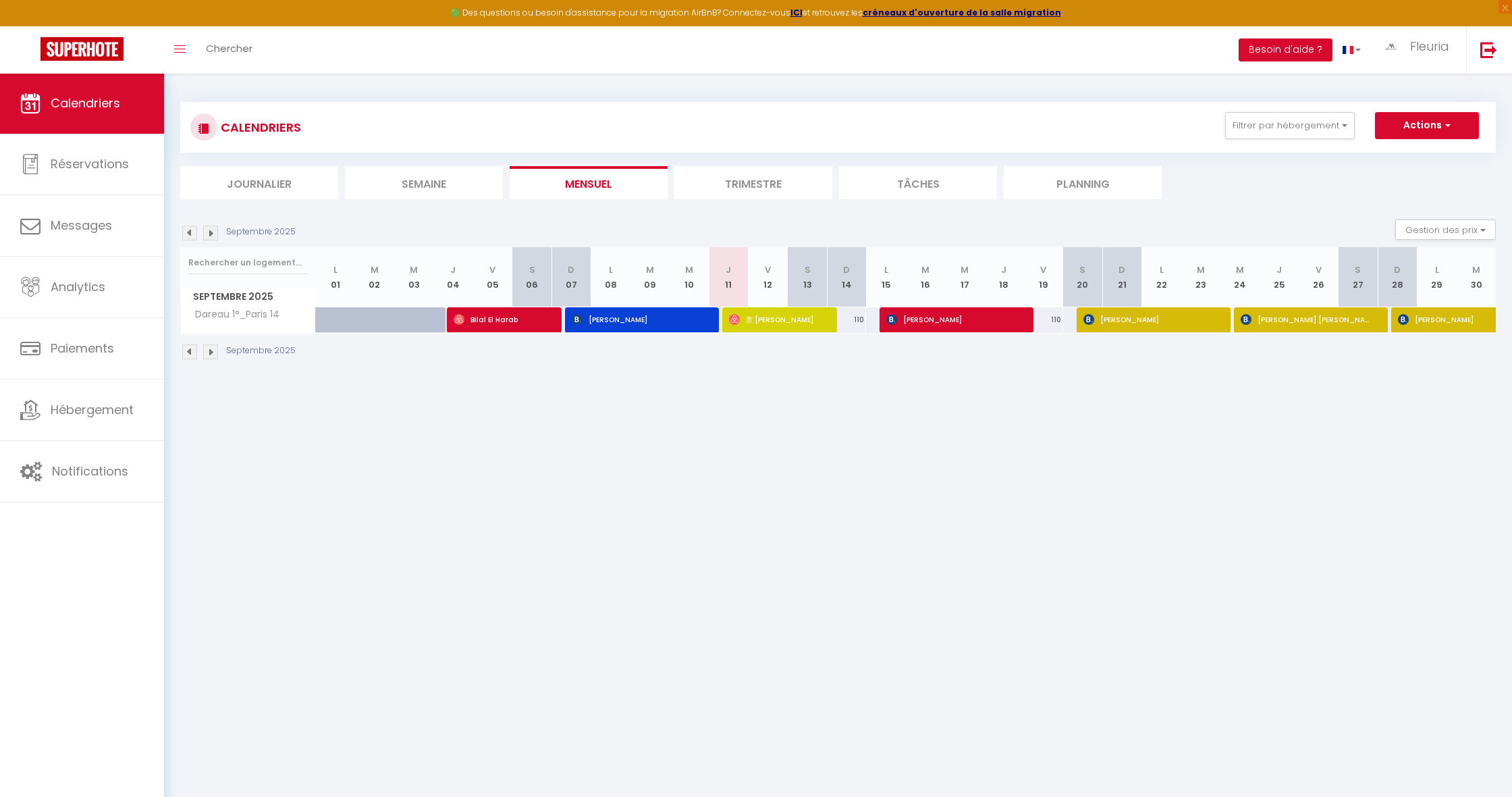
scroll to position [2, 1]
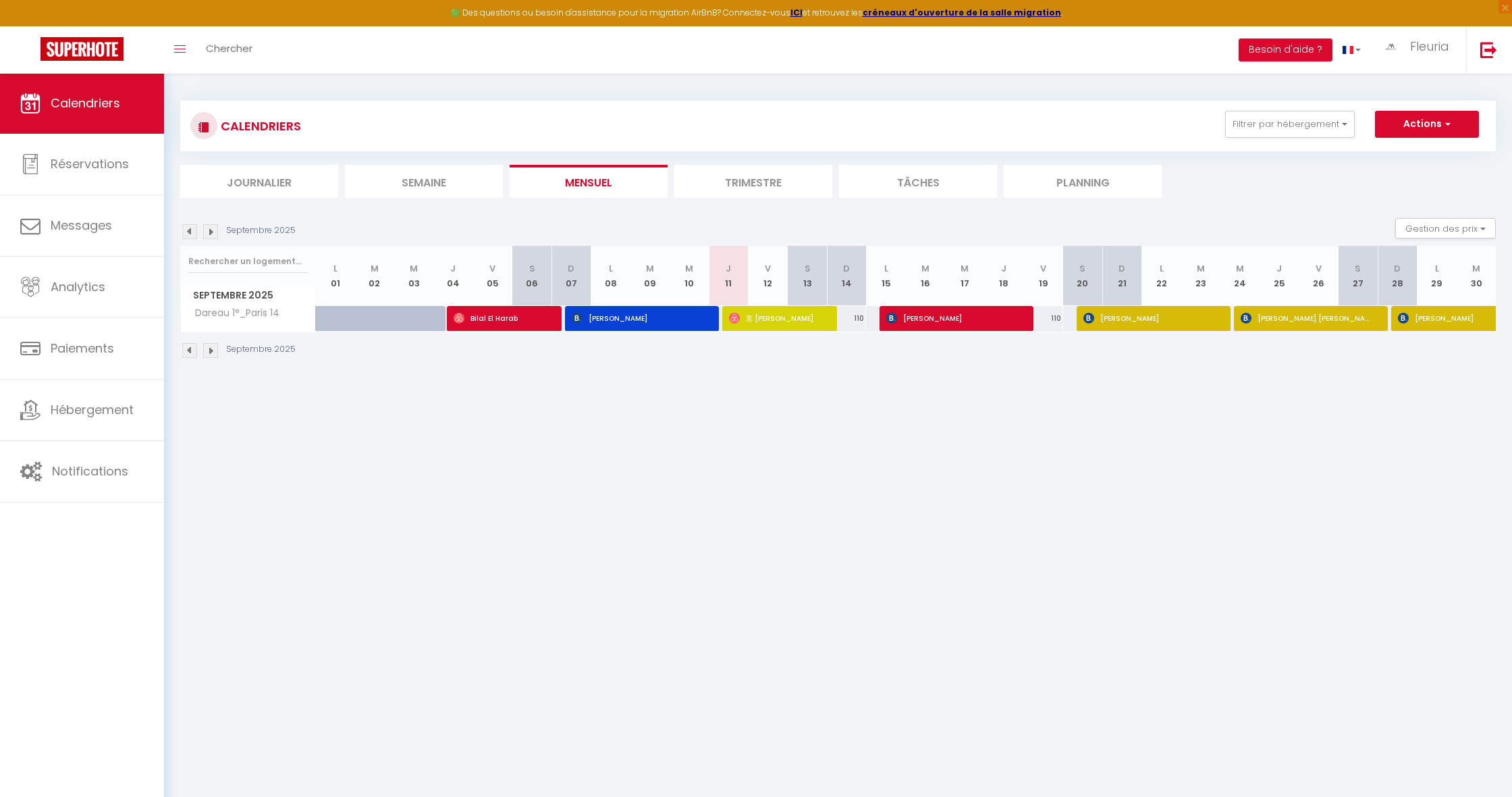
click at [210, 231] on img at bounding box center [210, 231] width 15 height 15
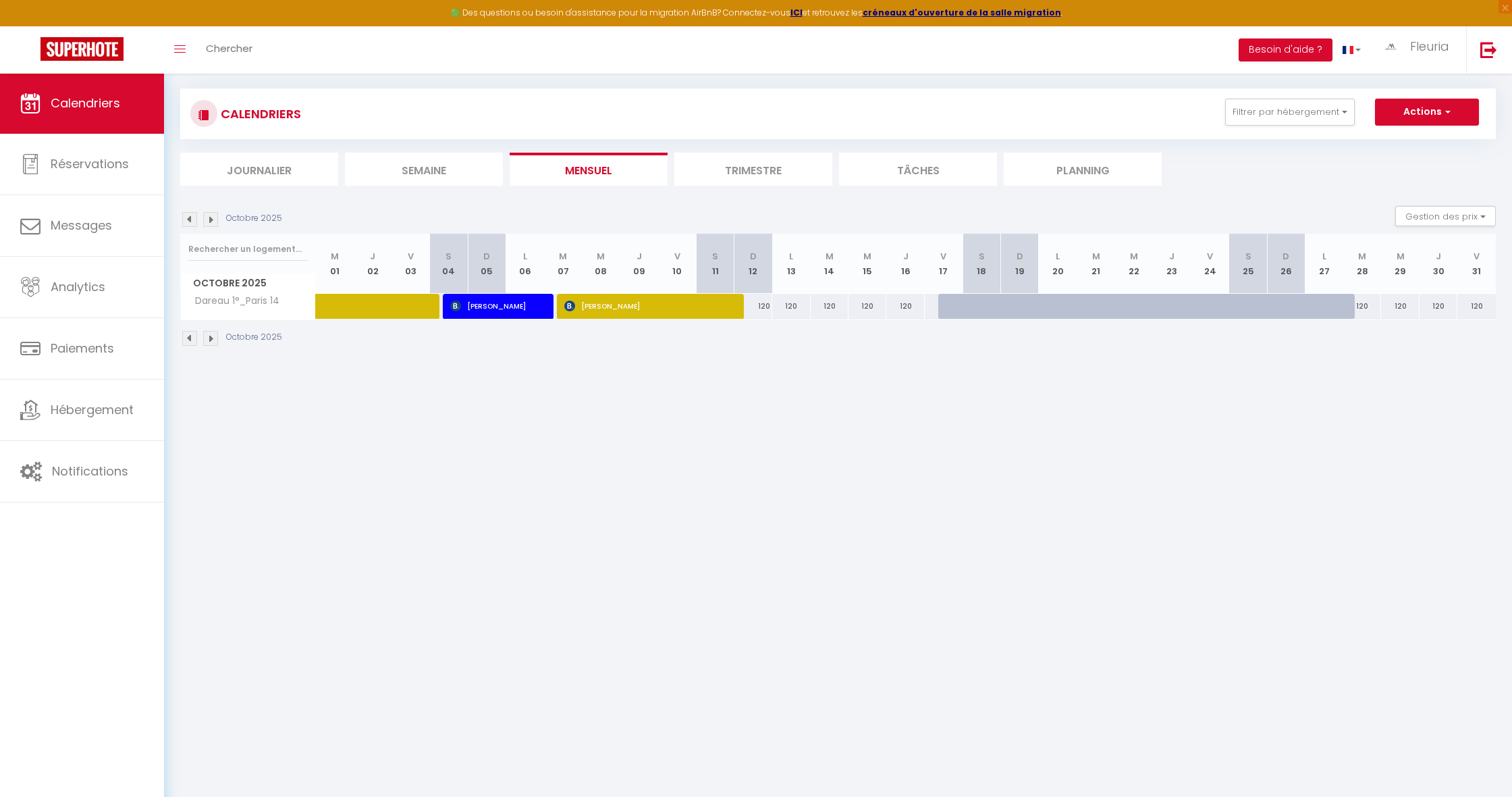
scroll to position [13, 0]
click at [210, 231] on div "Octobre 2025 Gestion des prix Nb Nuits minimum Règles Disponibilité" at bounding box center [837, 219] width 1315 height 27
click at [212, 224] on img at bounding box center [210, 219] width 15 height 15
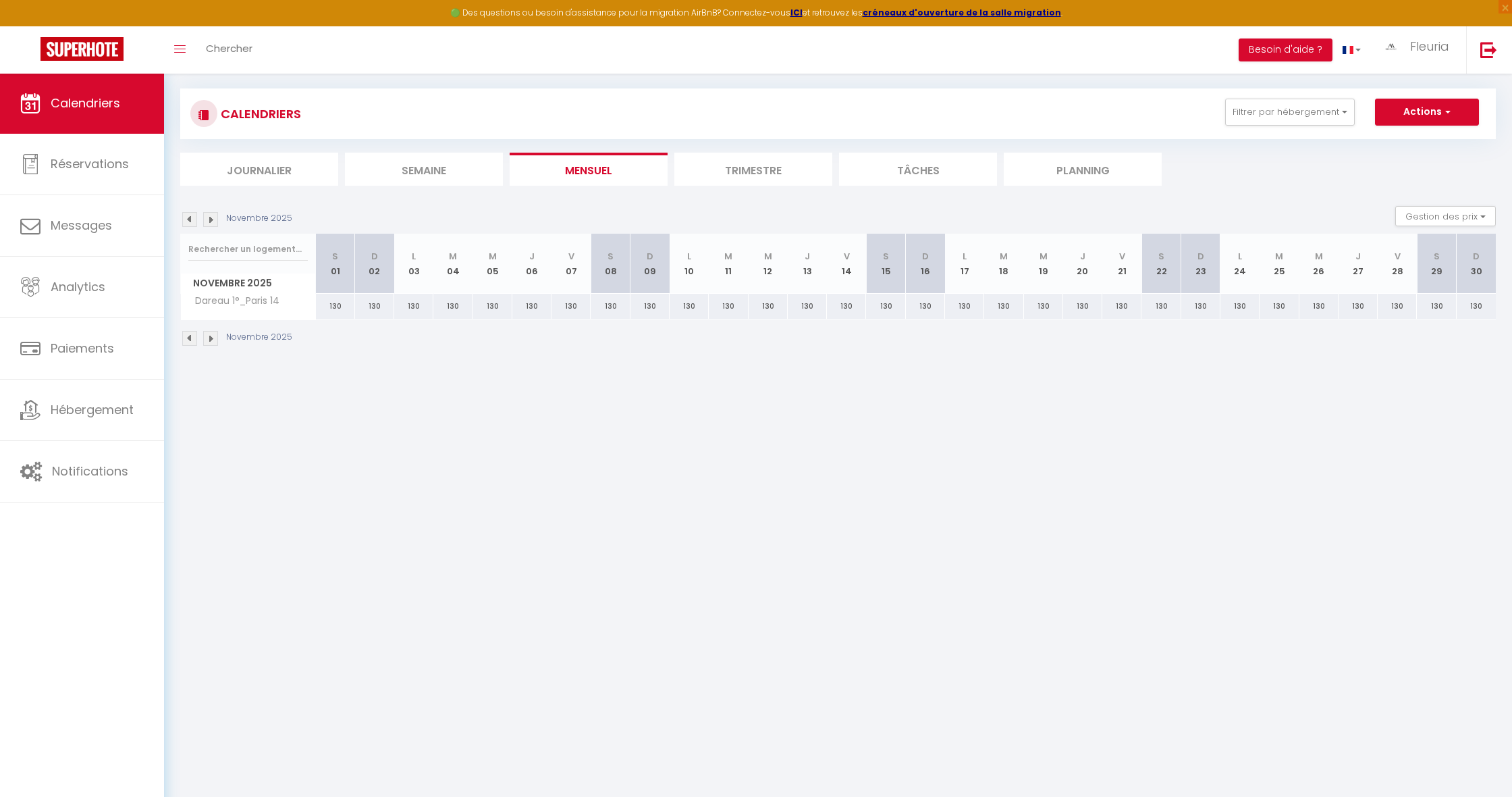
click at [212, 223] on img at bounding box center [210, 219] width 15 height 15
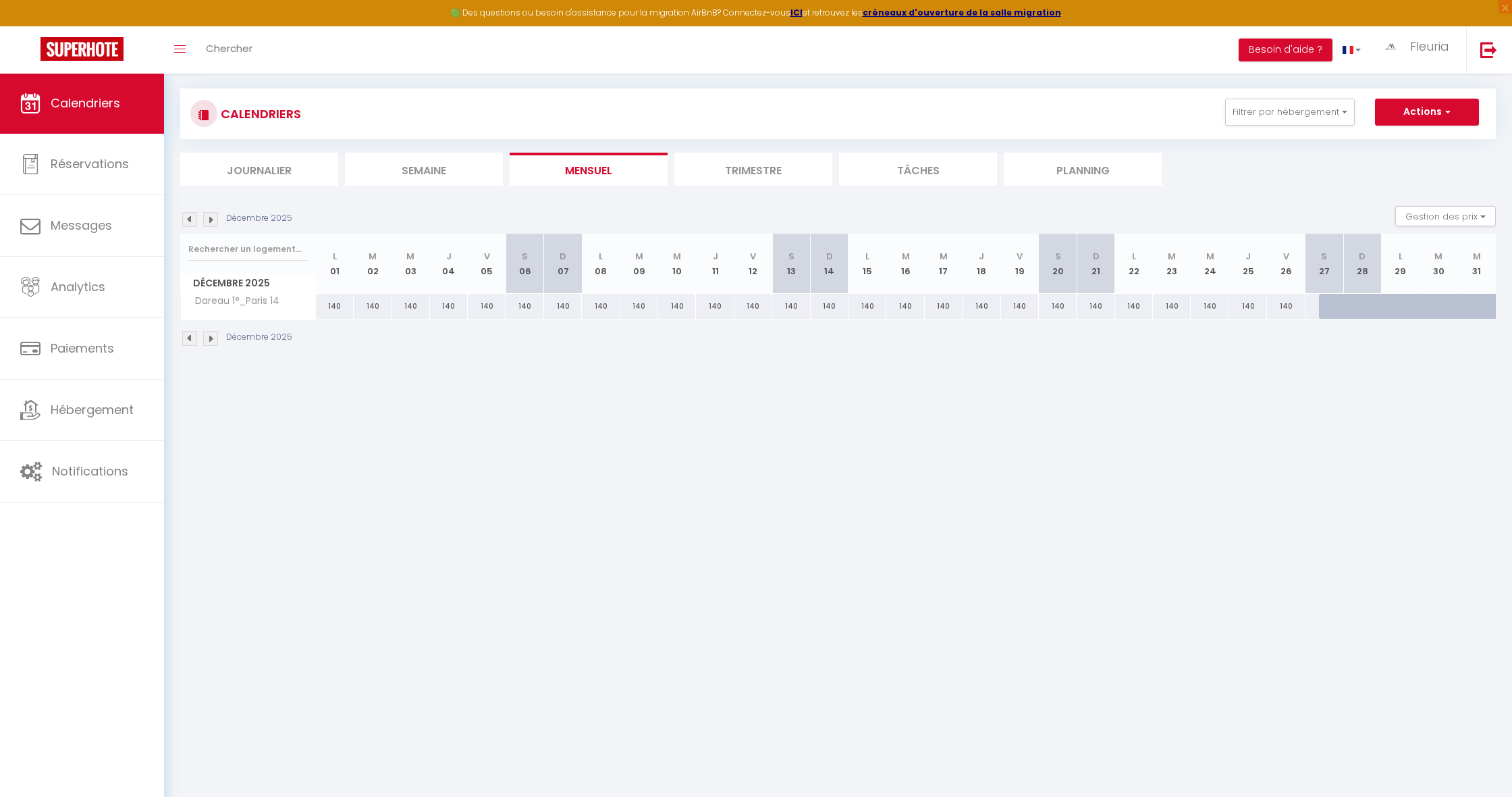
click at [192, 220] on img at bounding box center [190, 219] width 15 height 15
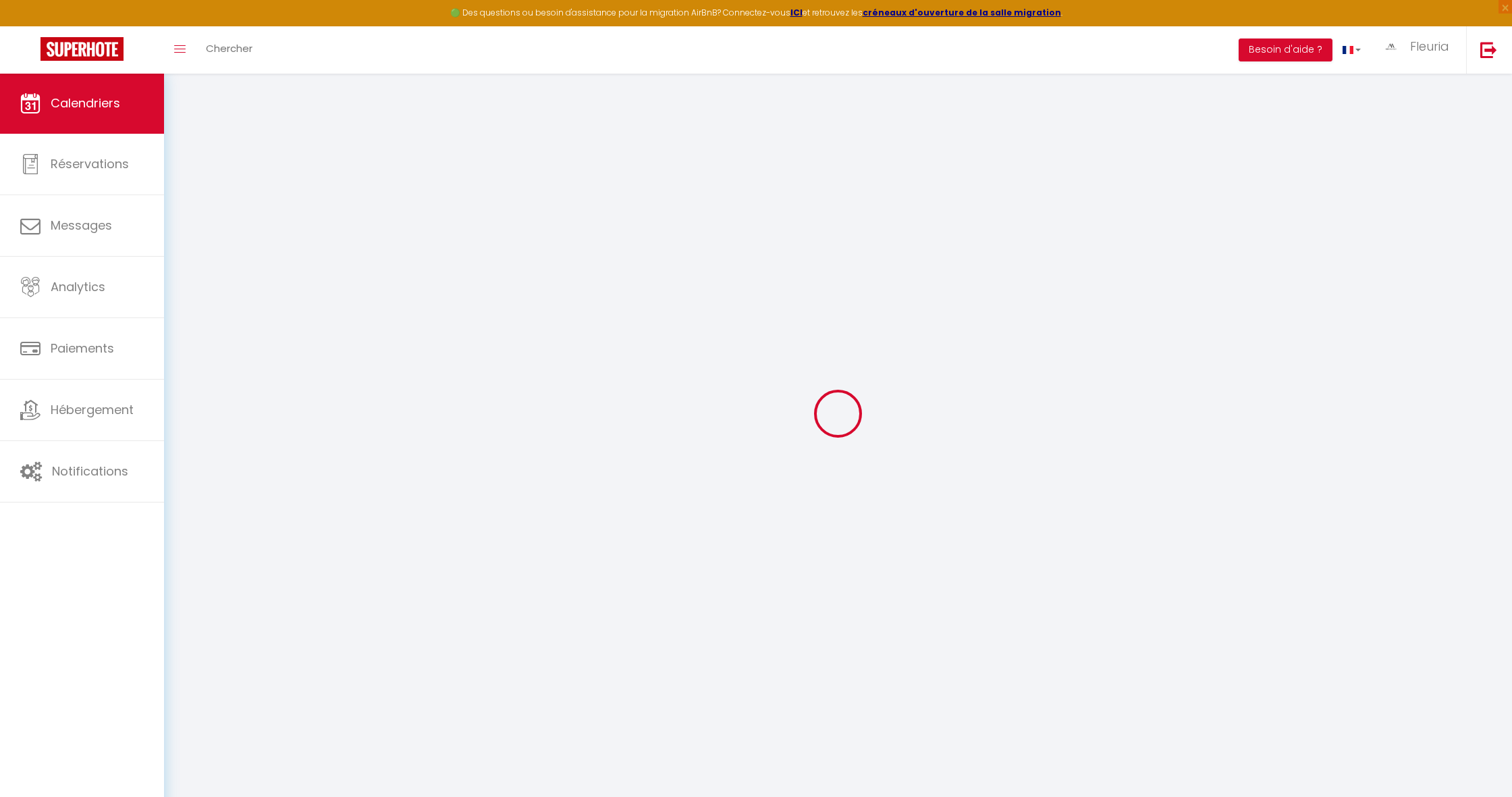
click at [192, 220] on div at bounding box center [837, 412] width 1315 height 675
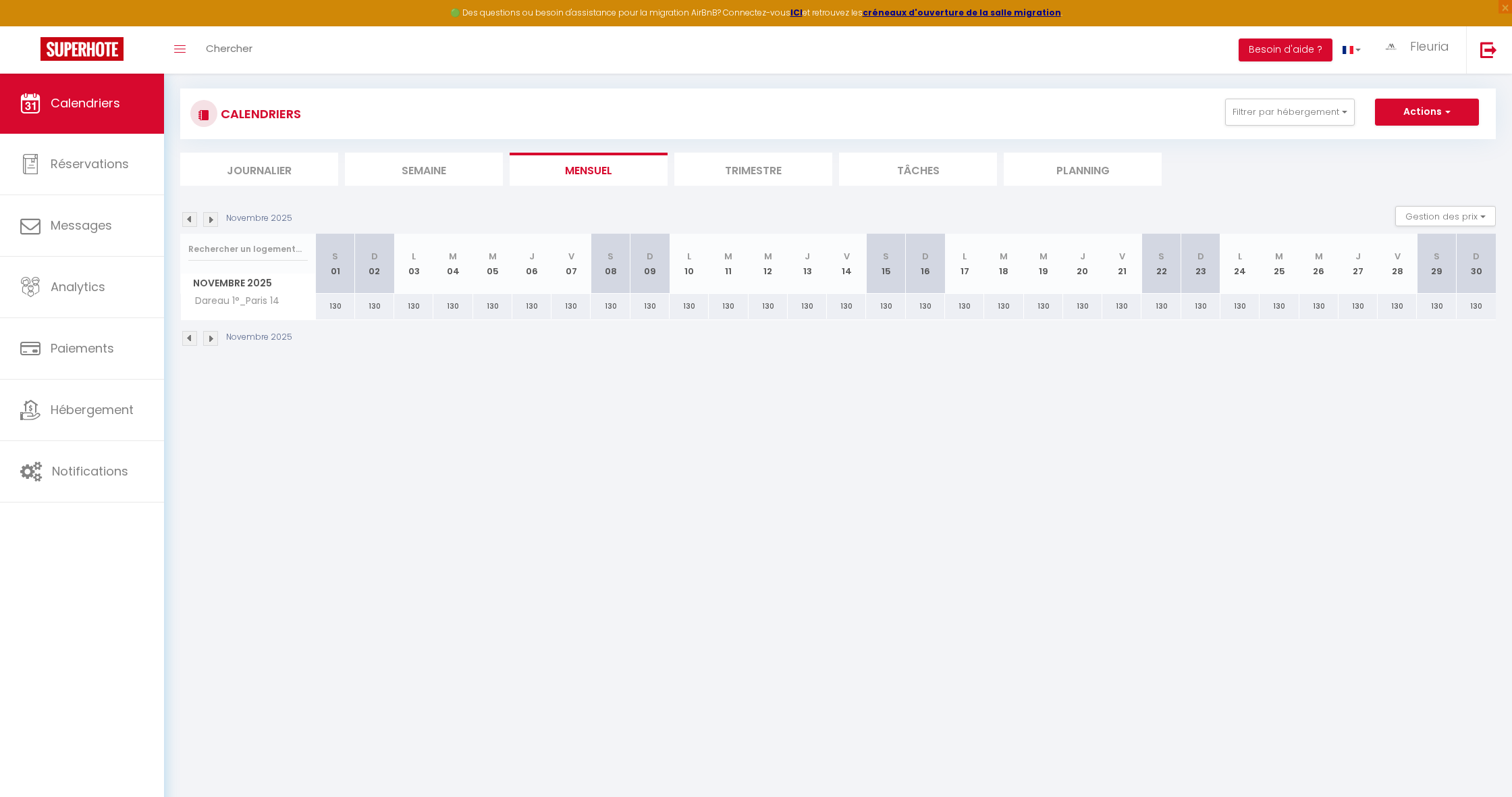
click at [192, 220] on img at bounding box center [190, 219] width 15 height 15
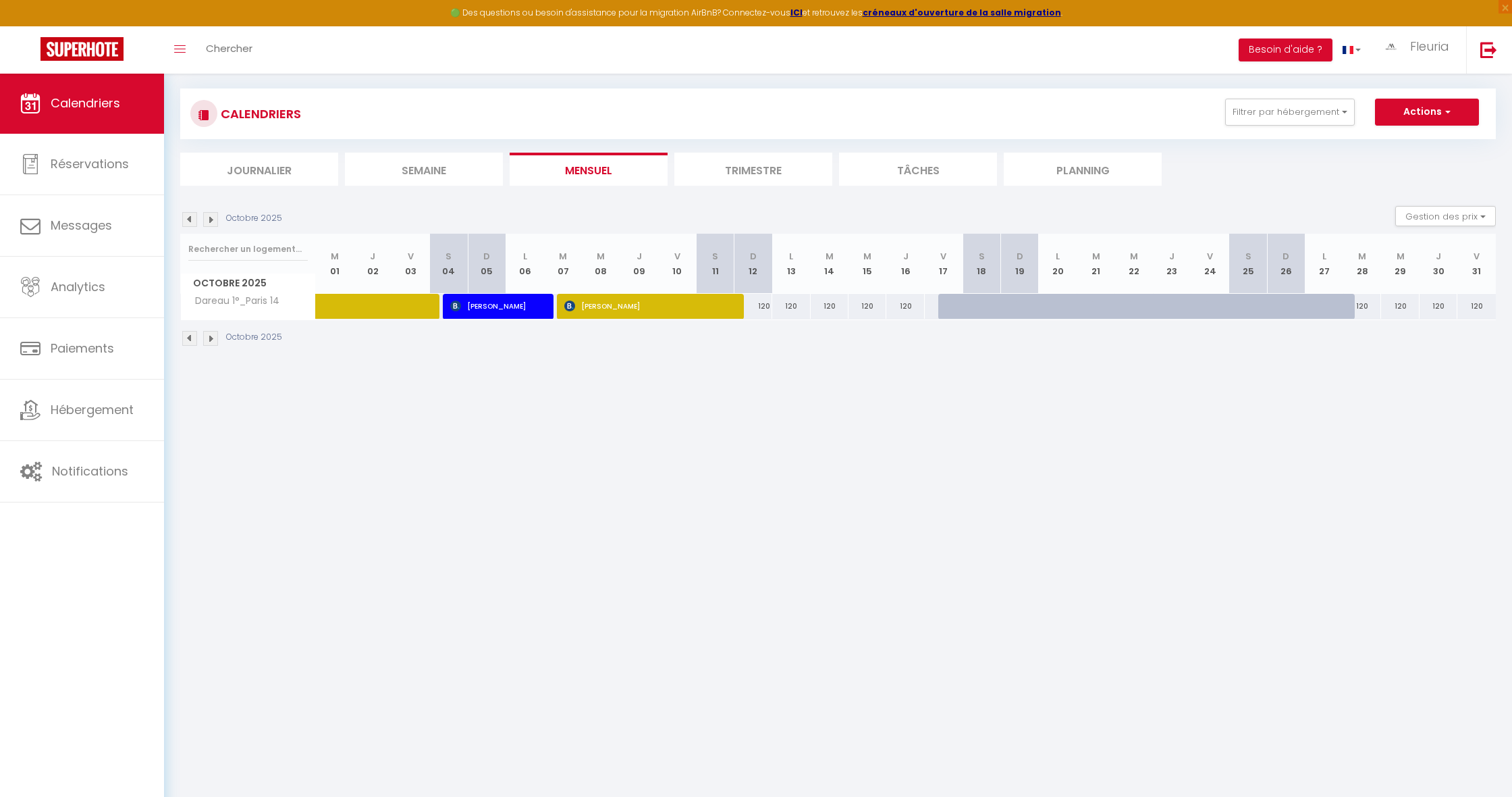
click at [192, 220] on img at bounding box center [190, 219] width 15 height 15
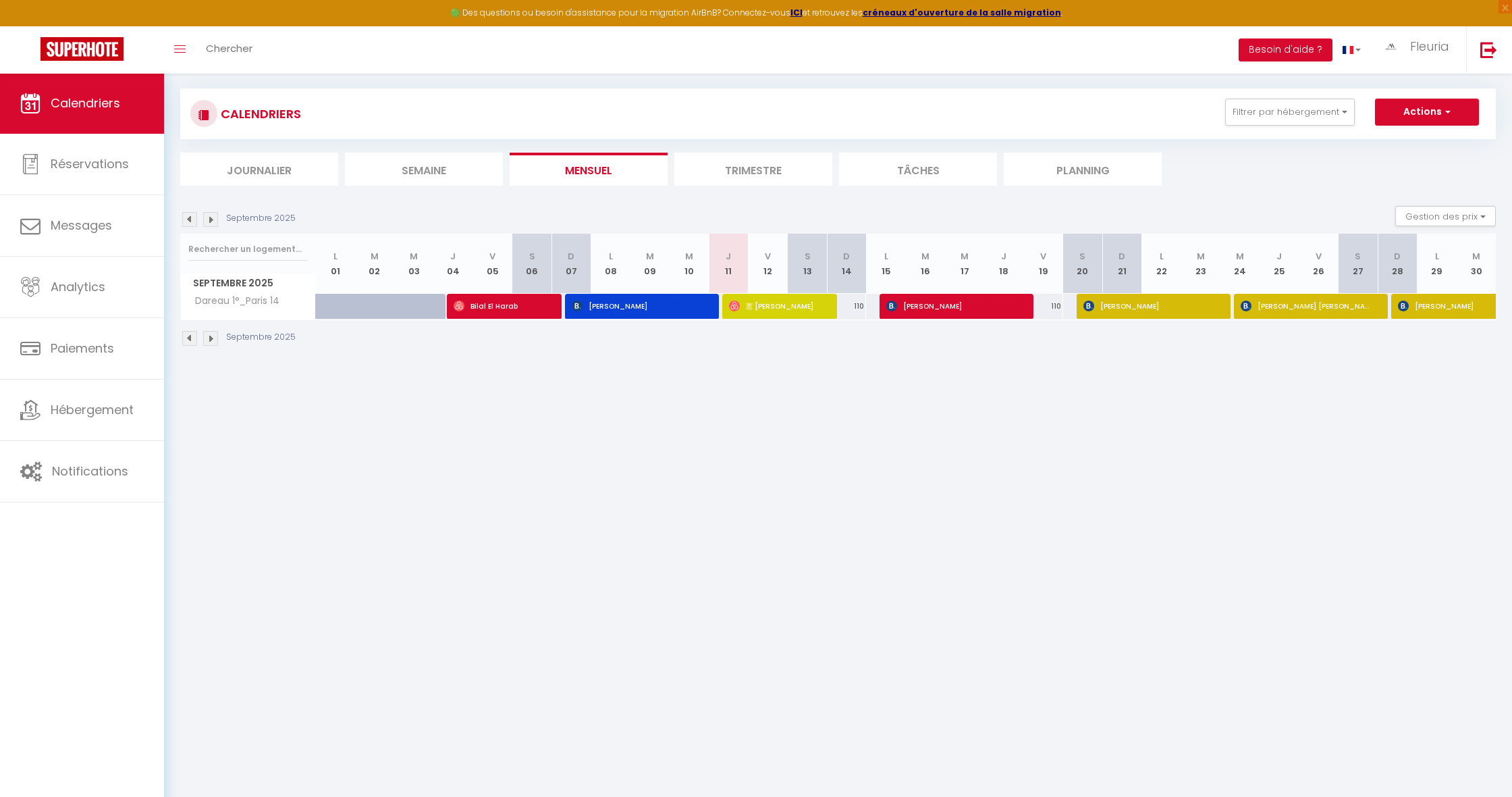
click at [212, 219] on img at bounding box center [210, 219] width 15 height 15
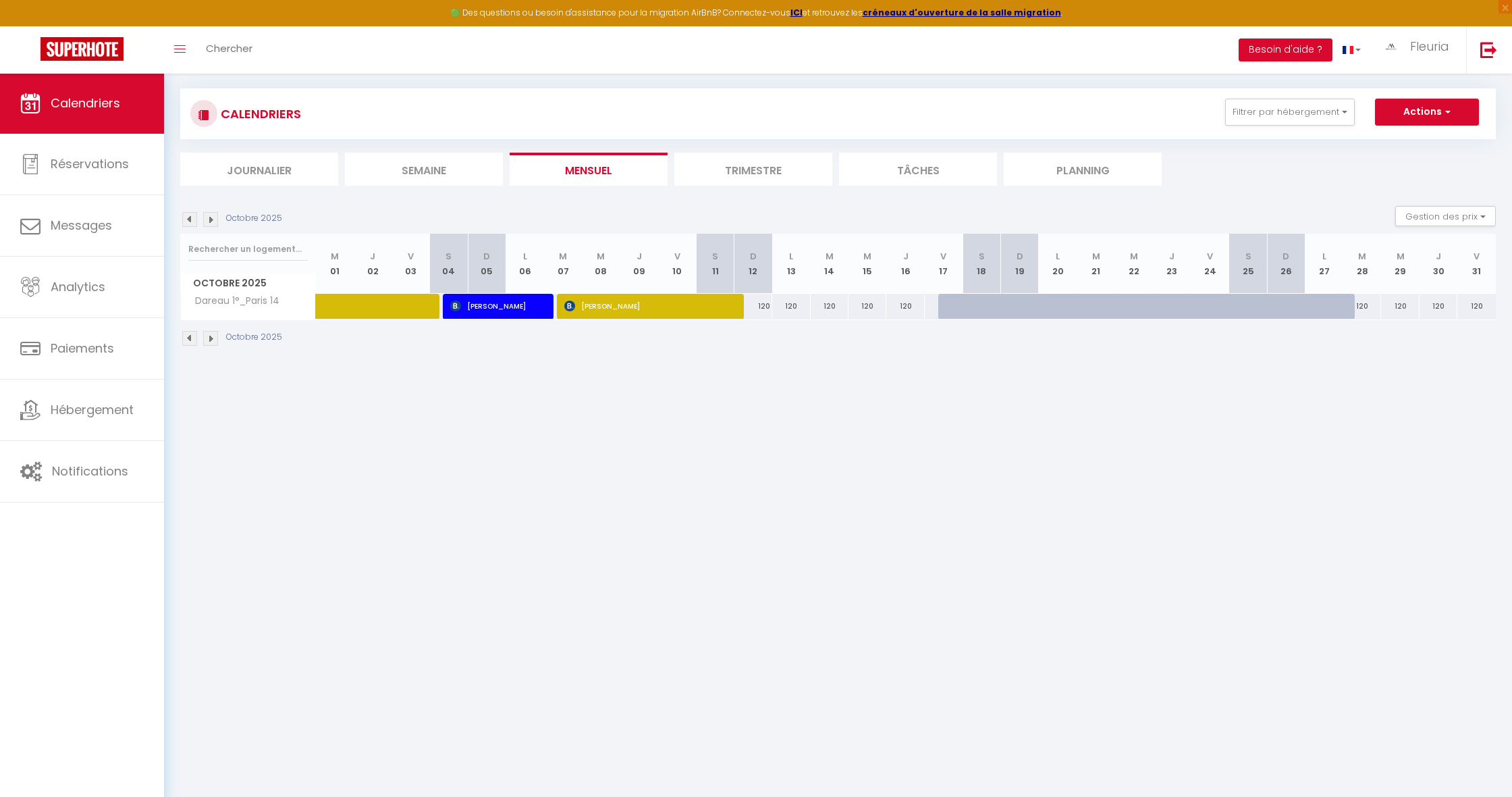
click at [768, 306] on div "120" at bounding box center [753, 306] width 38 height 25
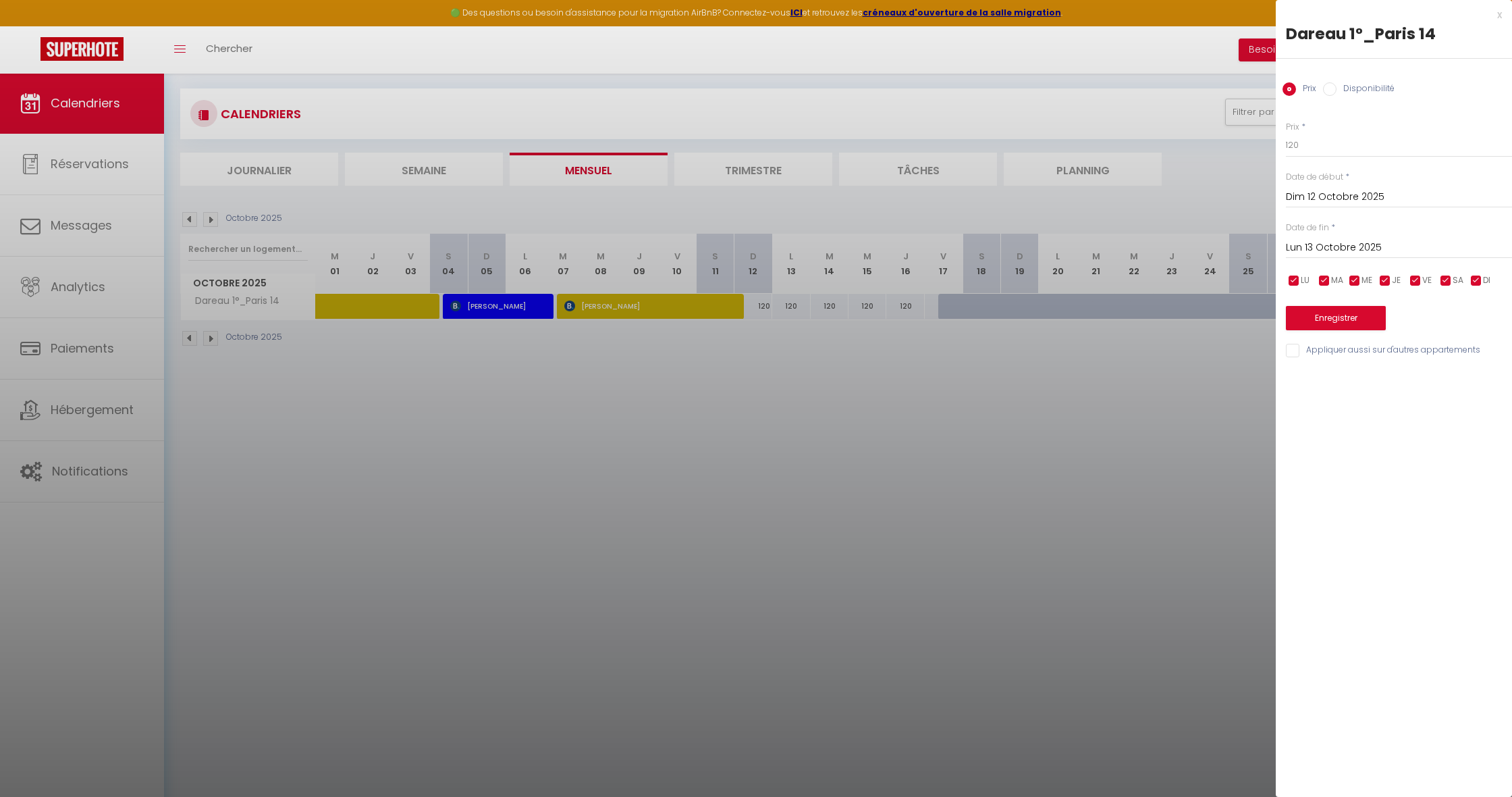
click at [1347, 247] on input "Lun 13 Octobre 2025" at bounding box center [1398, 248] width 226 height 17
click at [1473, 273] on span ">" at bounding box center [1473, 270] width 29 height 27
click at [1470, 317] on span "1" at bounding box center [1473, 324] width 29 height 27
click at [1291, 143] on input "120" at bounding box center [1398, 145] width 226 height 24
click at [1347, 315] on button "Enregistrer" at bounding box center [1335, 317] width 99 height 24
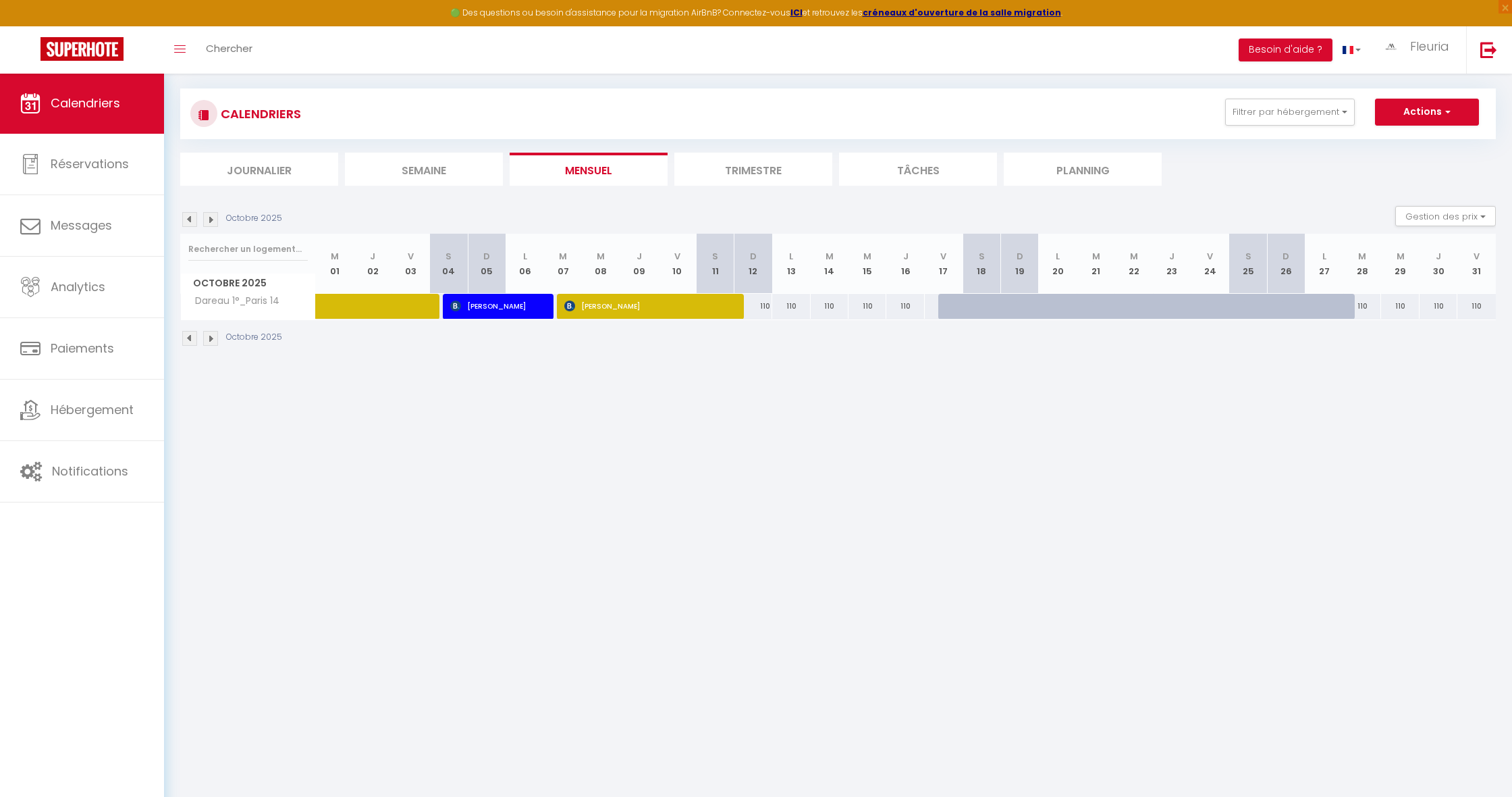
click at [210, 219] on img at bounding box center [210, 219] width 15 height 15
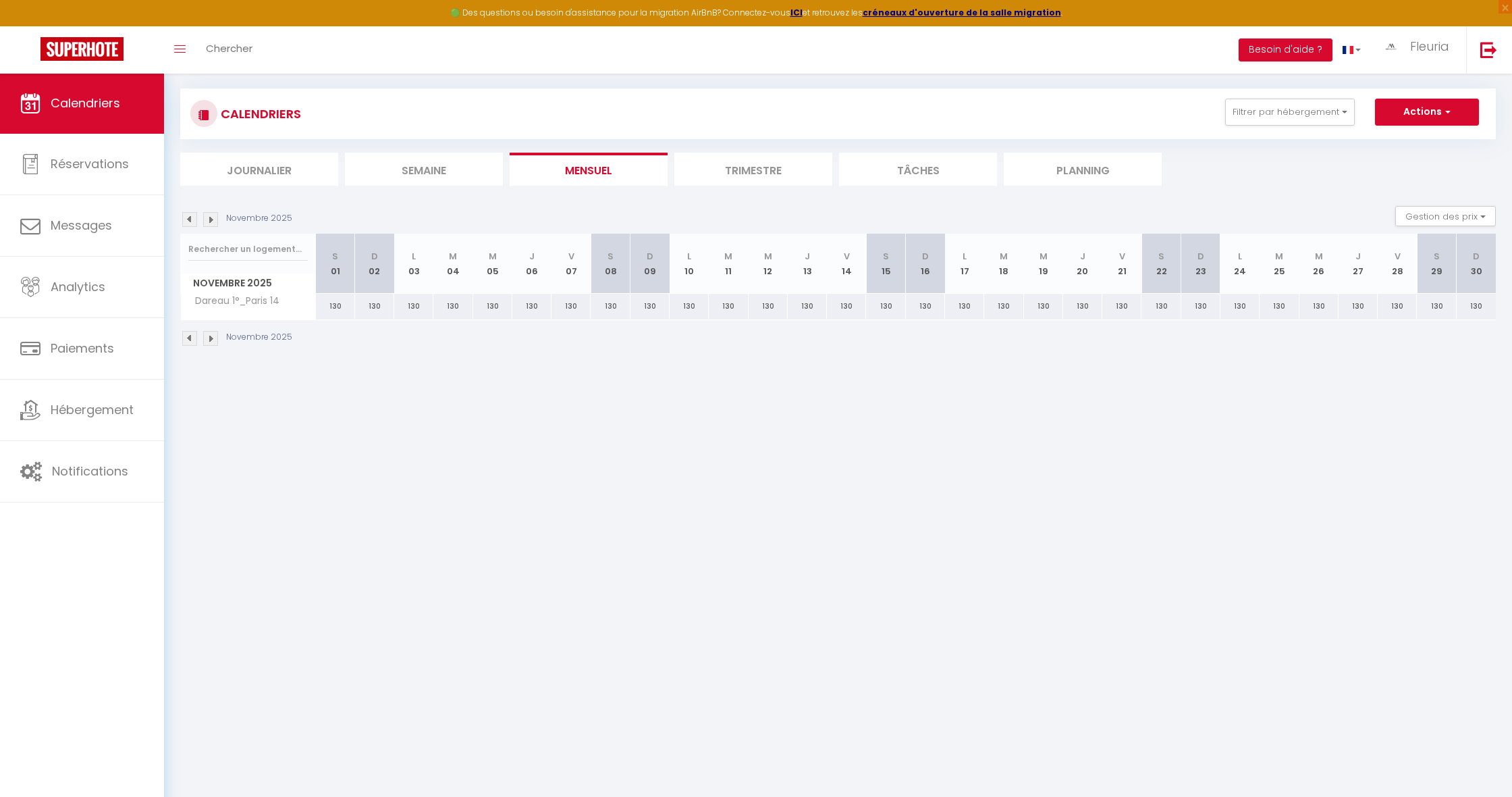
click at [210, 219] on img at bounding box center [210, 219] width 15 height 15
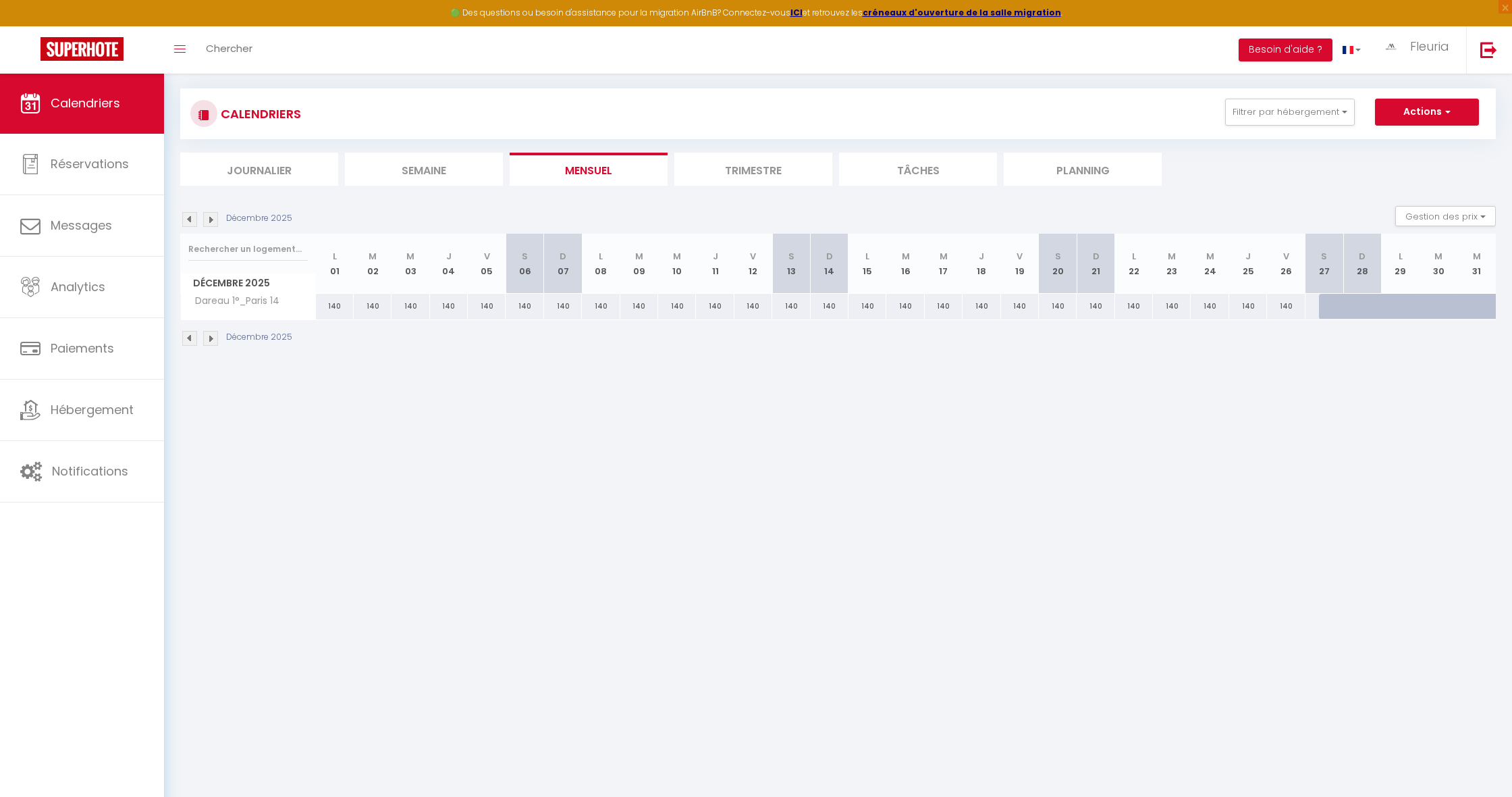
click at [189, 219] on img at bounding box center [190, 219] width 15 height 15
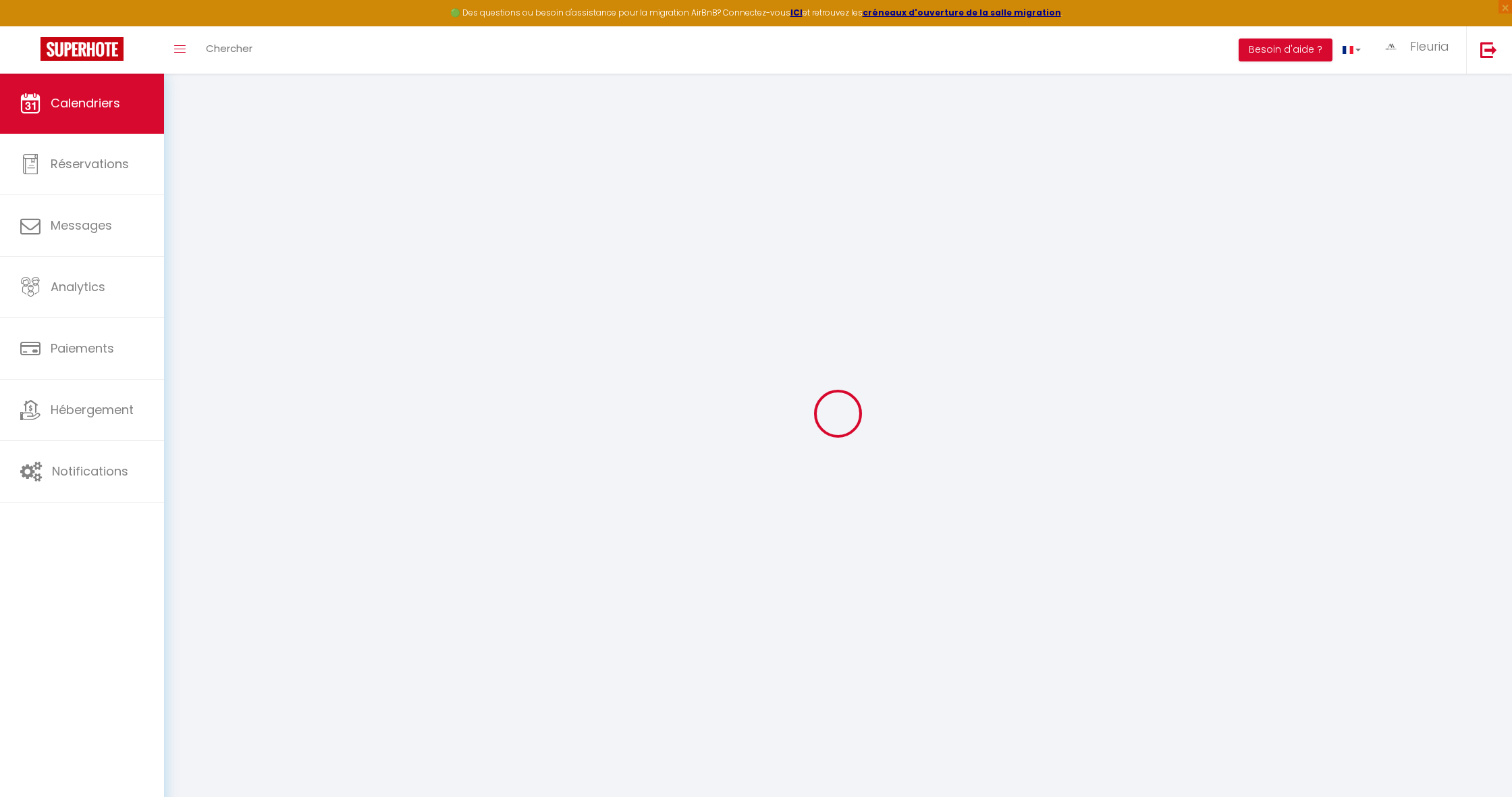
click at [189, 219] on div at bounding box center [837, 412] width 1315 height 675
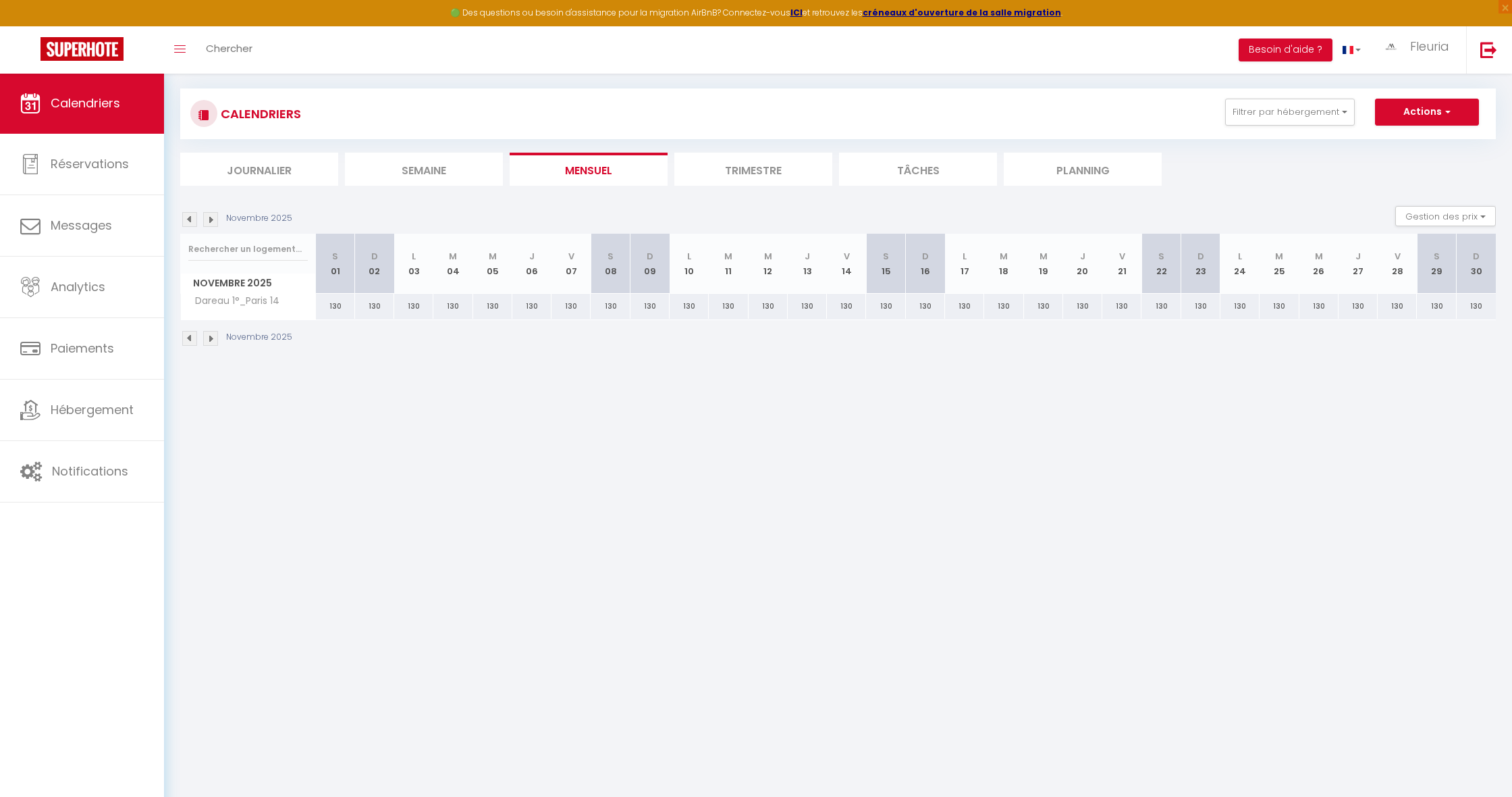
click at [189, 219] on img at bounding box center [190, 219] width 15 height 15
